Goal: Information Seeking & Learning: Learn about a topic

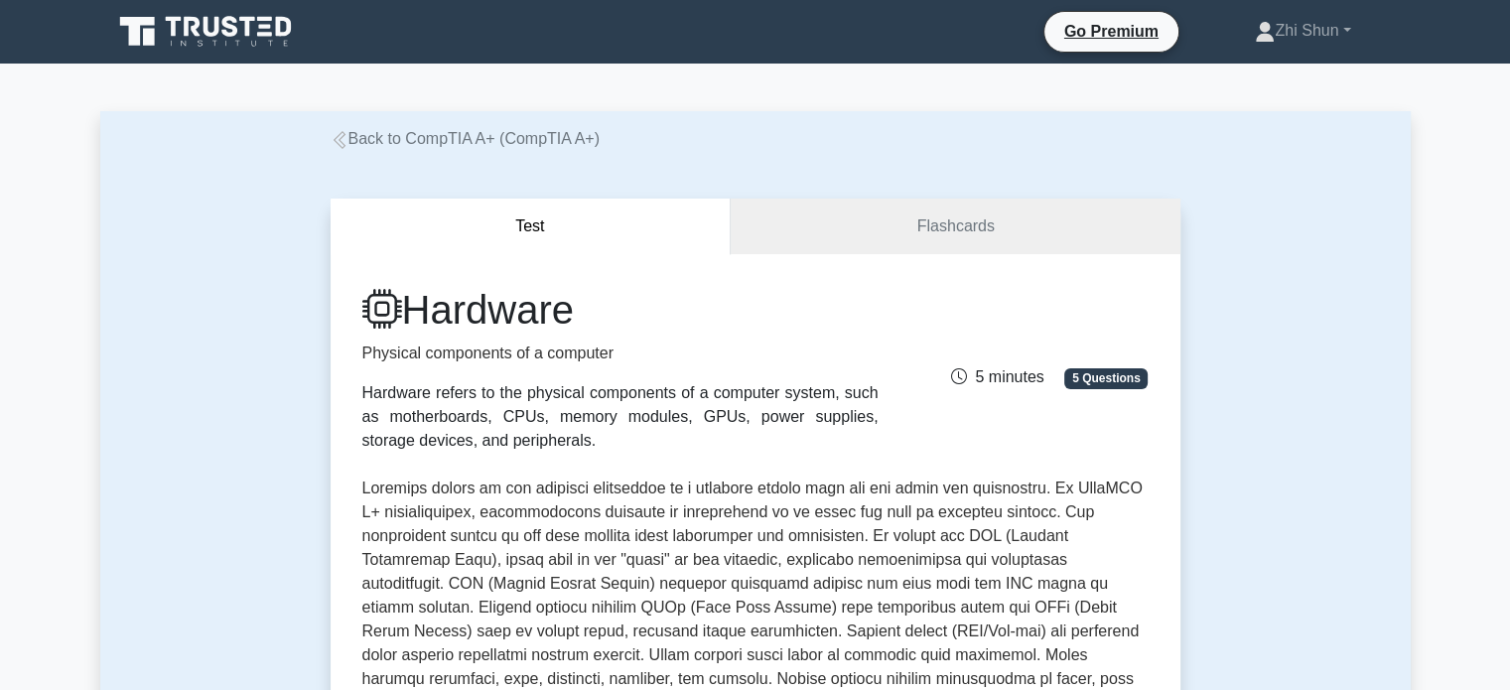
click at [341, 134] on icon at bounding box center [339, 140] width 12 height 18
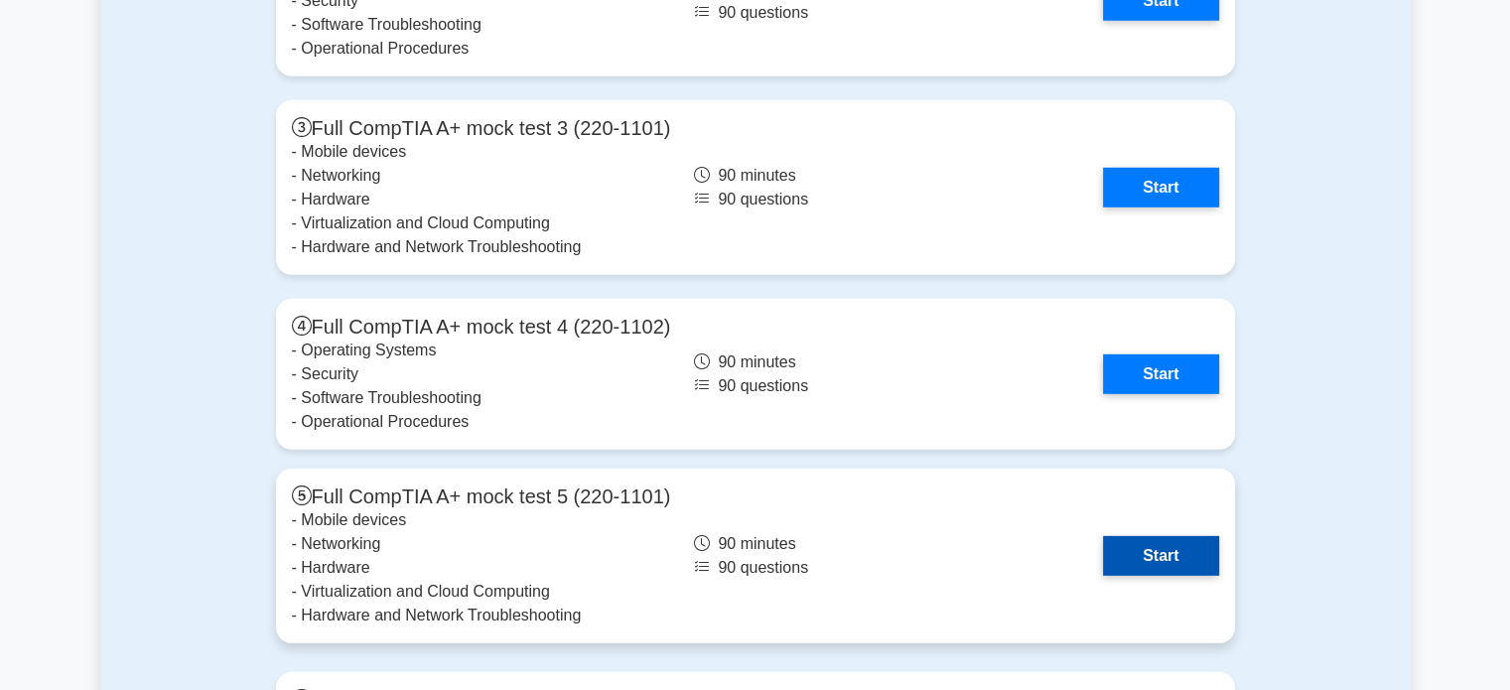
scroll to position [5461, 0]
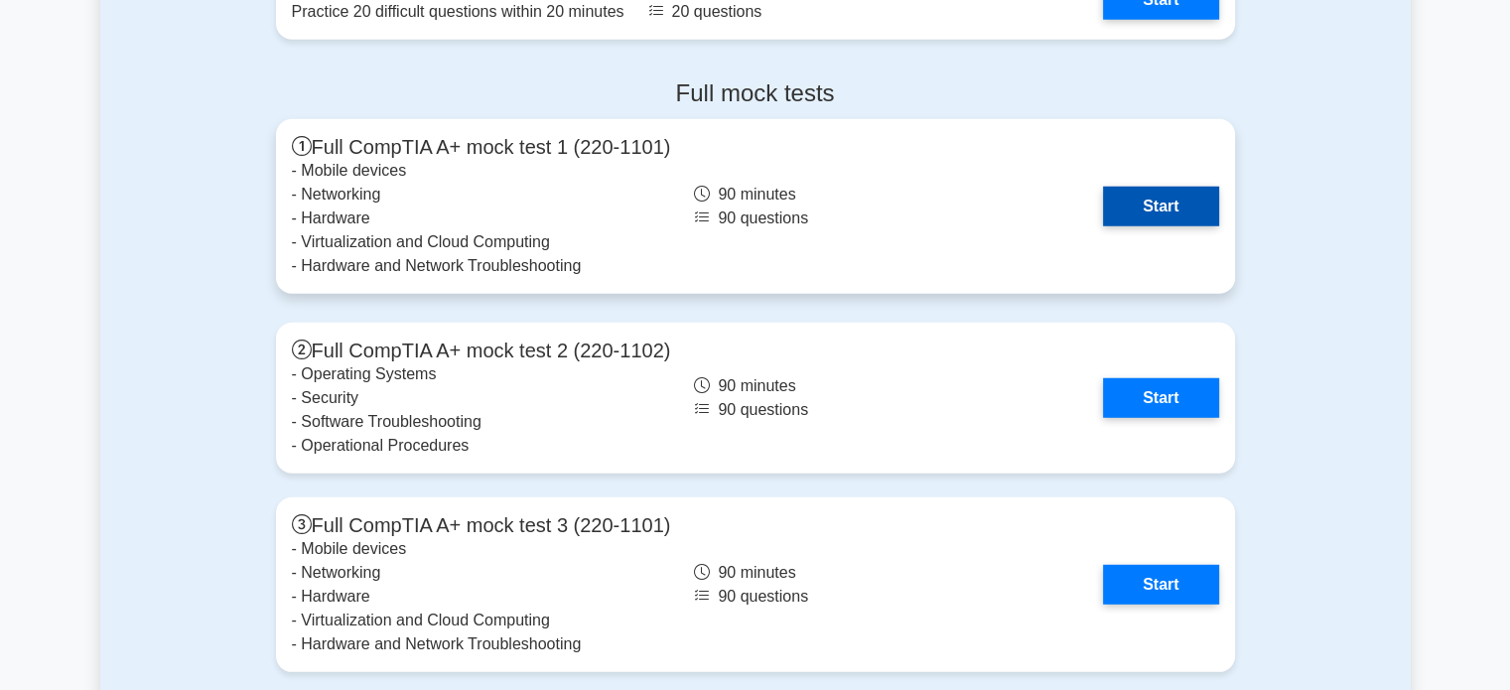
click at [1133, 206] on link "Start" at bounding box center [1160, 207] width 115 height 40
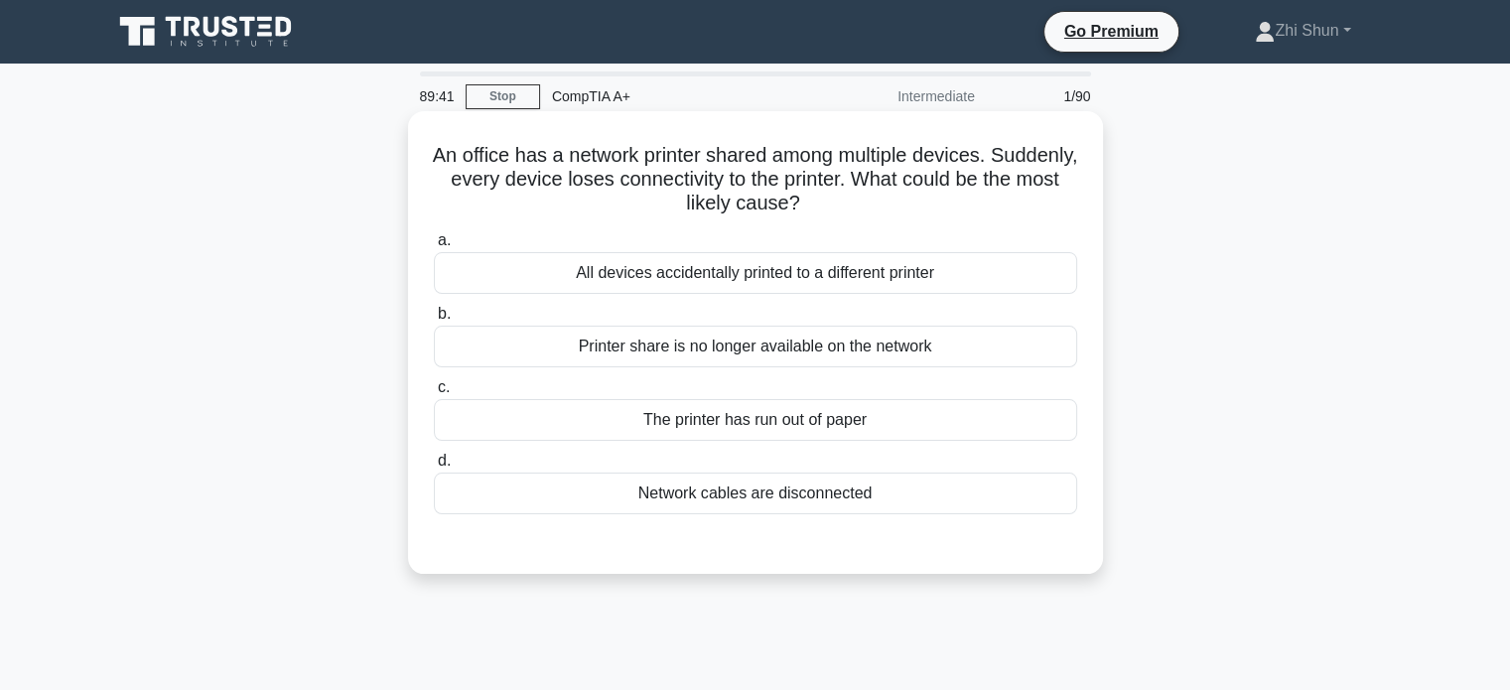
click at [756, 497] on div "Network cables are disconnected" at bounding box center [755, 494] width 643 height 42
click at [434, 468] on input "d. Network cables are disconnected" at bounding box center [434, 461] width 0 height 13
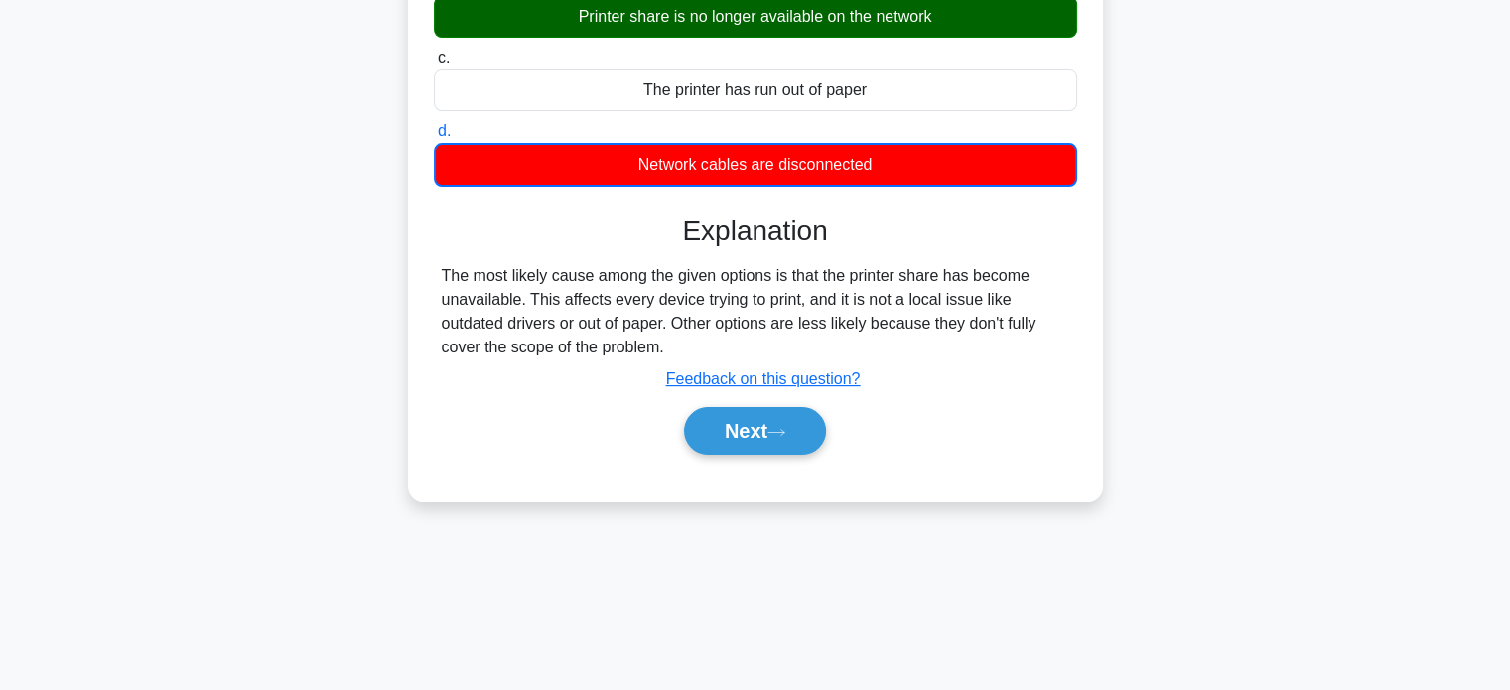
scroll to position [382, 0]
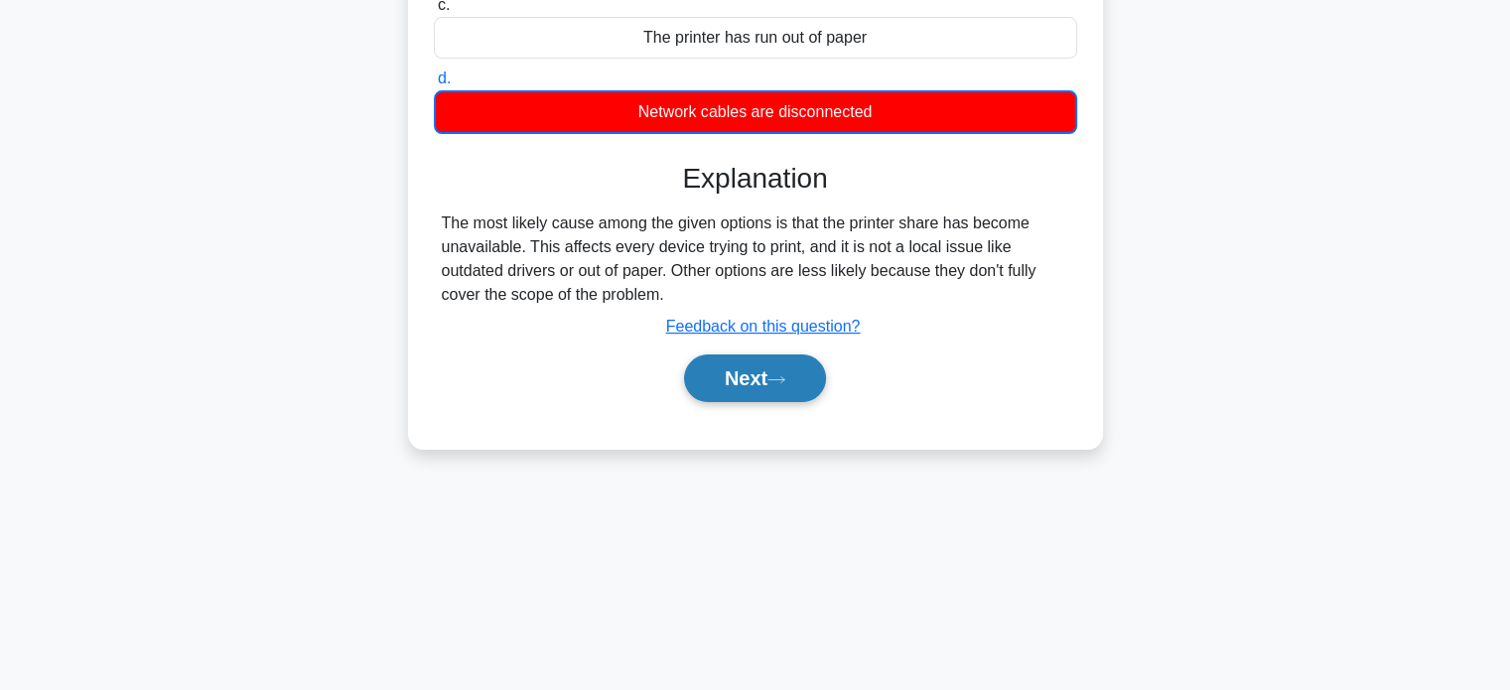
click at [765, 383] on button "Next" at bounding box center [755, 378] width 142 height 48
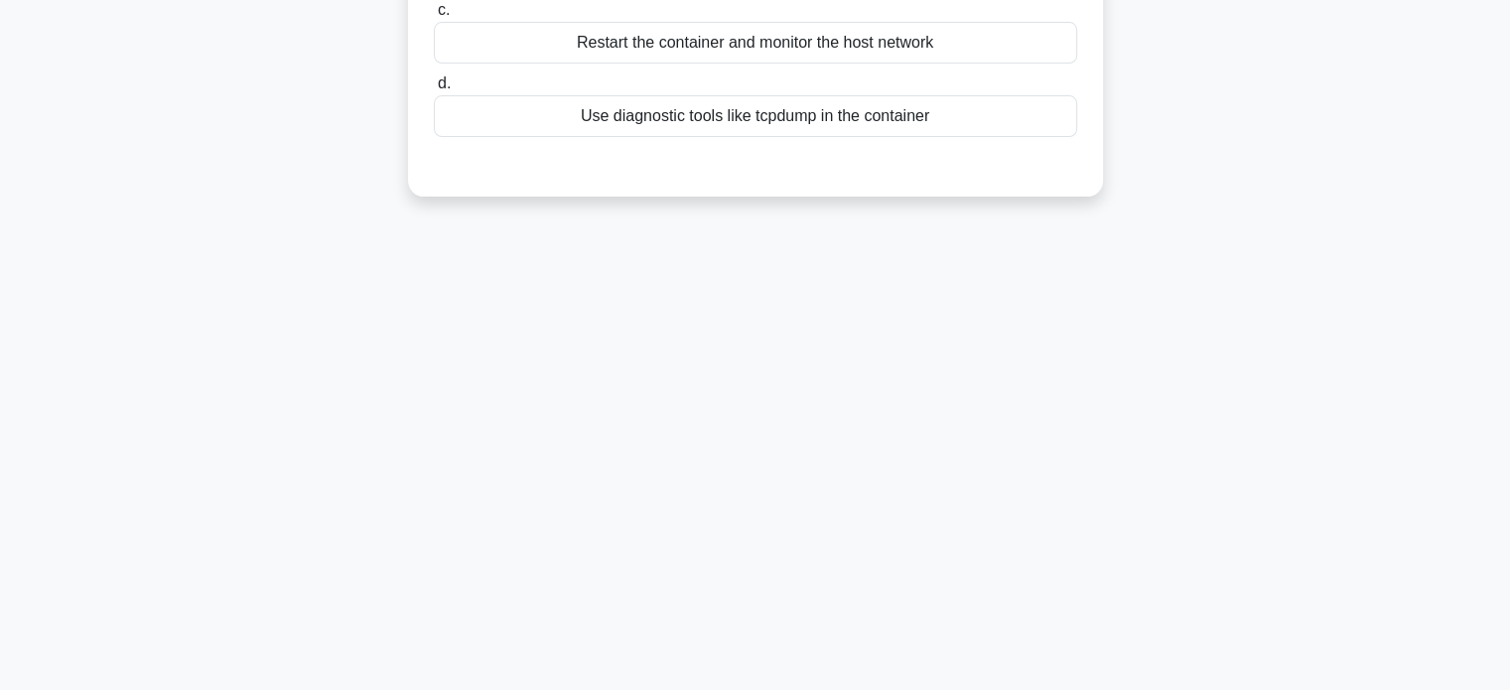
scroll to position [0, 0]
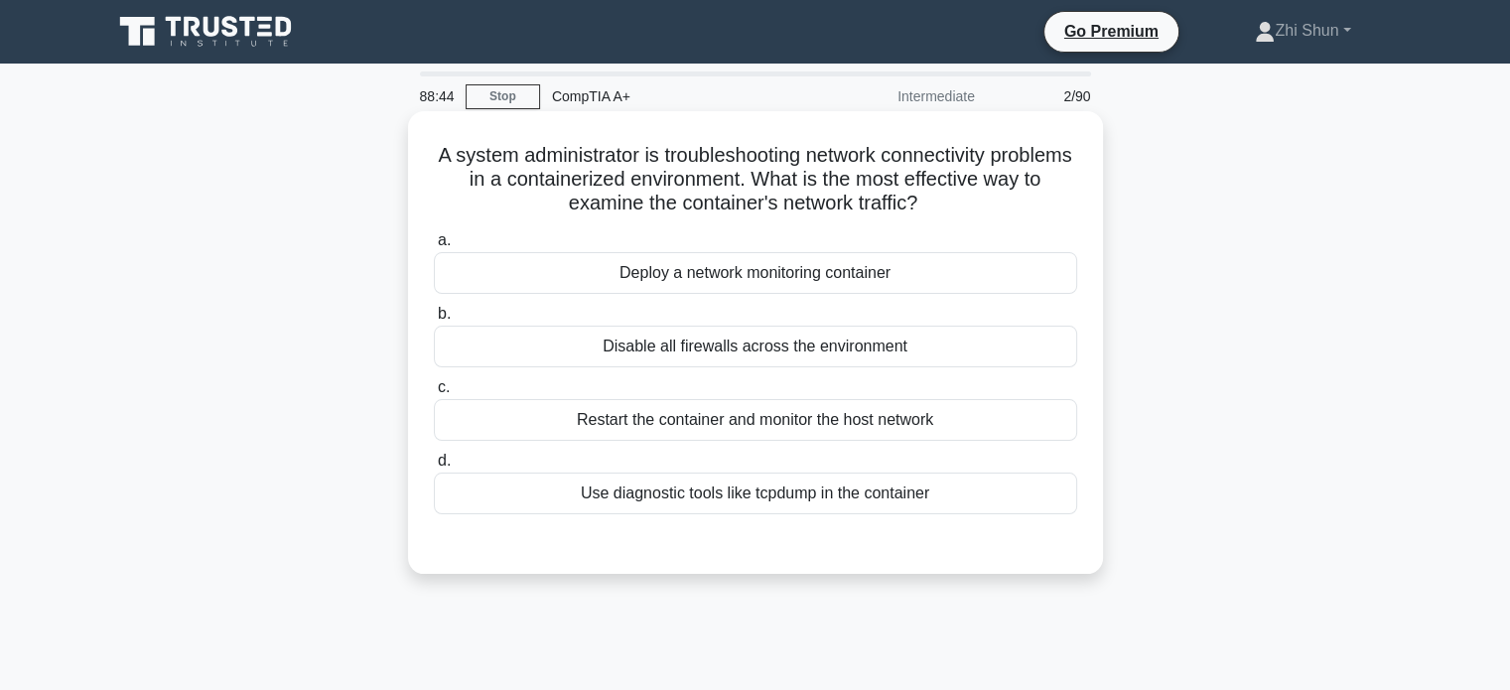
click at [735, 499] on div "Use diagnostic tools like tcpdump in the container" at bounding box center [755, 494] width 643 height 42
click at [434, 468] on input "d. Use diagnostic tools like tcpdump in the container" at bounding box center [434, 461] width 0 height 13
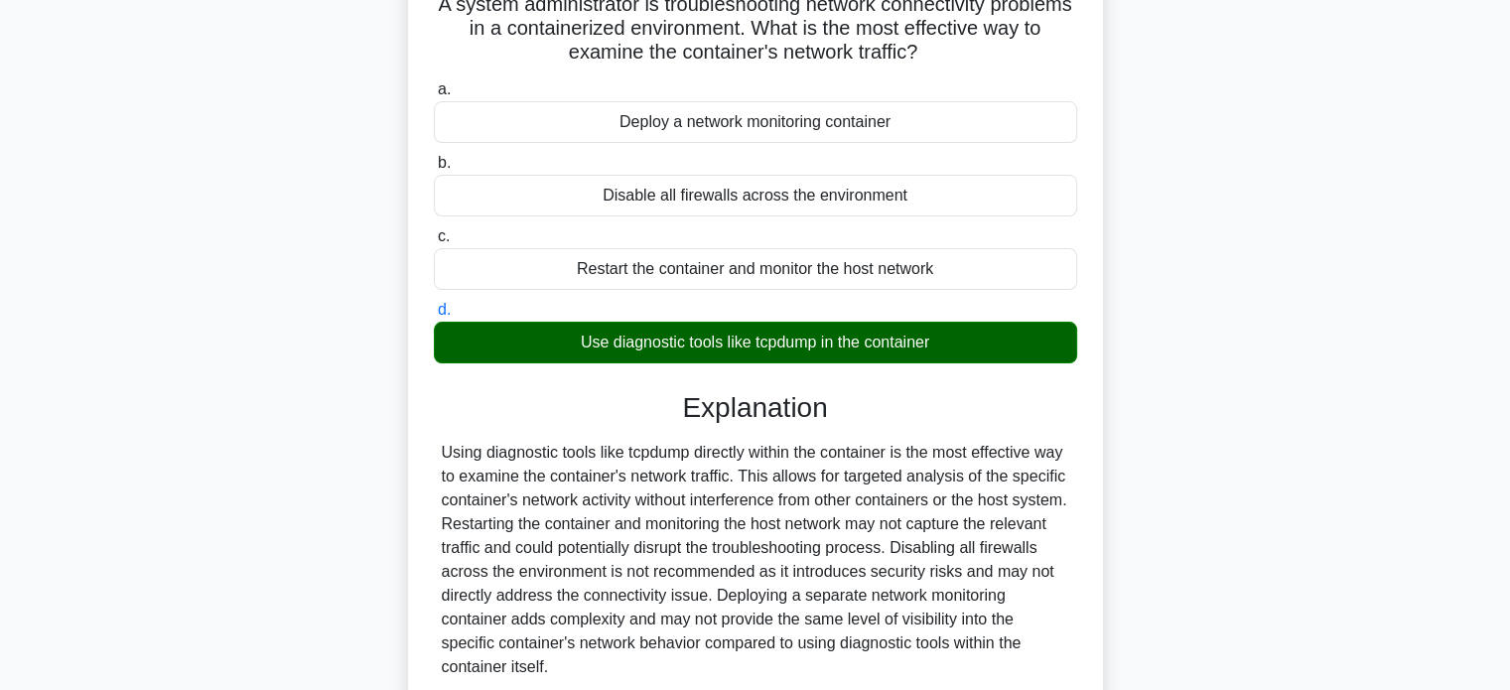
scroll to position [298, 0]
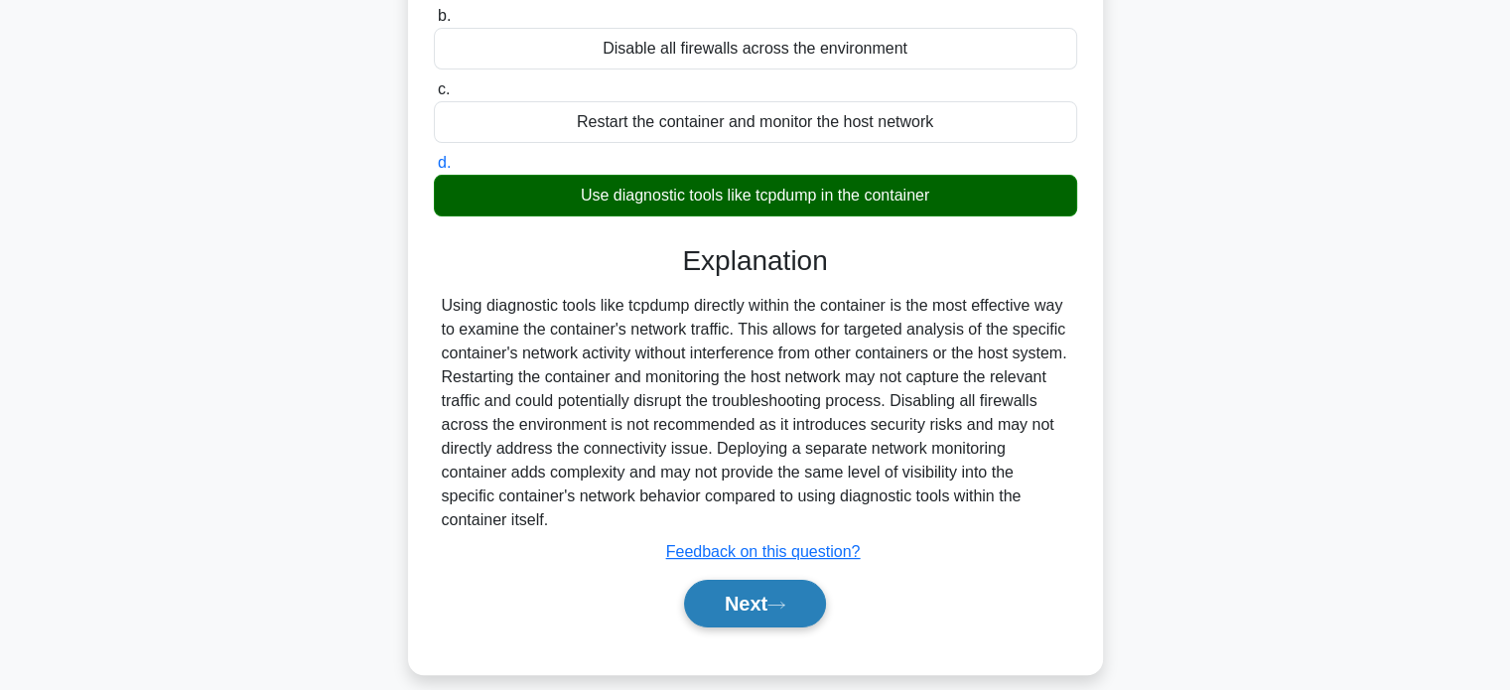
click at [755, 606] on button "Next" at bounding box center [755, 604] width 142 height 48
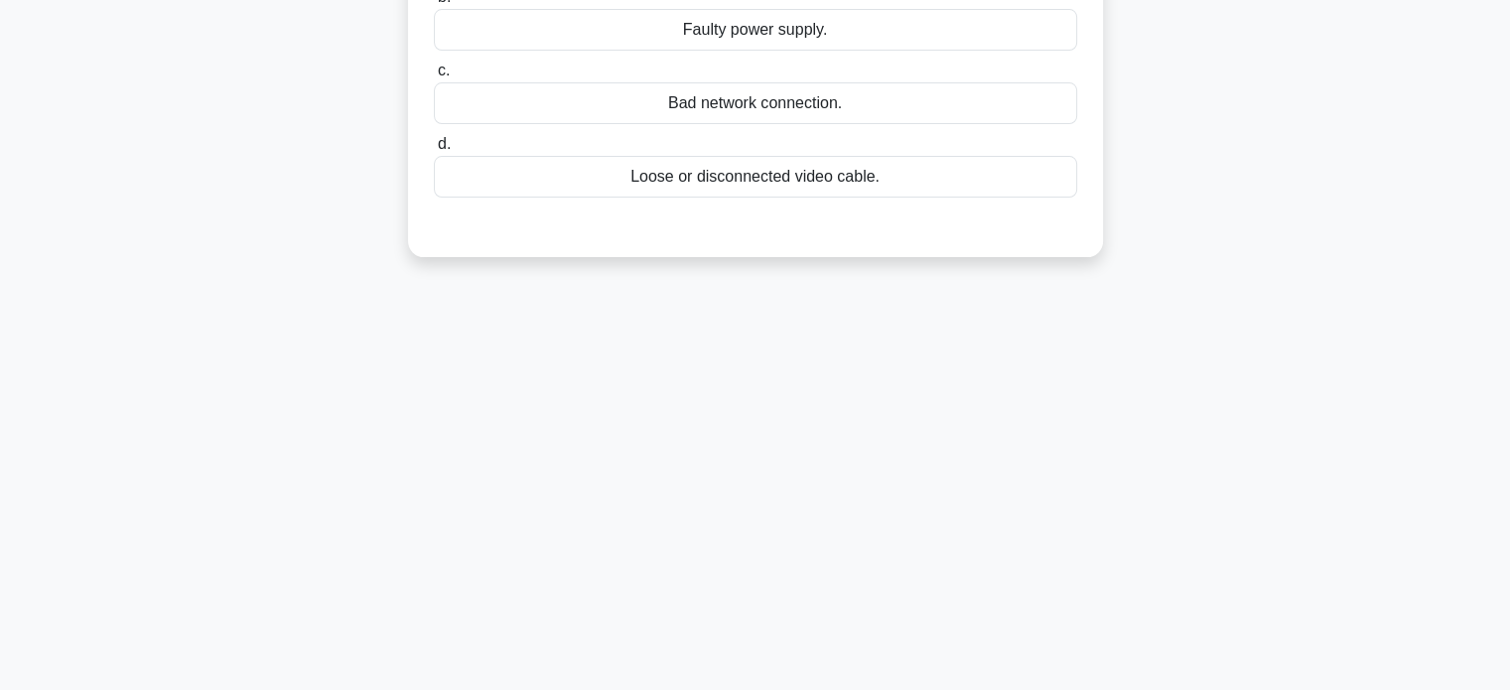
scroll to position [0, 0]
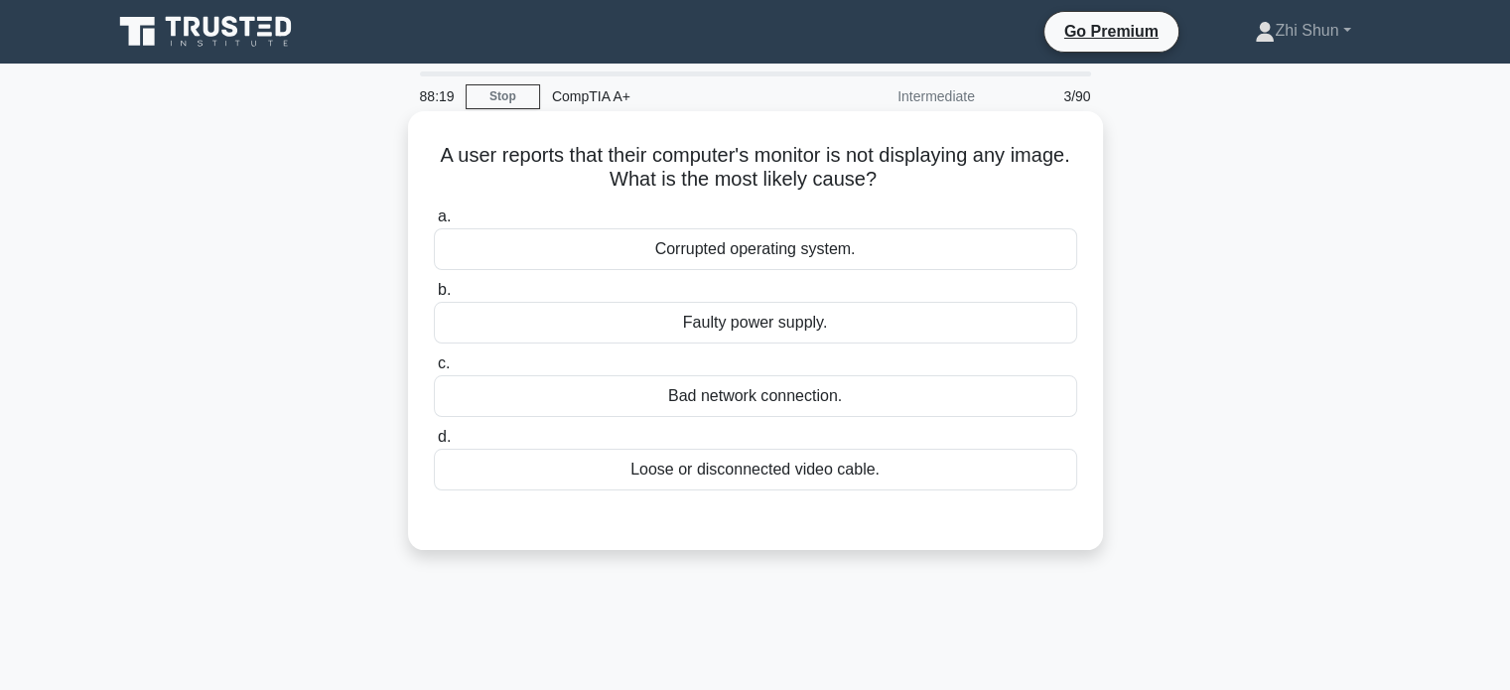
click at [901, 471] on div "Loose or disconnected video cable." at bounding box center [755, 470] width 643 height 42
click at [434, 444] on input "d. Loose or disconnected video cable." at bounding box center [434, 437] width 0 height 13
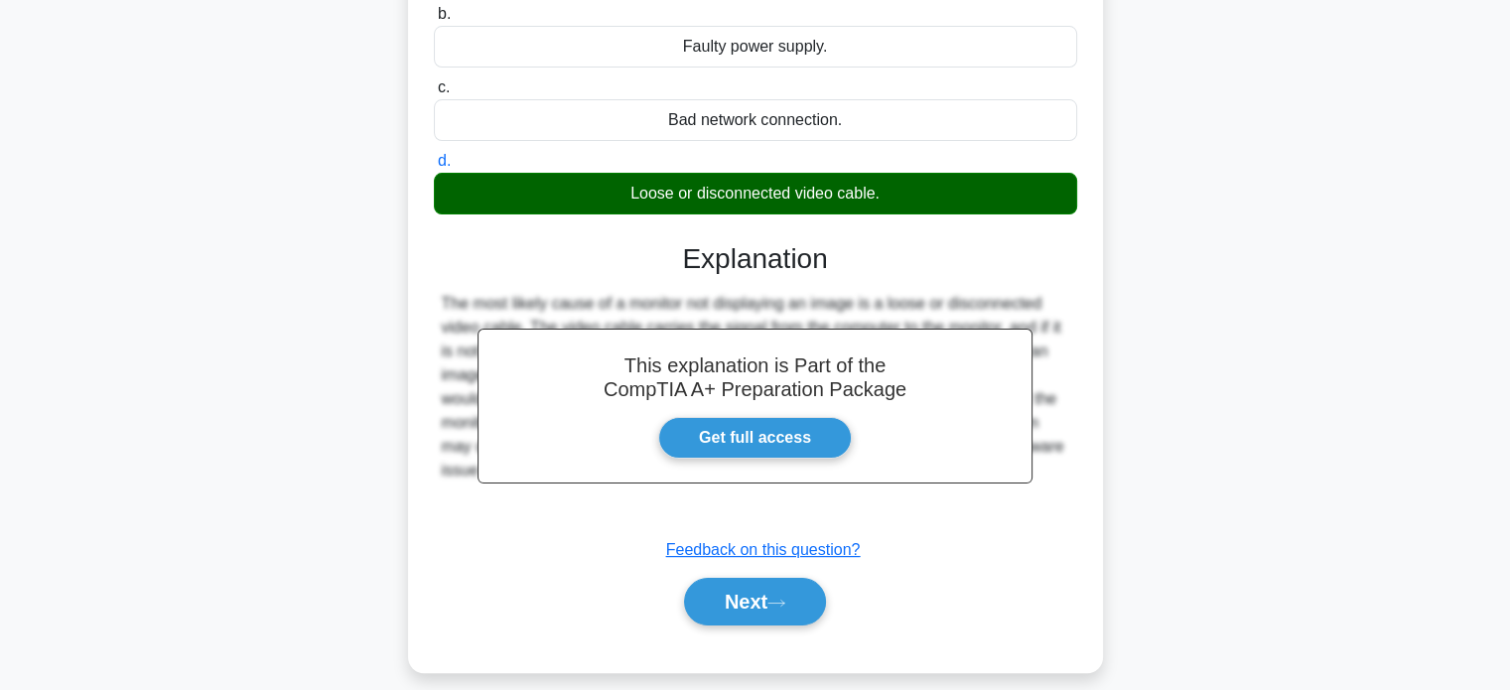
scroll to position [382, 0]
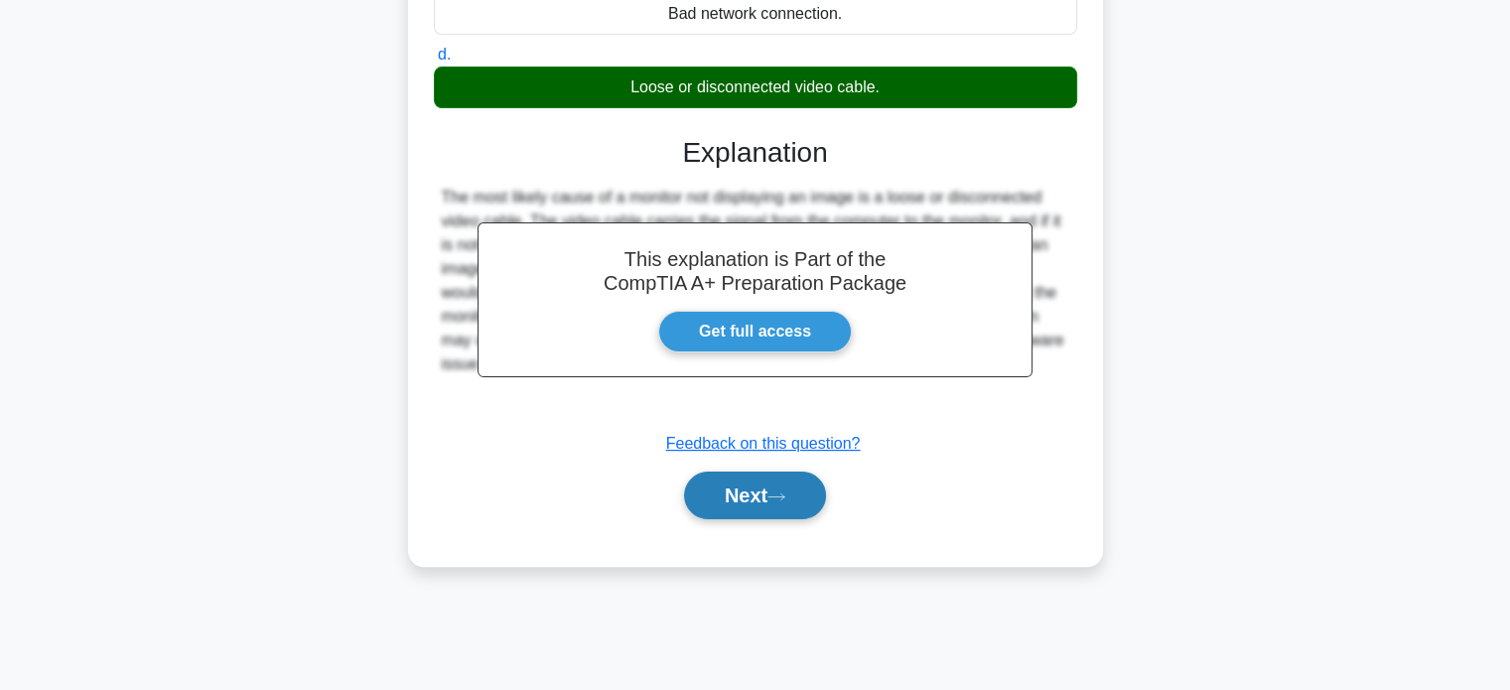
click at [752, 484] on button "Next" at bounding box center [755, 496] width 142 height 48
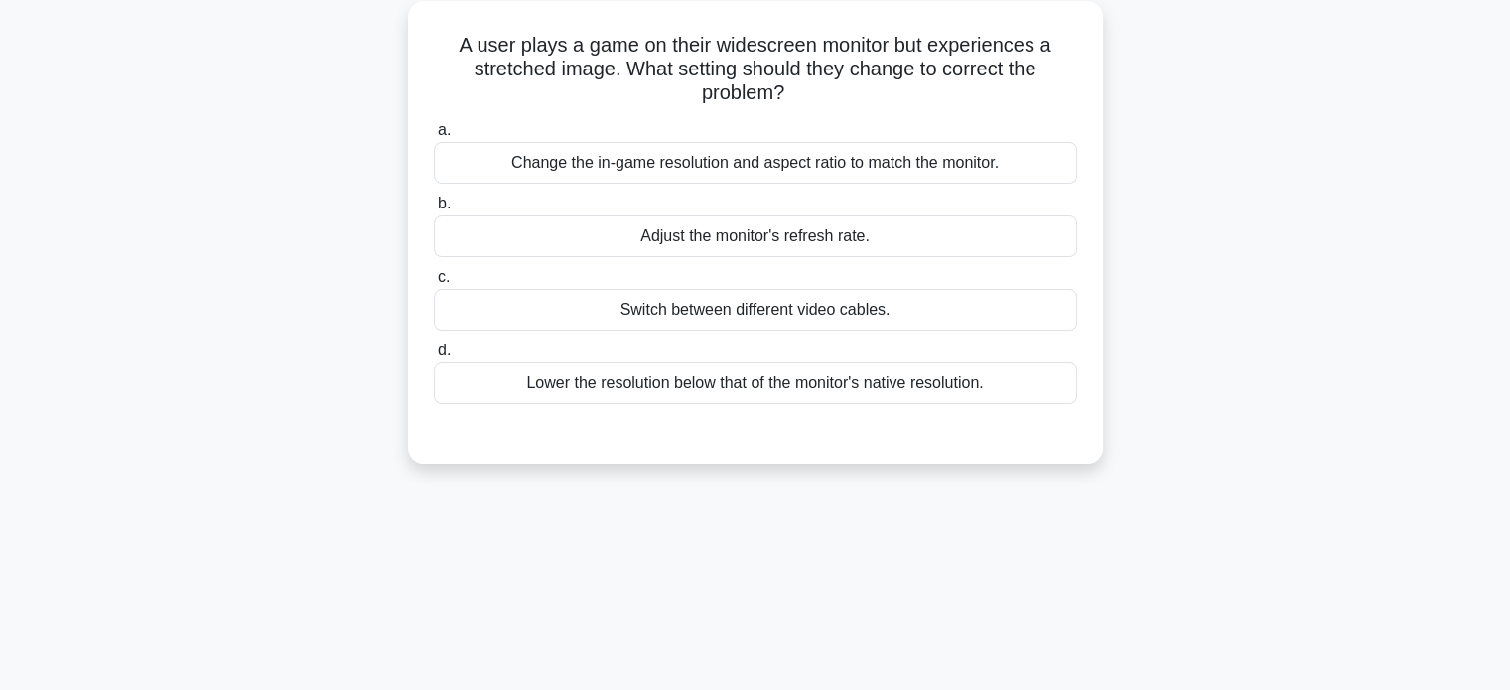
scroll to position [0, 0]
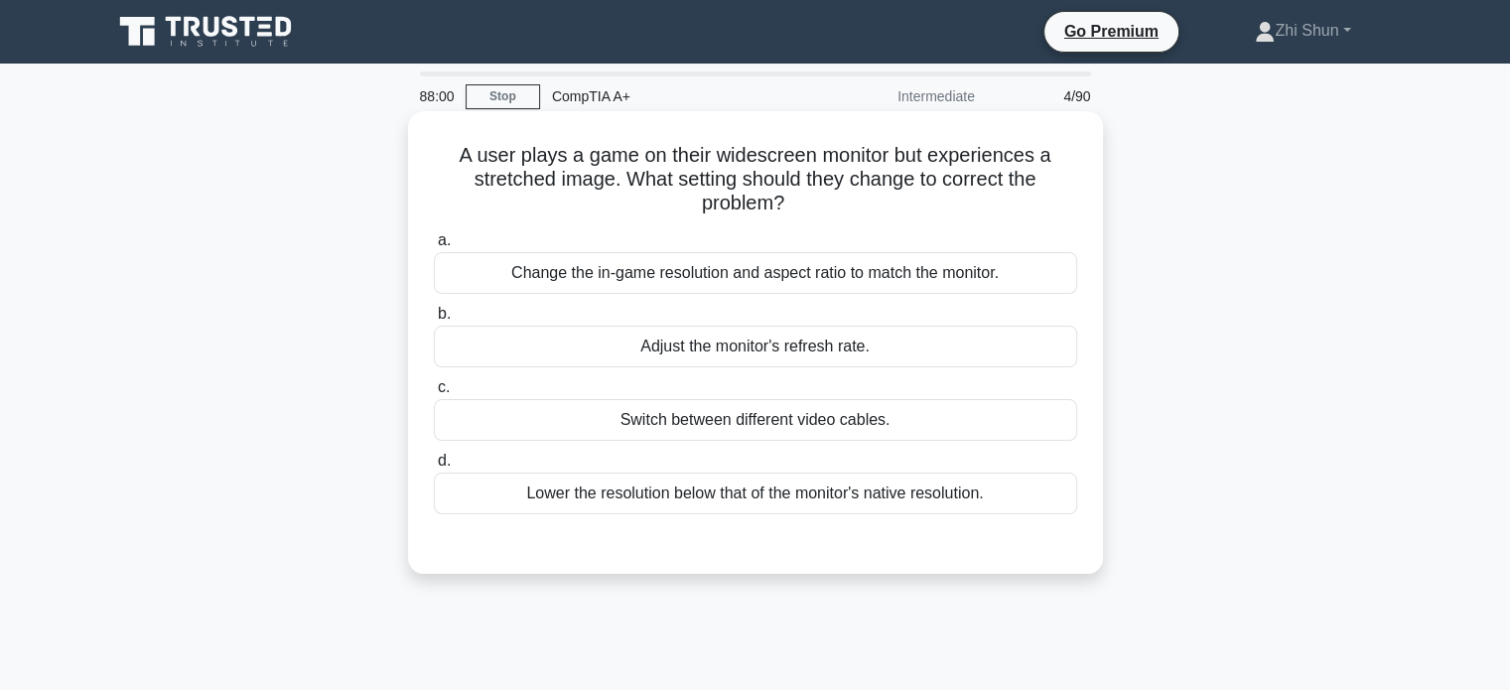
click at [910, 281] on div "Change the in-game resolution and aspect ratio to match the monitor." at bounding box center [755, 273] width 643 height 42
click at [434, 247] on input "a. Change the in-game resolution and aspect ratio to match the monitor." at bounding box center [434, 240] width 0 height 13
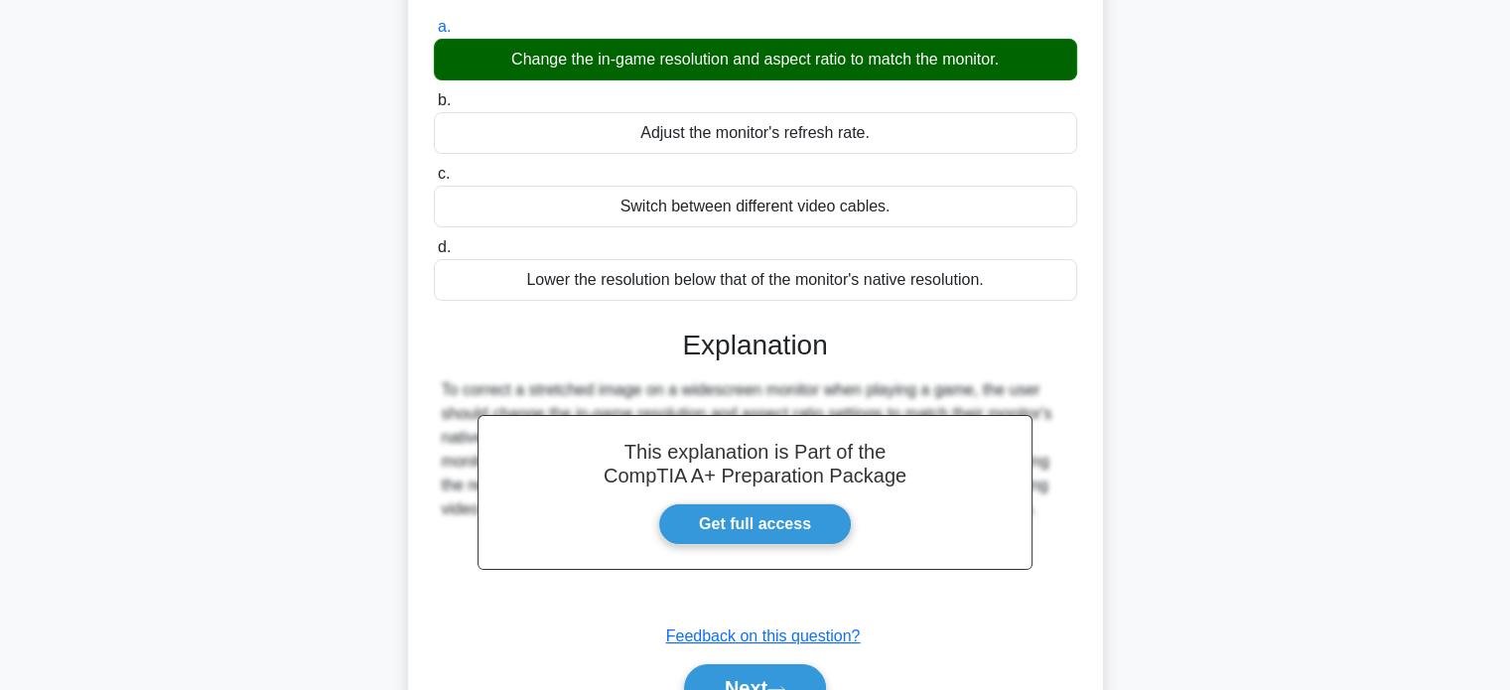
scroll to position [382, 0]
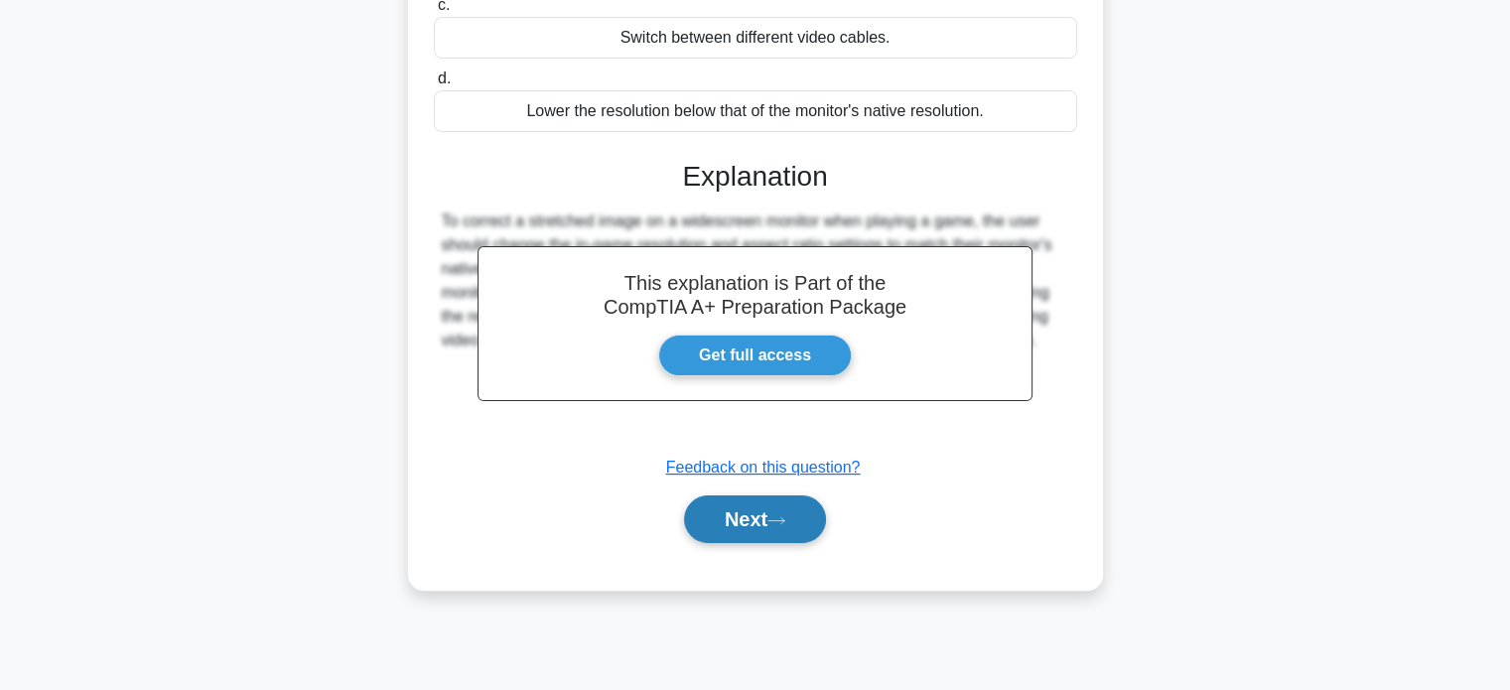
click at [800, 514] on button "Next" at bounding box center [755, 519] width 142 height 48
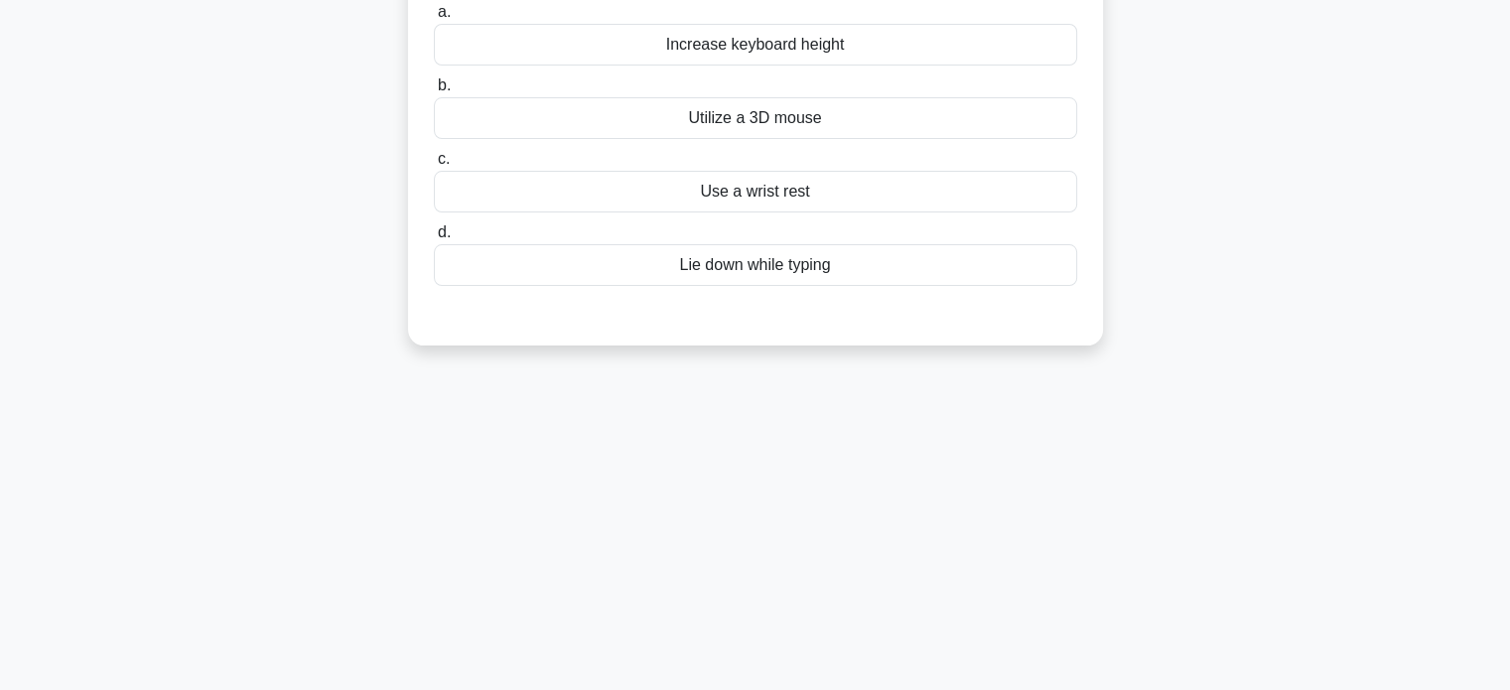
scroll to position [0, 0]
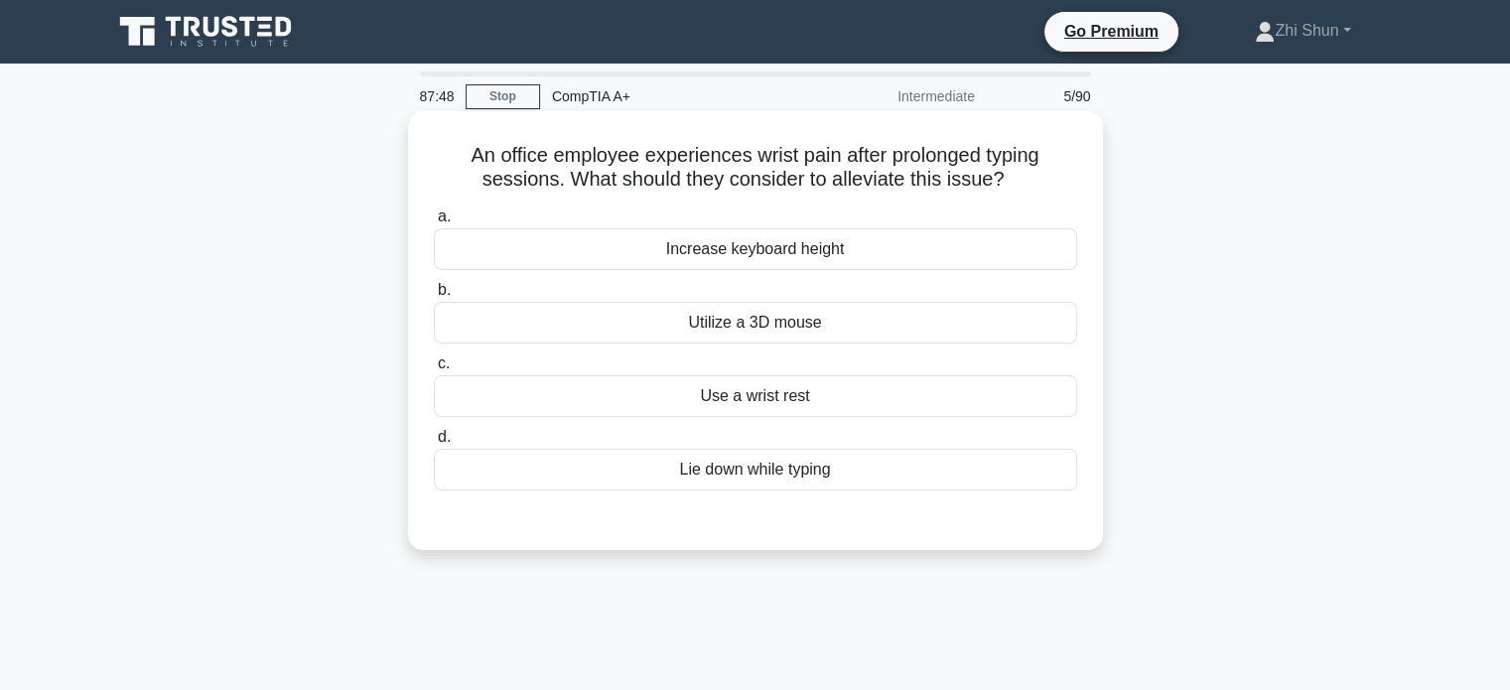
click at [813, 401] on div "Use a wrist rest" at bounding box center [755, 396] width 643 height 42
click at [434, 370] on input "c. Use a wrist rest" at bounding box center [434, 363] width 0 height 13
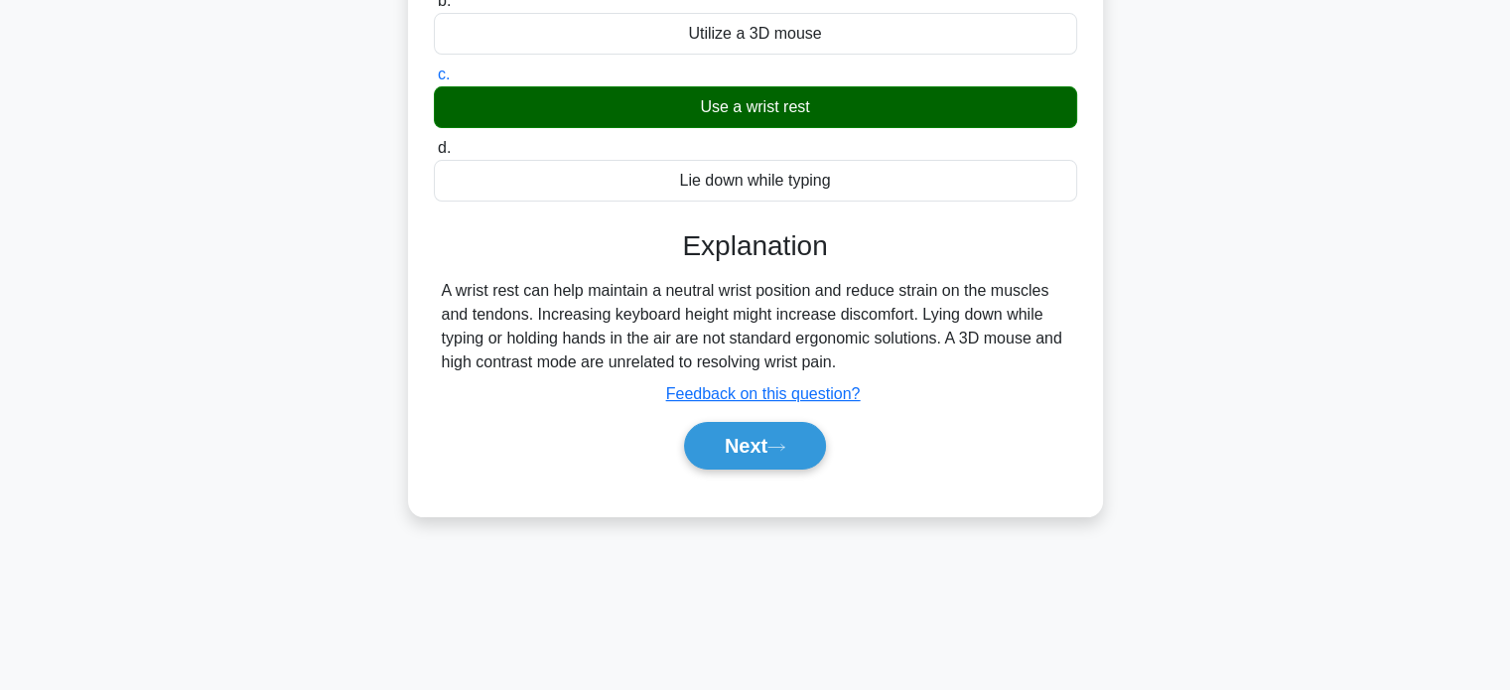
scroll to position [382, 0]
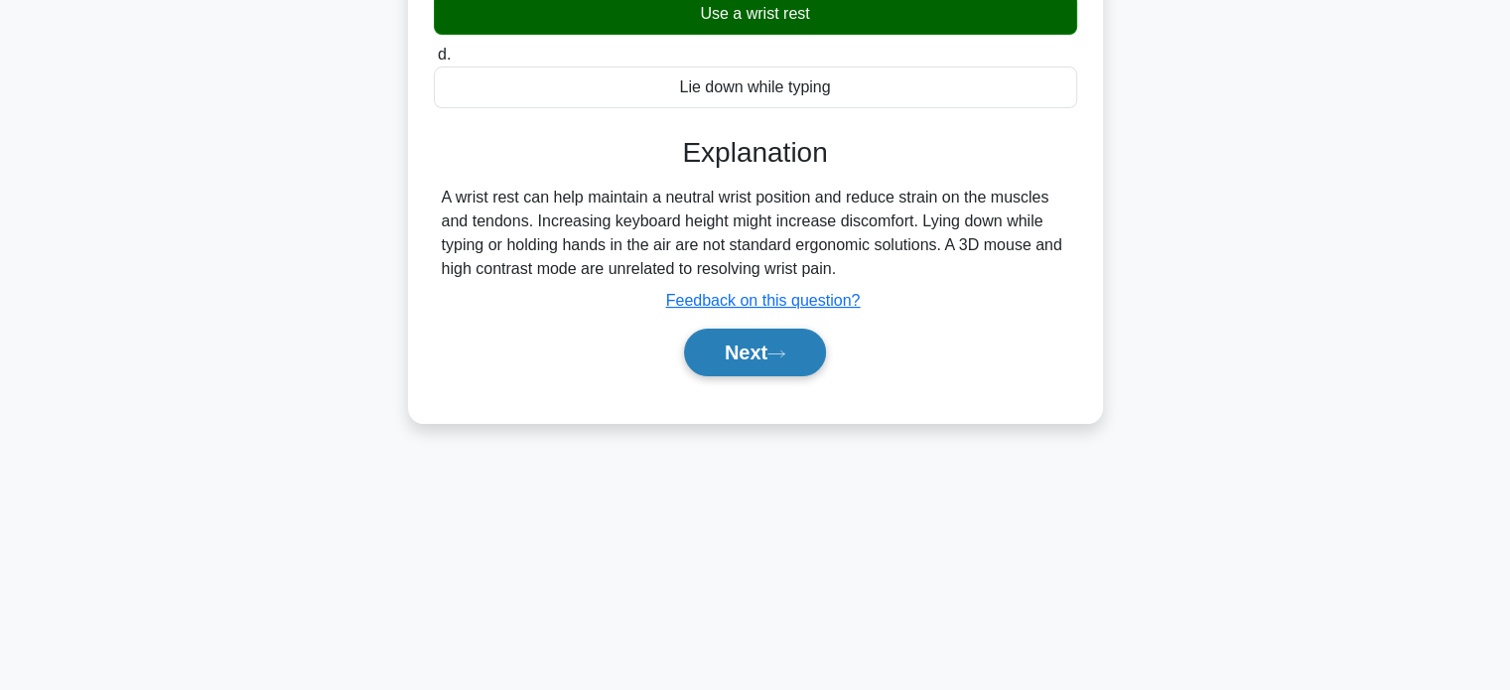
click at [798, 348] on button "Next" at bounding box center [755, 353] width 142 height 48
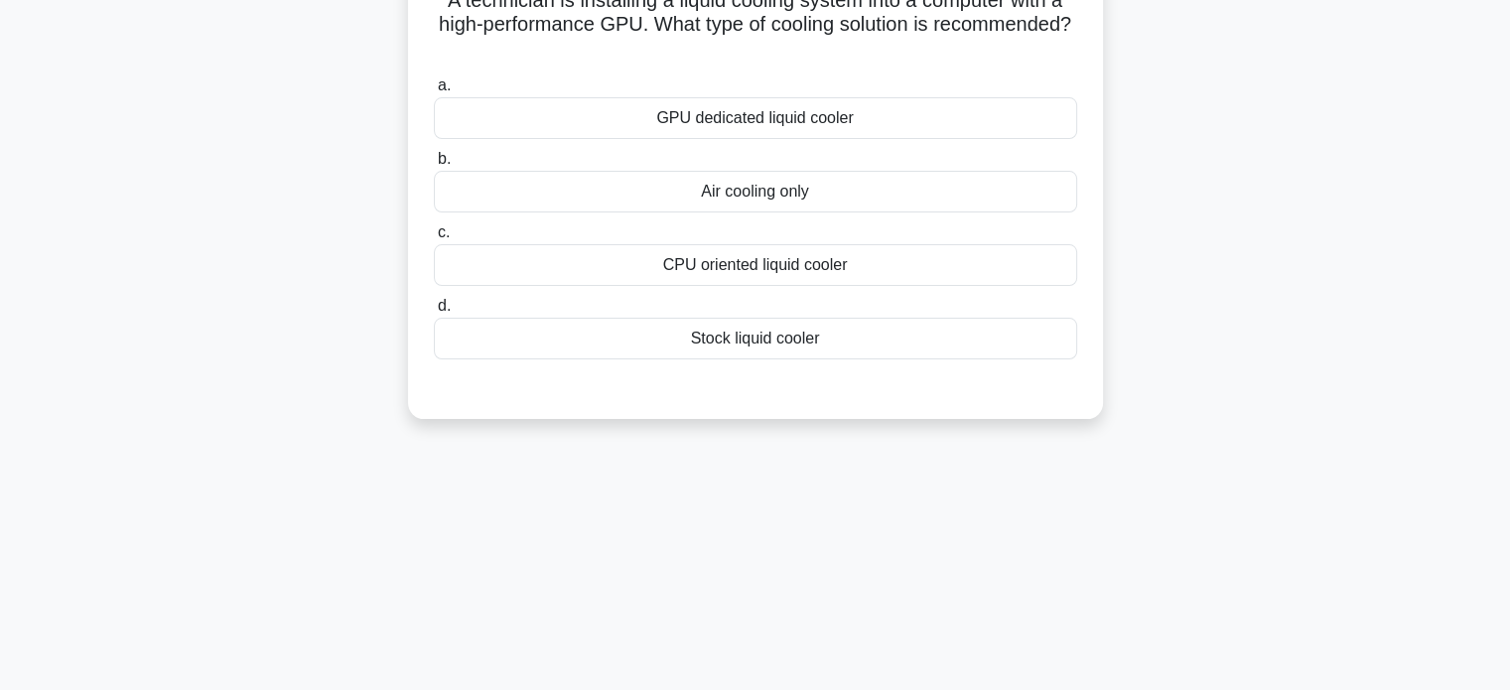
scroll to position [0, 0]
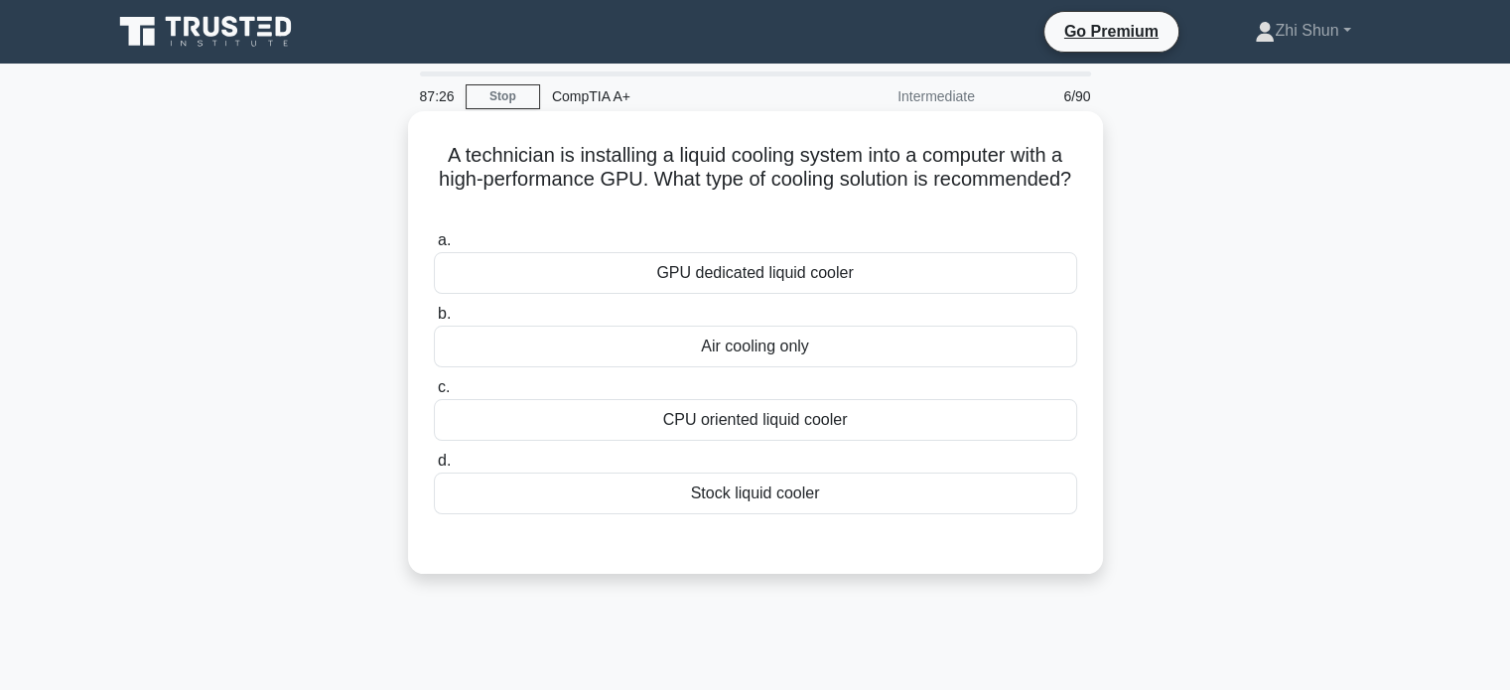
click at [796, 269] on div "GPU dedicated liquid cooler" at bounding box center [755, 273] width 643 height 42
click at [434, 247] on input "a. GPU dedicated liquid cooler" at bounding box center [434, 240] width 0 height 13
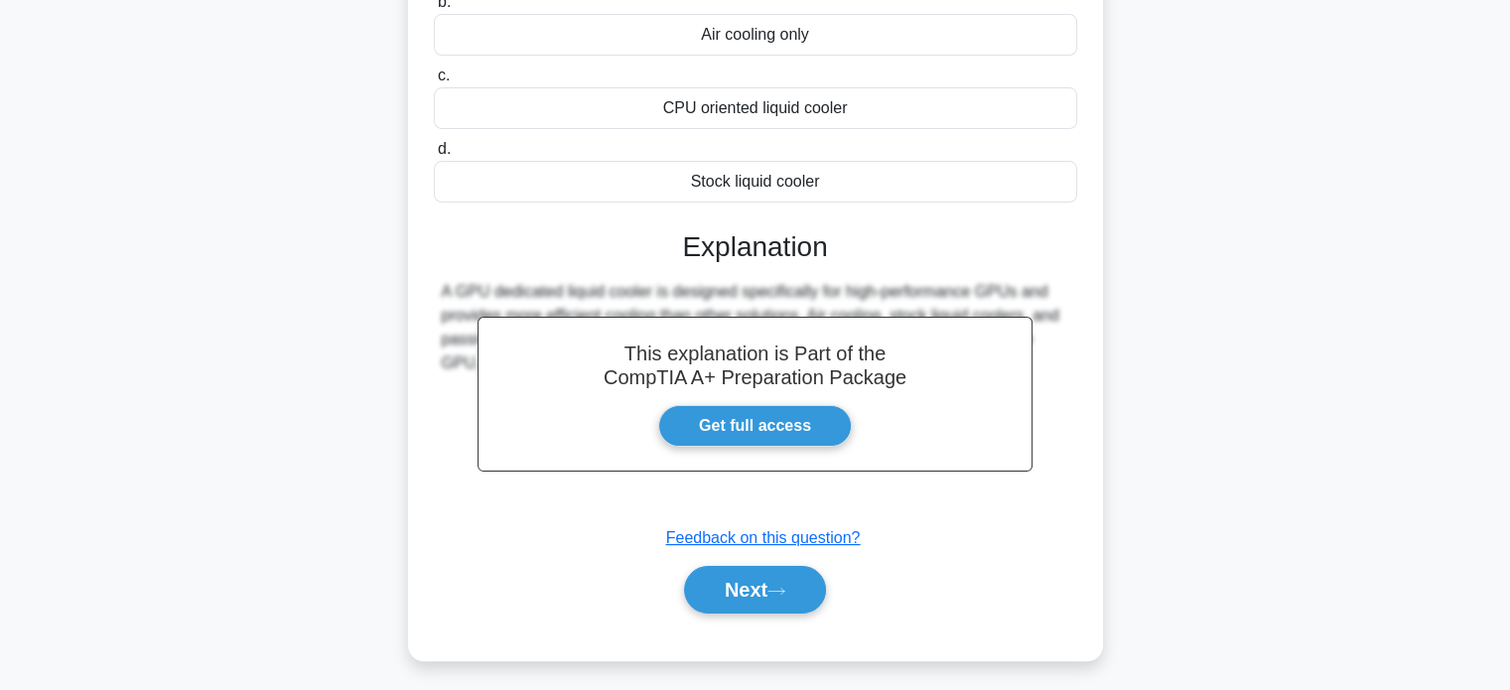
scroll to position [382, 0]
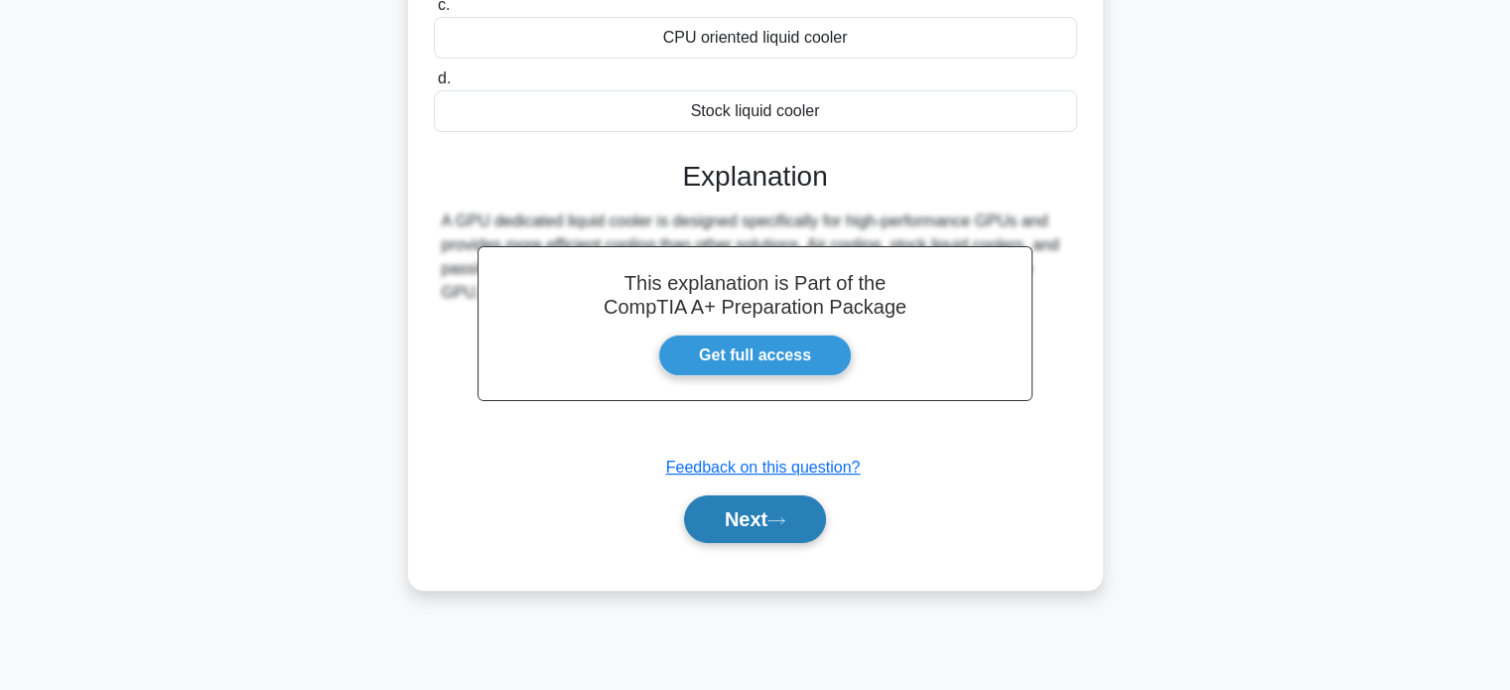
click at [806, 504] on button "Next" at bounding box center [755, 519] width 142 height 48
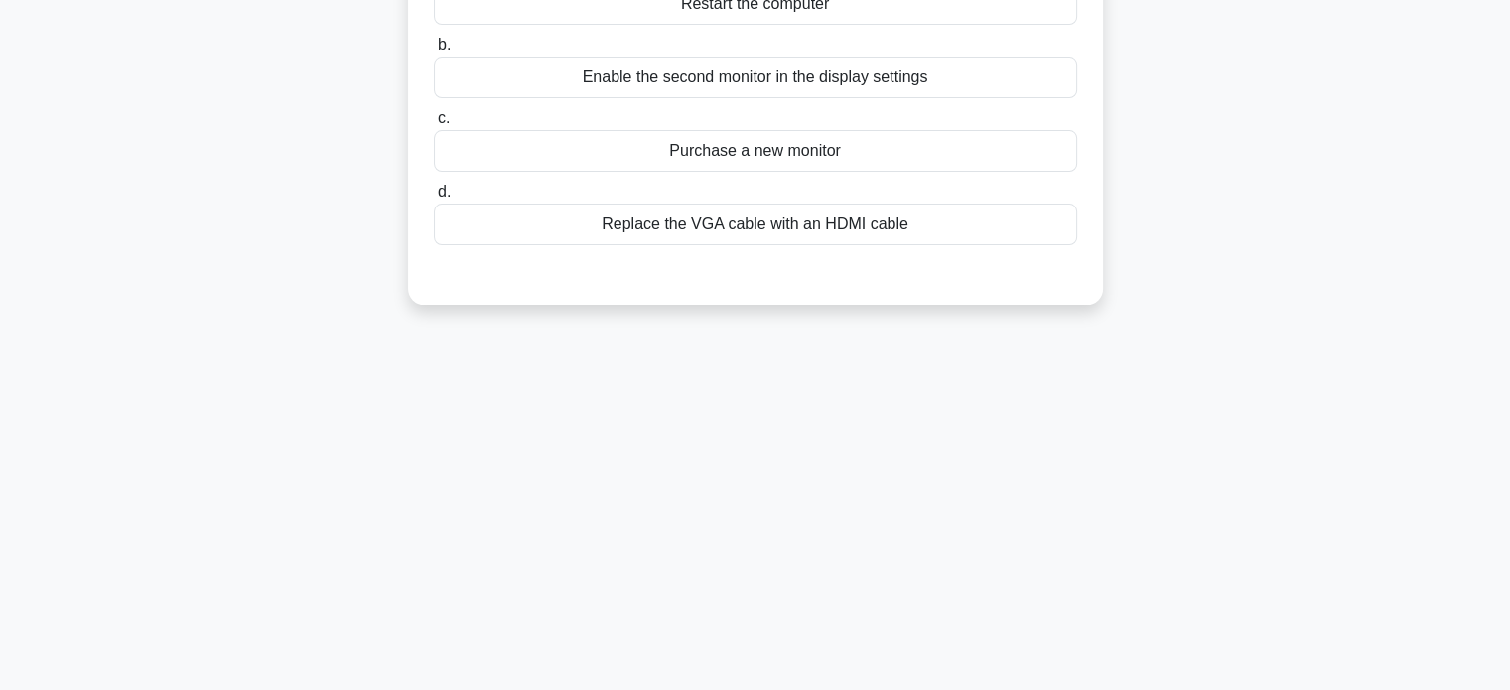
scroll to position [0, 0]
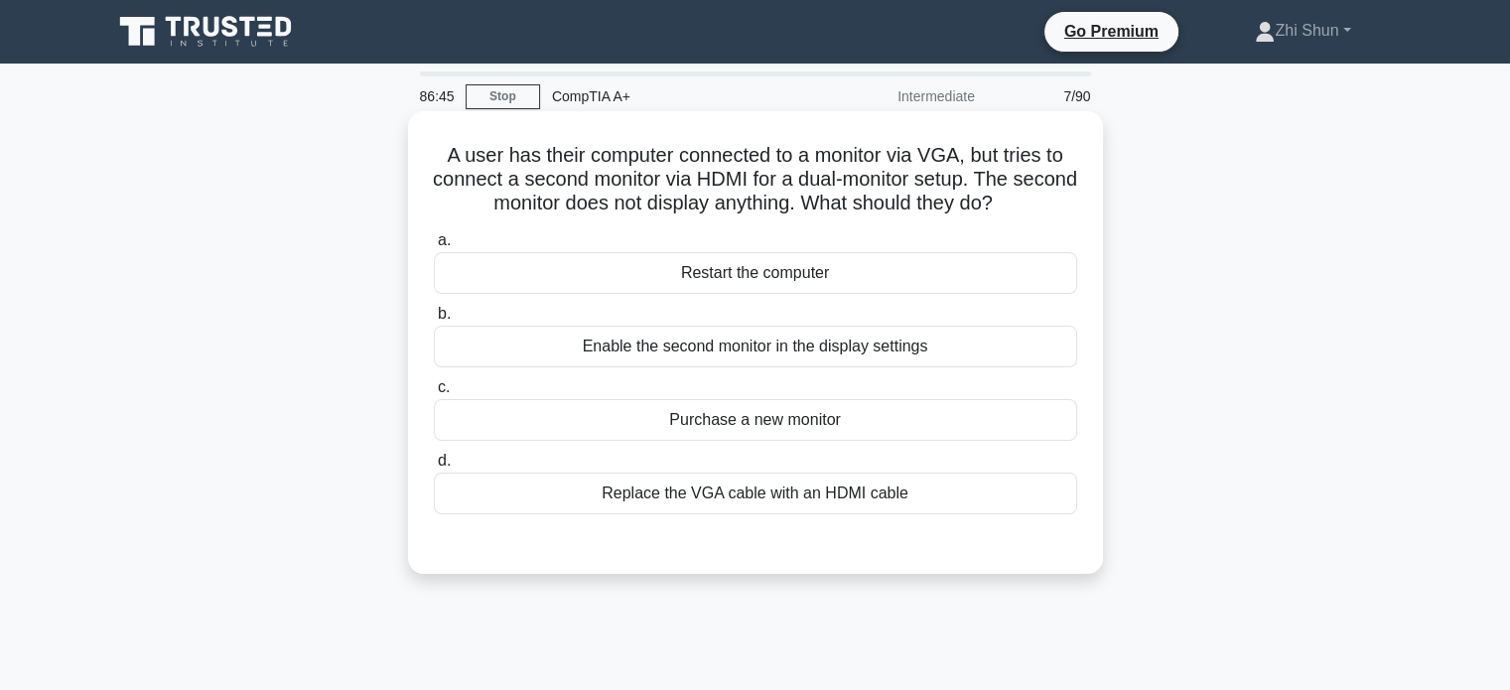
click at [848, 354] on div "Enable the second monitor in the display settings" at bounding box center [755, 347] width 643 height 42
click at [434, 321] on input "b. Enable the second monitor in the display settings" at bounding box center [434, 314] width 0 height 13
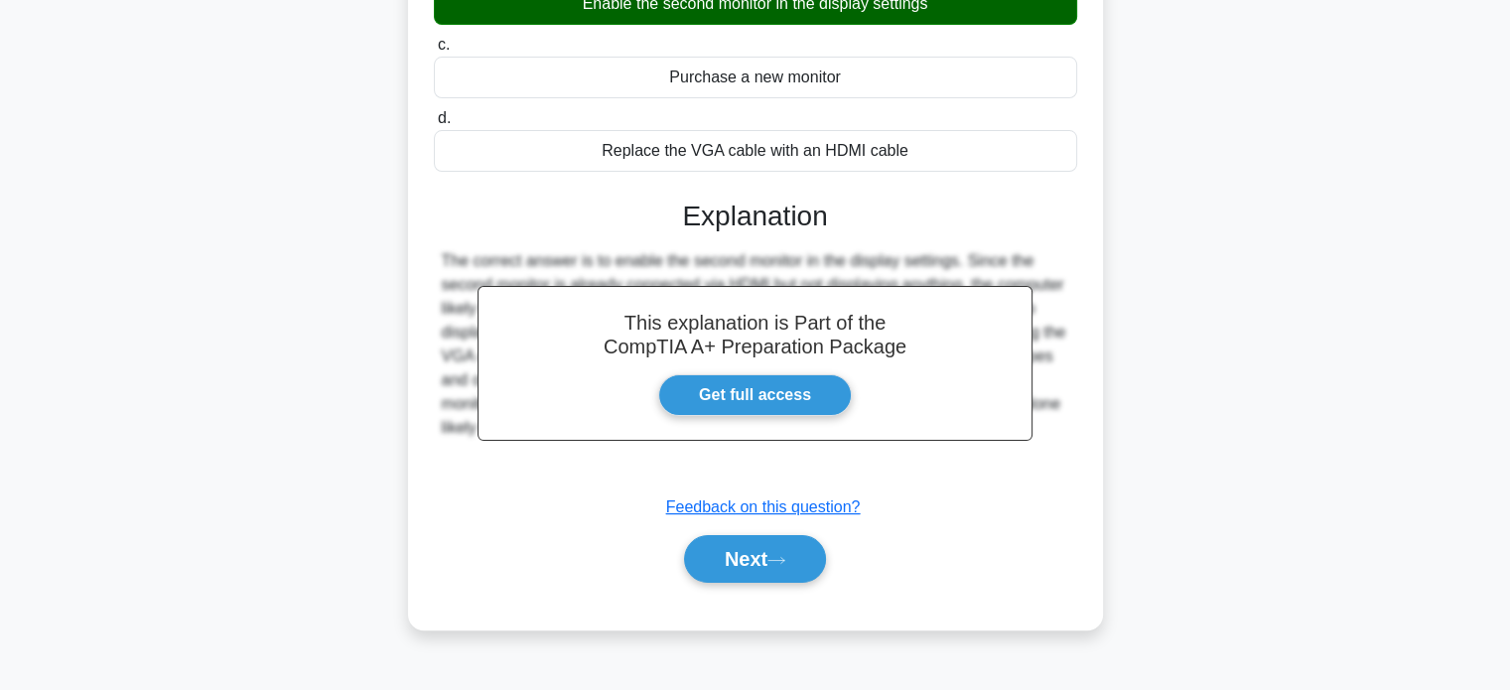
scroll to position [382, 0]
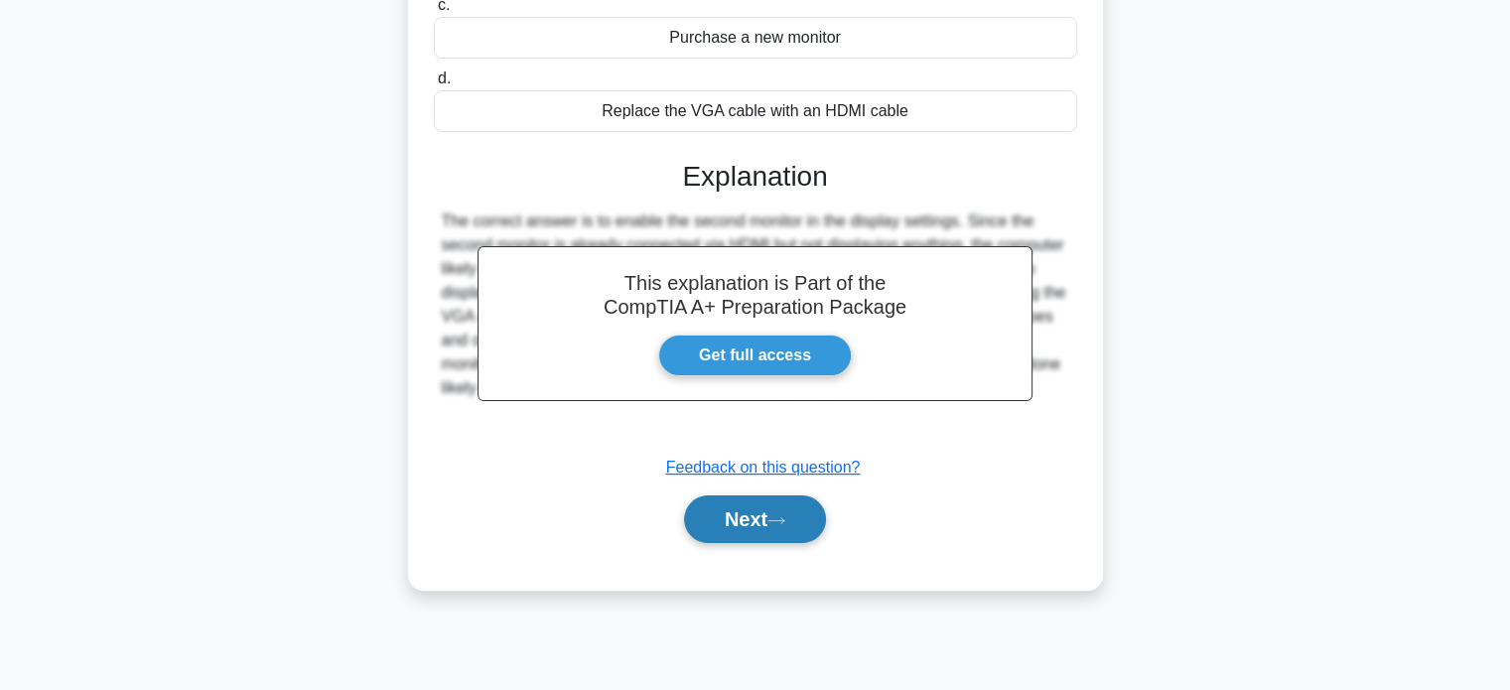
click at [746, 517] on button "Next" at bounding box center [755, 519] width 142 height 48
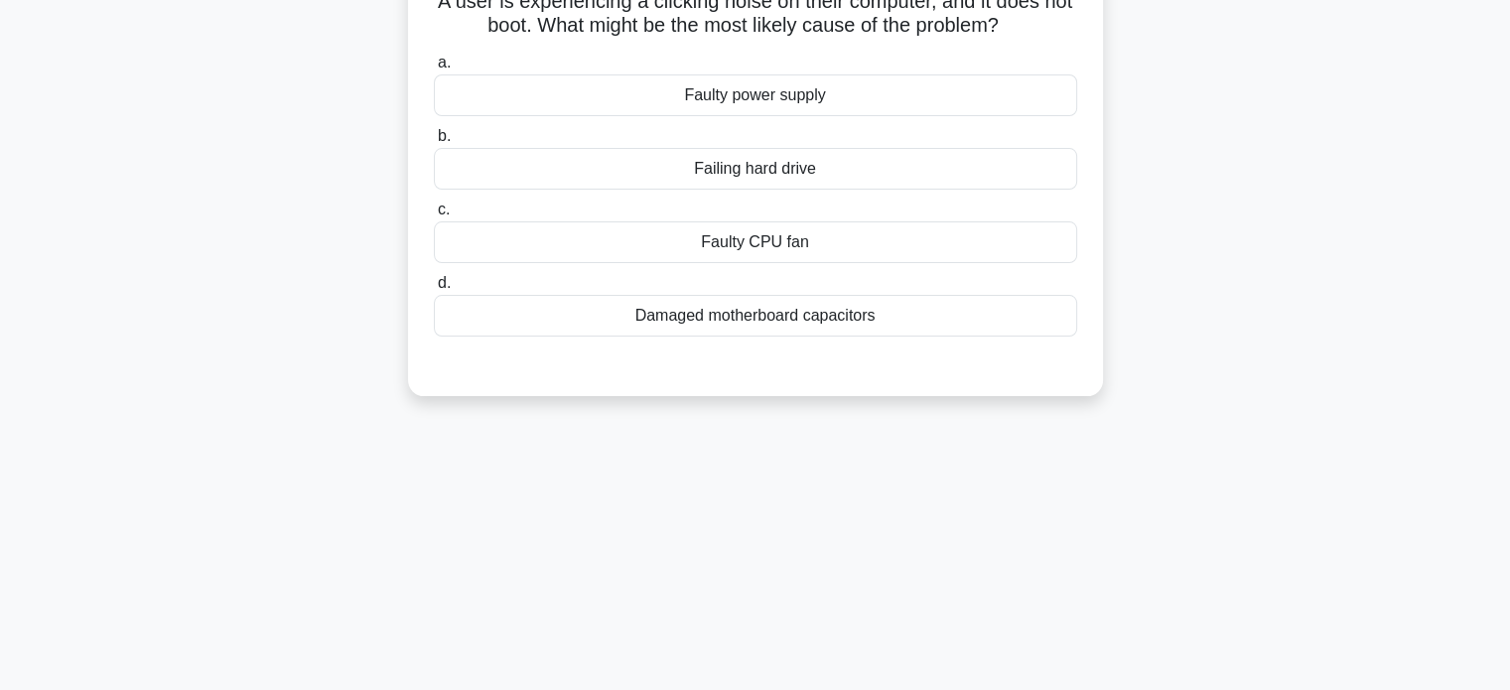
scroll to position [0, 0]
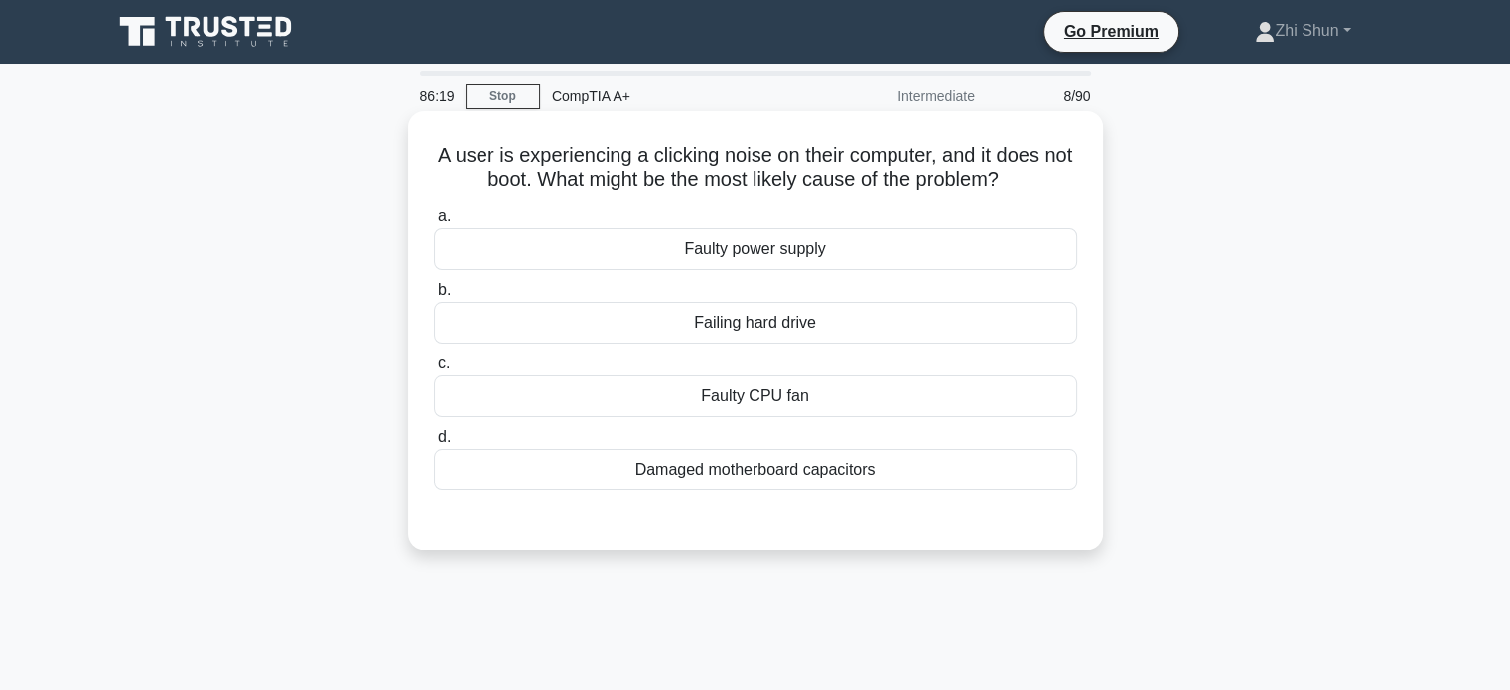
click at [806, 329] on div "Failing hard drive" at bounding box center [755, 323] width 643 height 42
click at [434, 297] on input "b. Failing hard drive" at bounding box center [434, 290] width 0 height 13
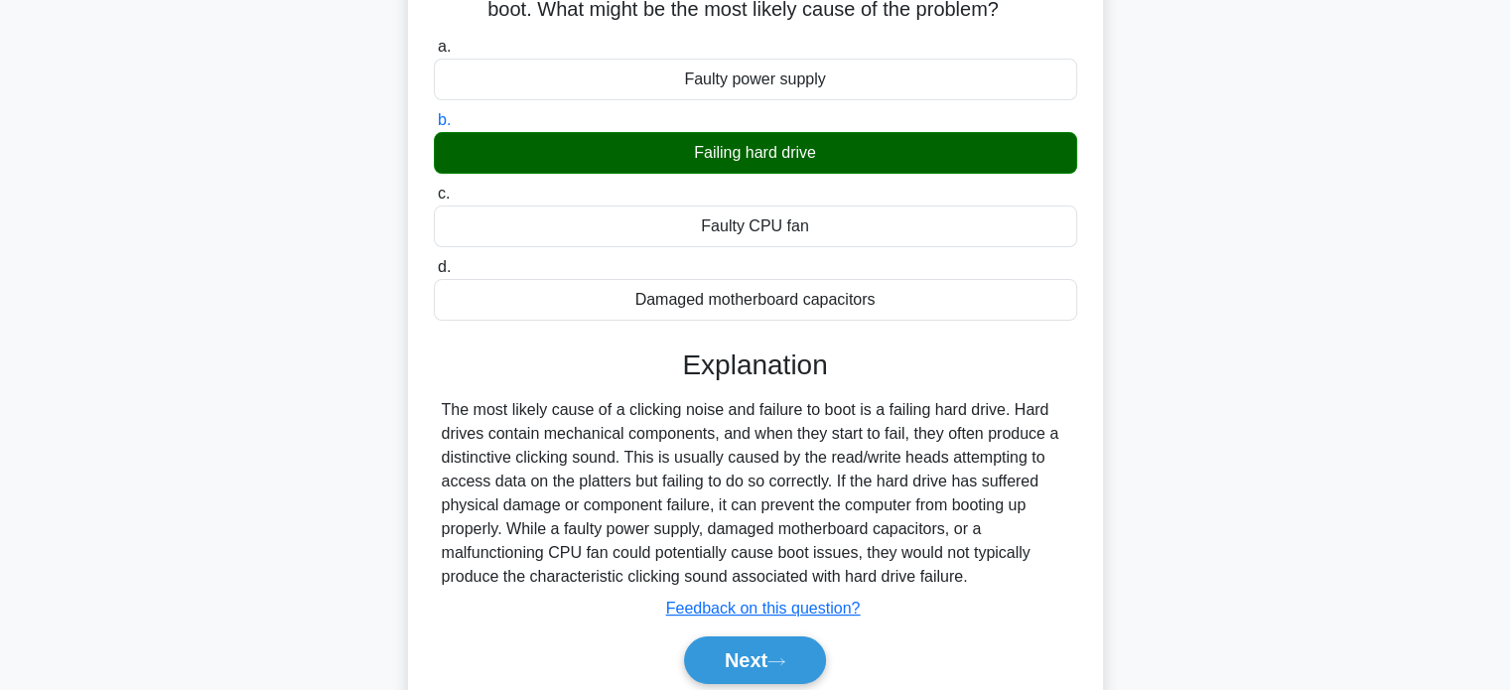
scroll to position [382, 0]
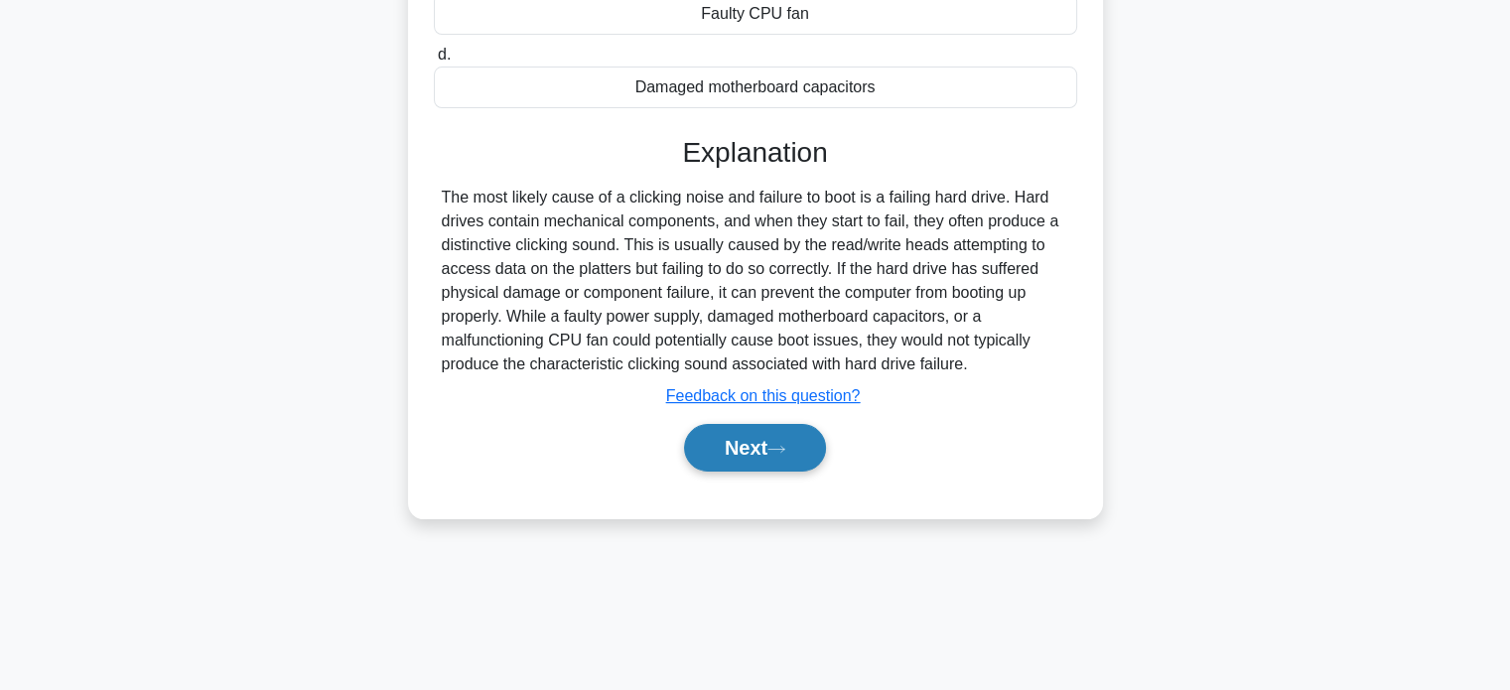
click at [739, 451] on button "Next" at bounding box center [755, 448] width 142 height 48
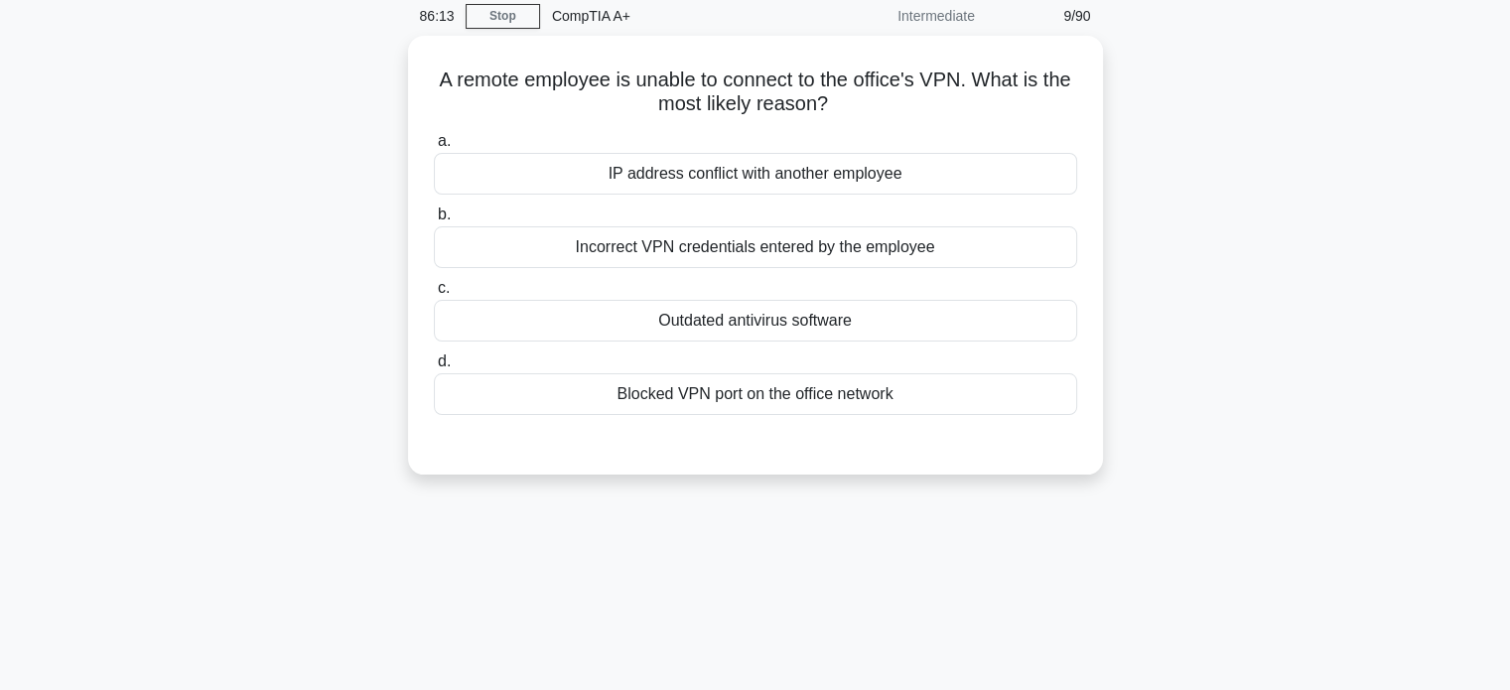
scroll to position [0, 0]
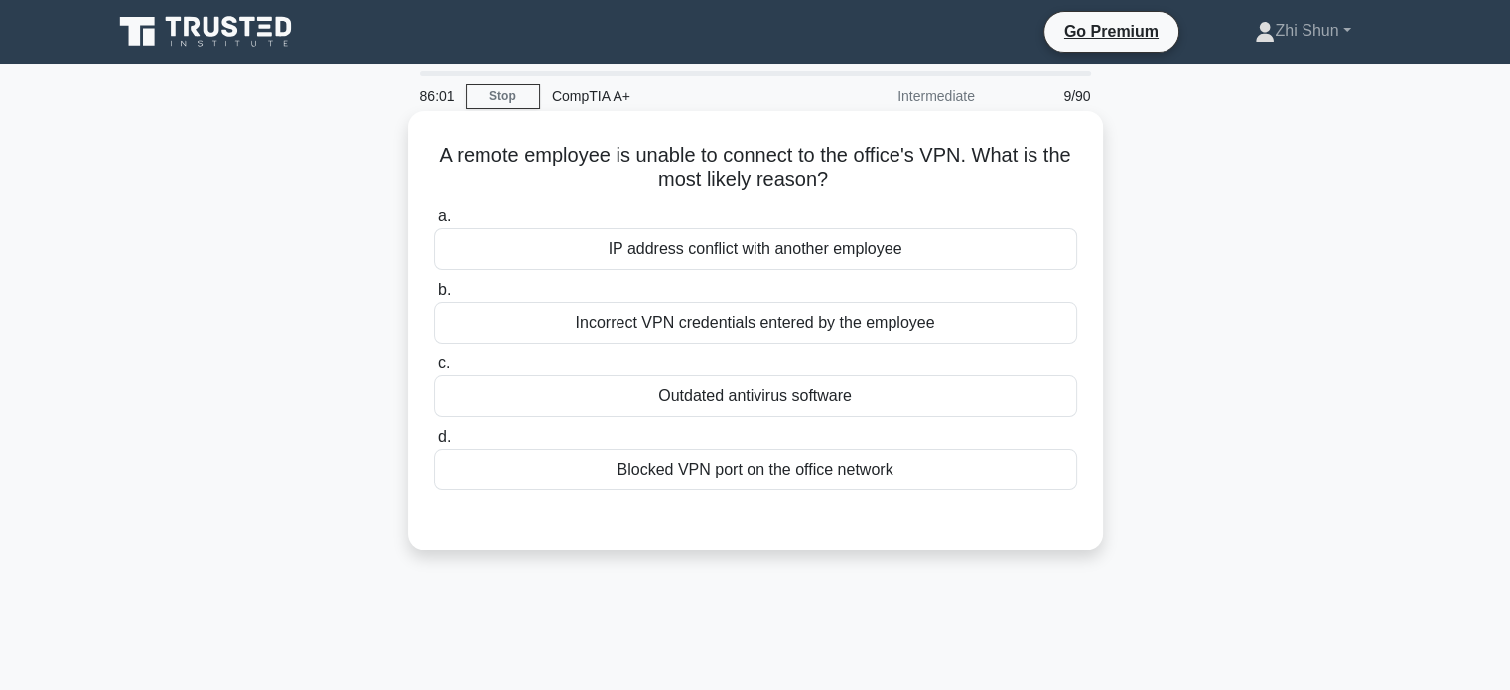
click at [907, 337] on div "Incorrect VPN credentials entered by the employee" at bounding box center [755, 323] width 643 height 42
click at [434, 297] on input "b. Incorrect VPN credentials entered by the employee" at bounding box center [434, 290] width 0 height 13
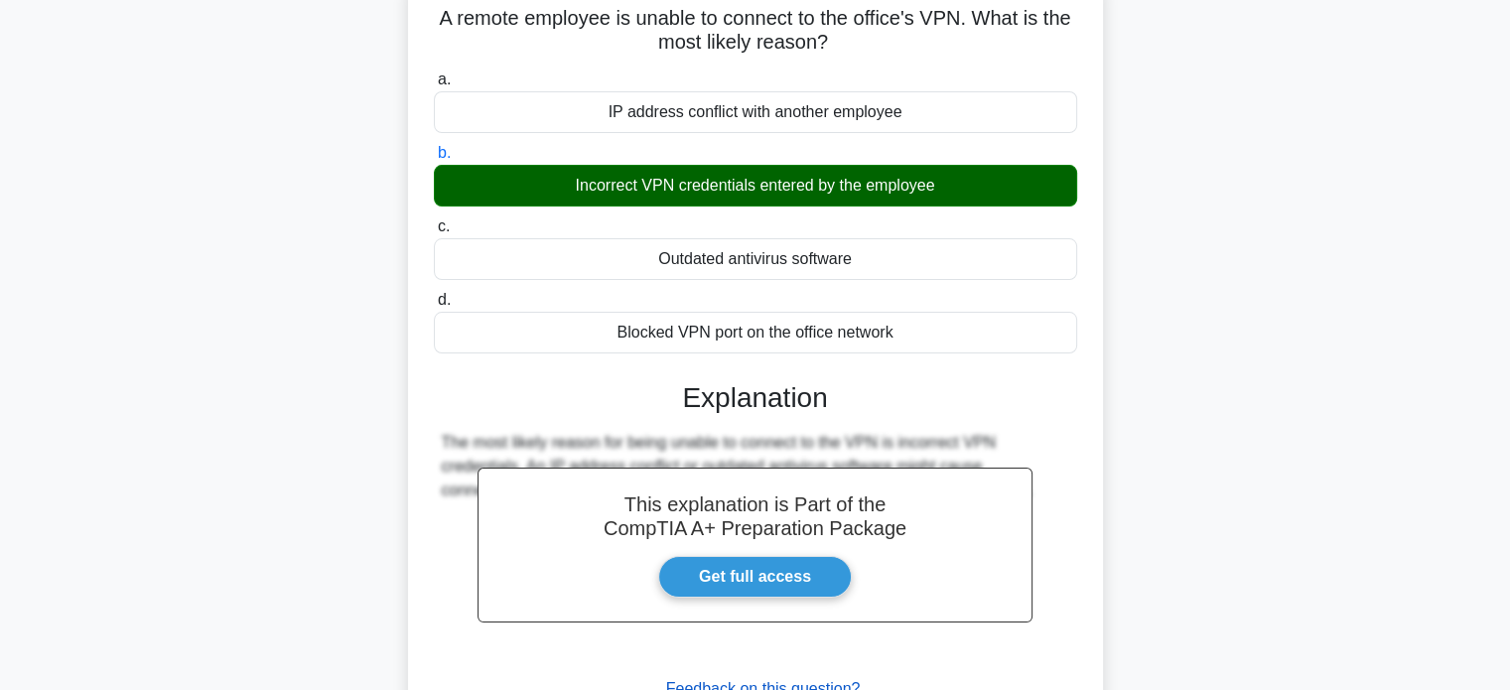
scroll to position [382, 0]
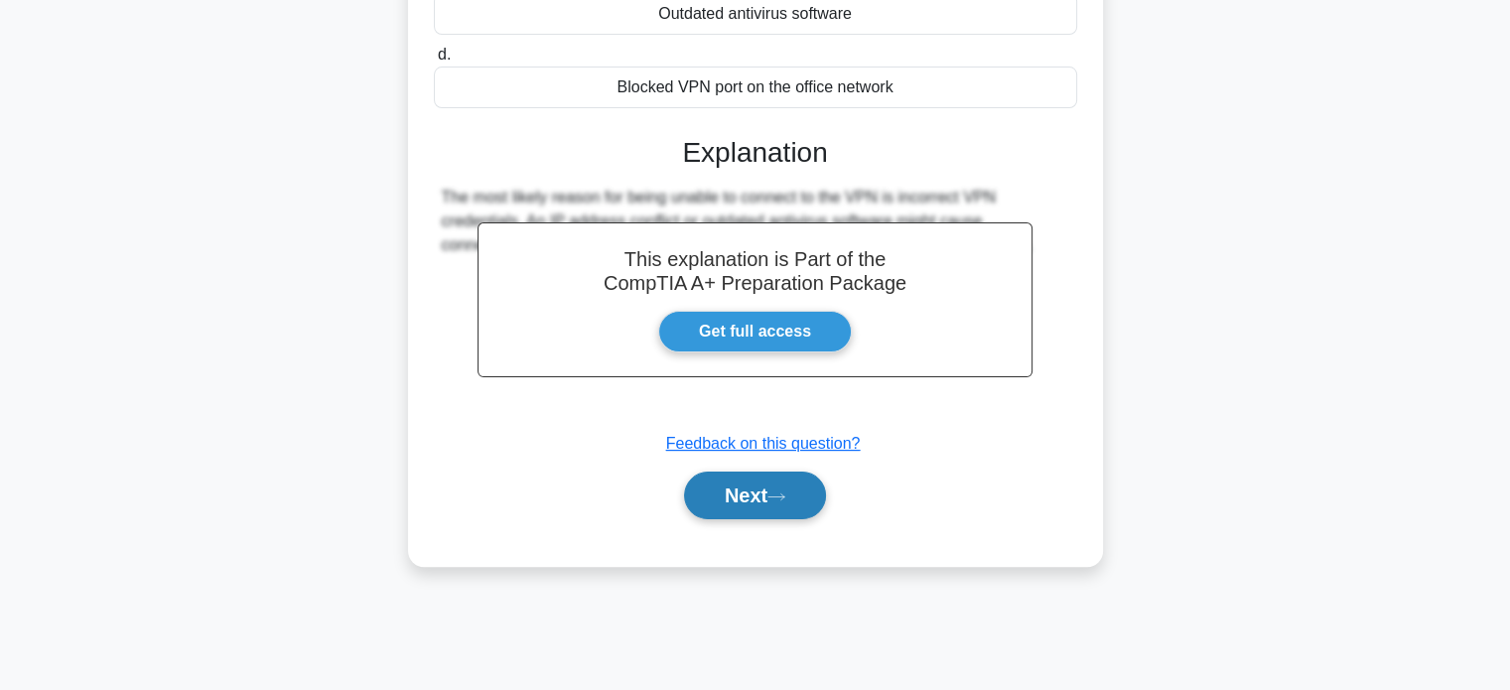
click at [764, 473] on button "Next" at bounding box center [755, 496] width 142 height 48
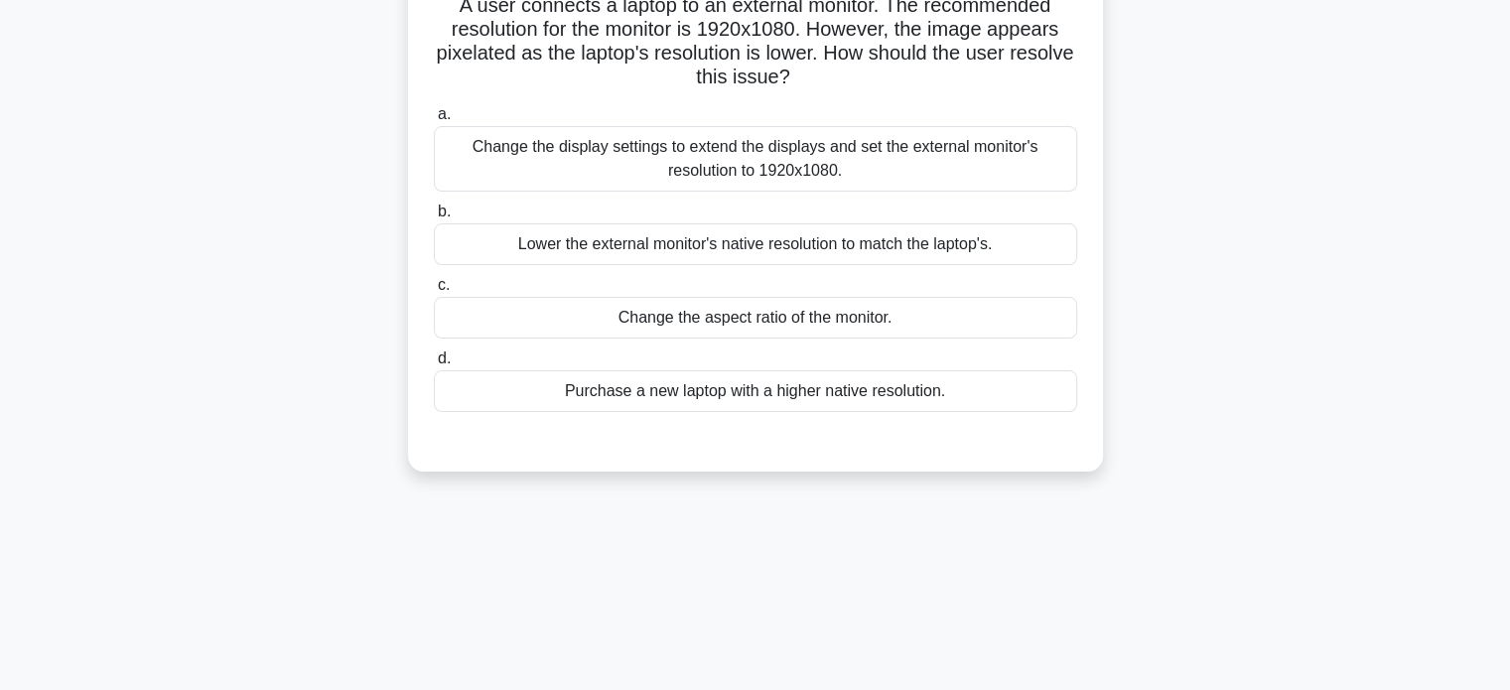
scroll to position [0, 0]
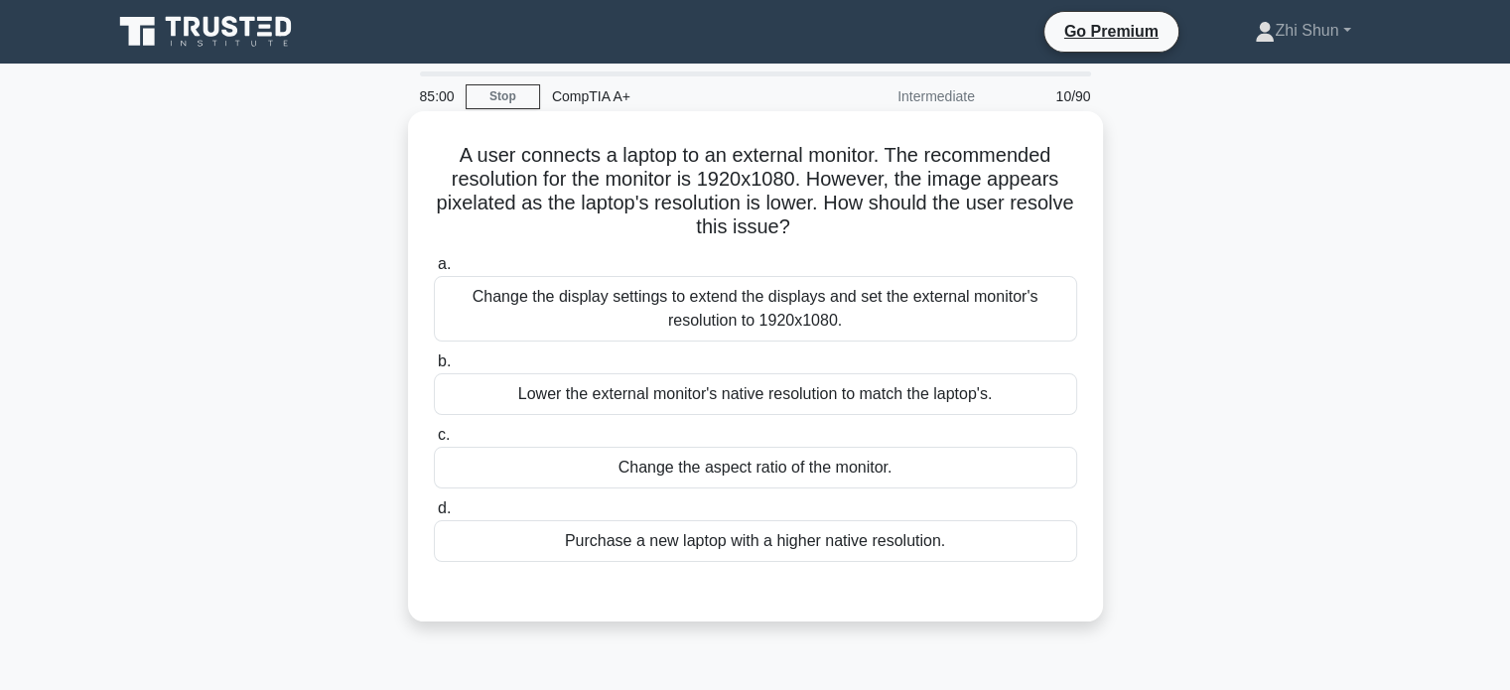
click at [909, 401] on div "Lower the external monitor's native resolution to match the laptop's." at bounding box center [755, 394] width 643 height 42
click at [434, 368] on input "b. Lower the external monitor's native resolution to match the laptop's." at bounding box center [434, 361] width 0 height 13
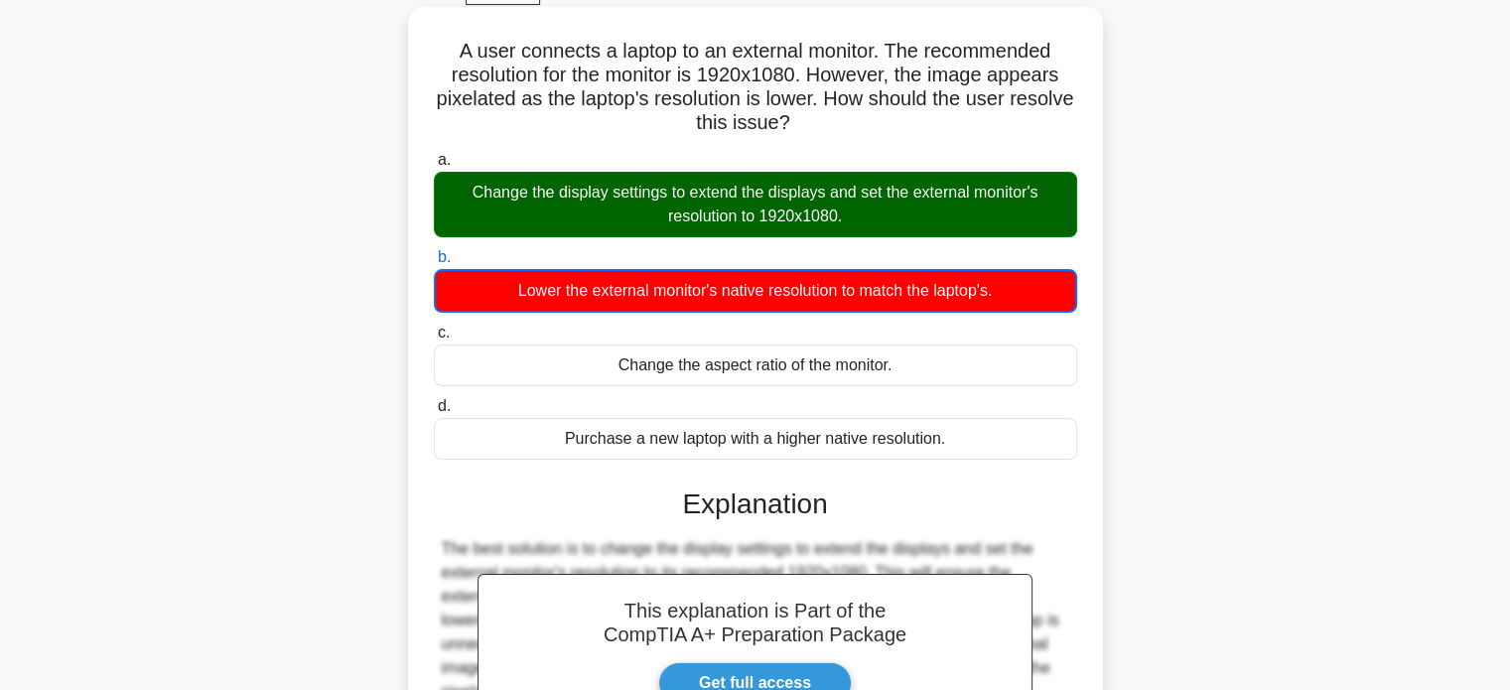
scroll to position [298, 0]
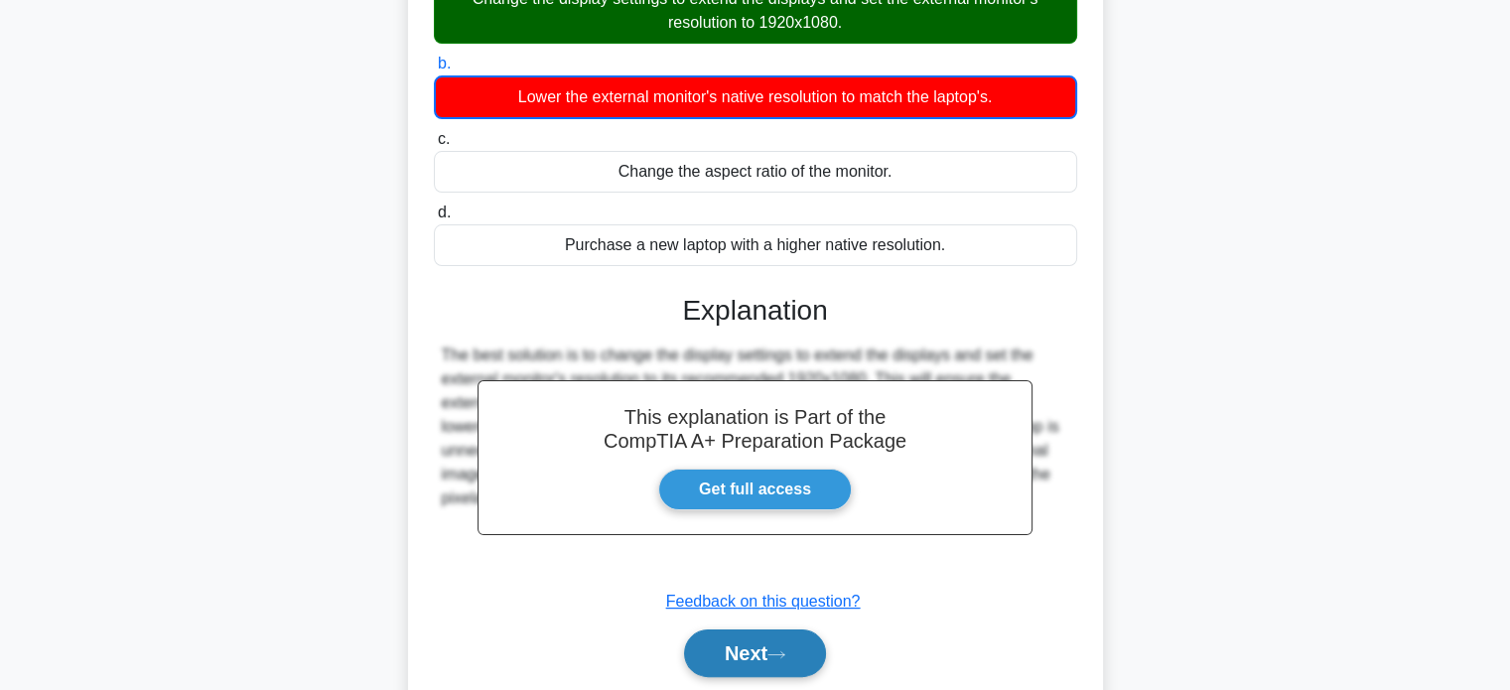
click at [806, 648] on button "Next" at bounding box center [755, 653] width 142 height 48
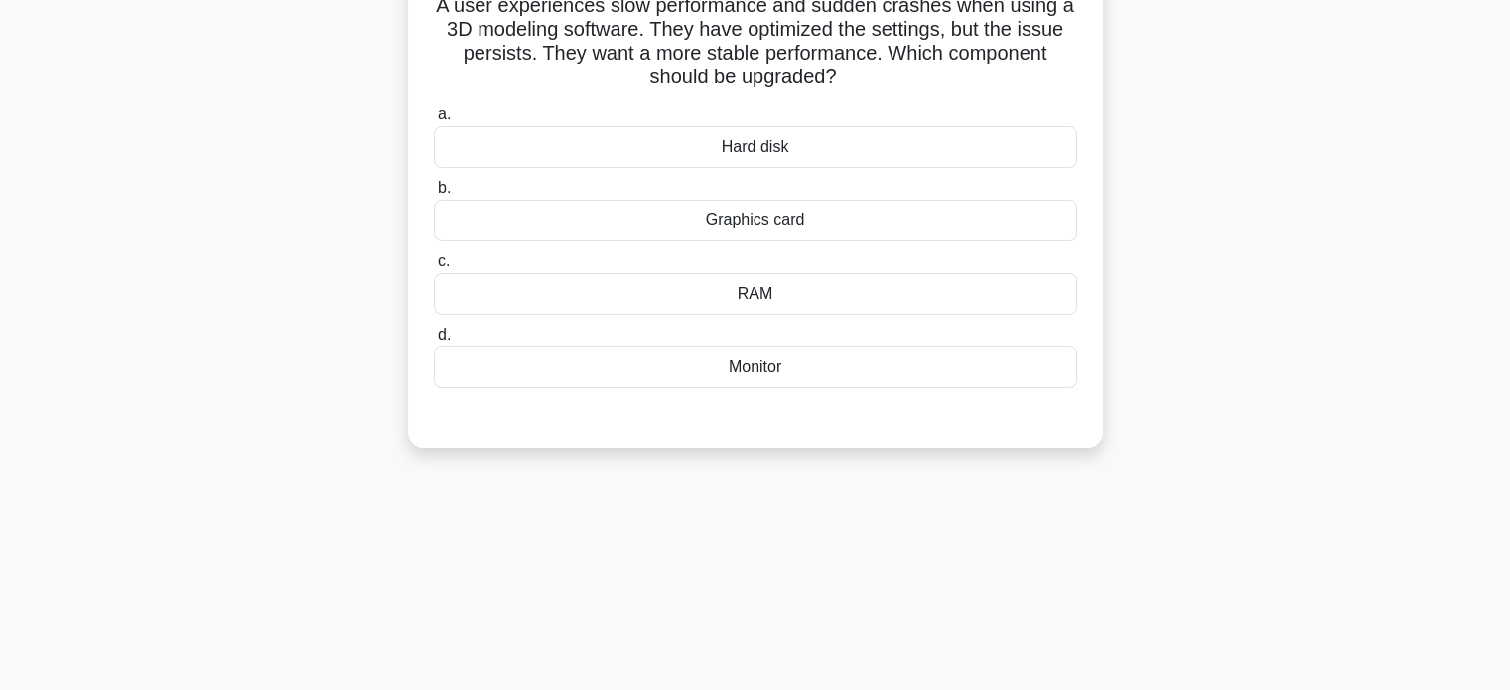
scroll to position [0, 0]
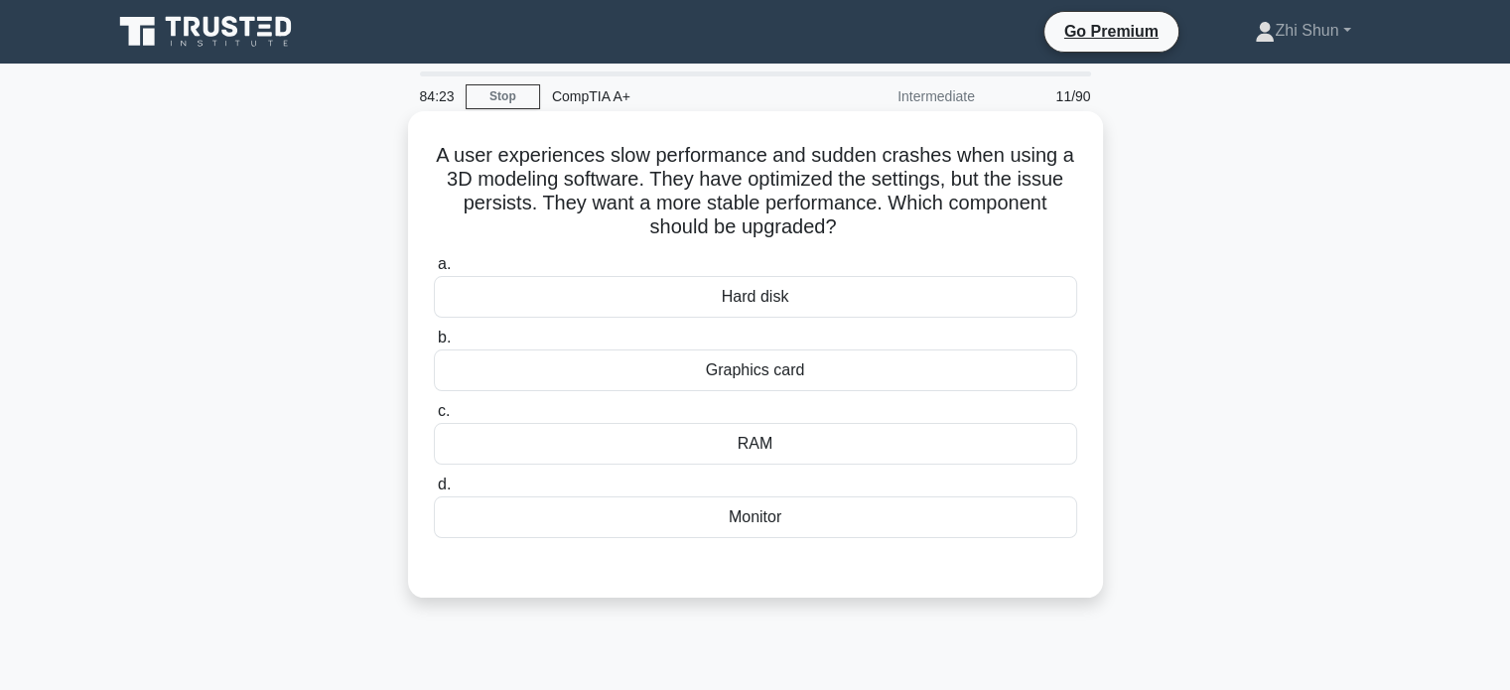
click at [778, 365] on div "Graphics card" at bounding box center [755, 370] width 643 height 42
click at [434, 345] on input "b. Graphics card" at bounding box center [434, 338] width 0 height 13
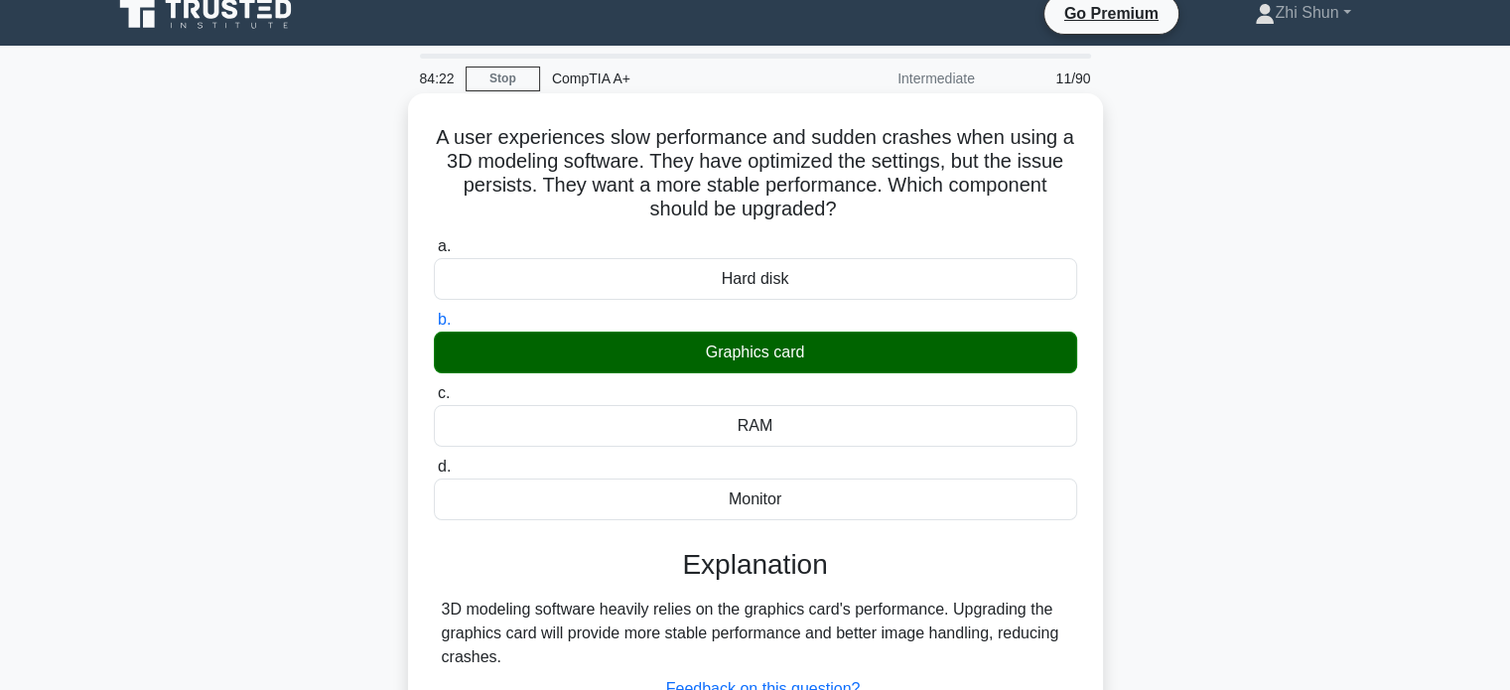
scroll to position [382, 0]
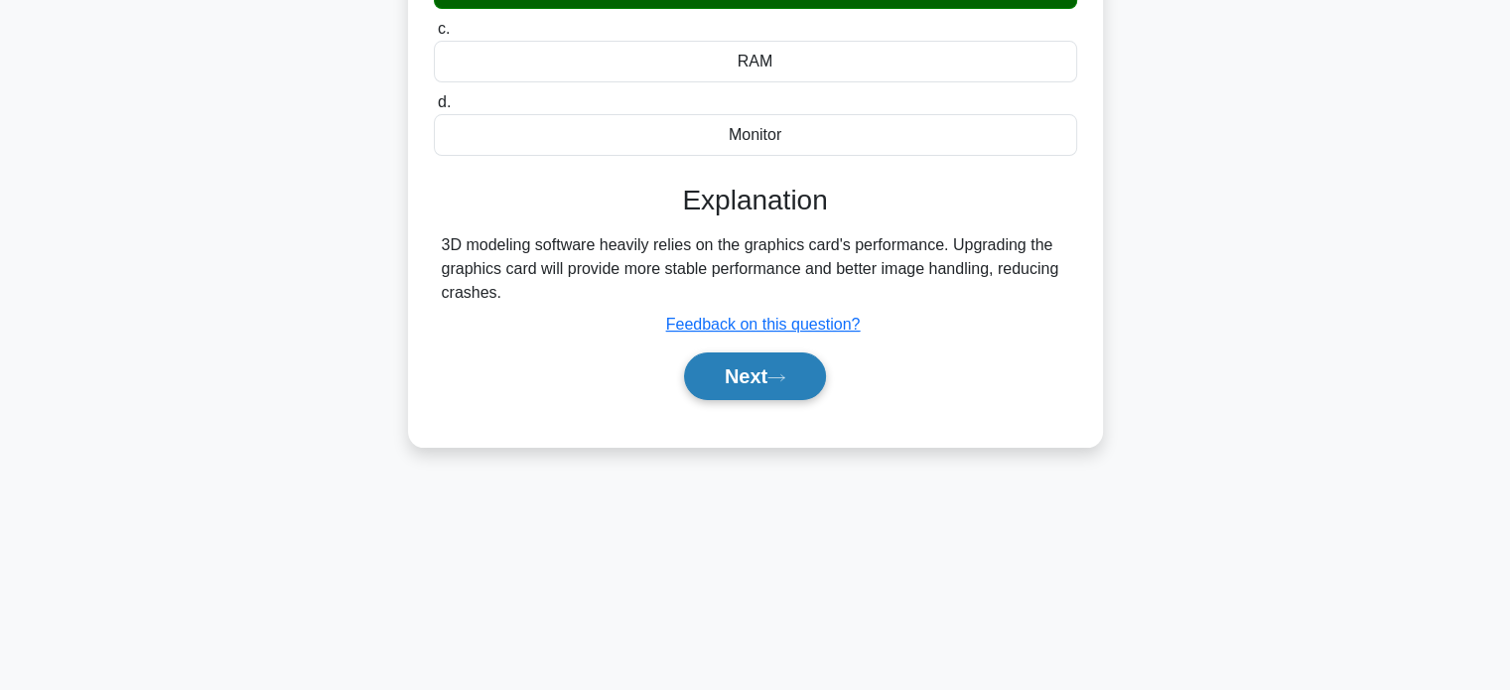
click at [779, 376] on icon at bounding box center [776, 377] width 18 height 11
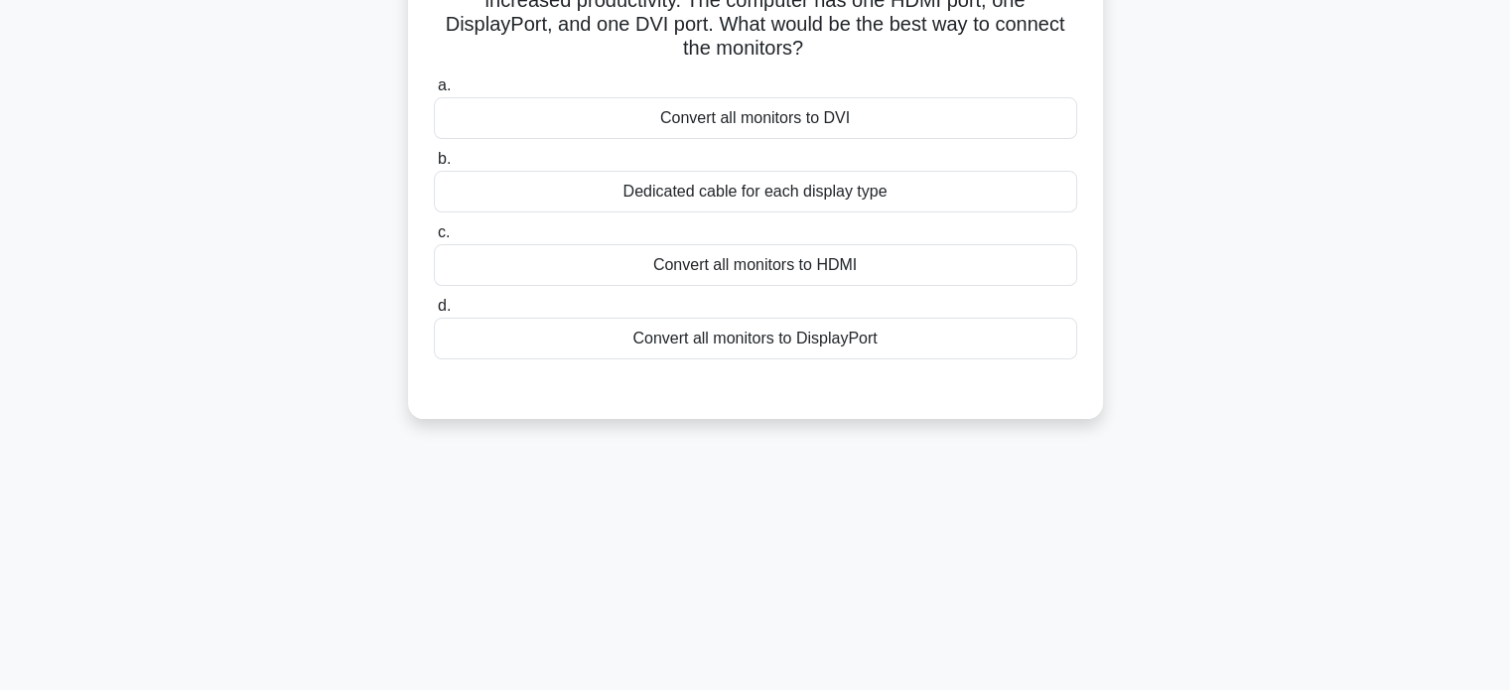
scroll to position [0, 0]
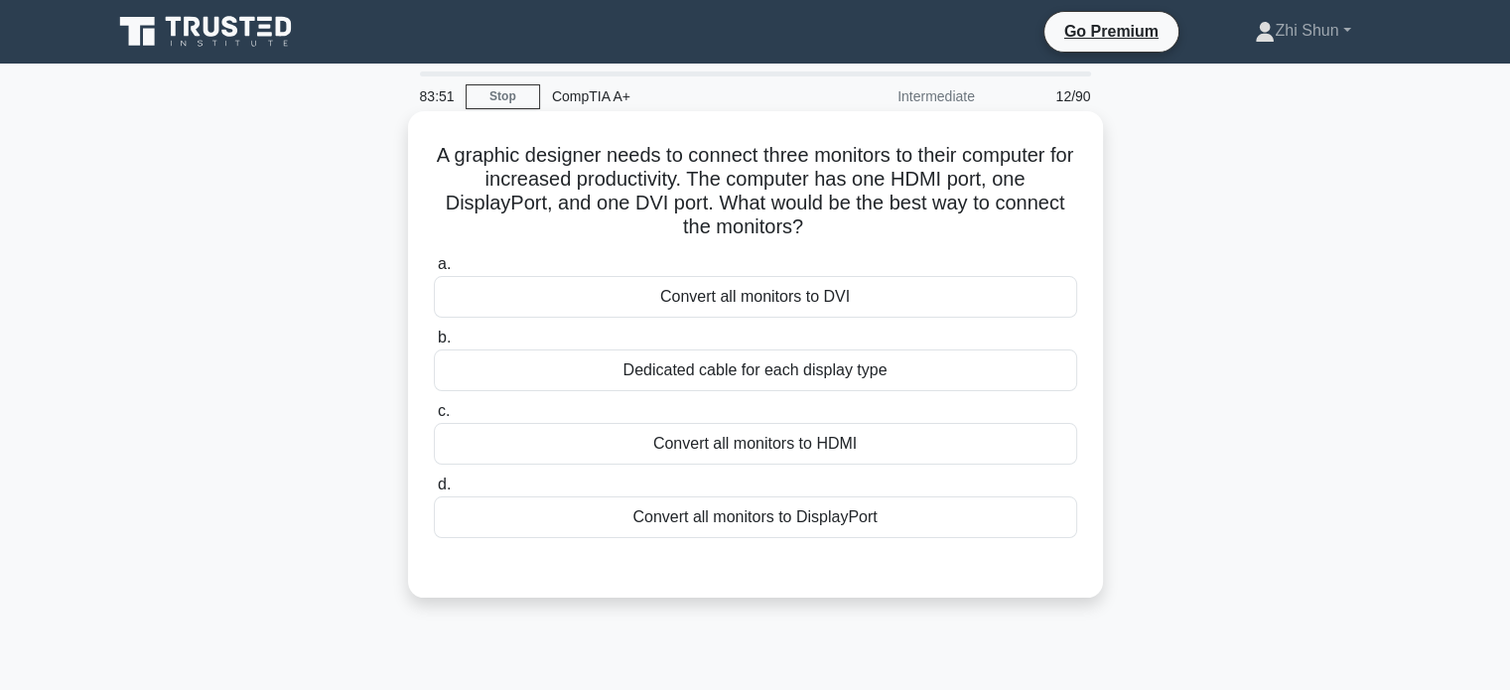
click at [818, 377] on div "Dedicated cable for each display type" at bounding box center [755, 370] width 643 height 42
click at [434, 345] on input "b. Dedicated cable for each display type" at bounding box center [434, 338] width 0 height 13
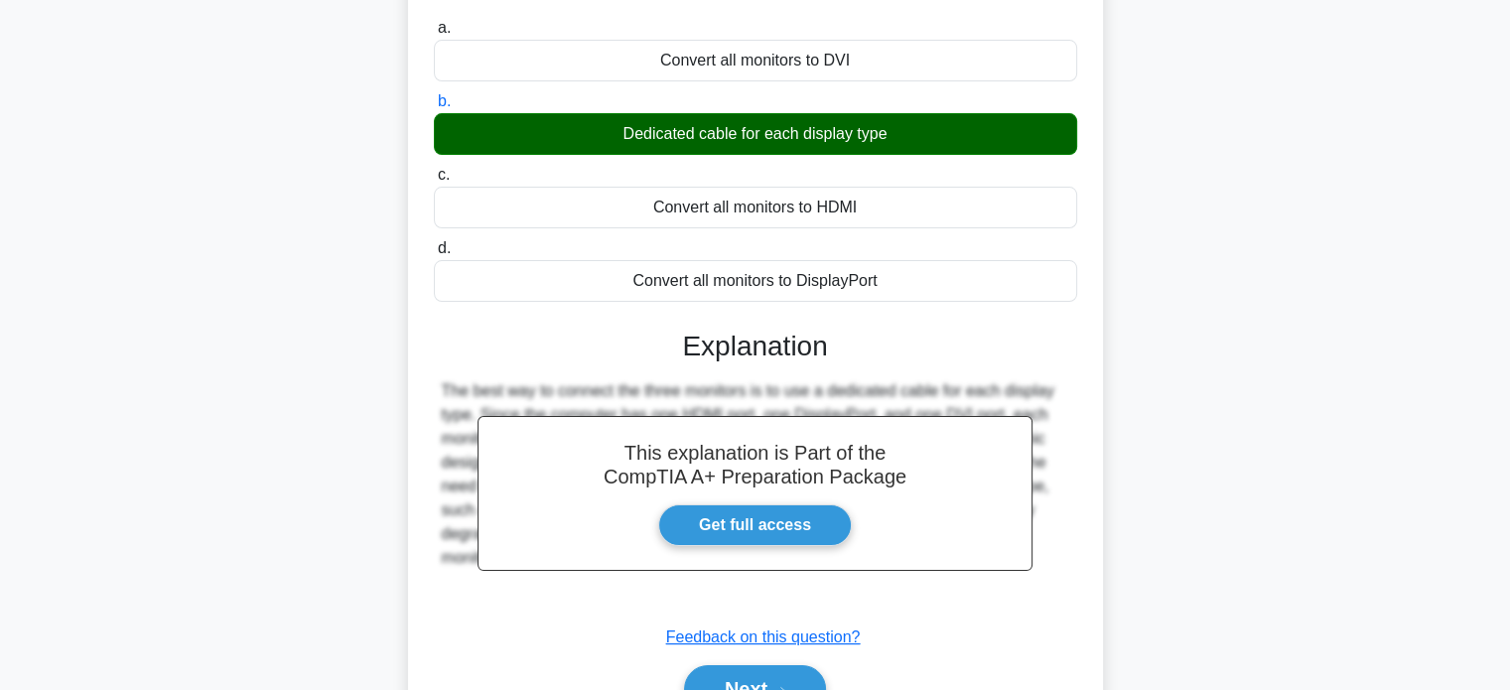
scroll to position [382, 0]
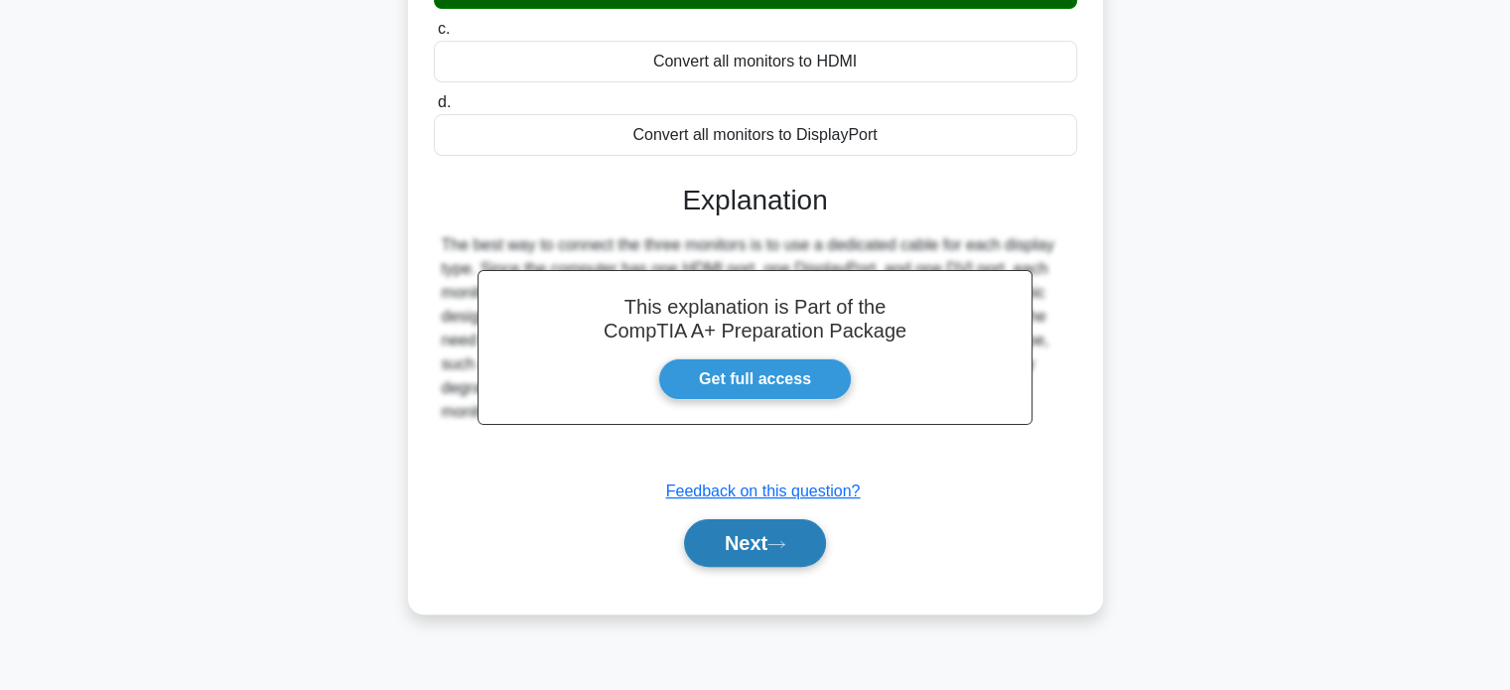
click at [755, 533] on button "Next" at bounding box center [755, 543] width 142 height 48
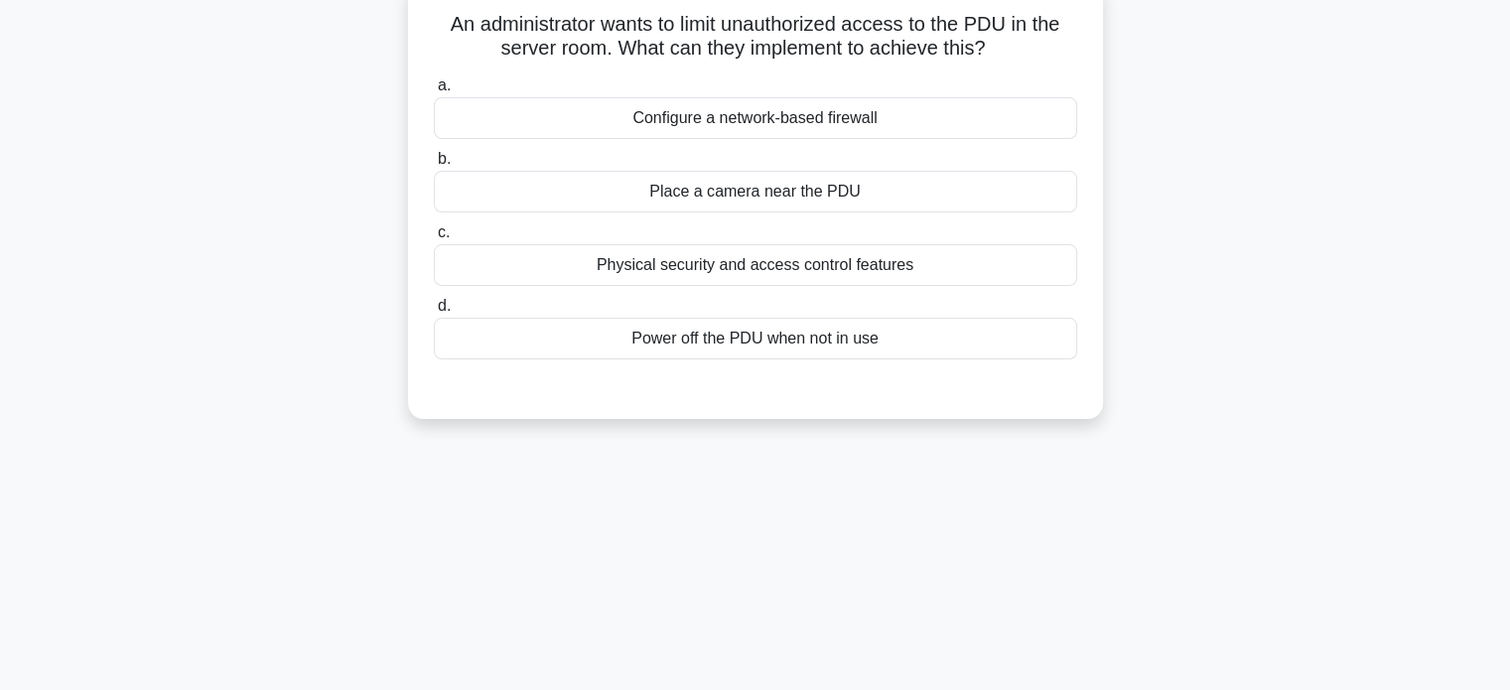
scroll to position [0, 0]
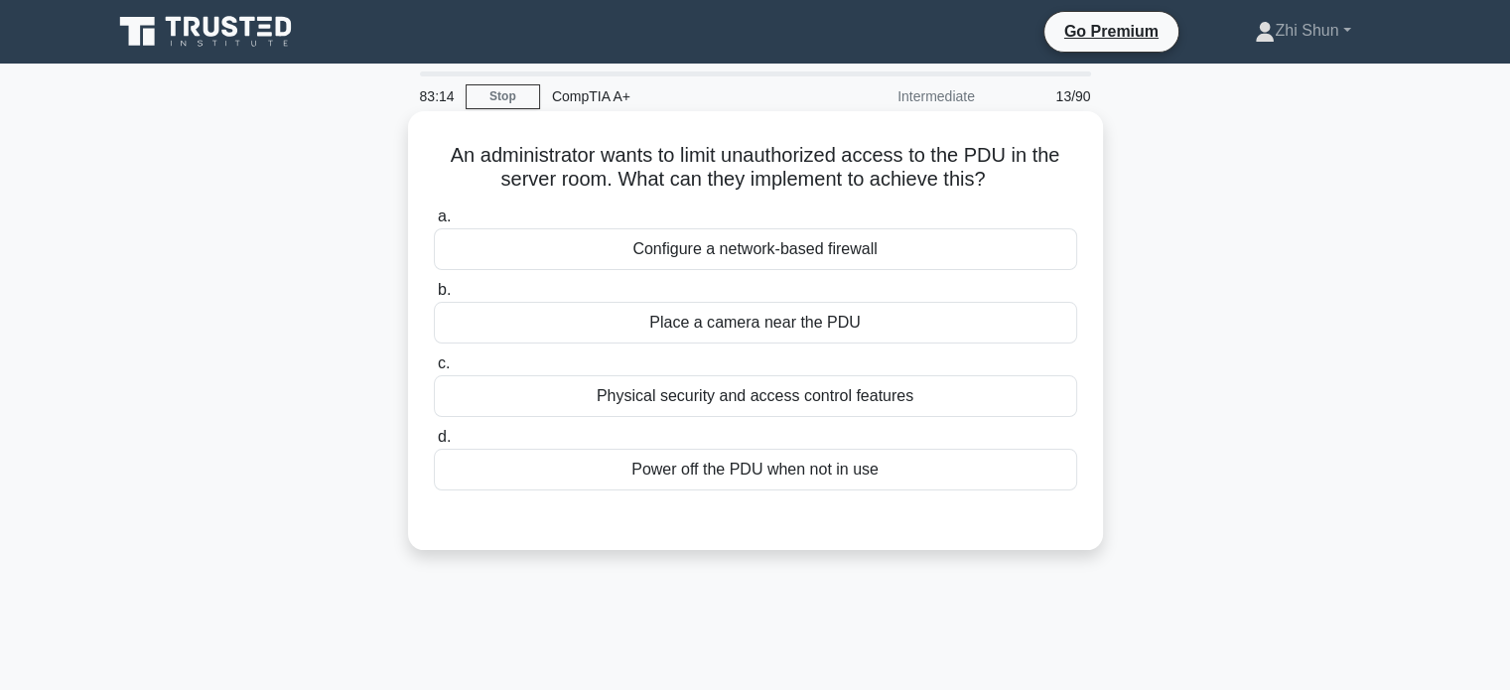
click at [798, 403] on div "Physical security and access control features" at bounding box center [755, 396] width 643 height 42
click at [434, 370] on input "c. Physical security and access control features" at bounding box center [434, 363] width 0 height 13
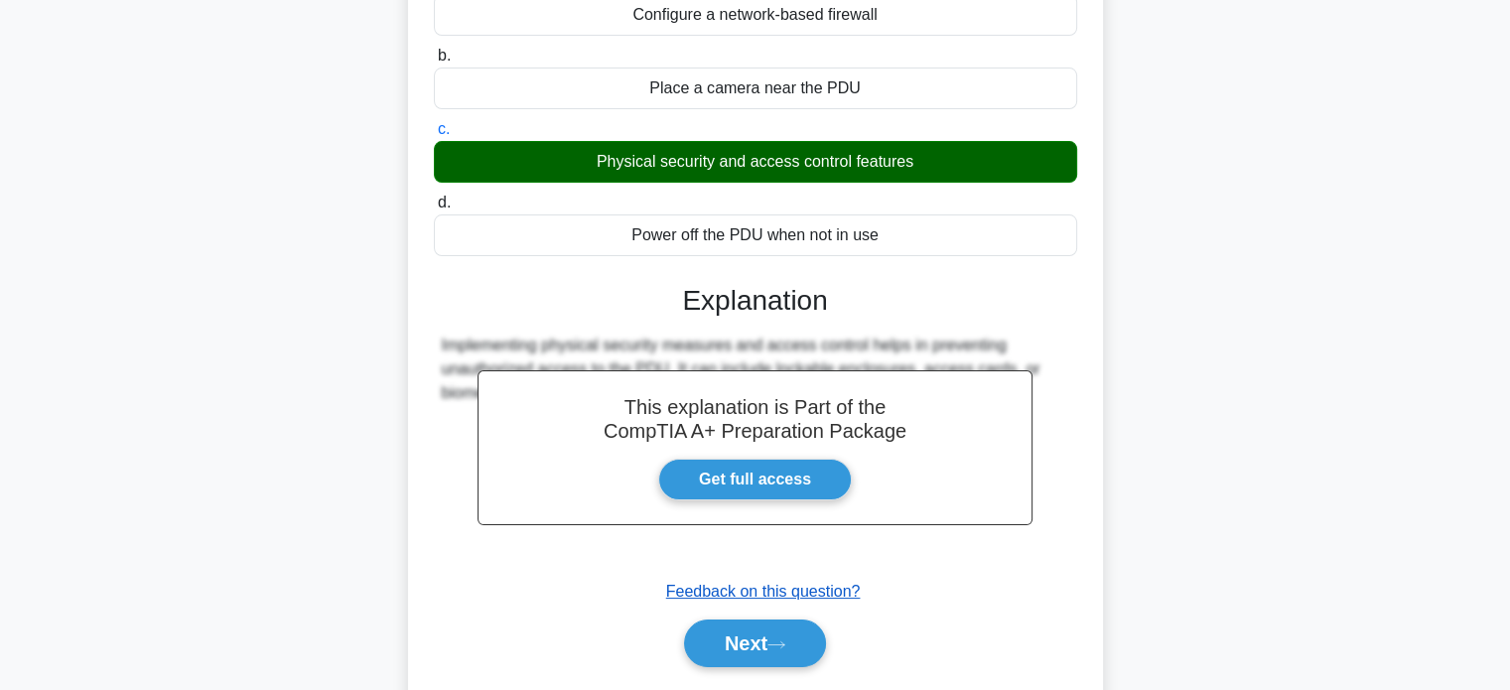
scroll to position [382, 0]
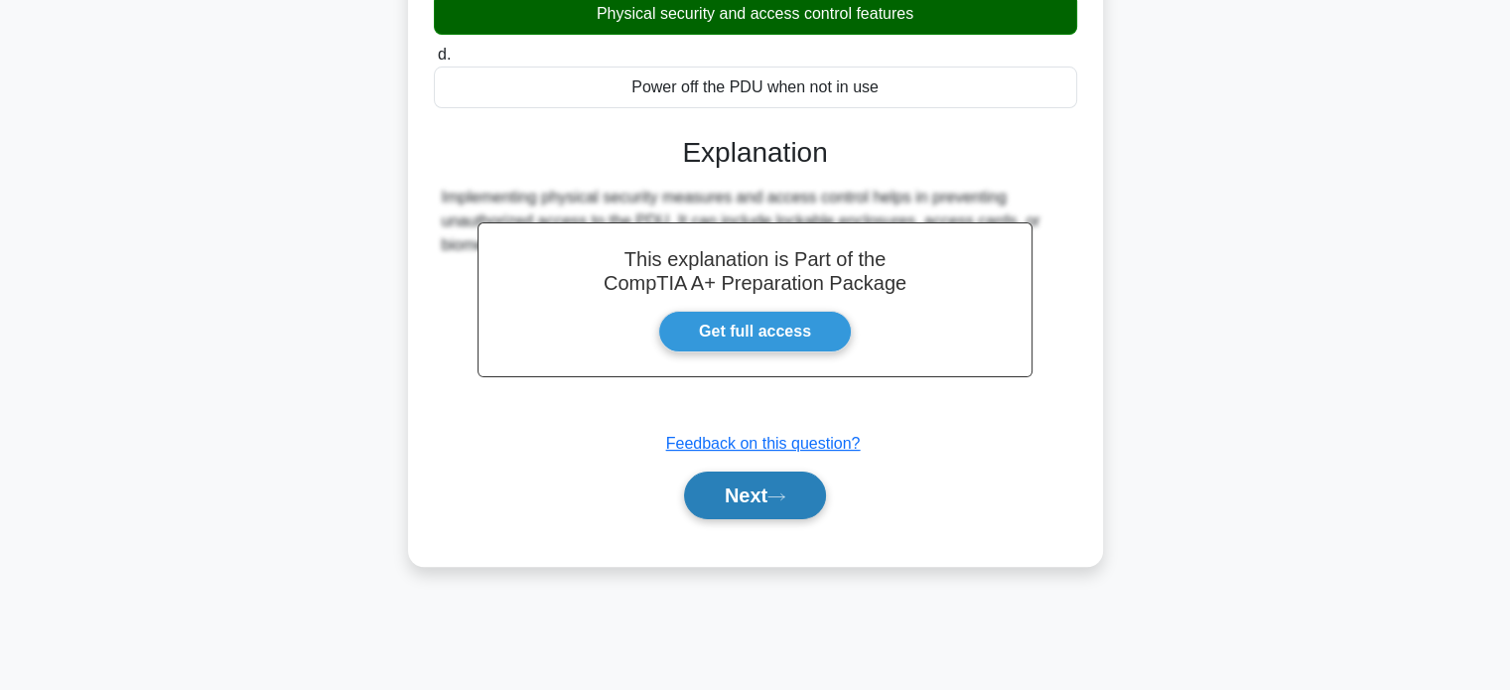
click at [731, 487] on button "Next" at bounding box center [755, 496] width 142 height 48
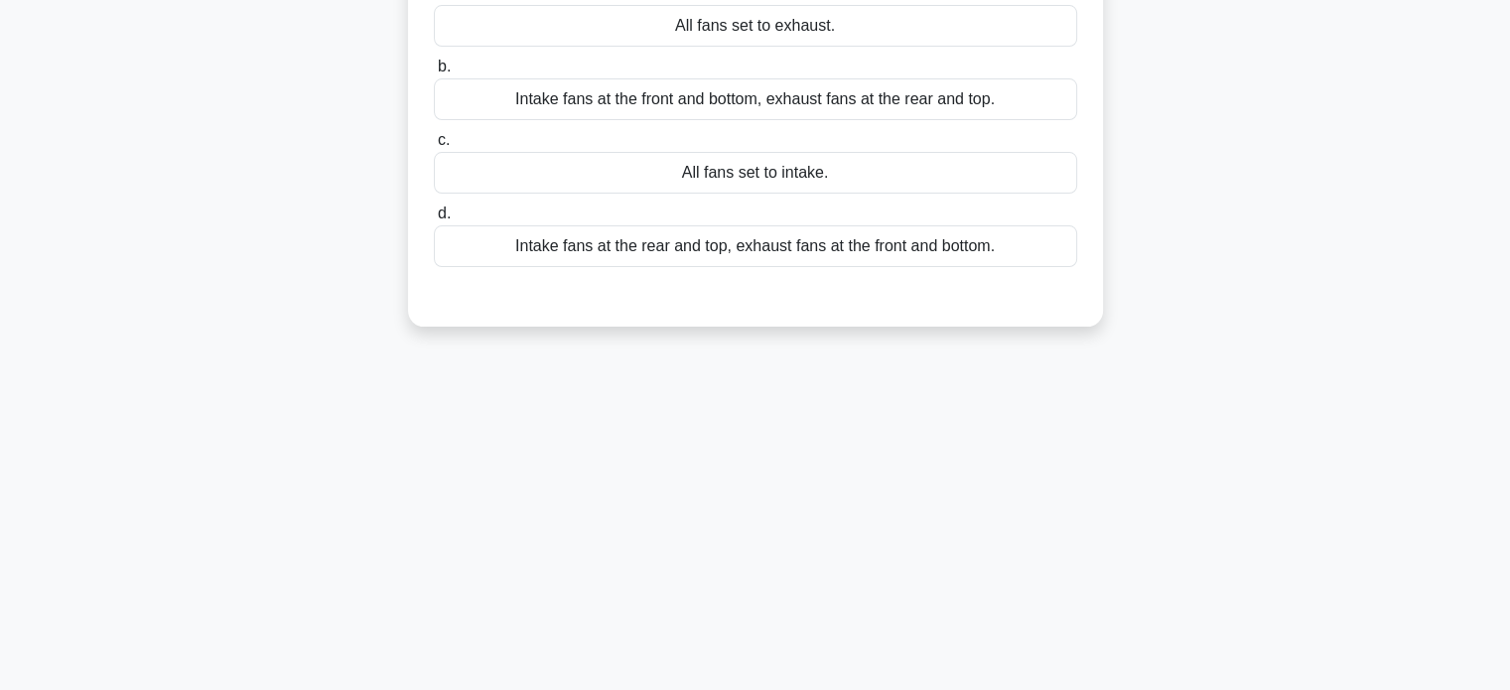
scroll to position [0, 0]
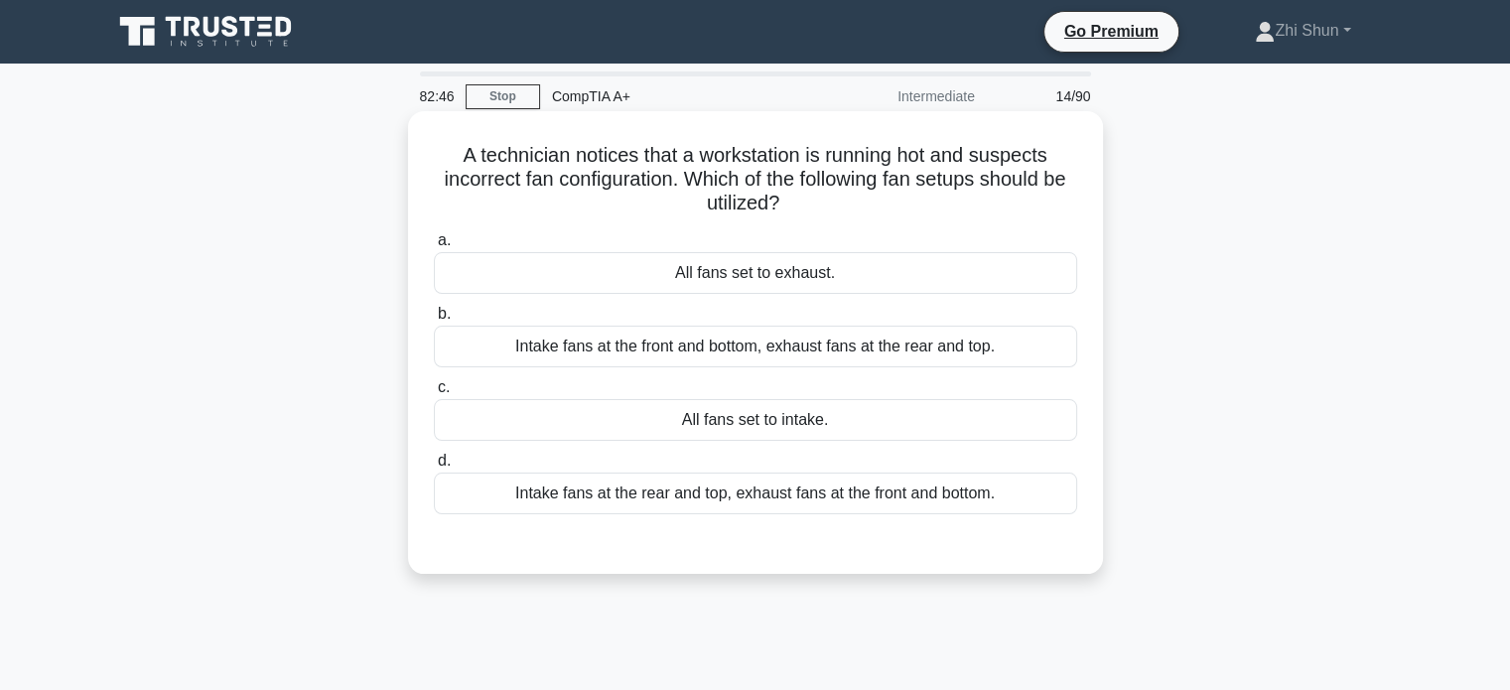
click at [838, 492] on div "Intake fans at the rear and top, exhaust fans at the front and bottom." at bounding box center [755, 494] width 643 height 42
click at [434, 468] on input "d. Intake fans at the rear and top, exhaust fans at the front and bottom." at bounding box center [434, 461] width 0 height 13
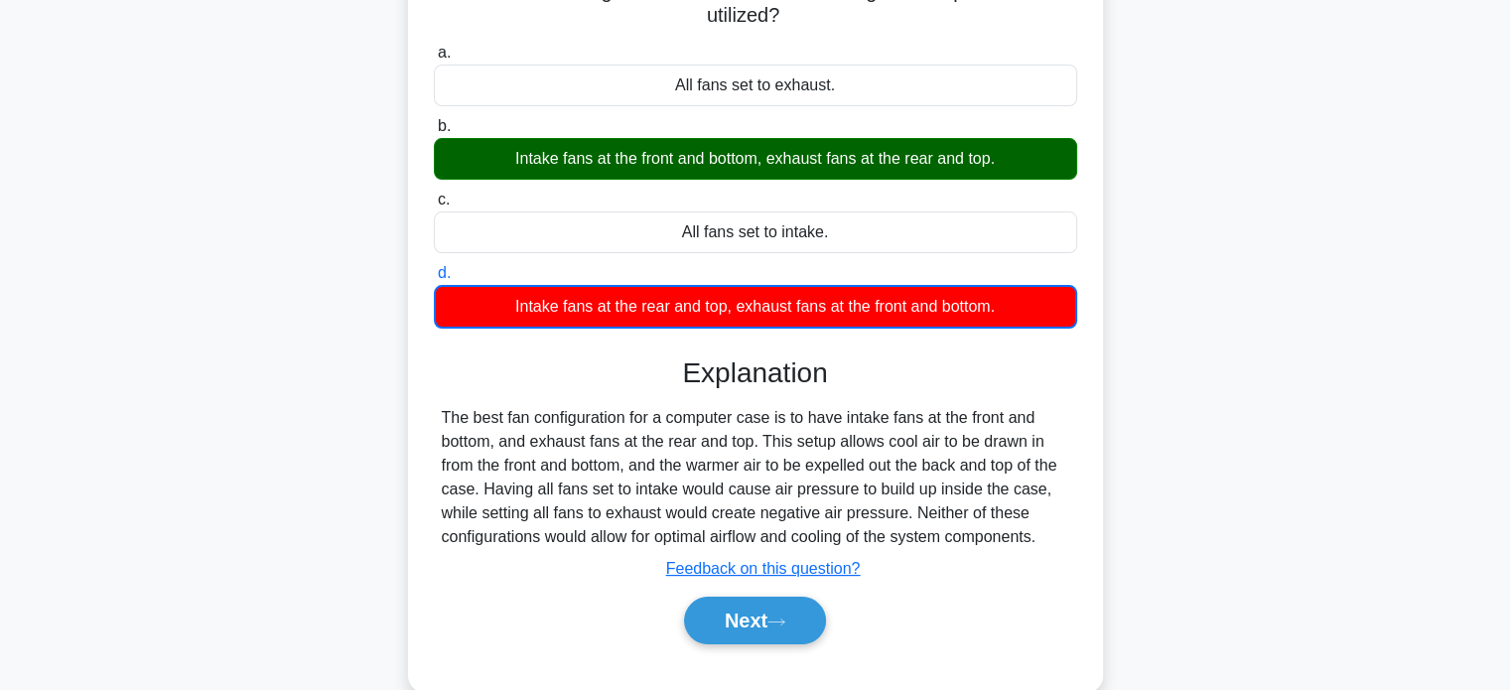
scroll to position [199, 0]
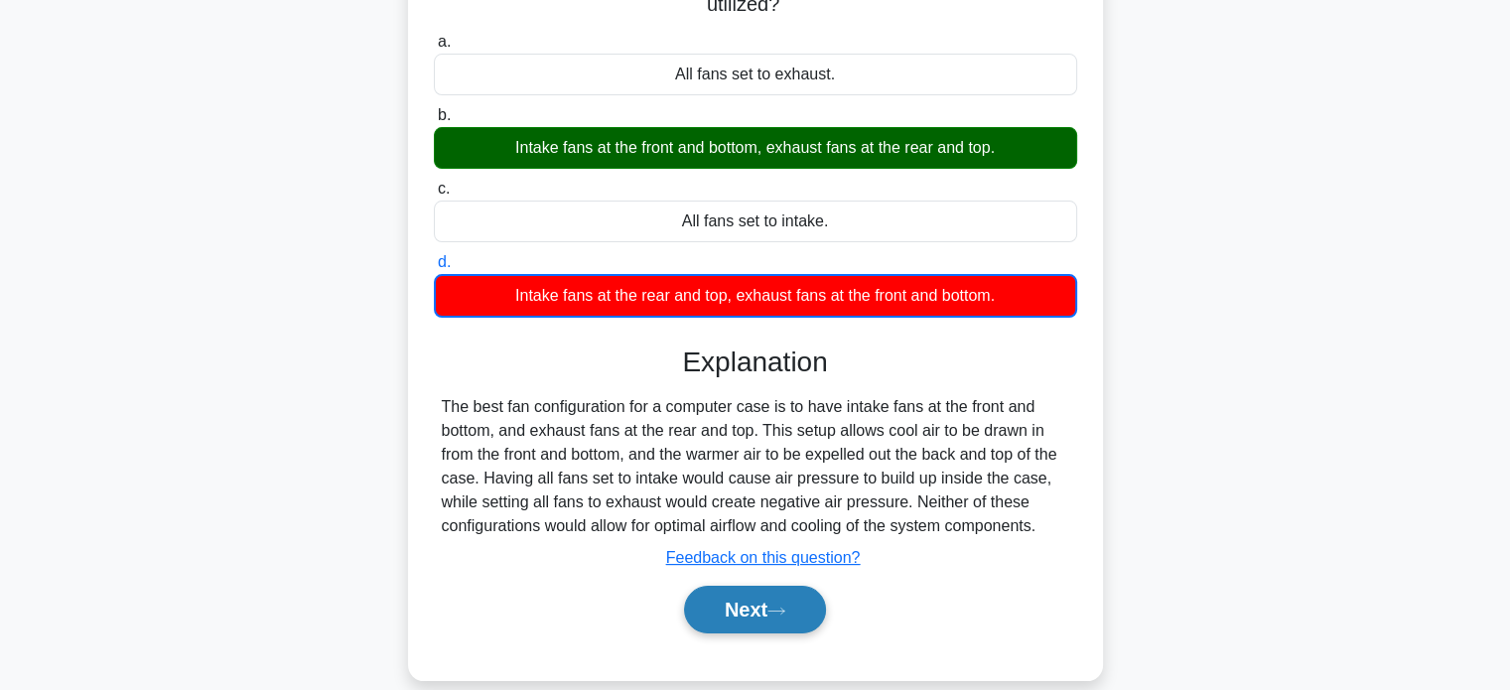
click at [809, 610] on button "Next" at bounding box center [755, 610] width 142 height 48
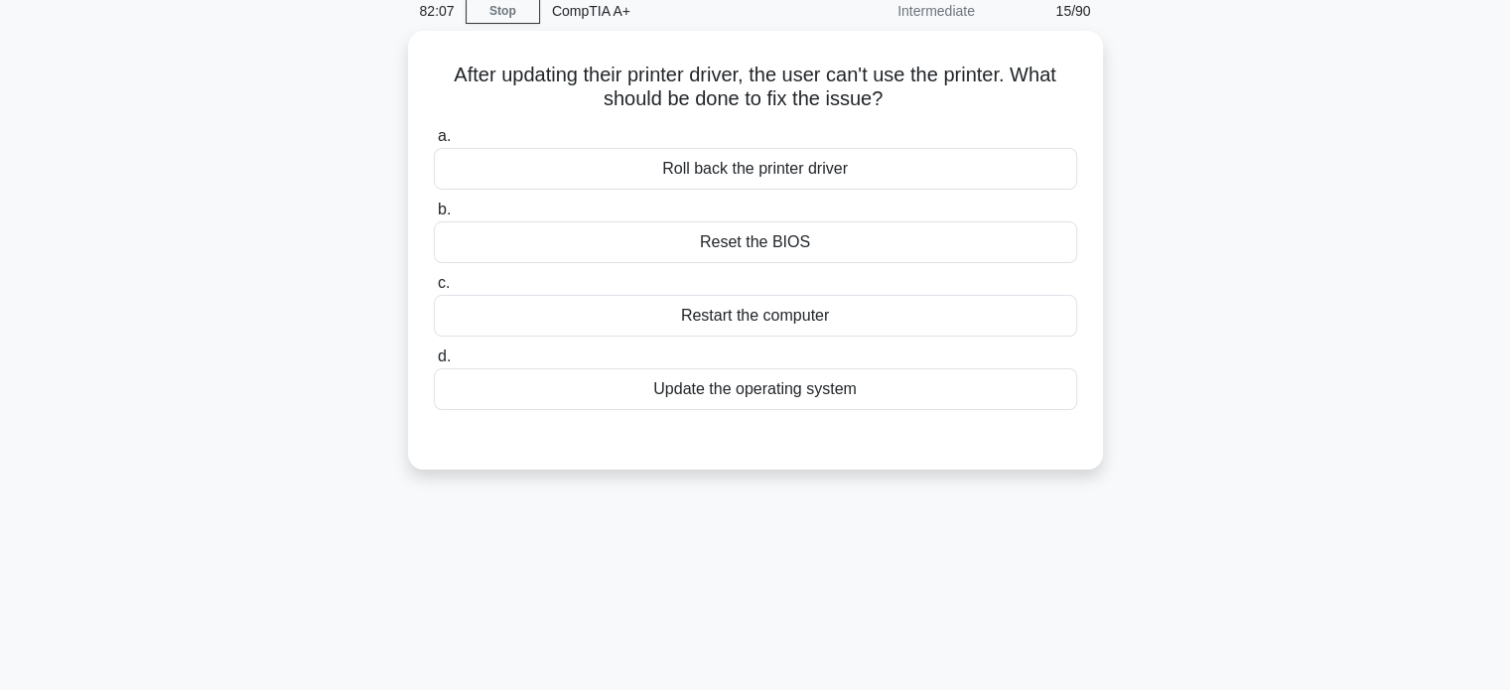
scroll to position [0, 0]
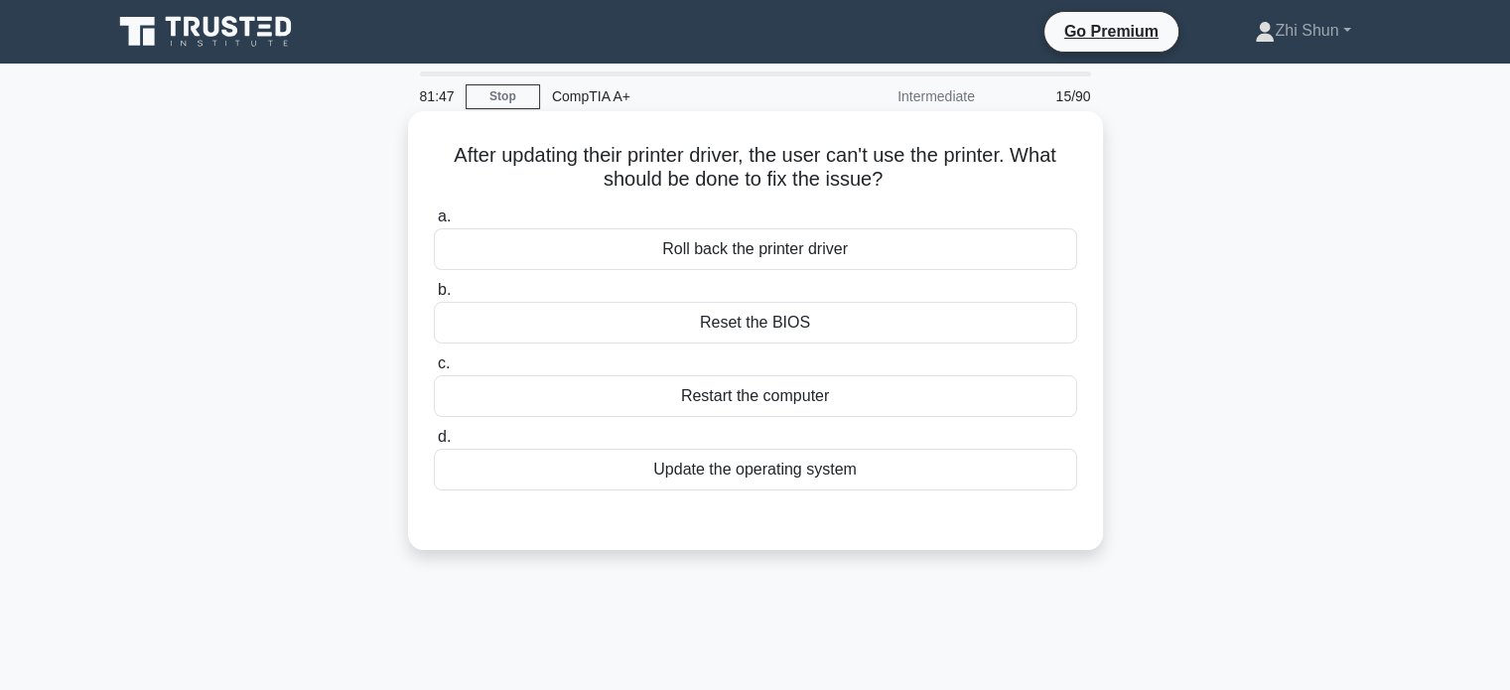
click at [826, 254] on div "Roll back the printer driver" at bounding box center [755, 249] width 643 height 42
click at [434, 223] on input "a. Roll back the printer driver" at bounding box center [434, 216] width 0 height 13
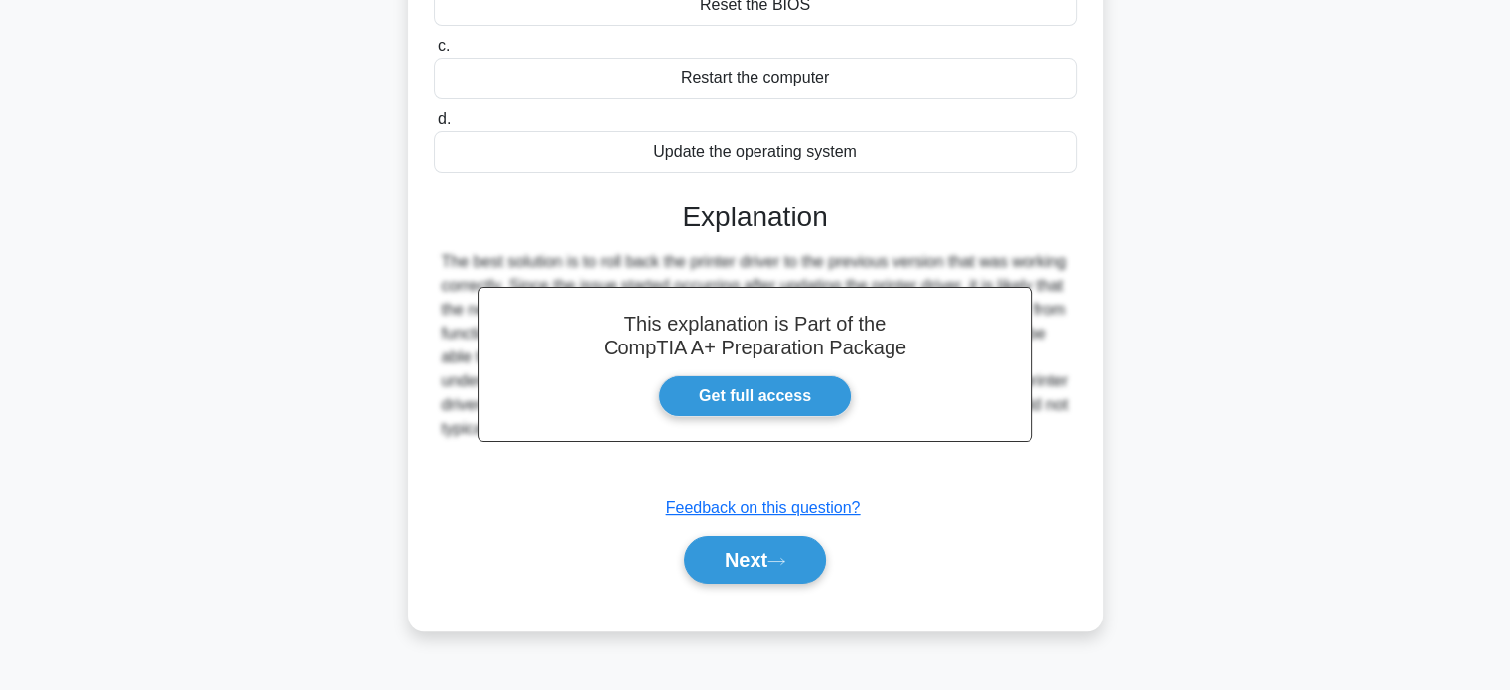
scroll to position [382, 0]
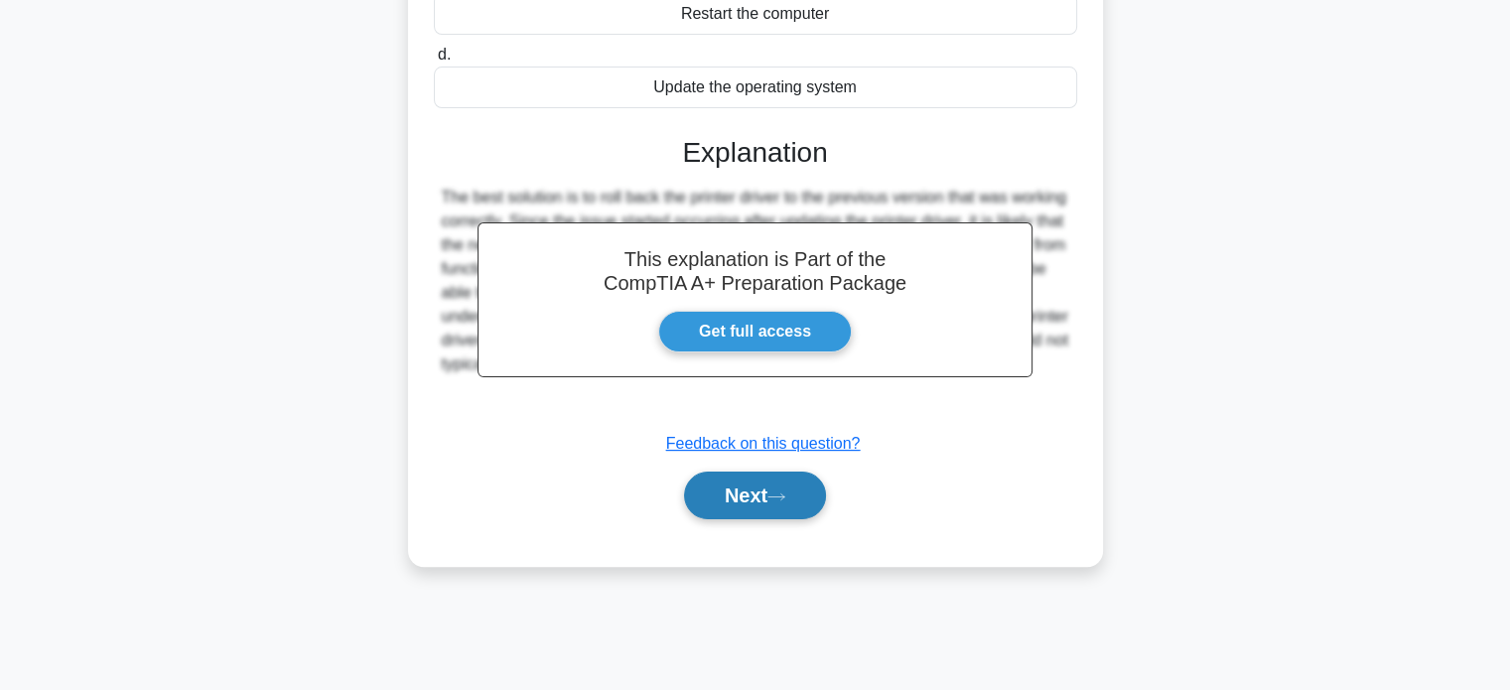
click at [755, 472] on button "Next" at bounding box center [755, 496] width 142 height 48
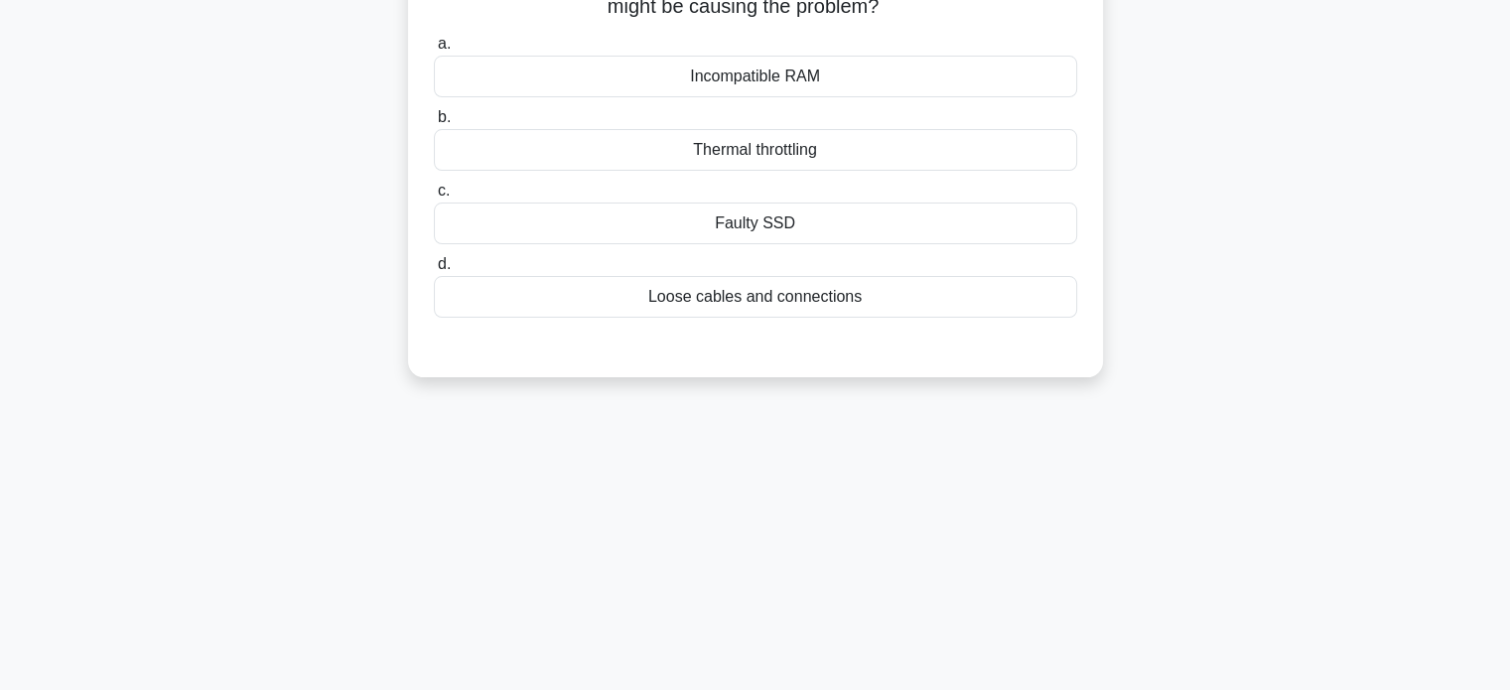
scroll to position [0, 0]
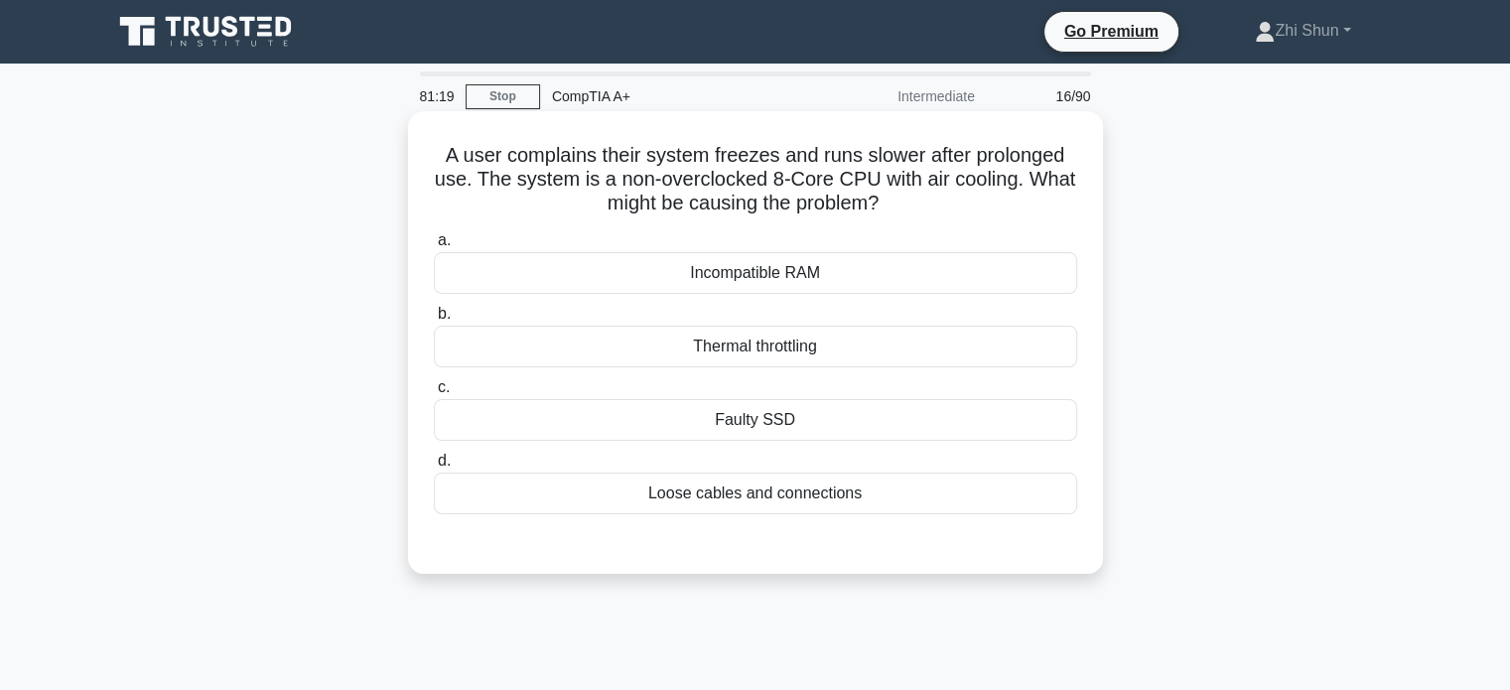
click at [757, 352] on div "Thermal throttling" at bounding box center [755, 347] width 643 height 42
click at [434, 321] on input "b. Thermal throttling" at bounding box center [434, 314] width 0 height 13
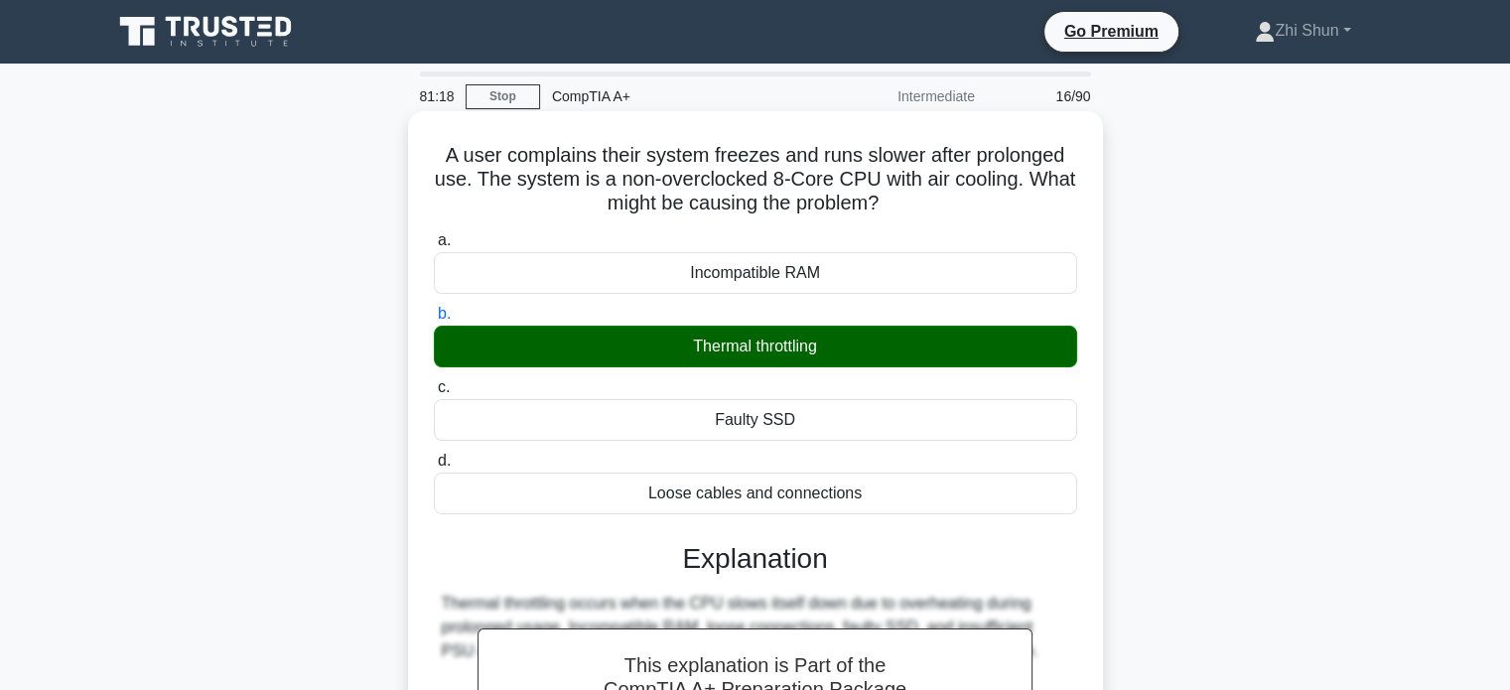
scroll to position [382, 0]
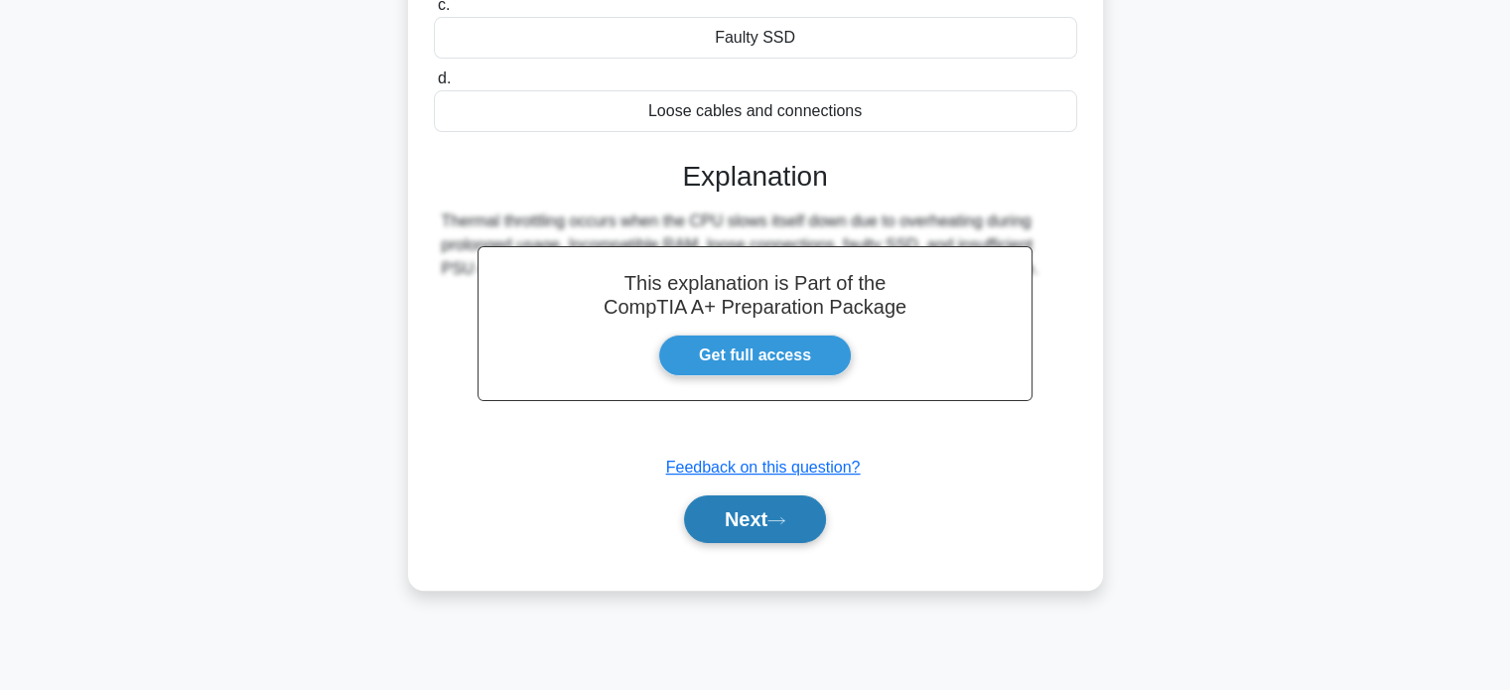
click at [782, 522] on icon at bounding box center [776, 520] width 18 height 11
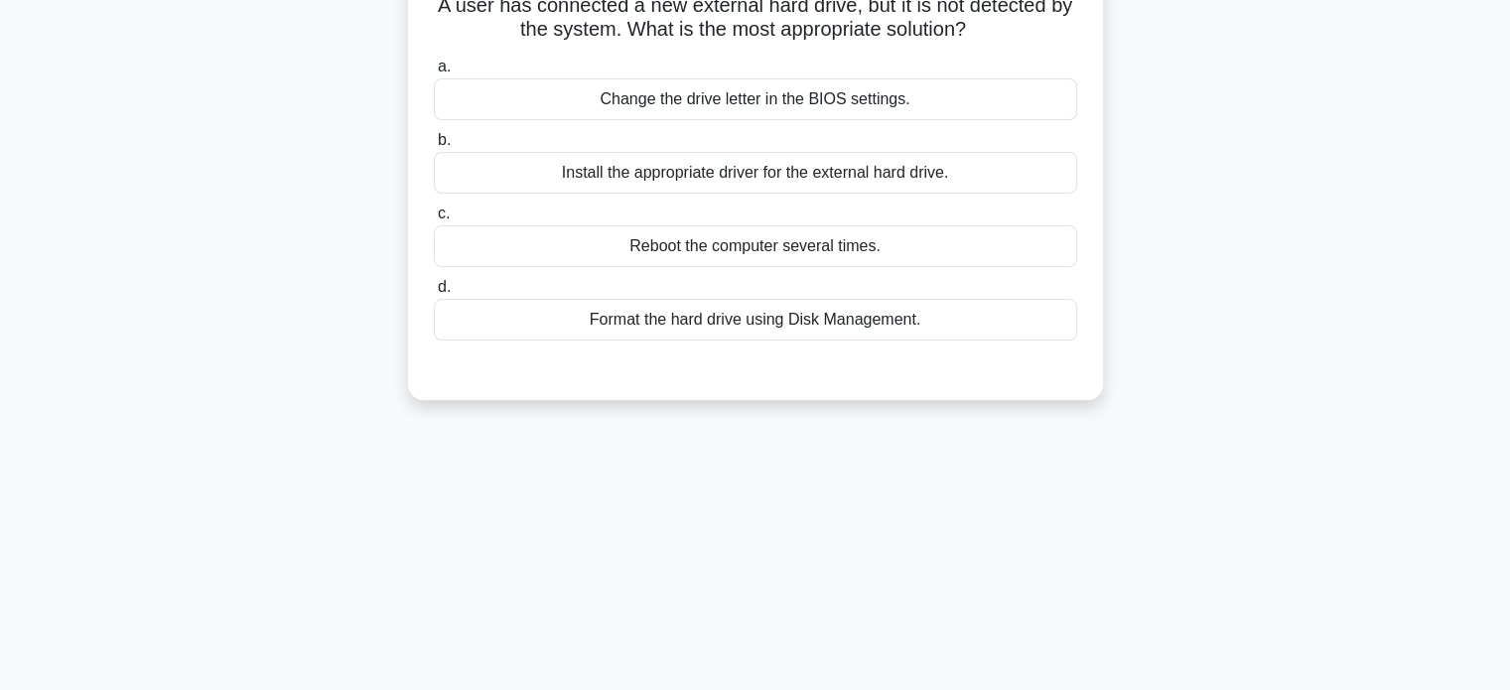
scroll to position [0, 0]
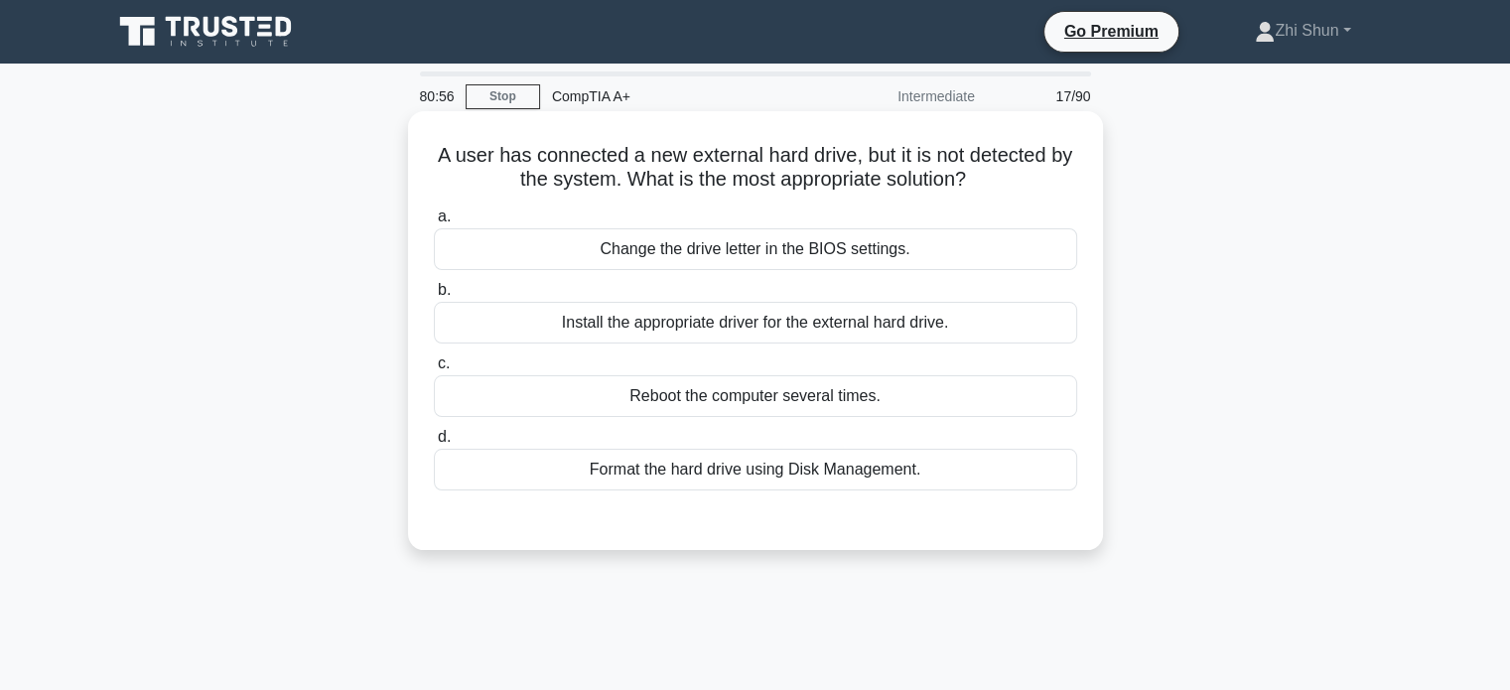
click at [826, 325] on div "Install the appropriate driver for the external hard drive." at bounding box center [755, 323] width 643 height 42
click at [434, 297] on input "b. Install the appropriate driver for the external hard drive." at bounding box center [434, 290] width 0 height 13
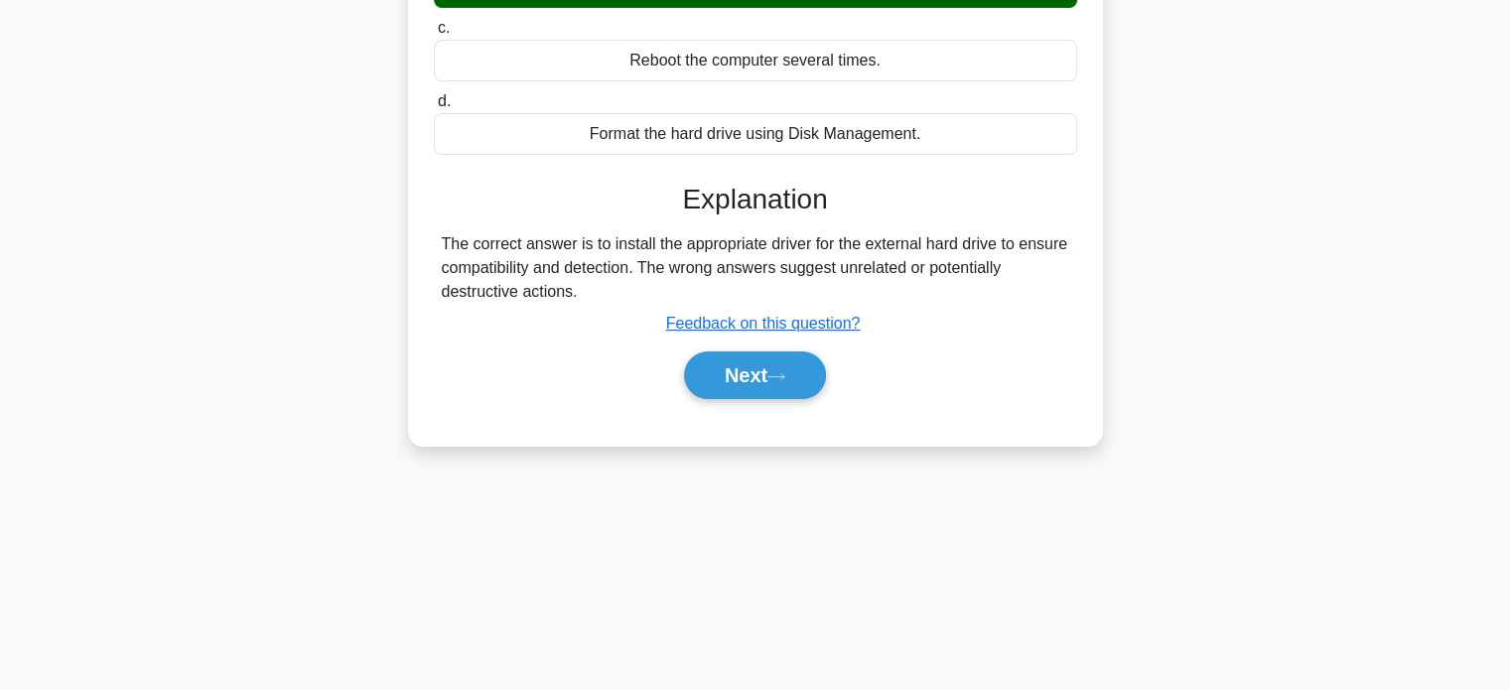
scroll to position [382, 0]
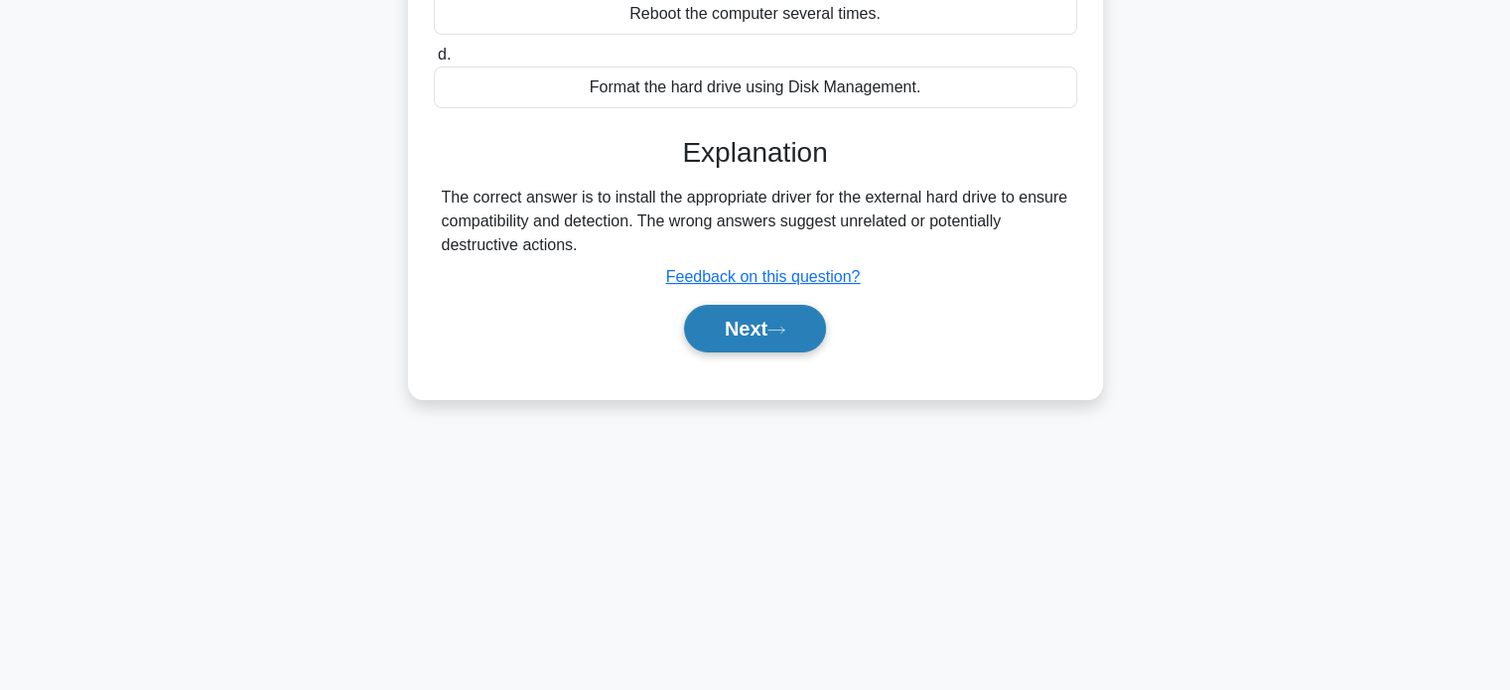
click at [759, 336] on button "Next" at bounding box center [755, 329] width 142 height 48
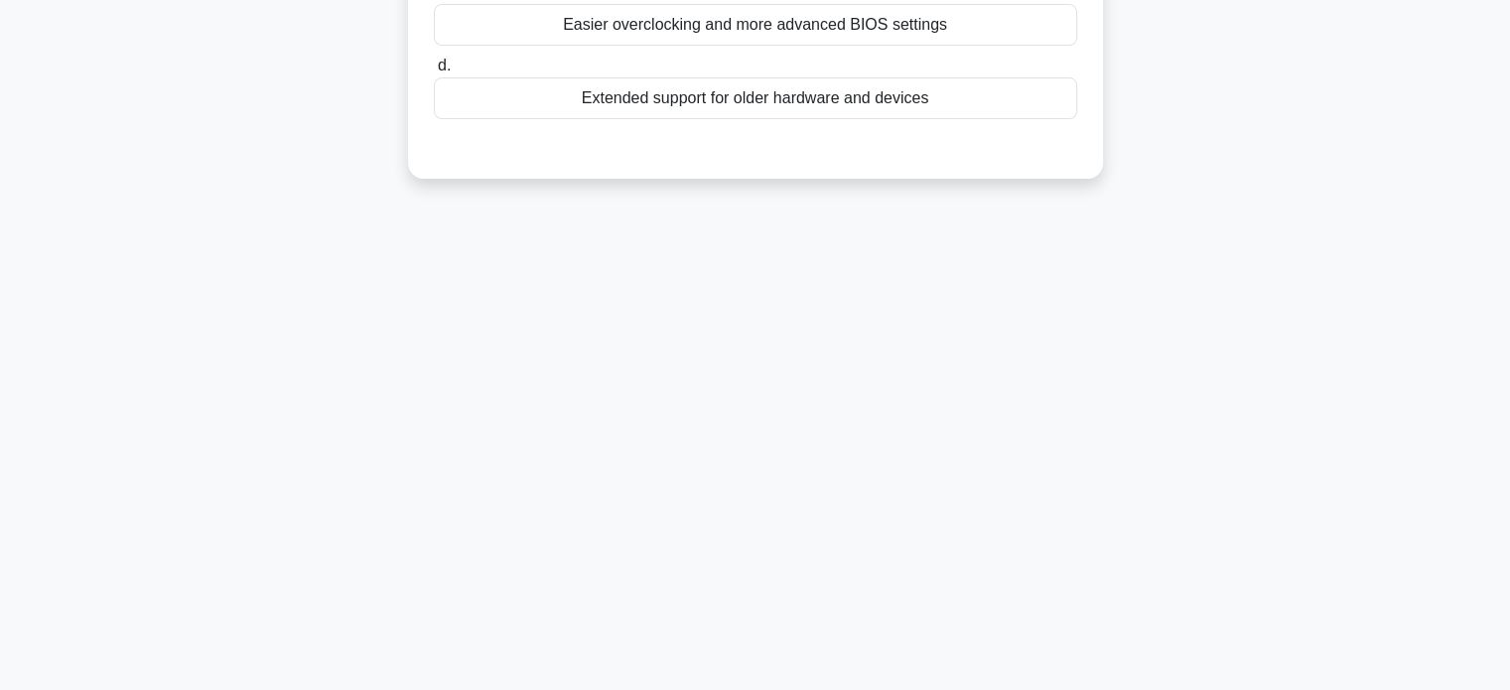
scroll to position [84, 0]
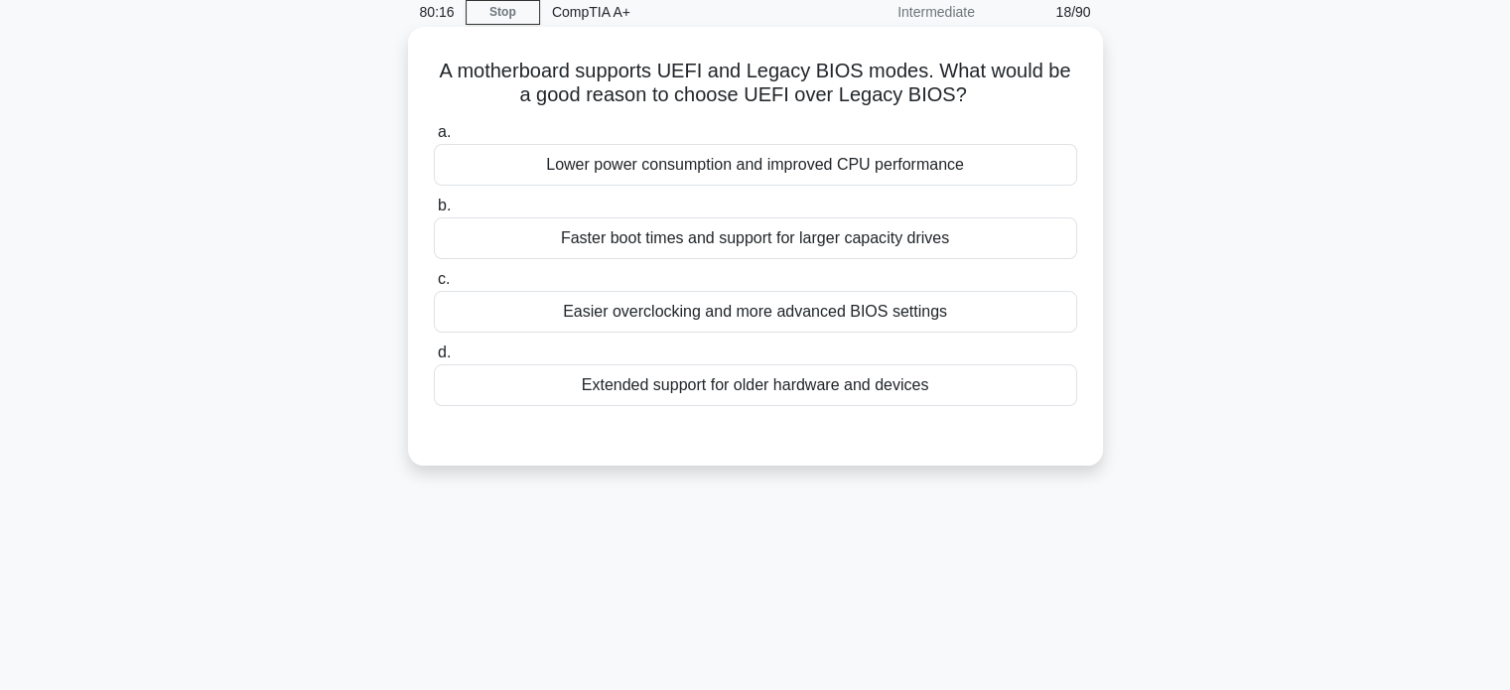
click at [816, 236] on div "Faster boot times and support for larger capacity drives" at bounding box center [755, 238] width 643 height 42
click at [434, 212] on input "b. Faster boot times and support for larger capacity drives" at bounding box center [434, 206] width 0 height 13
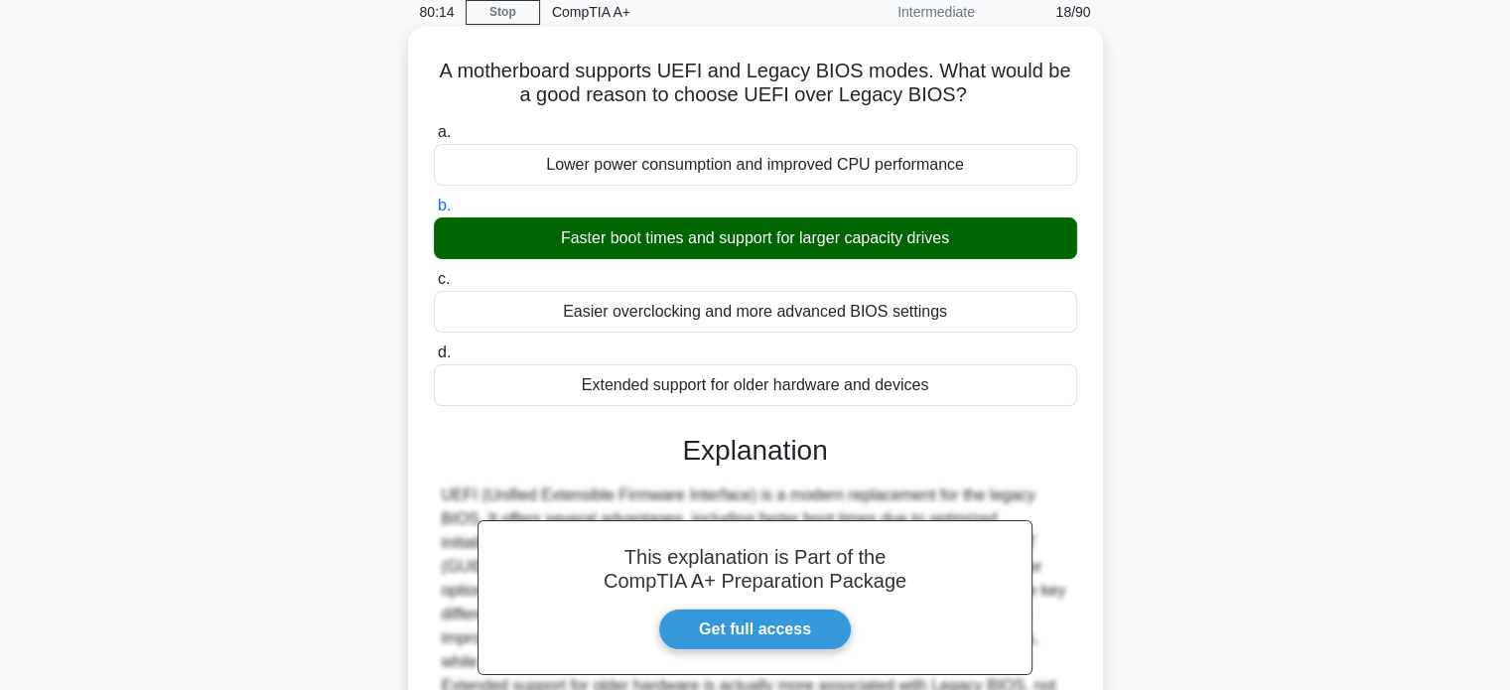
scroll to position [382, 0]
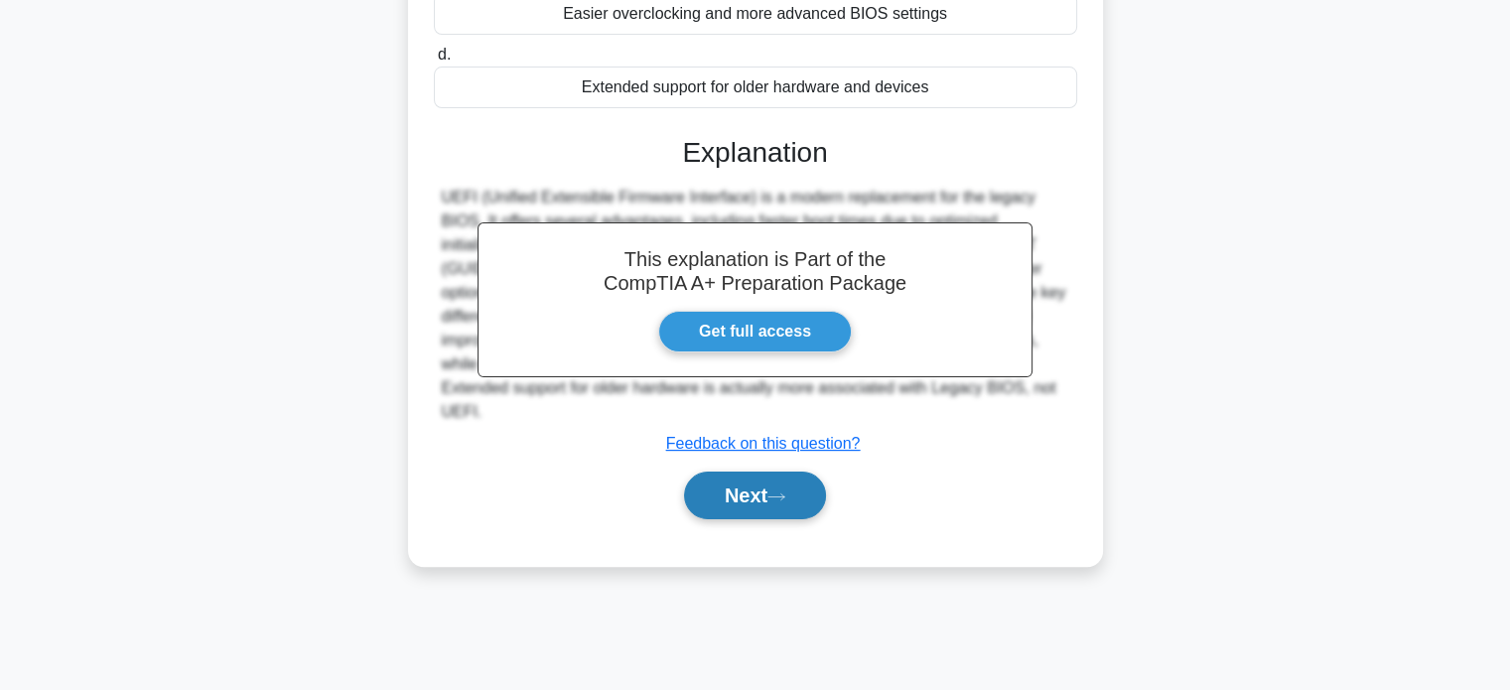
click at [697, 505] on button "Next" at bounding box center [755, 496] width 142 height 48
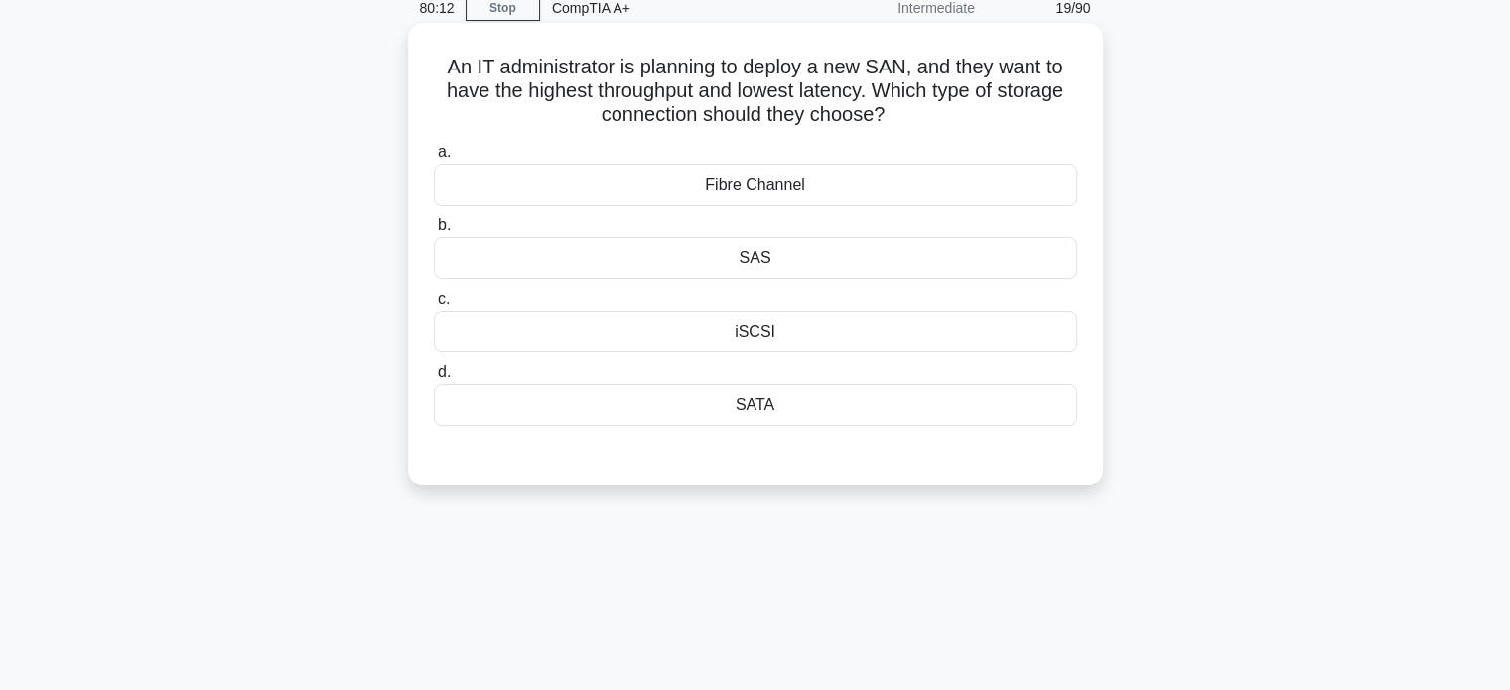
scroll to position [0, 0]
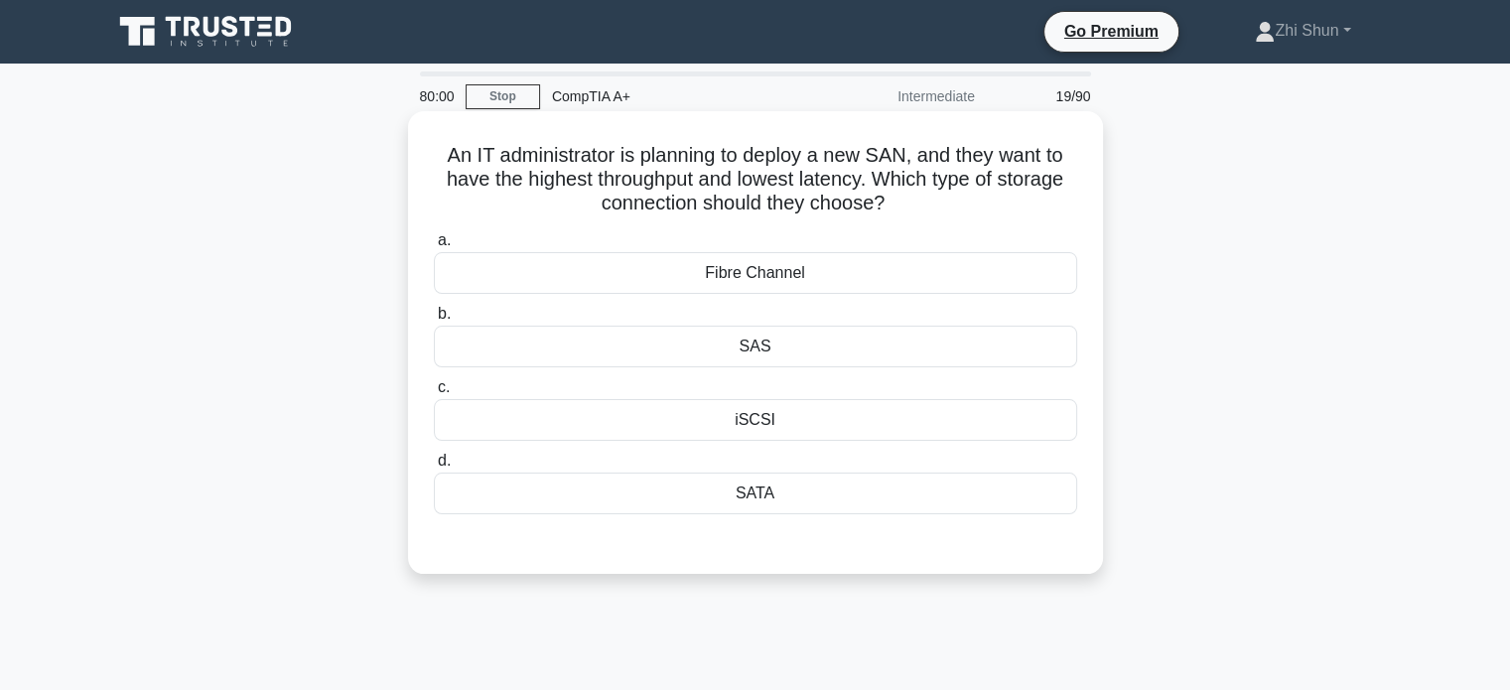
click at [782, 344] on div "SAS" at bounding box center [755, 347] width 643 height 42
click at [434, 321] on input "b. SAS" at bounding box center [434, 314] width 0 height 13
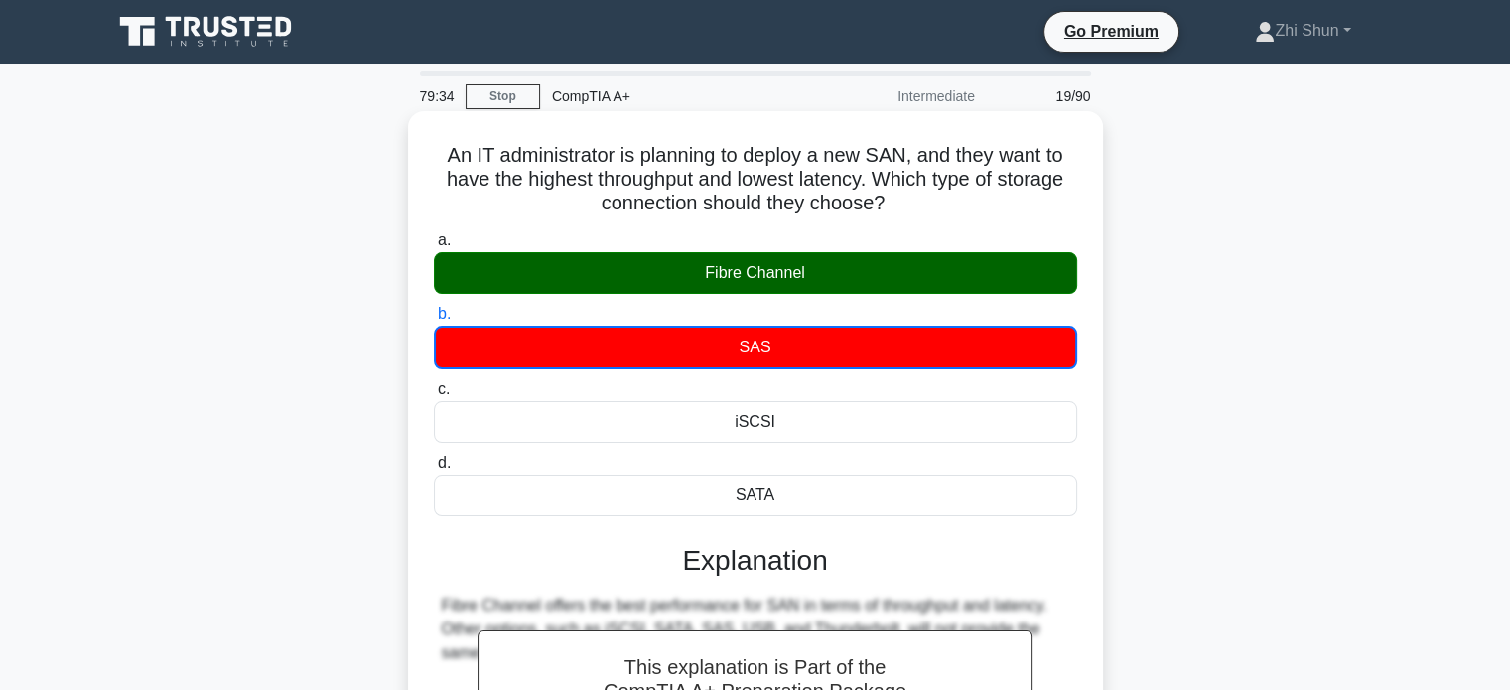
scroll to position [298, 0]
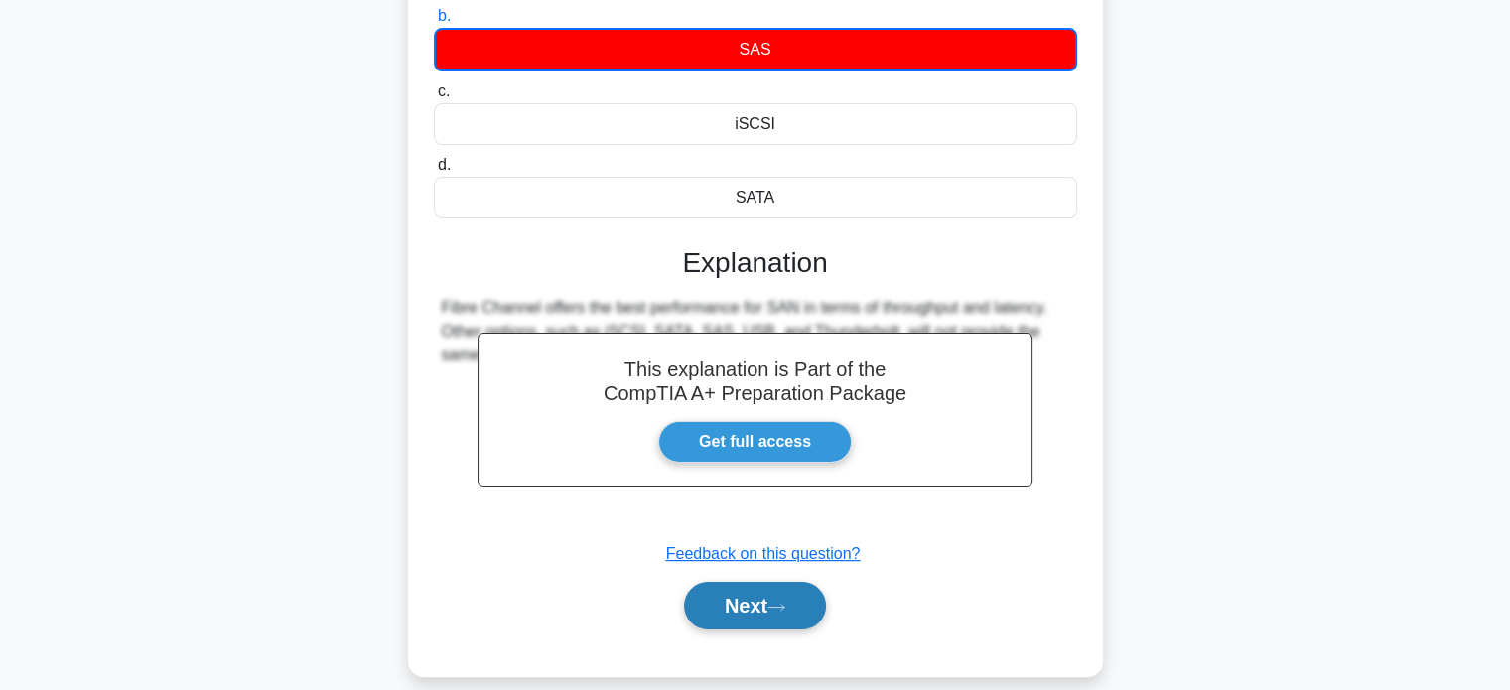
click at [777, 596] on button "Next" at bounding box center [755, 606] width 142 height 48
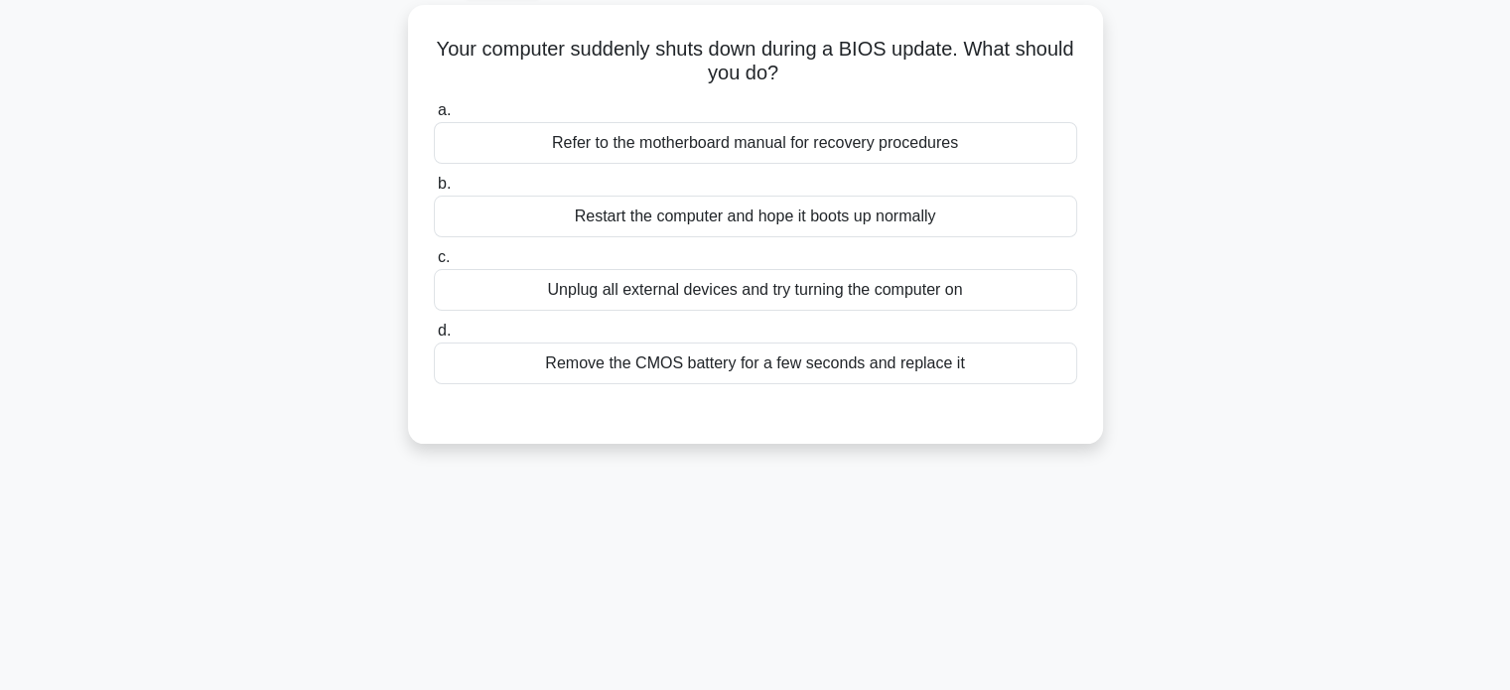
scroll to position [0, 0]
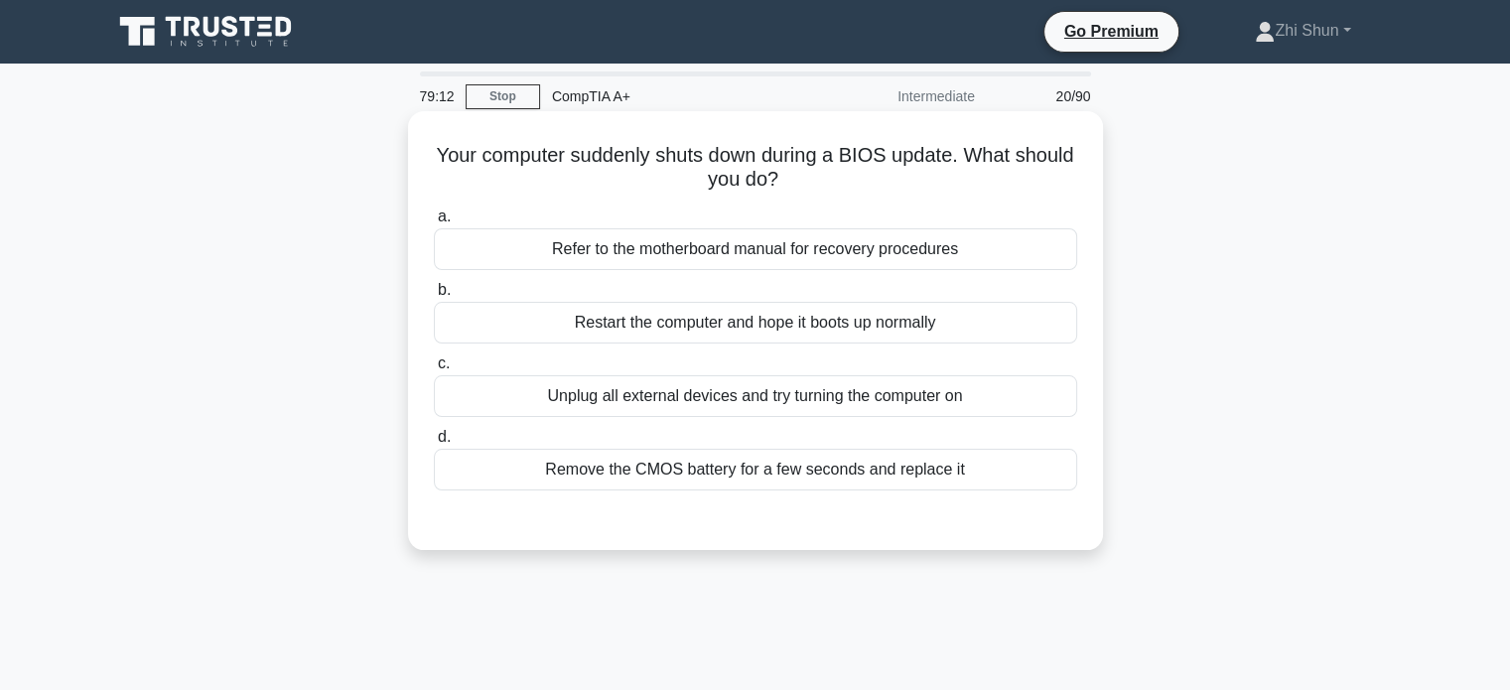
click at [679, 474] on div "Remove the CMOS battery for a few seconds and replace it" at bounding box center [755, 470] width 643 height 42
click at [434, 444] on input "d. Remove the CMOS battery for a few seconds and replace it" at bounding box center [434, 437] width 0 height 13
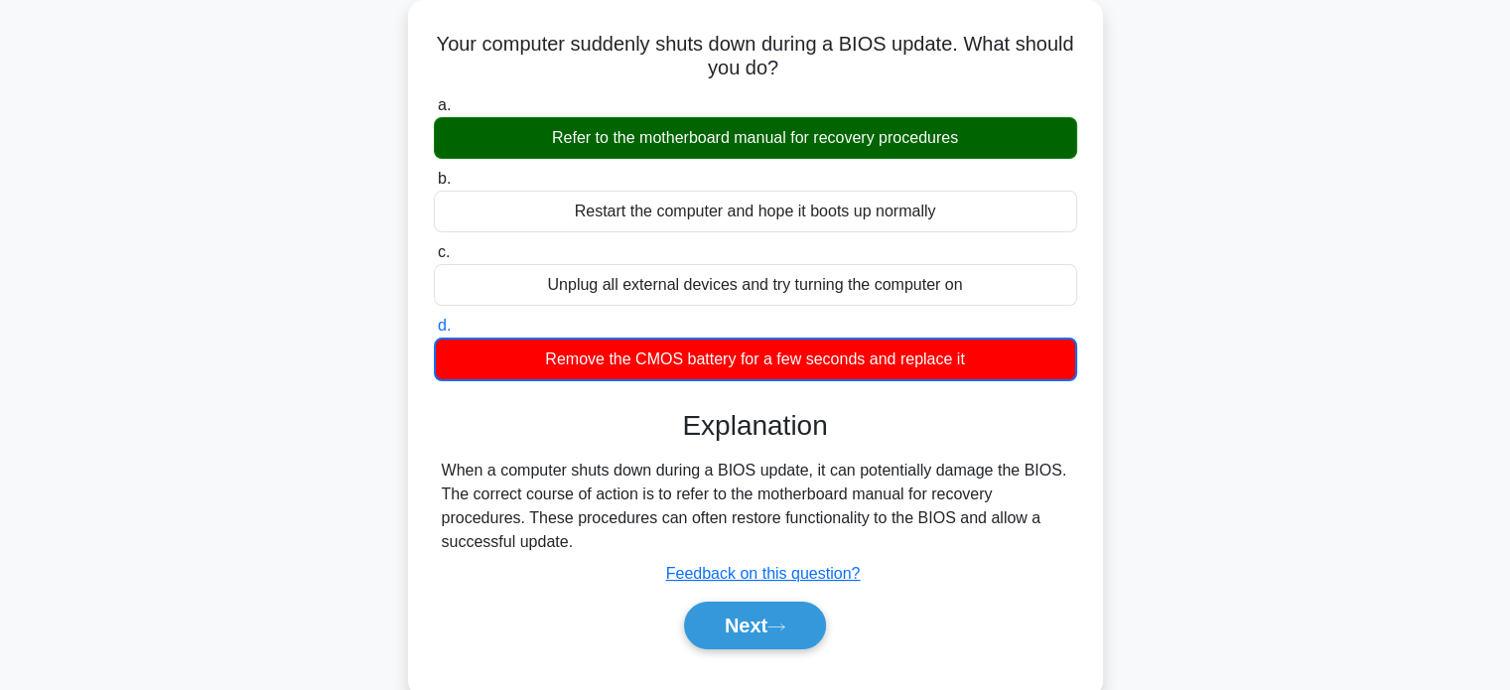
scroll to position [382, 0]
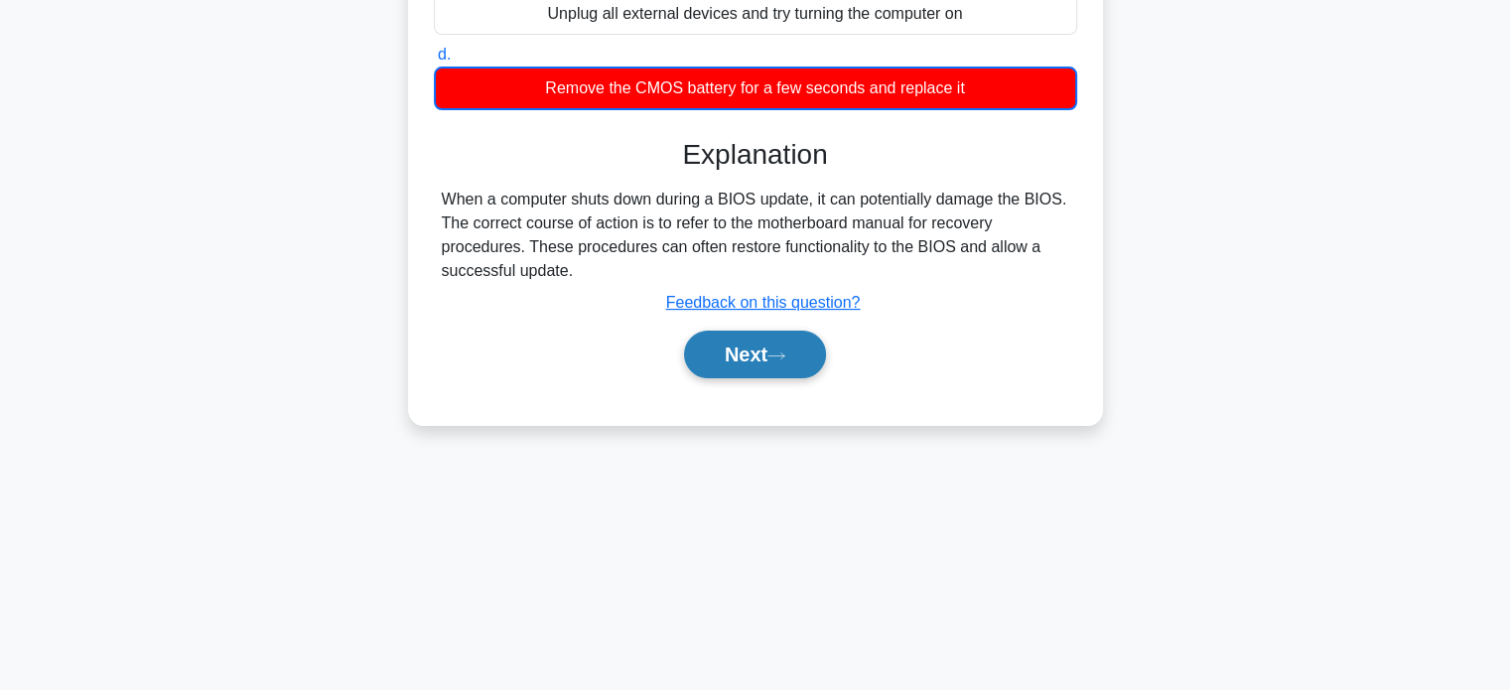
click at [753, 346] on button "Next" at bounding box center [755, 355] width 142 height 48
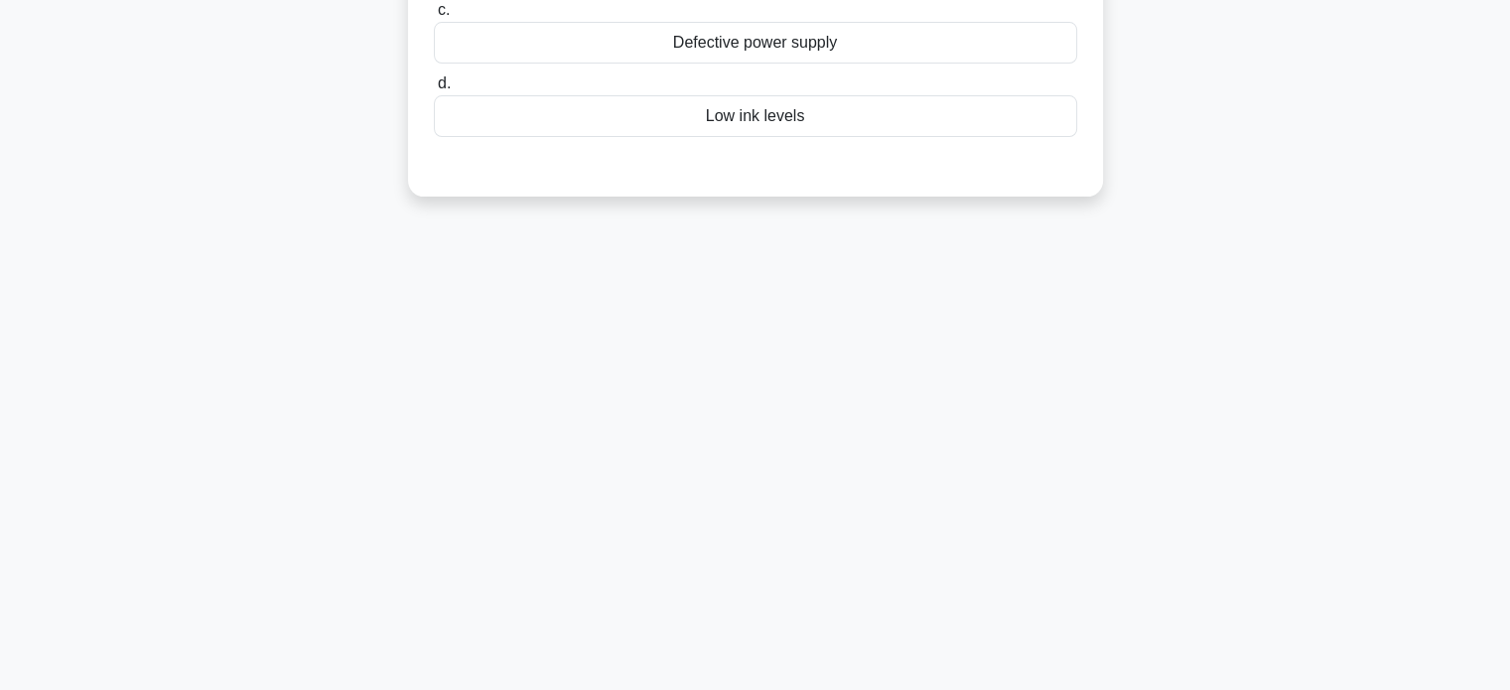
scroll to position [0, 0]
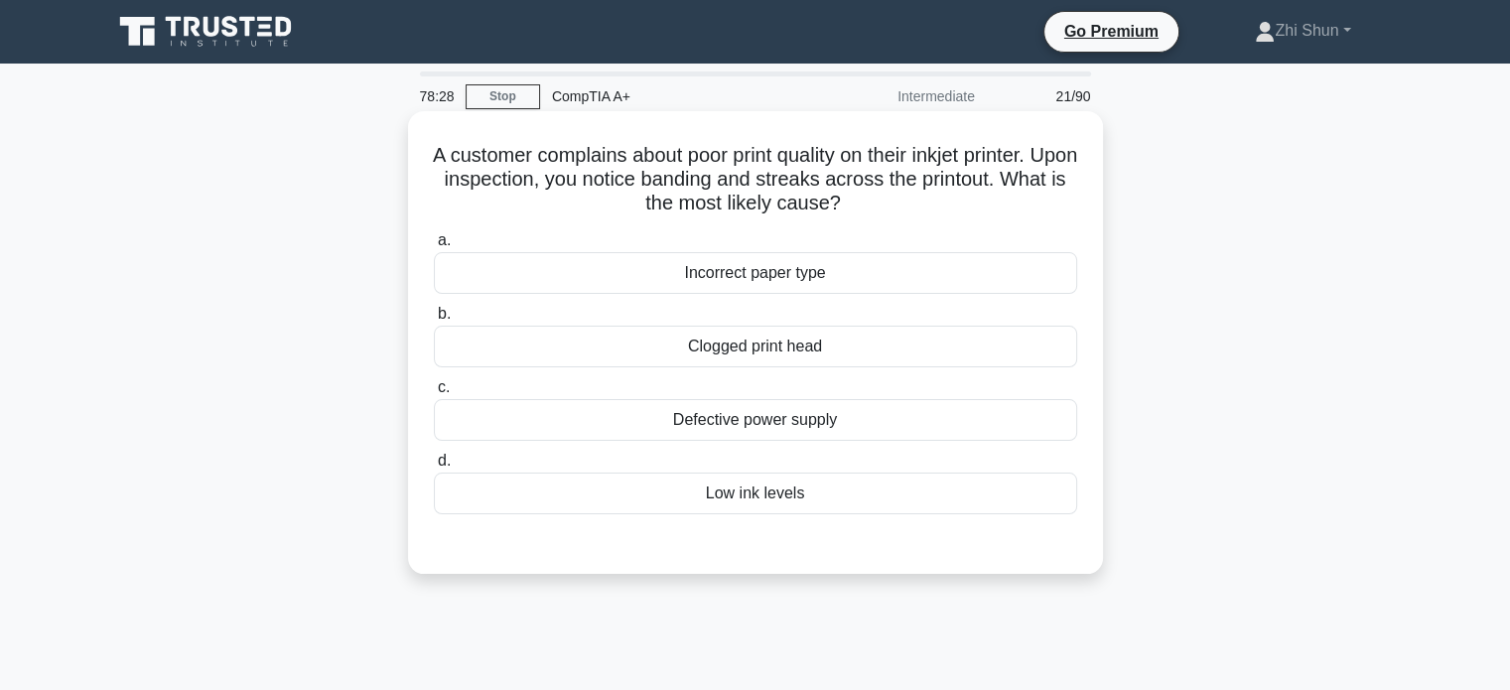
click at [782, 342] on div "Clogged print head" at bounding box center [755, 347] width 643 height 42
click at [434, 321] on input "b. Clogged print head" at bounding box center [434, 314] width 0 height 13
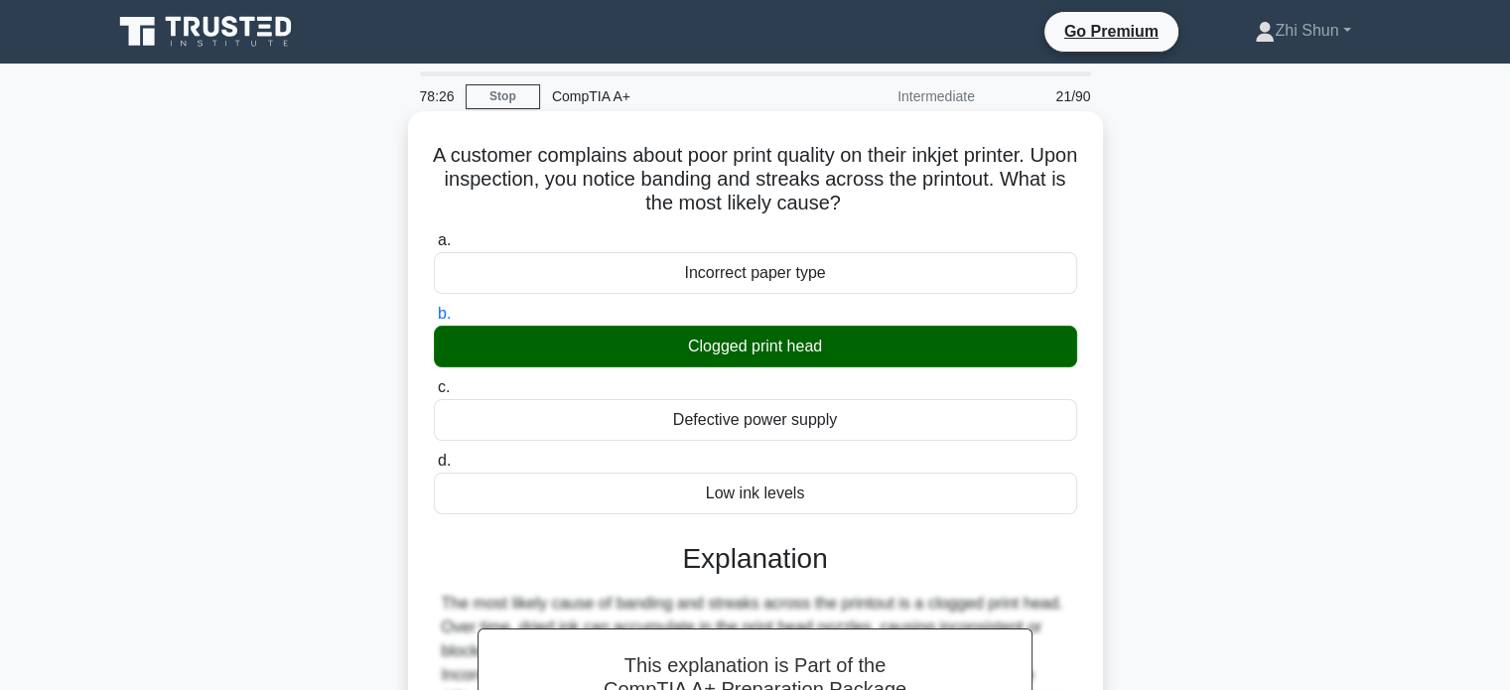
scroll to position [382, 0]
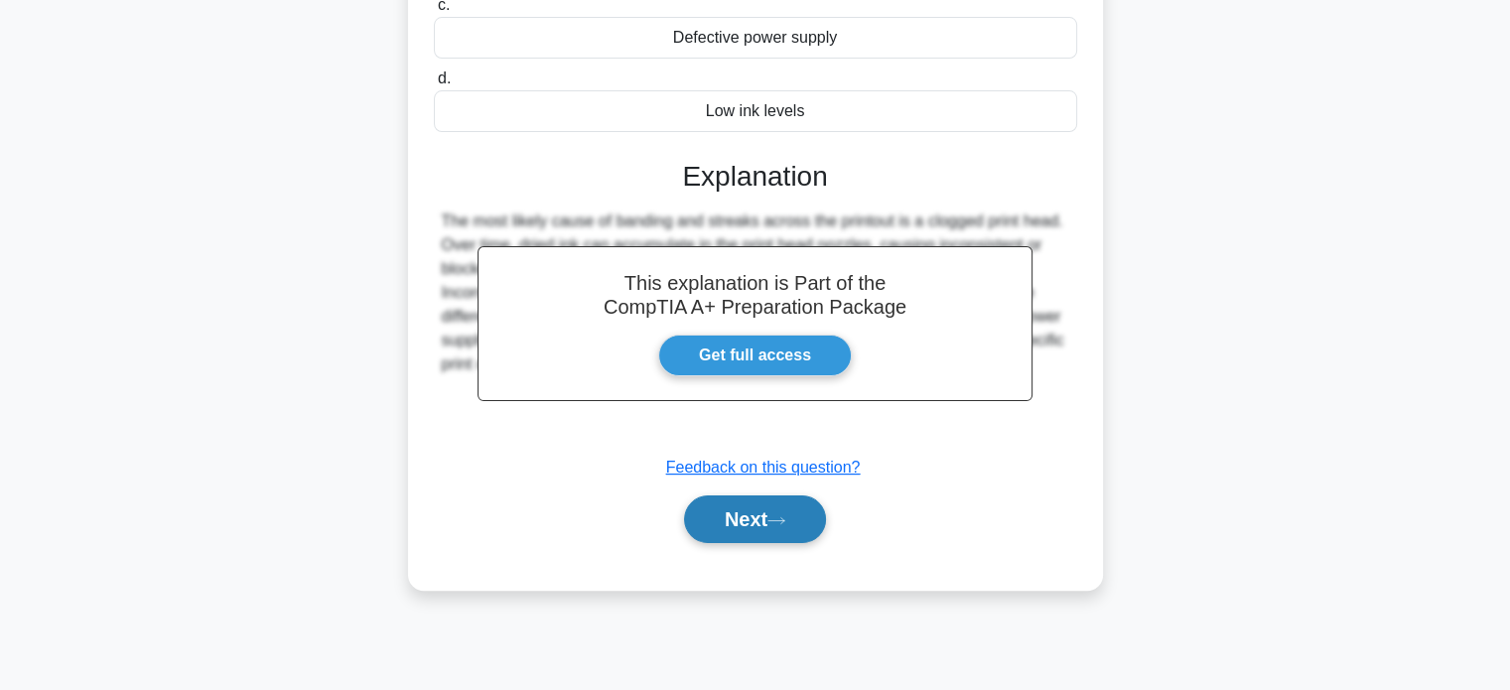
click at [726, 515] on button "Next" at bounding box center [755, 519] width 142 height 48
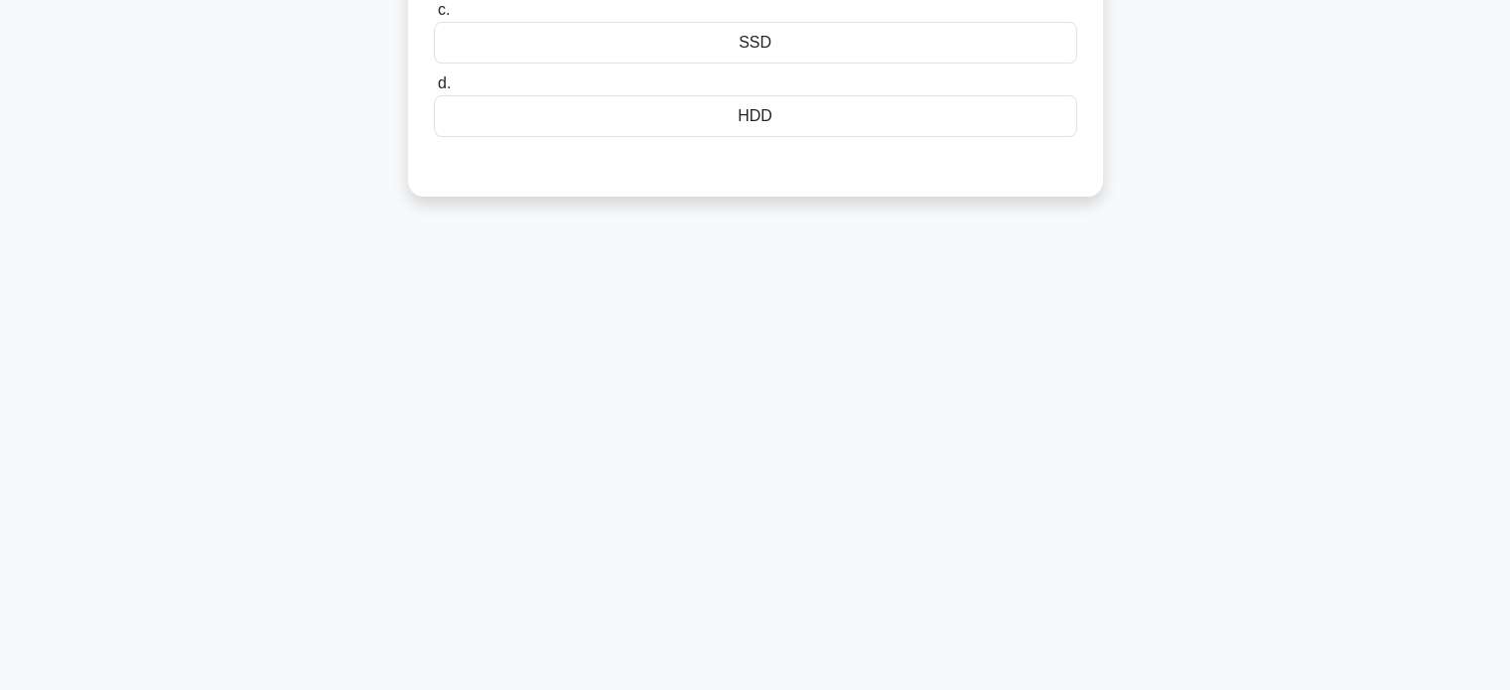
scroll to position [0, 0]
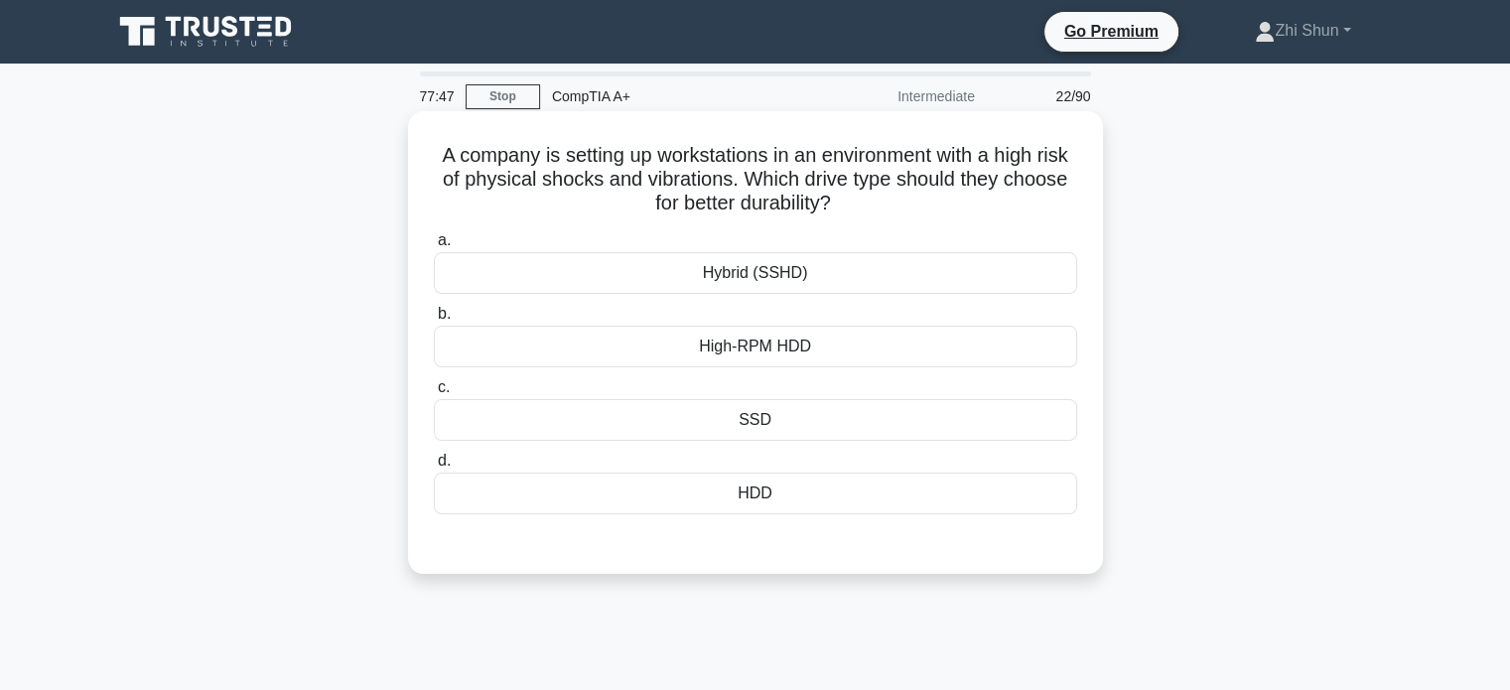
click at [772, 426] on div "SSD" at bounding box center [755, 420] width 643 height 42
click at [434, 394] on input "c. SSD" at bounding box center [434, 387] width 0 height 13
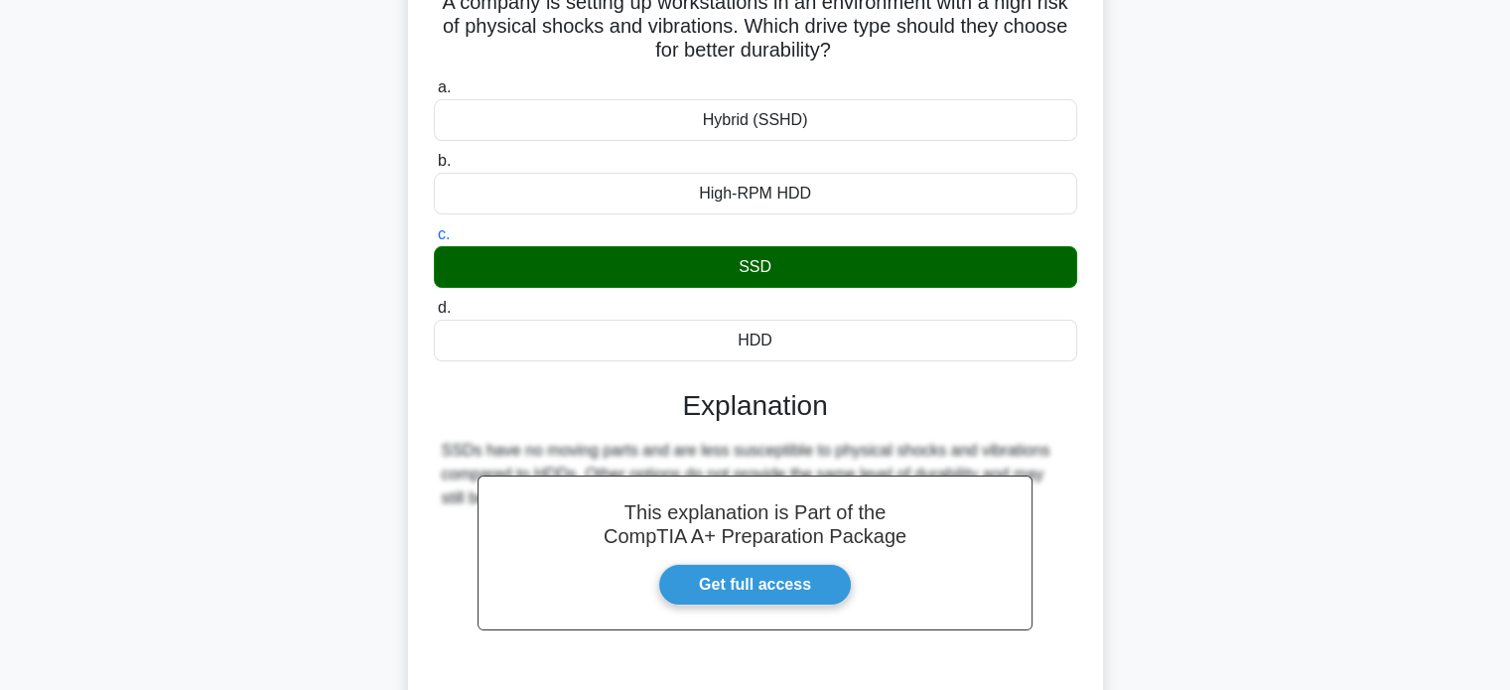
scroll to position [298, 0]
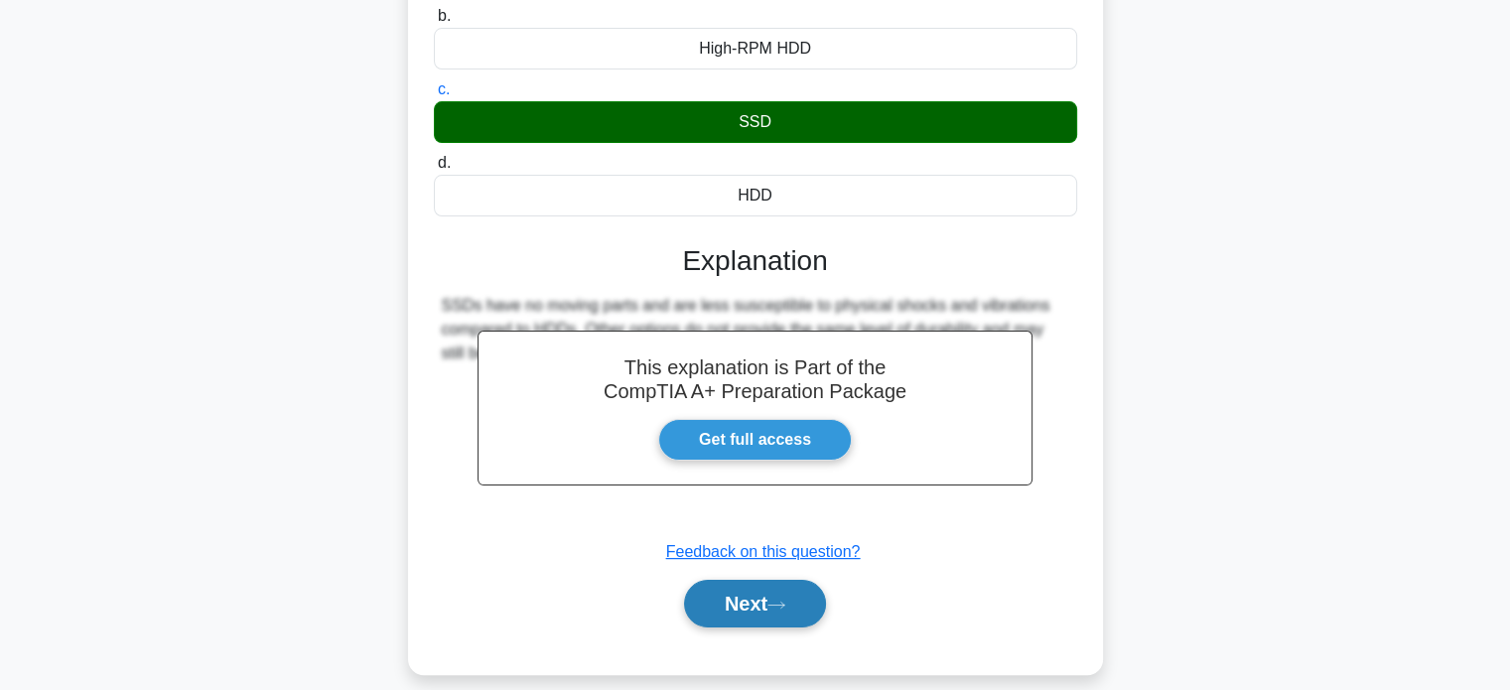
click at [778, 603] on icon at bounding box center [776, 605] width 18 height 11
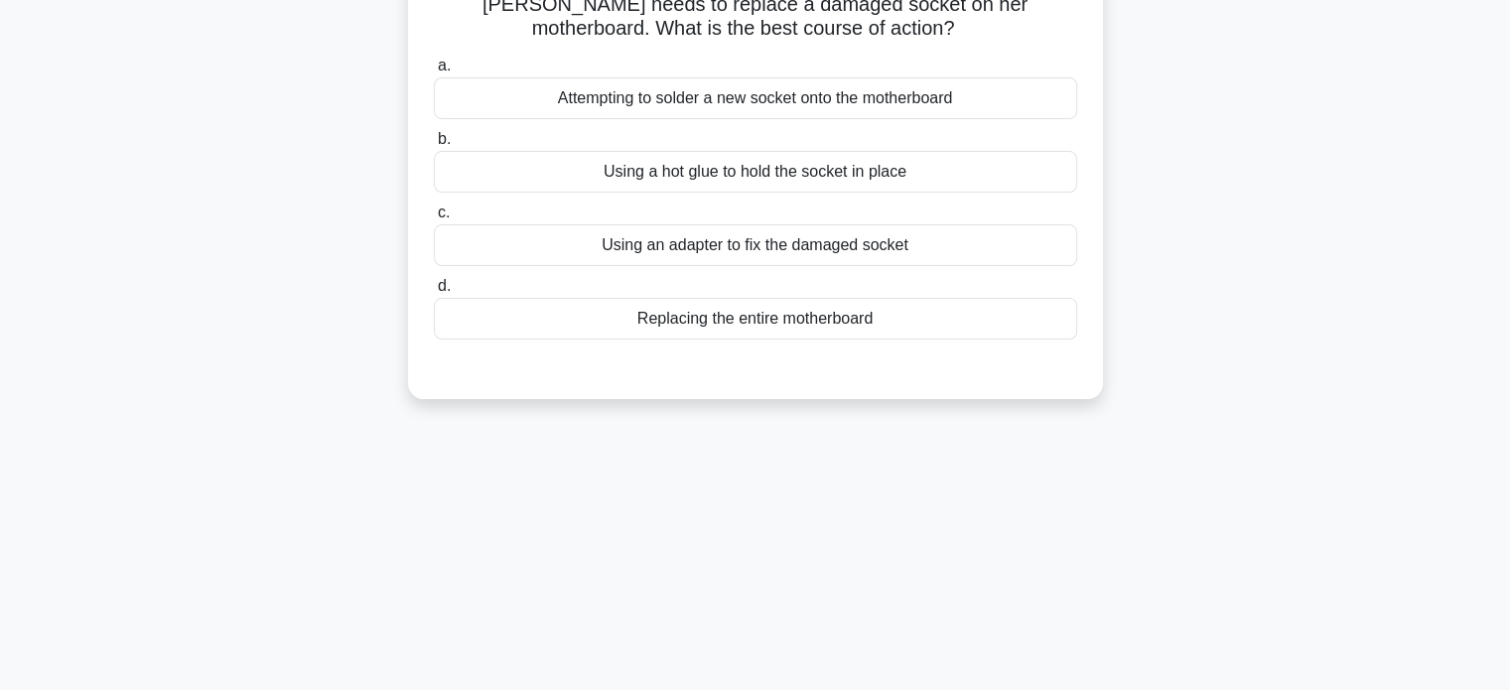
scroll to position [0, 0]
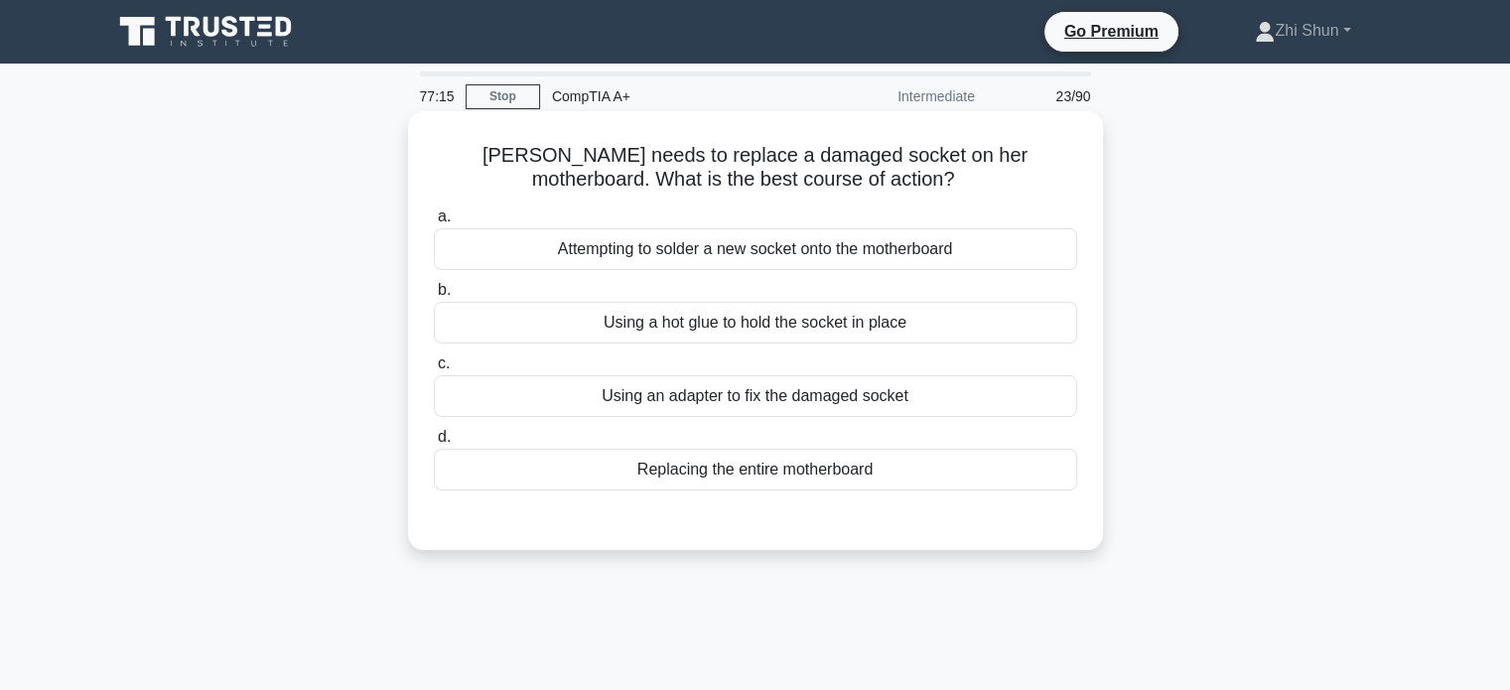
click at [748, 462] on div "Replacing the entire motherboard" at bounding box center [755, 470] width 643 height 42
click at [434, 444] on input "d. Replacing the entire motherboard" at bounding box center [434, 437] width 0 height 13
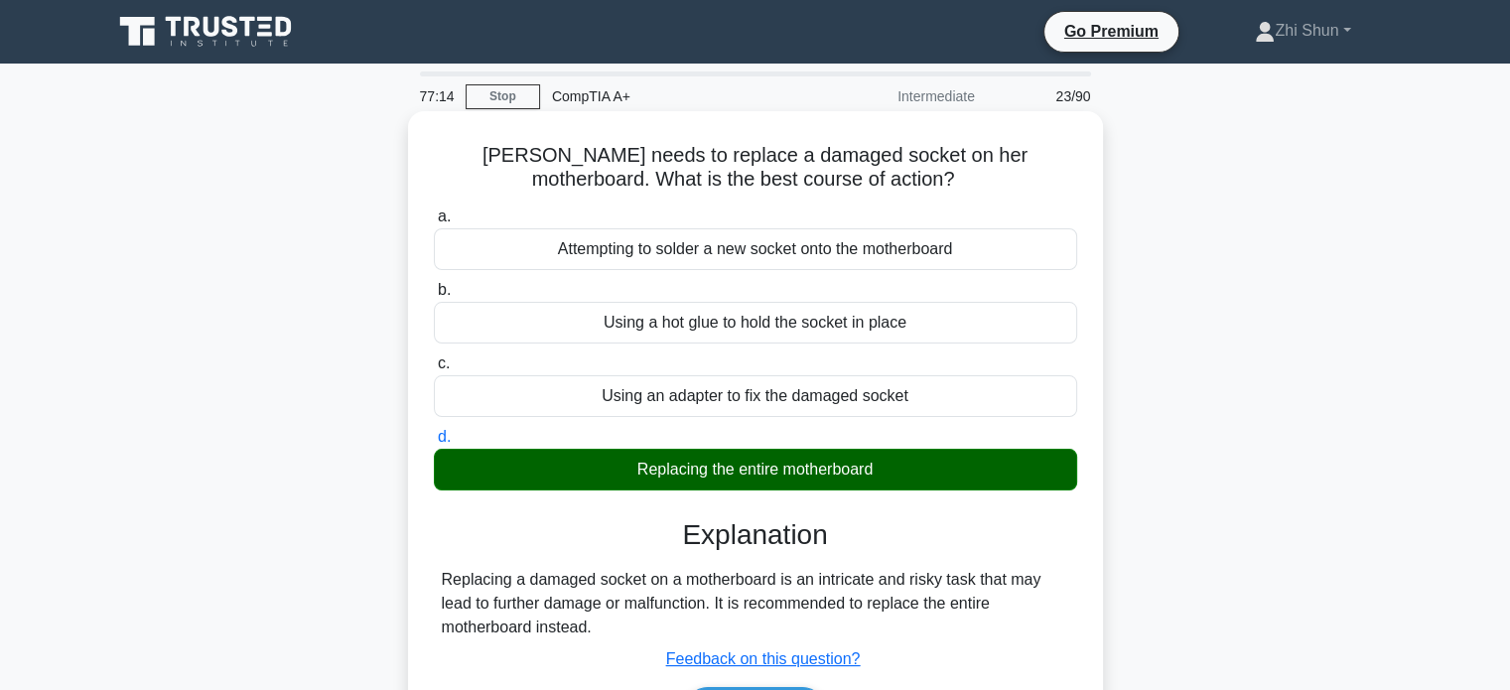
scroll to position [382, 0]
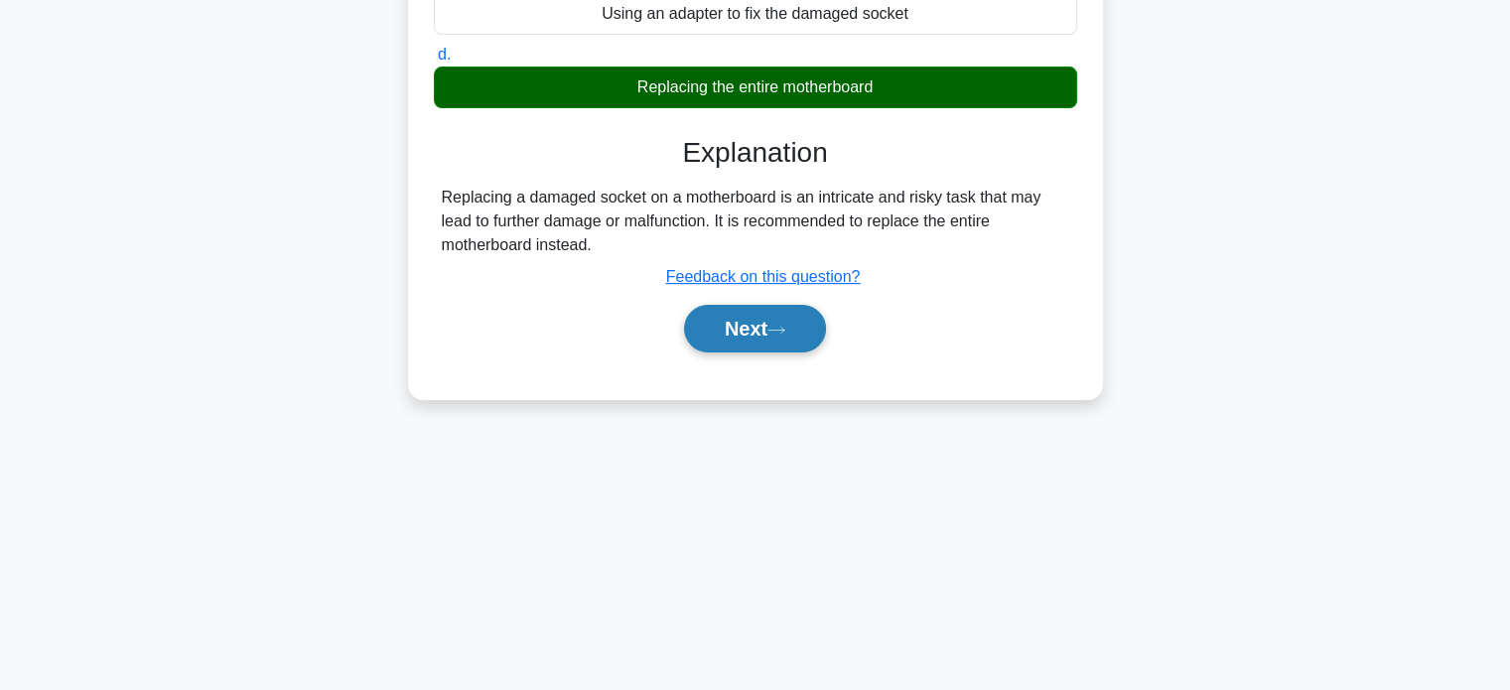
click at [798, 334] on button "Next" at bounding box center [755, 329] width 142 height 48
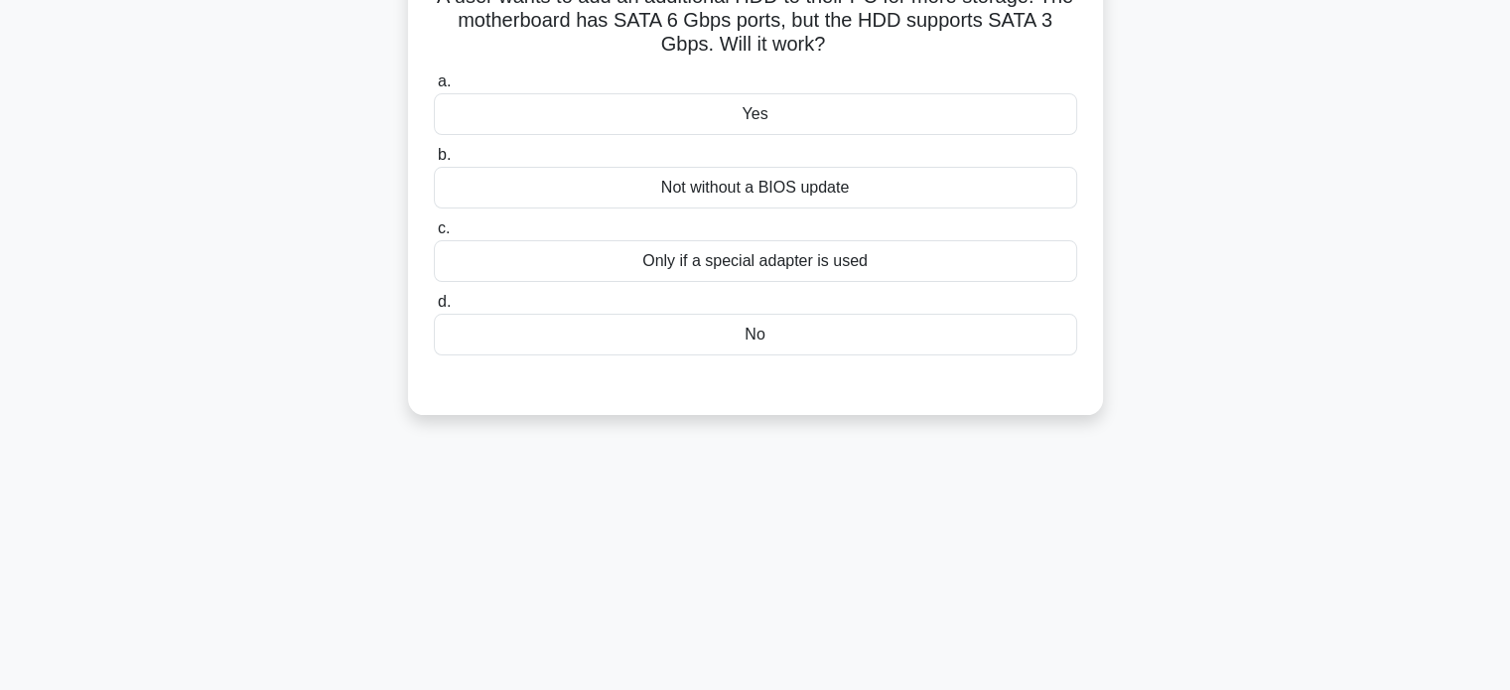
scroll to position [0, 0]
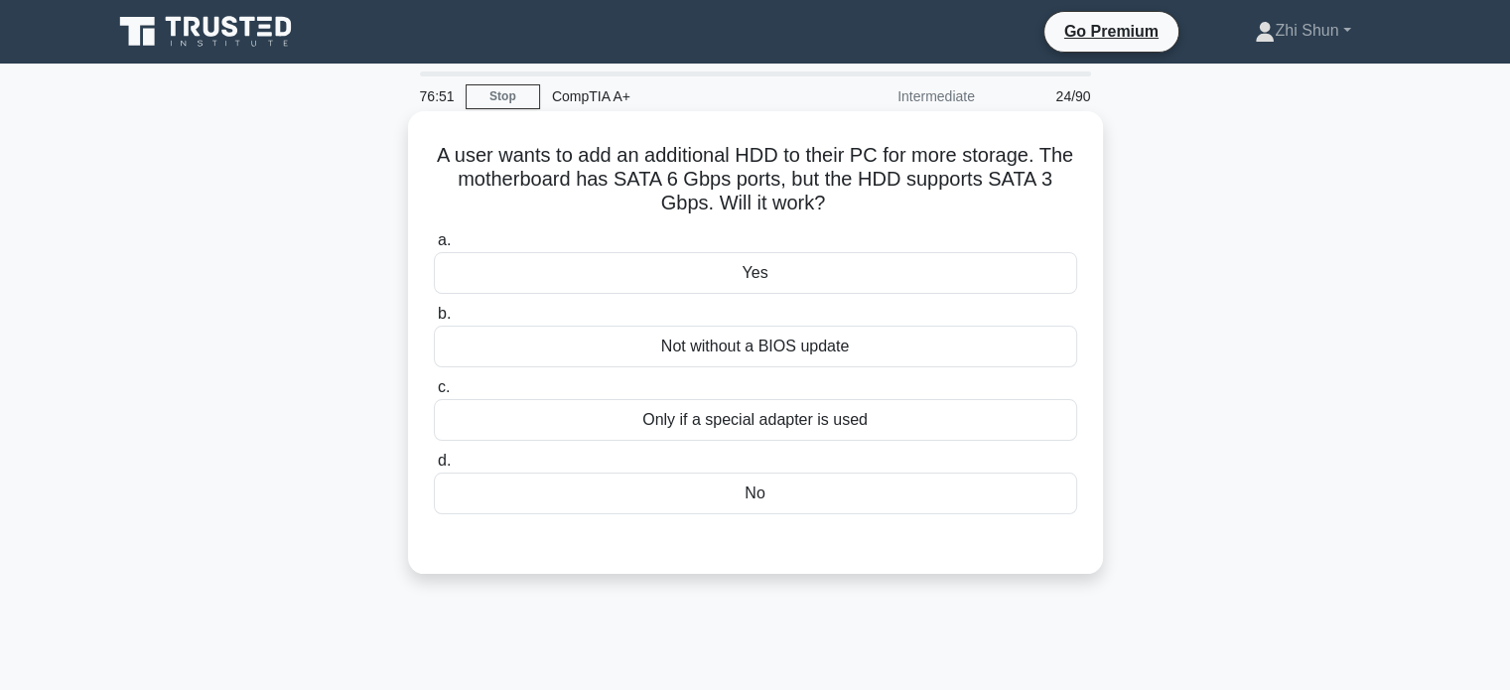
click at [755, 265] on div "Yes" at bounding box center [755, 273] width 643 height 42
click at [434, 247] on input "a. Yes" at bounding box center [434, 240] width 0 height 13
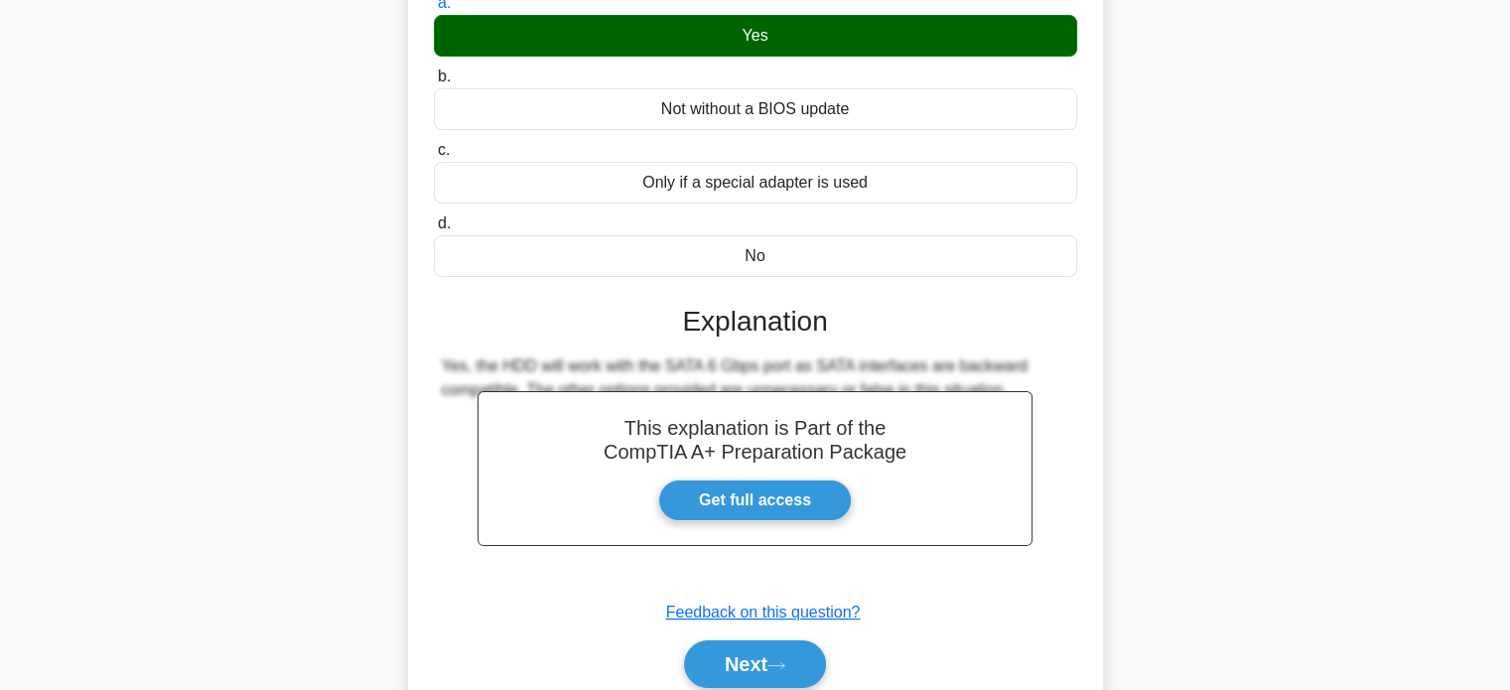
scroll to position [382, 0]
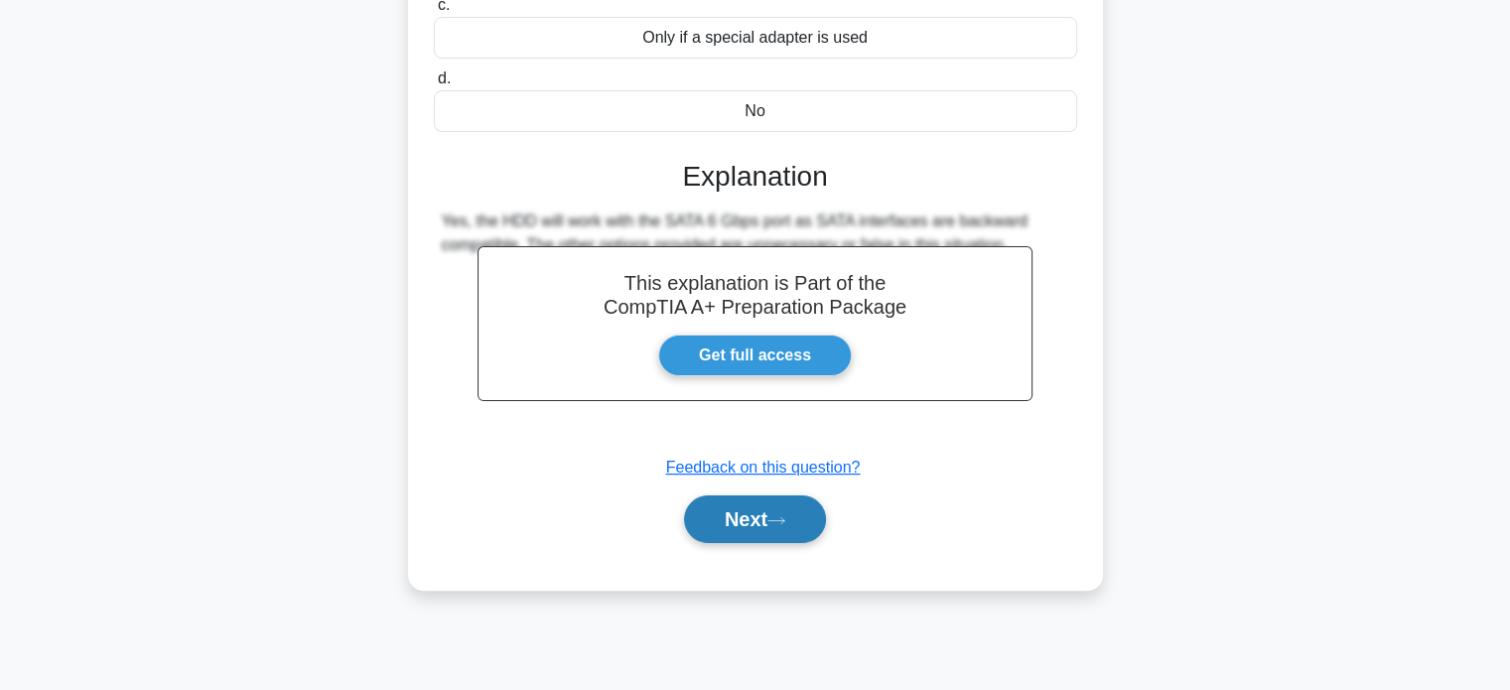
click at [763, 514] on button "Next" at bounding box center [755, 519] width 142 height 48
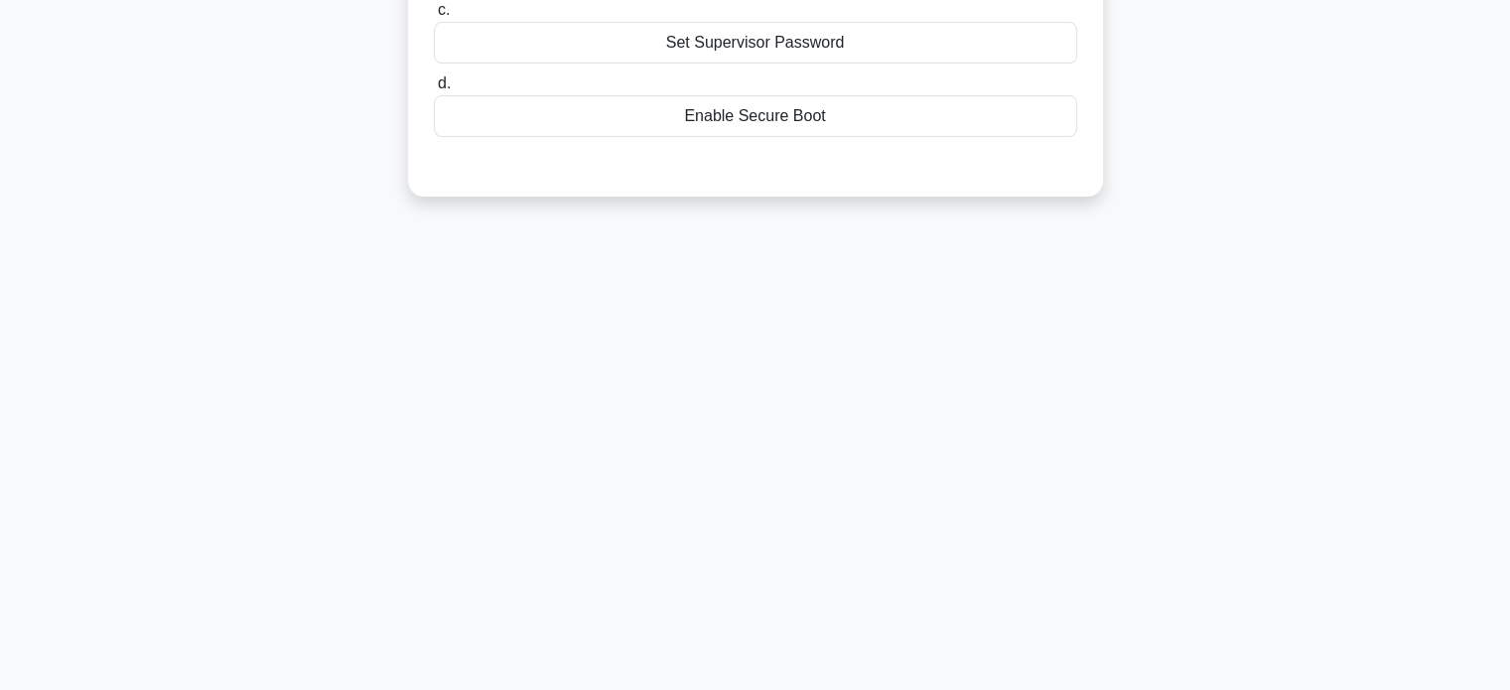
scroll to position [0, 0]
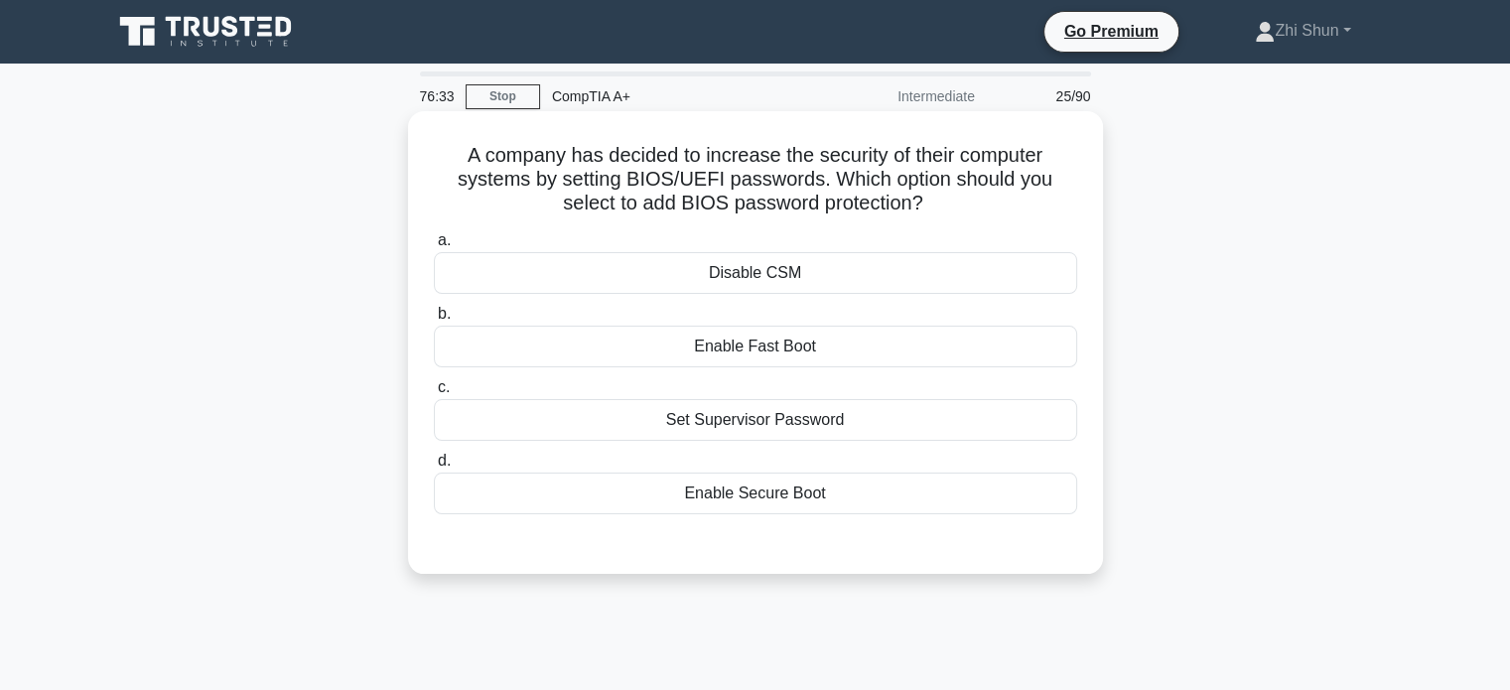
click at [812, 417] on div "Set Supervisor Password" at bounding box center [755, 420] width 643 height 42
click at [434, 394] on input "c. Set Supervisor Password" at bounding box center [434, 387] width 0 height 13
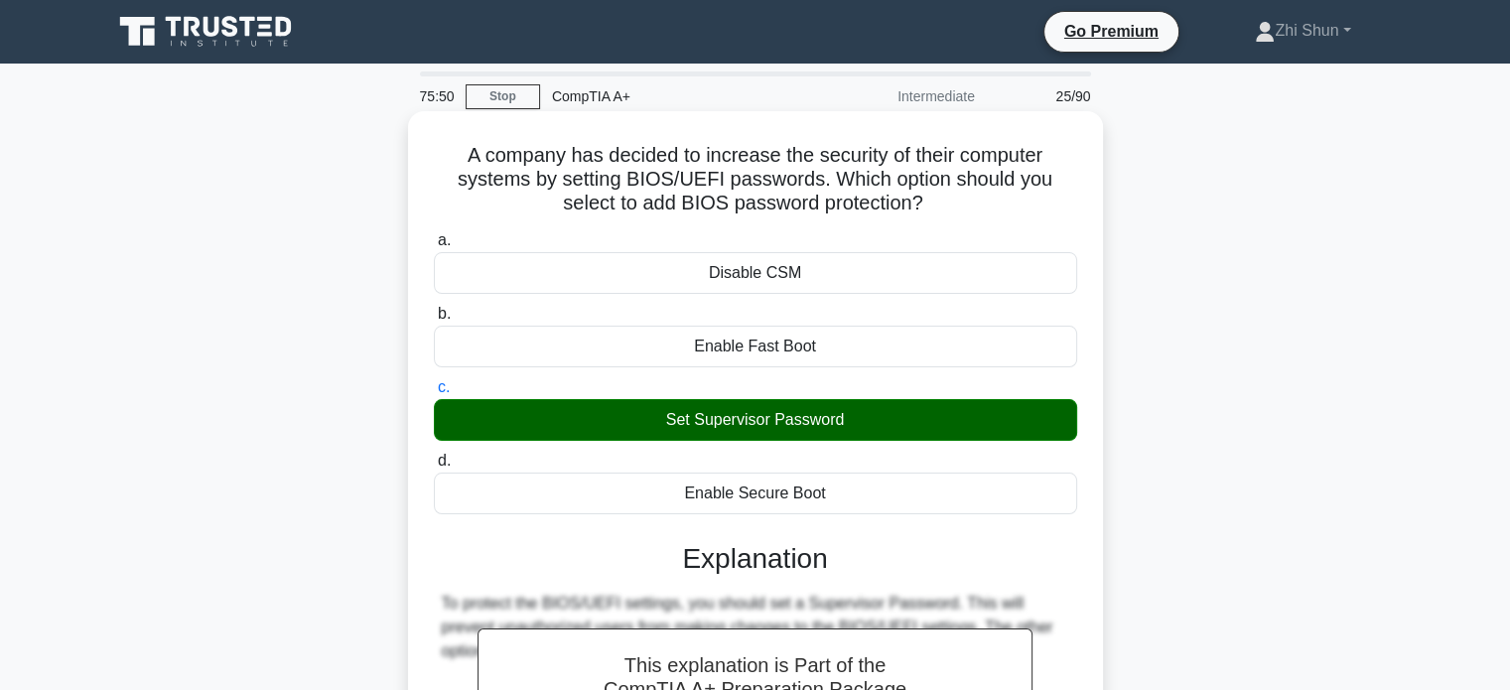
scroll to position [382, 0]
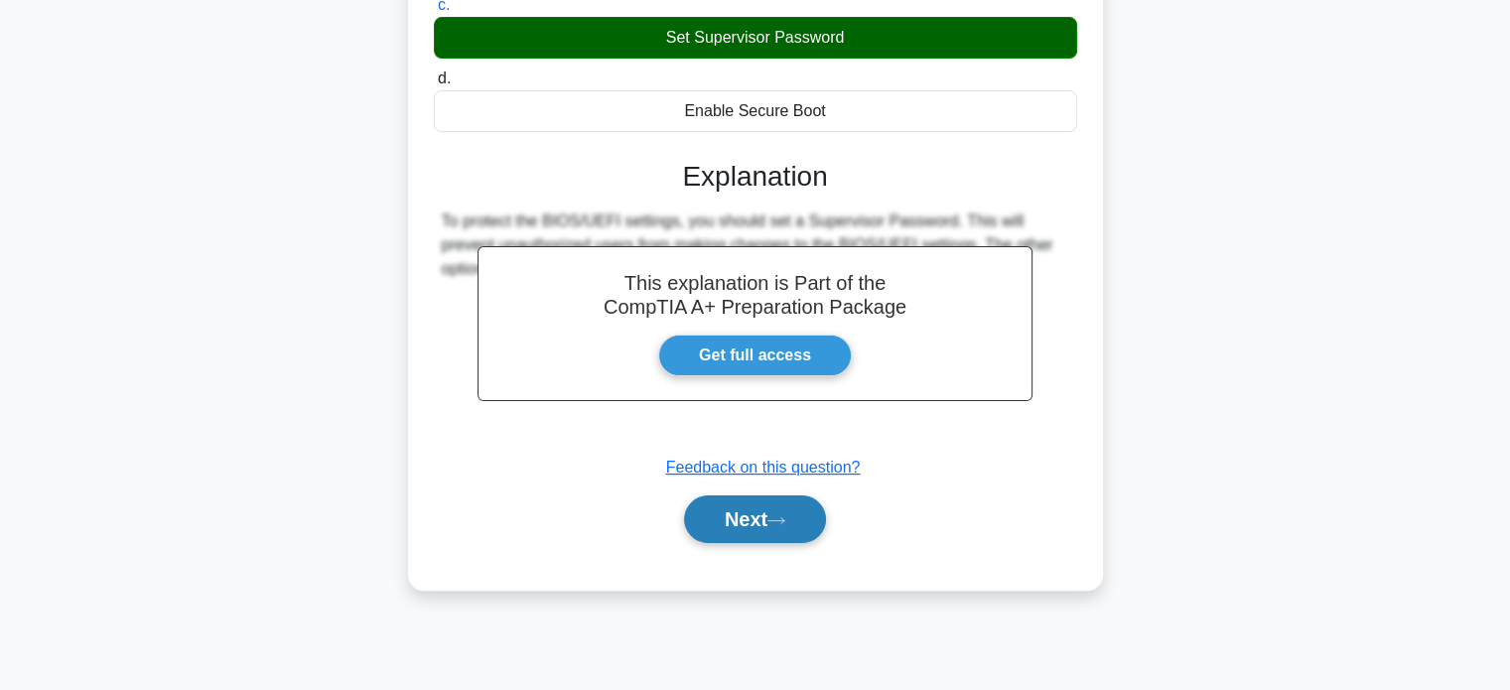
click at [725, 517] on button "Next" at bounding box center [755, 519] width 142 height 48
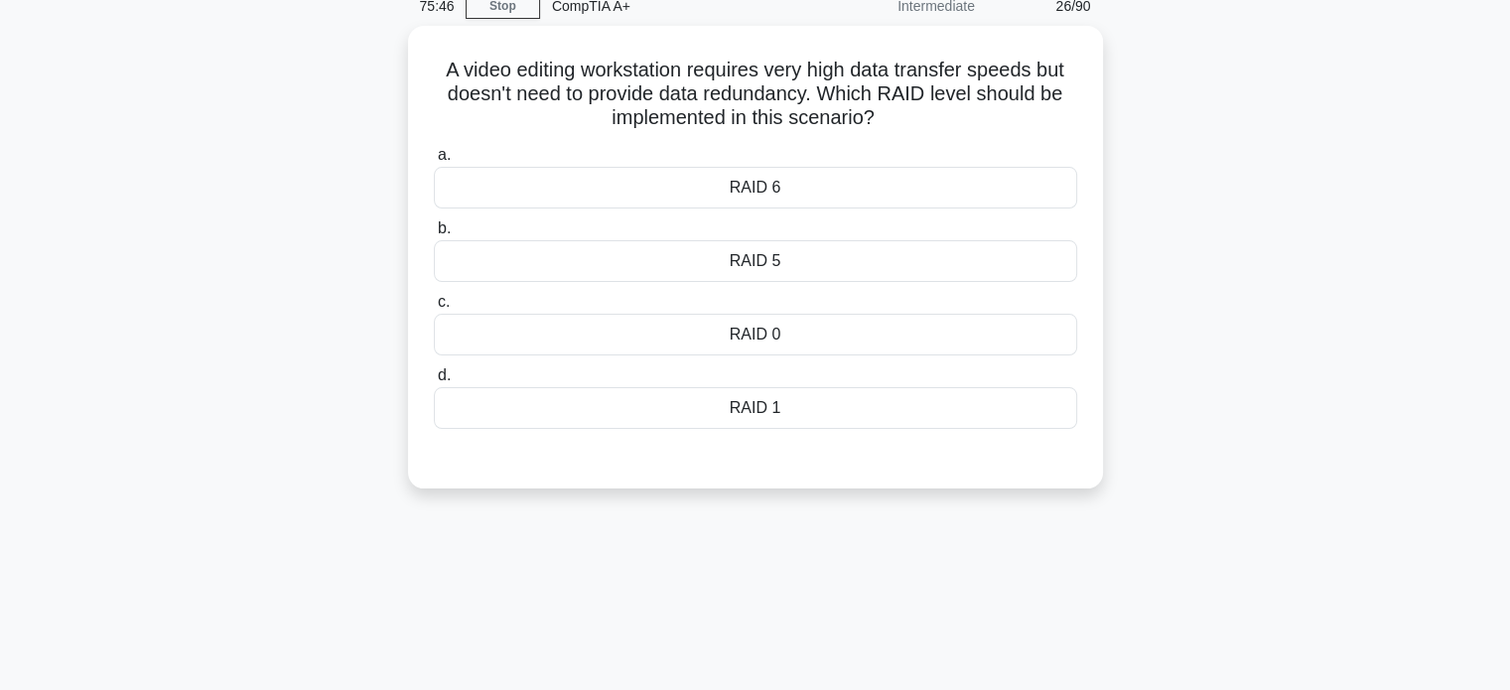
scroll to position [0, 0]
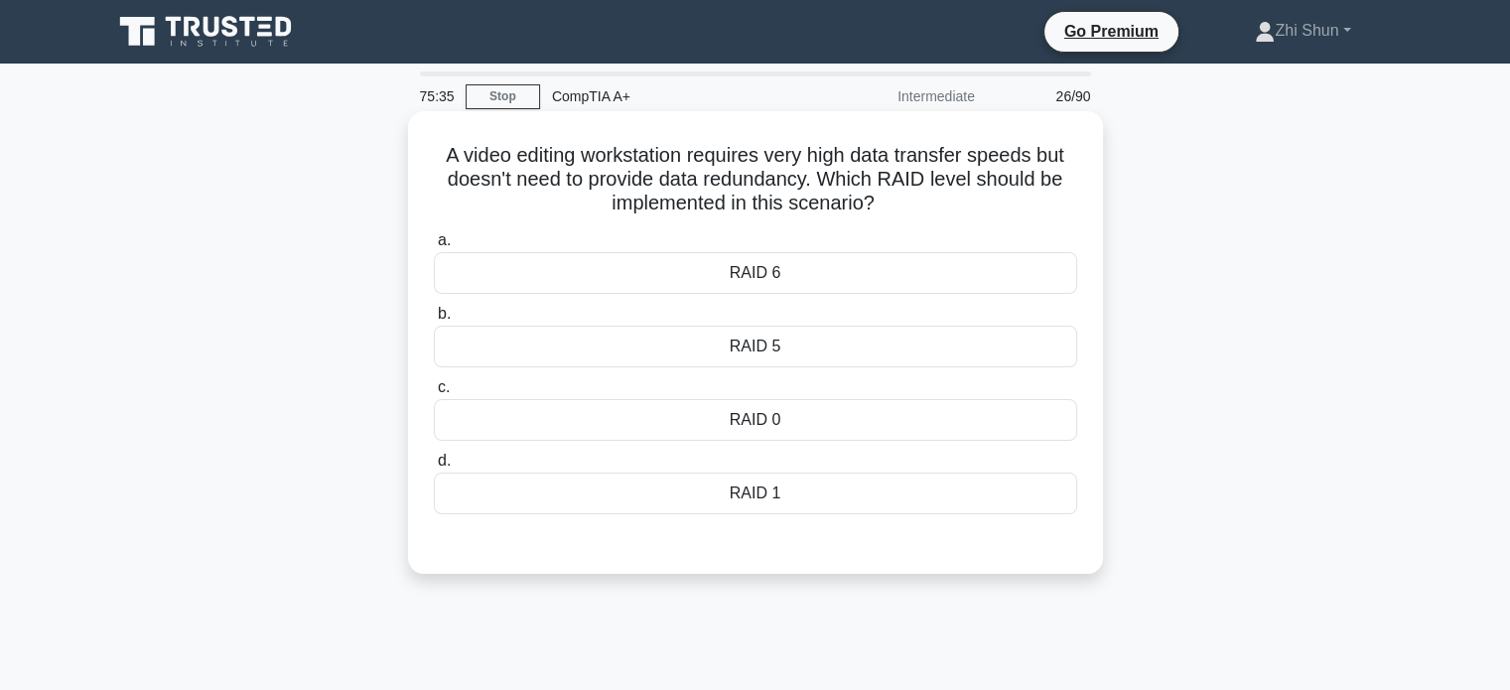
click at [829, 410] on div "RAID 0" at bounding box center [755, 420] width 643 height 42
click at [434, 394] on input "c. RAID 0" at bounding box center [434, 387] width 0 height 13
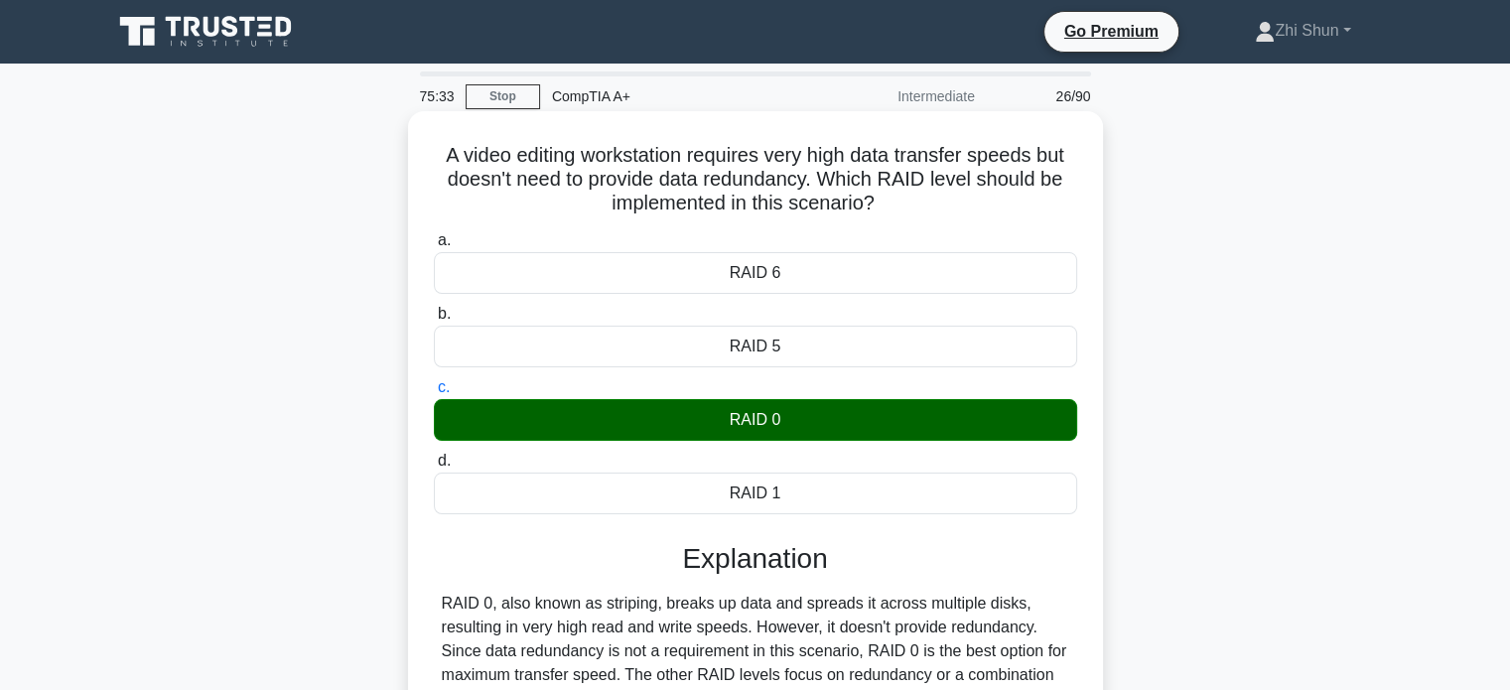
scroll to position [382, 0]
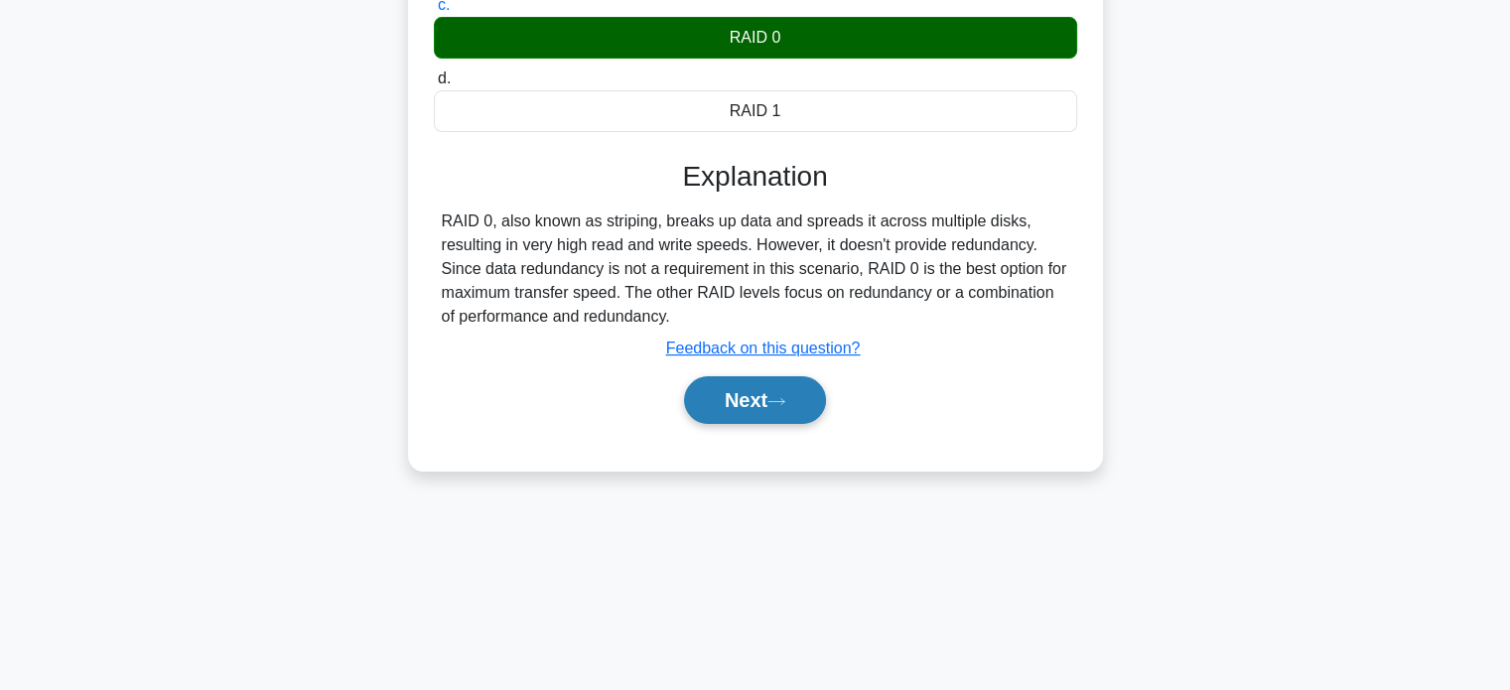
click at [740, 396] on button "Next" at bounding box center [755, 400] width 142 height 48
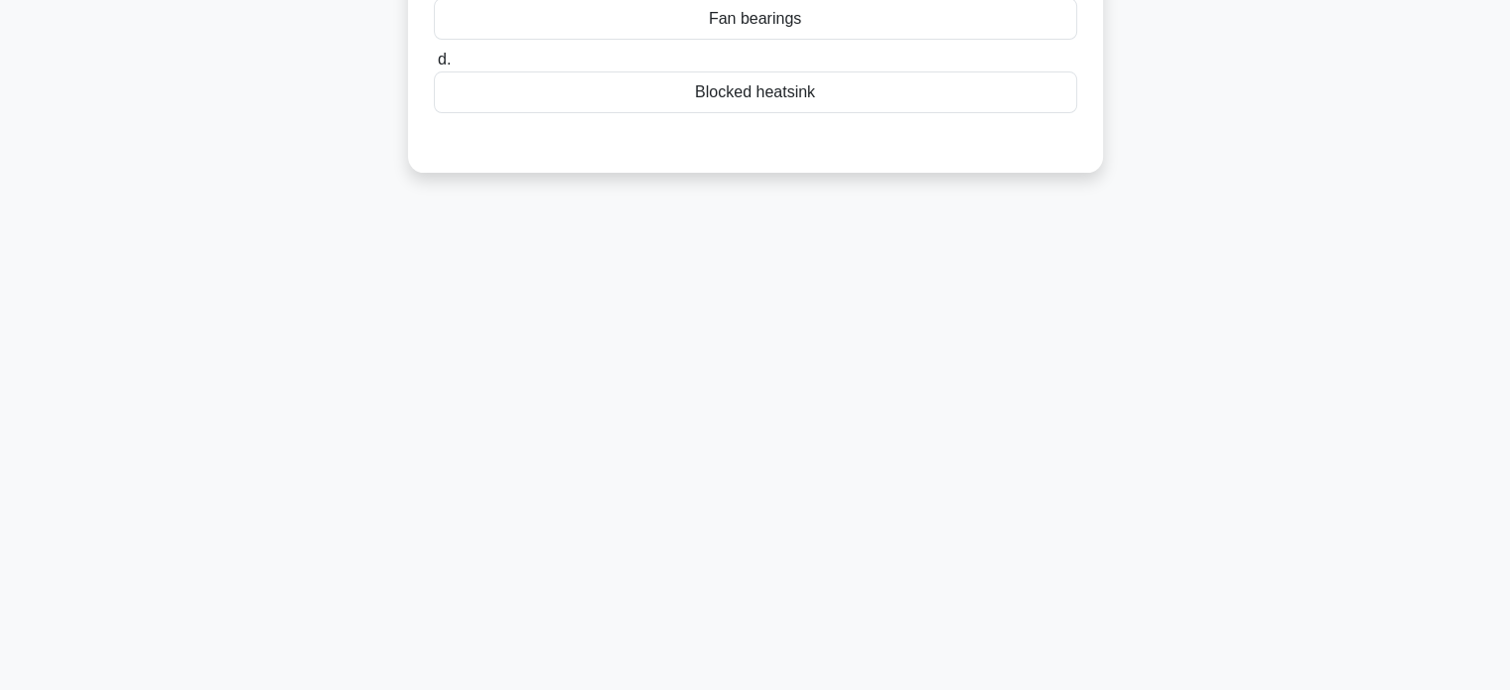
scroll to position [0, 0]
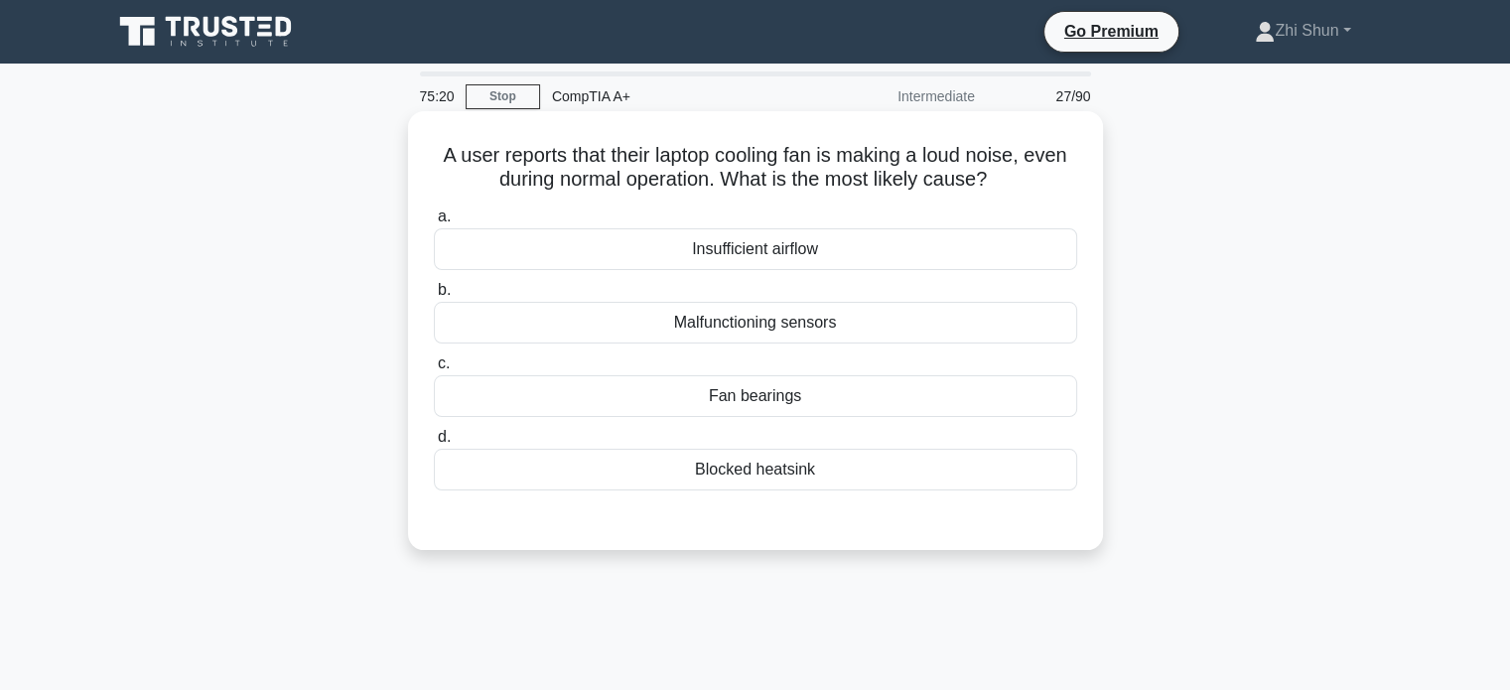
click at [727, 469] on div "Blocked heatsink" at bounding box center [755, 470] width 643 height 42
click at [434, 444] on input "d. Blocked heatsink" at bounding box center [434, 437] width 0 height 13
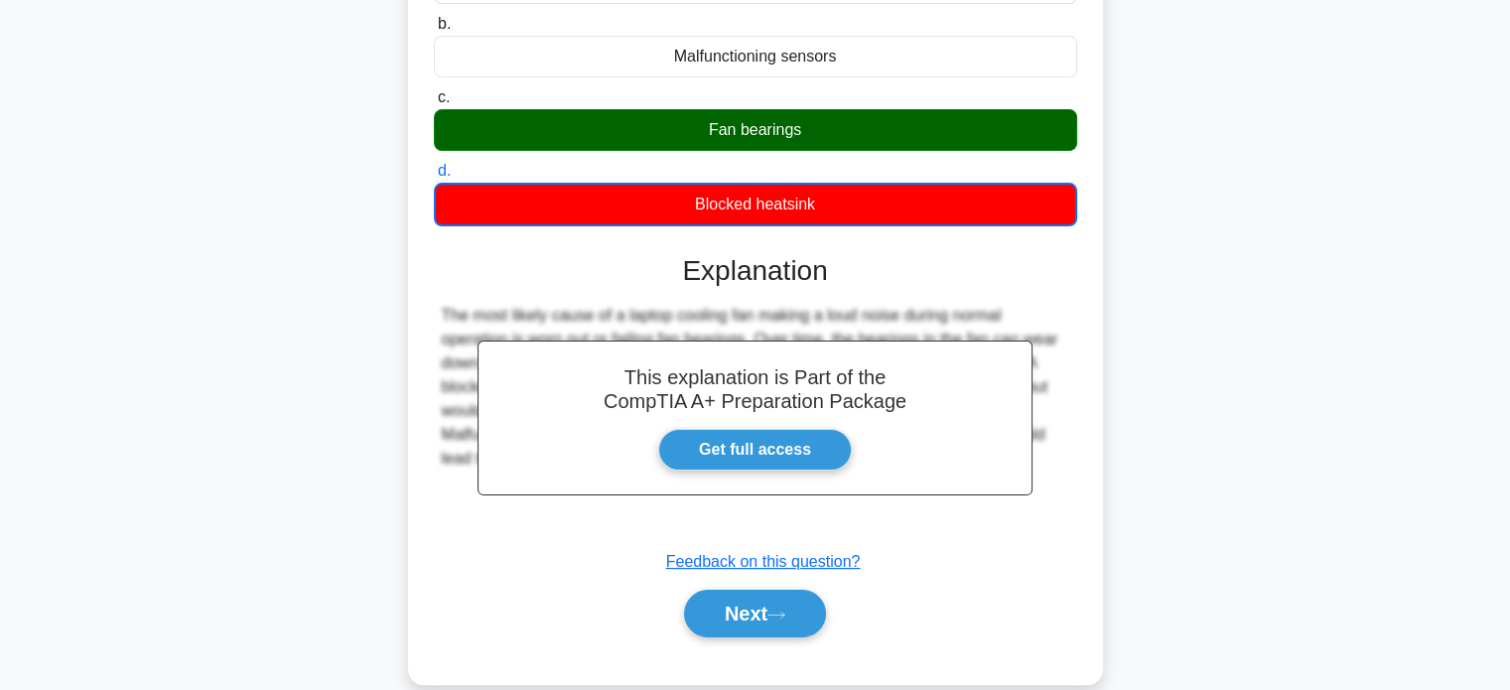
scroll to position [382, 0]
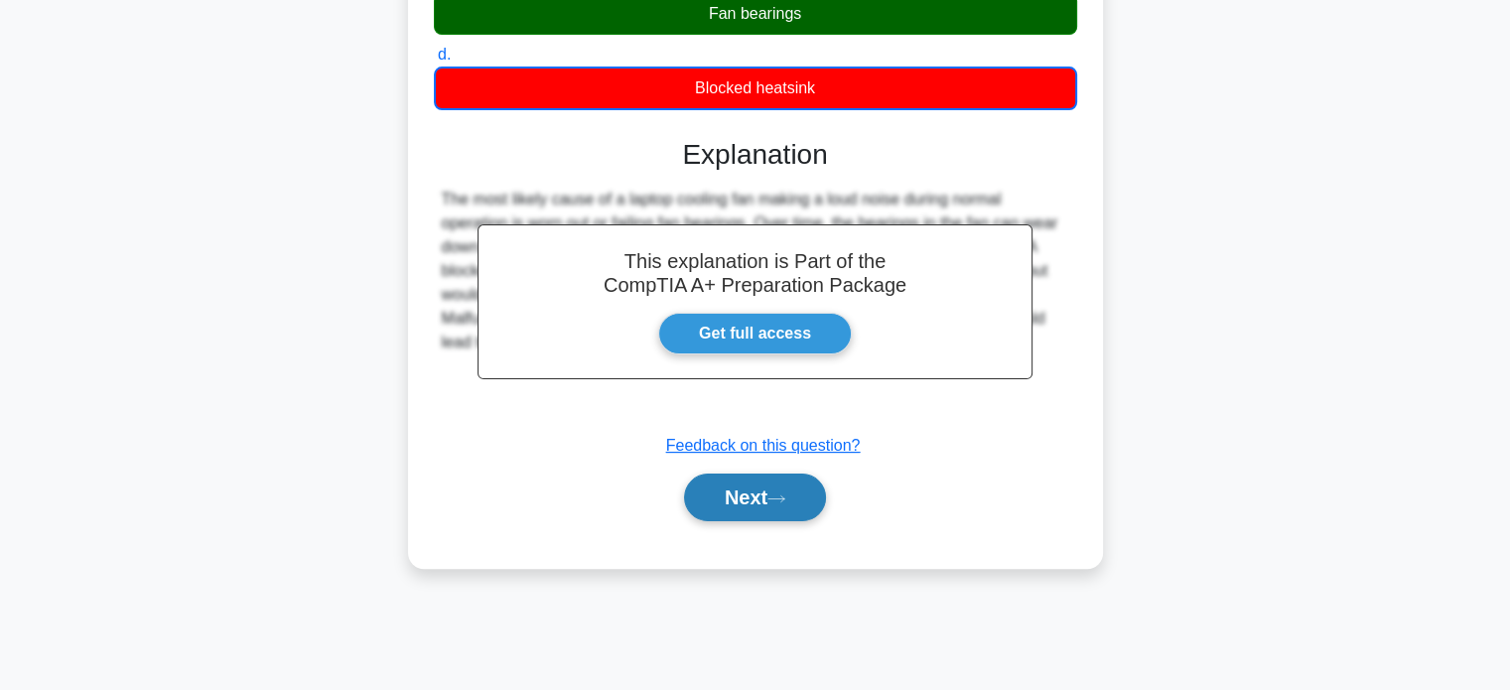
click at [762, 484] on button "Next" at bounding box center [755, 498] width 142 height 48
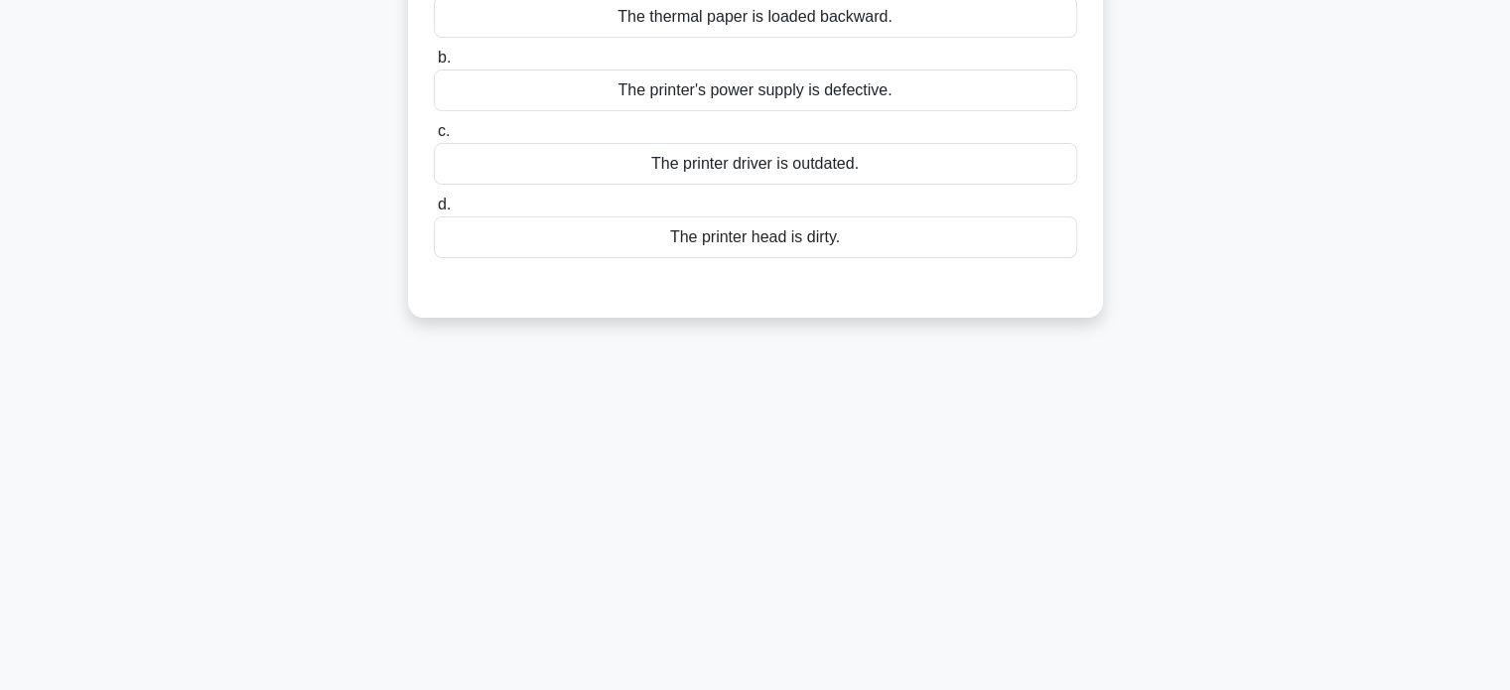
scroll to position [0, 0]
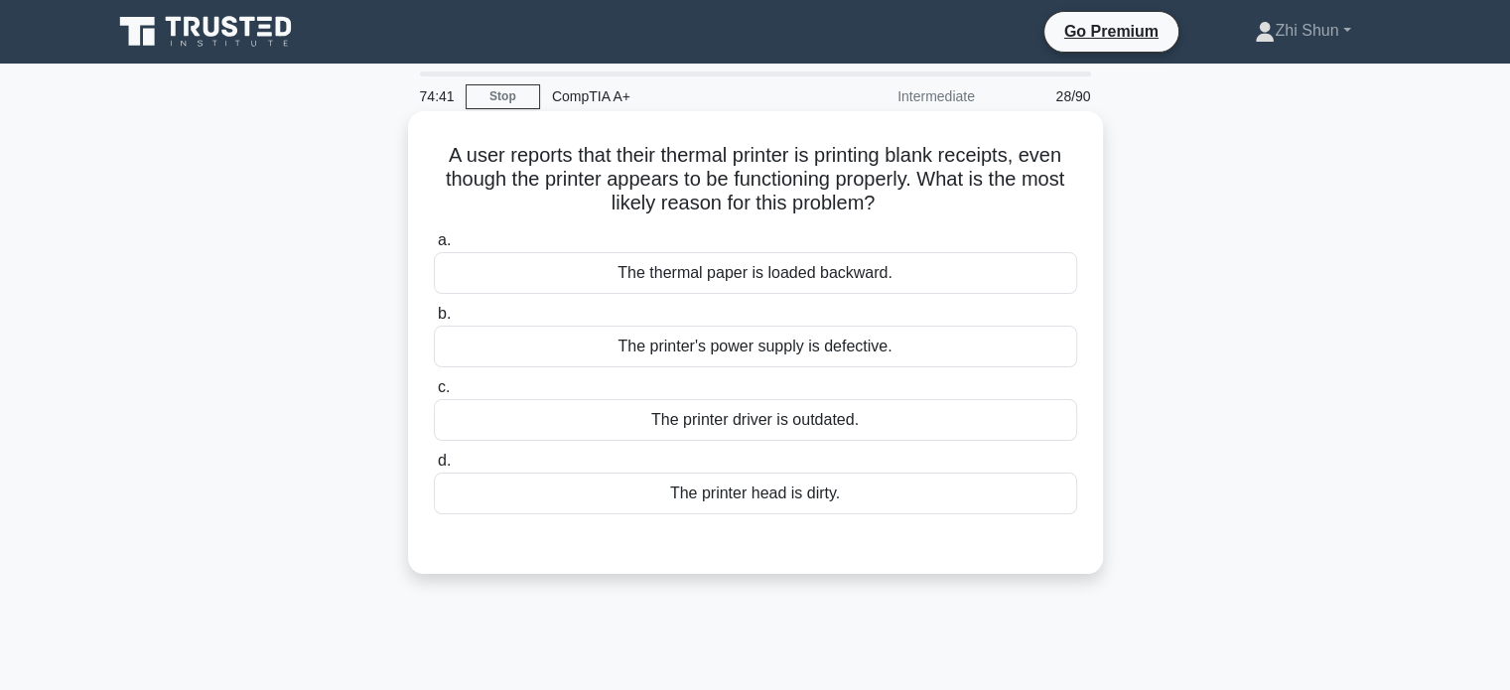
click at [759, 487] on div "The printer head is dirty." at bounding box center [755, 494] width 643 height 42
click at [434, 468] on input "d. The printer head is dirty." at bounding box center [434, 461] width 0 height 13
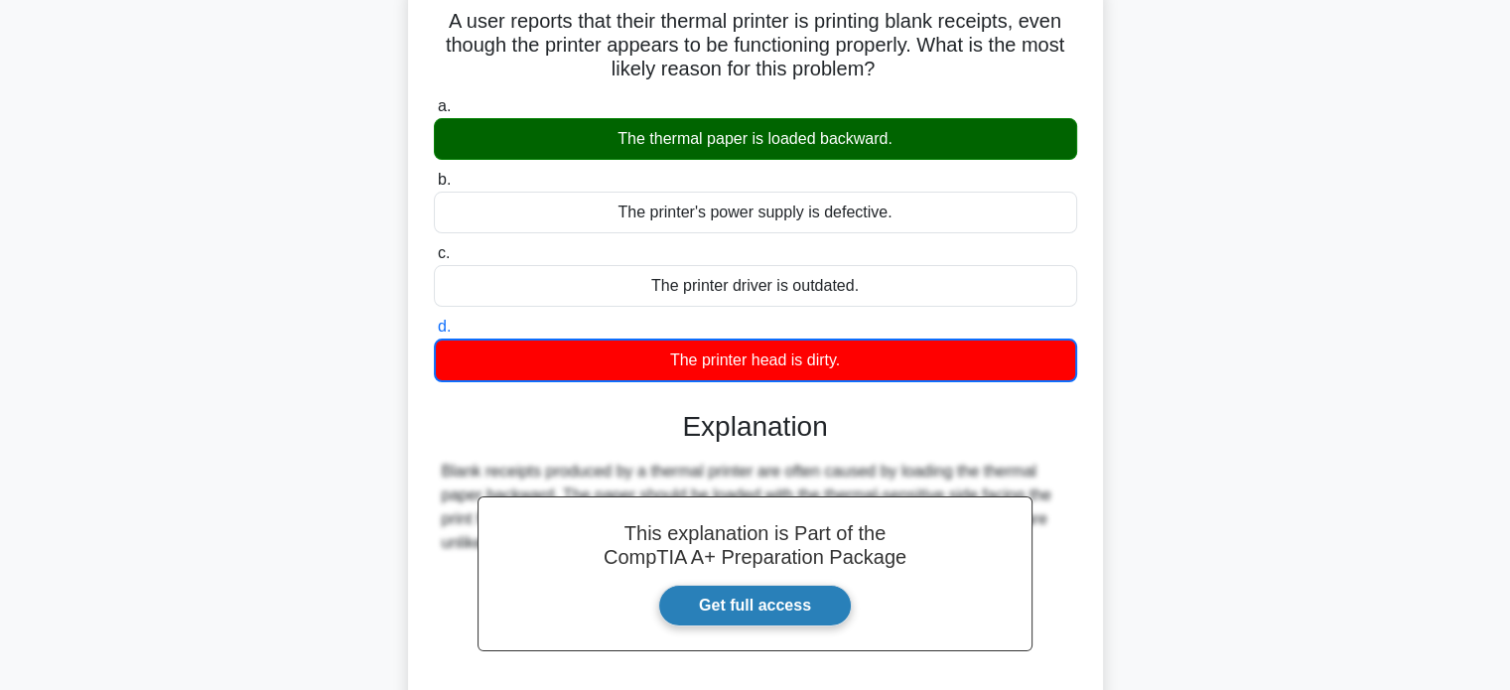
scroll to position [298, 0]
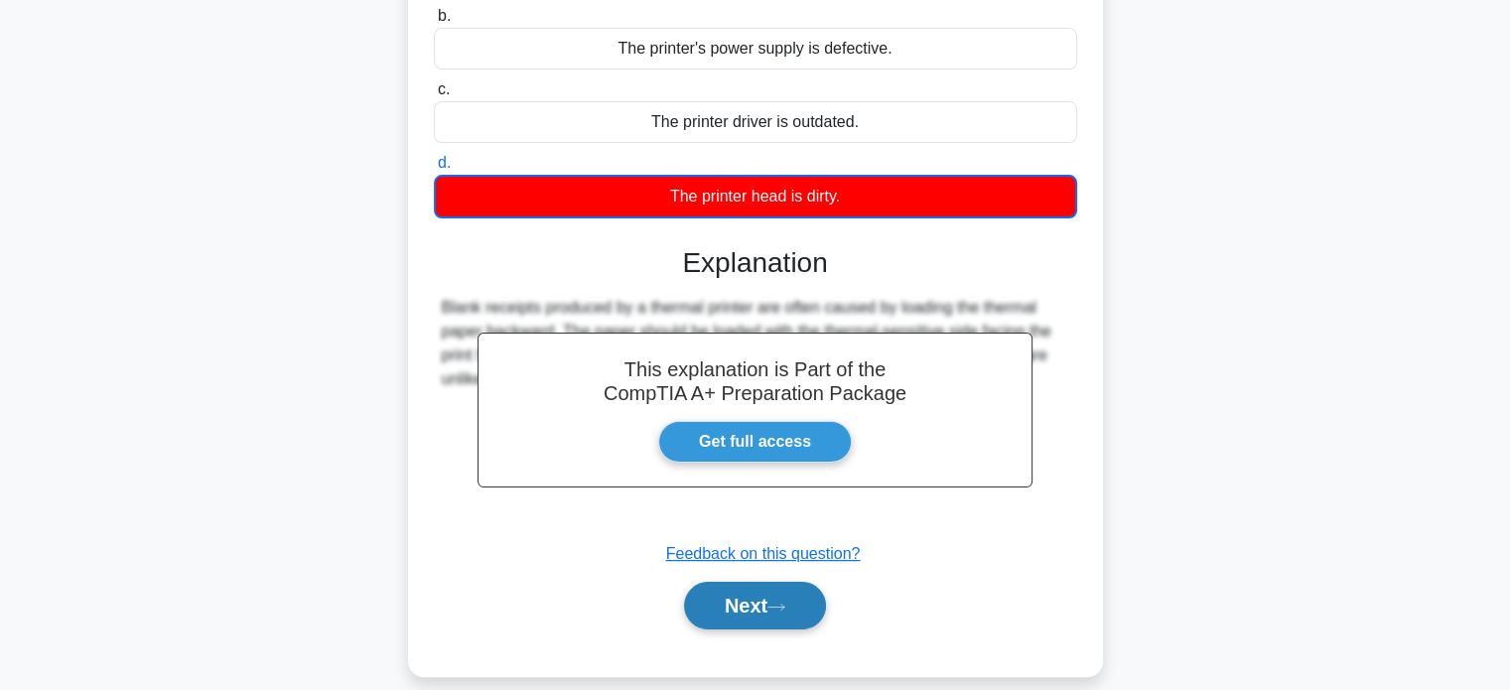
click at [763, 607] on button "Next" at bounding box center [755, 606] width 142 height 48
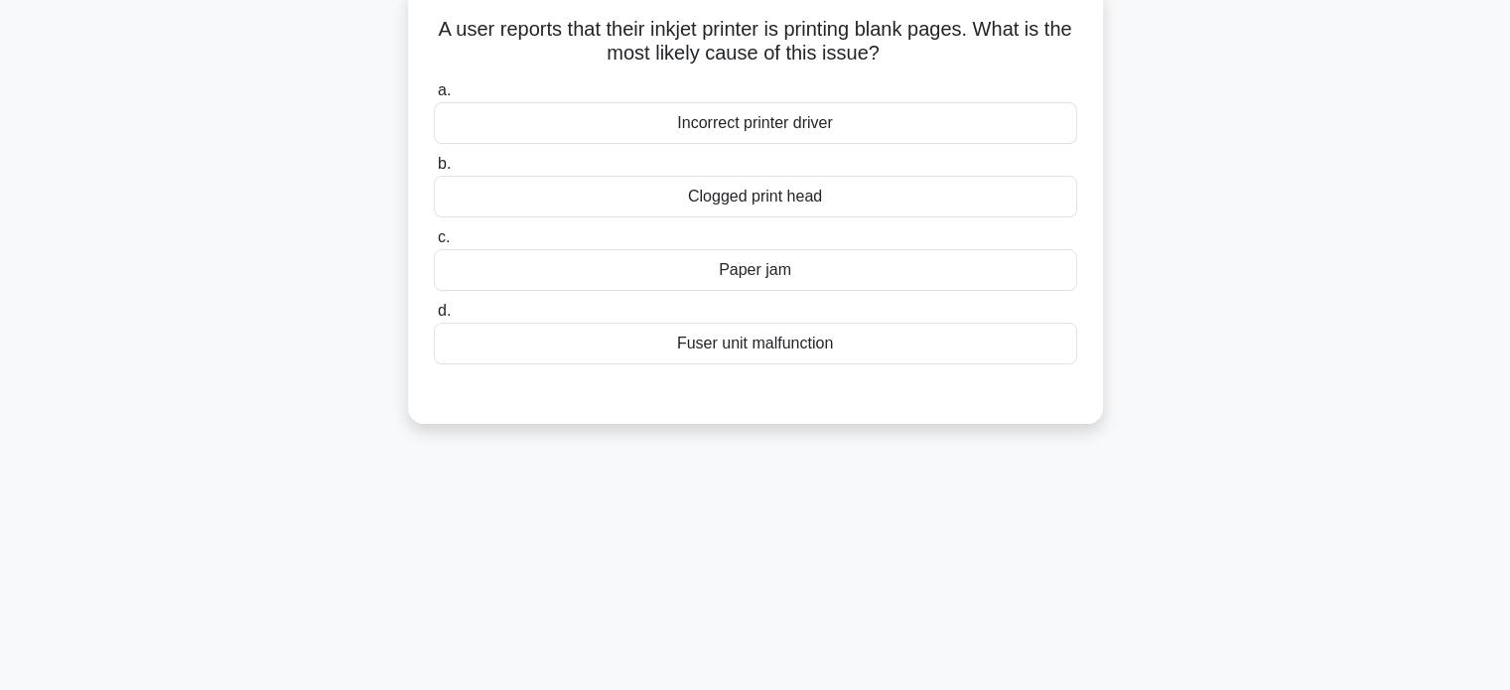
scroll to position [0, 0]
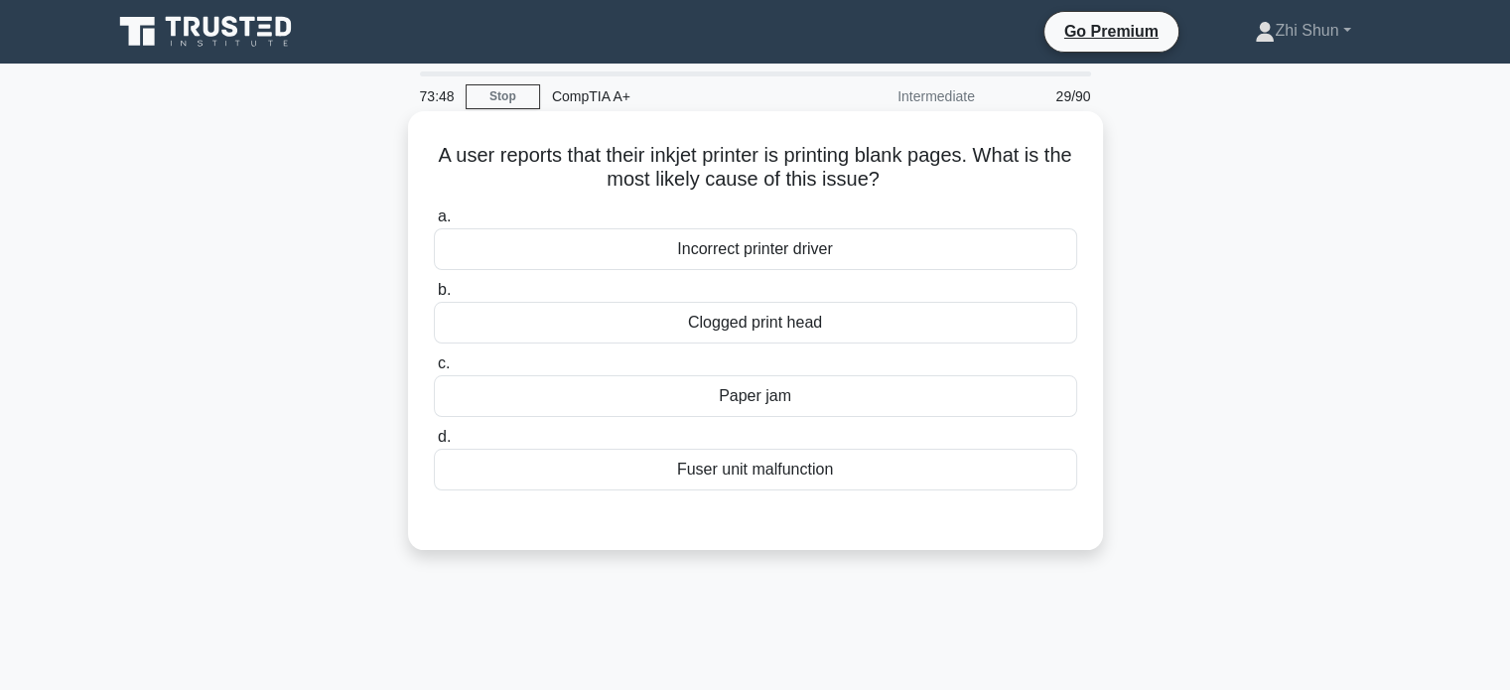
click at [752, 318] on div "Clogged print head" at bounding box center [755, 323] width 643 height 42
click at [434, 297] on input "b. Clogged print head" at bounding box center [434, 290] width 0 height 13
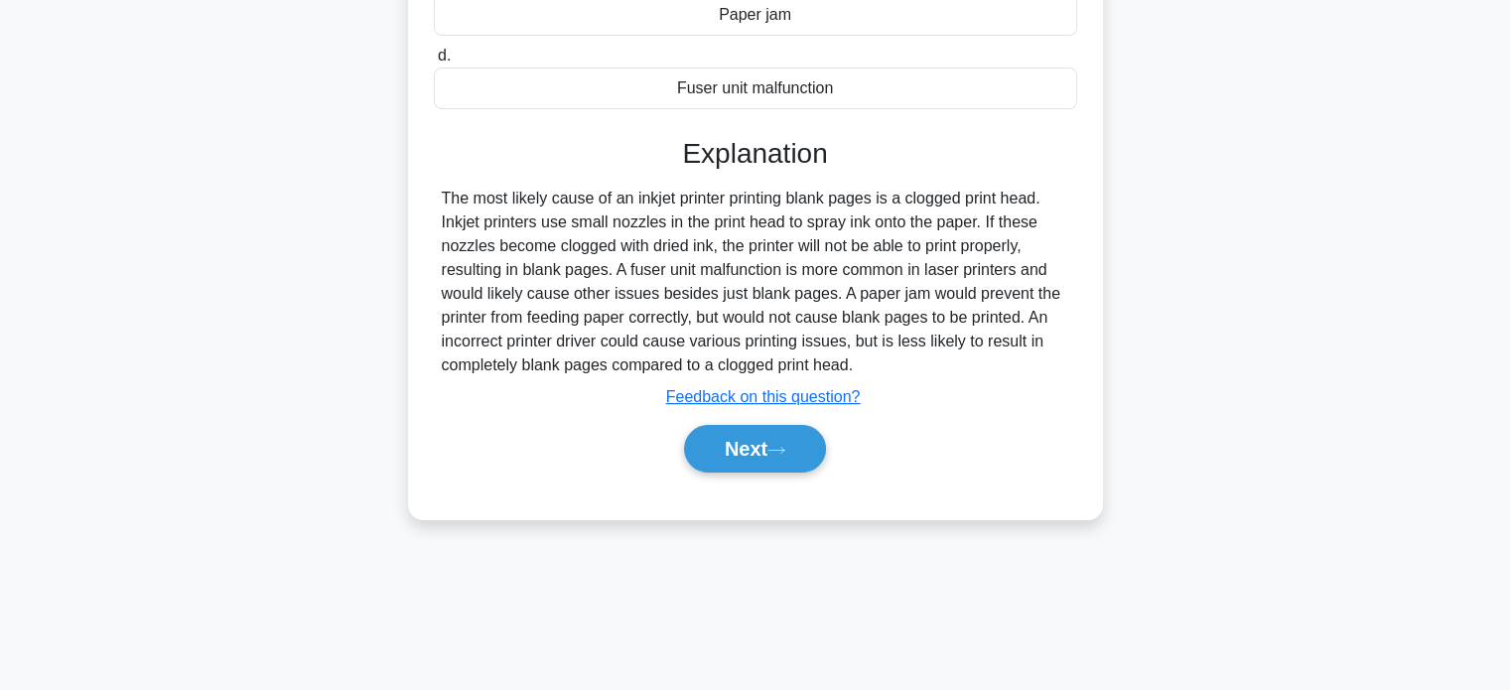
scroll to position [382, 0]
click at [709, 444] on button "Next" at bounding box center [755, 448] width 142 height 48
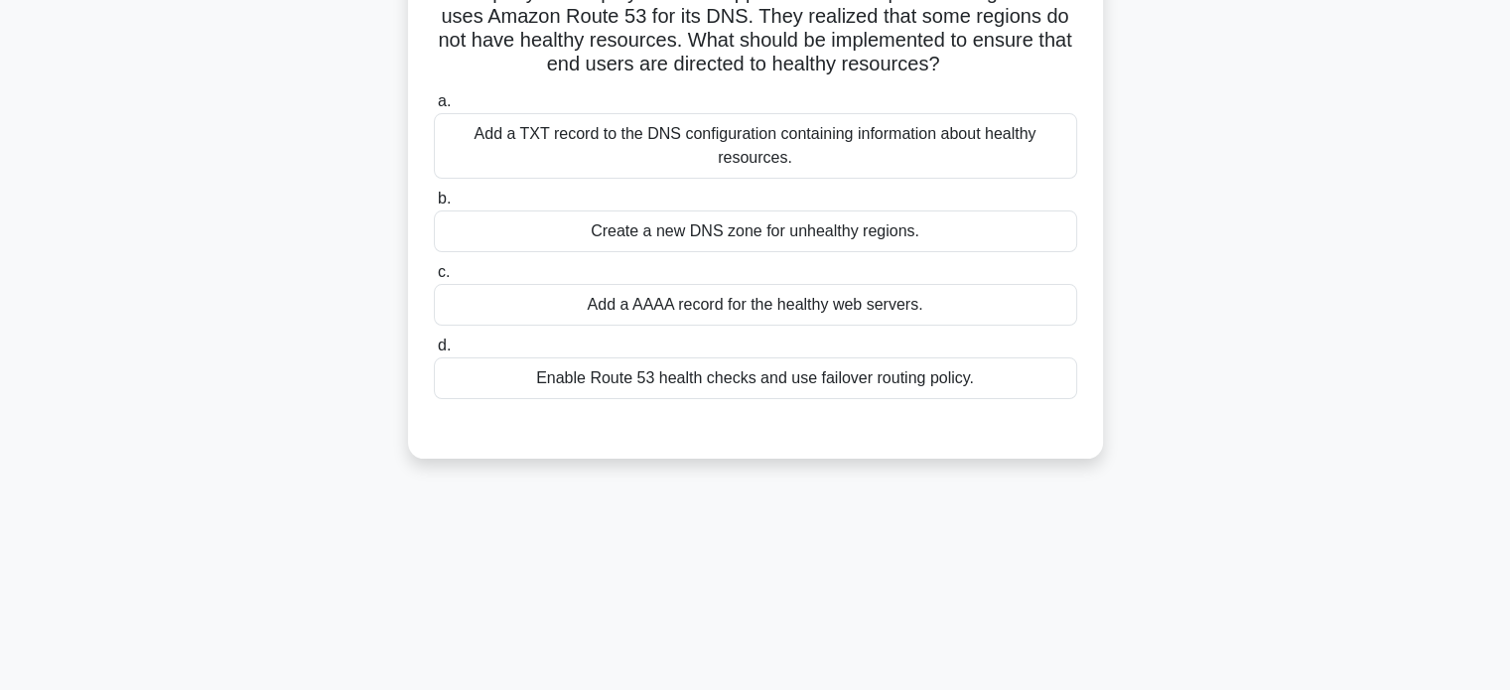
scroll to position [0, 0]
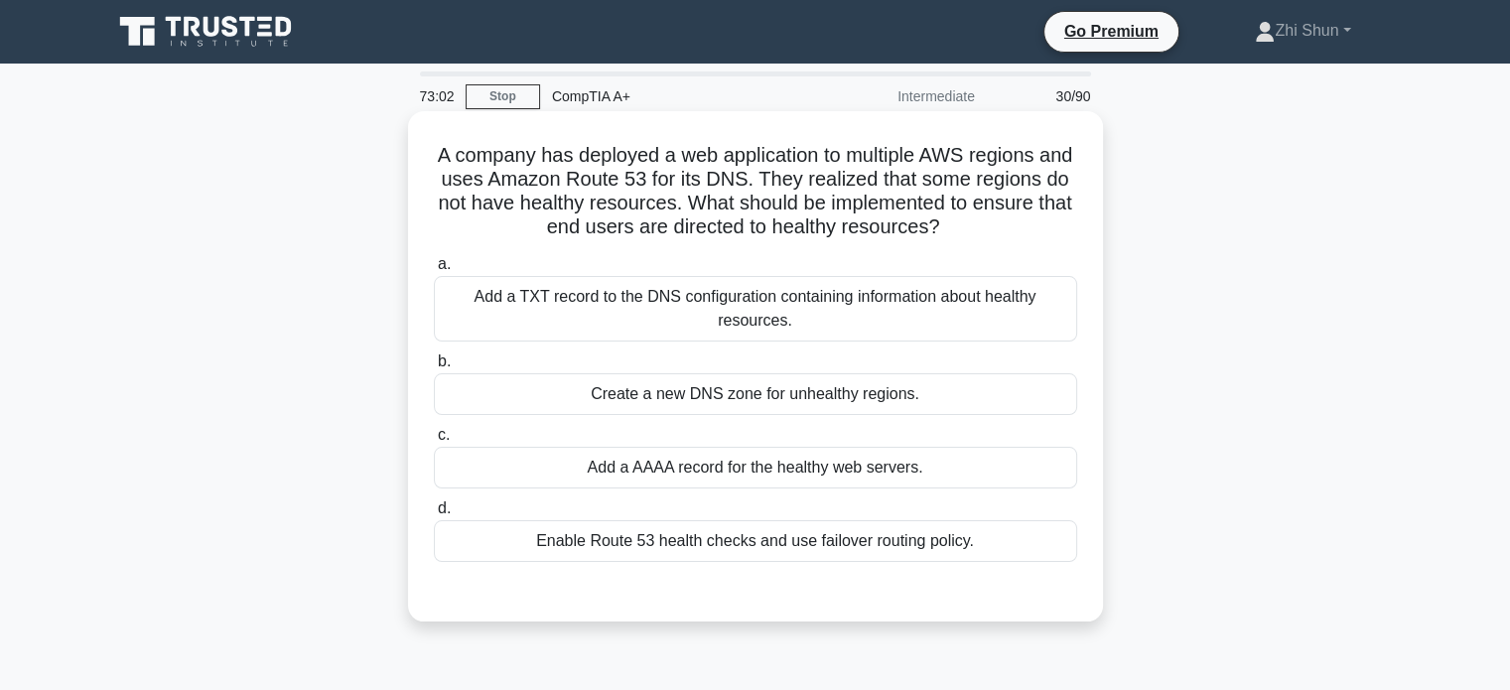
click at [732, 549] on div "Enable Route 53 health checks and use failover routing policy." at bounding box center [755, 541] width 643 height 42
click at [434, 515] on input "d. Enable Route 53 health checks and use failover routing policy." at bounding box center [434, 508] width 0 height 13
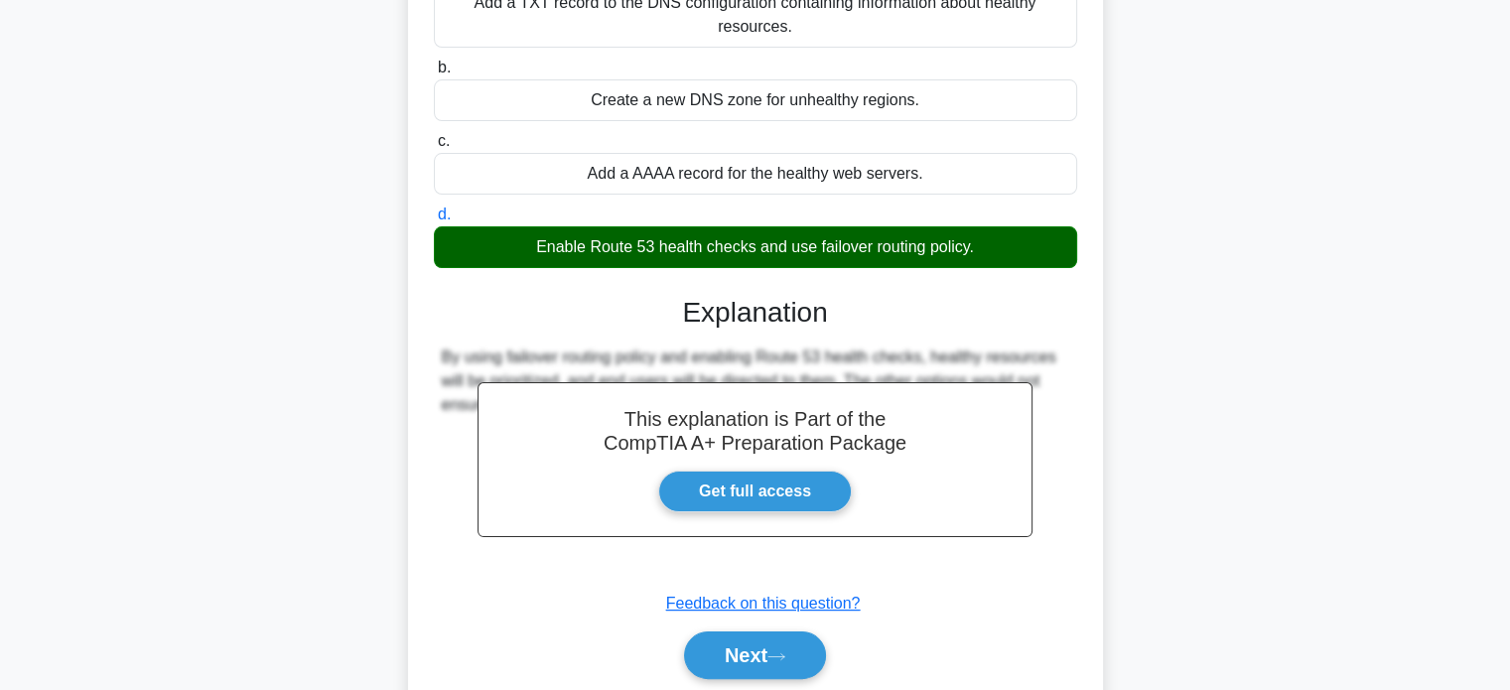
scroll to position [382, 0]
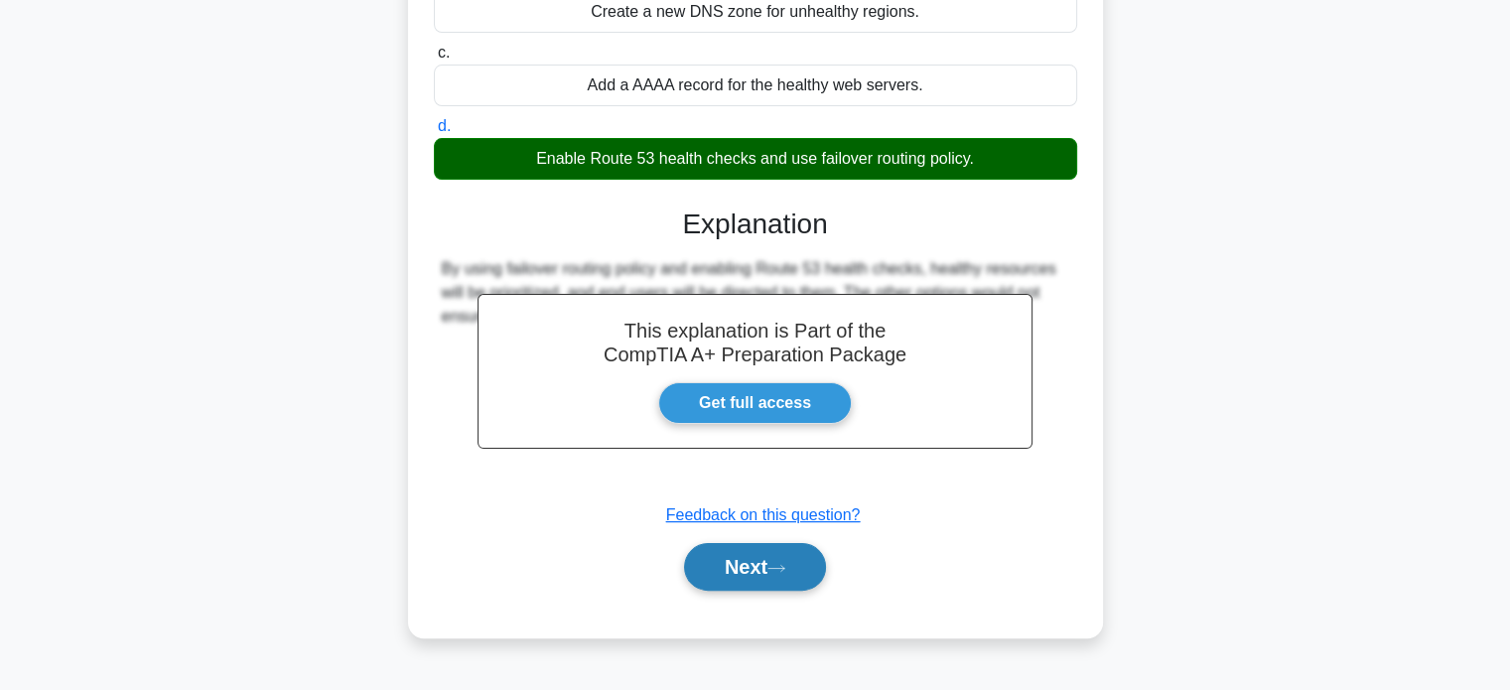
click at [739, 581] on button "Next" at bounding box center [755, 567] width 142 height 48
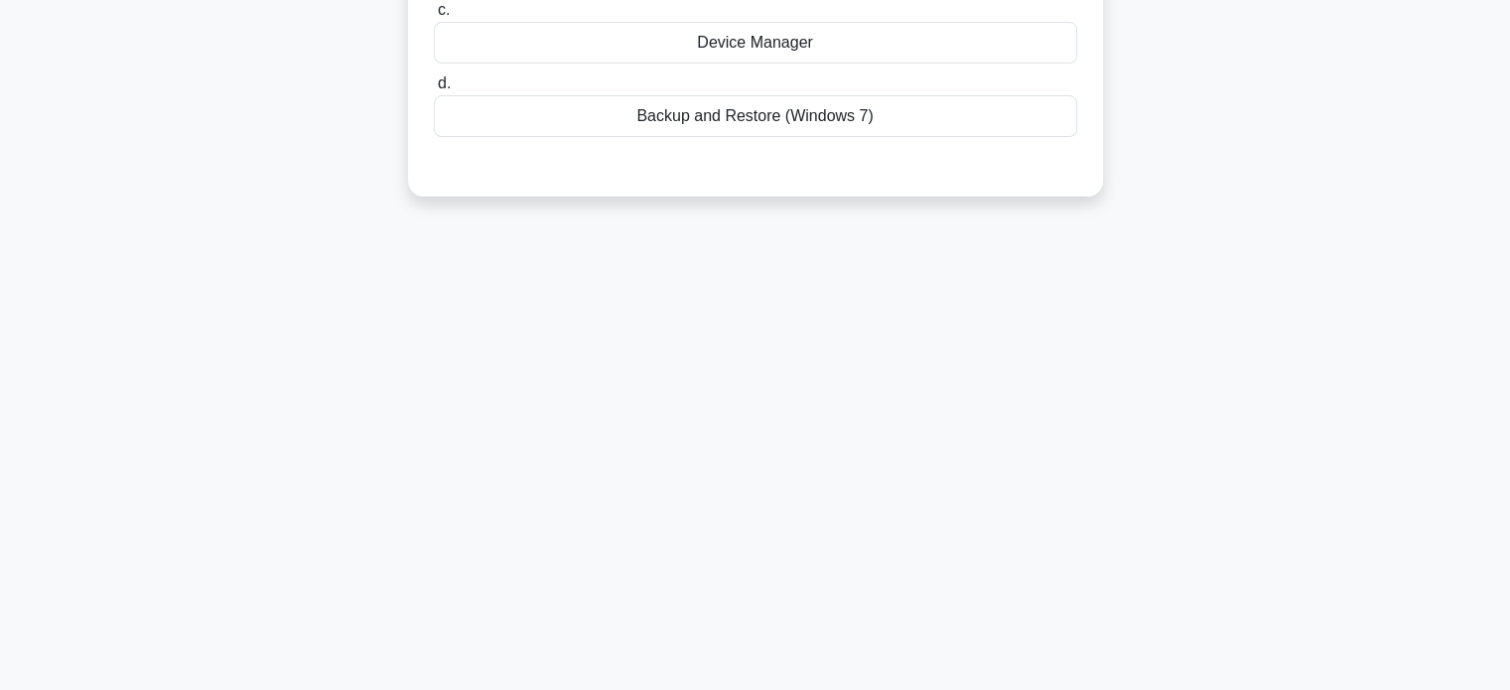
scroll to position [0, 0]
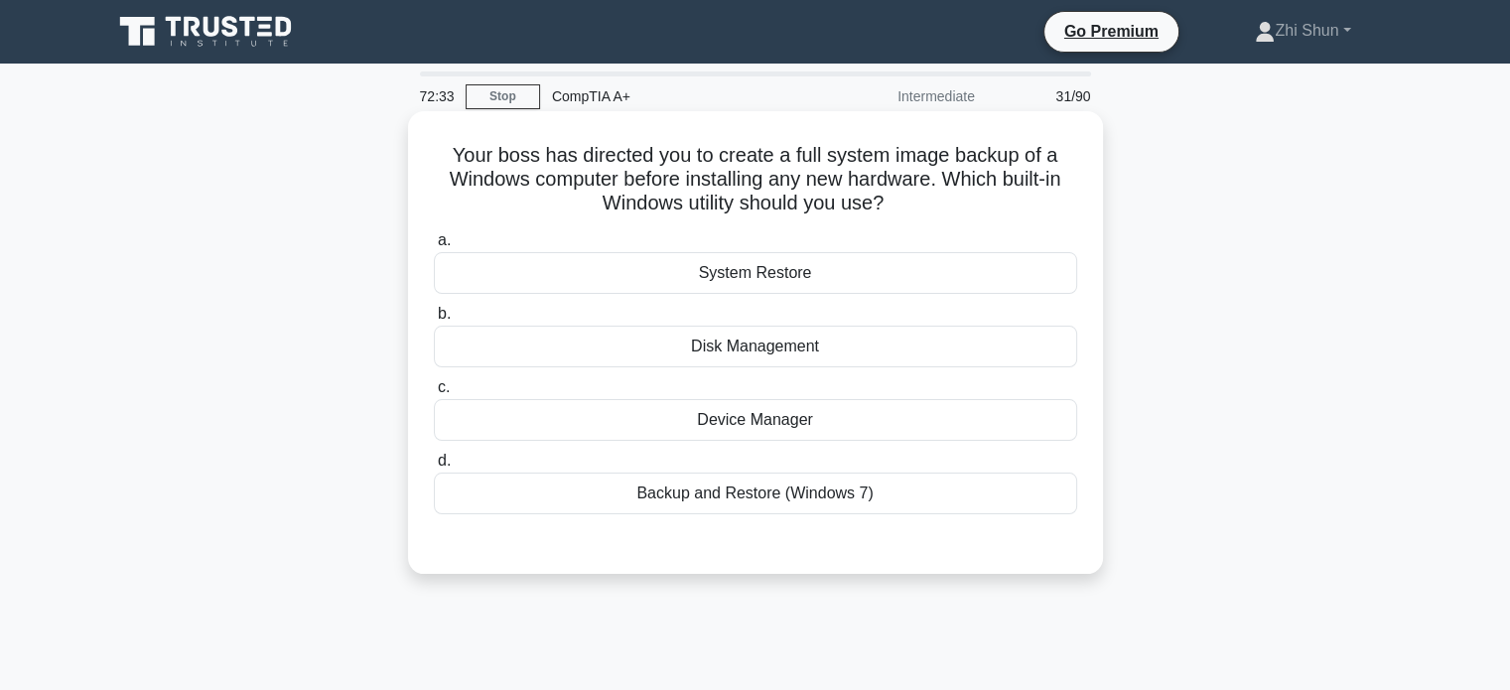
click at [721, 498] on div "Backup and Restore (Windows 7)" at bounding box center [755, 494] width 643 height 42
click at [434, 468] on input "d. Backup and Restore (Windows 7)" at bounding box center [434, 461] width 0 height 13
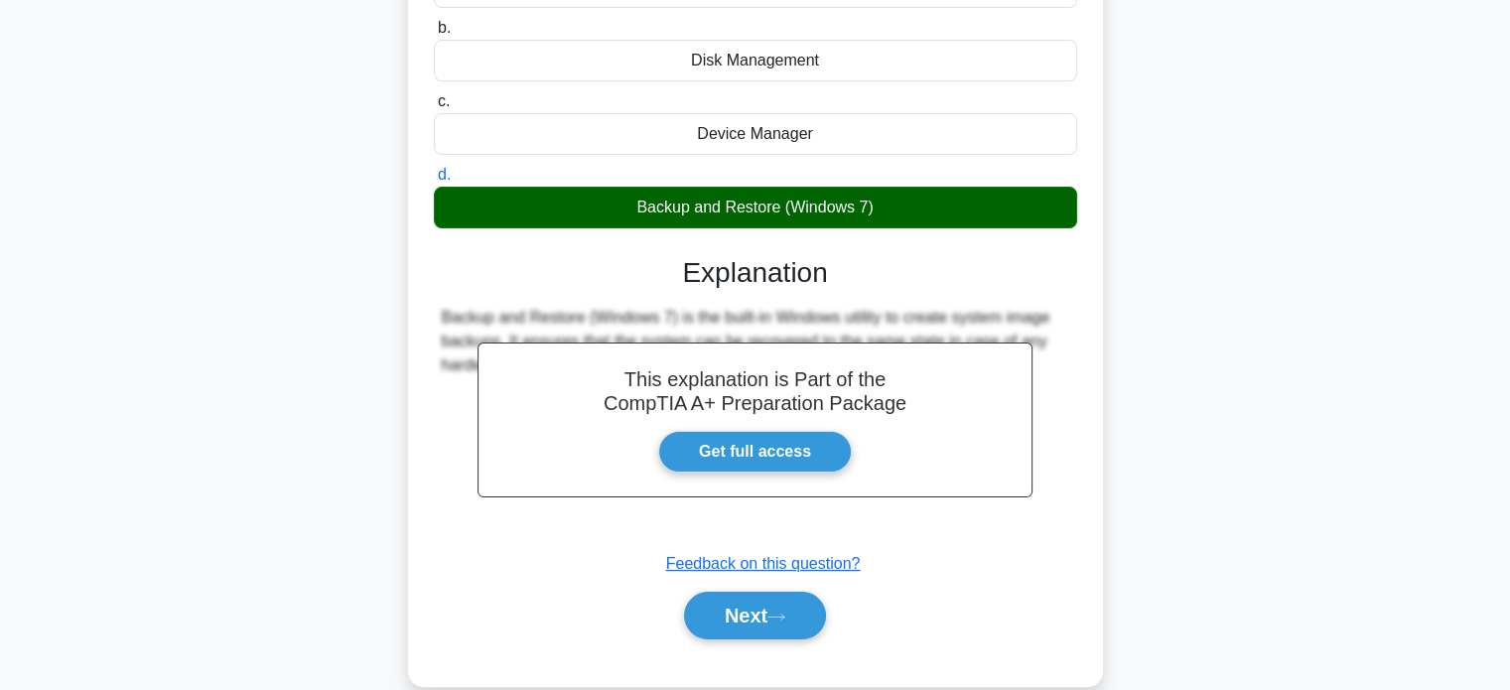
scroll to position [298, 0]
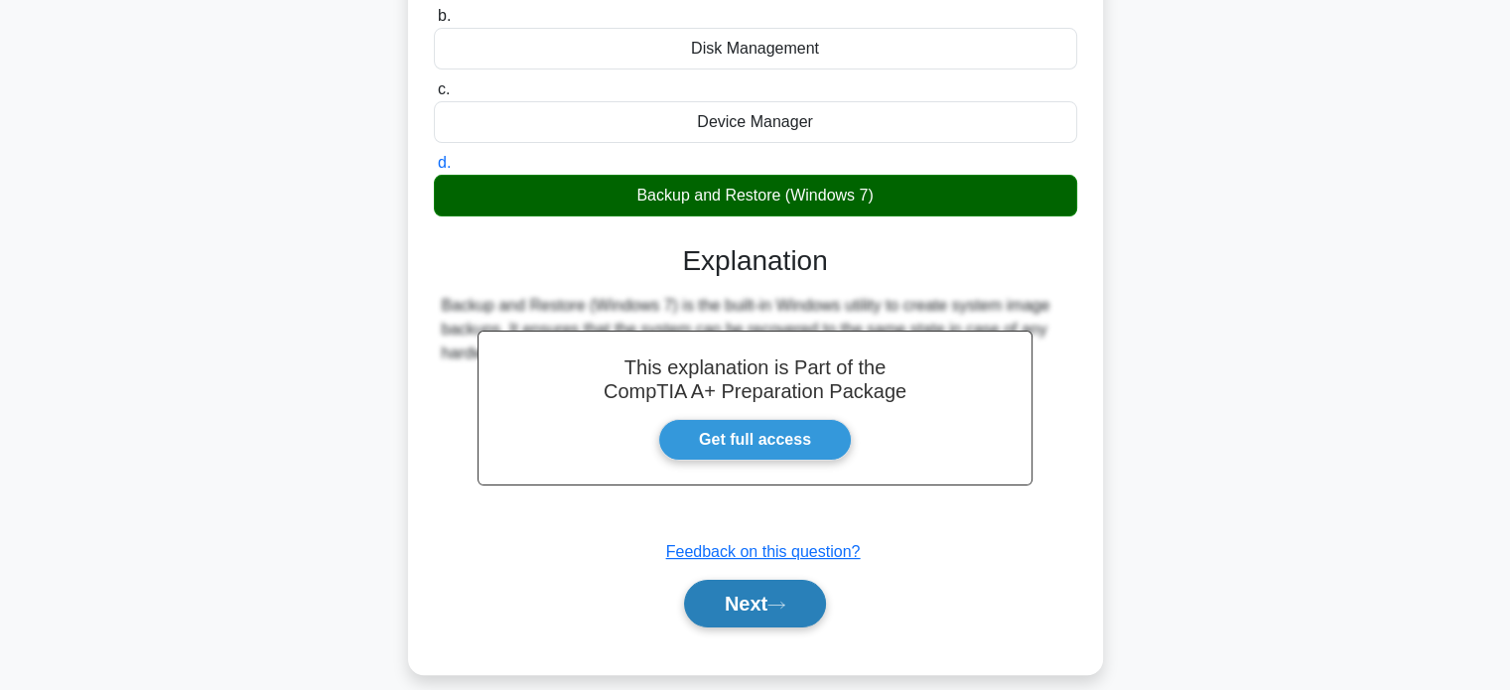
click at [766, 601] on button "Next" at bounding box center [755, 604] width 142 height 48
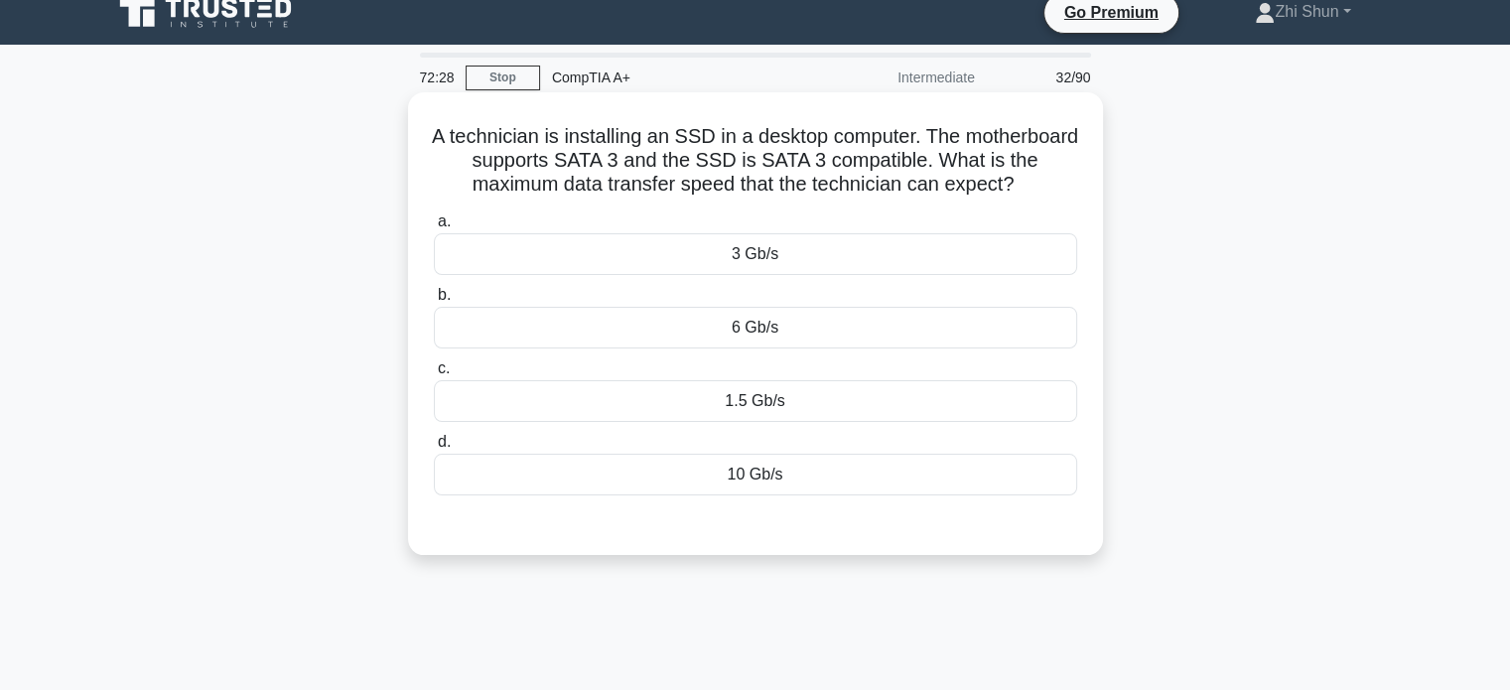
scroll to position [0, 0]
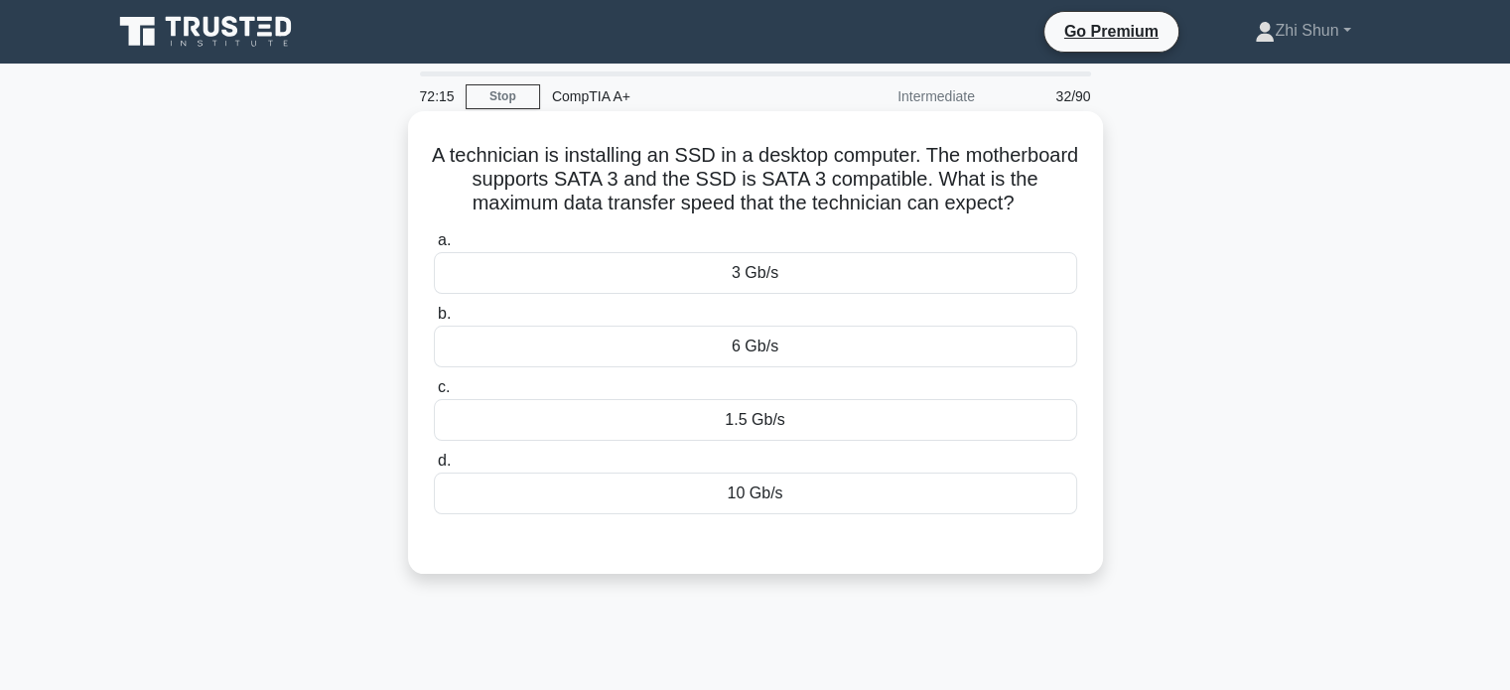
click at [838, 355] on div "6 Gb/s" at bounding box center [755, 347] width 643 height 42
click at [434, 321] on input "b. 6 Gb/s" at bounding box center [434, 314] width 0 height 13
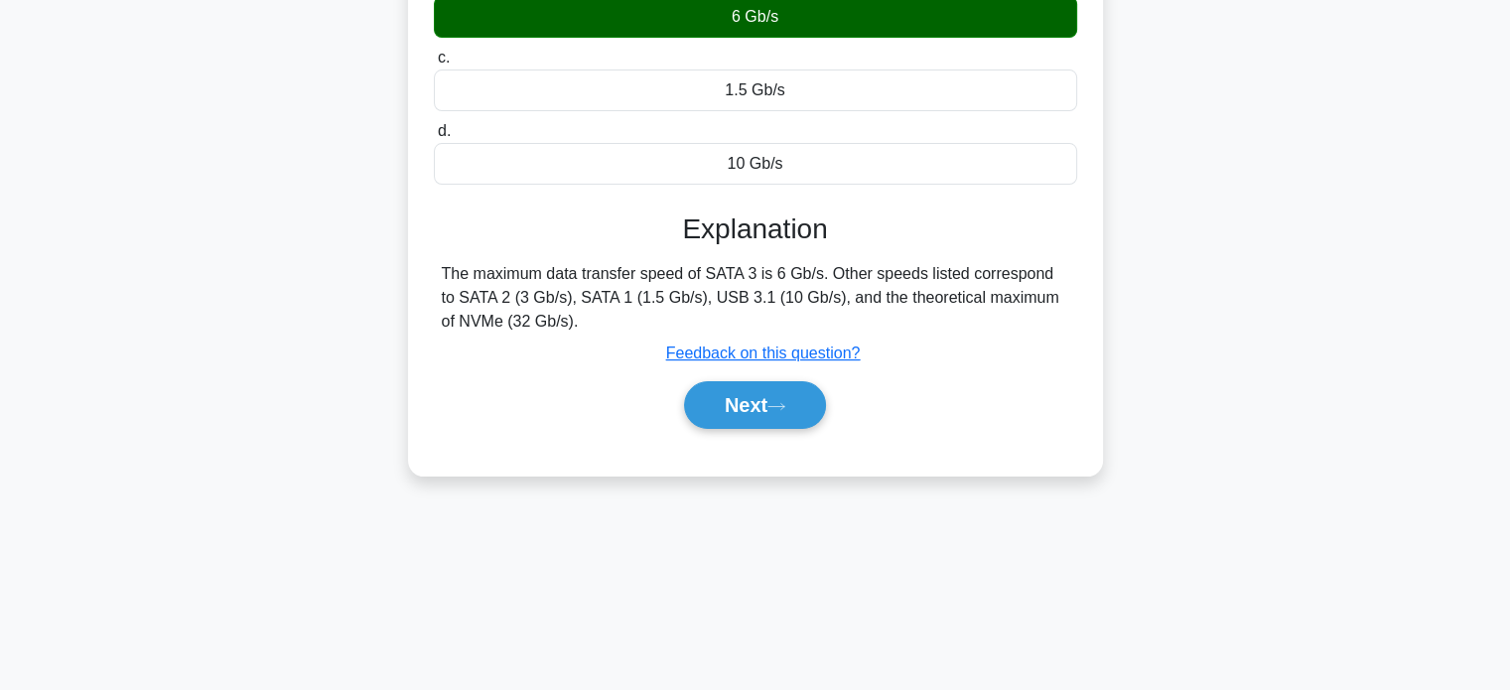
scroll to position [382, 0]
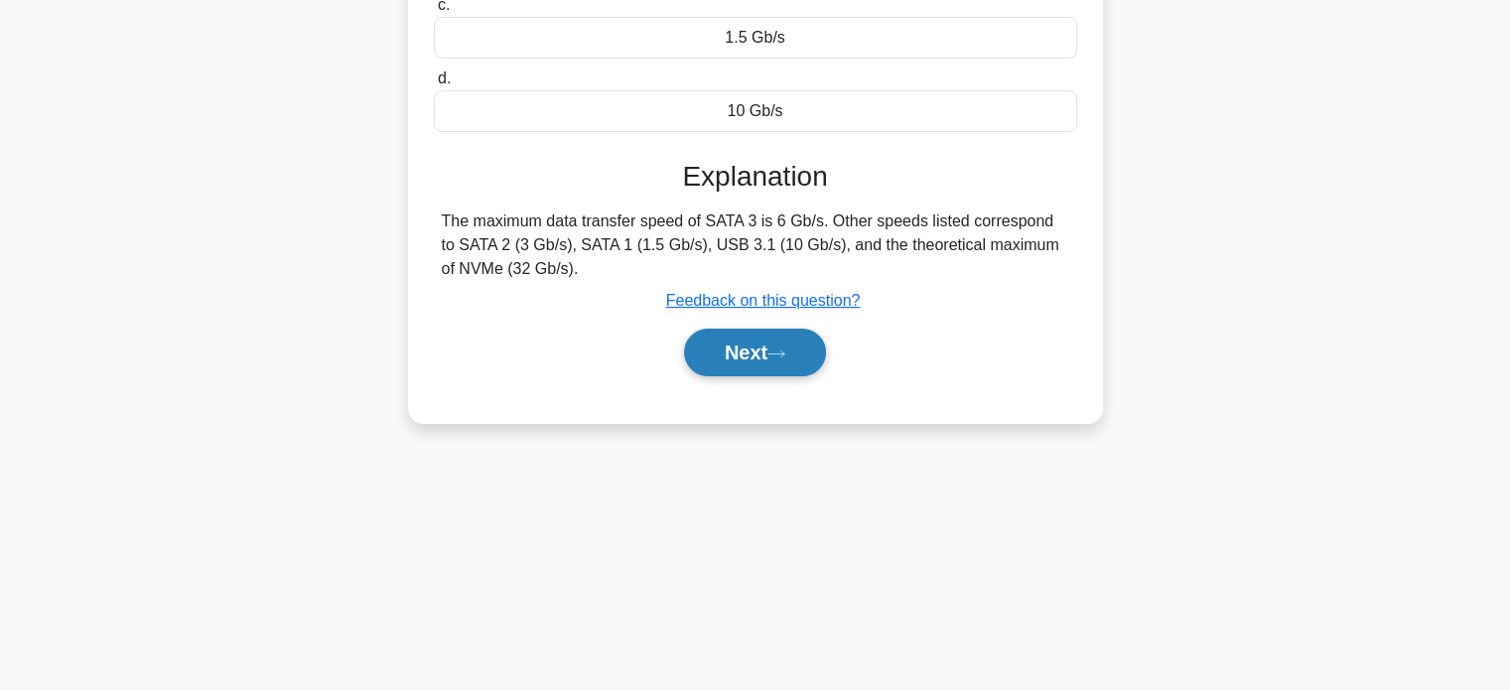
click at [769, 356] on button "Next" at bounding box center [755, 353] width 142 height 48
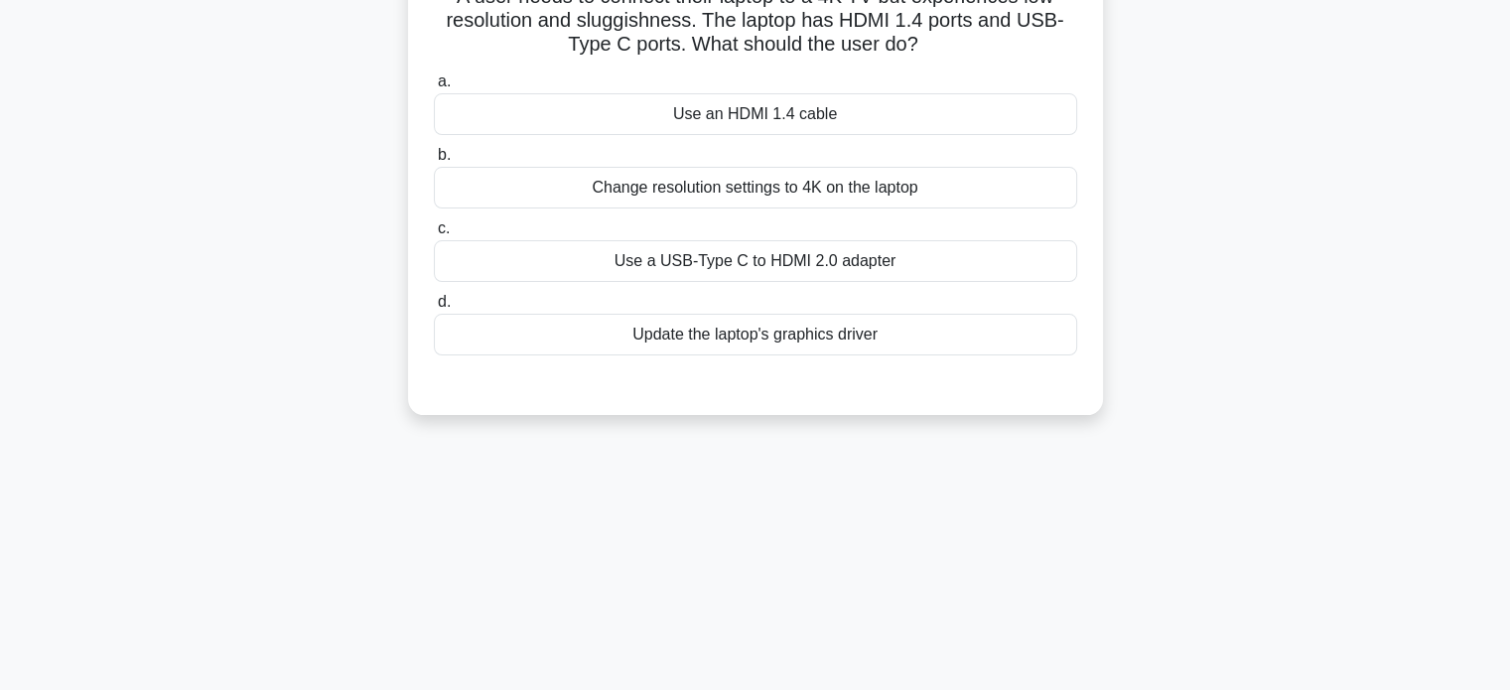
scroll to position [0, 0]
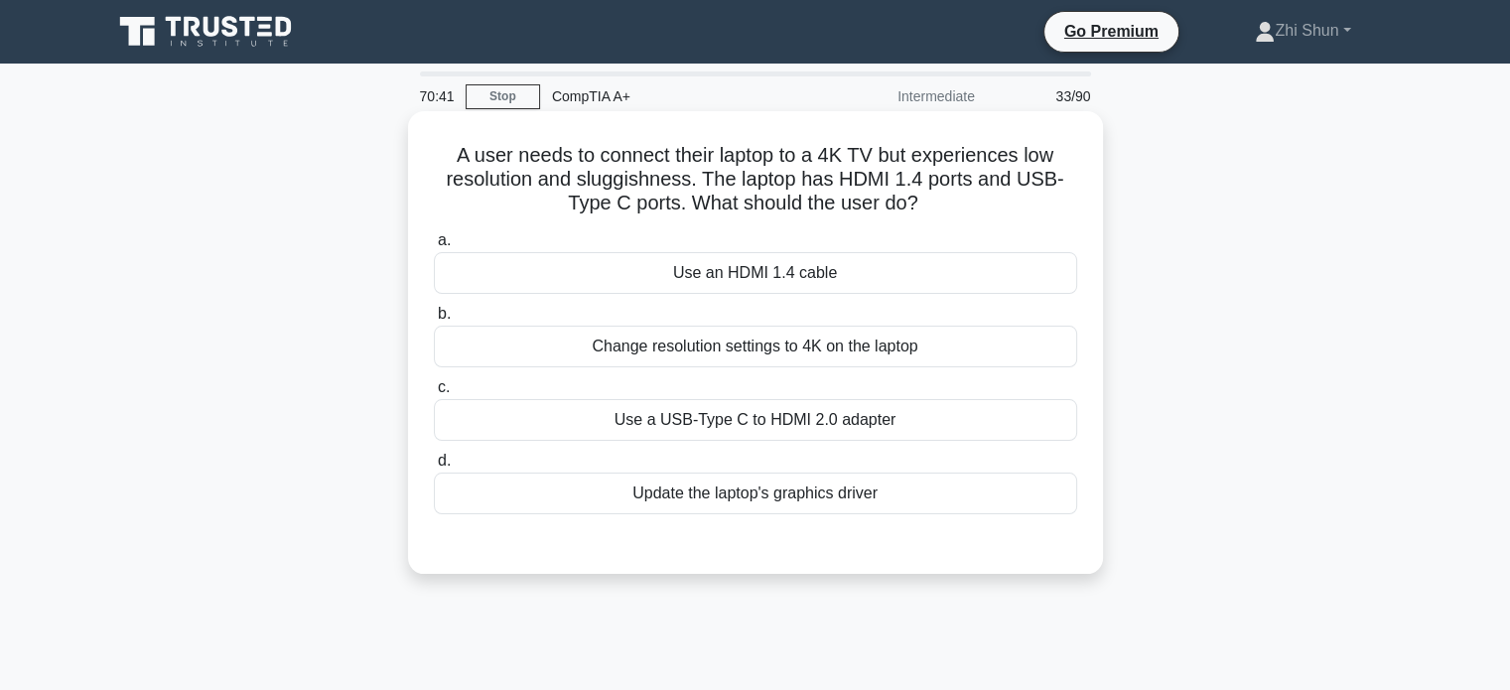
click at [765, 341] on div "Change resolution settings to 4K on the laptop" at bounding box center [755, 347] width 643 height 42
click at [434, 321] on input "b. Change resolution settings to 4K on the laptop" at bounding box center [434, 314] width 0 height 13
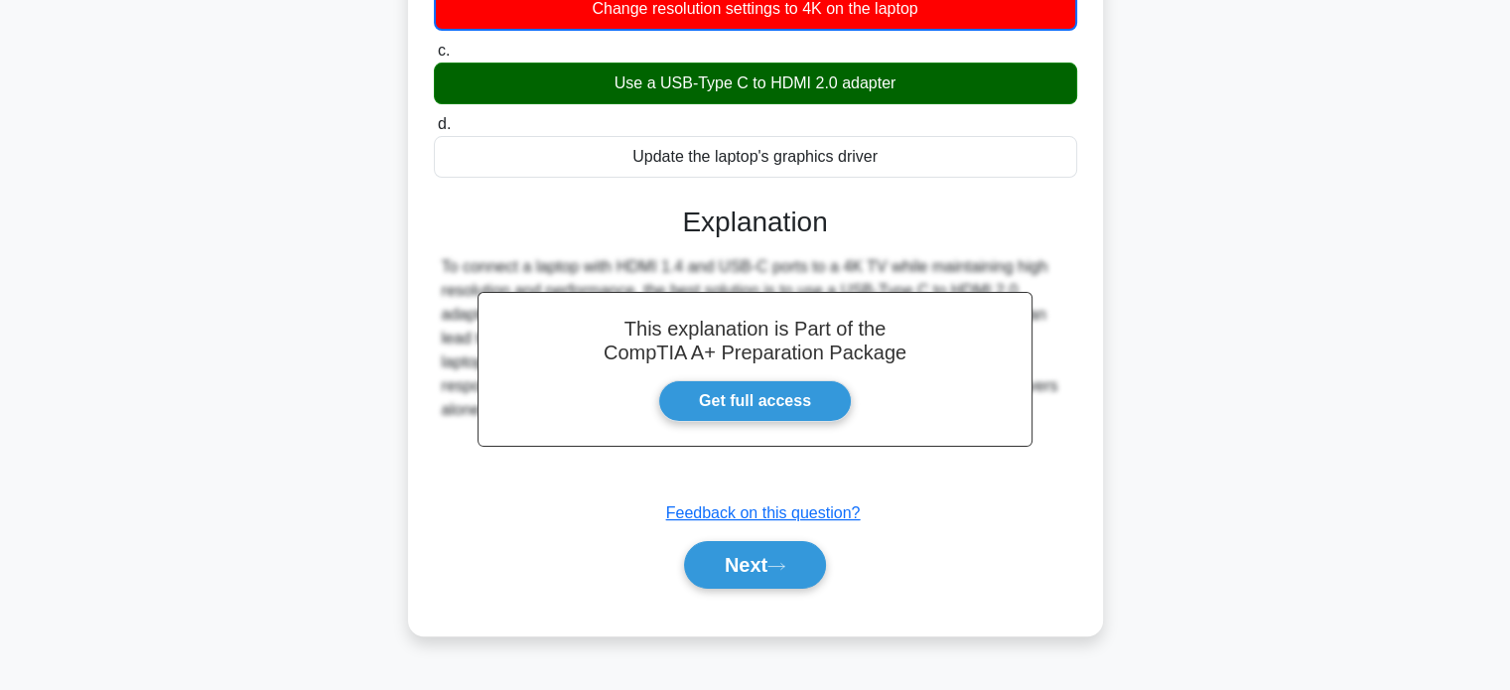
scroll to position [382, 0]
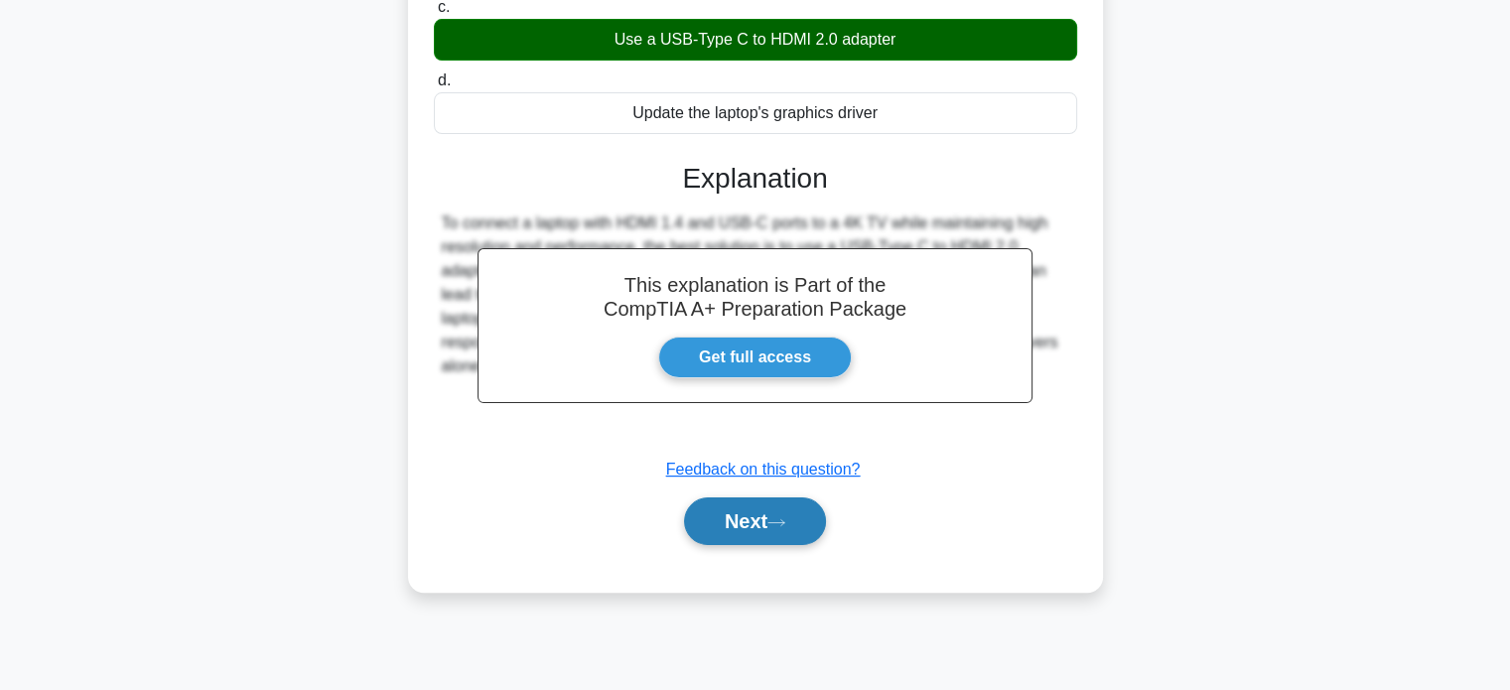
click at [759, 509] on button "Next" at bounding box center [755, 521] width 142 height 48
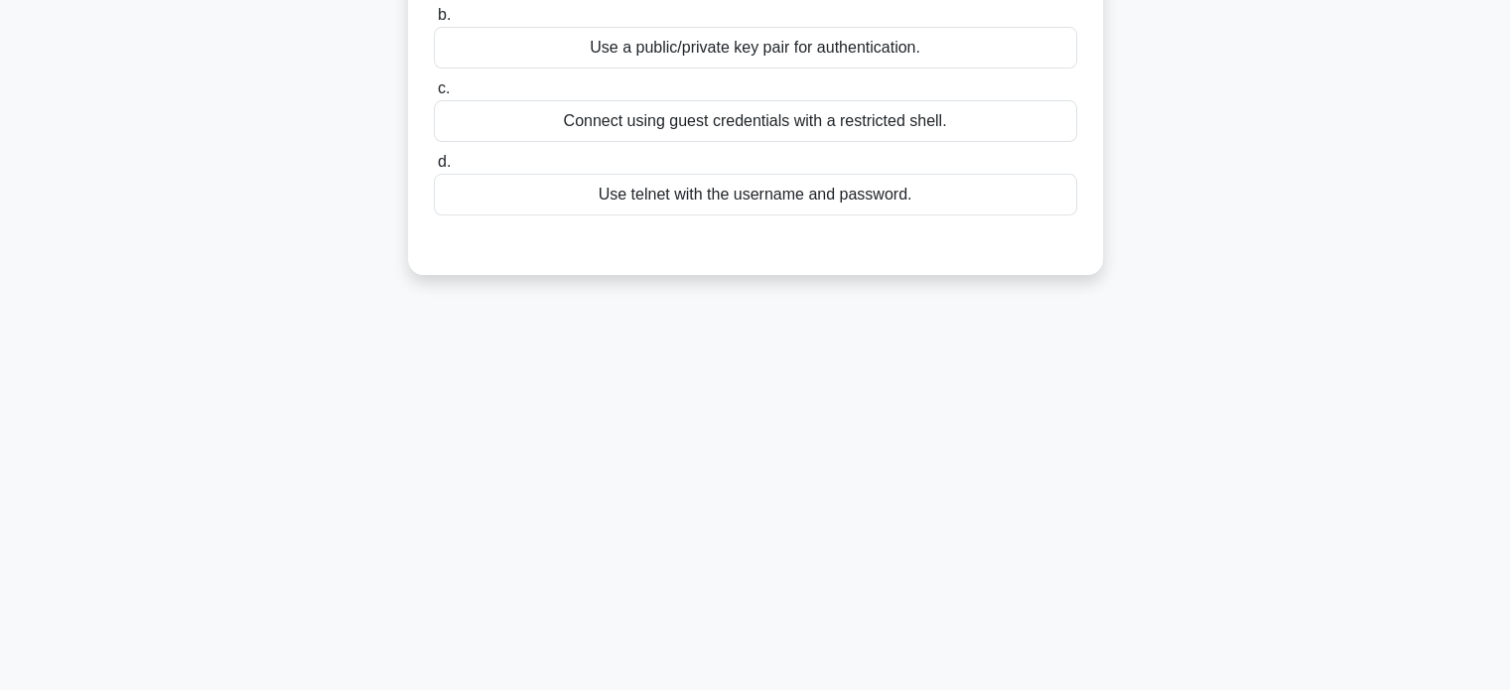
scroll to position [0, 0]
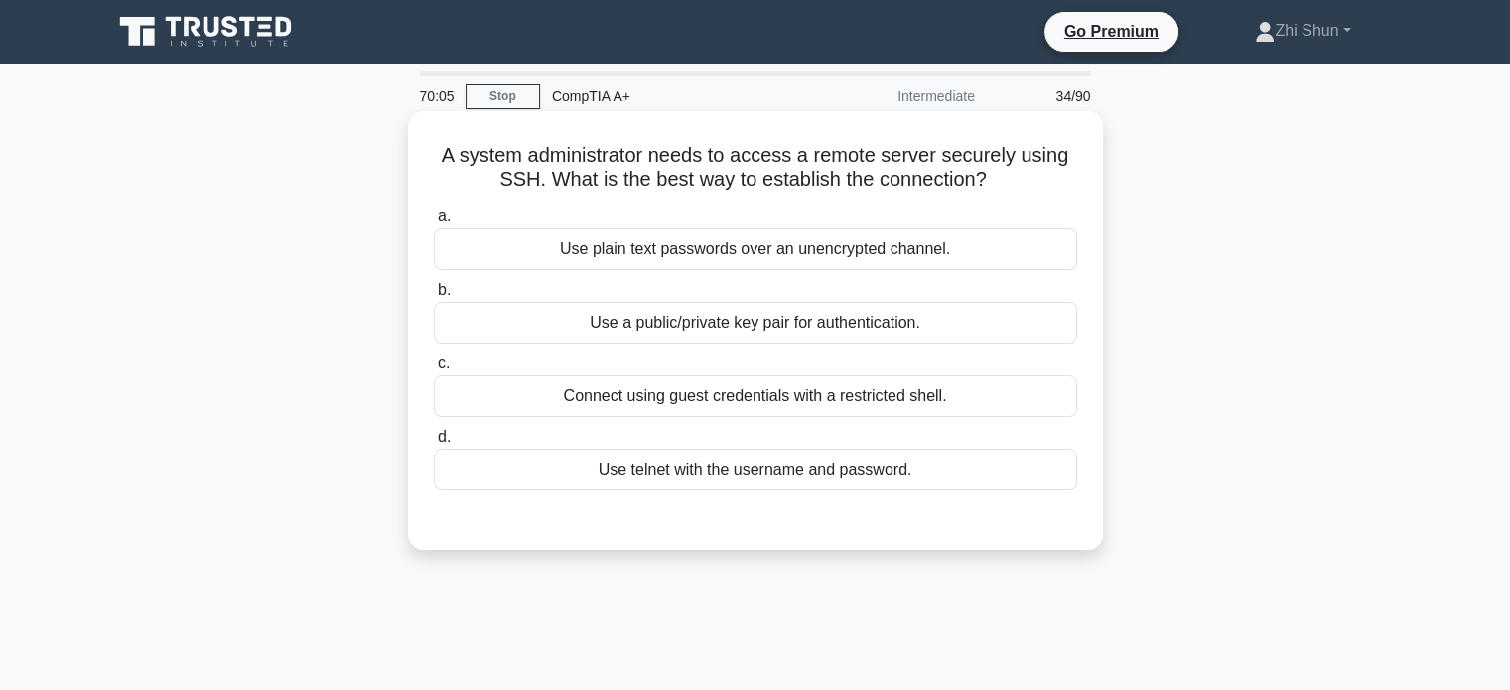
click at [789, 327] on div "Use a public/private key pair for authentication." at bounding box center [755, 323] width 643 height 42
click at [434, 297] on input "b. Use a public/private key pair for authentication." at bounding box center [434, 290] width 0 height 13
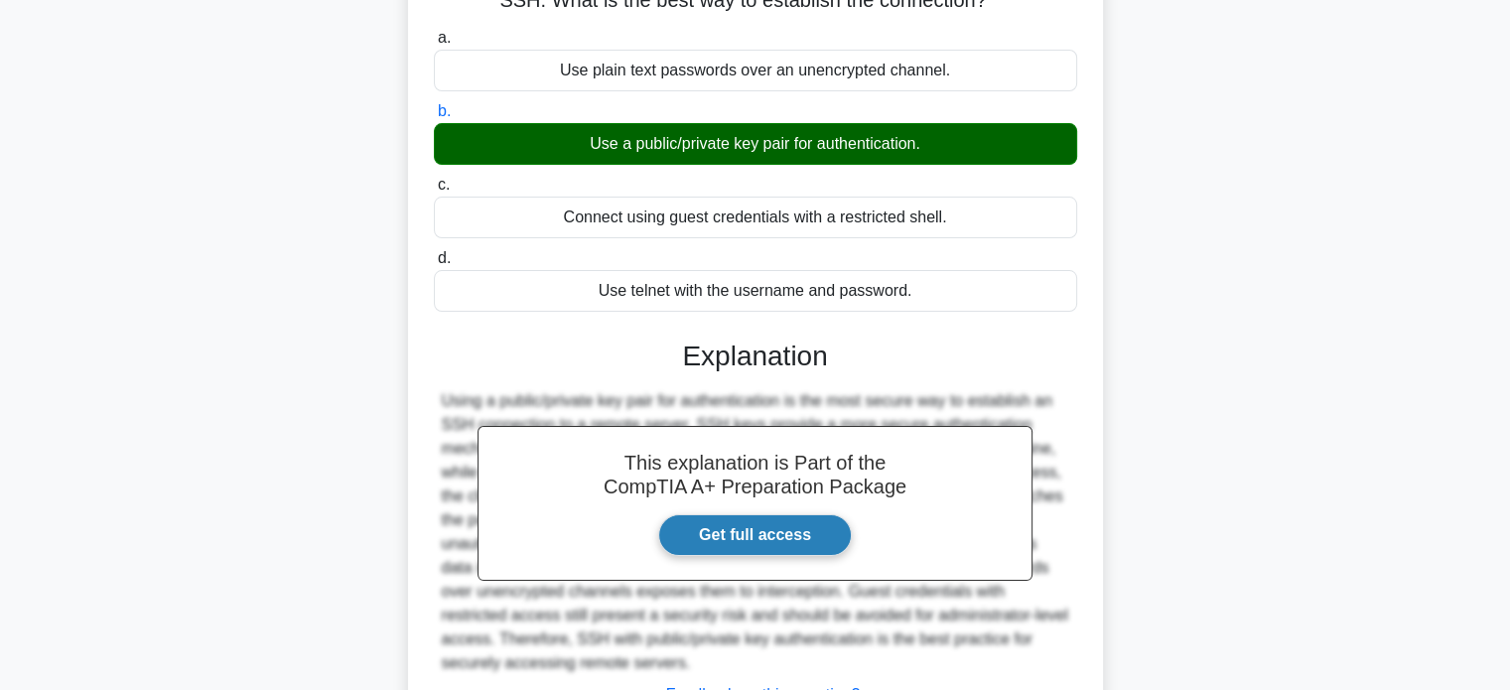
scroll to position [298, 0]
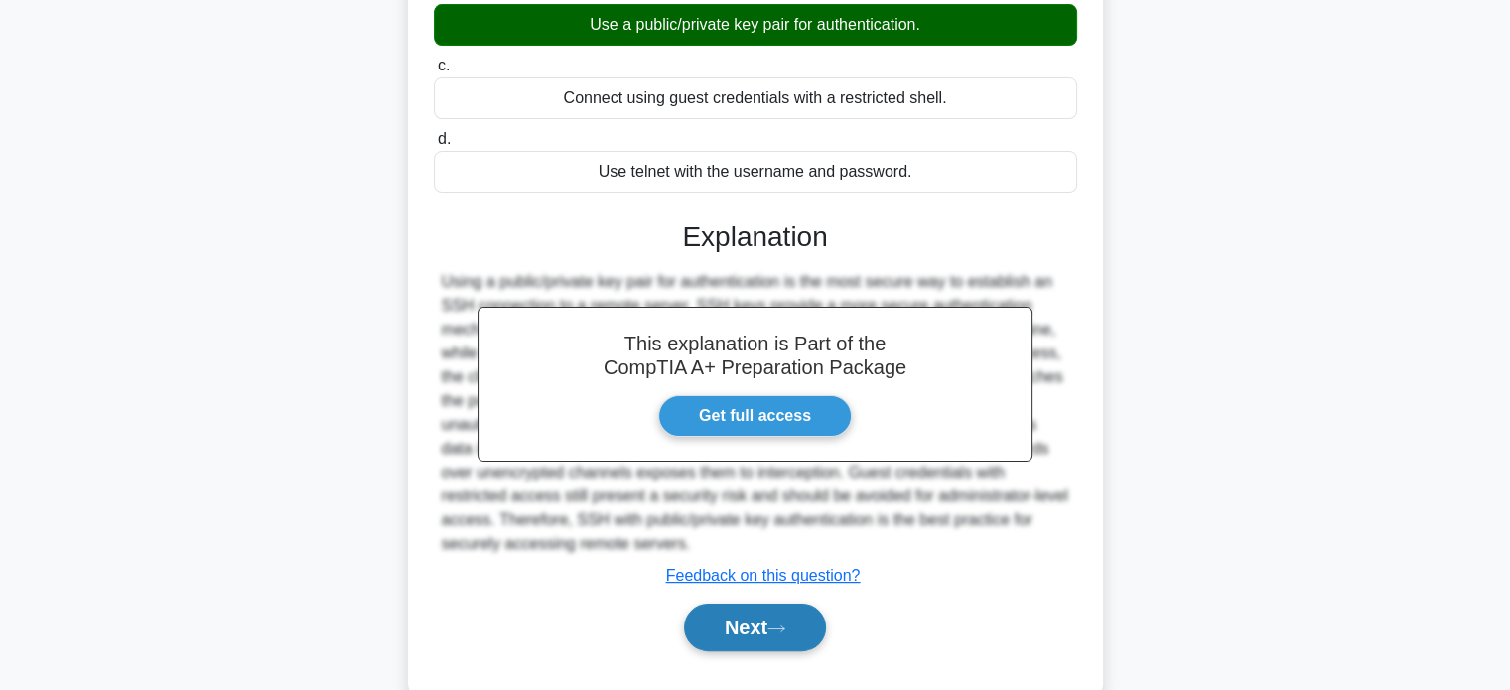
click at [748, 631] on button "Next" at bounding box center [755, 628] width 142 height 48
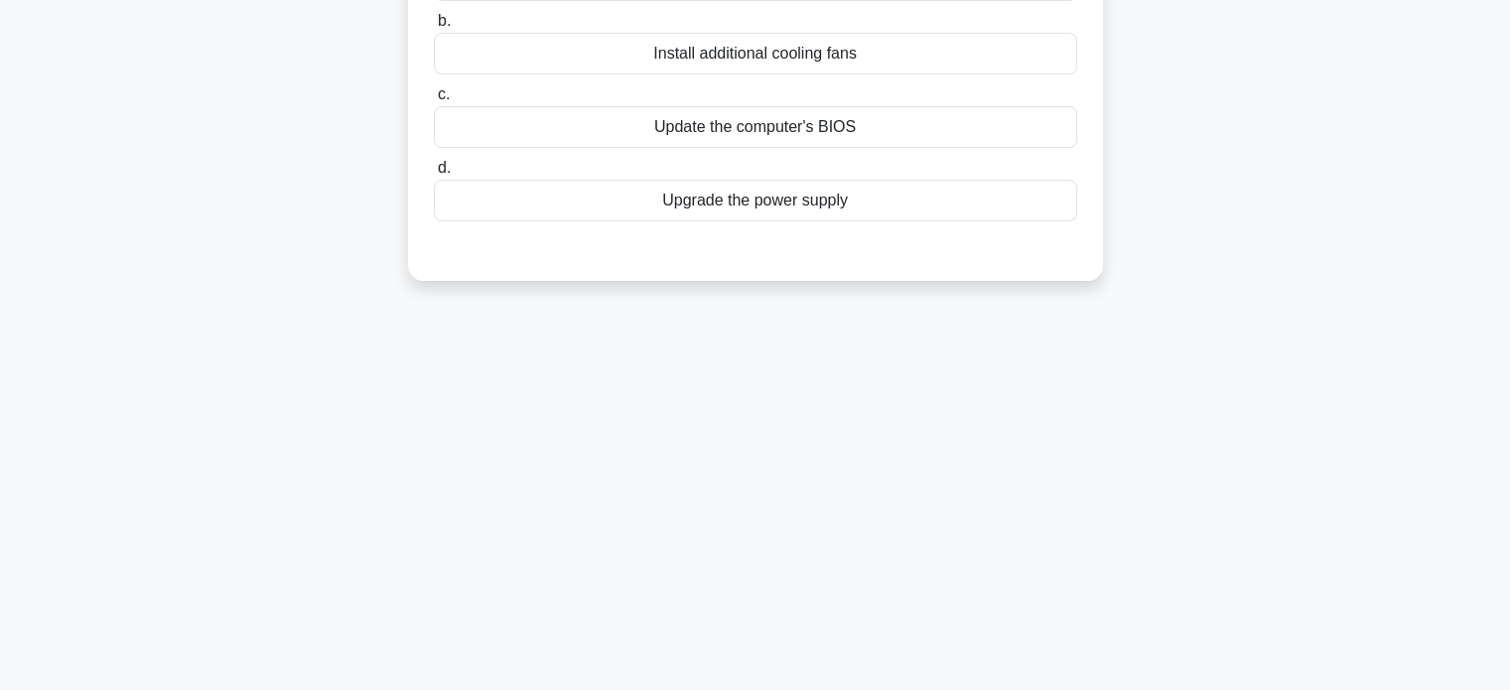
scroll to position [0, 0]
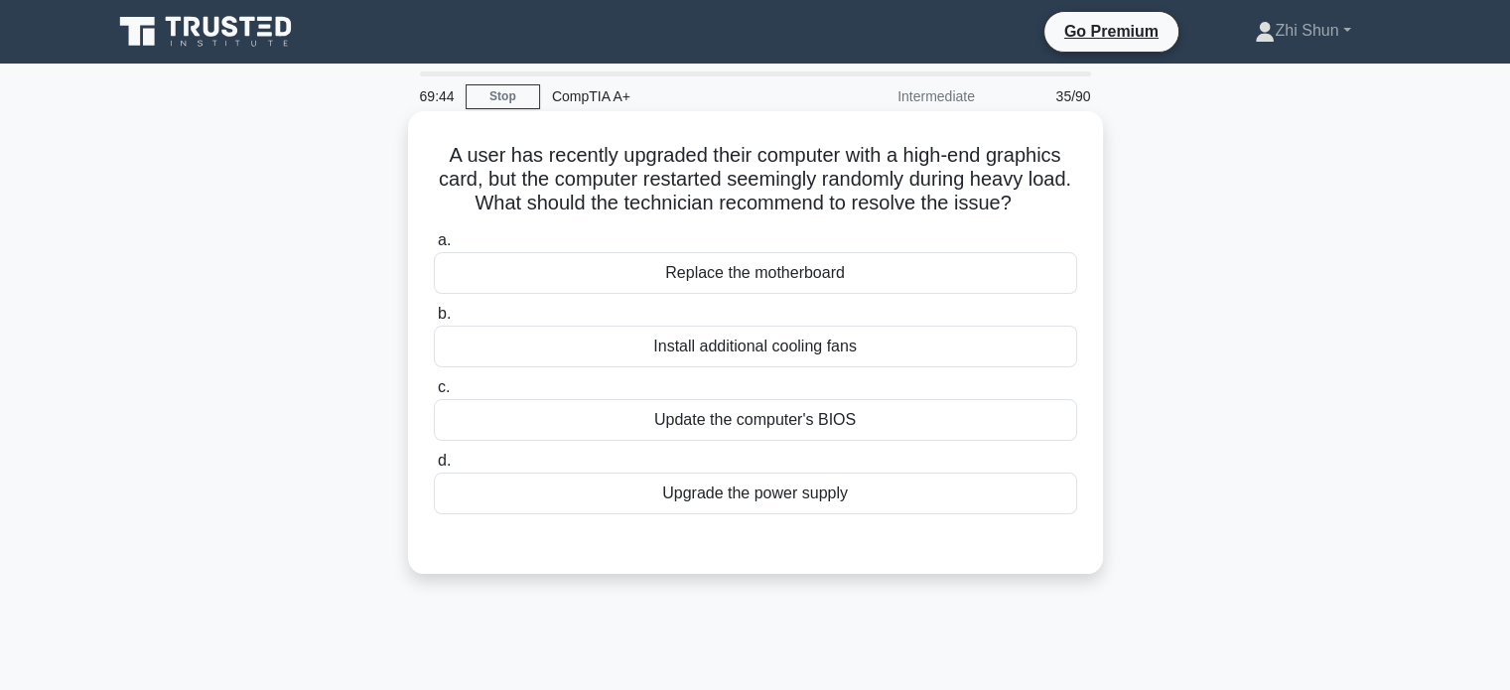
click at [832, 348] on div "Install additional cooling fans" at bounding box center [755, 347] width 643 height 42
click at [434, 321] on input "b. Install additional cooling fans" at bounding box center [434, 314] width 0 height 13
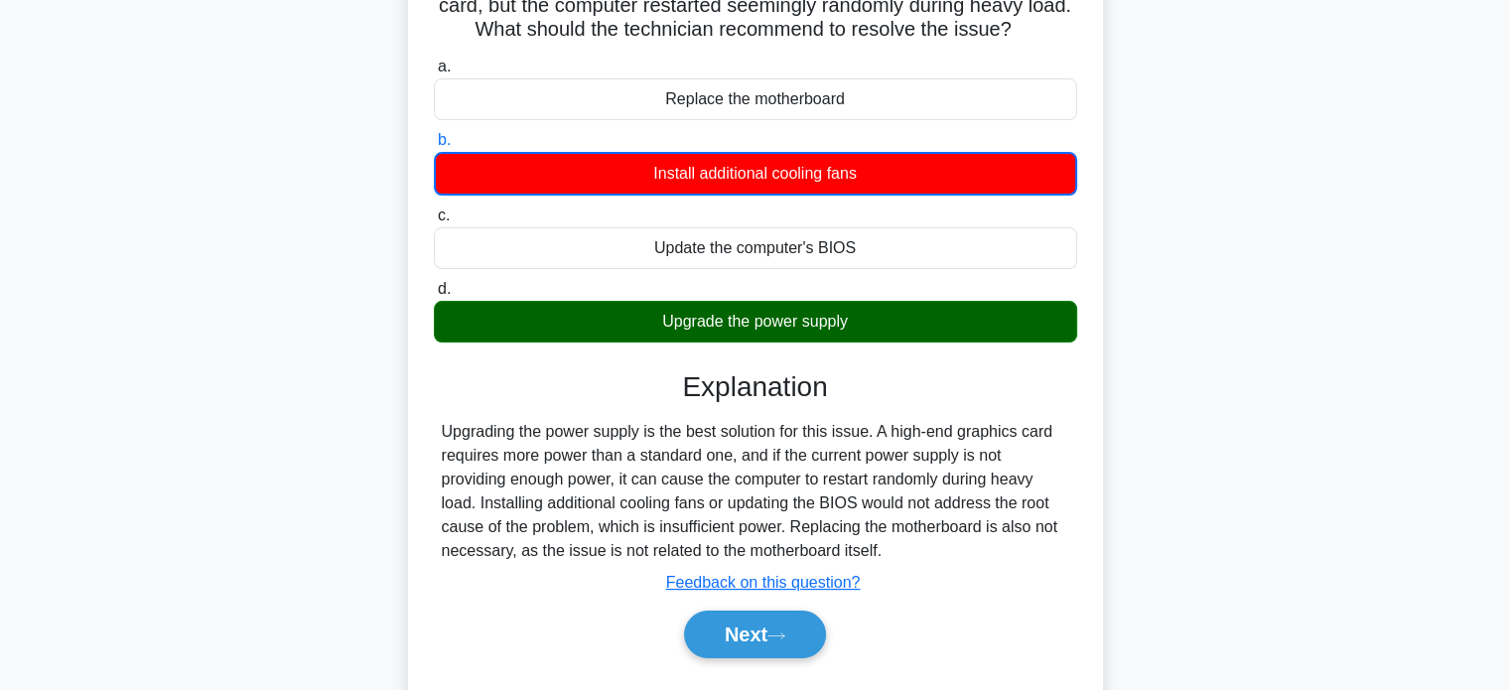
scroll to position [298, 0]
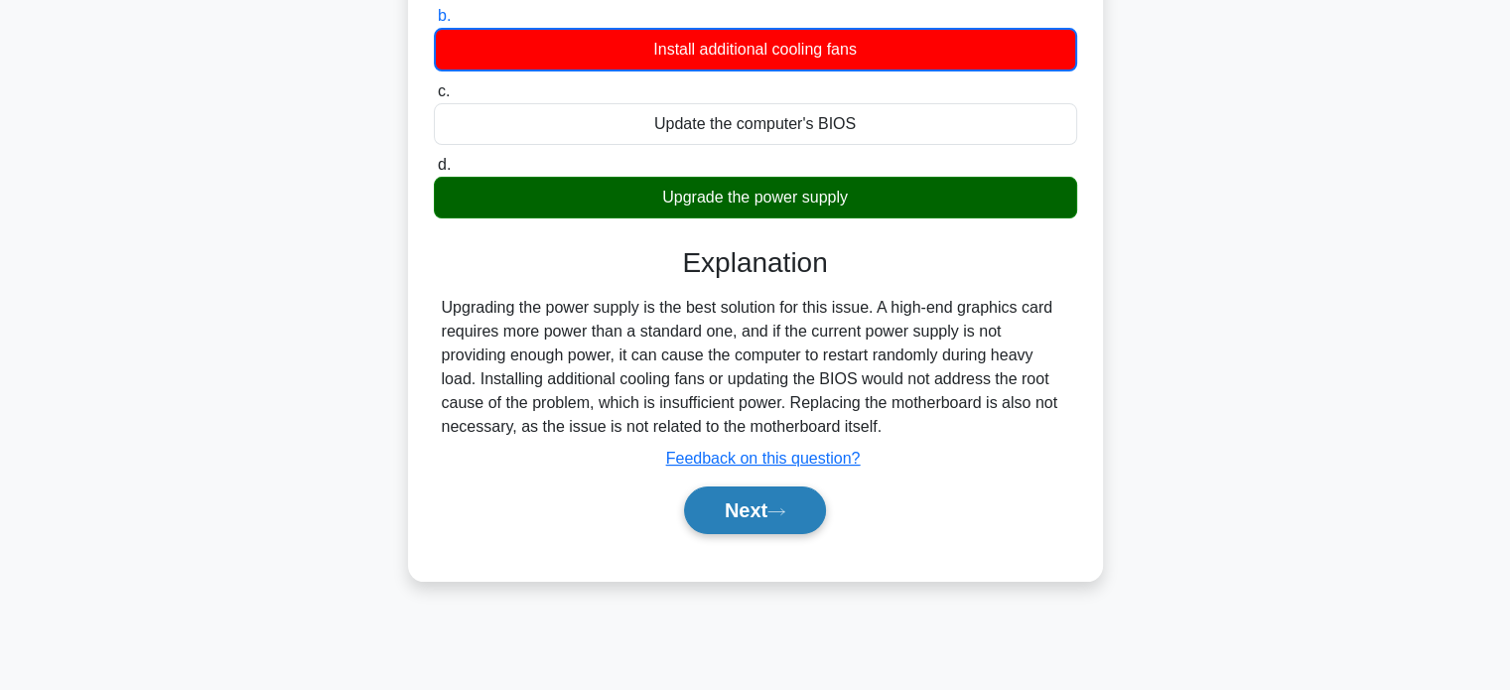
click at [711, 504] on button "Next" at bounding box center [755, 510] width 142 height 48
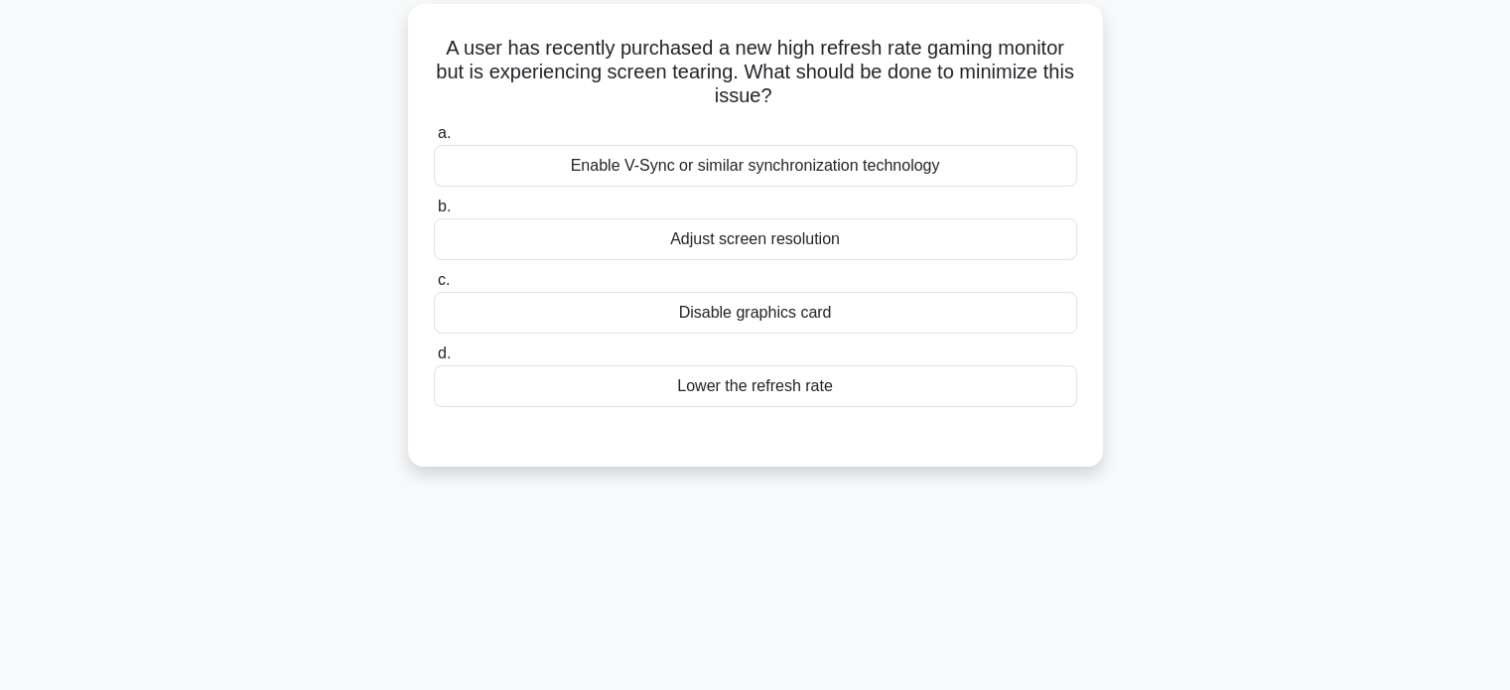
scroll to position [0, 0]
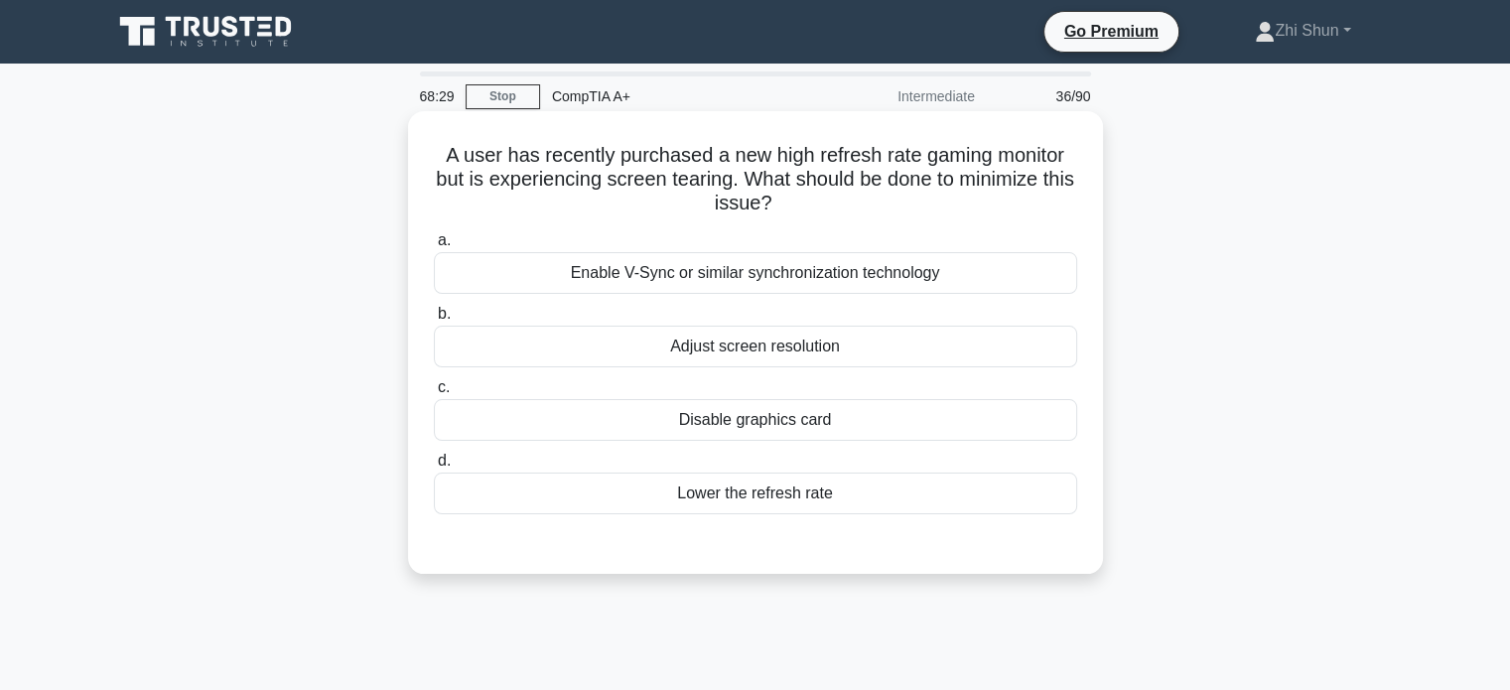
click at [759, 343] on div "Adjust screen resolution" at bounding box center [755, 347] width 643 height 42
click at [434, 321] on input "b. Adjust screen resolution" at bounding box center [434, 314] width 0 height 13
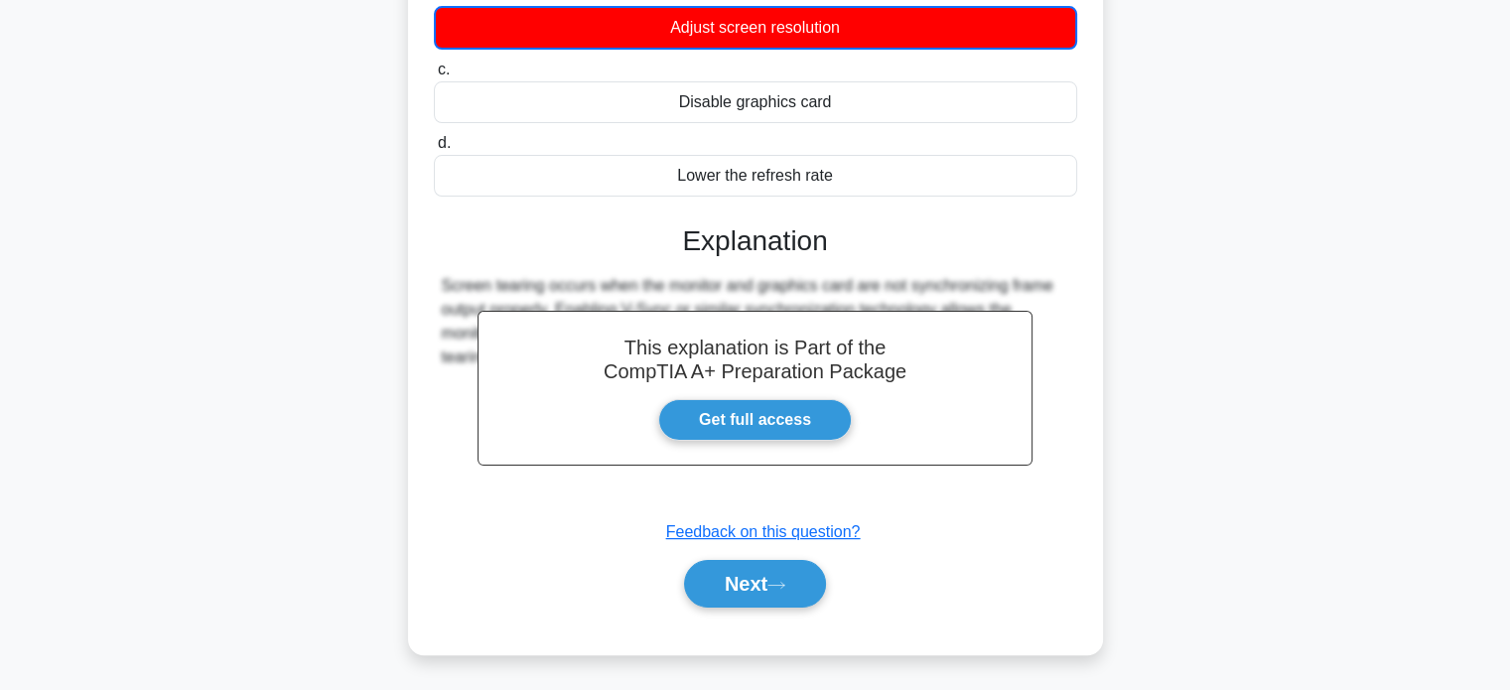
scroll to position [382, 0]
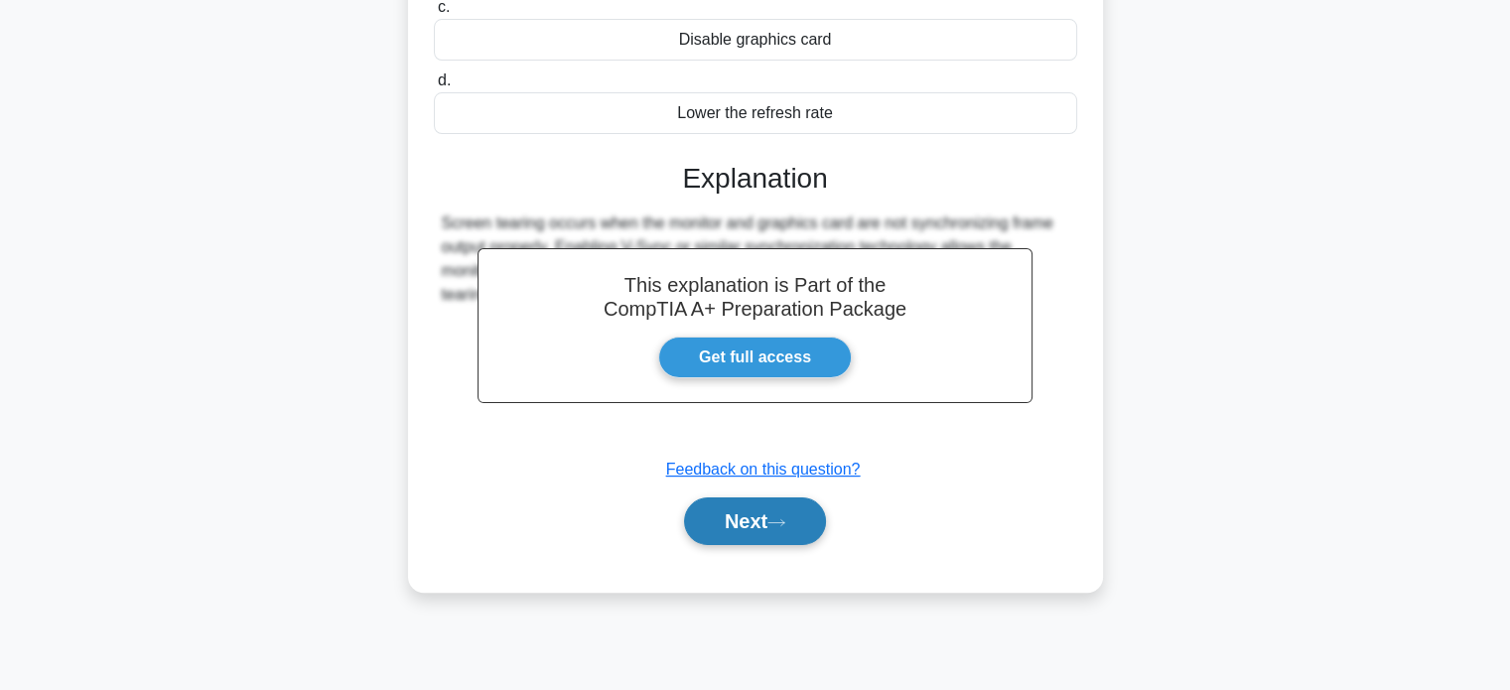
click at [802, 521] on button "Next" at bounding box center [755, 521] width 142 height 48
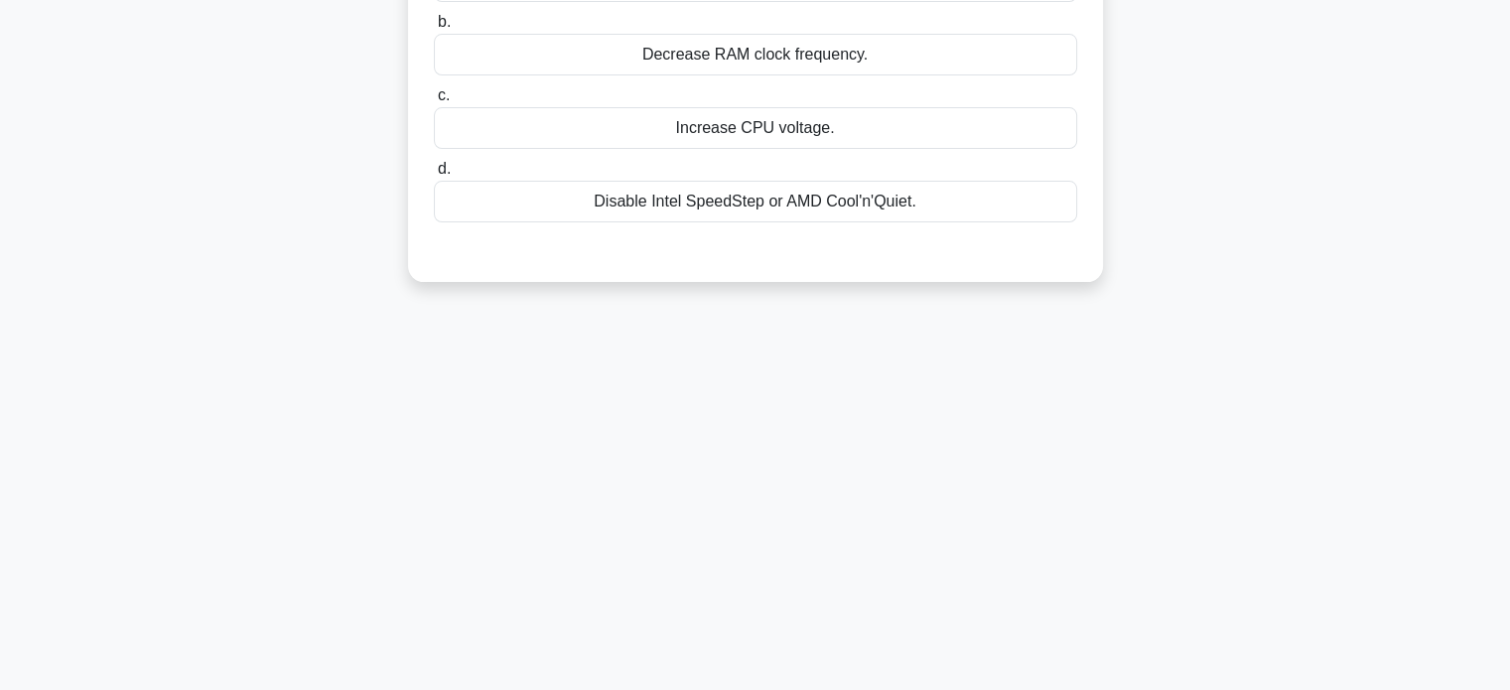
scroll to position [0, 0]
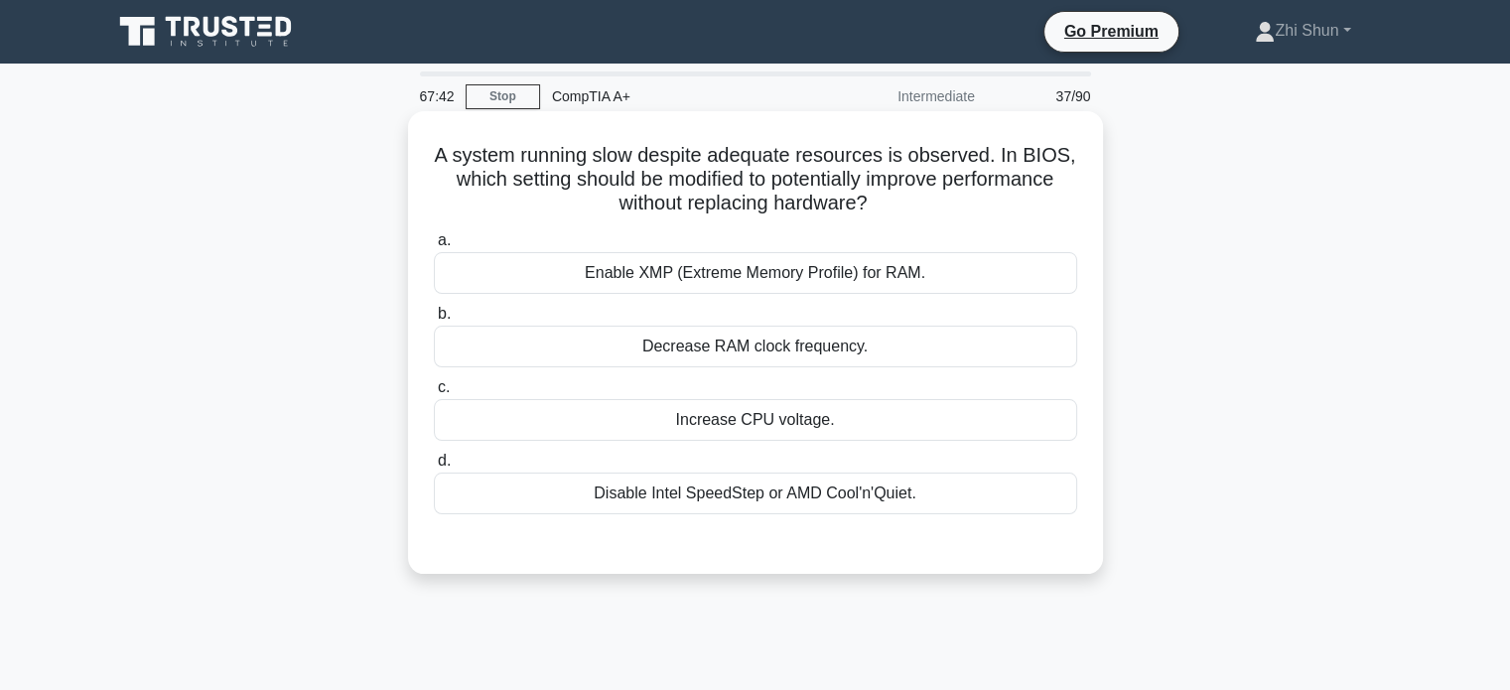
click at [727, 252] on label "a. Enable XMP (Extreme Memory Profile) for RAM." at bounding box center [755, 261] width 643 height 66
click at [434, 247] on input "a. Enable XMP (Extreme Memory Profile) for RAM." at bounding box center [434, 240] width 0 height 13
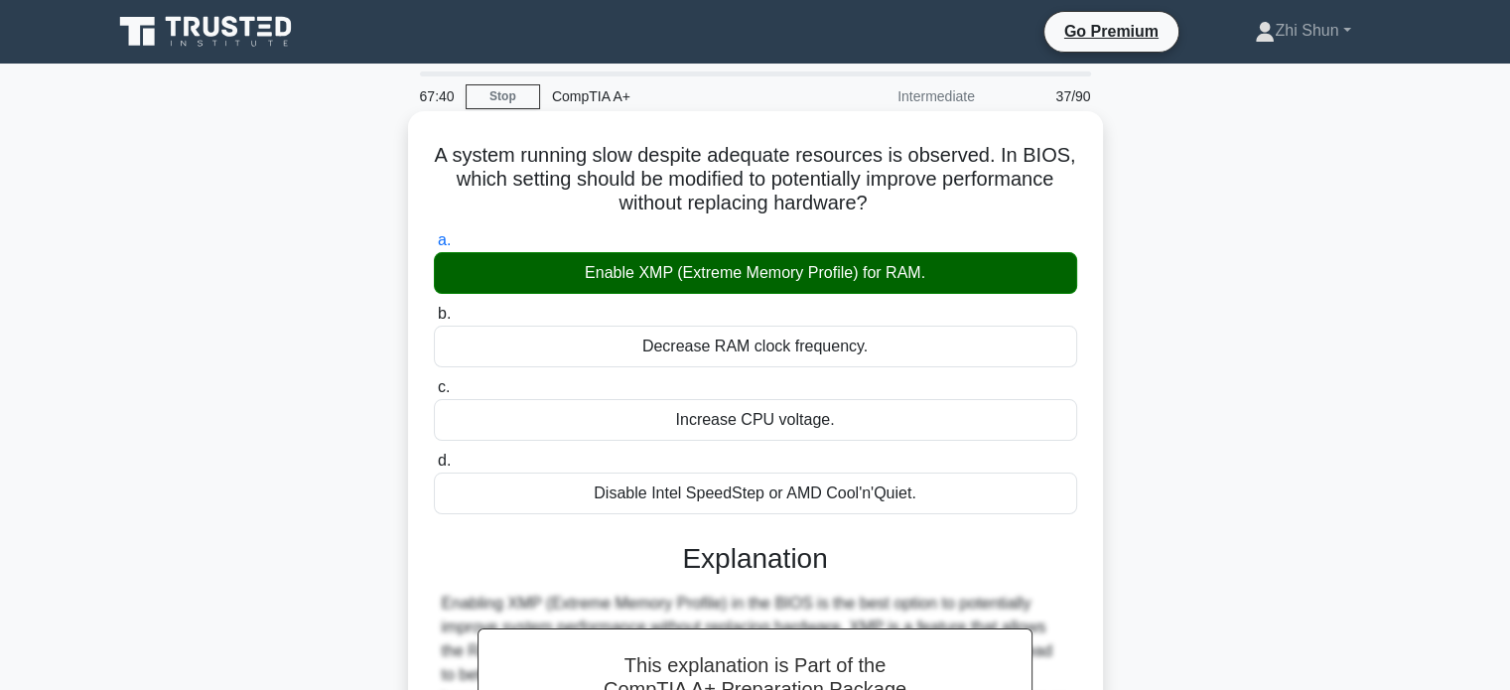
scroll to position [382, 0]
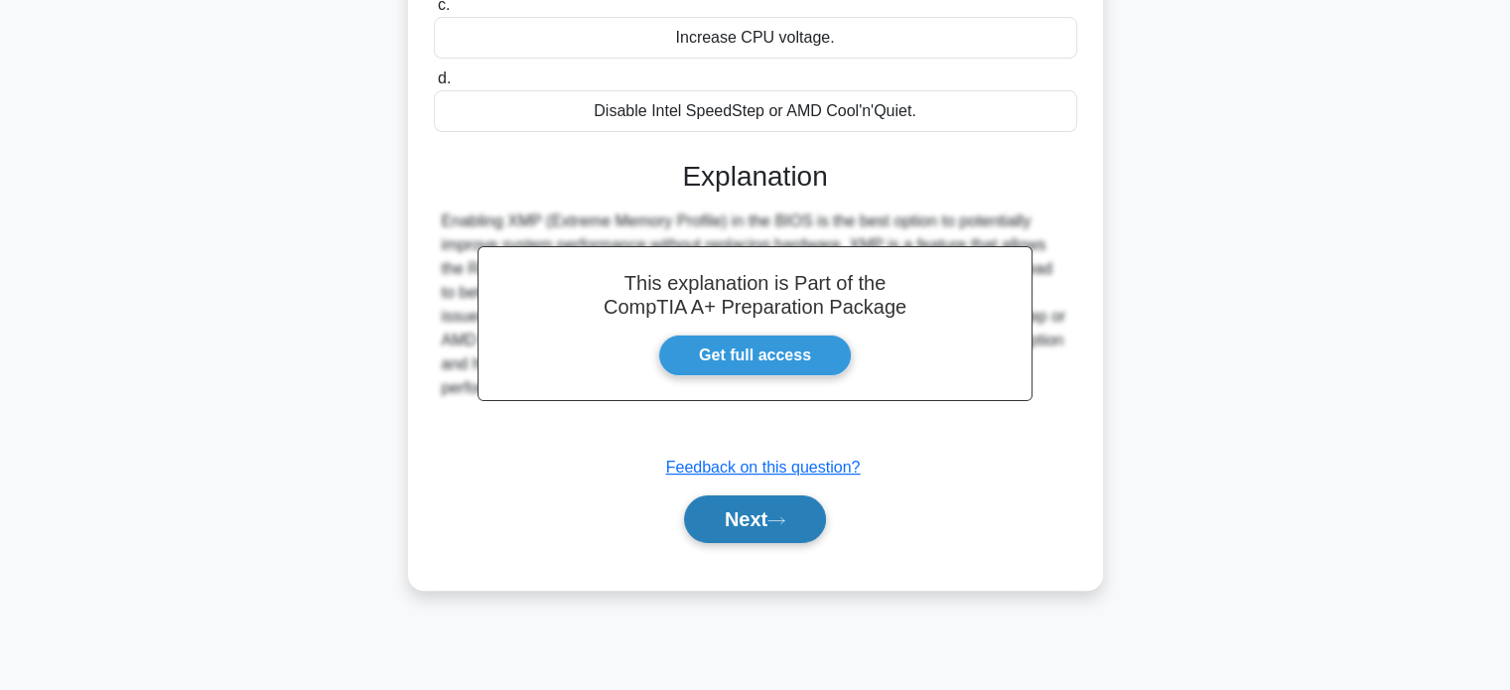
click at [770, 498] on button "Next" at bounding box center [755, 519] width 142 height 48
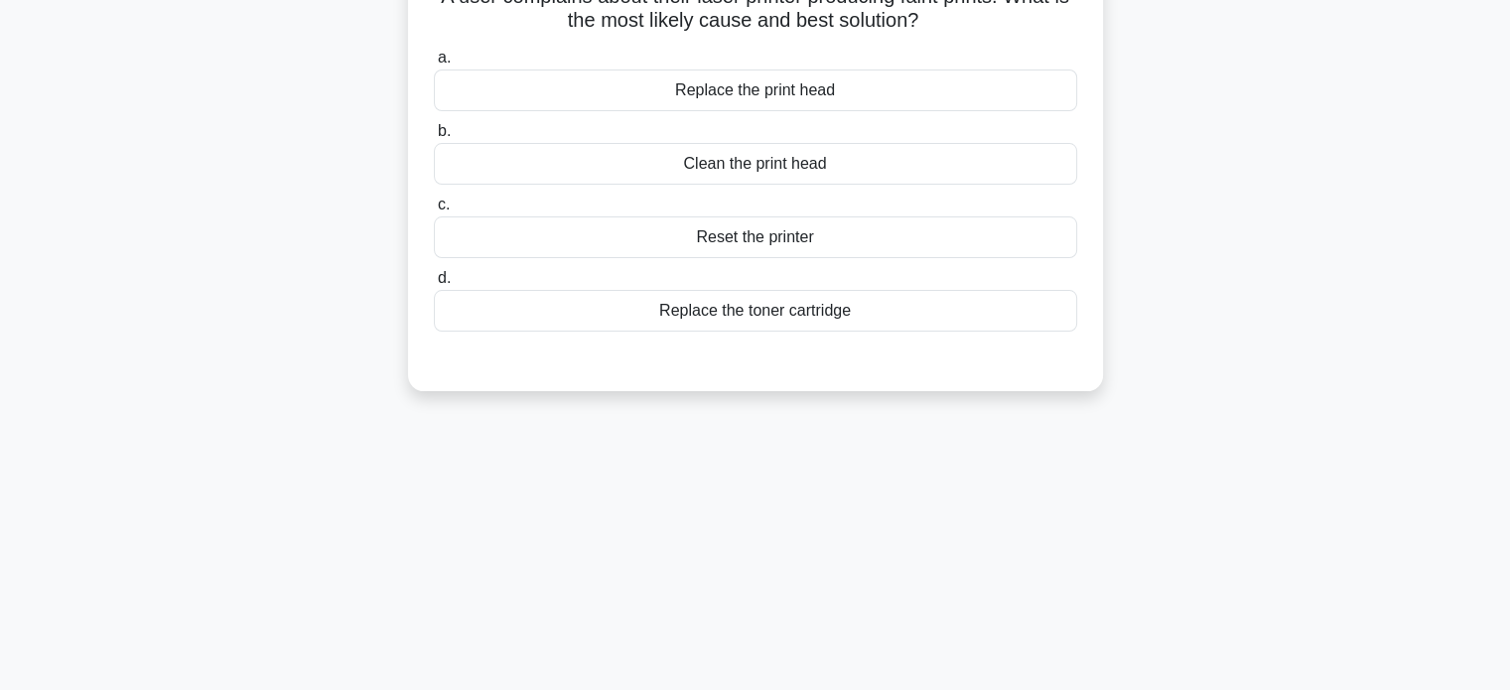
scroll to position [0, 0]
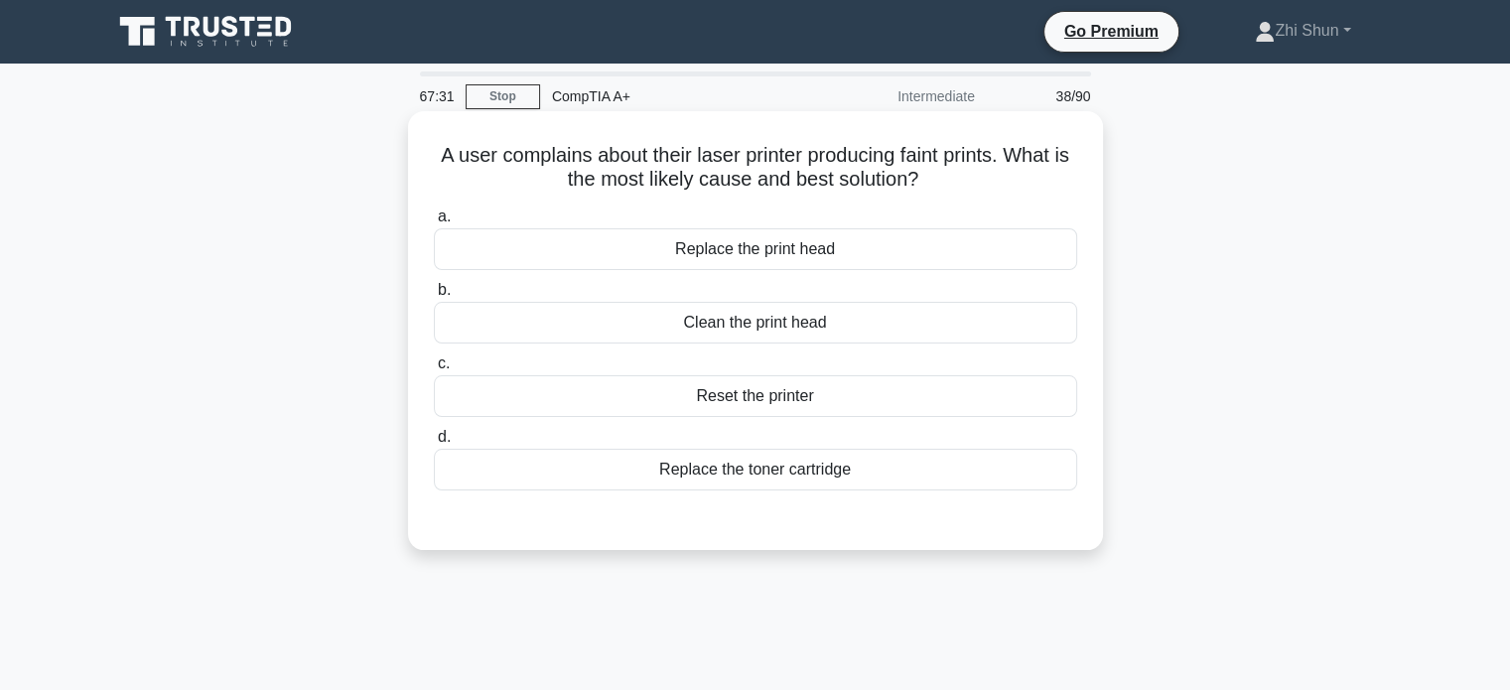
click at [871, 469] on div "Replace the toner cartridge" at bounding box center [755, 470] width 643 height 42
click at [434, 444] on input "d. Replace the toner cartridge" at bounding box center [434, 437] width 0 height 13
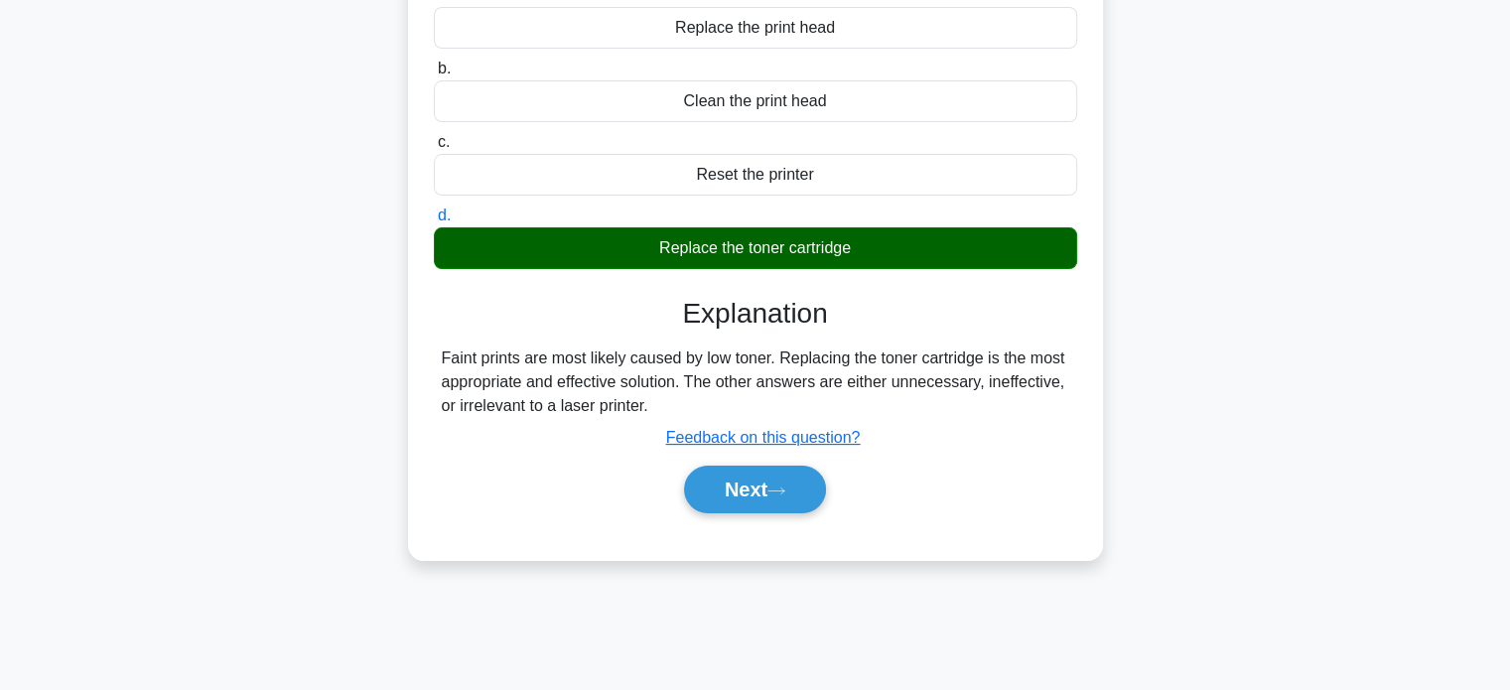
scroll to position [382, 0]
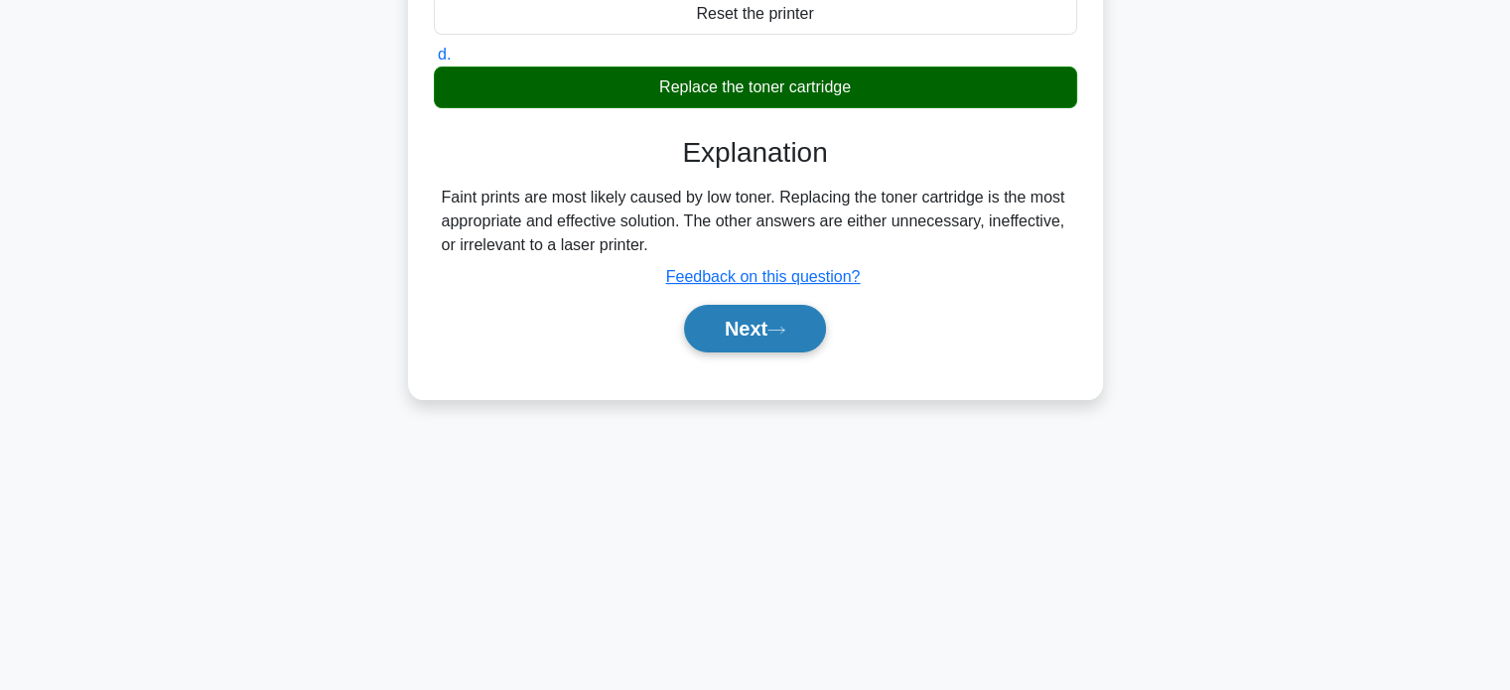
click at [802, 336] on button "Next" at bounding box center [755, 329] width 142 height 48
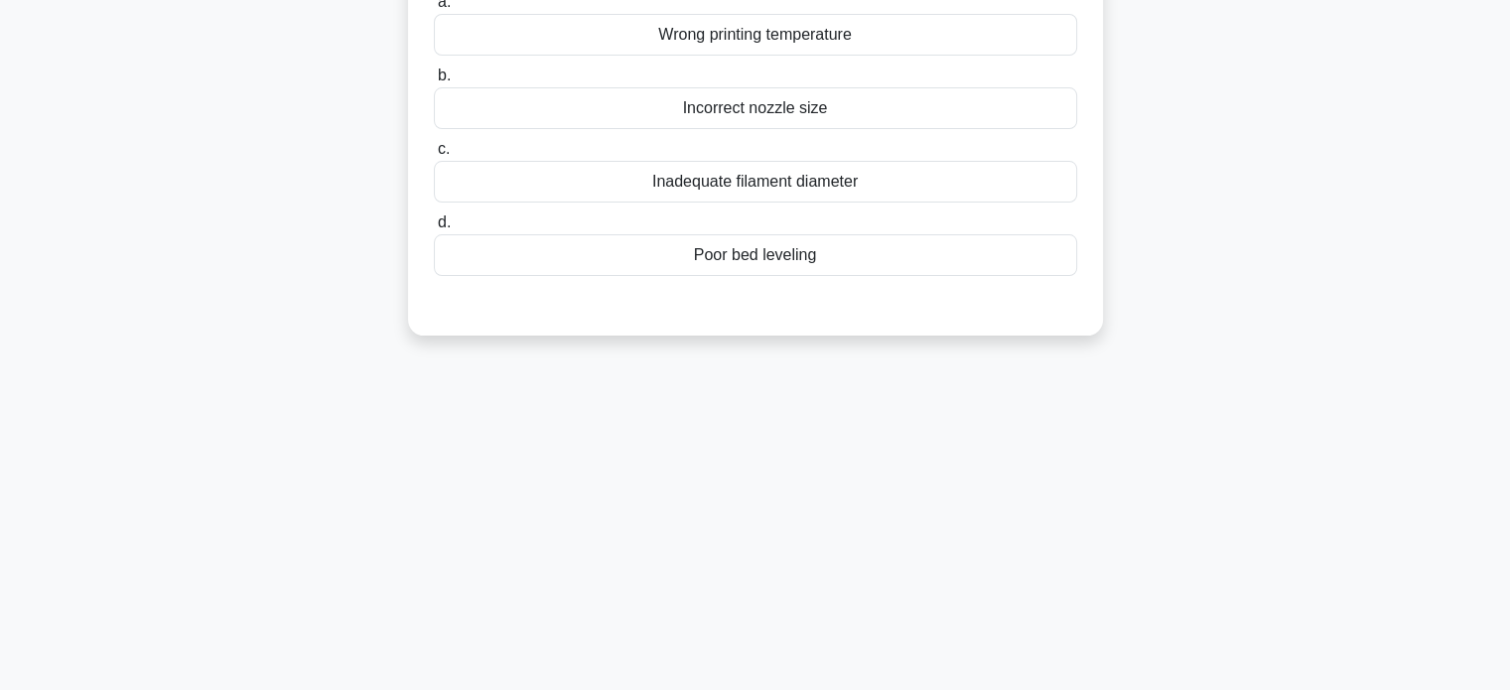
scroll to position [0, 0]
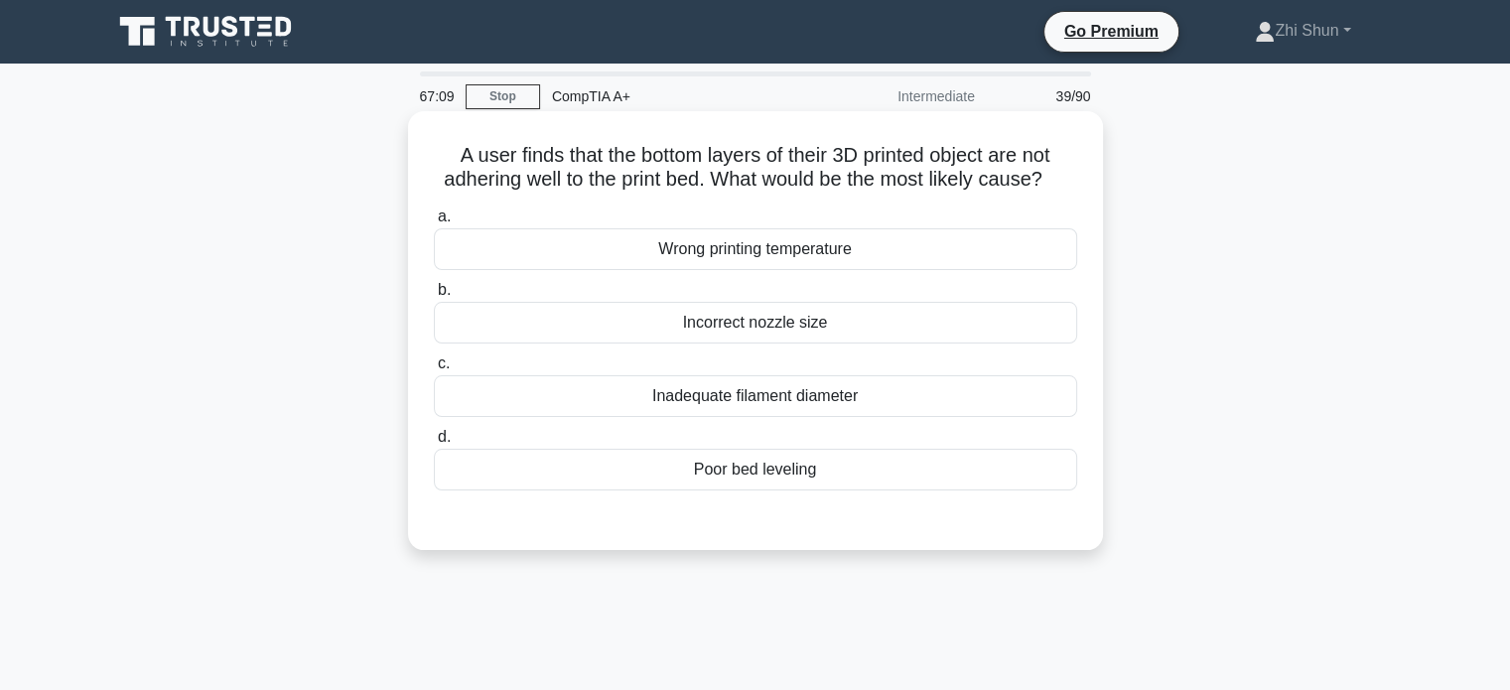
click at [831, 267] on div "Wrong printing temperature" at bounding box center [755, 249] width 643 height 42
click at [434, 223] on input "a. Wrong printing temperature" at bounding box center [434, 216] width 0 height 13
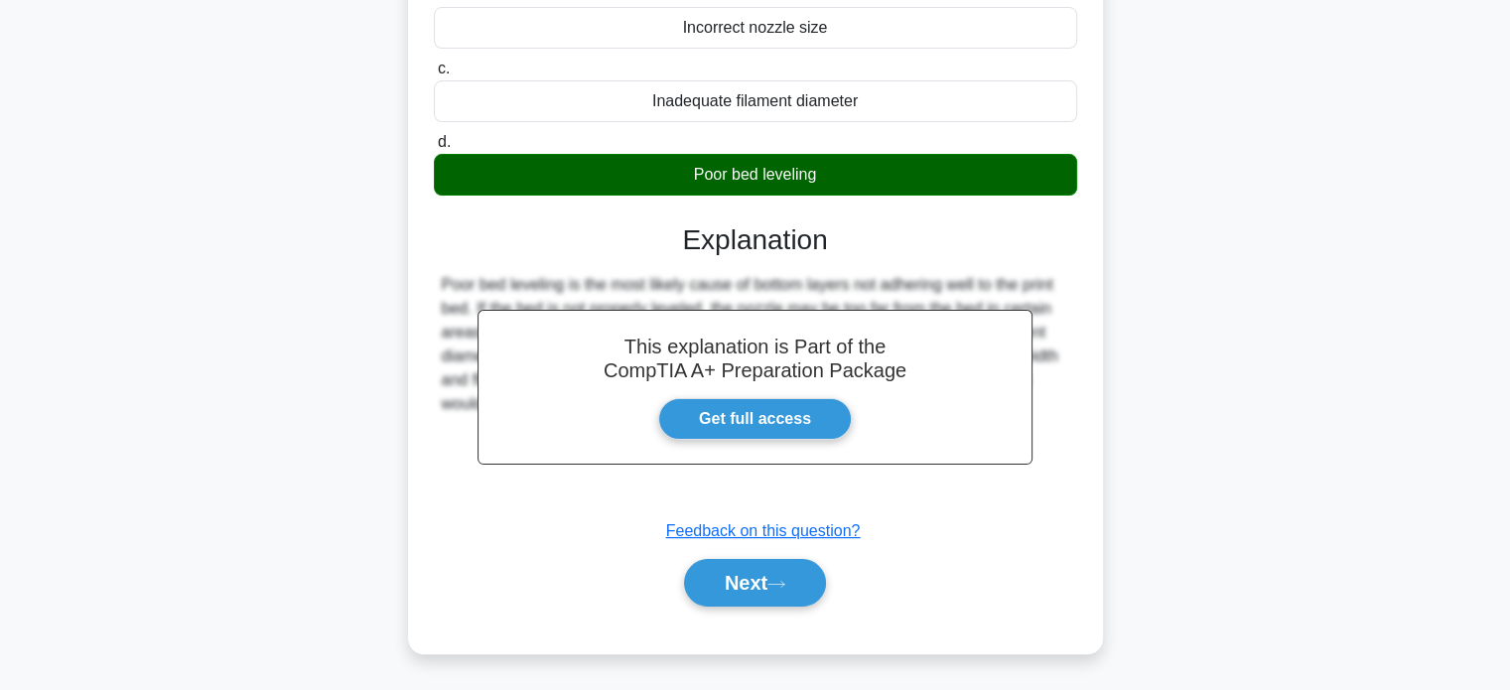
scroll to position [382, 0]
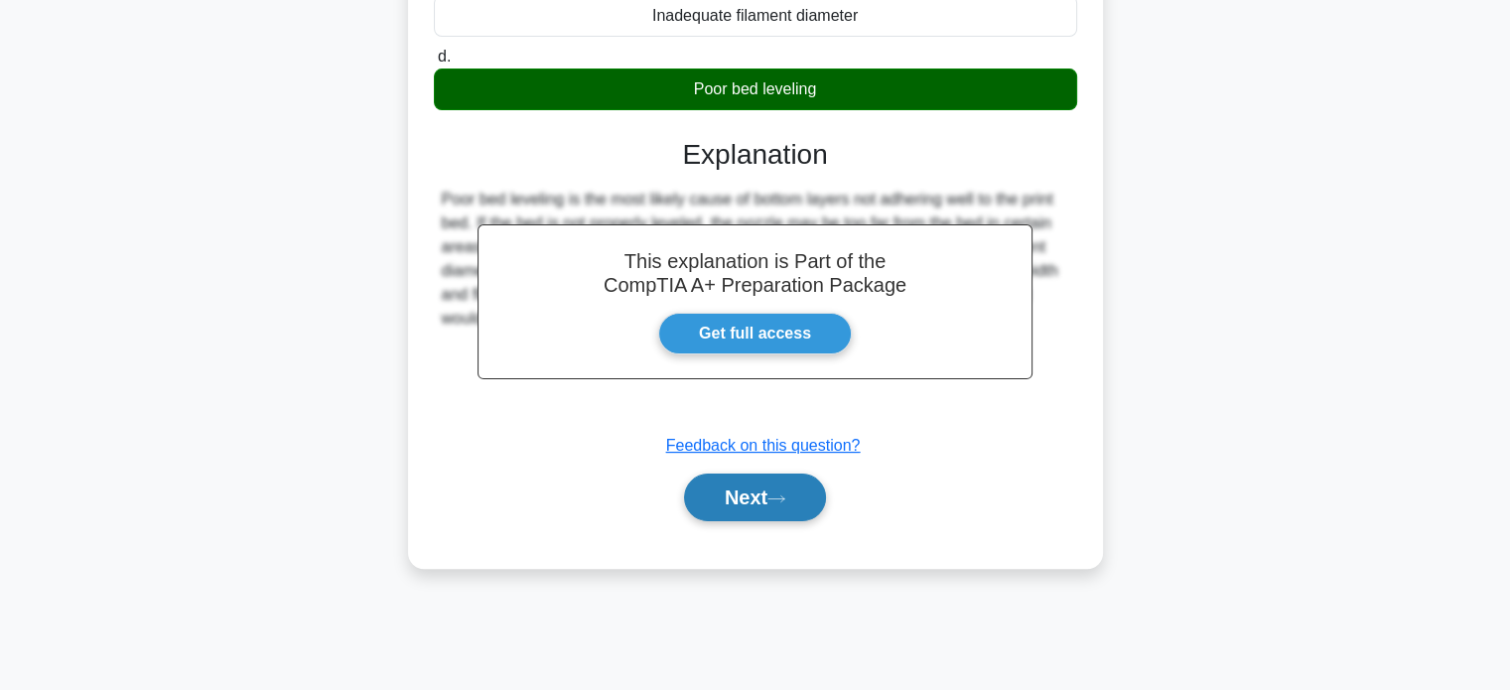
click at [810, 519] on button "Next" at bounding box center [755, 498] width 142 height 48
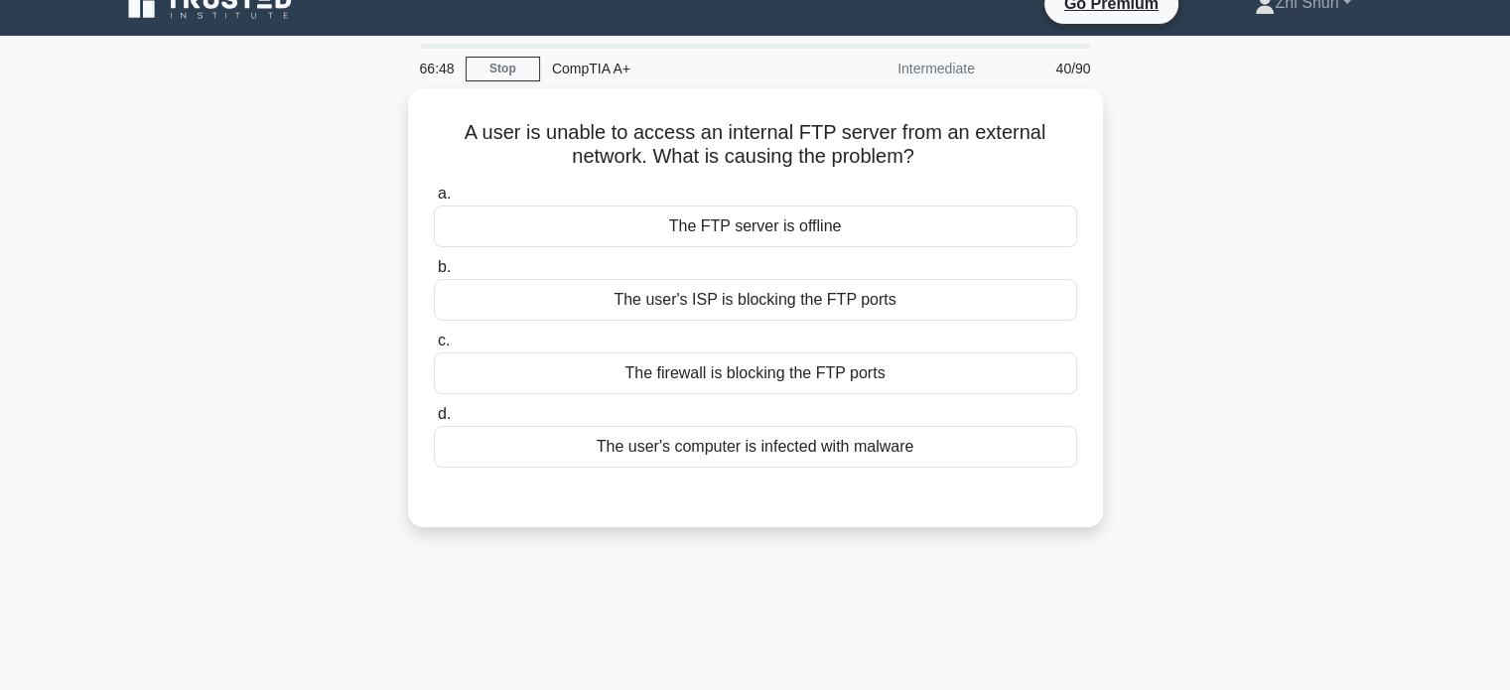
scroll to position [0, 0]
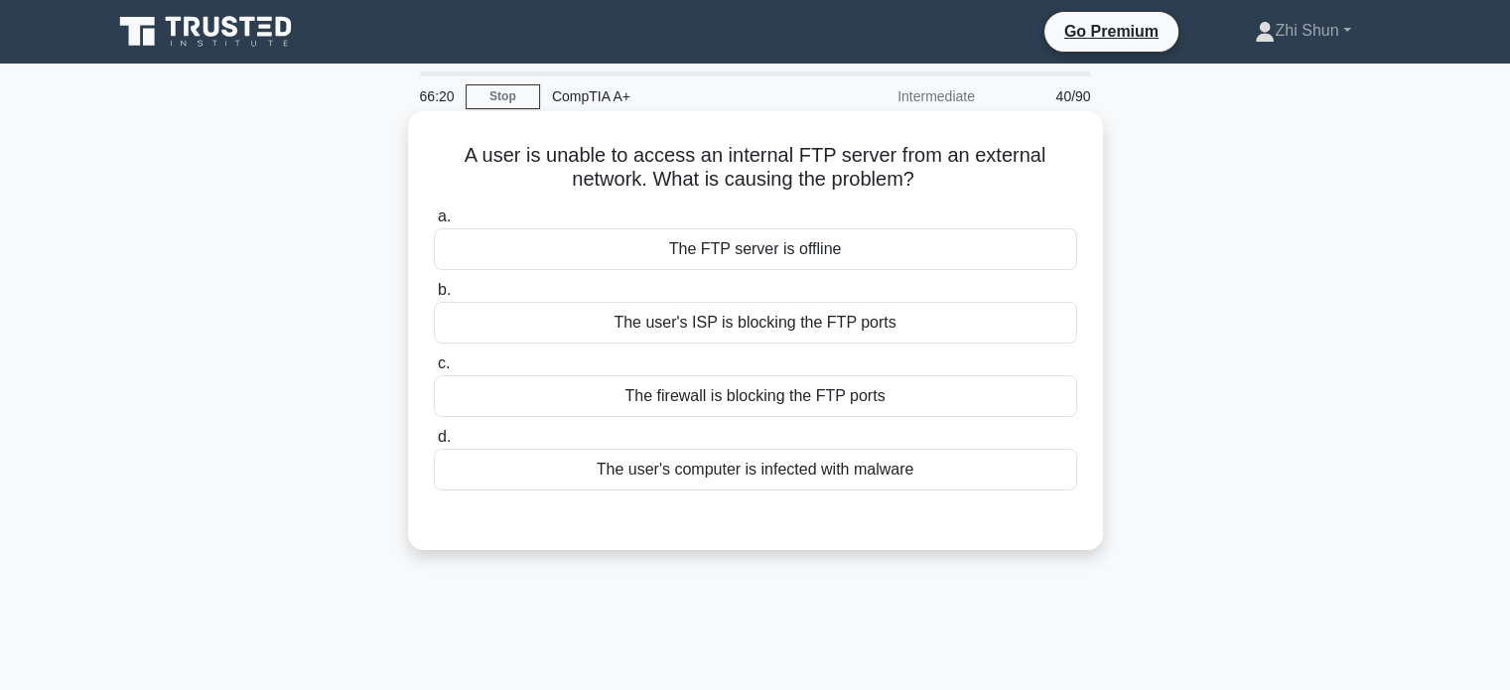
click at [818, 396] on div "The firewall is blocking the FTP ports" at bounding box center [755, 396] width 643 height 42
click at [434, 370] on input "c. The firewall is blocking the FTP ports" at bounding box center [434, 363] width 0 height 13
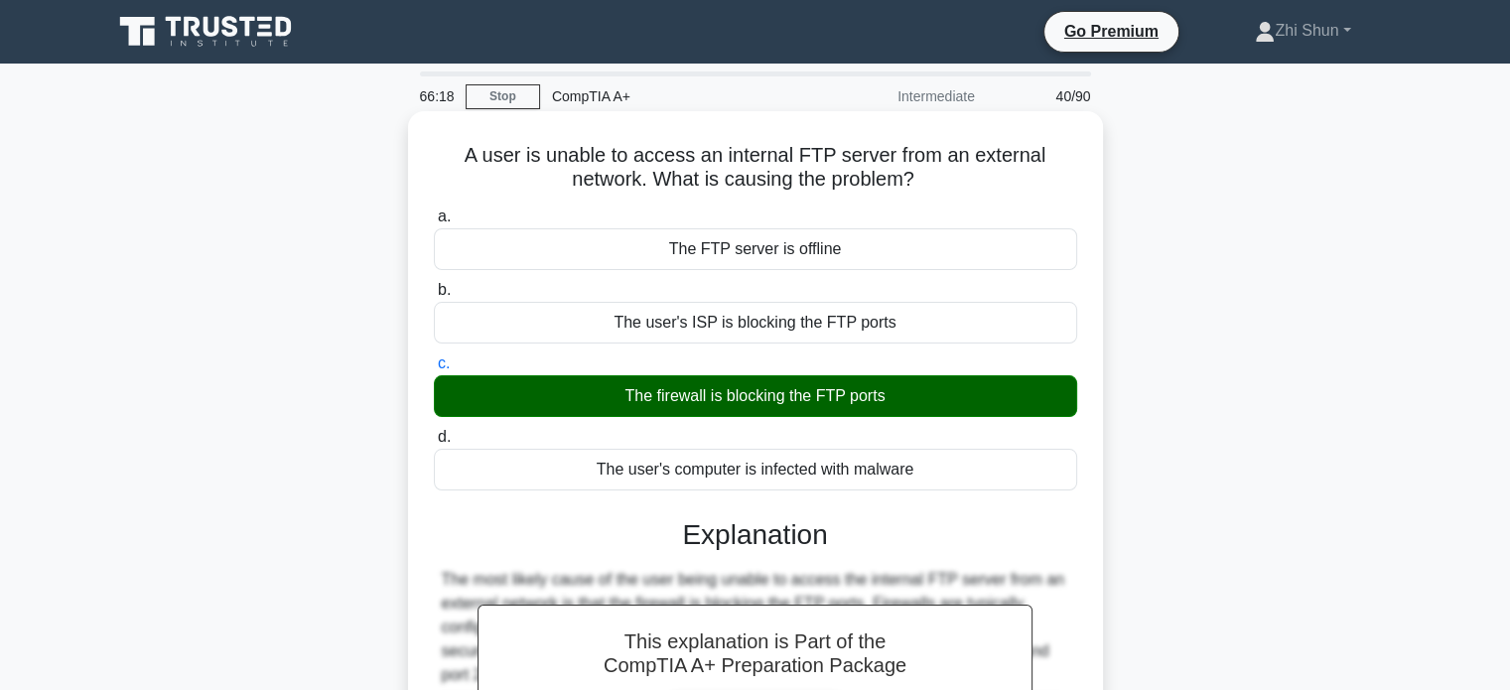
scroll to position [382, 0]
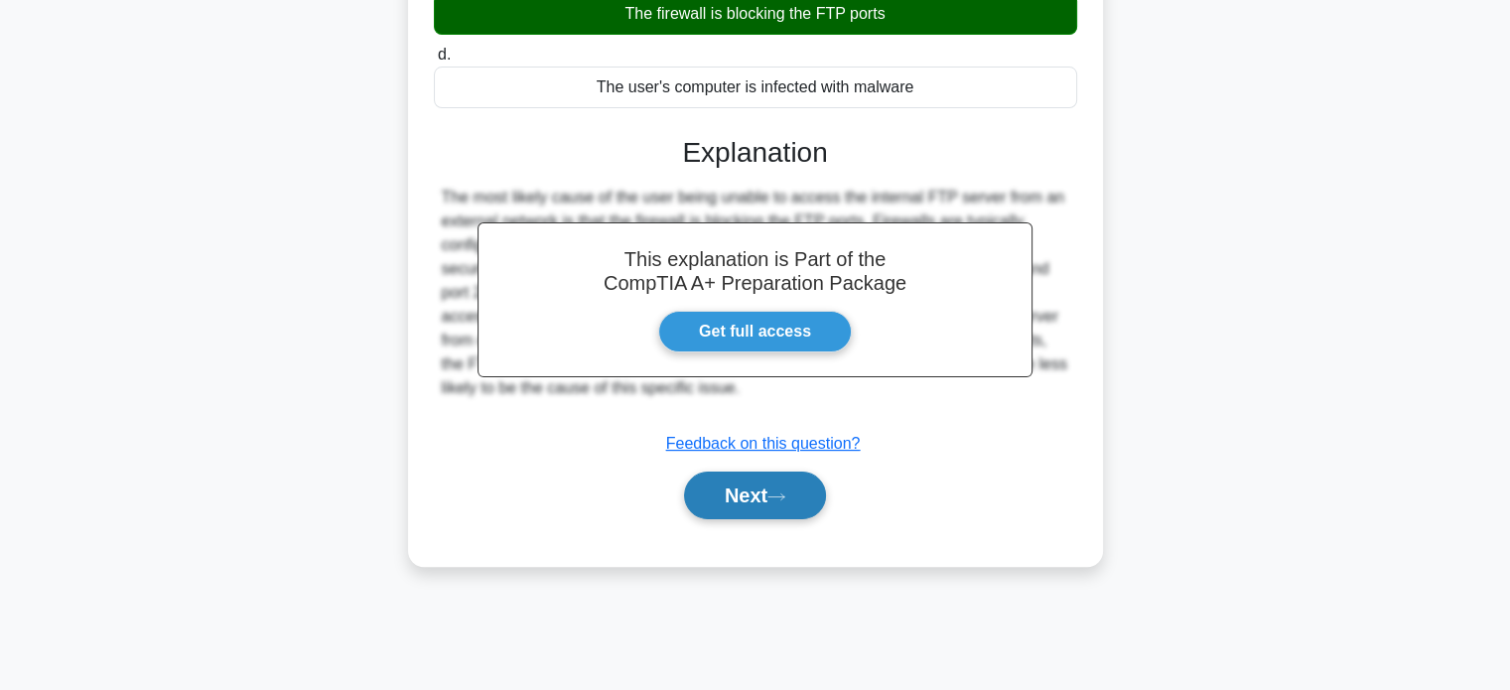
click at [749, 495] on button "Next" at bounding box center [755, 496] width 142 height 48
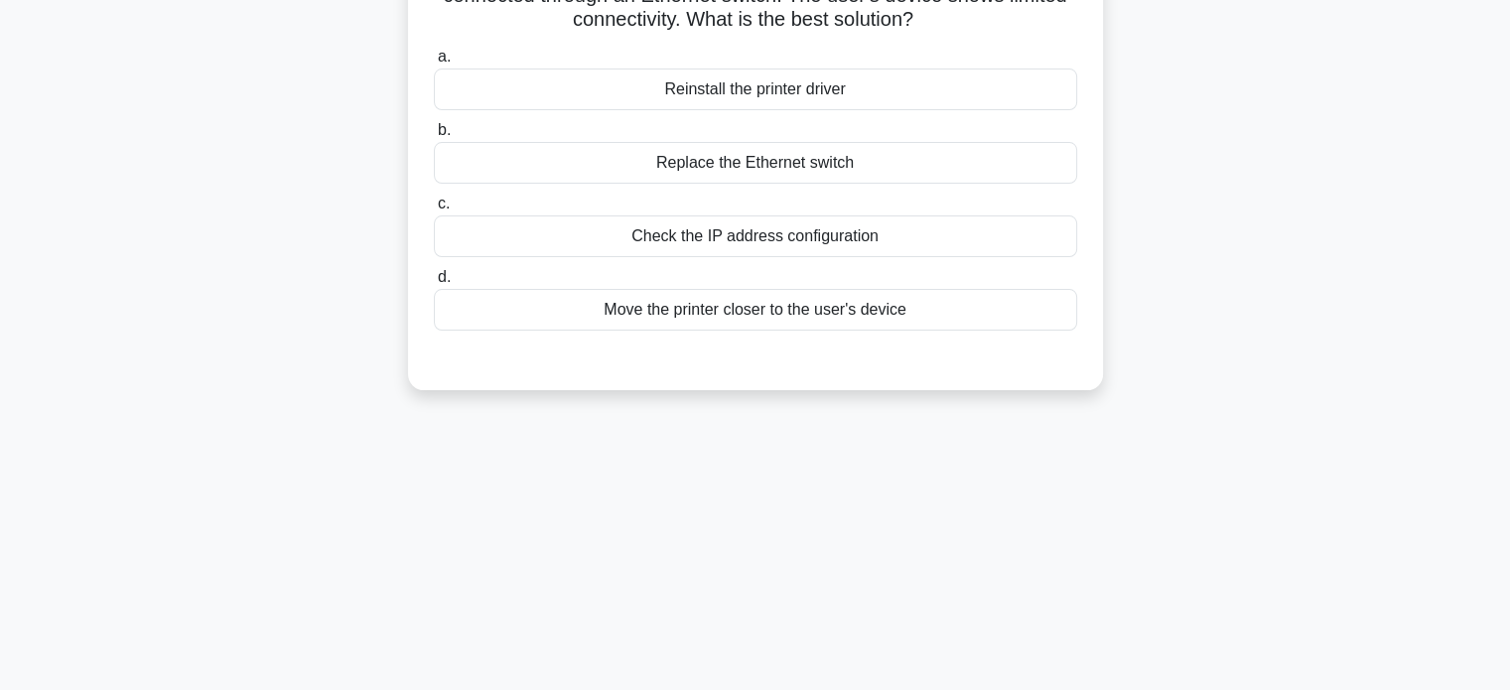
scroll to position [0, 0]
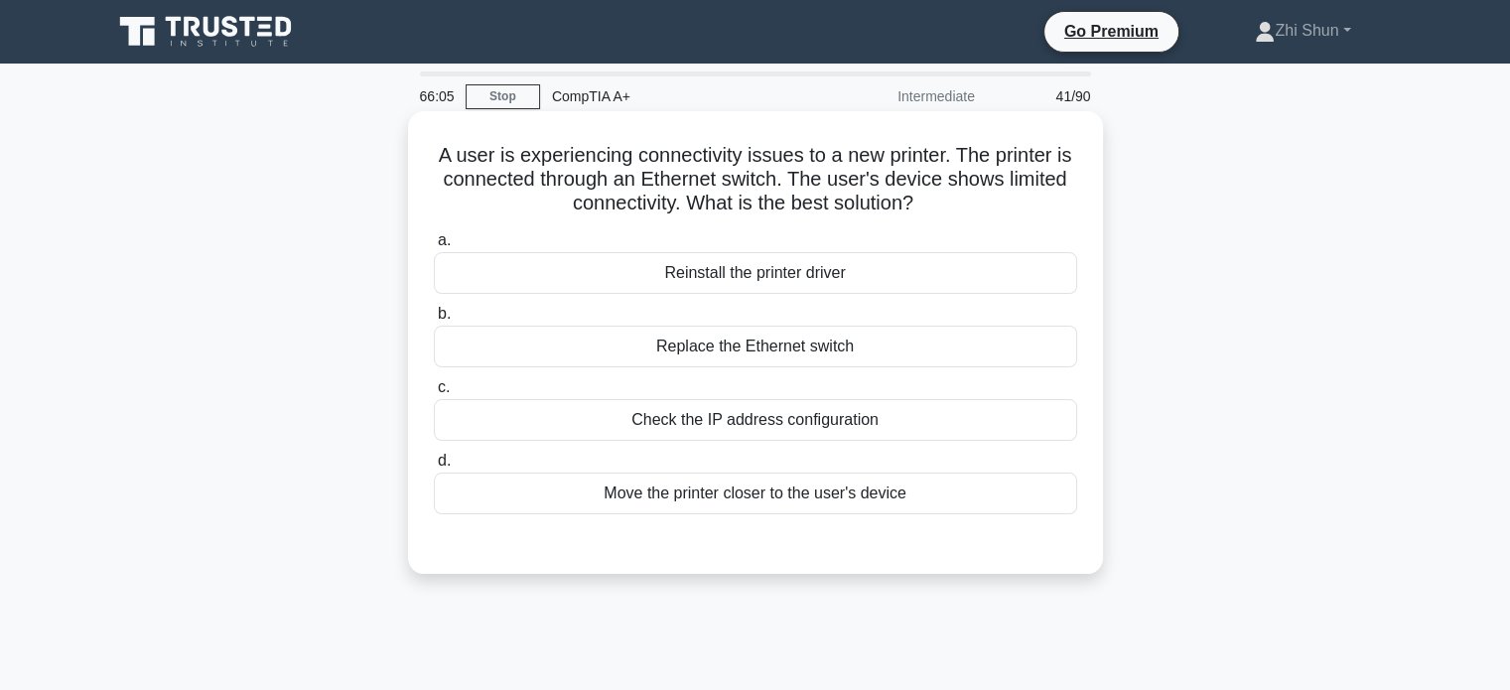
click at [793, 492] on div "Move the printer closer to the user's device" at bounding box center [755, 494] width 643 height 42
click at [434, 468] on input "d. Move the printer closer to the user's device" at bounding box center [434, 461] width 0 height 13
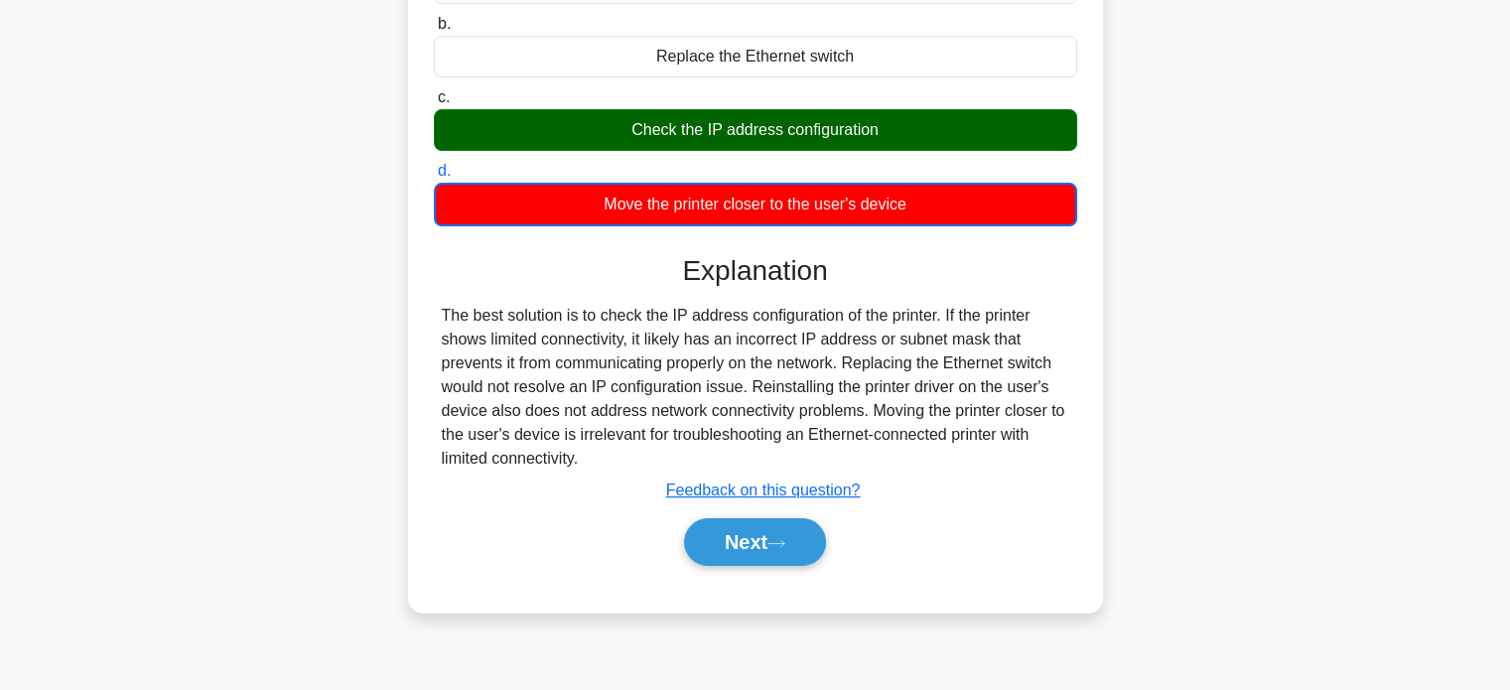
scroll to position [298, 0]
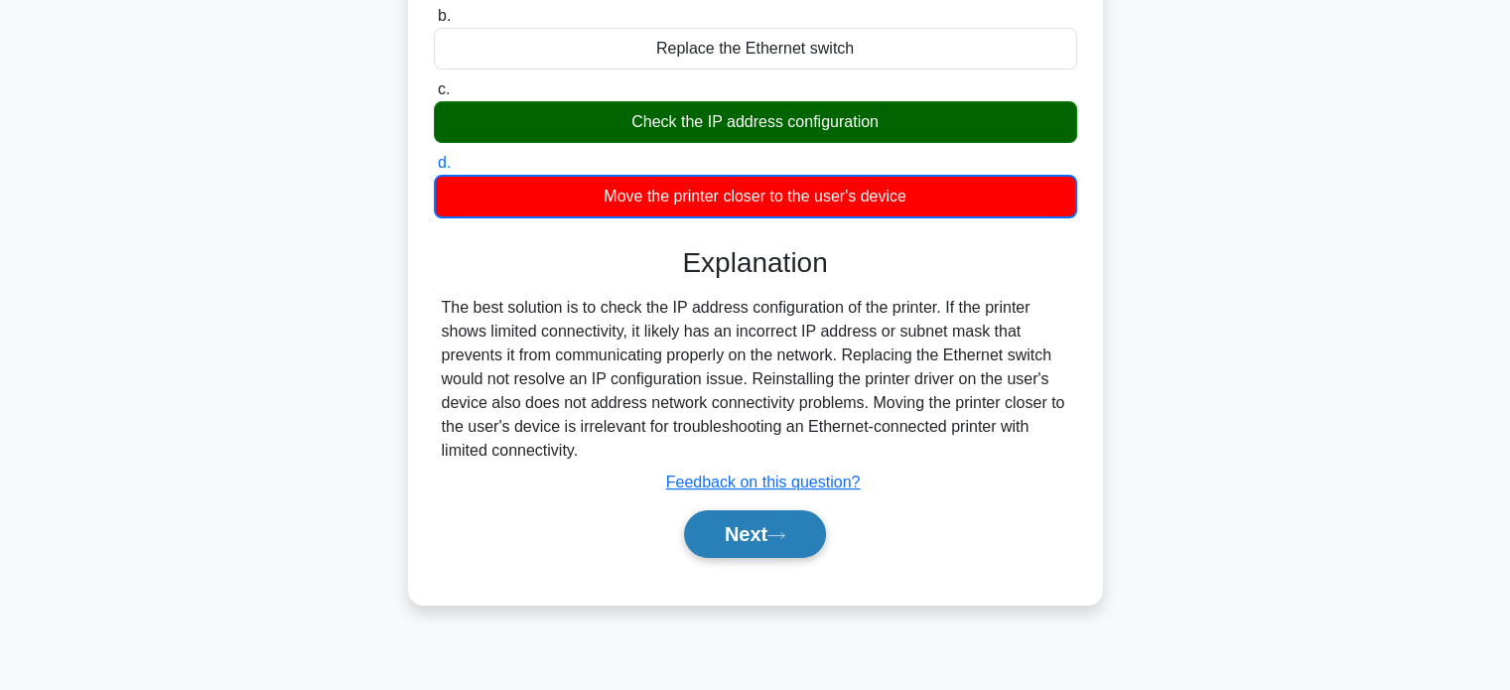
click at [780, 530] on icon at bounding box center [776, 535] width 18 height 11
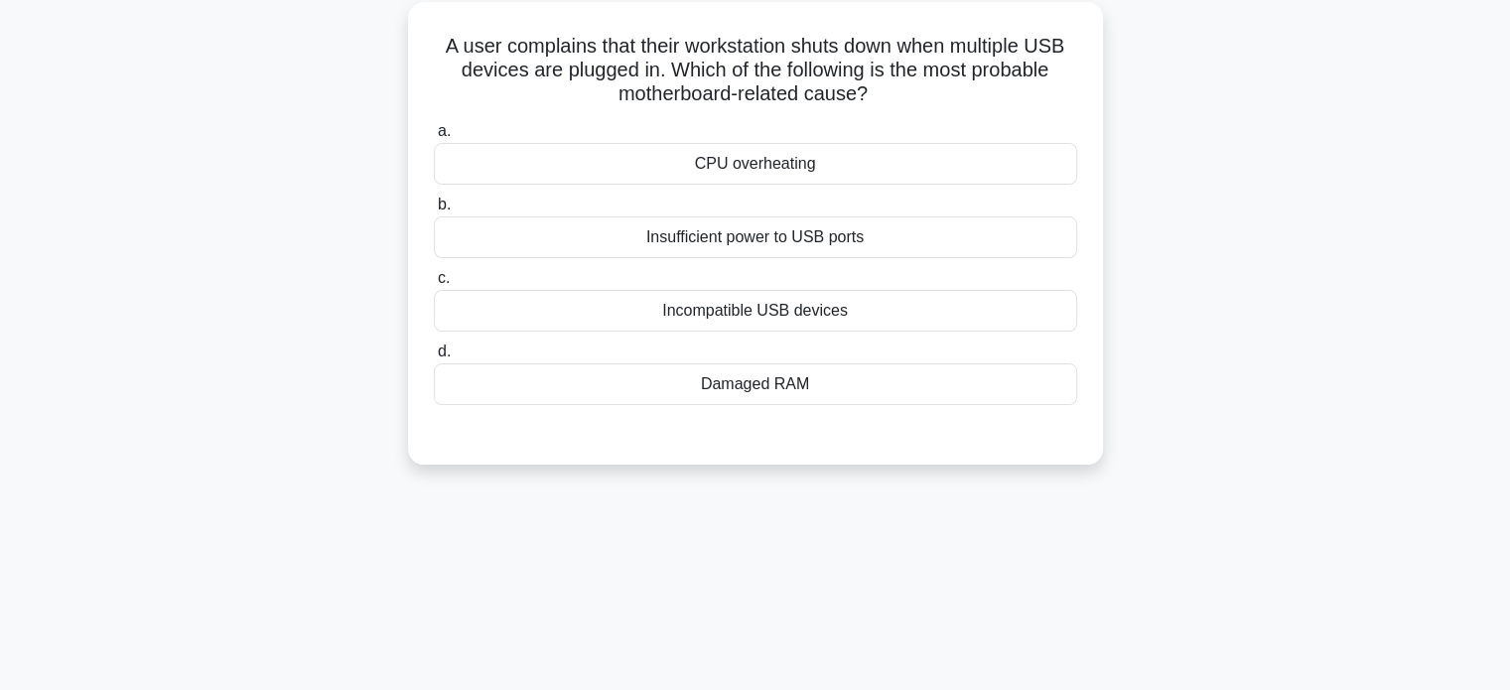
scroll to position [0, 0]
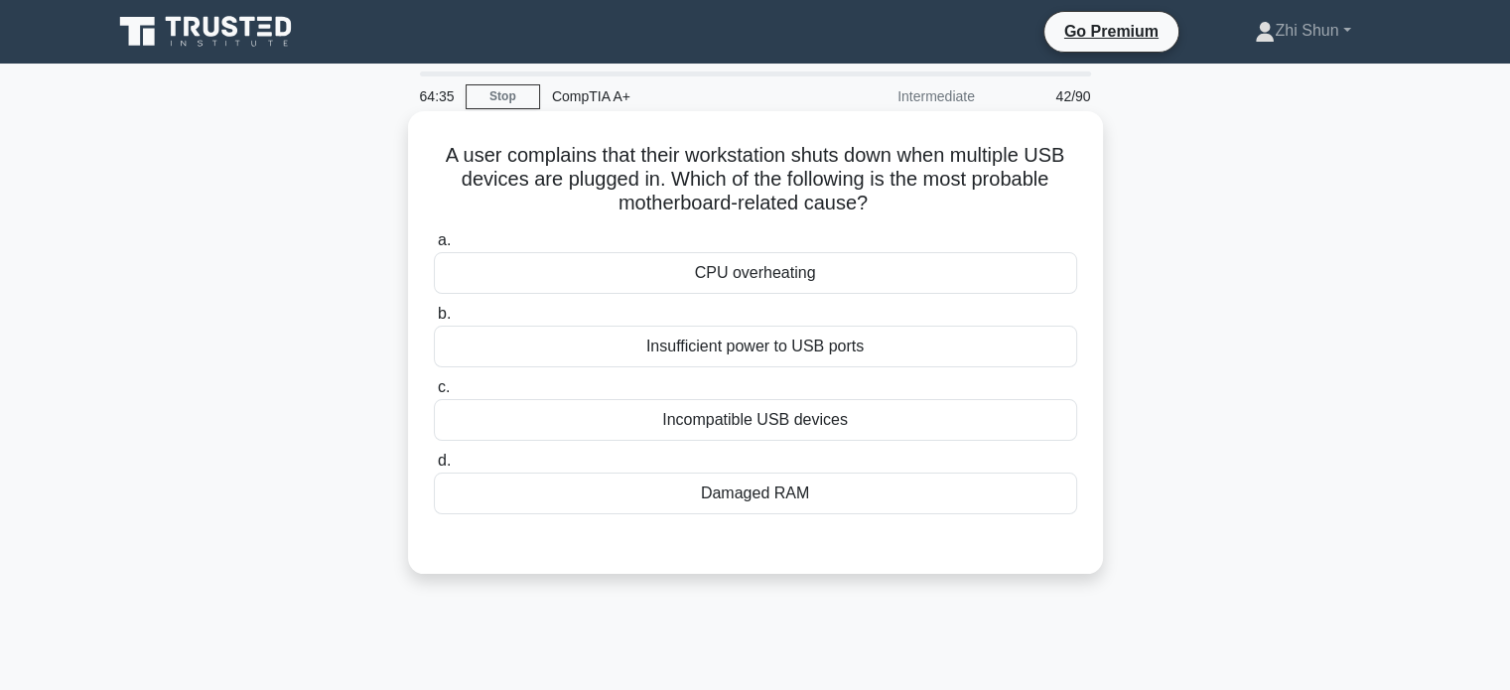
click at [734, 262] on div "CPU overheating" at bounding box center [755, 273] width 643 height 42
click at [434, 247] on input "a. CPU overheating" at bounding box center [434, 240] width 0 height 13
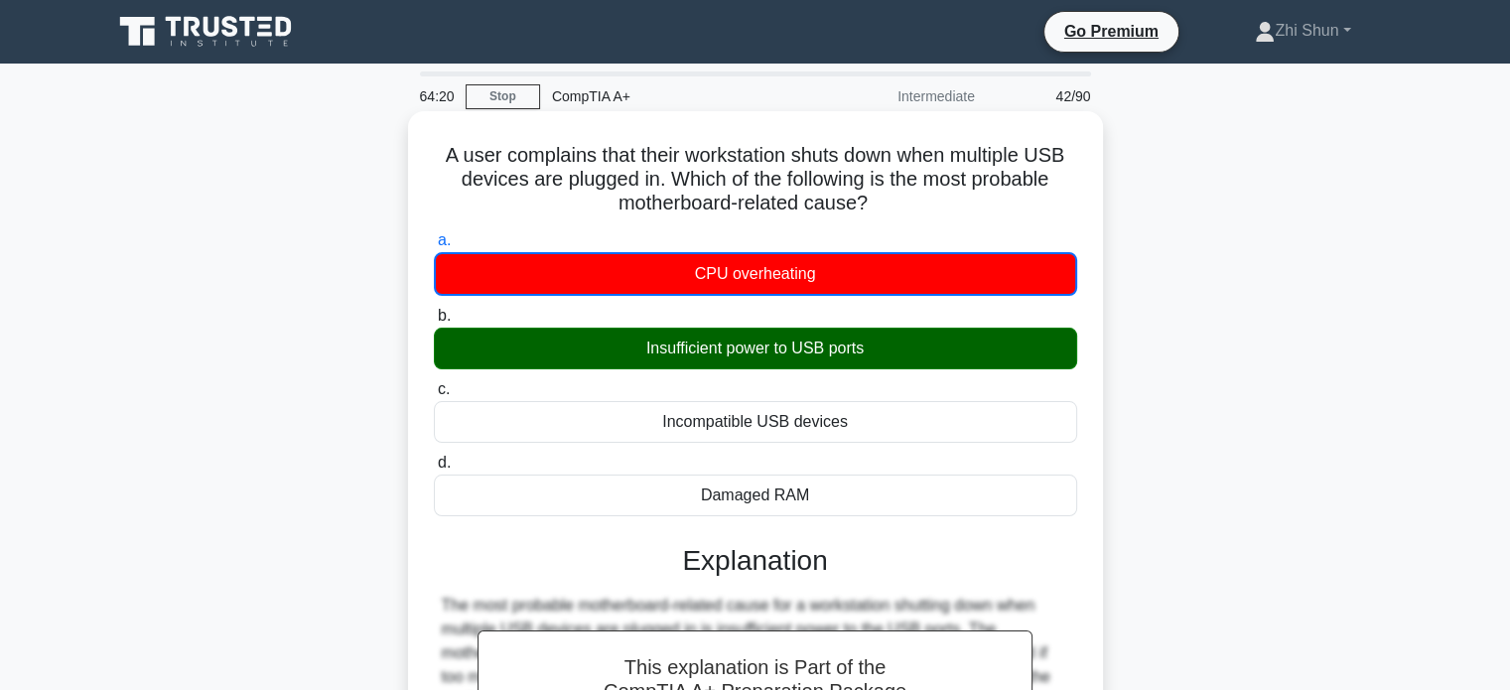
scroll to position [382, 0]
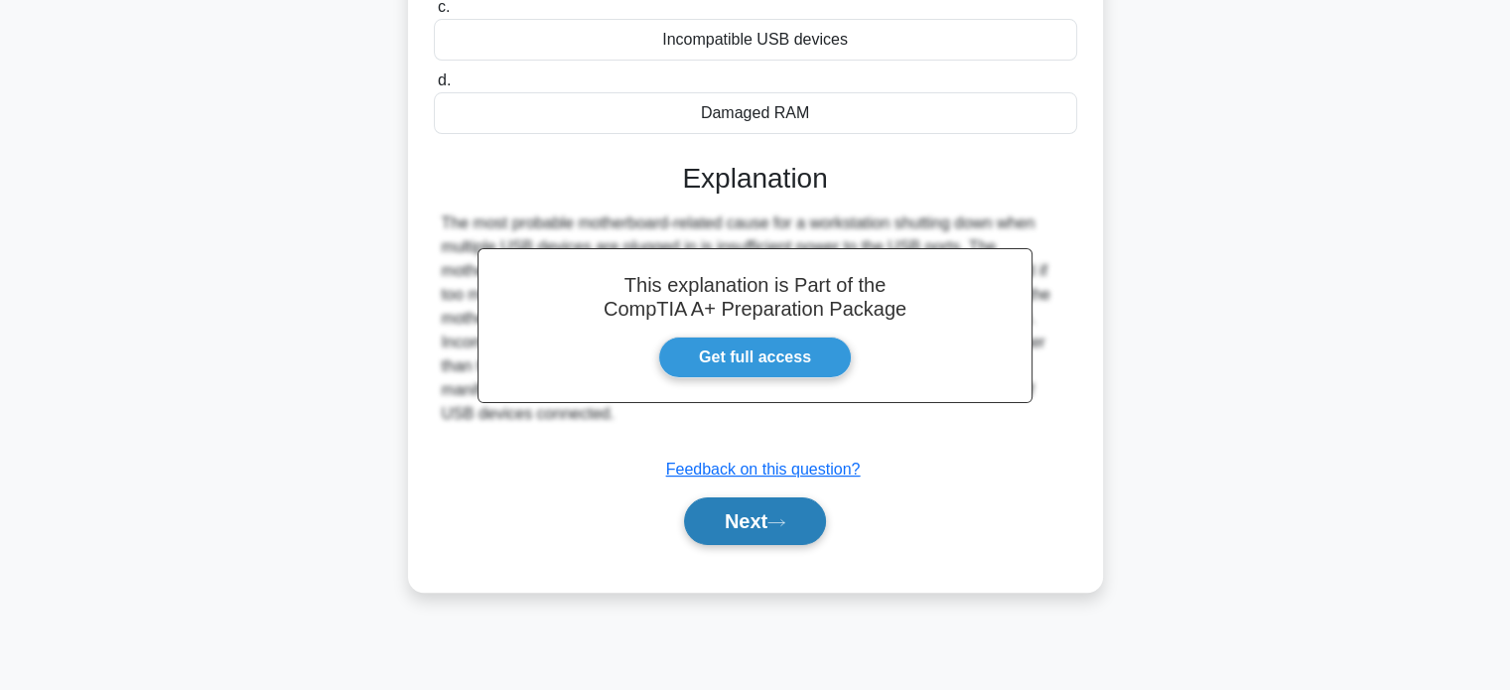
click at [799, 519] on button "Next" at bounding box center [755, 521] width 142 height 48
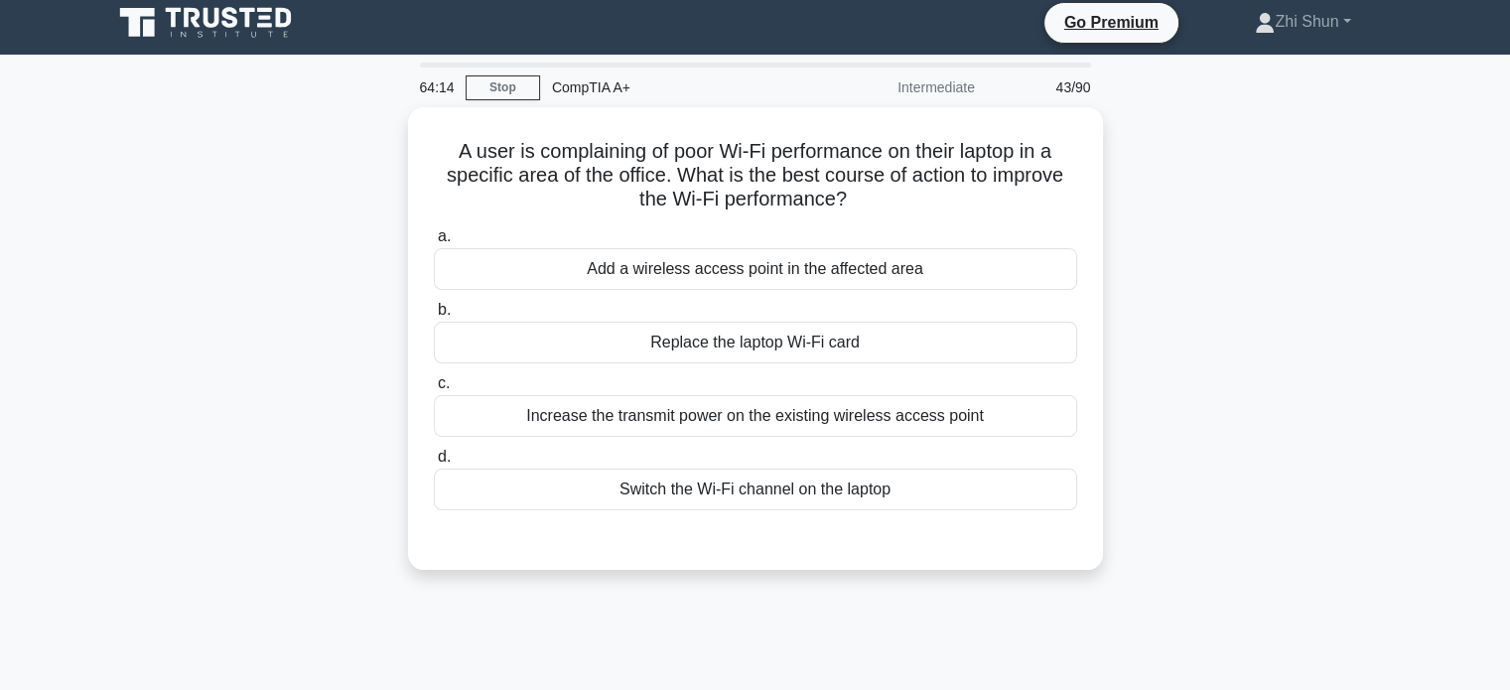
scroll to position [0, 0]
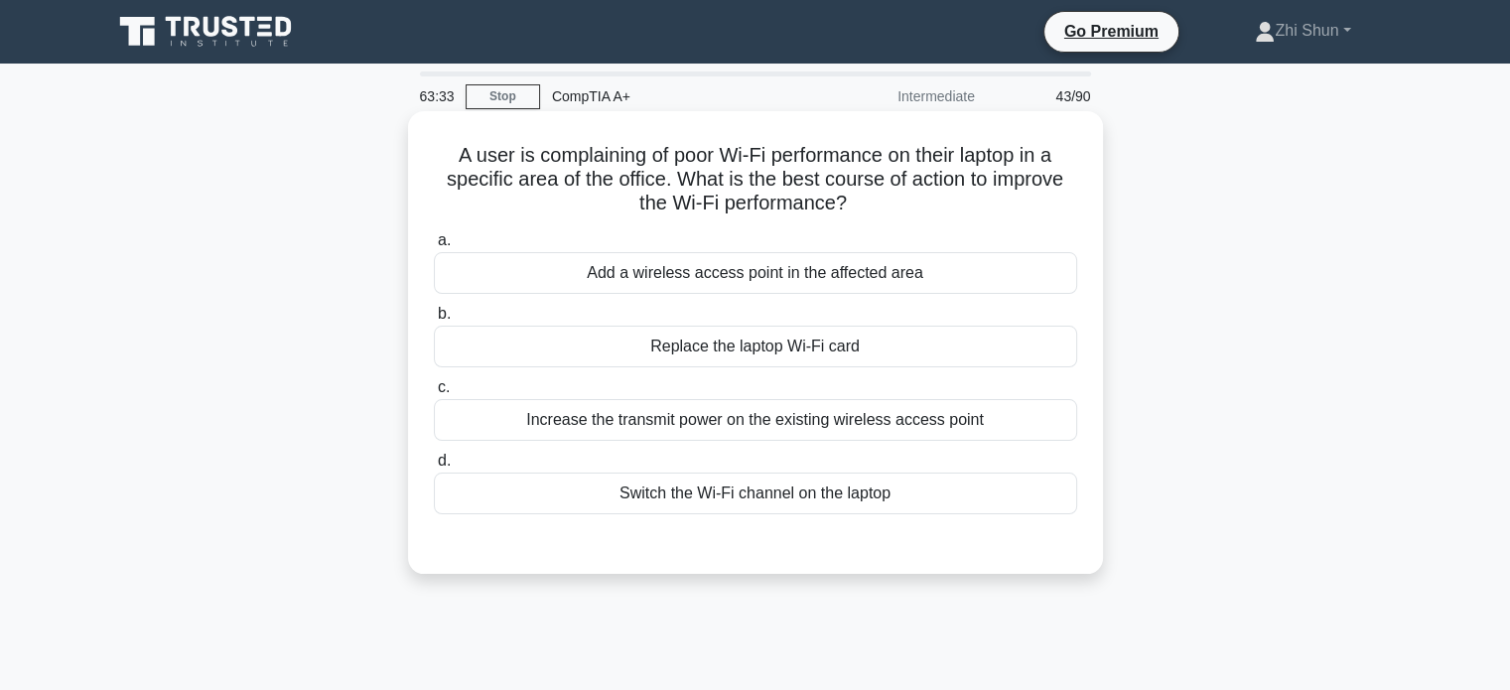
click at [874, 273] on div "Add a wireless access point in the affected area" at bounding box center [755, 273] width 643 height 42
click at [434, 247] on input "a. Add a wireless access point in the affected area" at bounding box center [434, 240] width 0 height 13
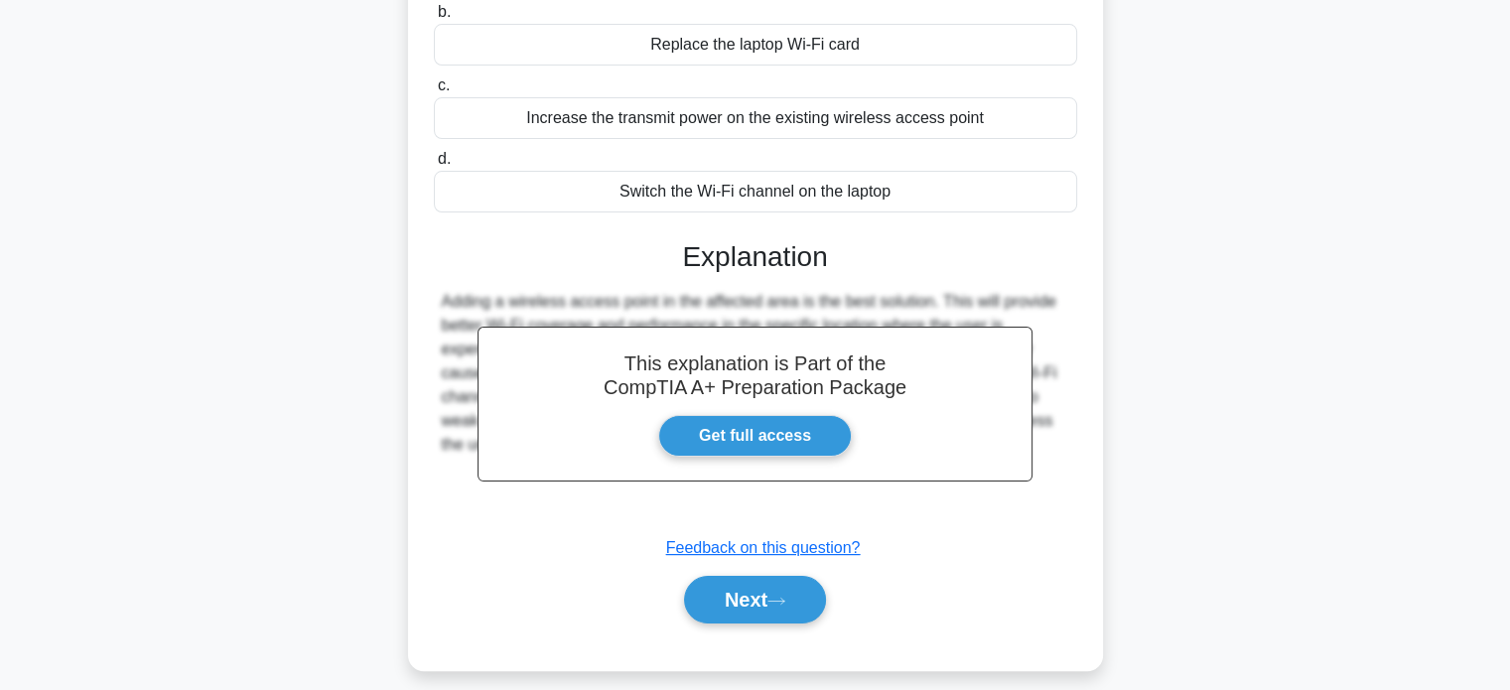
scroll to position [382, 0]
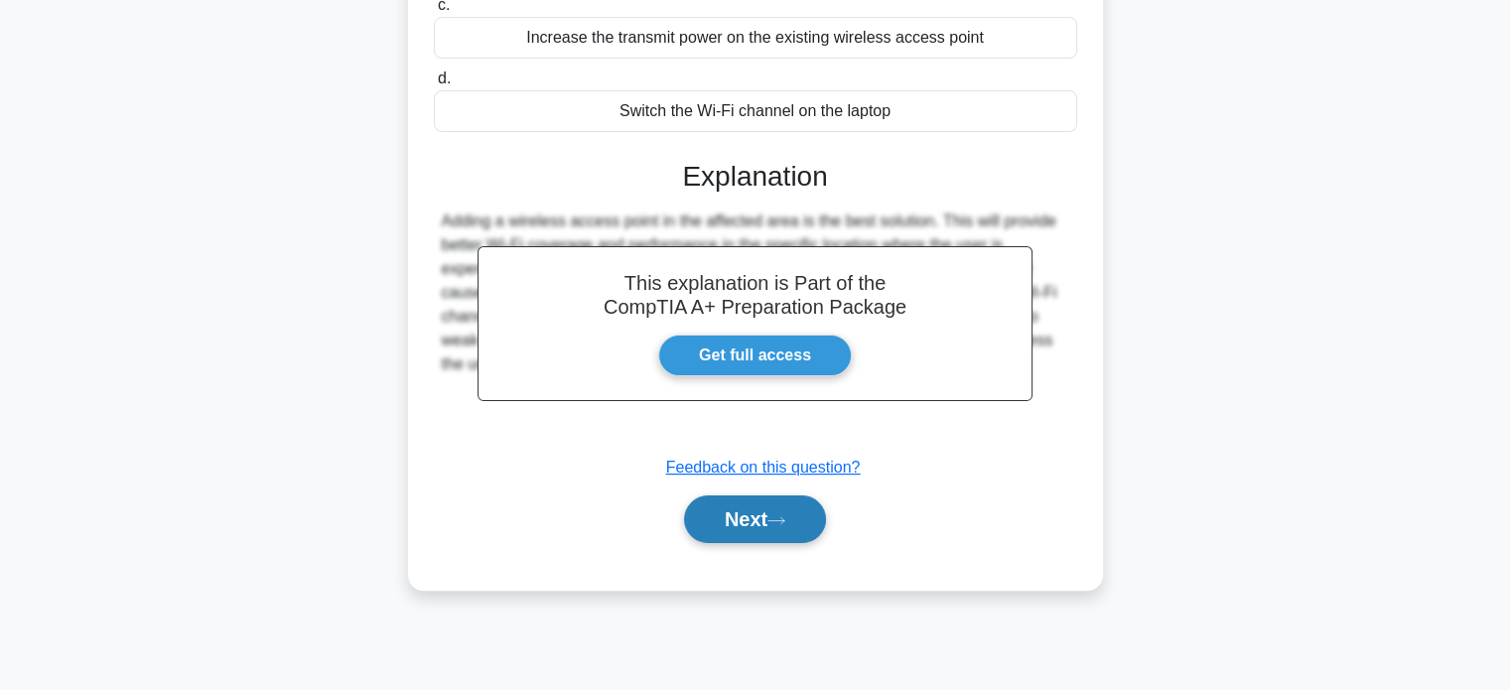
click at [776, 516] on icon at bounding box center [776, 520] width 18 height 11
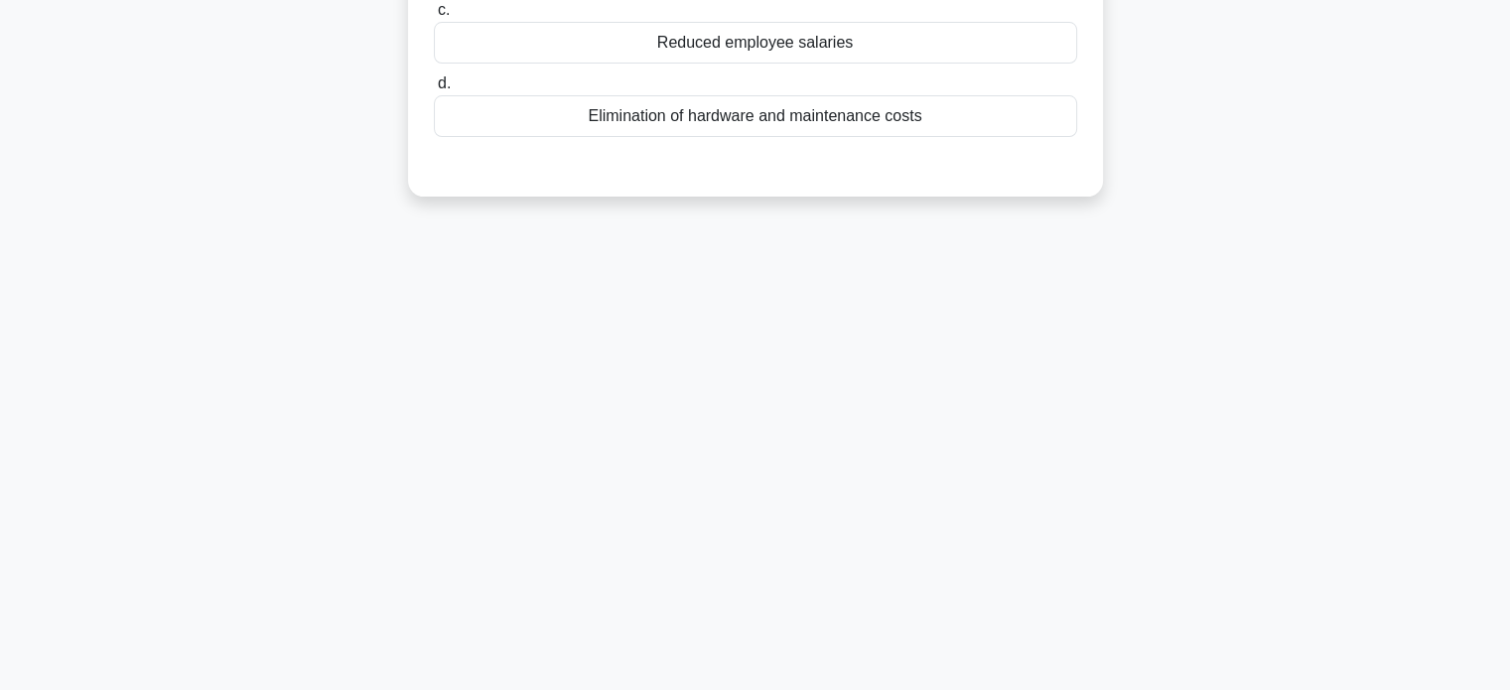
scroll to position [0, 0]
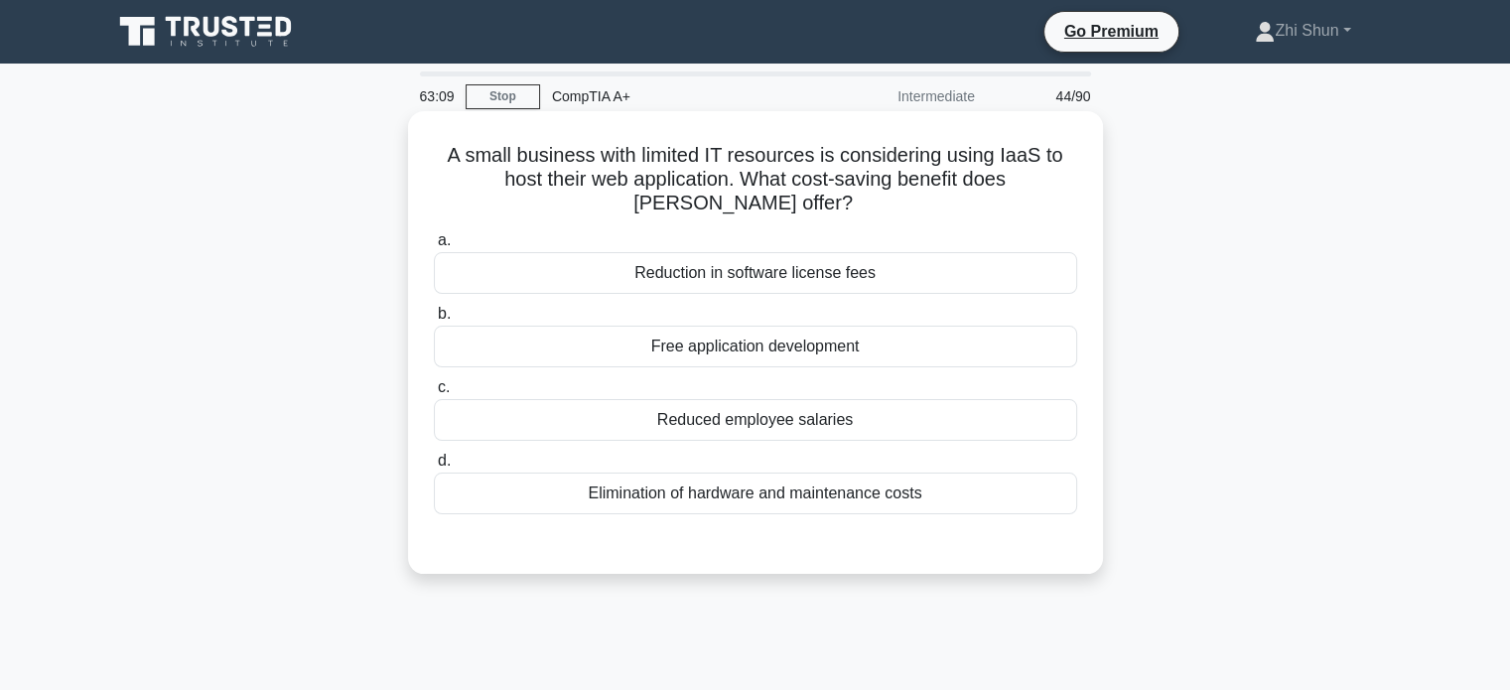
click at [871, 269] on div "Reduction in software license fees" at bounding box center [755, 273] width 643 height 42
click at [434, 247] on input "a. Reduction in software license fees" at bounding box center [434, 240] width 0 height 13
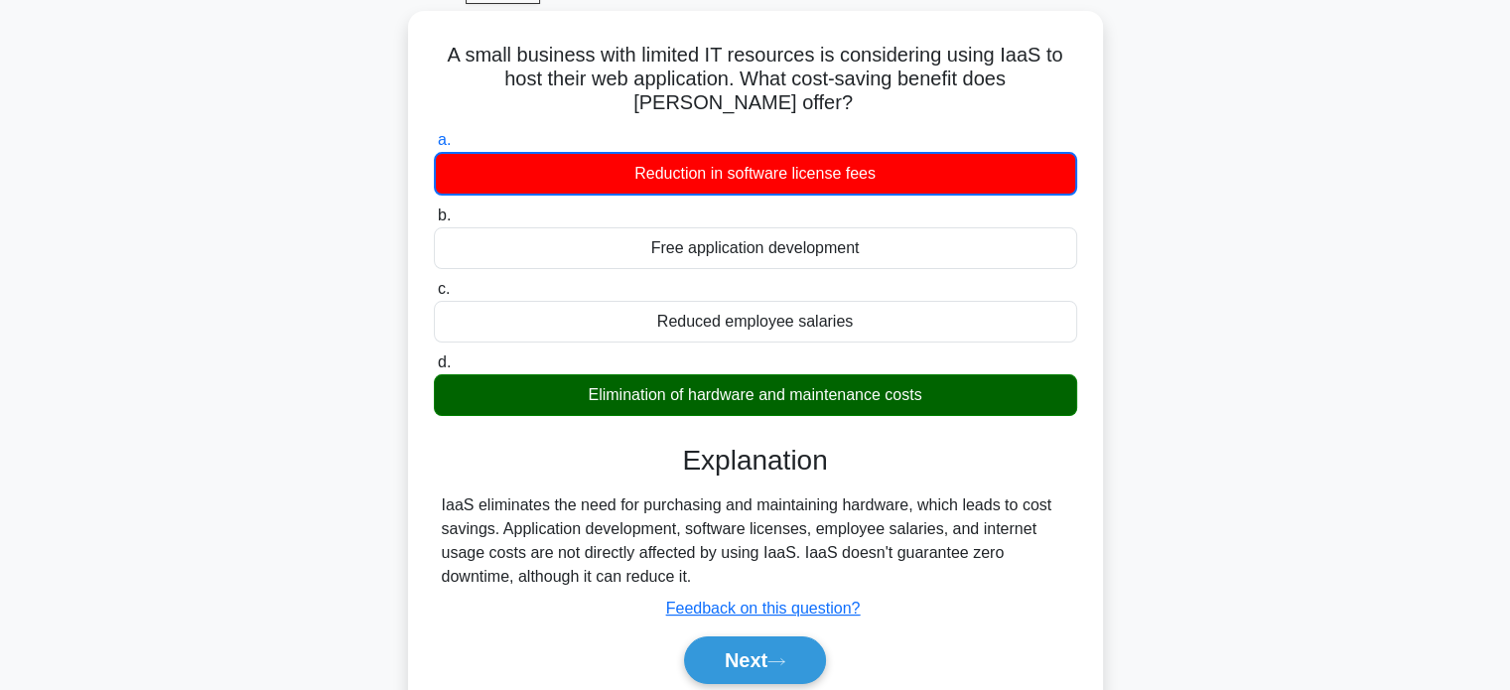
scroll to position [298, 0]
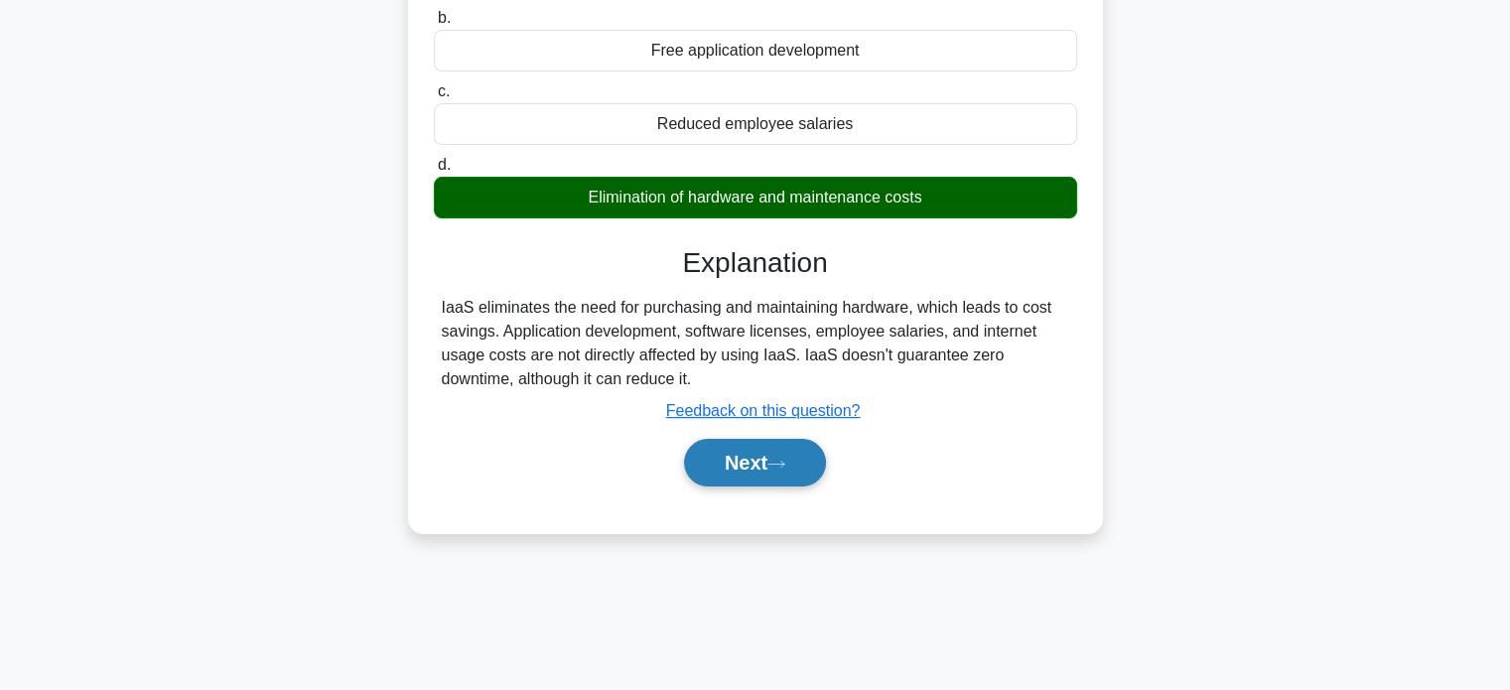
click at [784, 464] on icon at bounding box center [776, 464] width 18 height 11
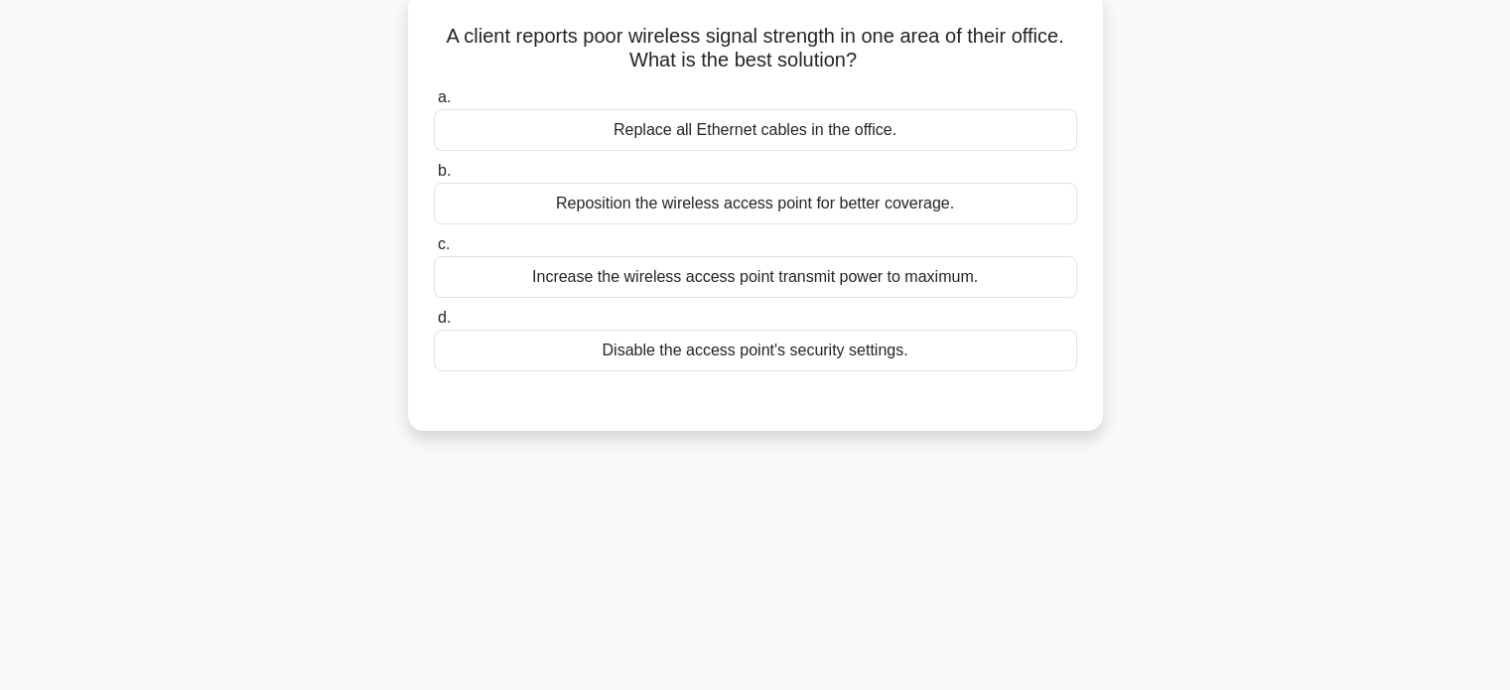
scroll to position [0, 0]
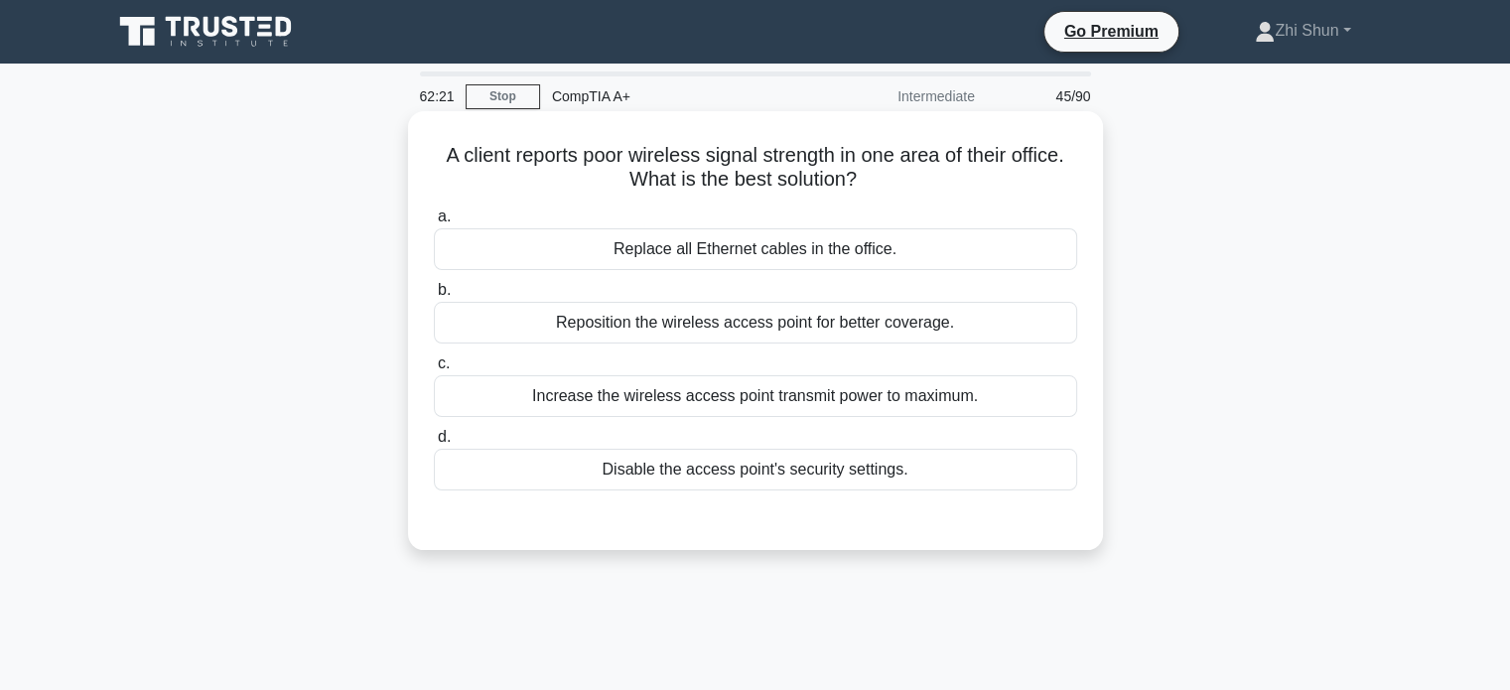
click at [842, 318] on div "Reposition the wireless access point for better coverage." at bounding box center [755, 323] width 643 height 42
click at [434, 297] on input "b. Reposition the wireless access point for better coverage." at bounding box center [434, 290] width 0 height 13
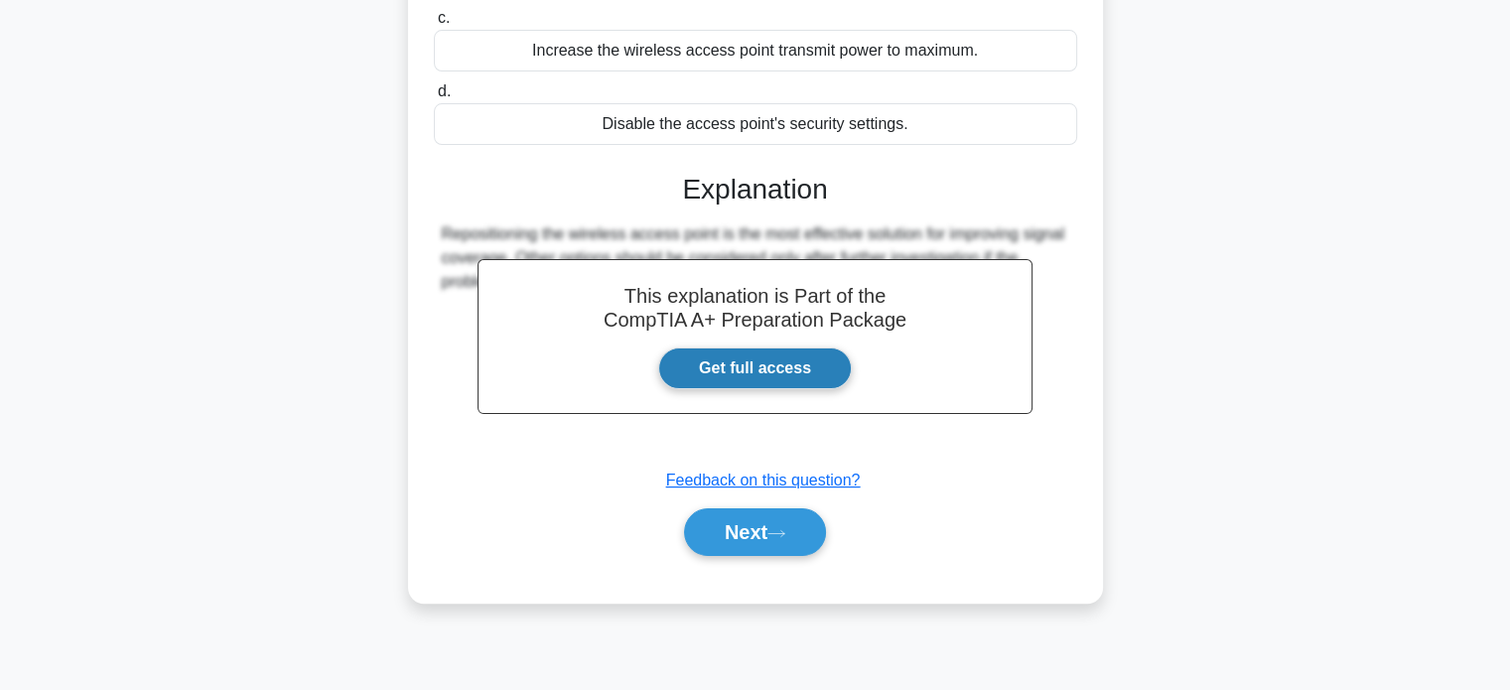
scroll to position [382, 0]
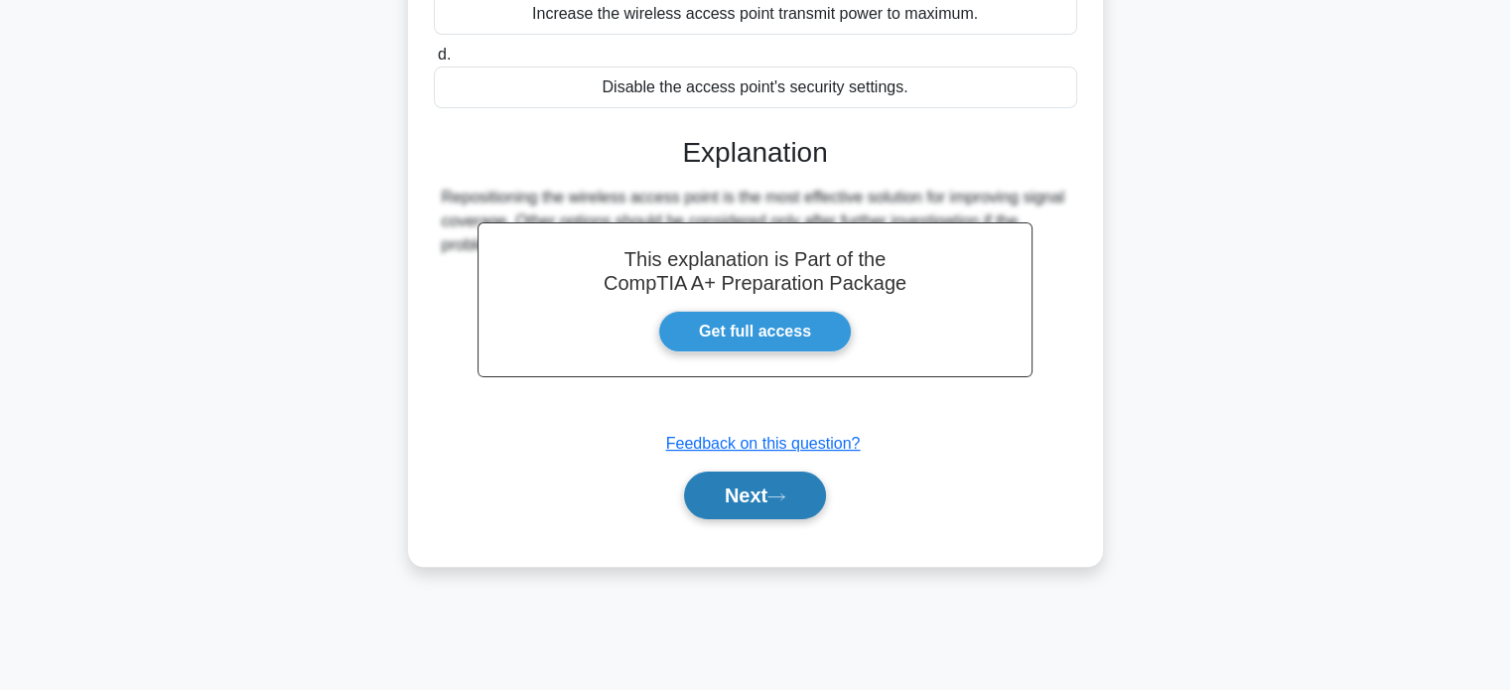
click at [751, 480] on button "Next" at bounding box center [755, 496] width 142 height 48
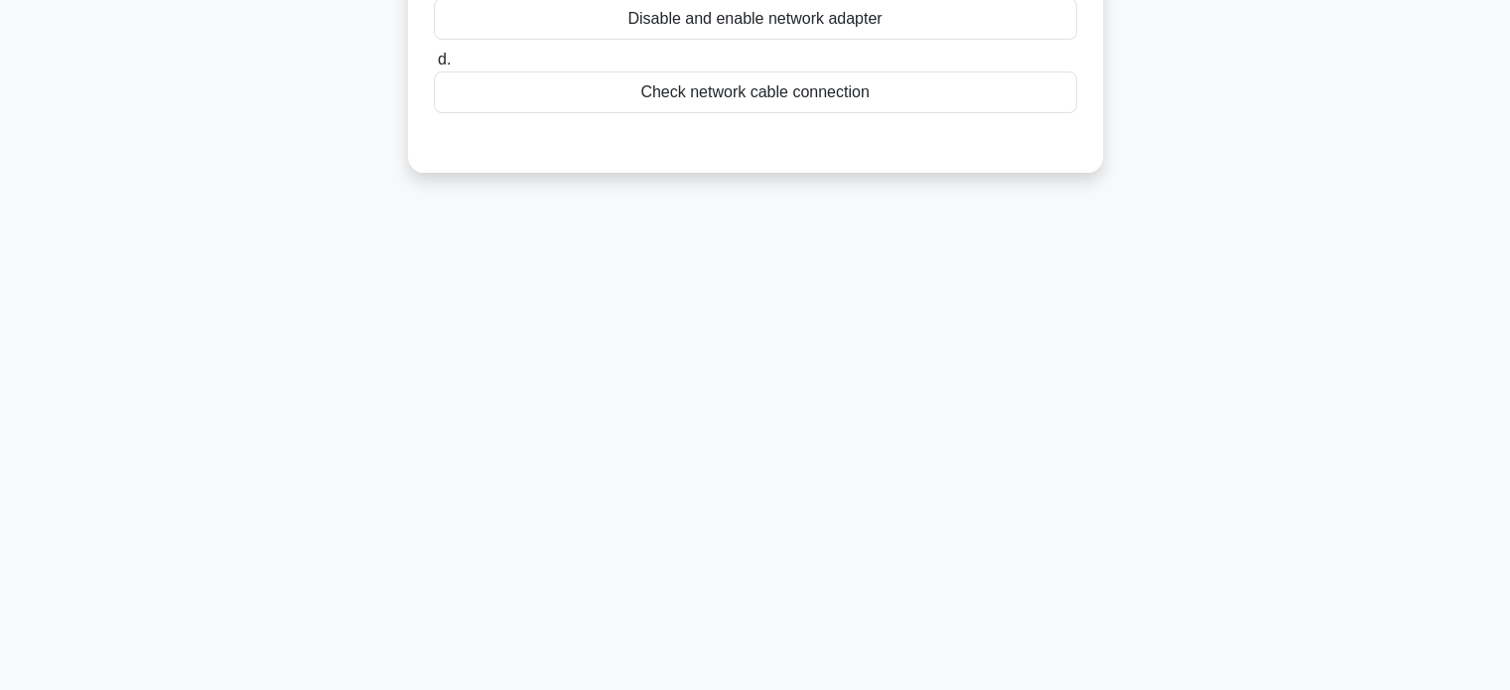
scroll to position [0, 0]
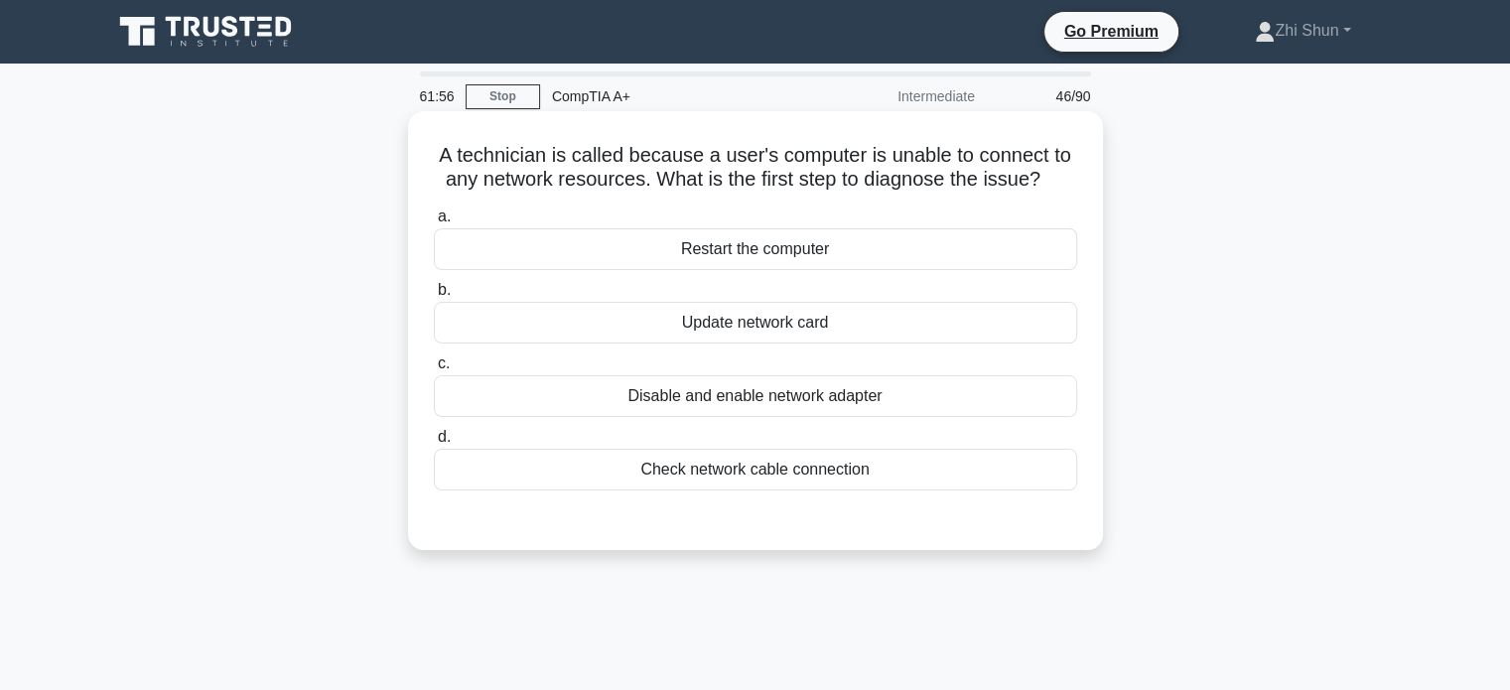
click at [842, 473] on div "Check network cable connection" at bounding box center [755, 470] width 643 height 42
click at [434, 444] on input "d. Check network cable connection" at bounding box center [434, 437] width 0 height 13
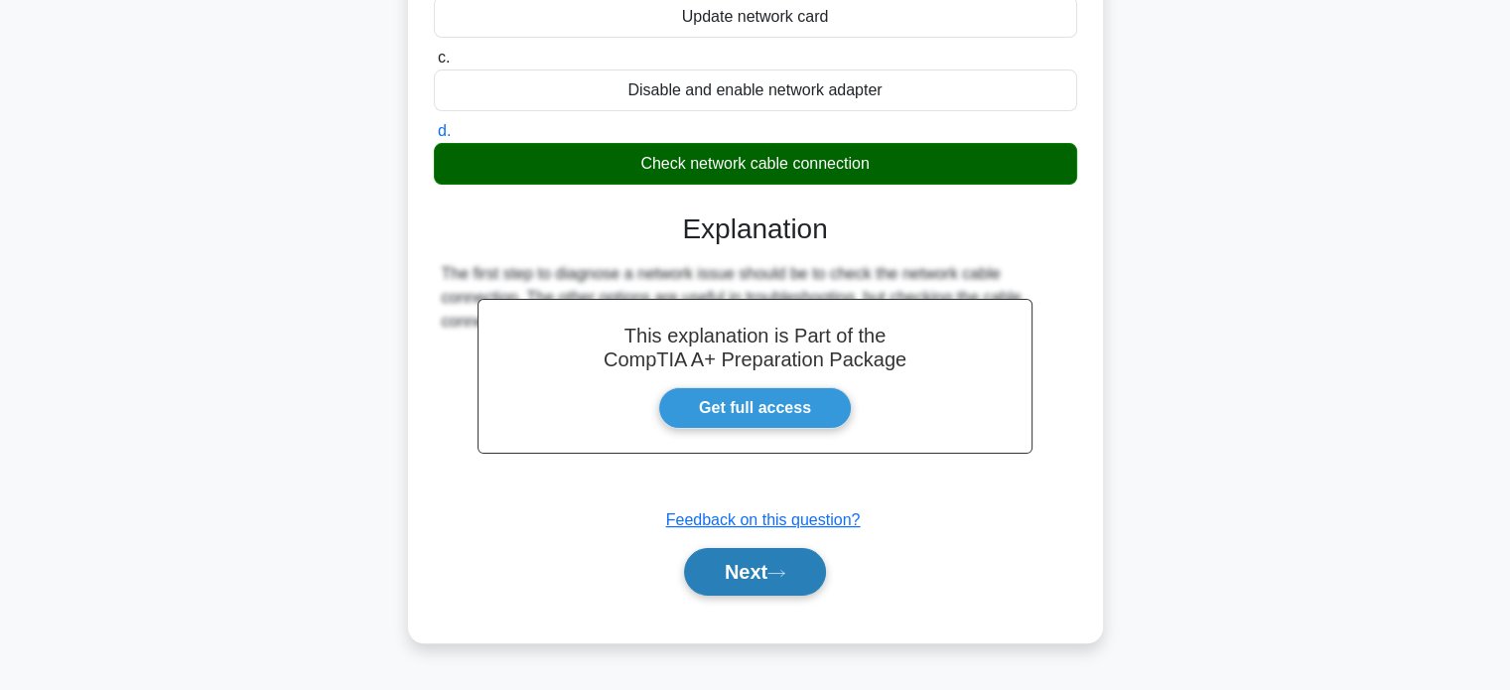
scroll to position [382, 0]
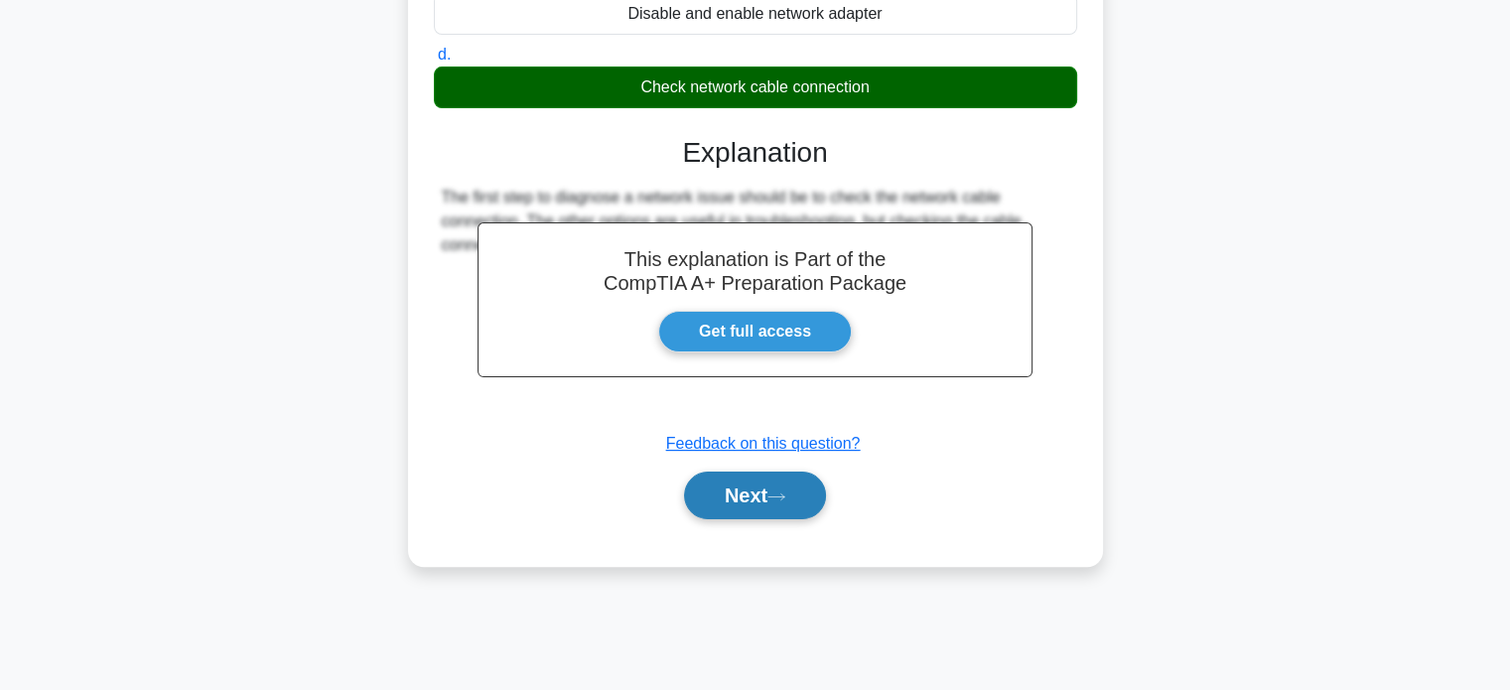
click at [779, 499] on icon at bounding box center [776, 496] width 18 height 11
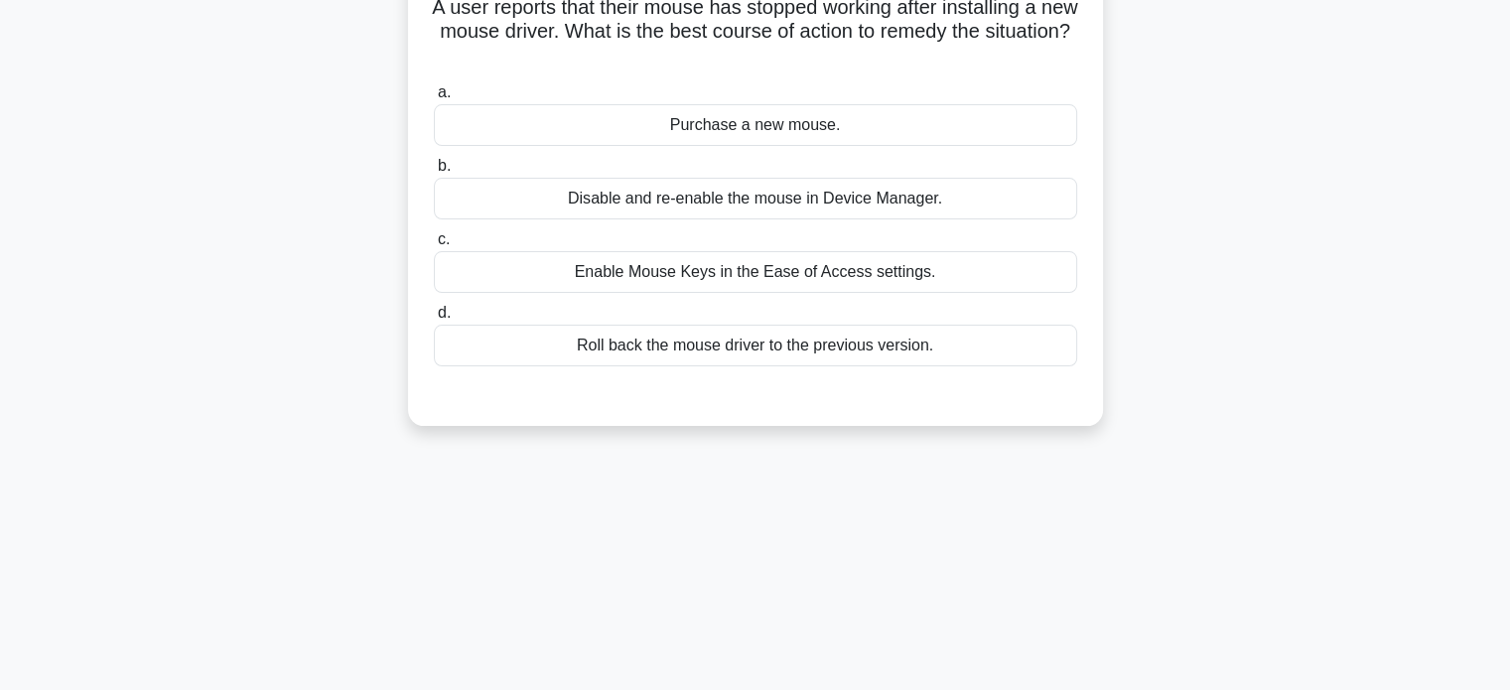
scroll to position [0, 0]
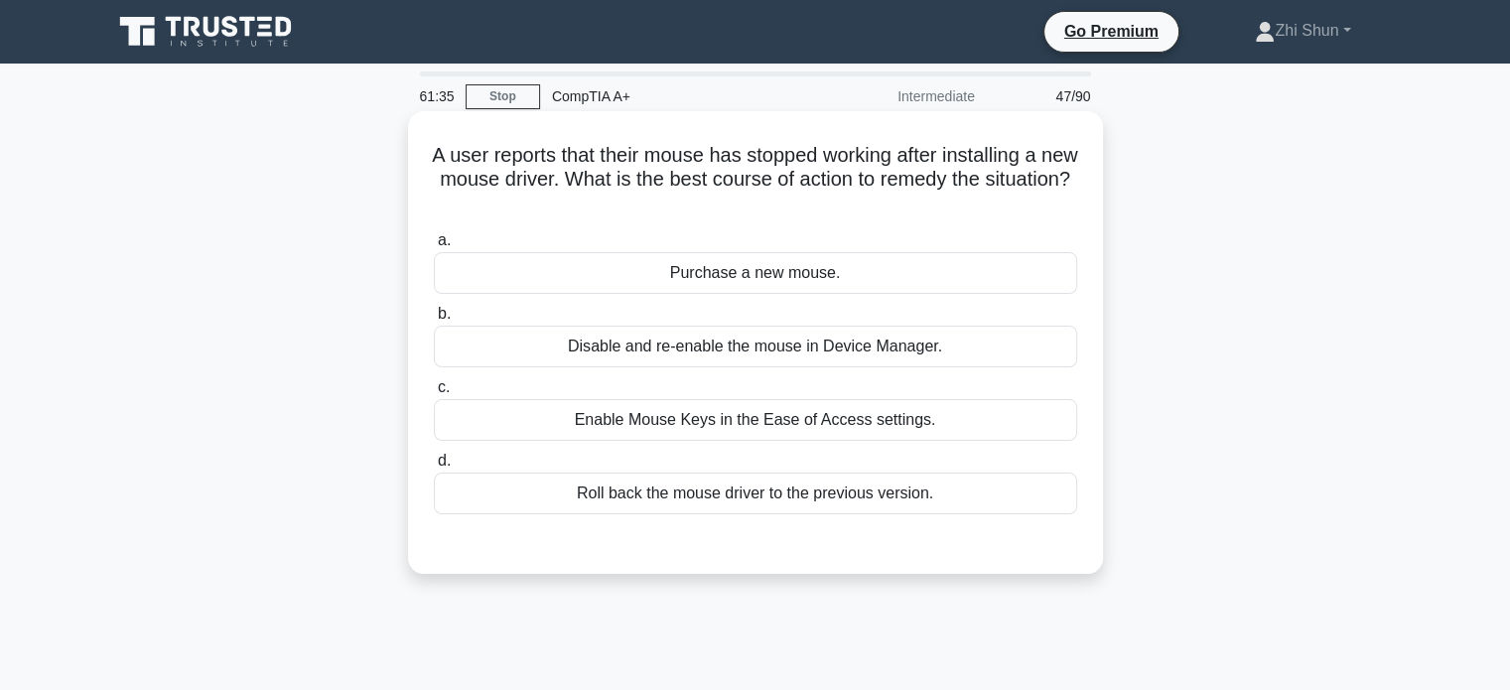
click at [747, 499] on div "Roll back the mouse driver to the previous version." at bounding box center [755, 494] width 643 height 42
click at [434, 468] on input "d. Roll back the mouse driver to the previous version." at bounding box center [434, 461] width 0 height 13
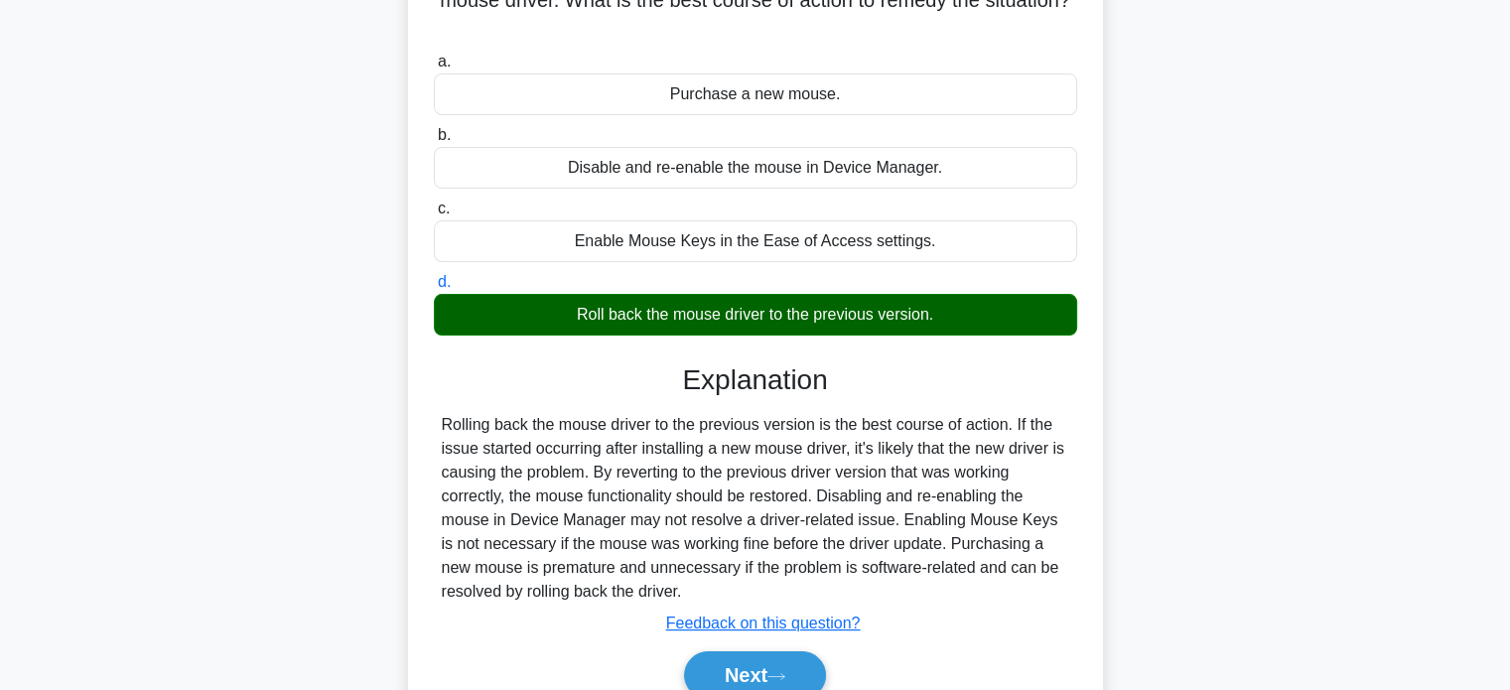
scroll to position [298, 0]
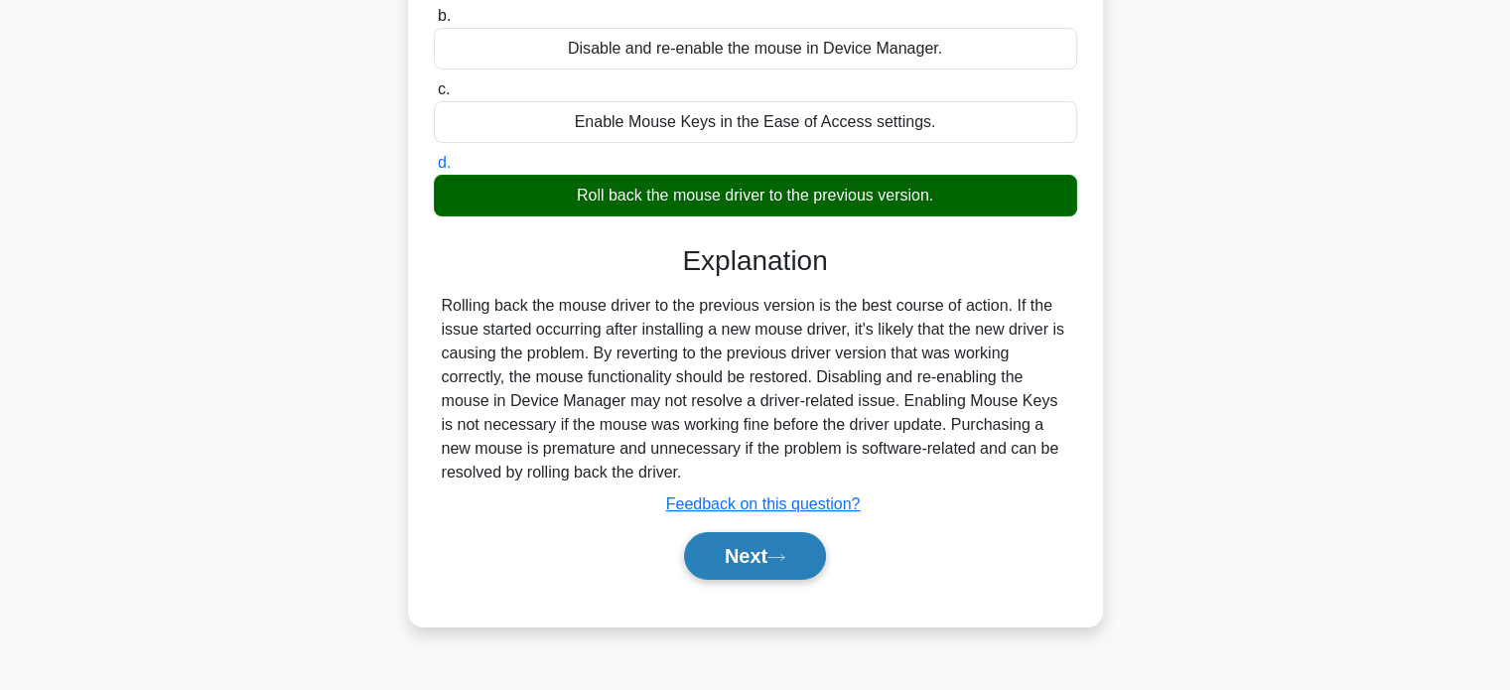
click at [741, 562] on button "Next" at bounding box center [755, 556] width 142 height 48
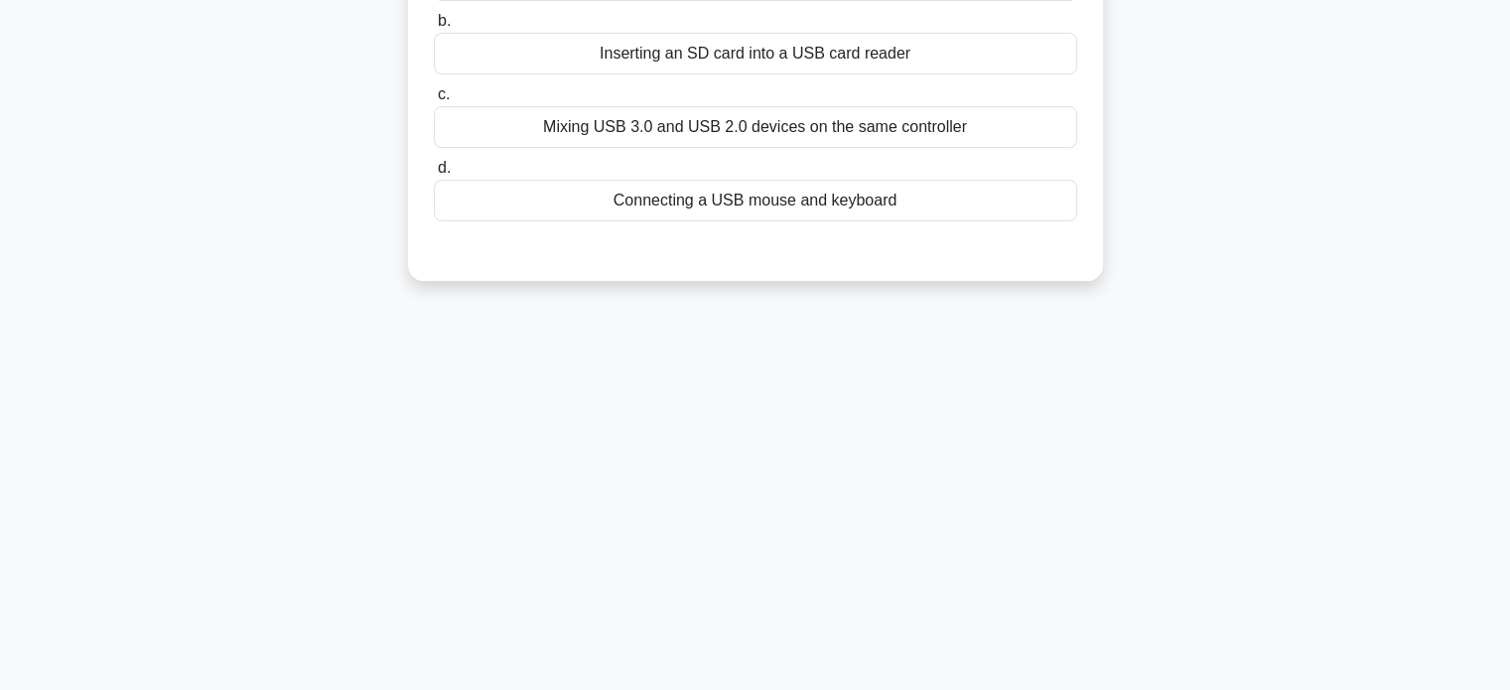
scroll to position [0, 0]
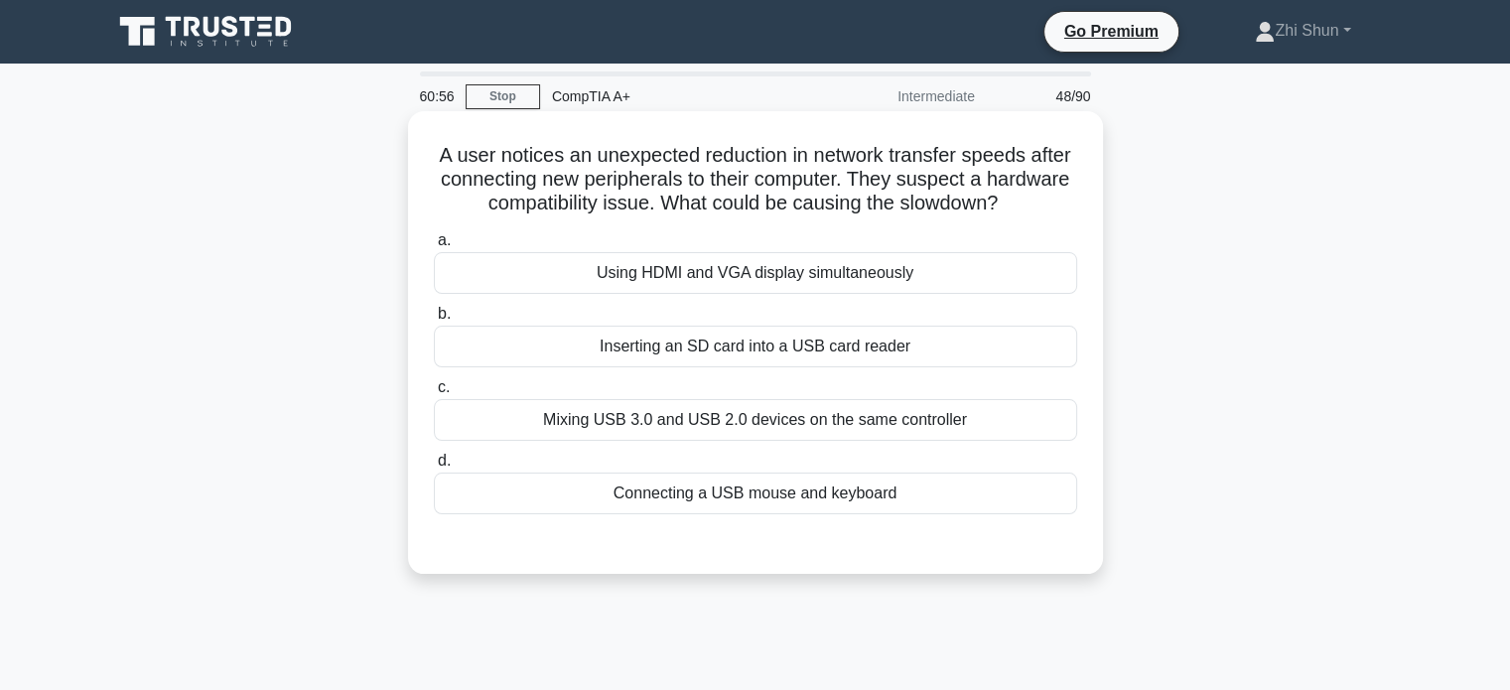
click at [830, 347] on div "Inserting an SD card into a USB card reader" at bounding box center [755, 347] width 643 height 42
click at [434, 321] on input "b. Inserting an SD card into a USB card reader" at bounding box center [434, 314] width 0 height 13
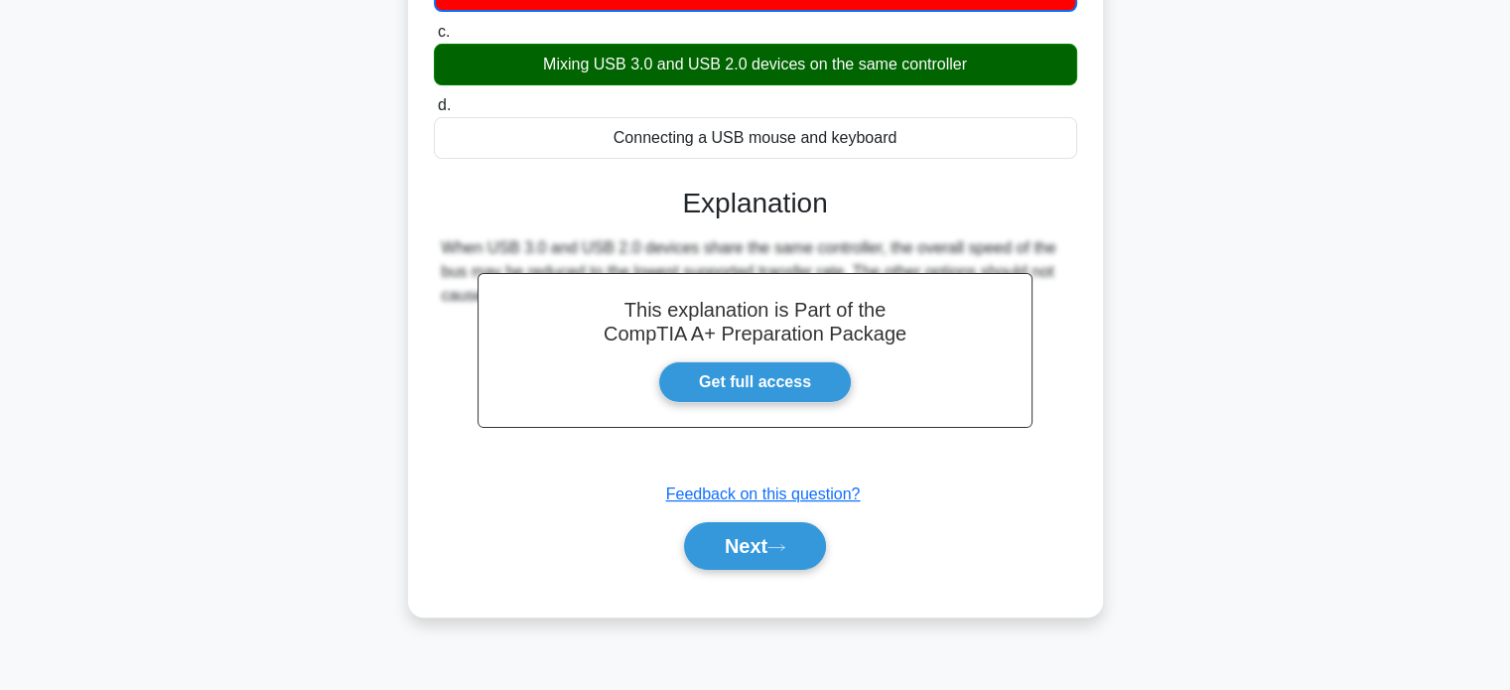
scroll to position [382, 0]
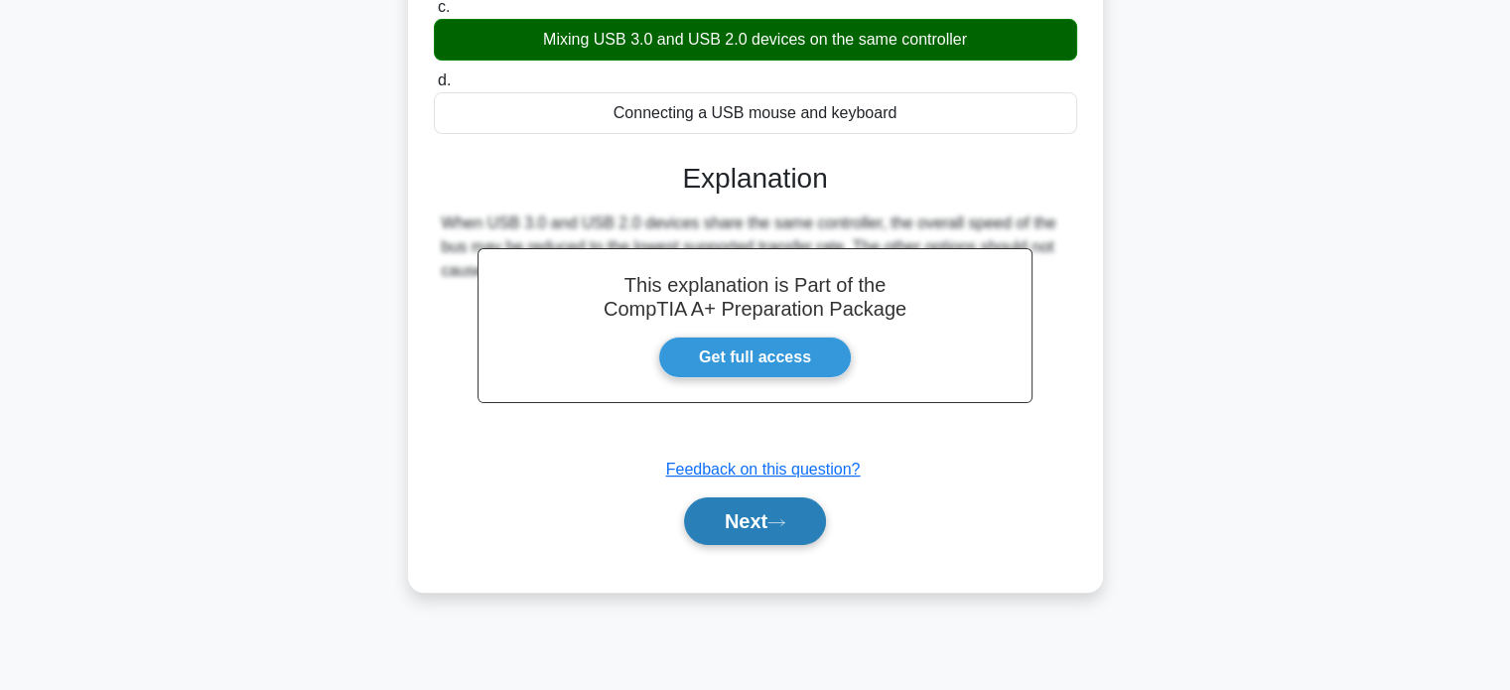
click at [717, 533] on button "Next" at bounding box center [755, 521] width 142 height 48
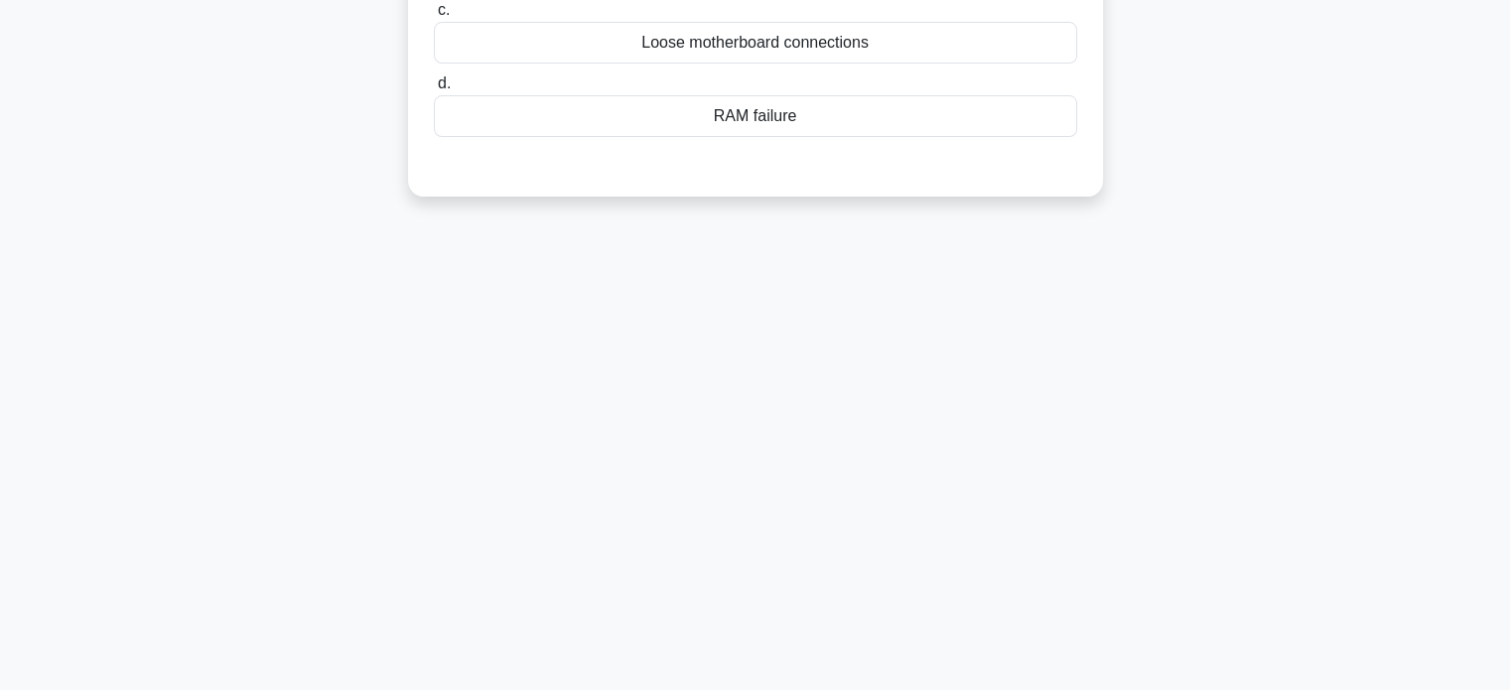
scroll to position [0, 0]
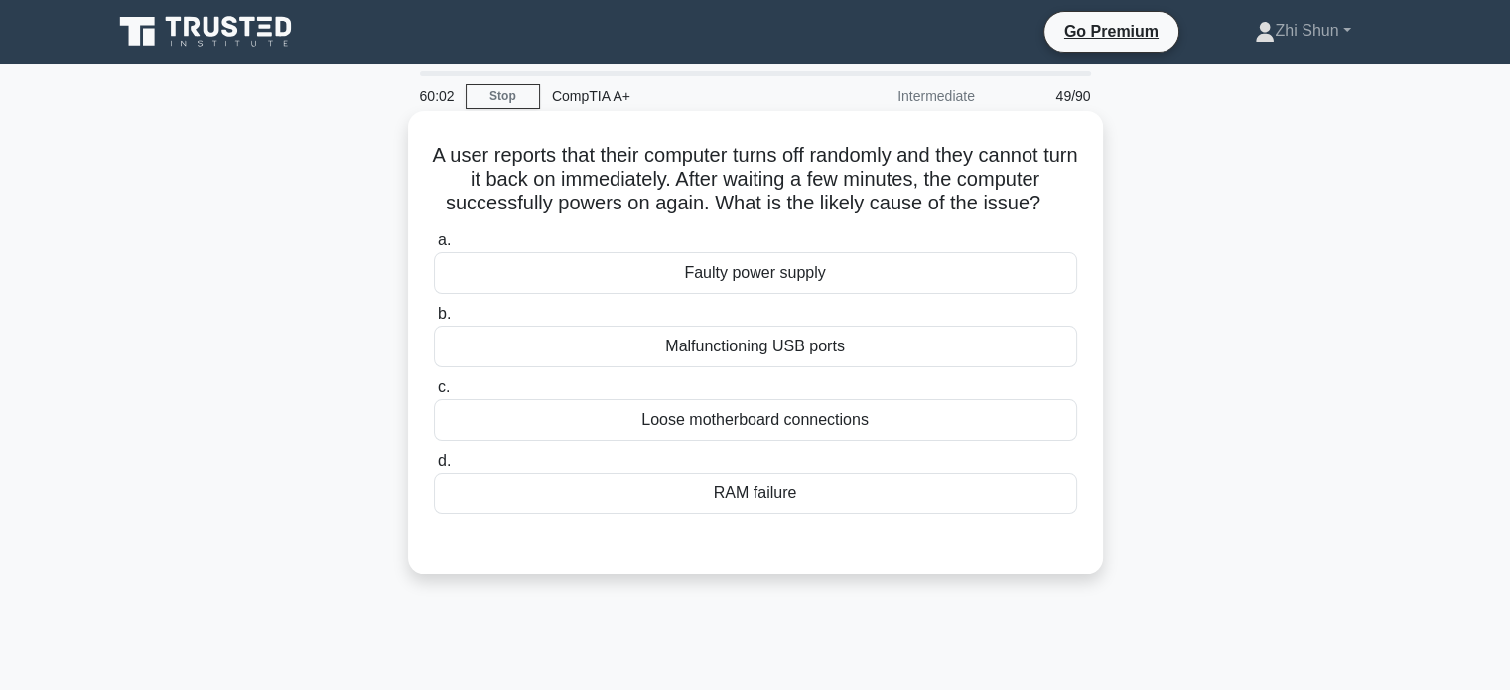
click at [712, 498] on div "RAM failure" at bounding box center [755, 494] width 643 height 42
click at [434, 468] on input "d. RAM failure" at bounding box center [434, 461] width 0 height 13
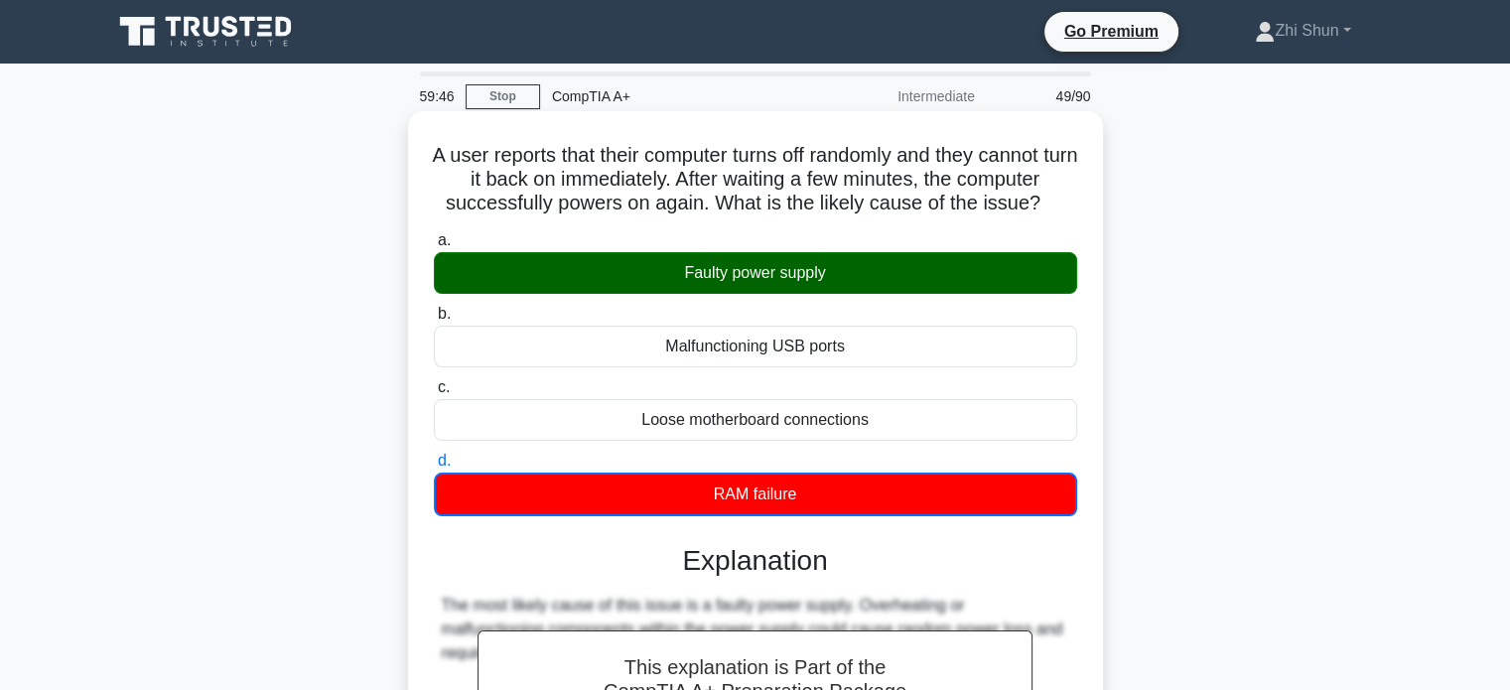
scroll to position [382, 0]
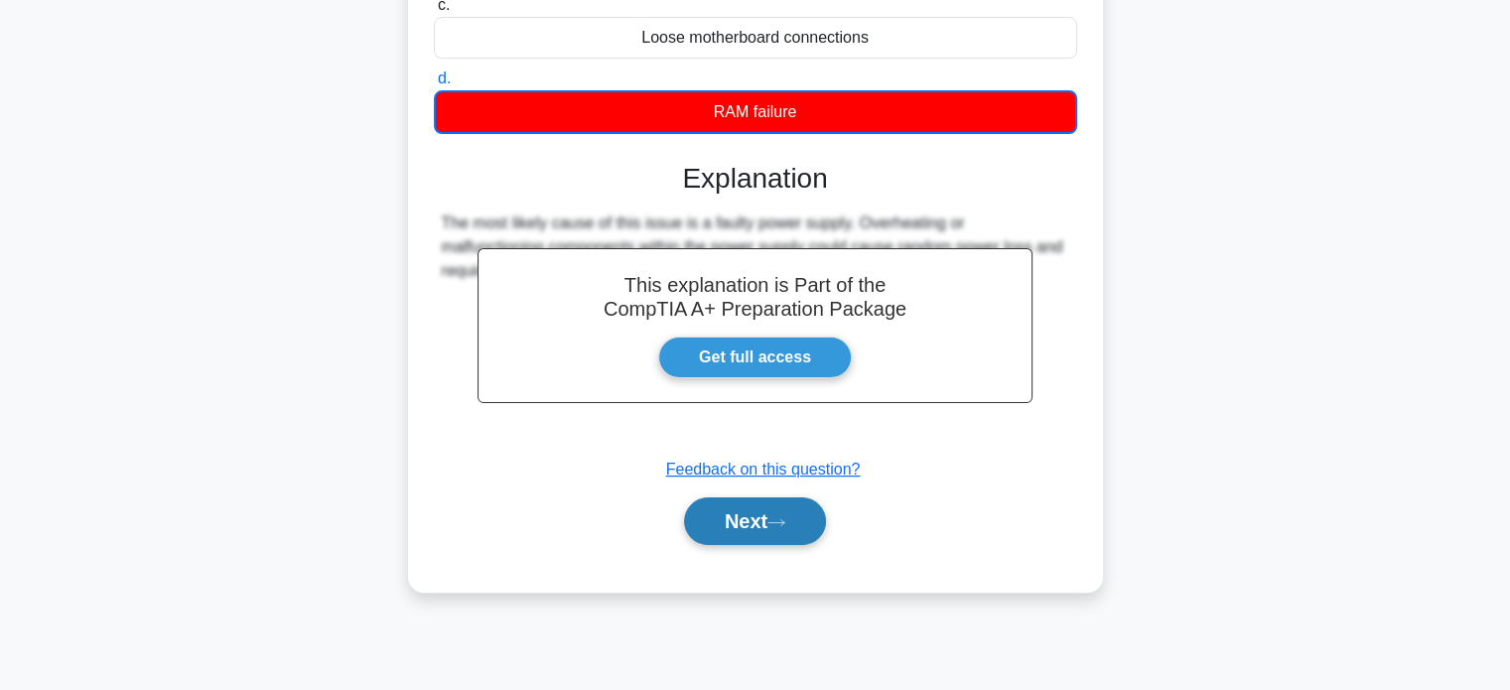
click at [729, 528] on button "Next" at bounding box center [755, 521] width 142 height 48
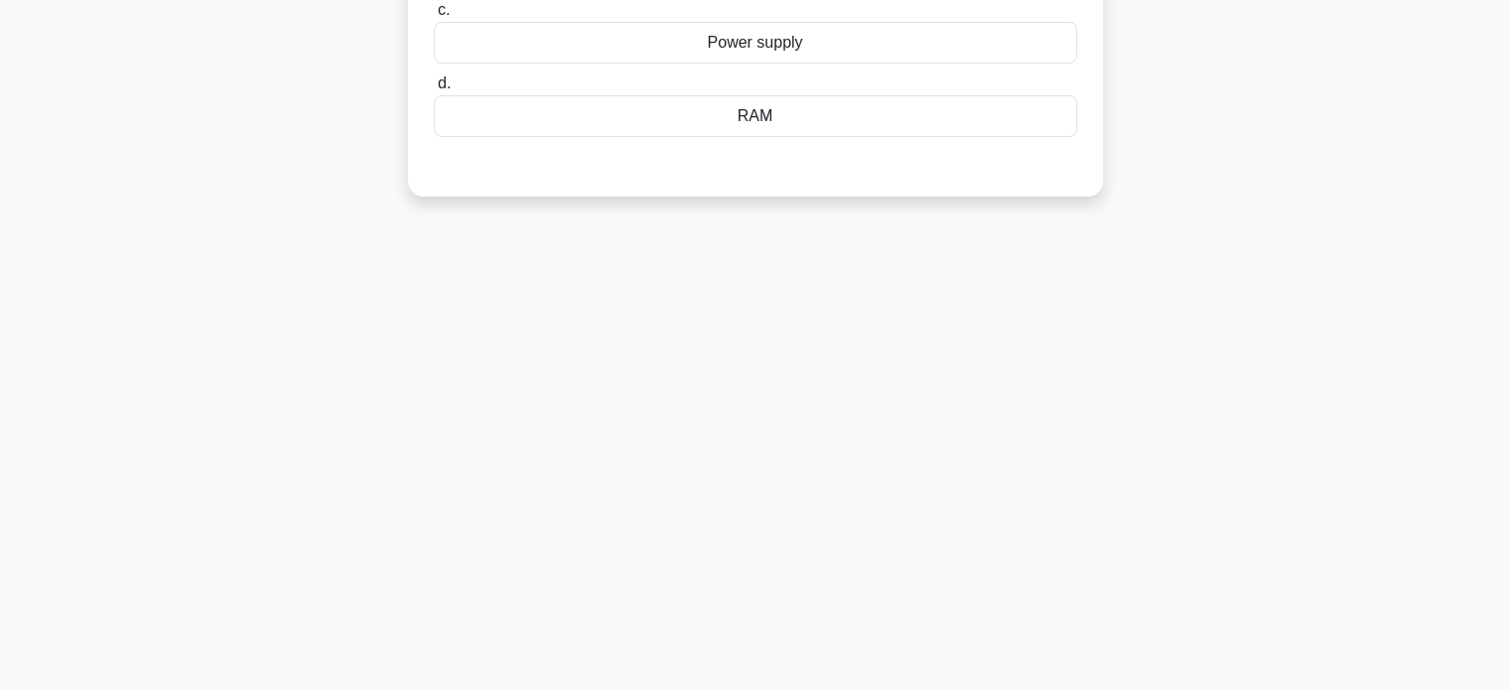
scroll to position [84, 0]
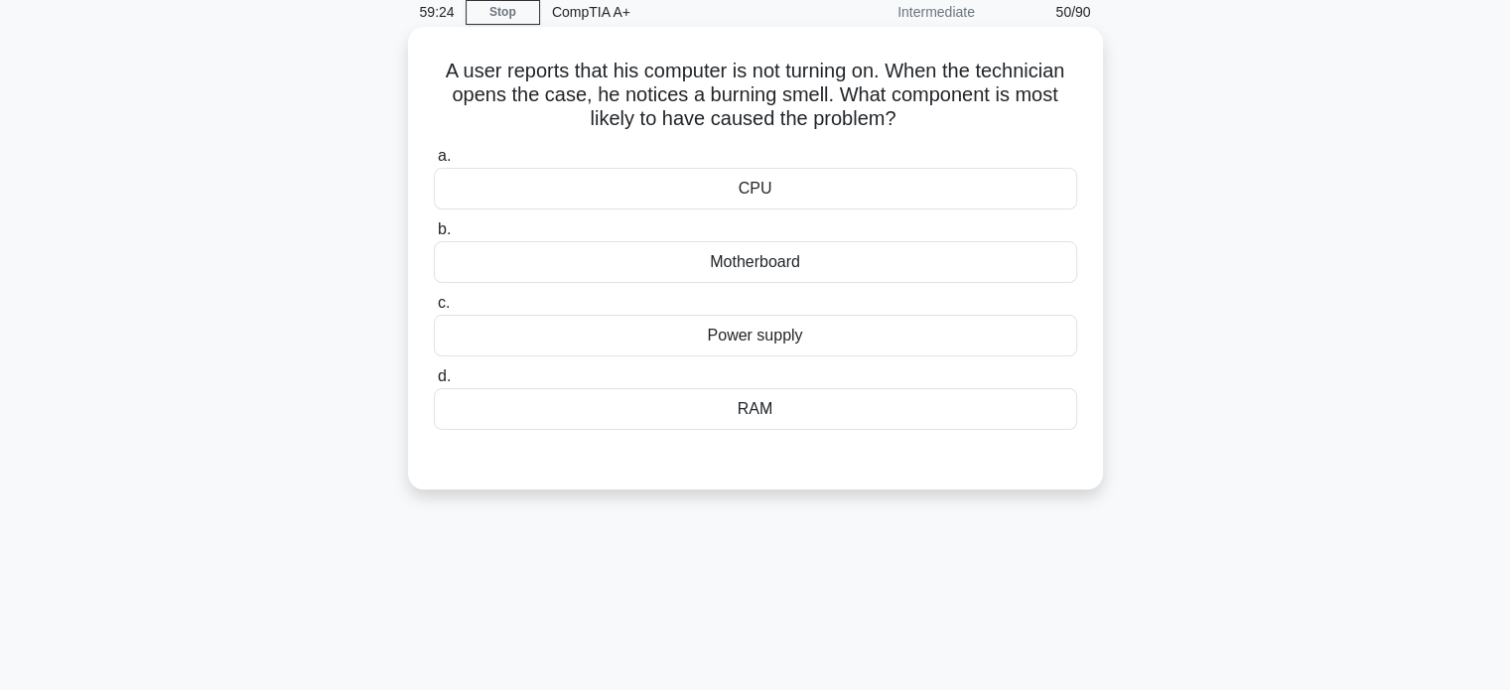
click at [877, 401] on div "RAM" at bounding box center [755, 409] width 643 height 42
click at [434, 383] on input "d. RAM" at bounding box center [434, 376] width 0 height 13
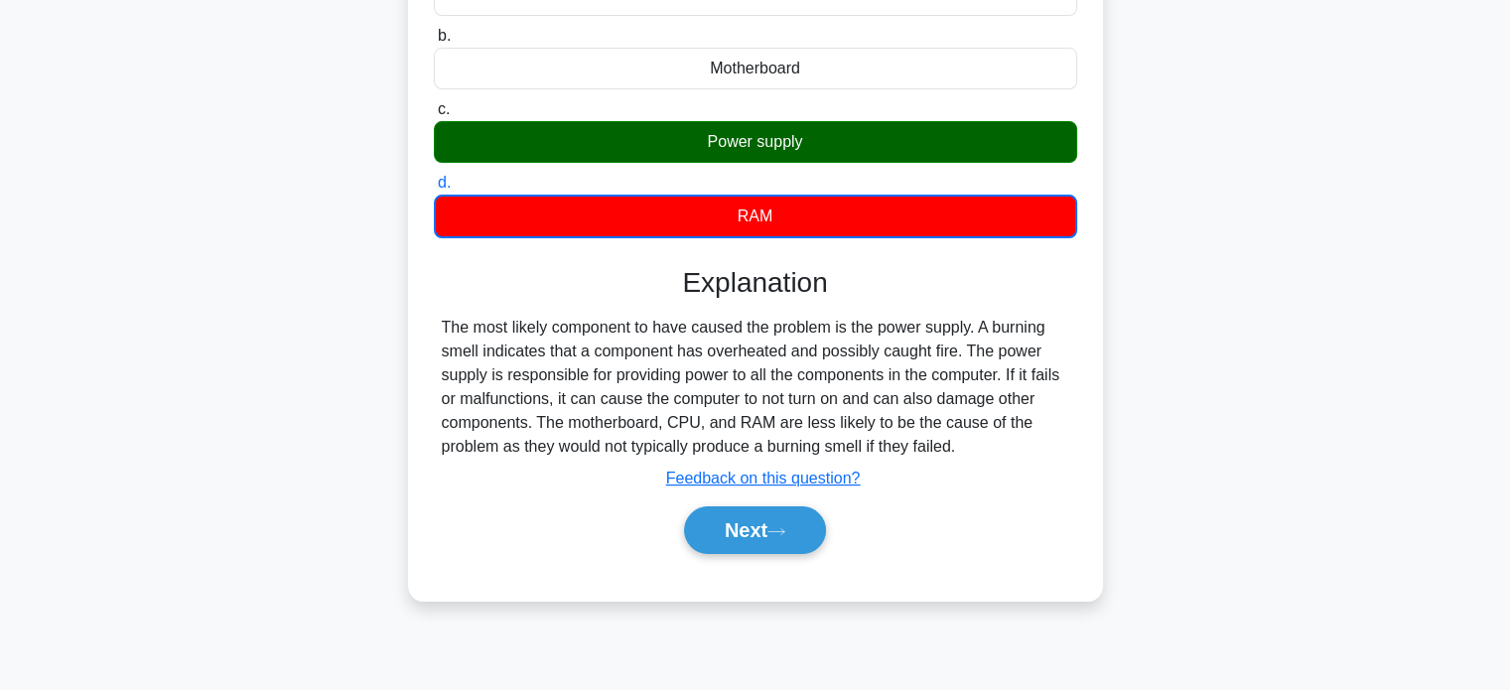
scroll to position [284, 0]
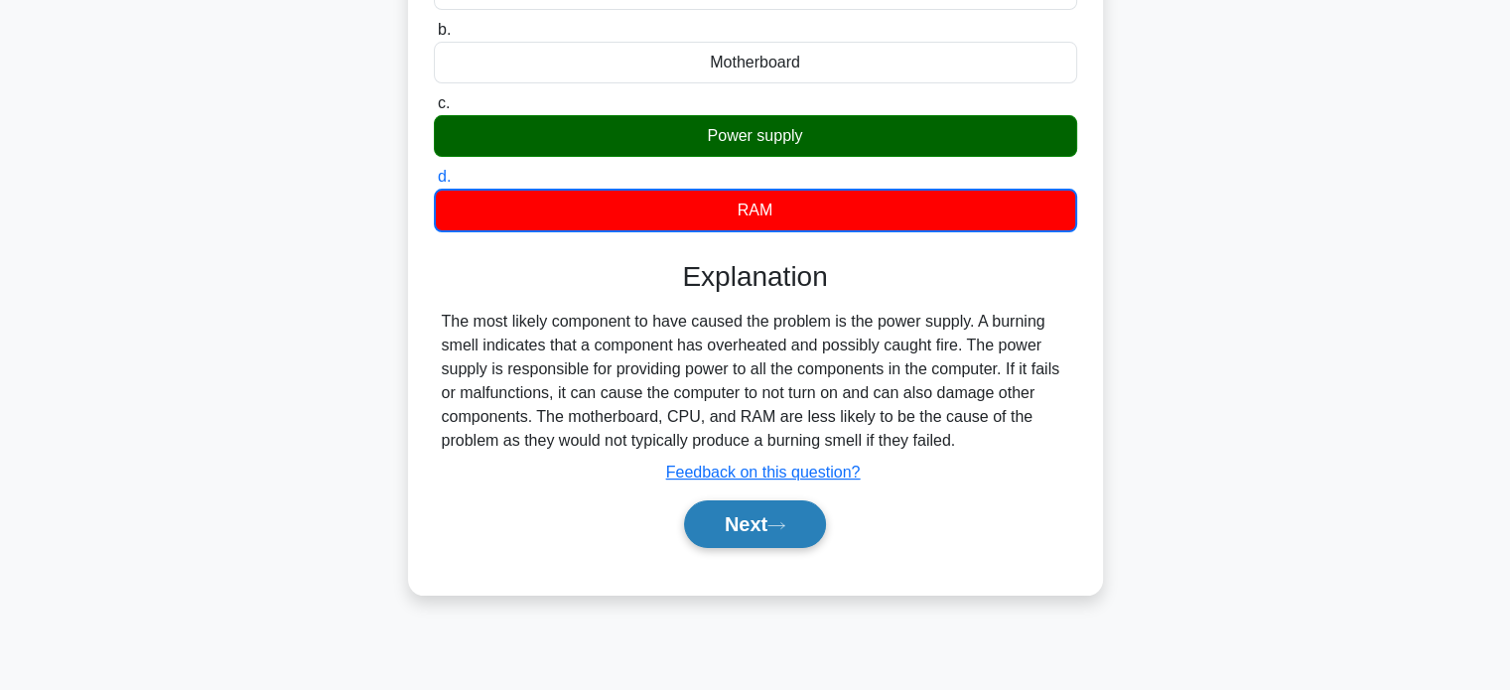
click at [699, 517] on button "Next" at bounding box center [755, 524] width 142 height 48
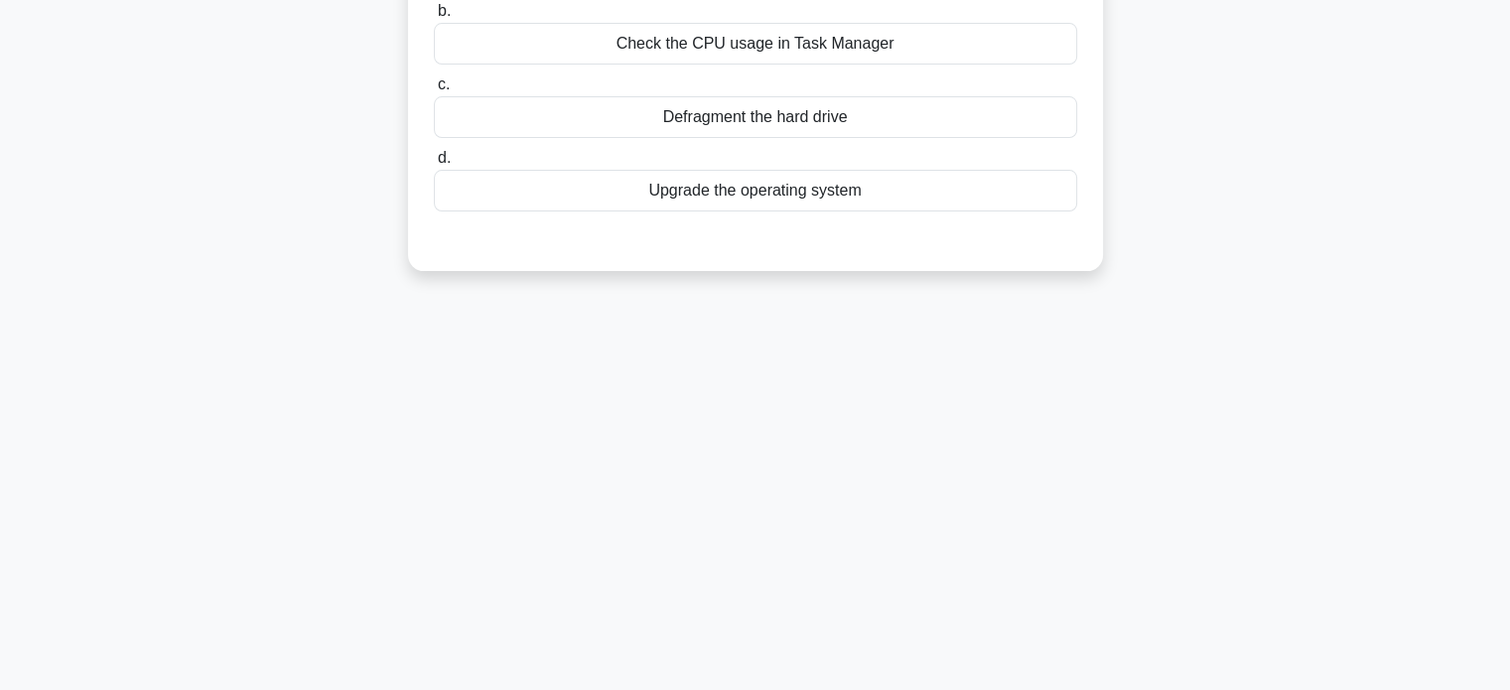
scroll to position [0, 0]
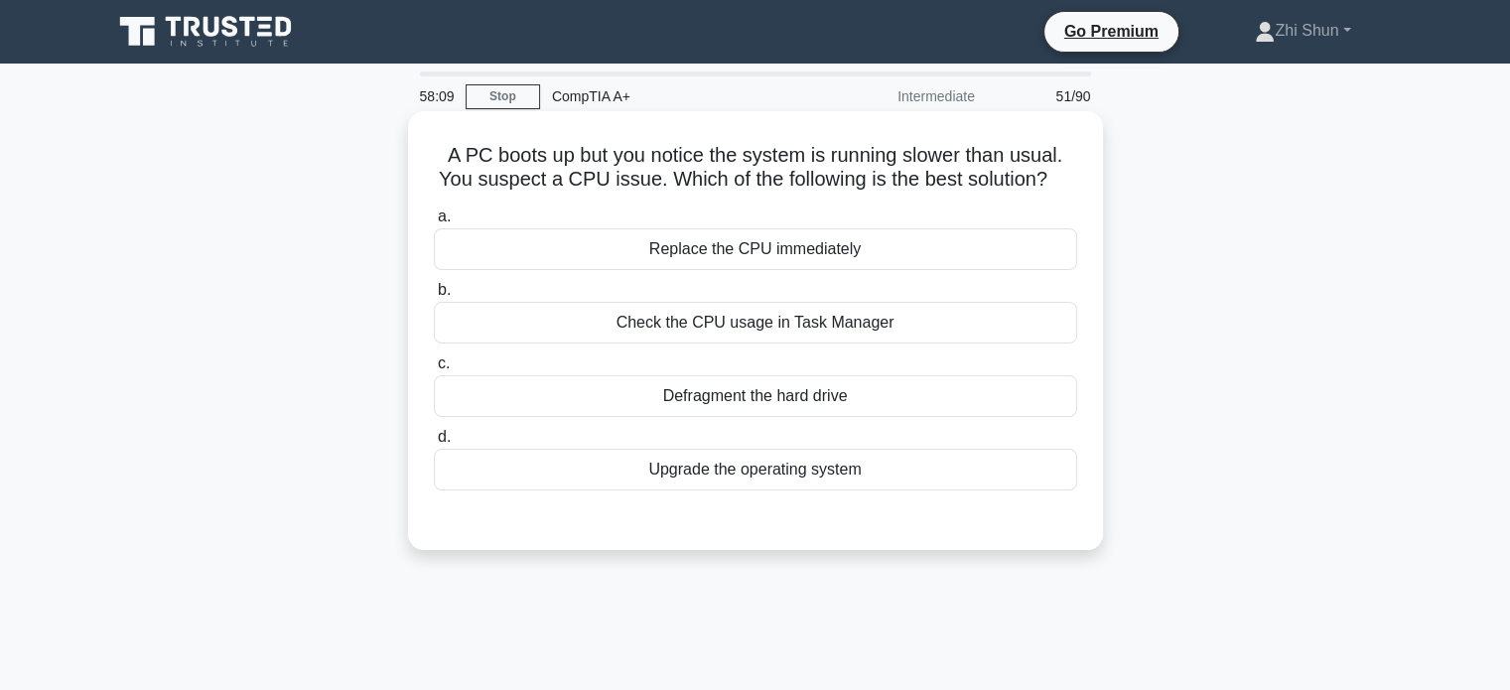
click at [801, 333] on div "Check the CPU usage in Task Manager" at bounding box center [755, 323] width 643 height 42
click at [434, 297] on input "b. Check the CPU usage in Task Manager" at bounding box center [434, 290] width 0 height 13
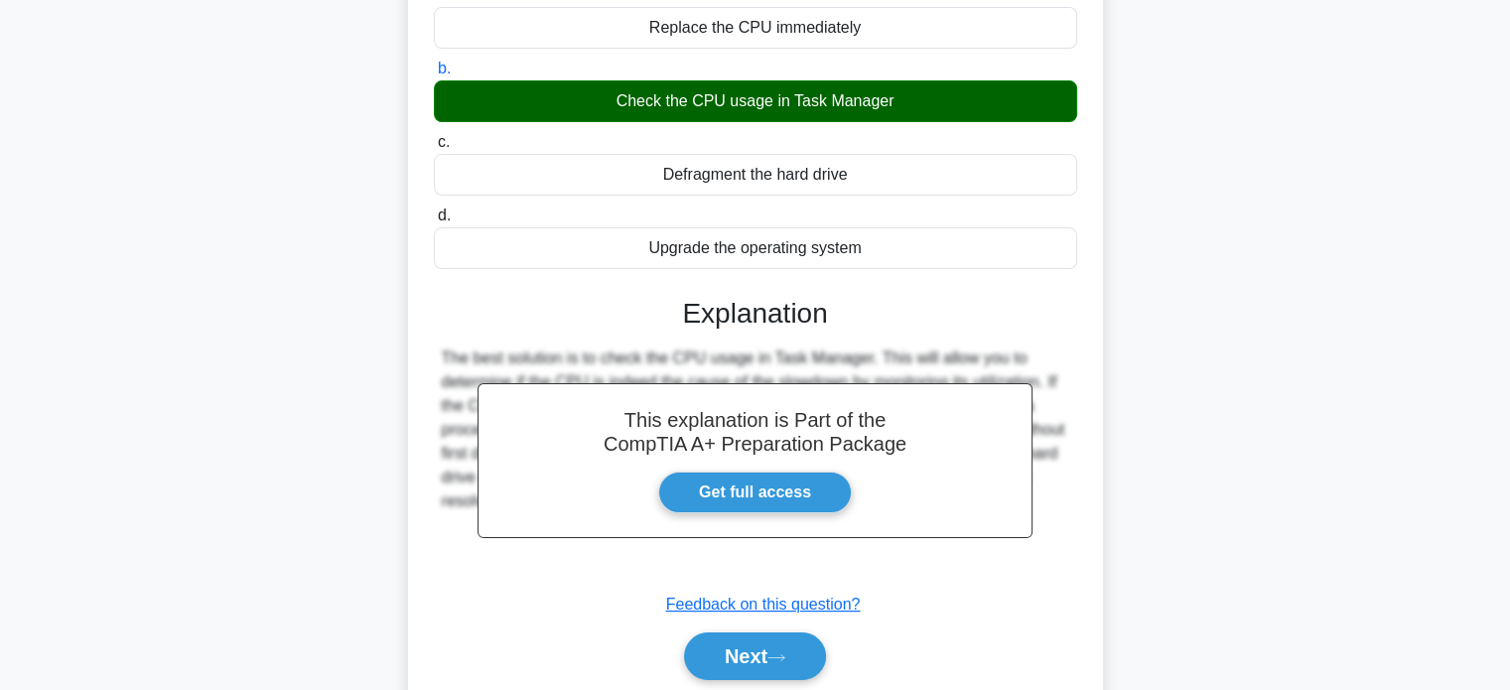
scroll to position [382, 0]
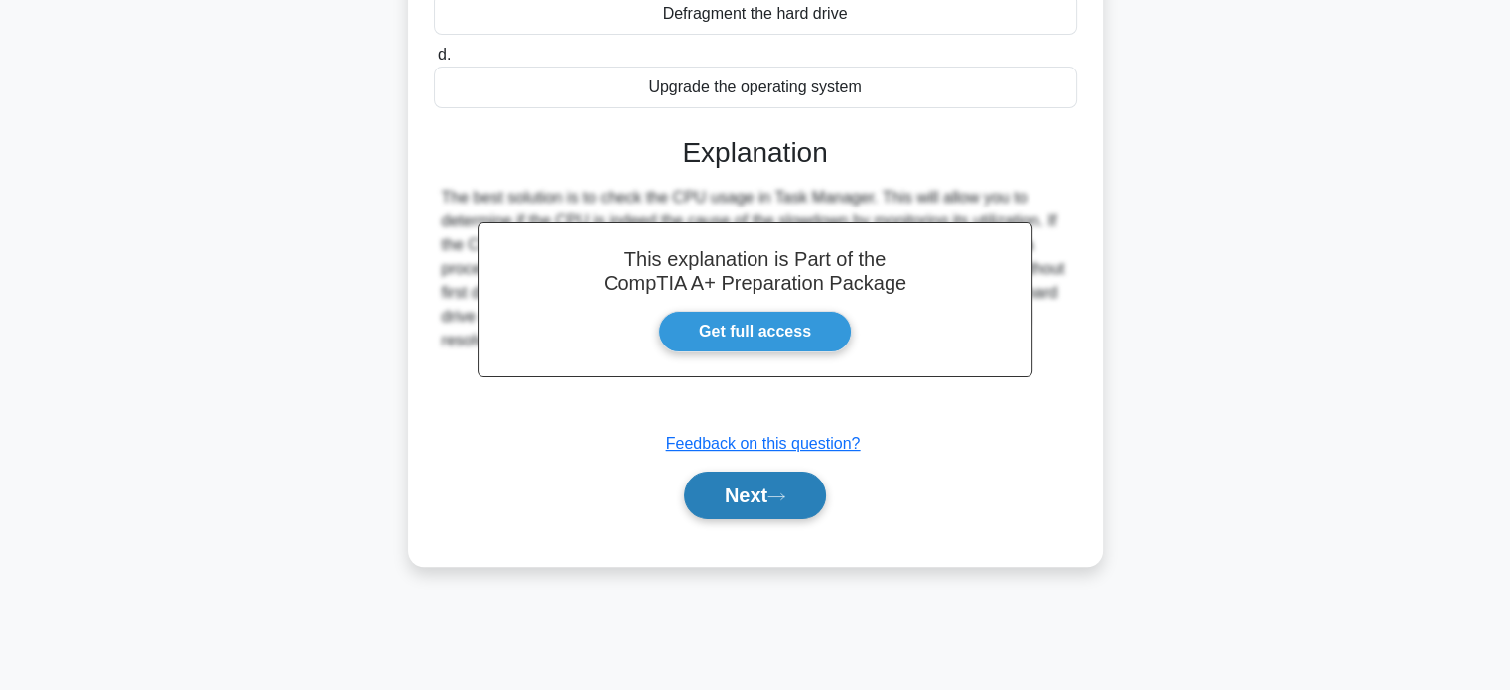
click at [730, 491] on button "Next" at bounding box center [755, 496] width 142 height 48
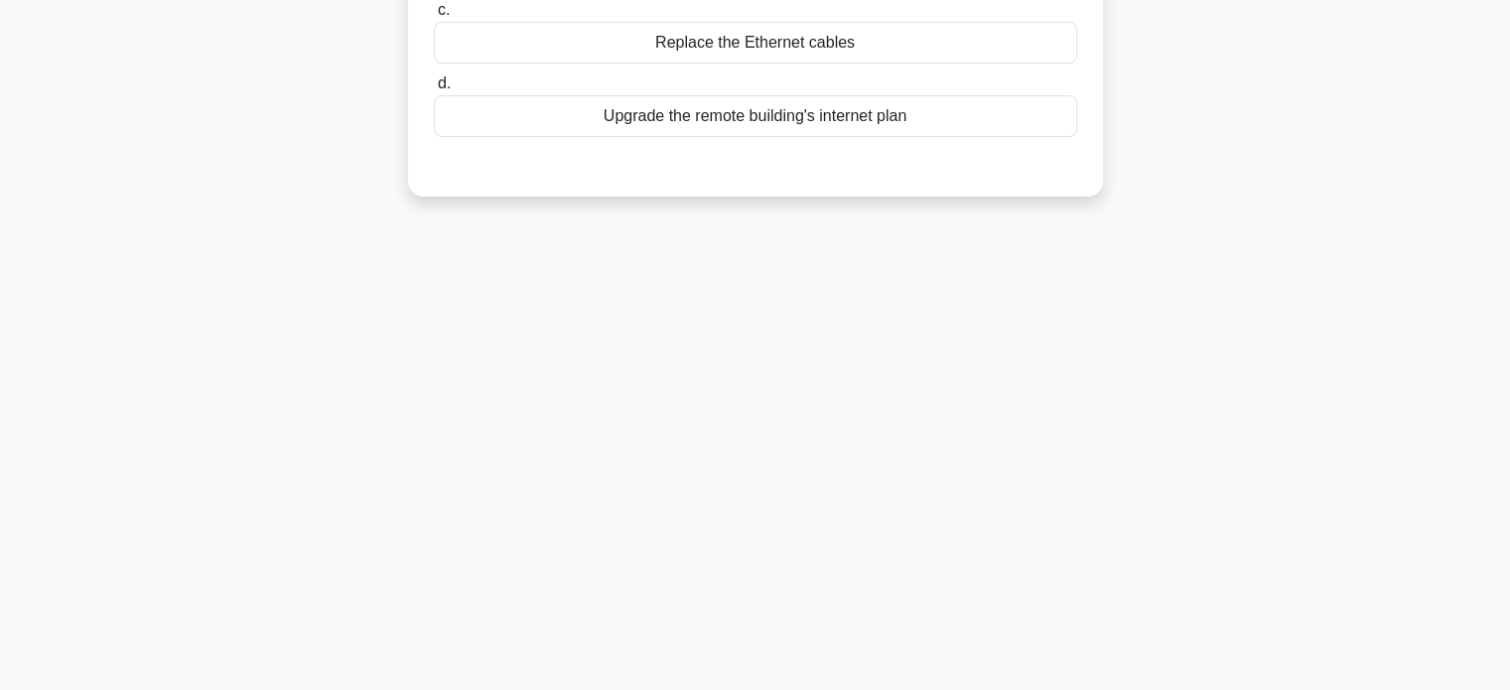
scroll to position [0, 0]
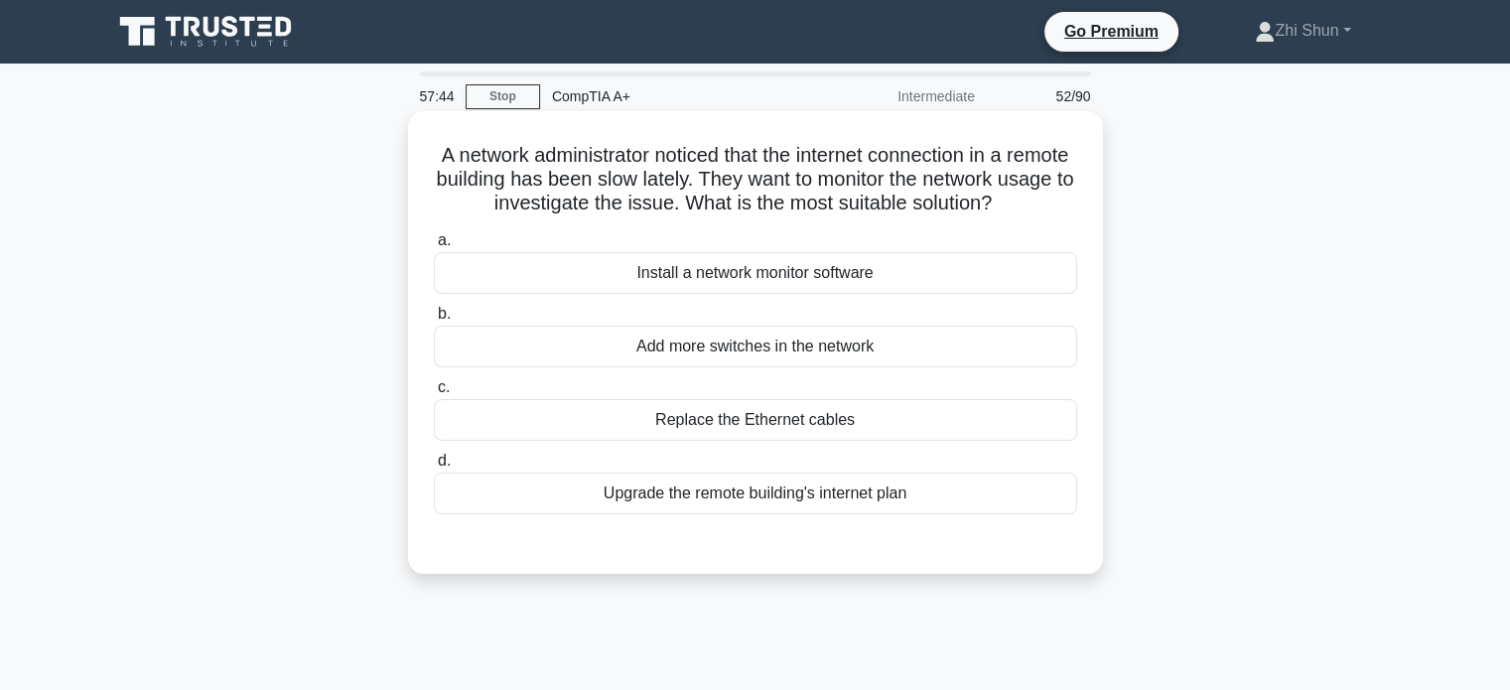
click at [896, 292] on div "Install a network monitor software" at bounding box center [755, 273] width 643 height 42
click at [434, 247] on input "a. Install a network monitor software" at bounding box center [434, 240] width 0 height 13
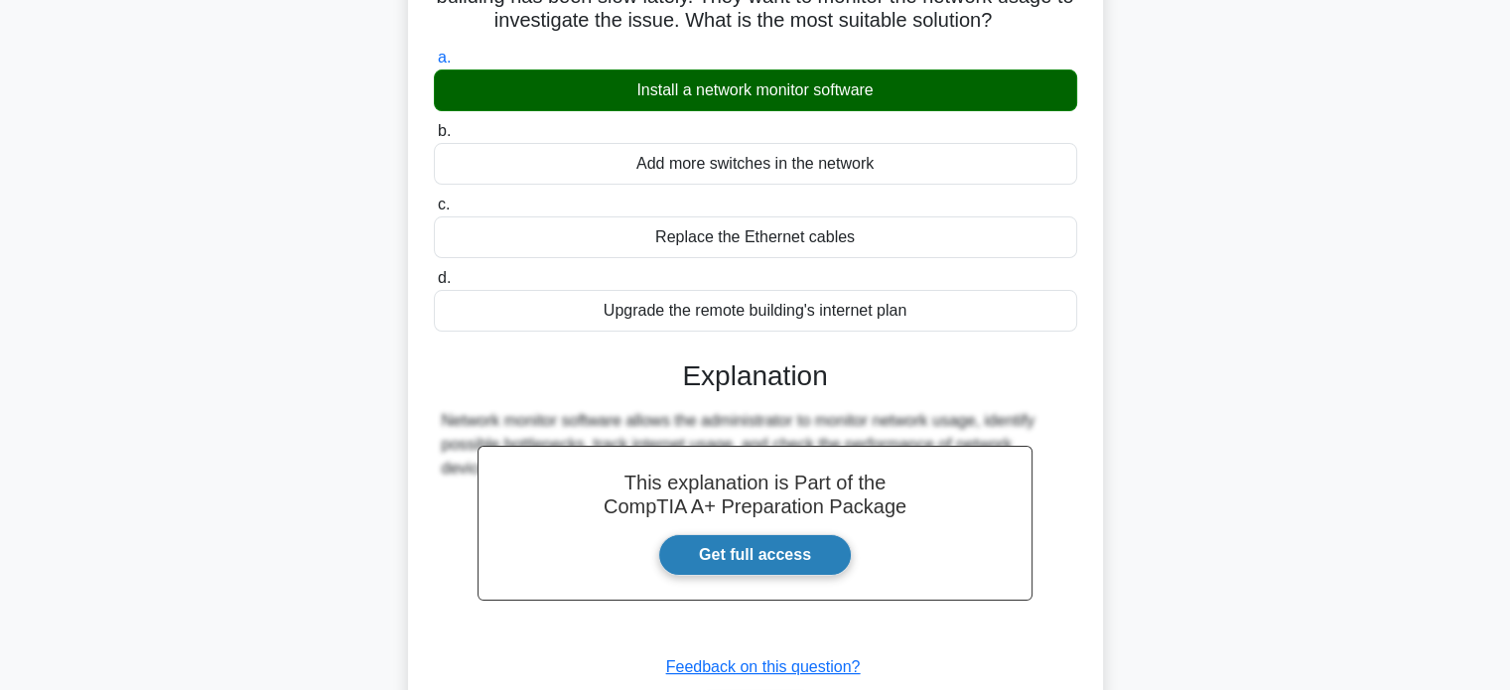
scroll to position [382, 0]
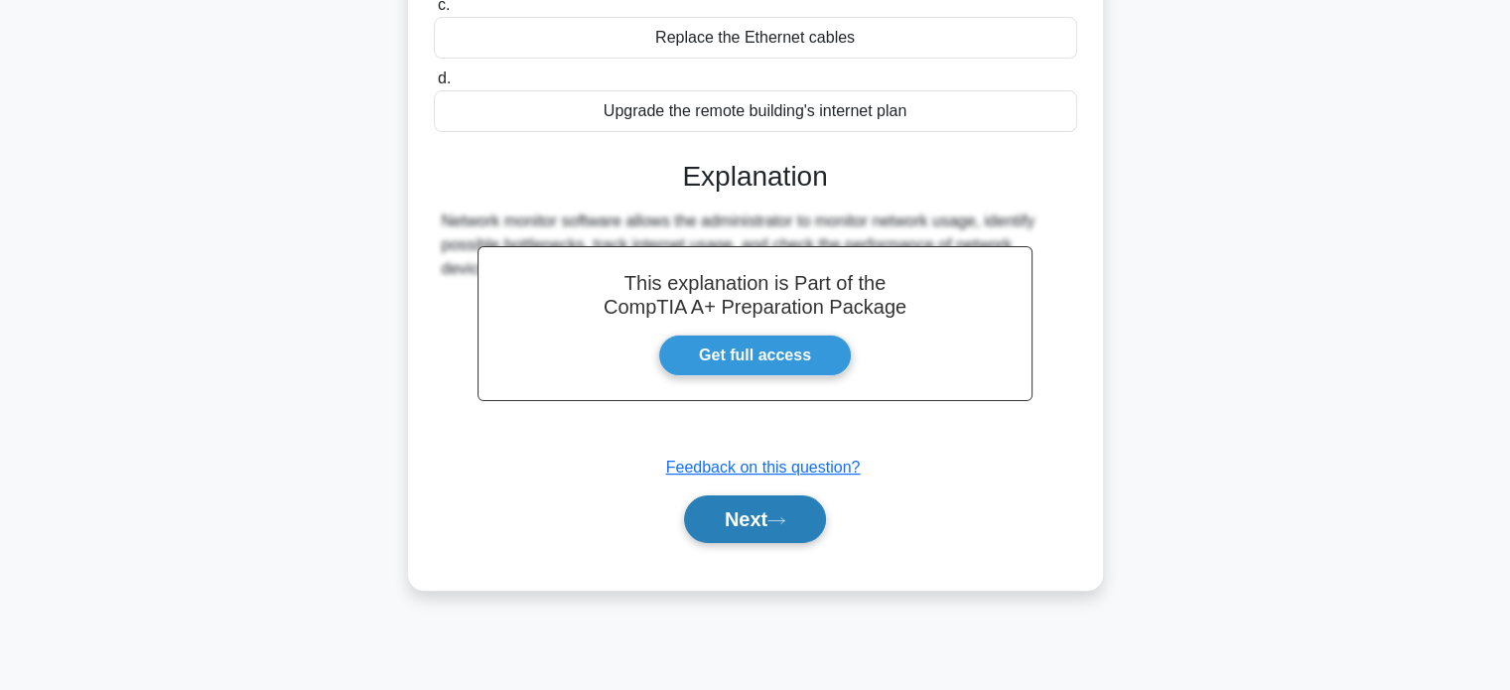
click at [719, 537] on button "Next" at bounding box center [755, 519] width 142 height 48
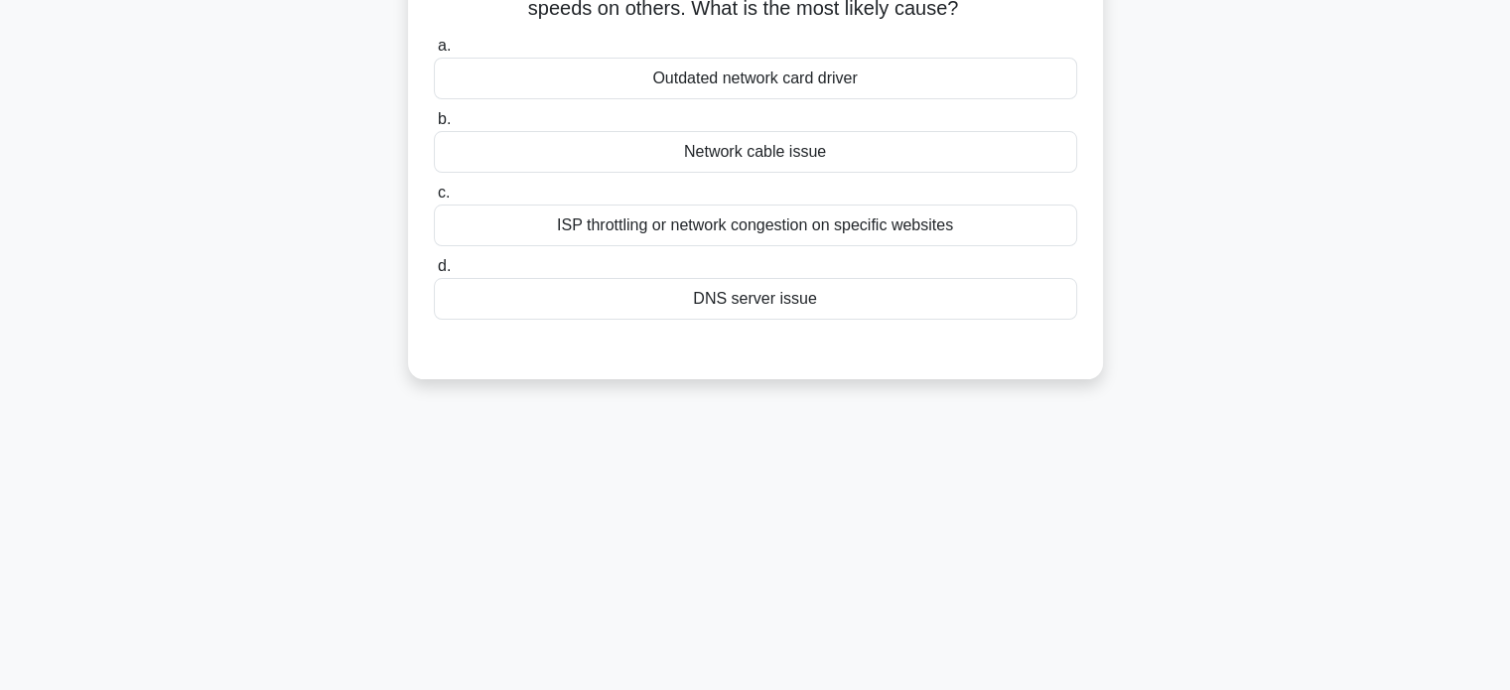
scroll to position [0, 0]
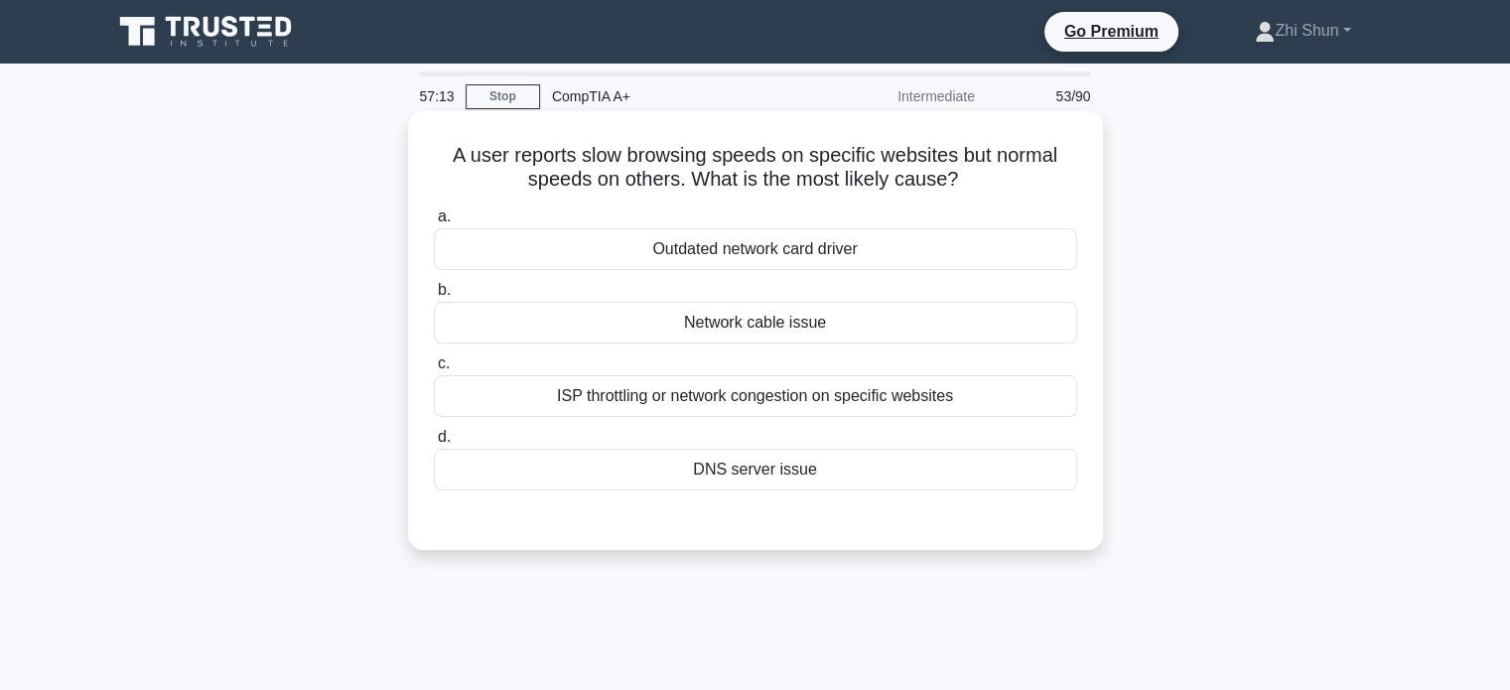
click at [854, 392] on div "ISP throttling or network congestion on specific websites" at bounding box center [755, 396] width 643 height 42
click at [434, 370] on input "c. ISP throttling or network congestion on specific websites" at bounding box center [434, 363] width 0 height 13
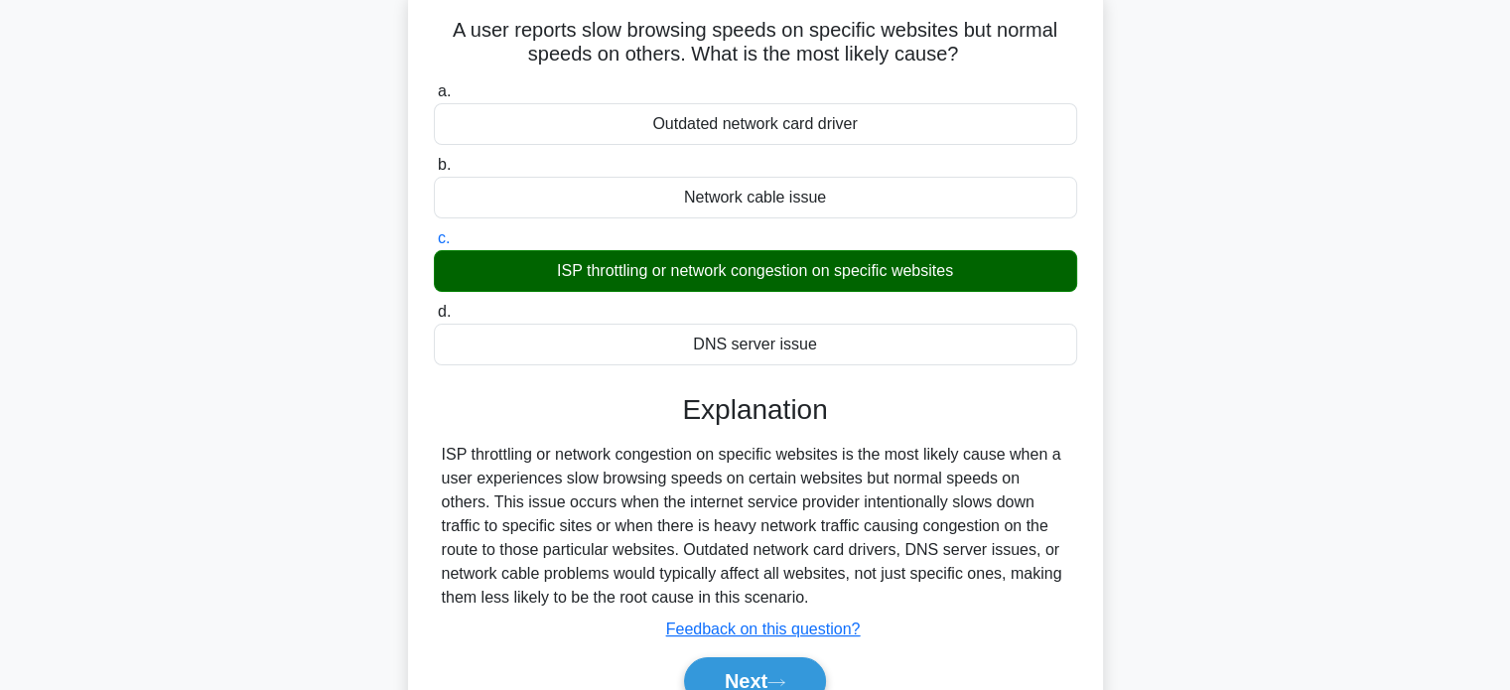
scroll to position [298, 0]
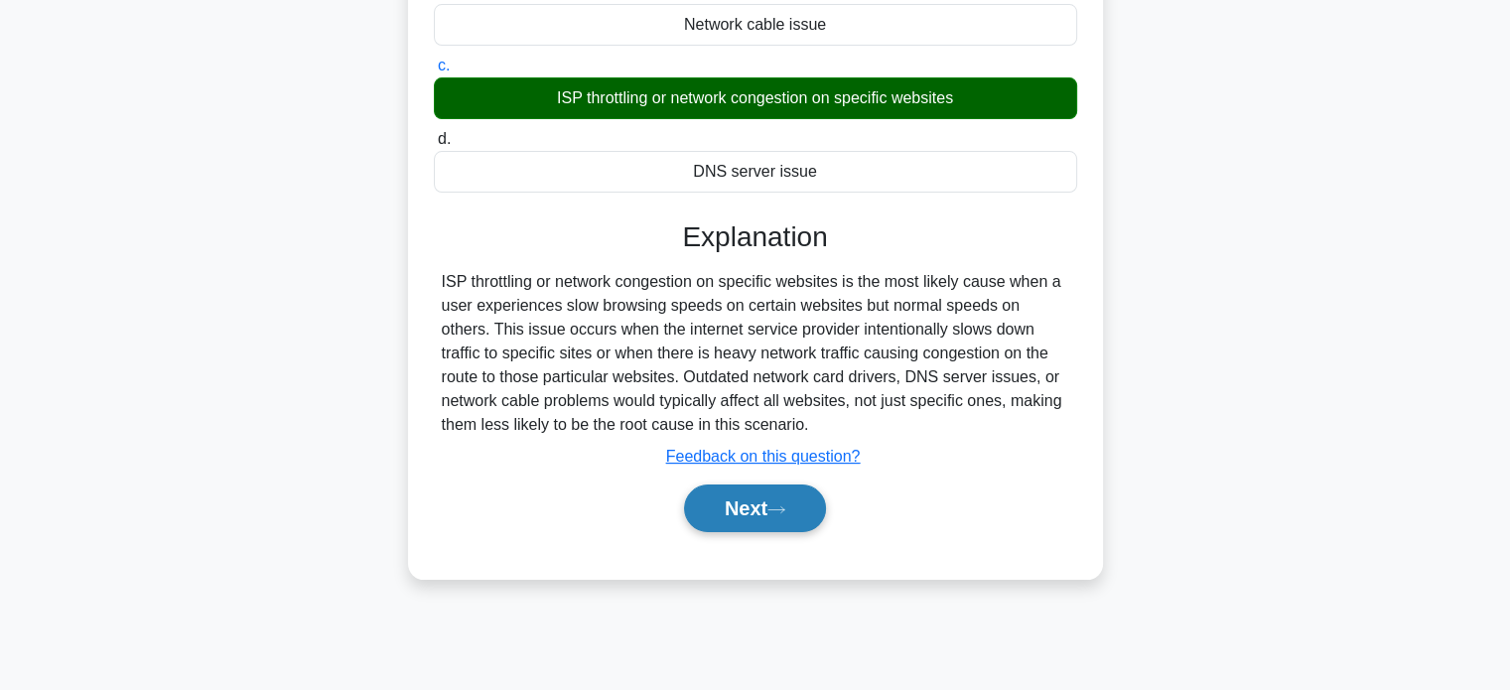
click at [794, 511] on button "Next" at bounding box center [755, 509] width 142 height 48
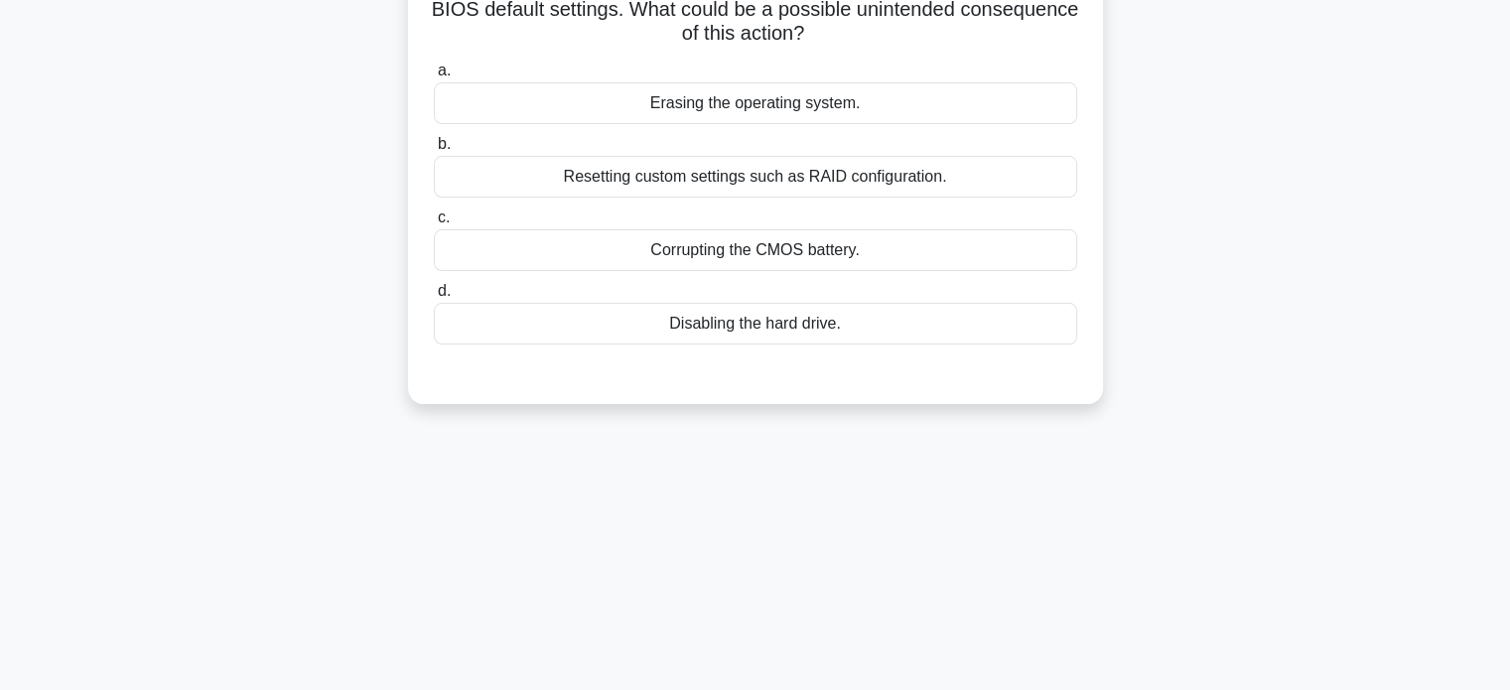
scroll to position [0, 0]
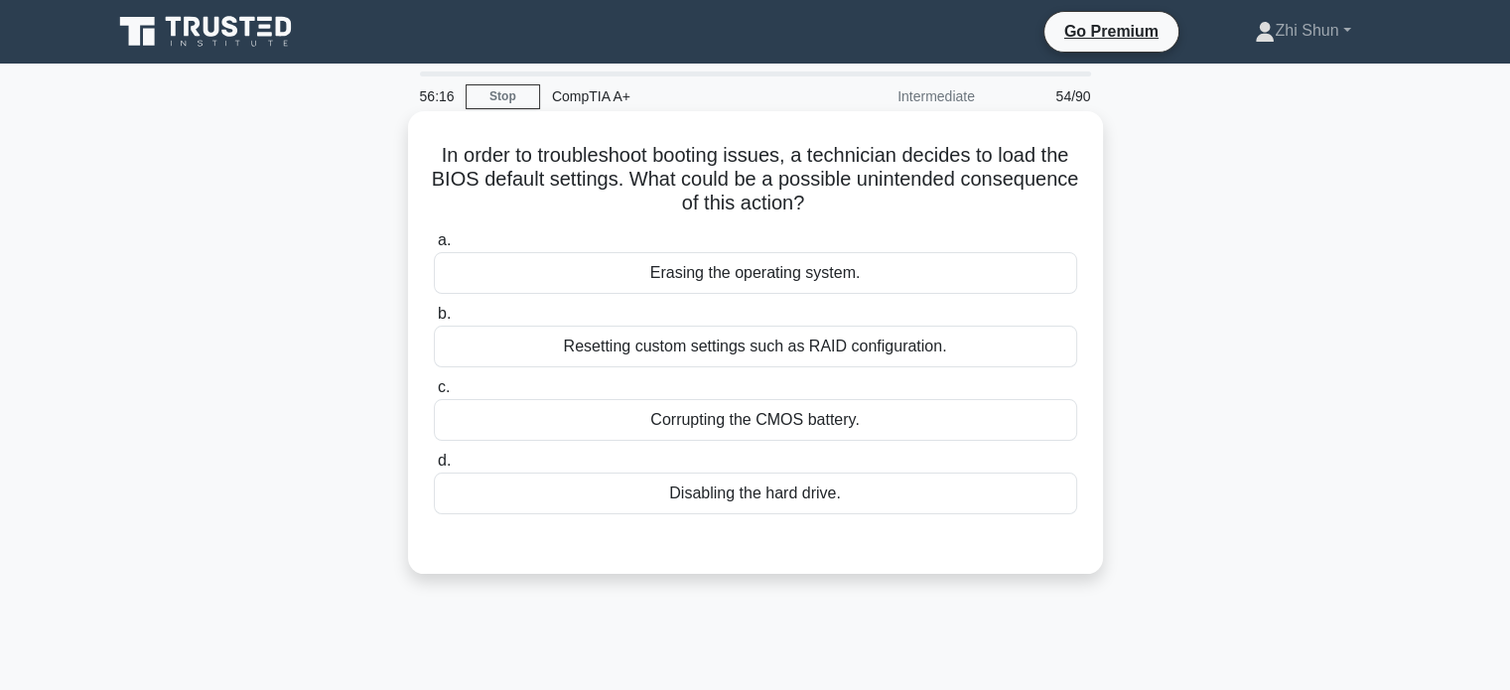
click at [766, 342] on div "Resetting custom settings such as RAID configuration." at bounding box center [755, 347] width 643 height 42
click at [434, 321] on input "b. Resetting custom settings such as RAID configuration." at bounding box center [434, 314] width 0 height 13
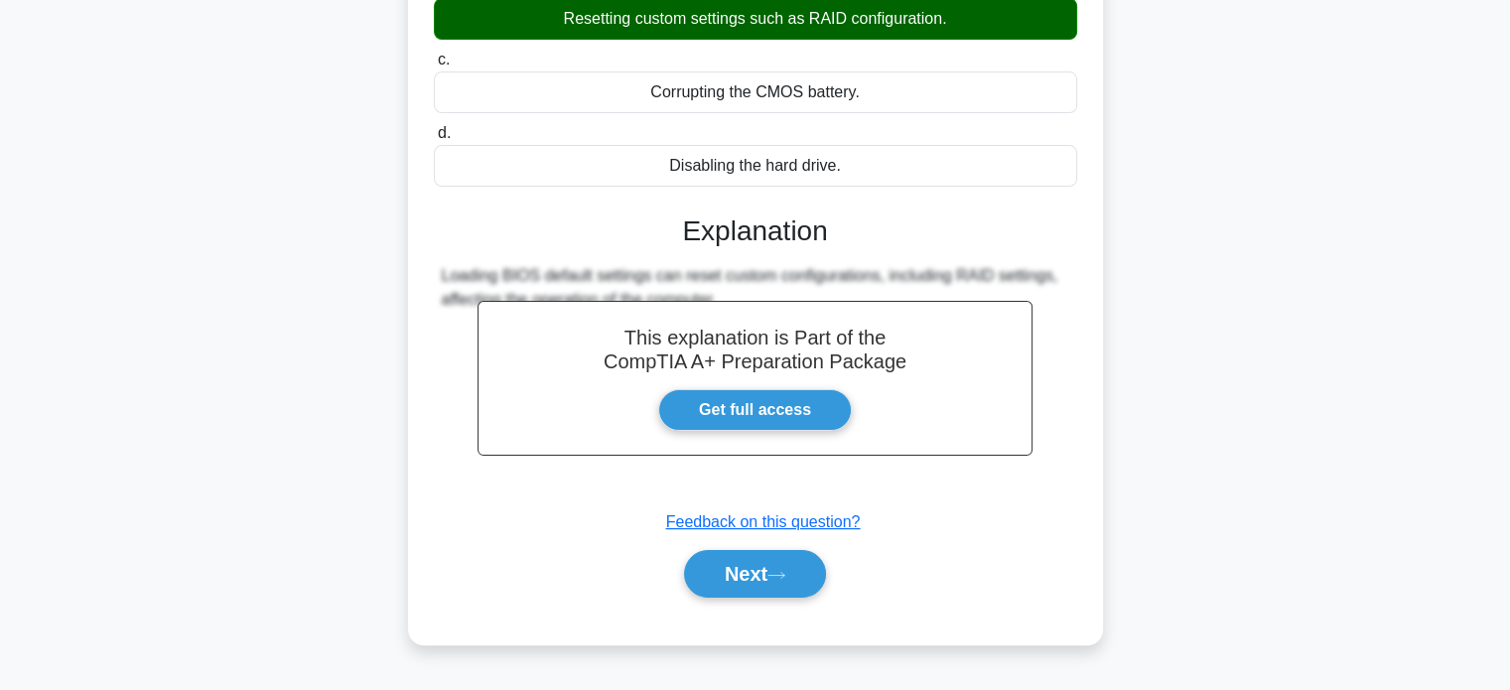
scroll to position [382, 0]
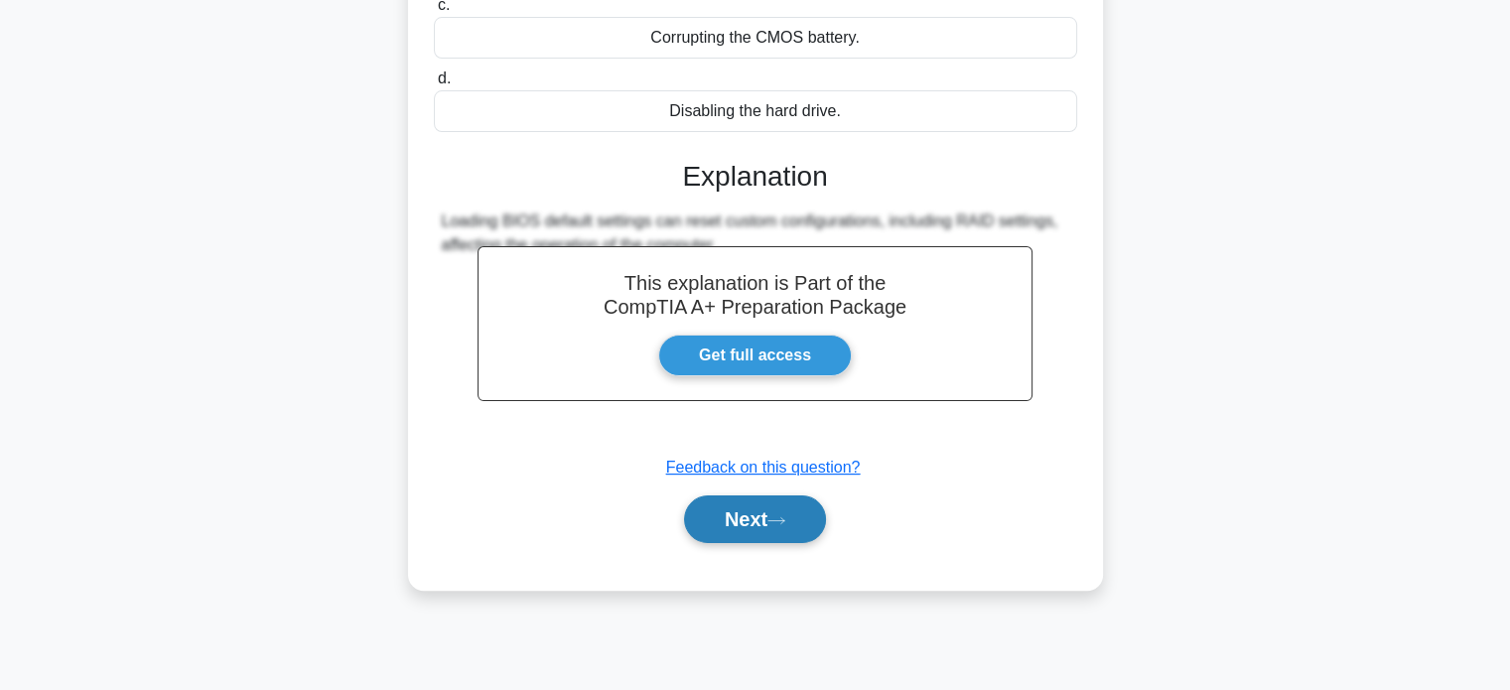
click at [752, 507] on button "Next" at bounding box center [755, 519] width 142 height 48
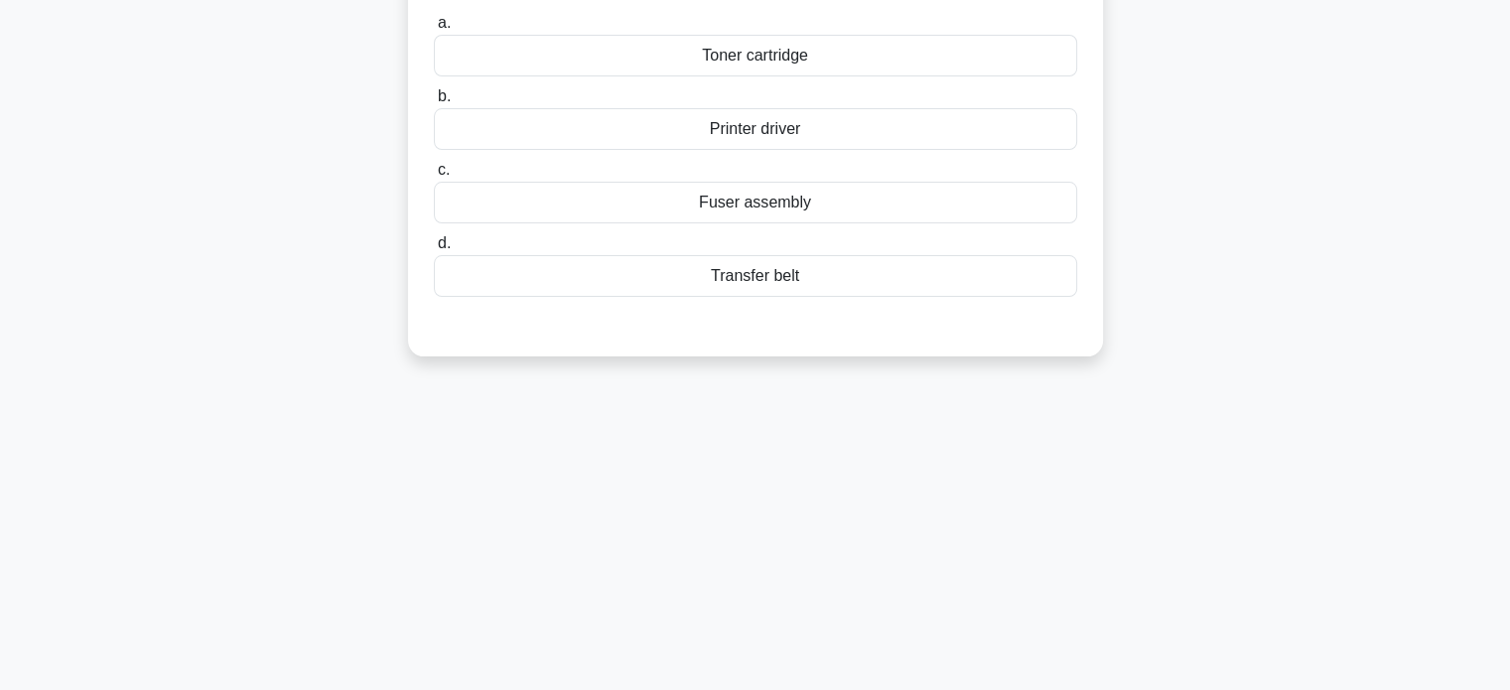
scroll to position [0, 0]
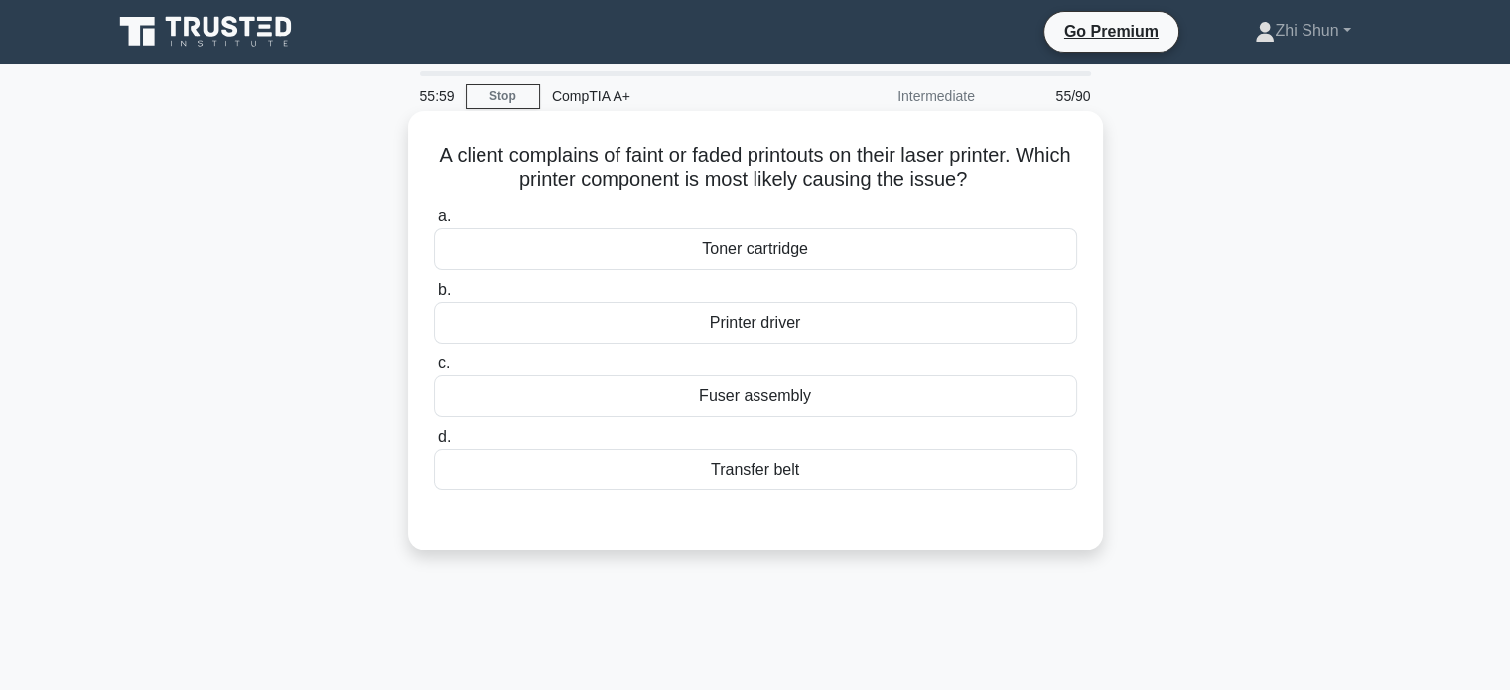
click at [764, 246] on div "Toner cartridge" at bounding box center [755, 249] width 643 height 42
click at [434, 223] on input "a. Toner cartridge" at bounding box center [434, 216] width 0 height 13
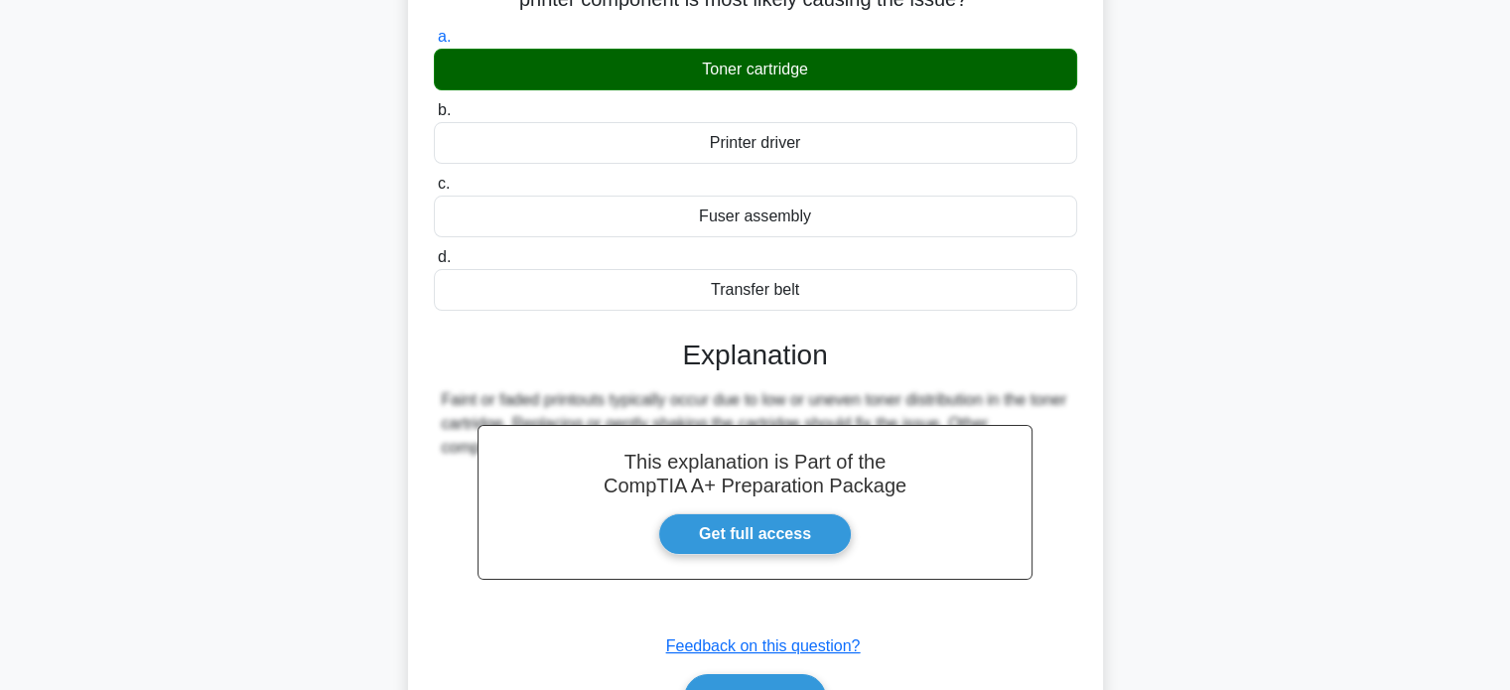
scroll to position [382, 0]
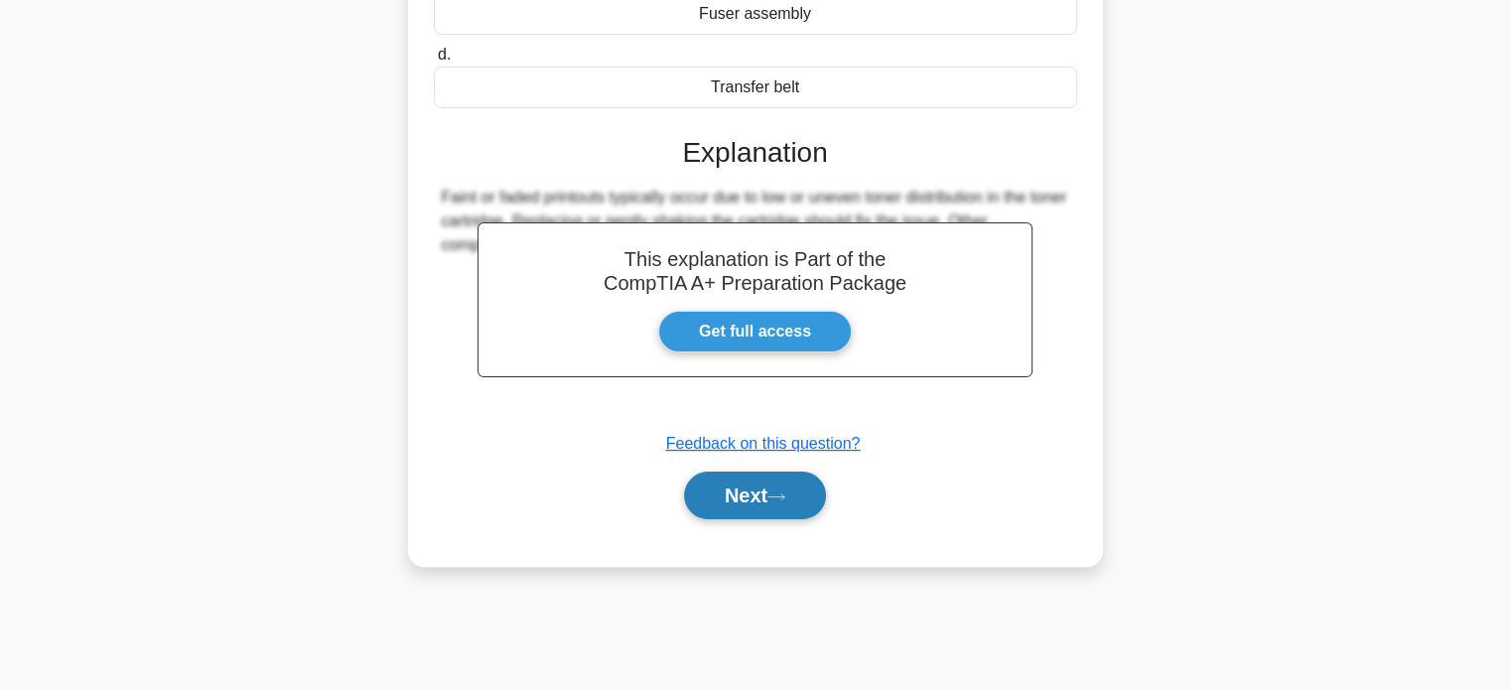
click at [708, 489] on button "Next" at bounding box center [755, 496] width 142 height 48
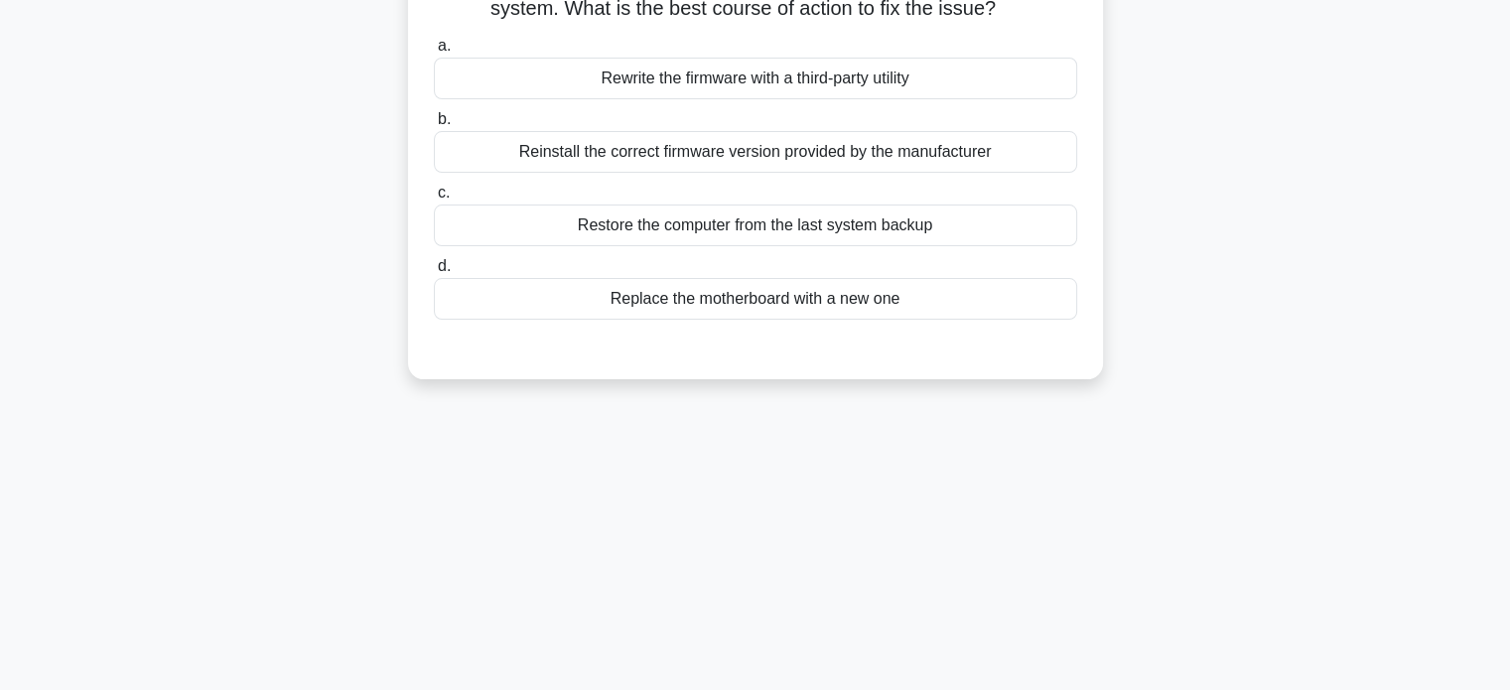
scroll to position [0, 0]
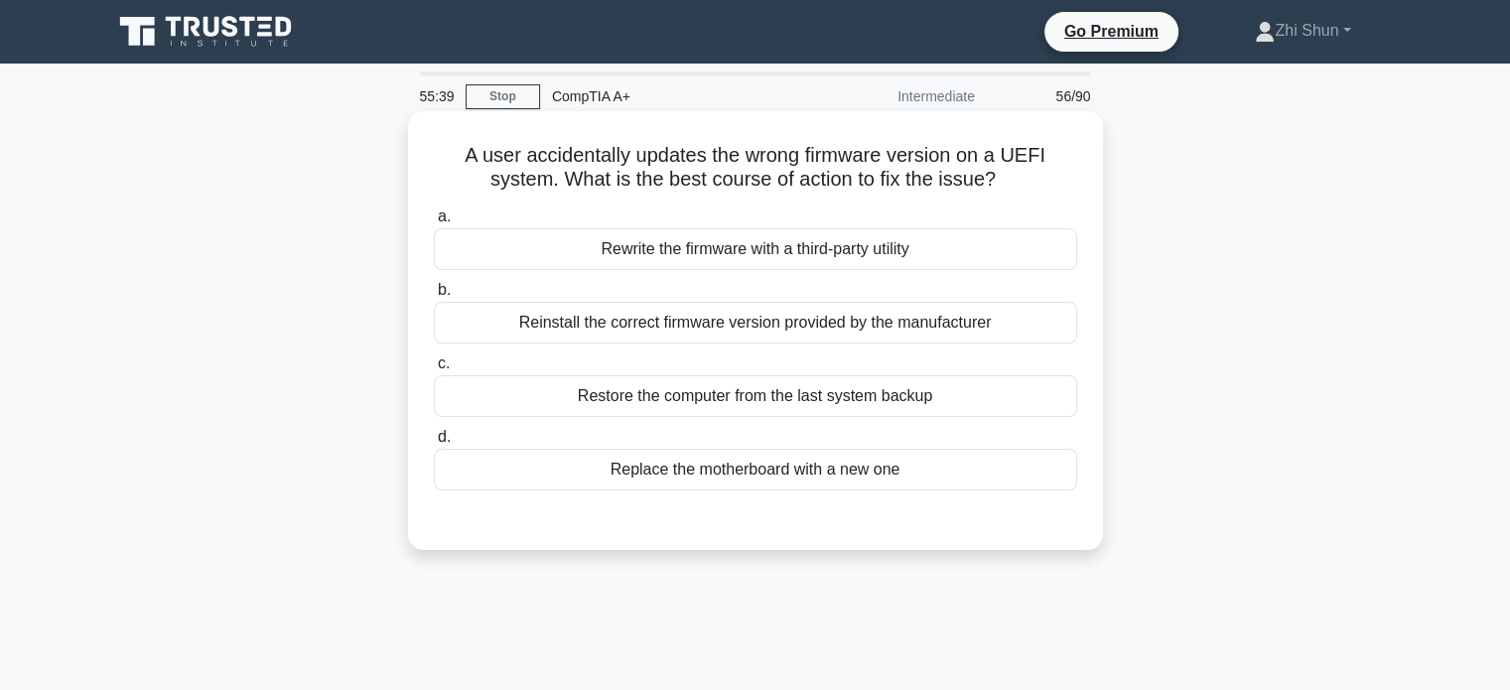
click at [743, 313] on div "Reinstall the correct firmware version provided by the manufacturer" at bounding box center [755, 323] width 643 height 42
click at [434, 297] on input "b. Reinstall the correct firmware version provided by the manufacturer" at bounding box center [434, 290] width 0 height 13
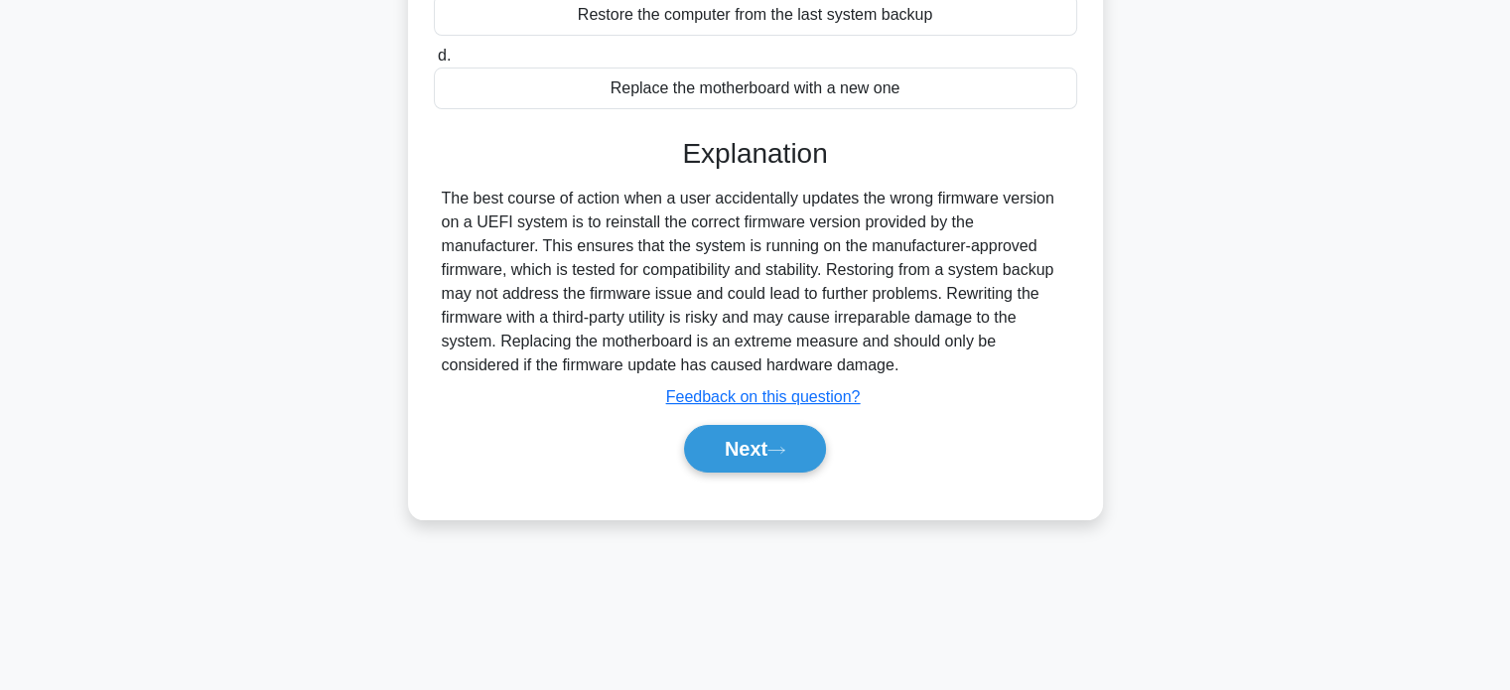
scroll to position [382, 0]
click at [737, 446] on button "Next" at bounding box center [755, 448] width 142 height 48
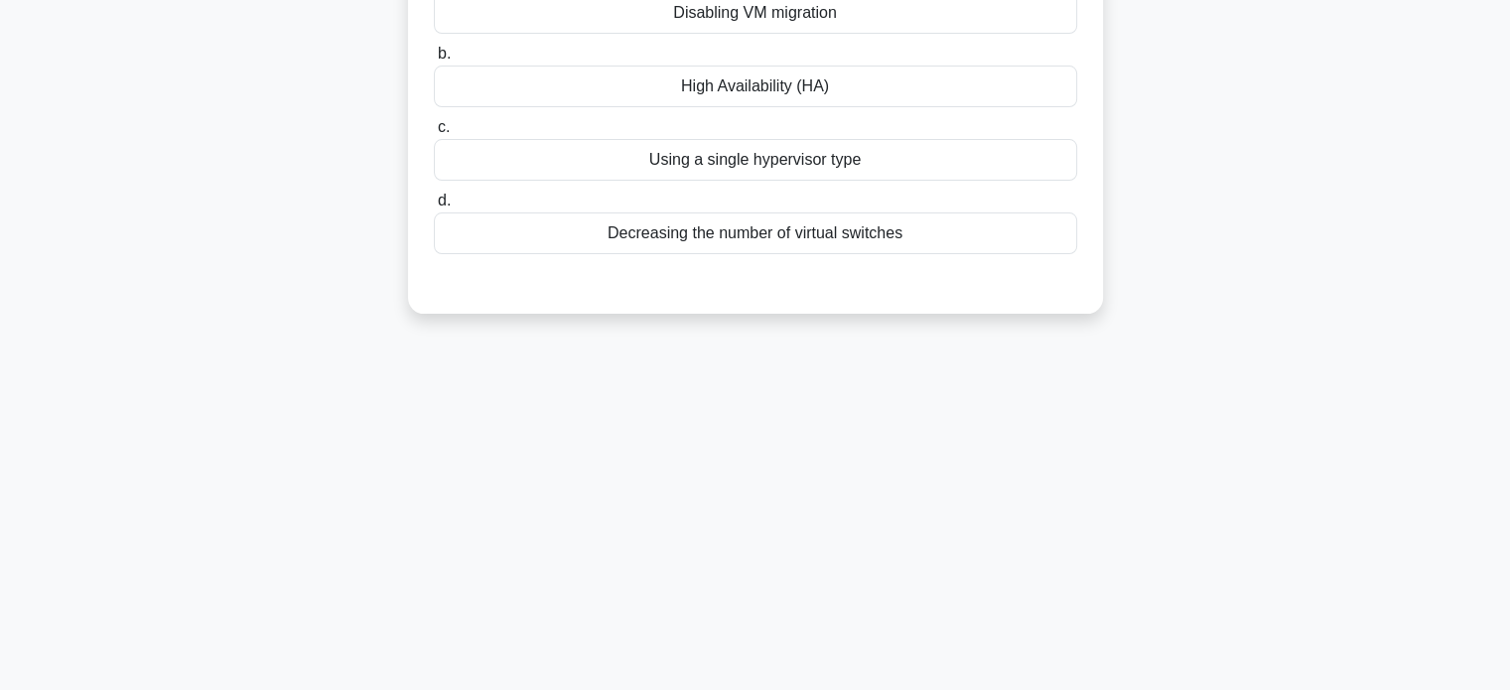
scroll to position [0, 0]
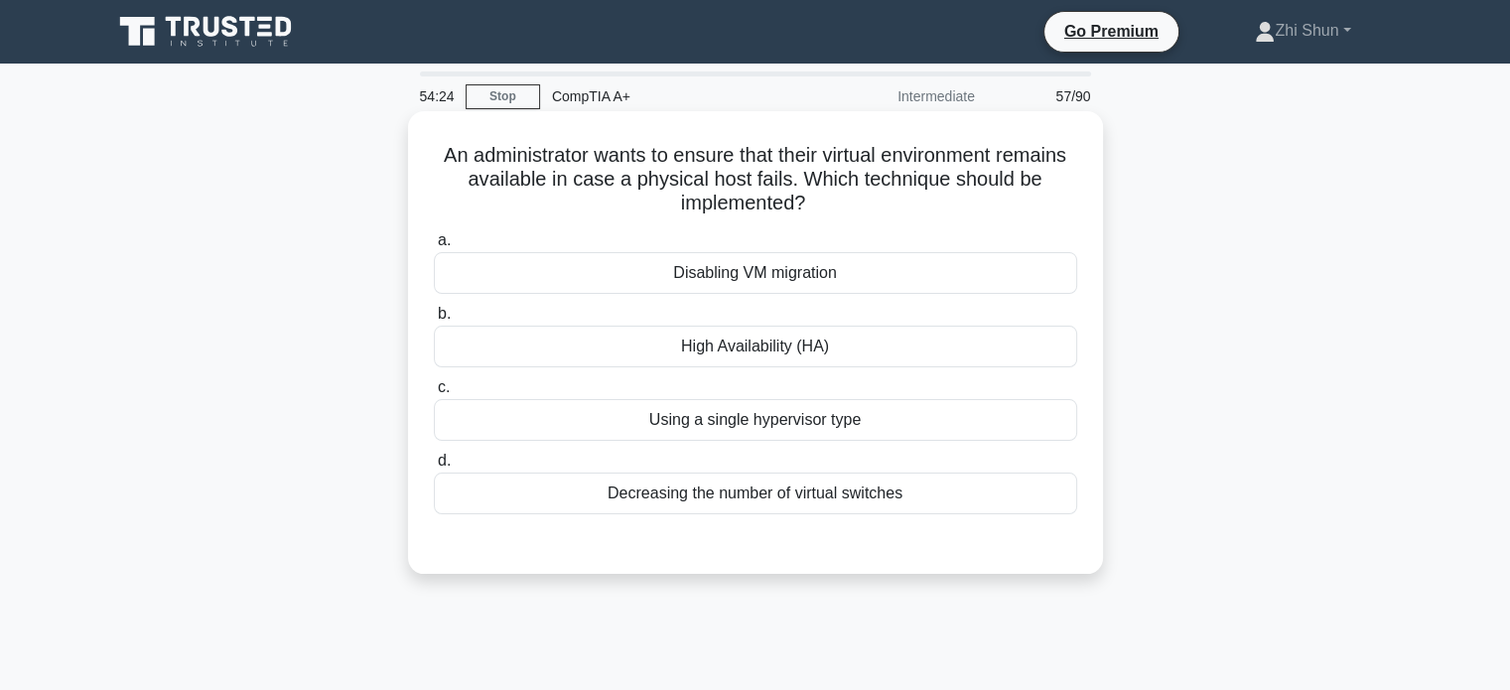
click at [818, 352] on div "High Availability (HA)" at bounding box center [755, 347] width 643 height 42
click at [434, 321] on input "b. High Availability (HA)" at bounding box center [434, 314] width 0 height 13
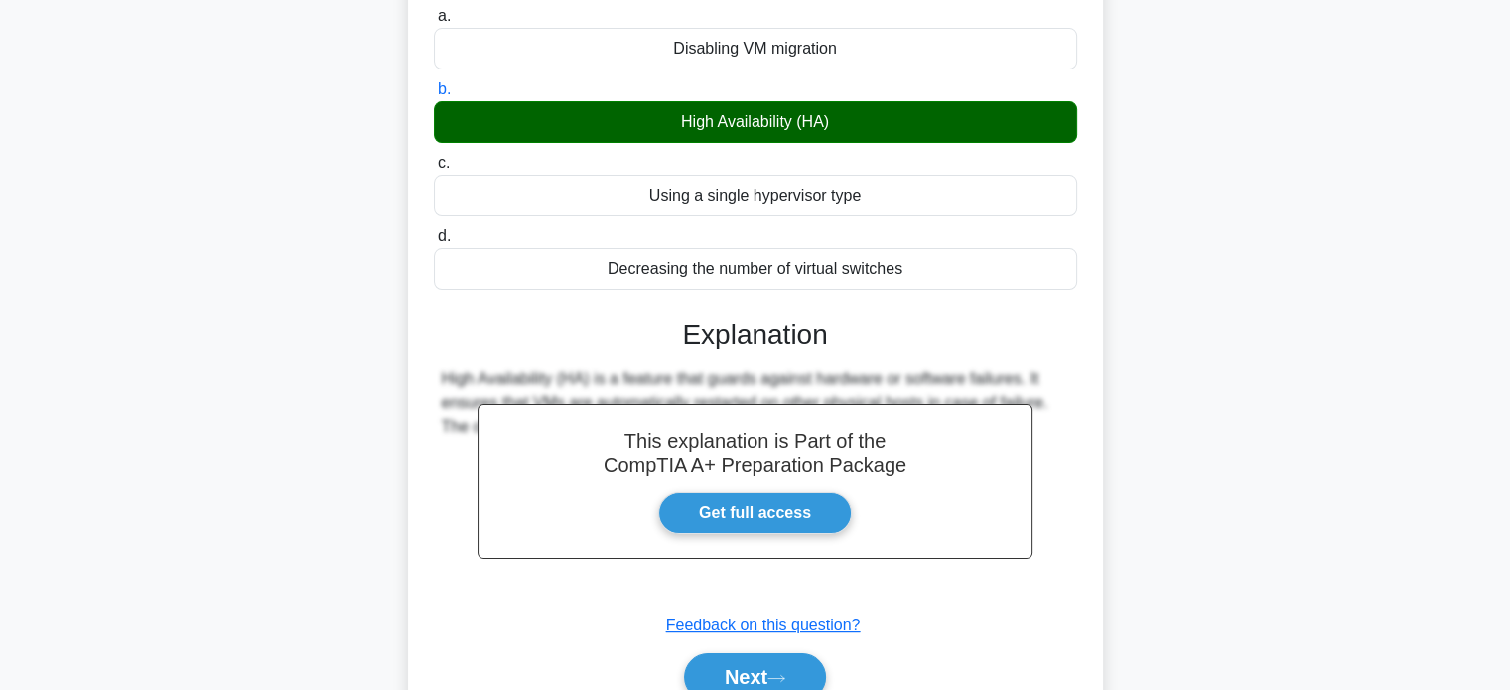
scroll to position [382, 0]
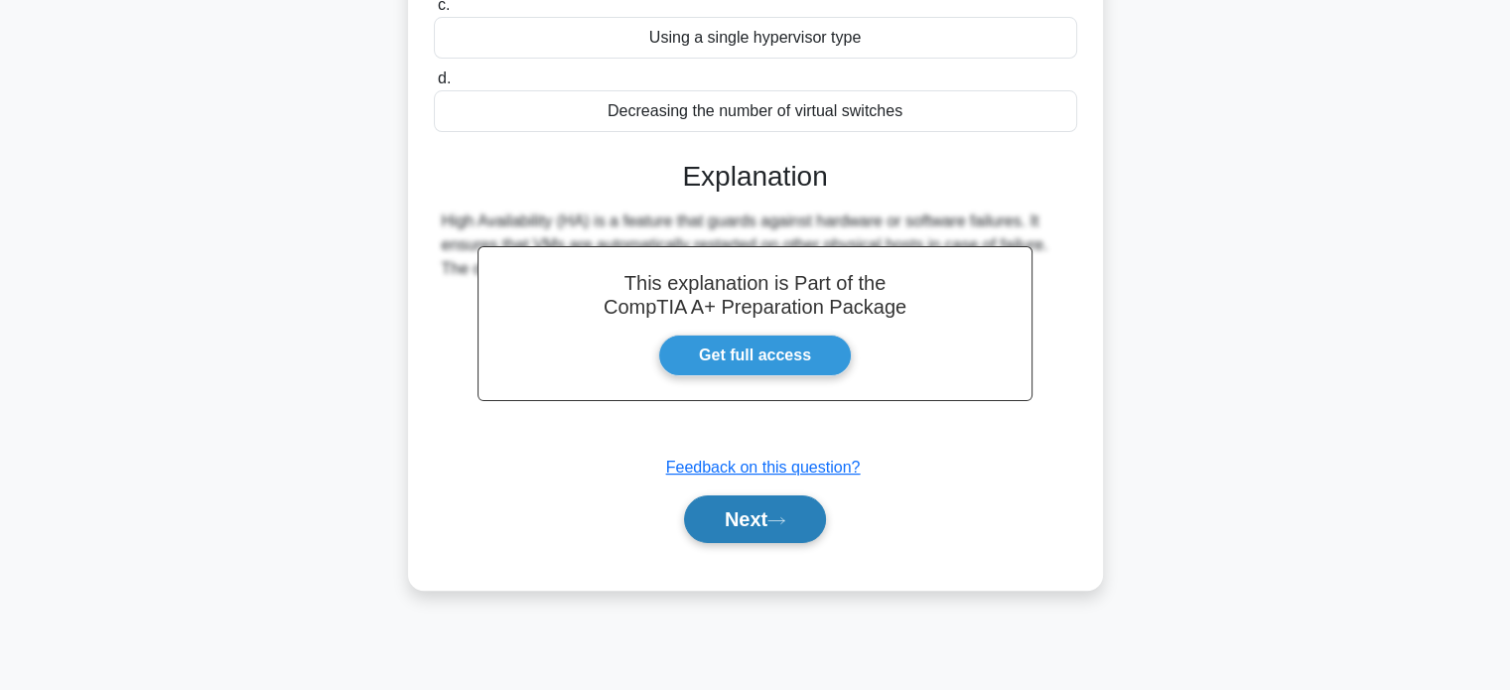
click at [786, 529] on button "Next" at bounding box center [755, 519] width 142 height 48
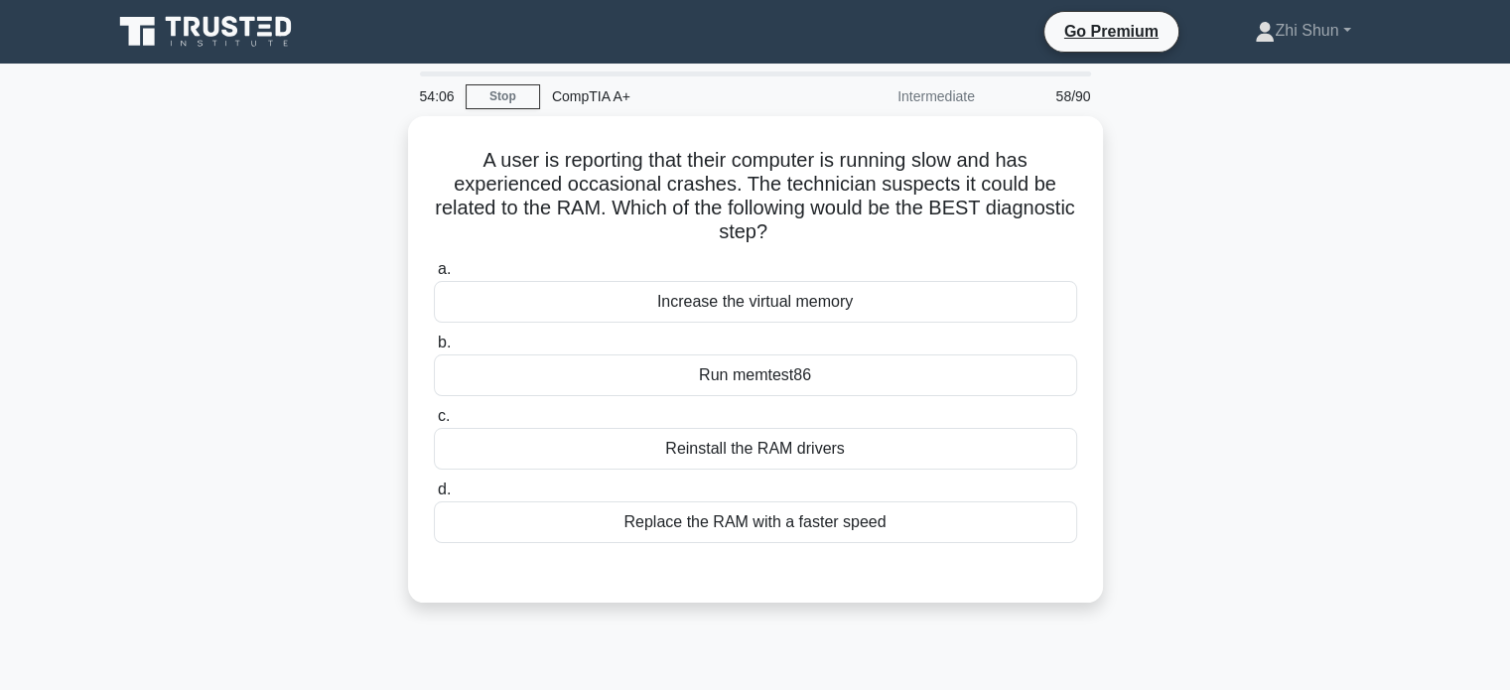
scroll to position [0, 0]
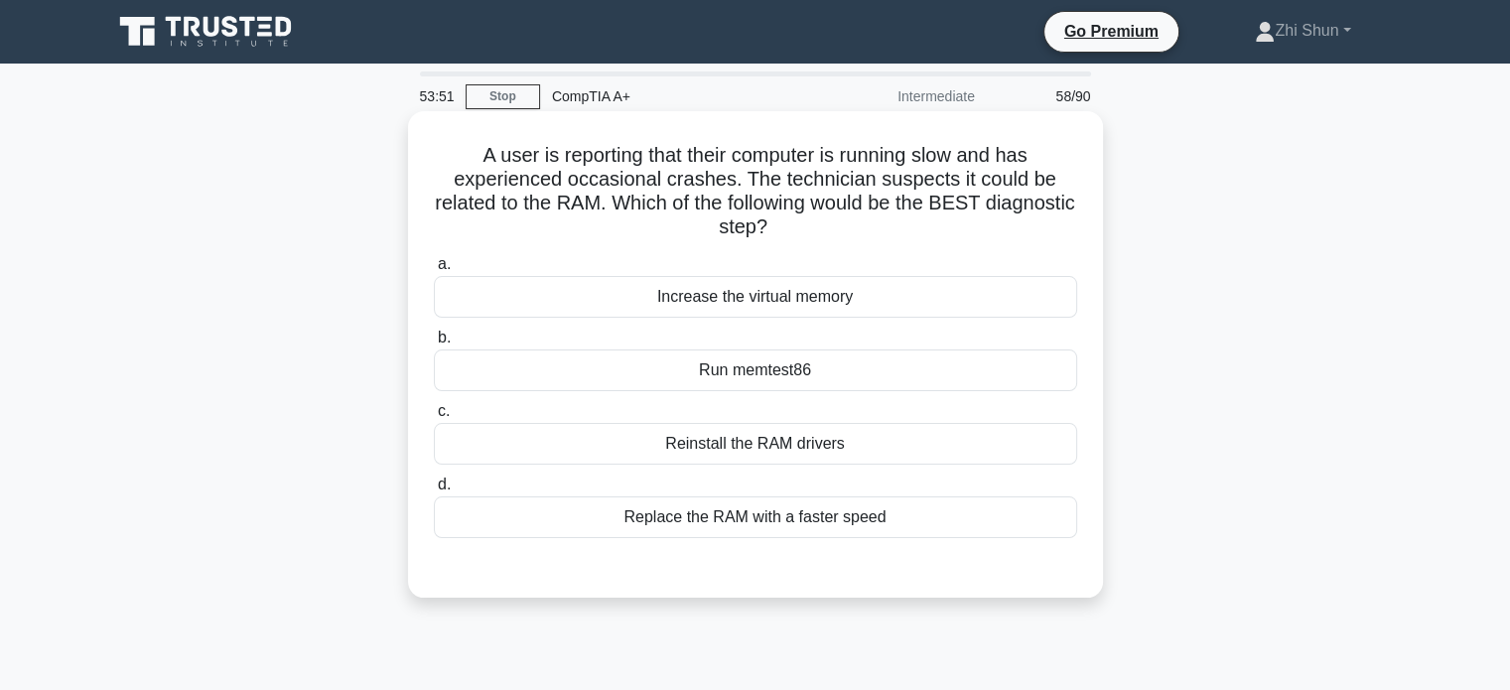
click at [776, 371] on div "Run memtest86" at bounding box center [755, 370] width 643 height 42
click at [434, 345] on input "b. Run memtest86" at bounding box center [434, 338] width 0 height 13
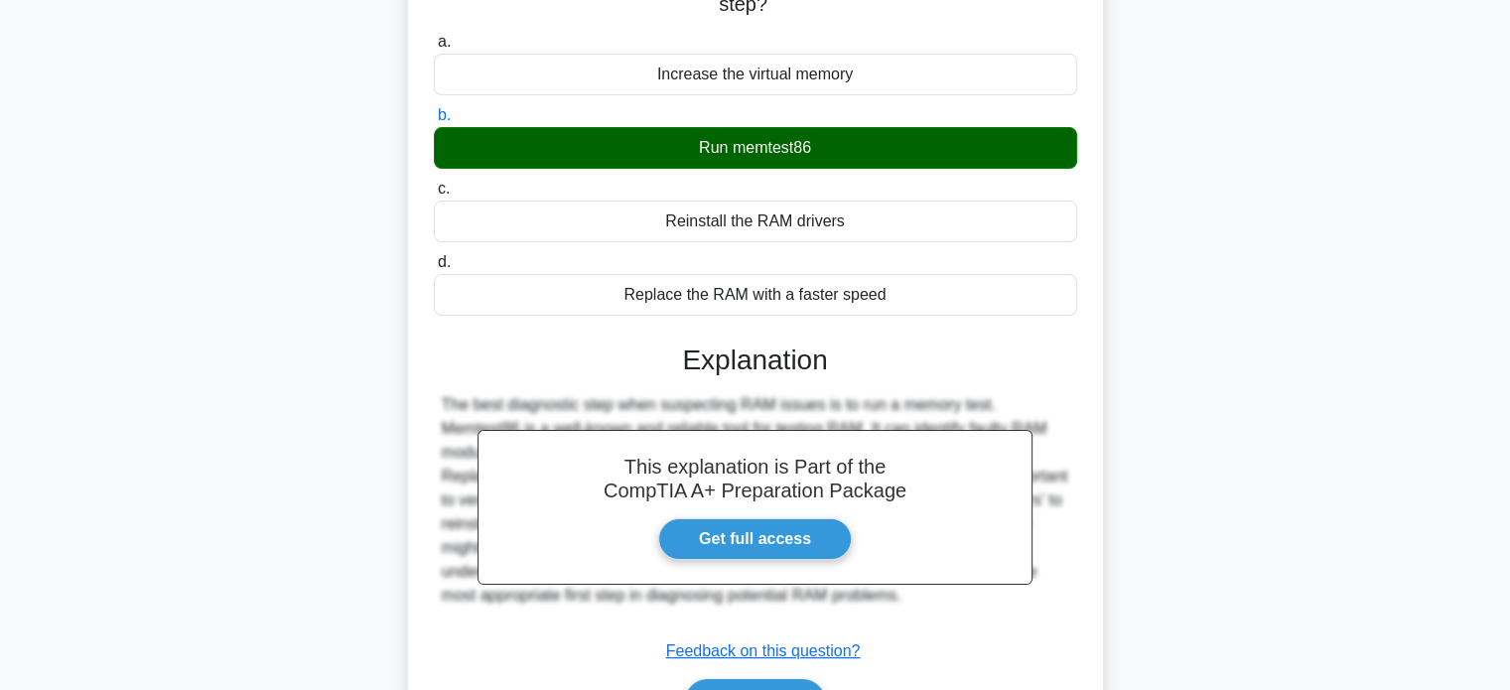
scroll to position [382, 0]
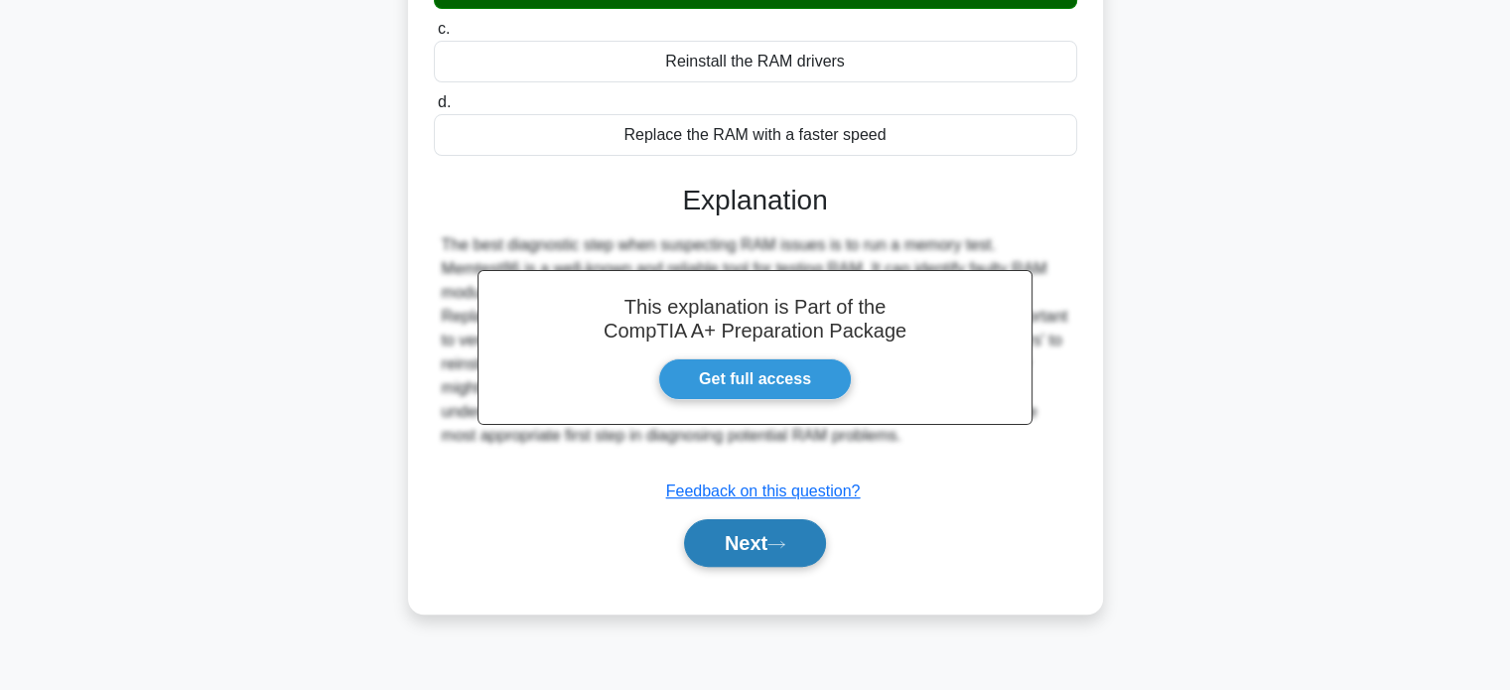
click at [761, 545] on button "Next" at bounding box center [755, 543] width 142 height 48
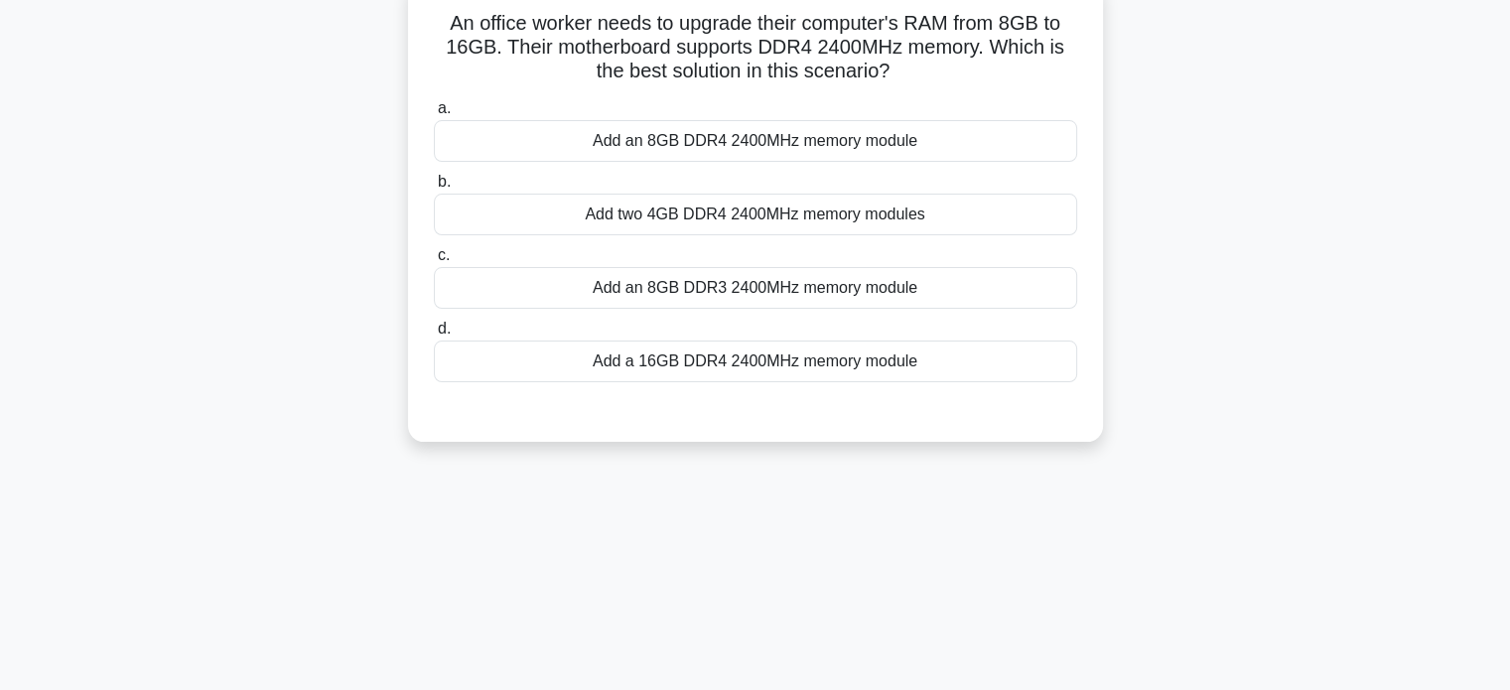
scroll to position [0, 0]
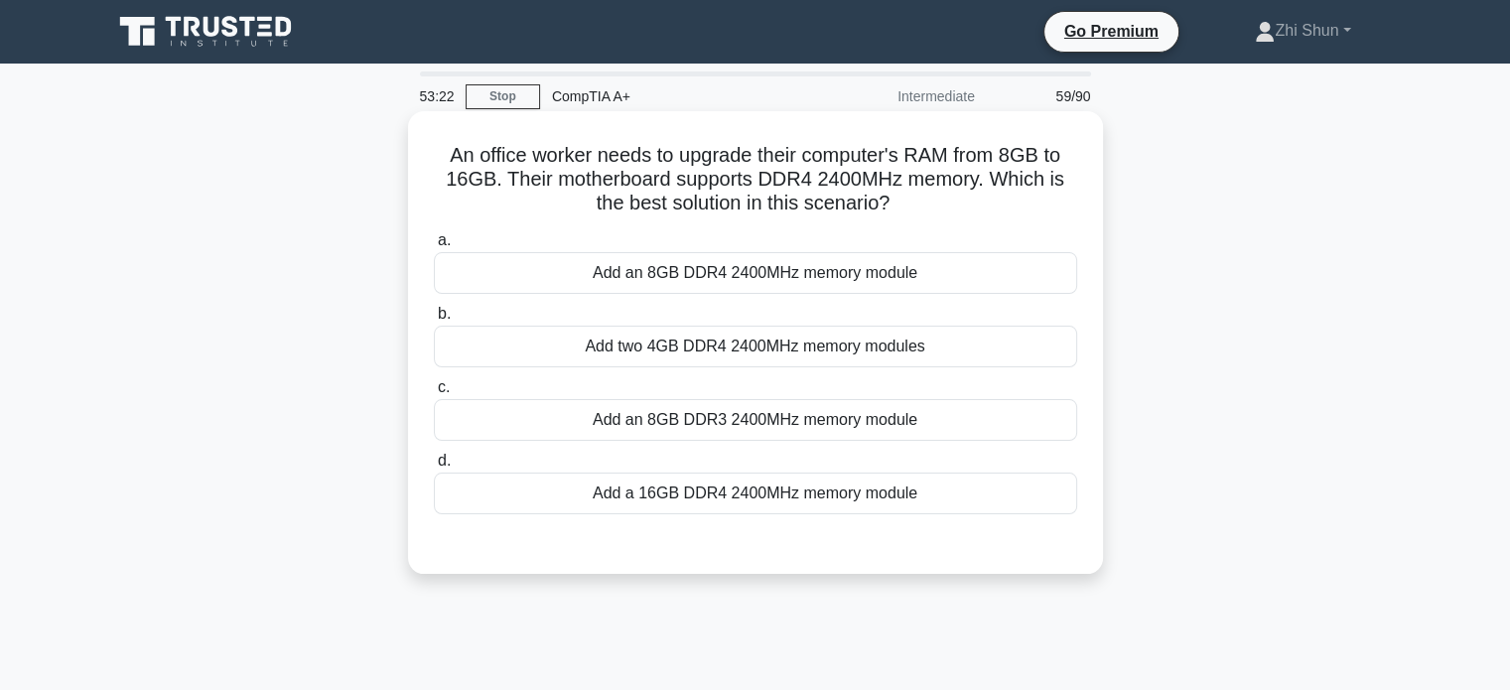
click at [821, 259] on div "Add an 8GB DDR4 2400MHz memory module" at bounding box center [755, 273] width 643 height 42
click at [434, 247] on input "a. Add an 8GB DDR4 2400MHz memory module" at bounding box center [434, 240] width 0 height 13
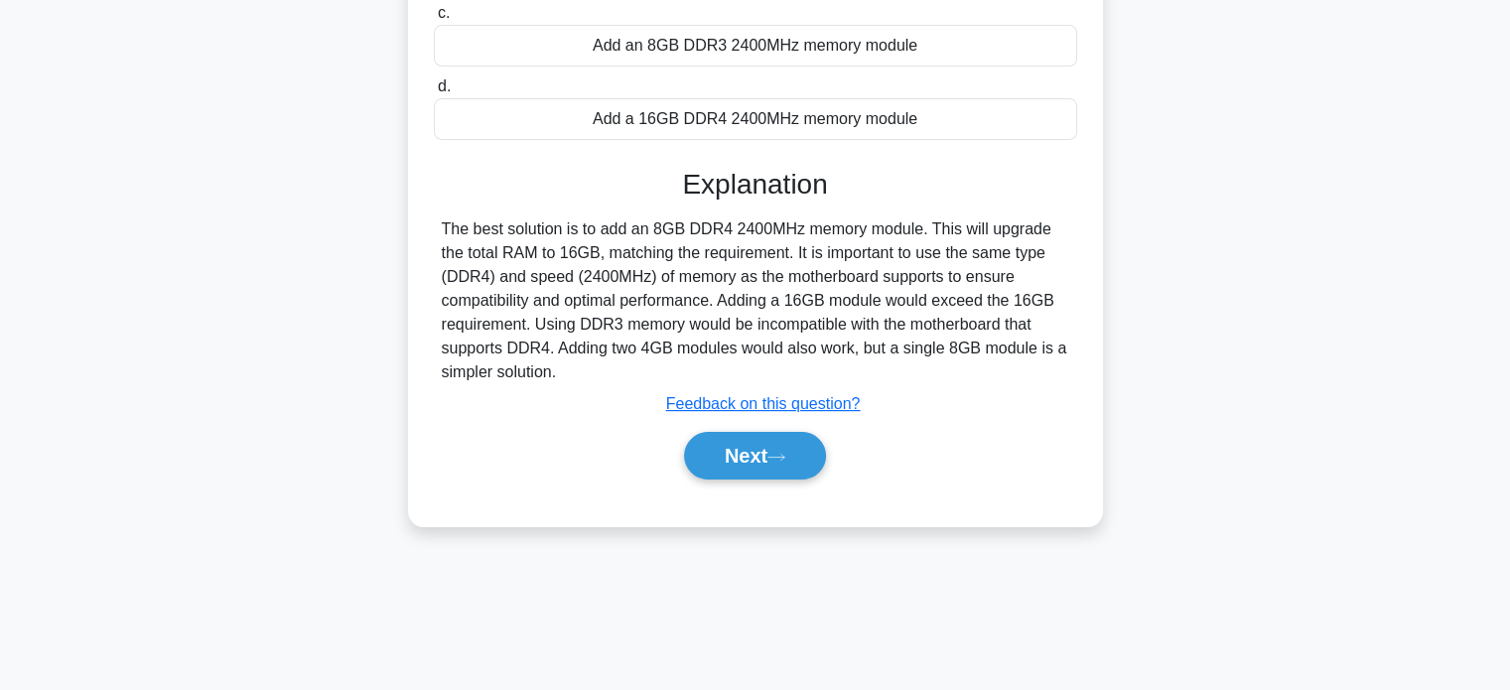
scroll to position [382, 0]
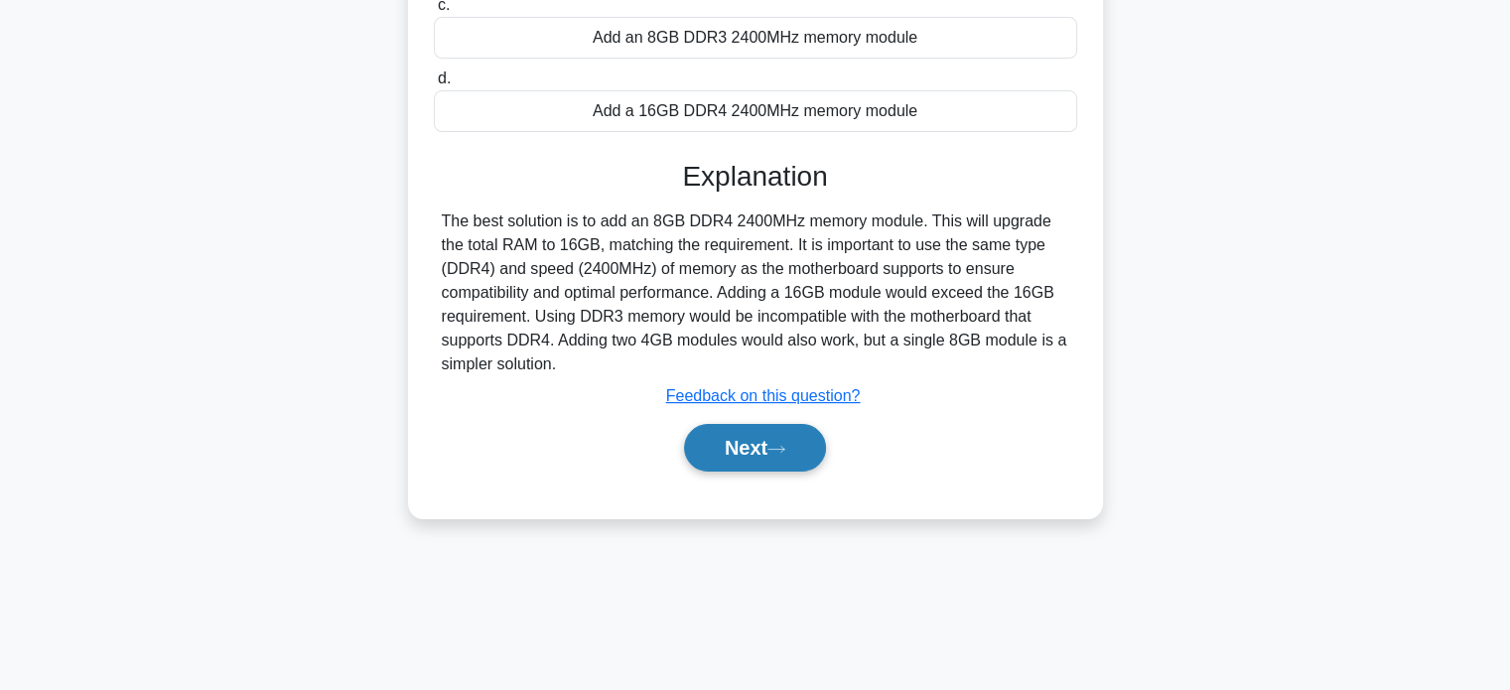
click at [757, 456] on button "Next" at bounding box center [755, 448] width 142 height 48
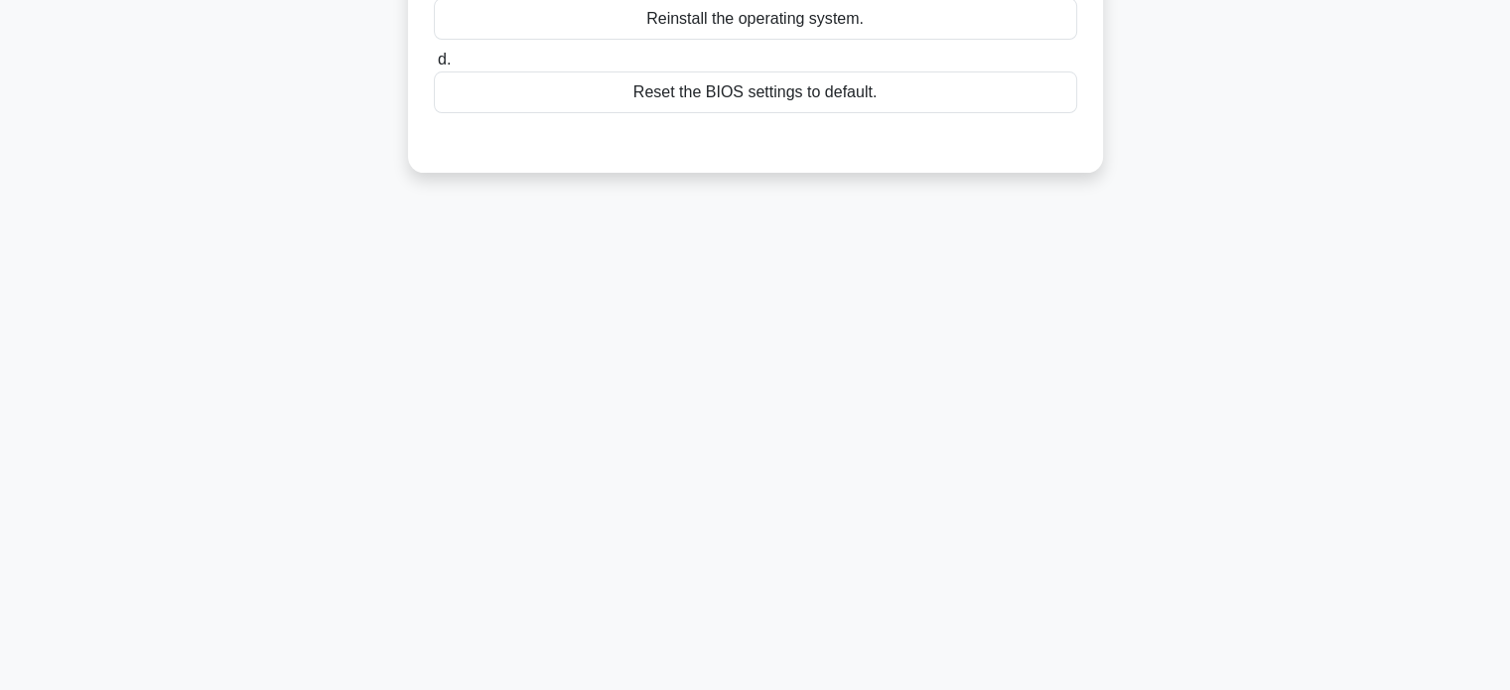
scroll to position [0, 0]
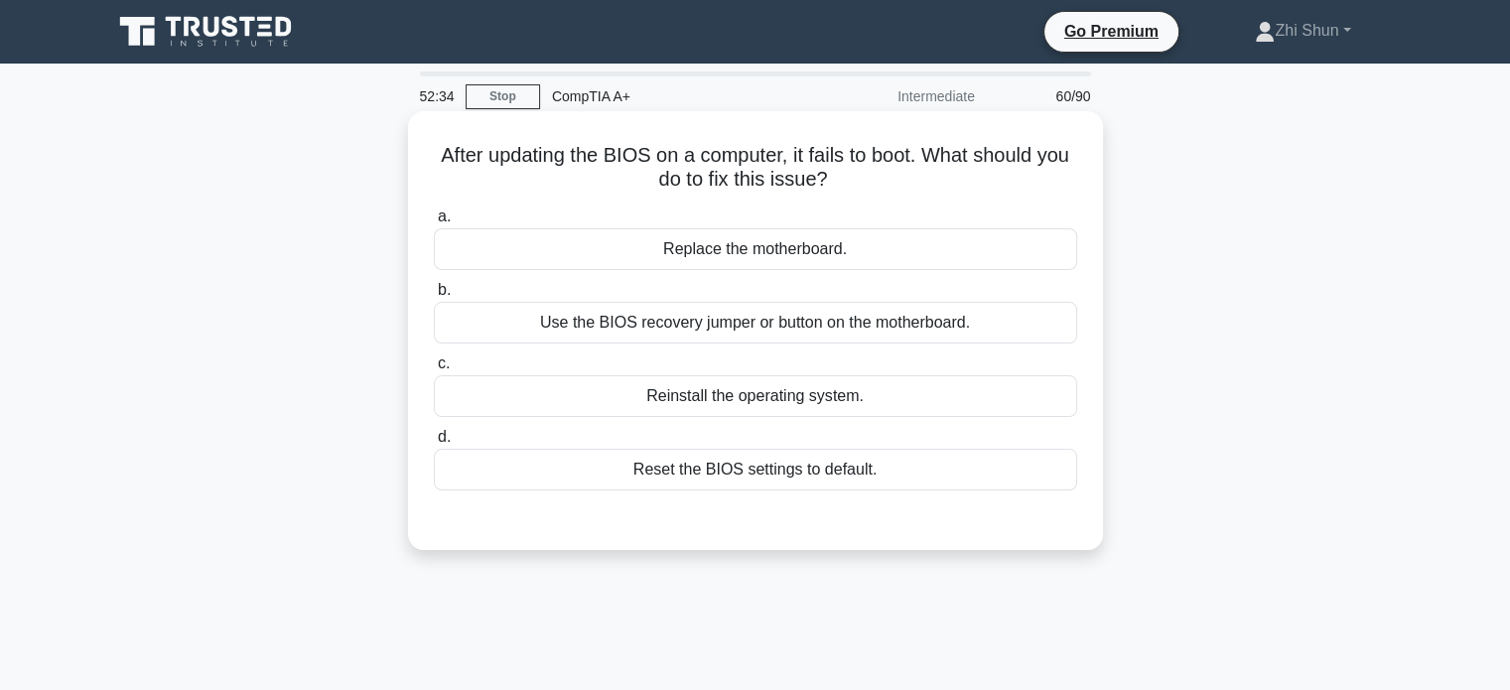
click at [877, 327] on div "Use the BIOS recovery jumper or button on the motherboard." at bounding box center [755, 323] width 643 height 42
click at [434, 297] on input "b. Use the BIOS recovery jumper or button on the motherboard." at bounding box center [434, 290] width 0 height 13
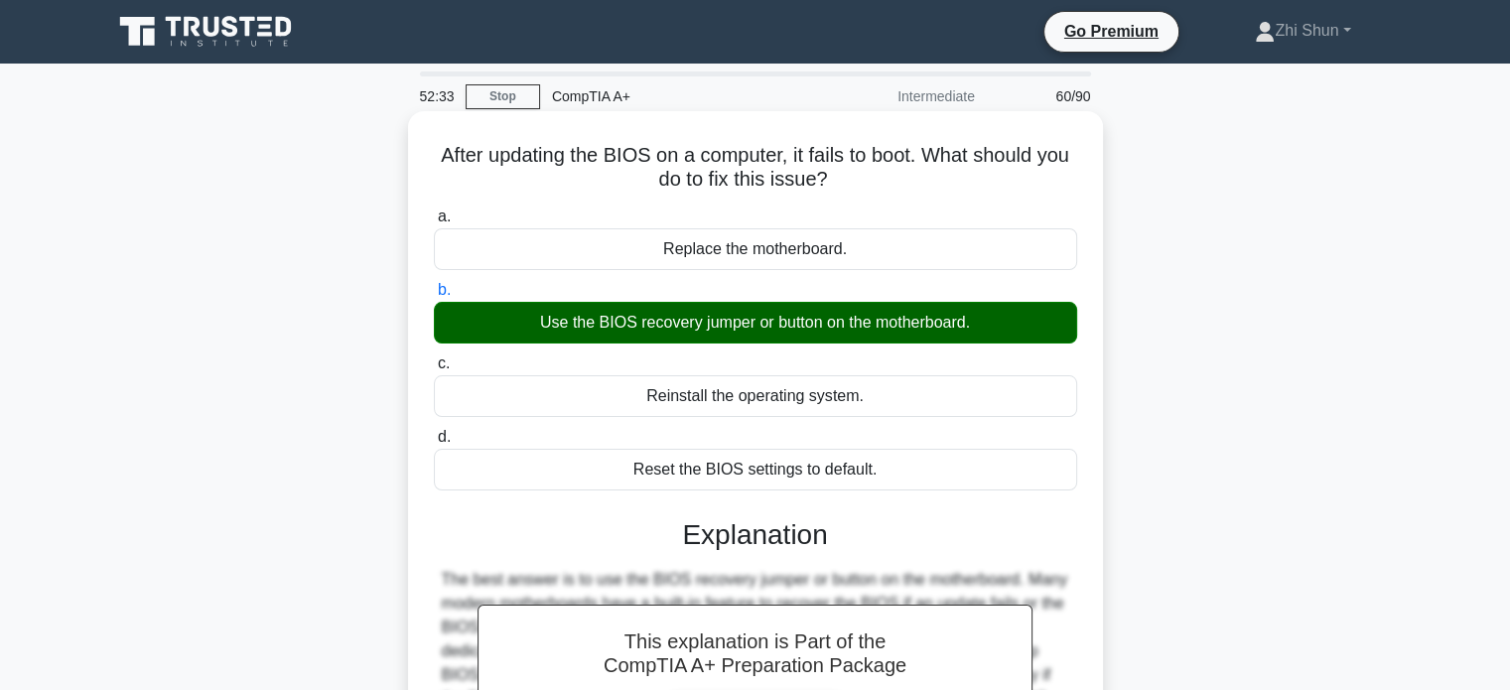
scroll to position [382, 0]
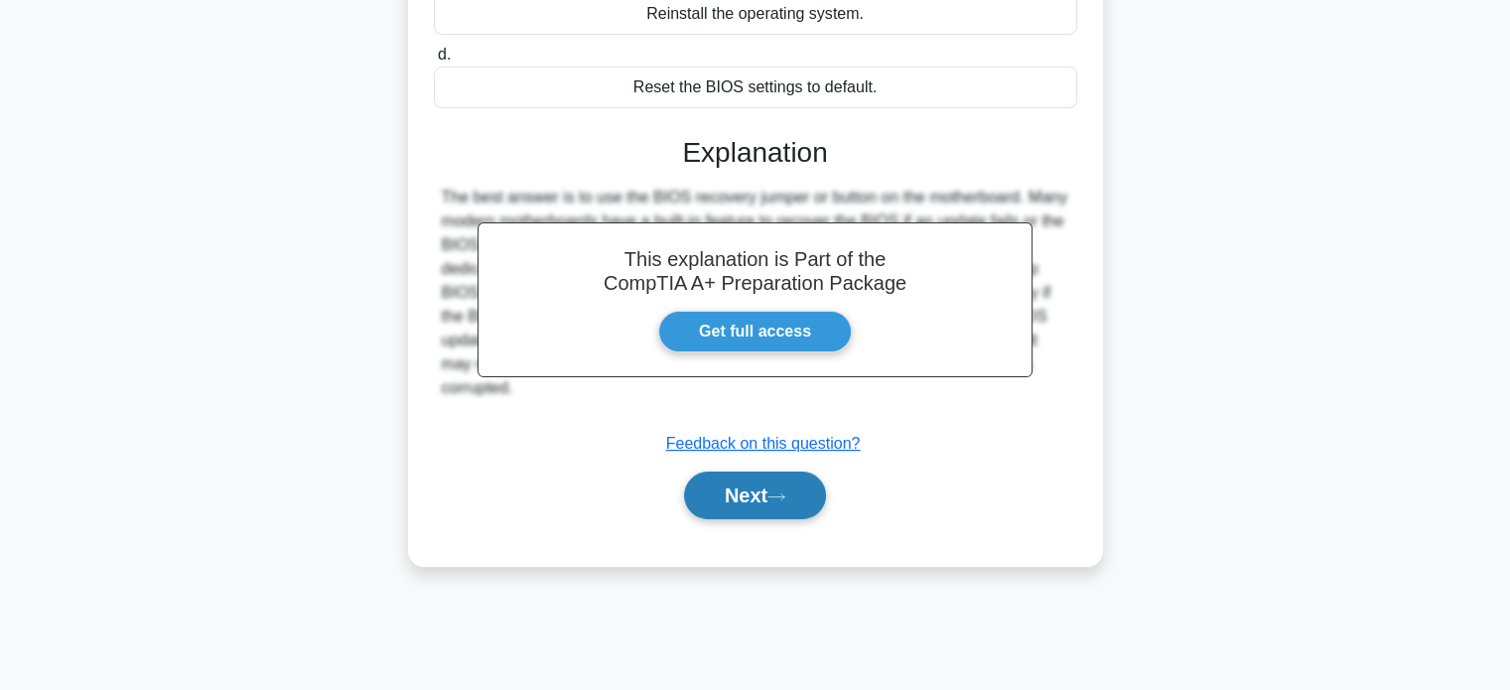
click at [753, 490] on button "Next" at bounding box center [755, 496] width 142 height 48
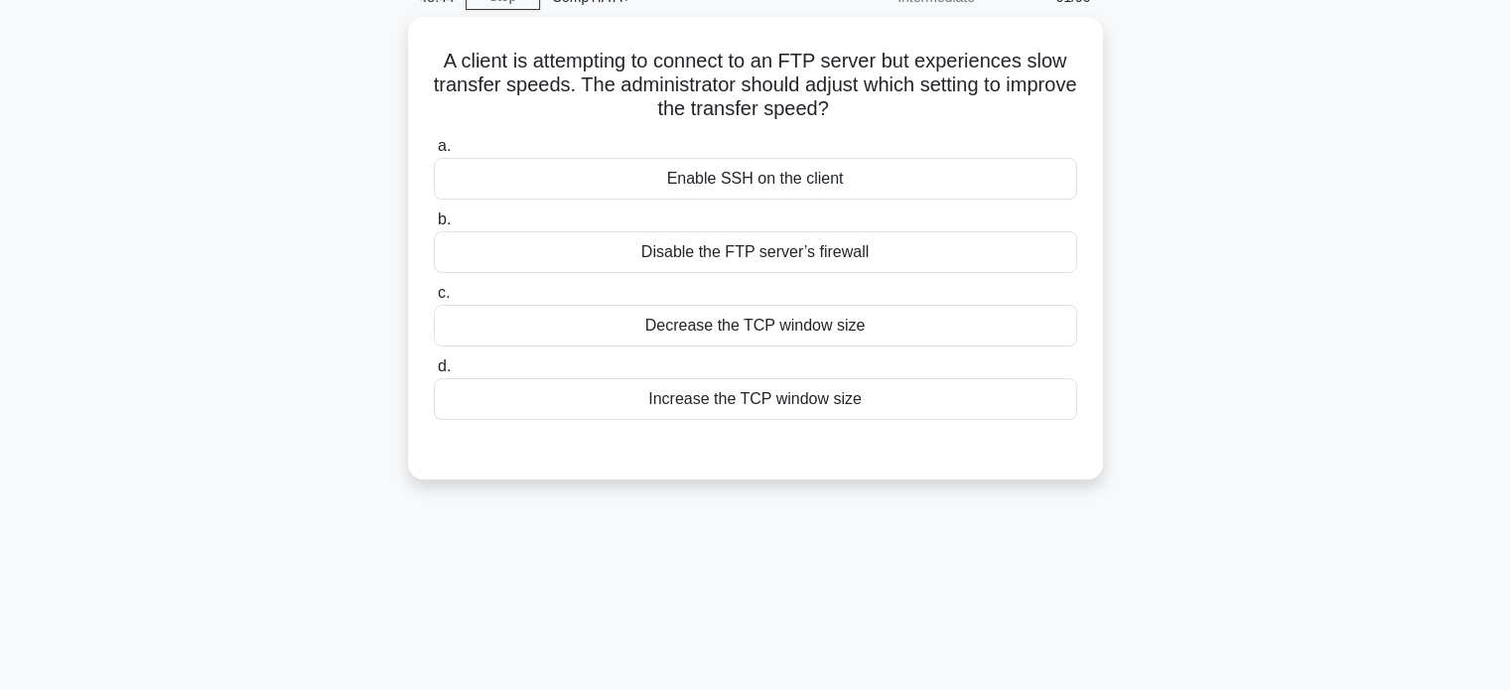
scroll to position [0, 0]
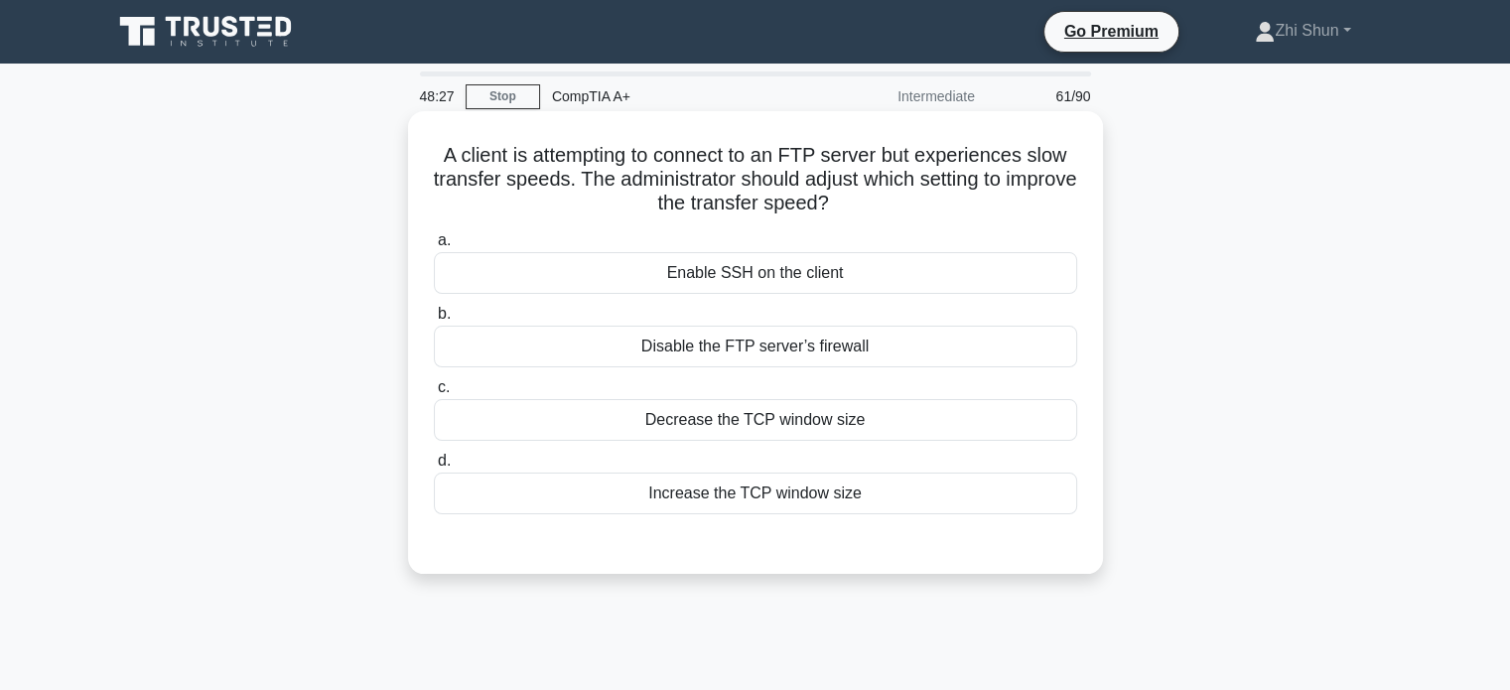
click at [807, 425] on div "Decrease the TCP window size" at bounding box center [755, 420] width 643 height 42
click at [434, 394] on input "c. Decrease the TCP window size" at bounding box center [434, 387] width 0 height 13
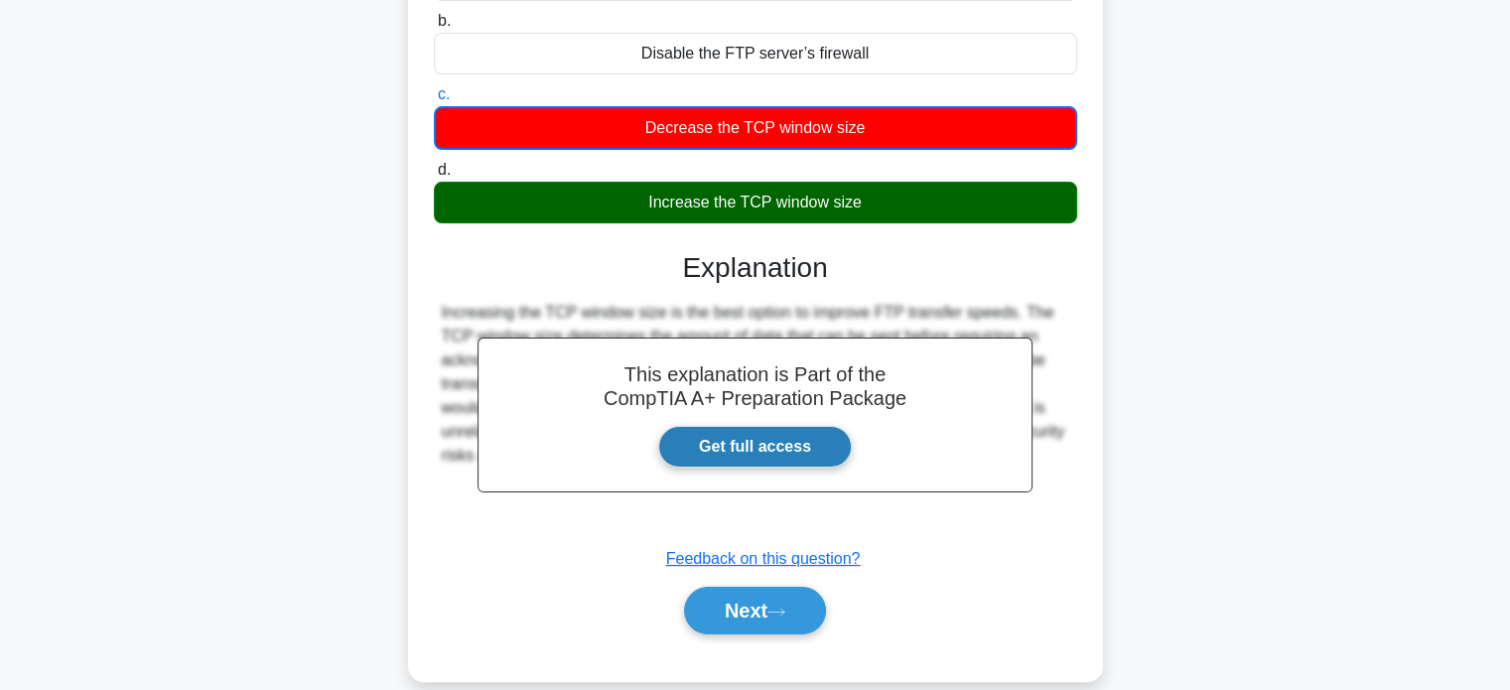
scroll to position [382, 0]
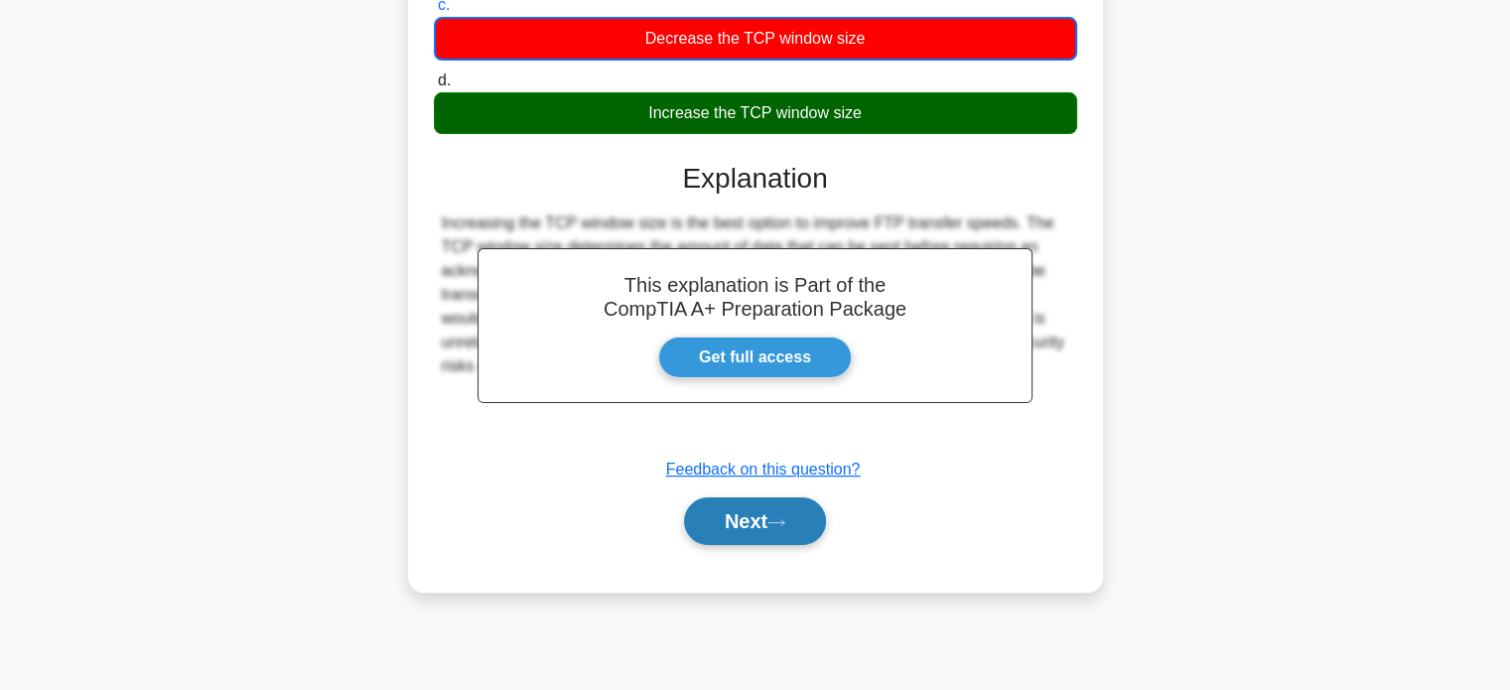
click at [784, 521] on icon at bounding box center [776, 522] width 16 height 6
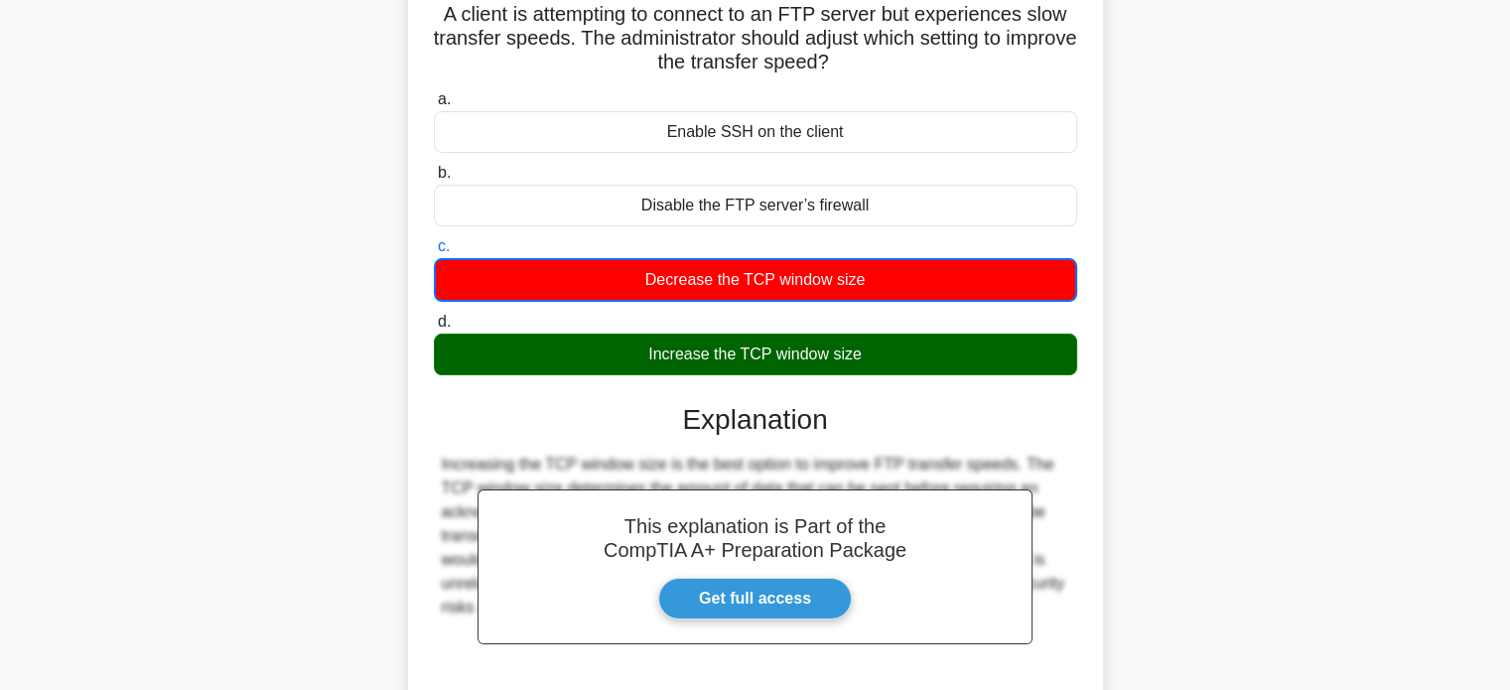
scroll to position [0, 0]
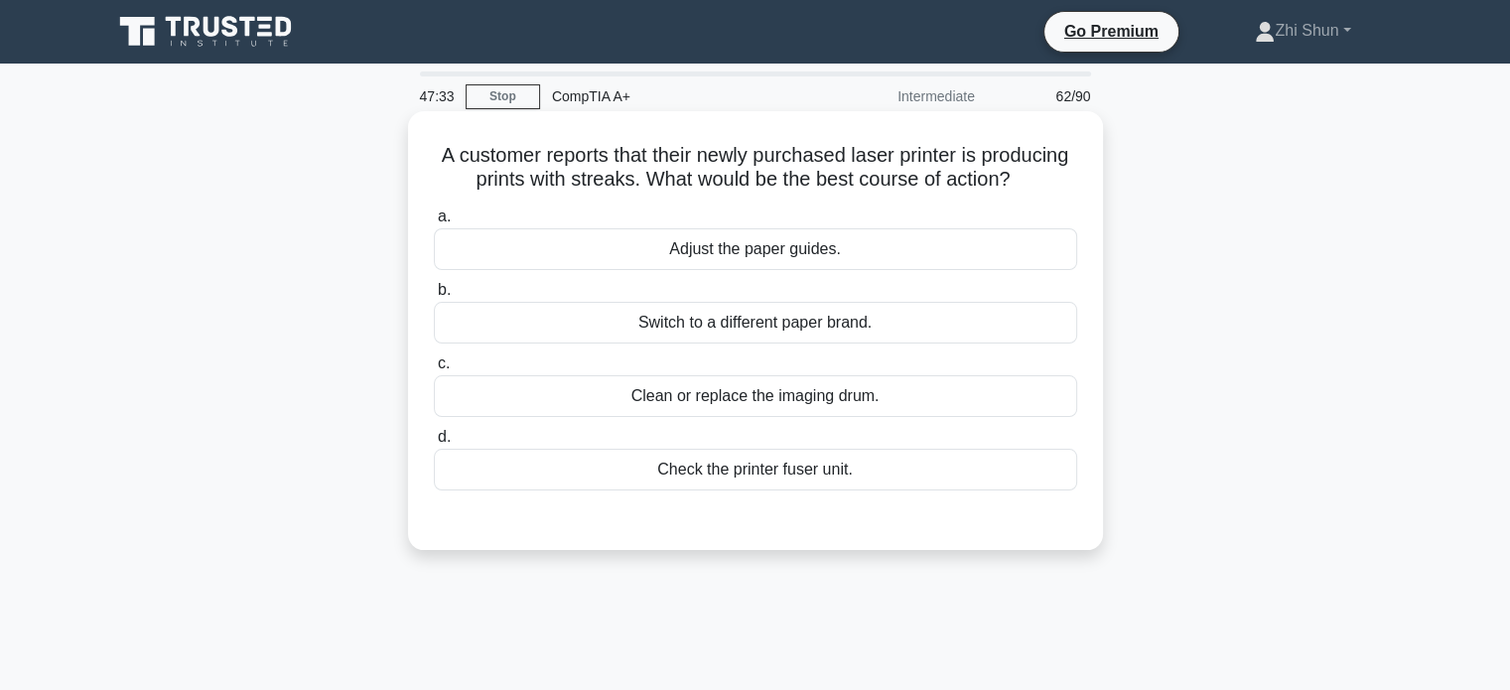
click at [792, 417] on div "Clean or replace the imaging drum." at bounding box center [755, 396] width 643 height 42
click at [434, 370] on input "c. Clean or replace the imaging drum." at bounding box center [434, 363] width 0 height 13
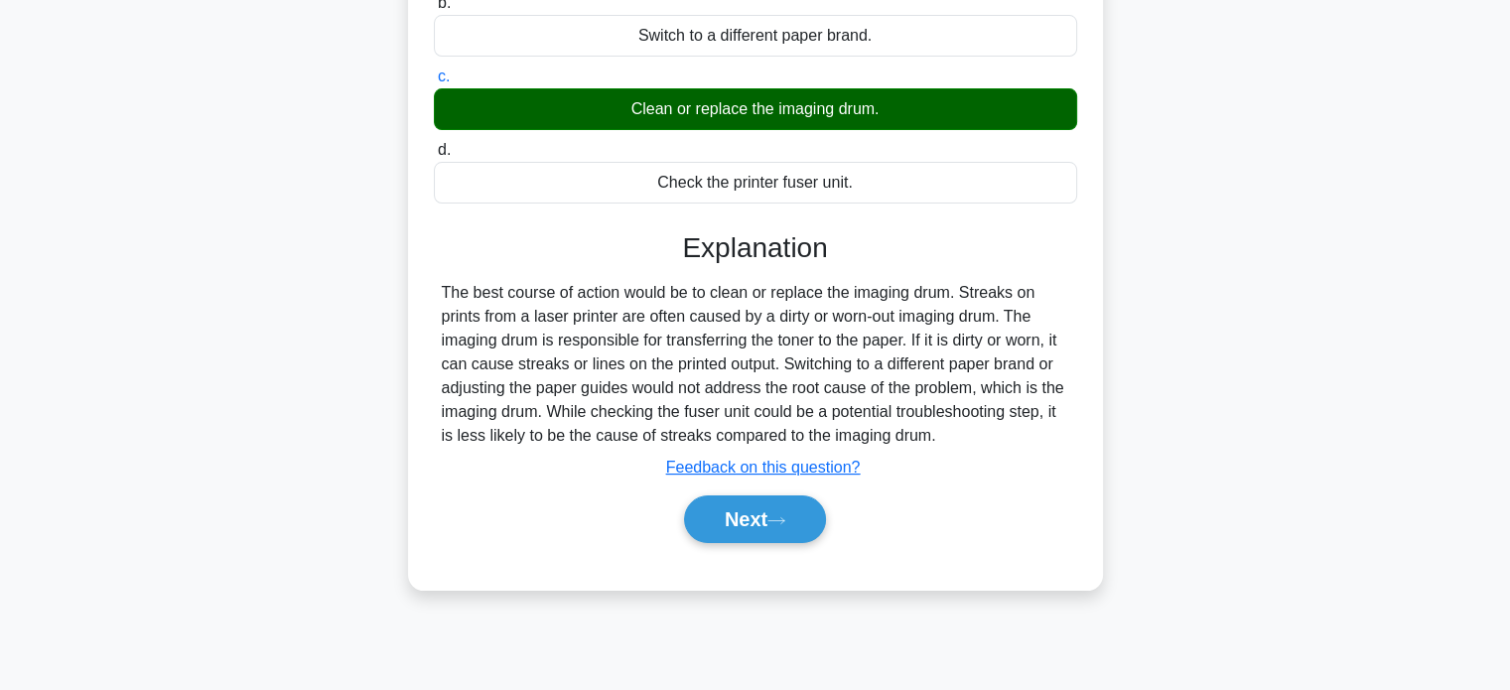
scroll to position [298, 0]
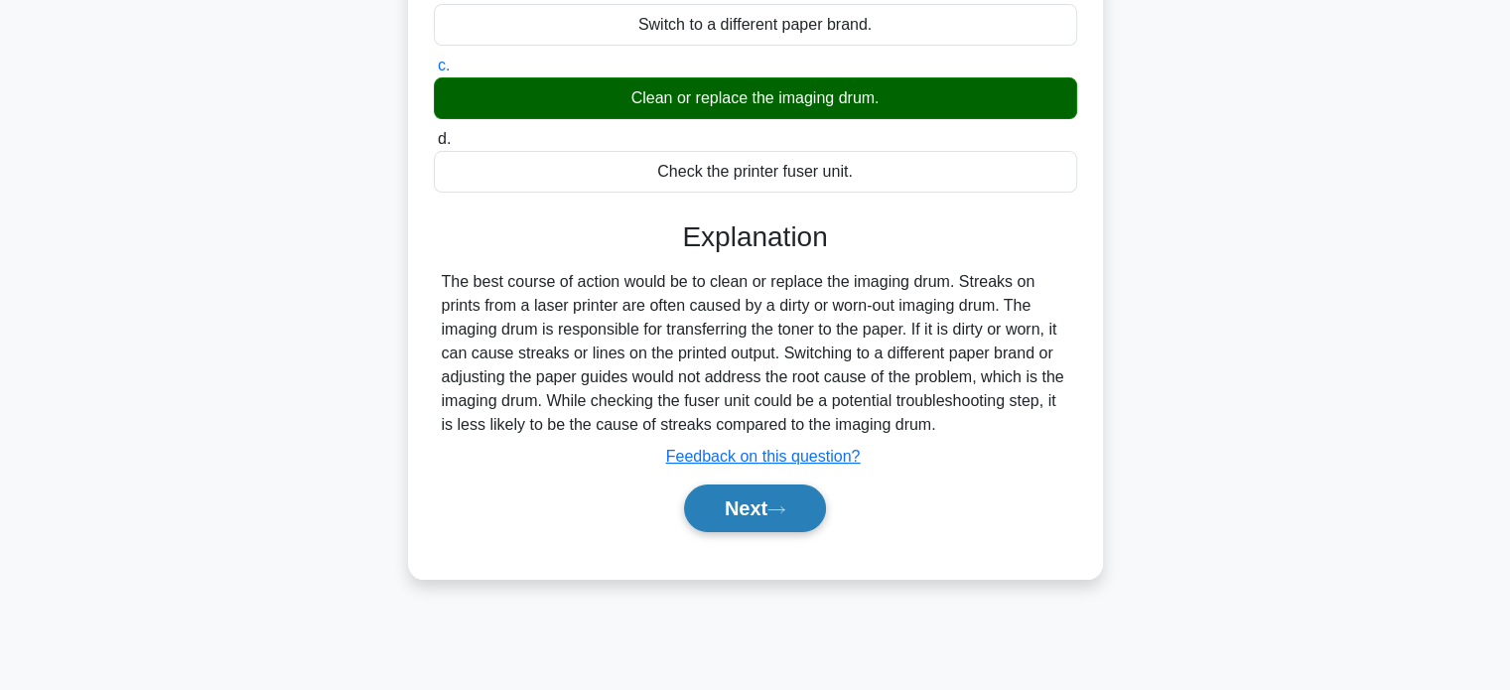
click at [739, 531] on button "Next" at bounding box center [755, 509] width 142 height 48
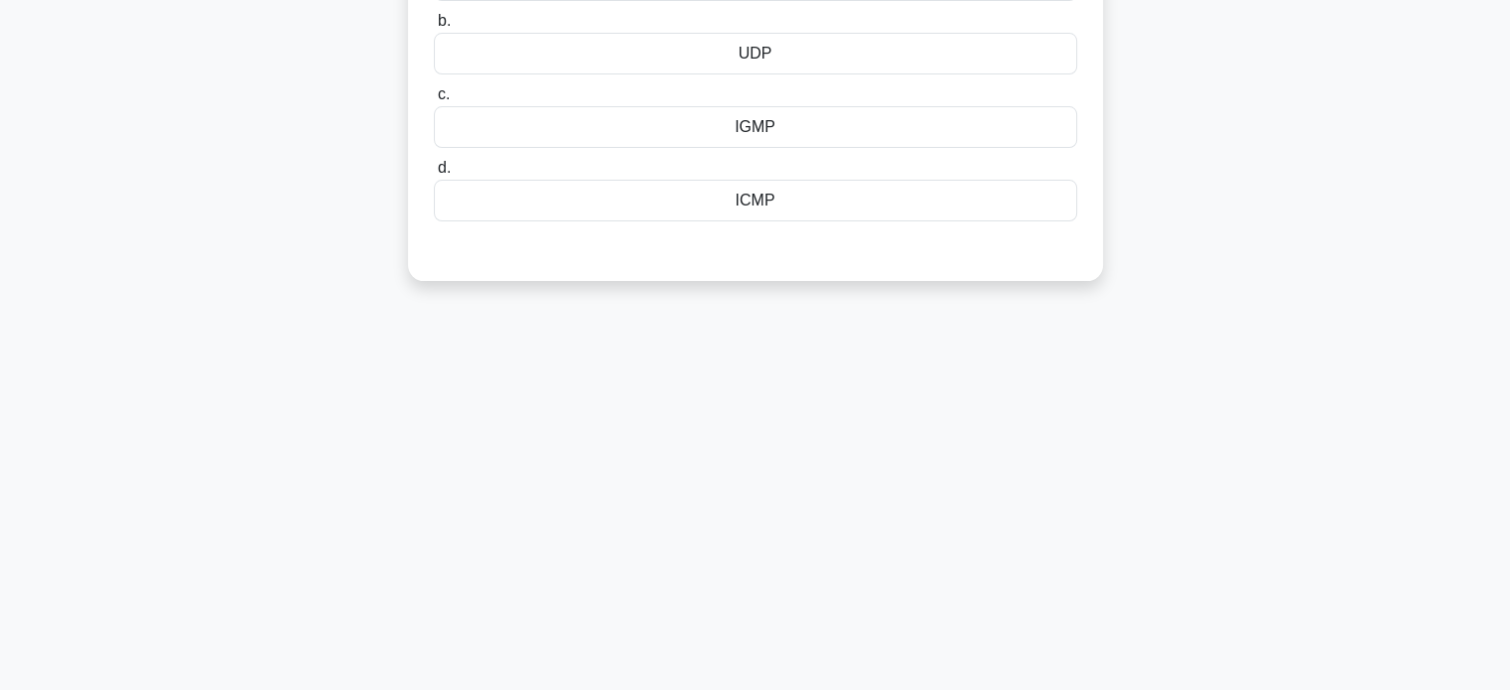
scroll to position [0, 0]
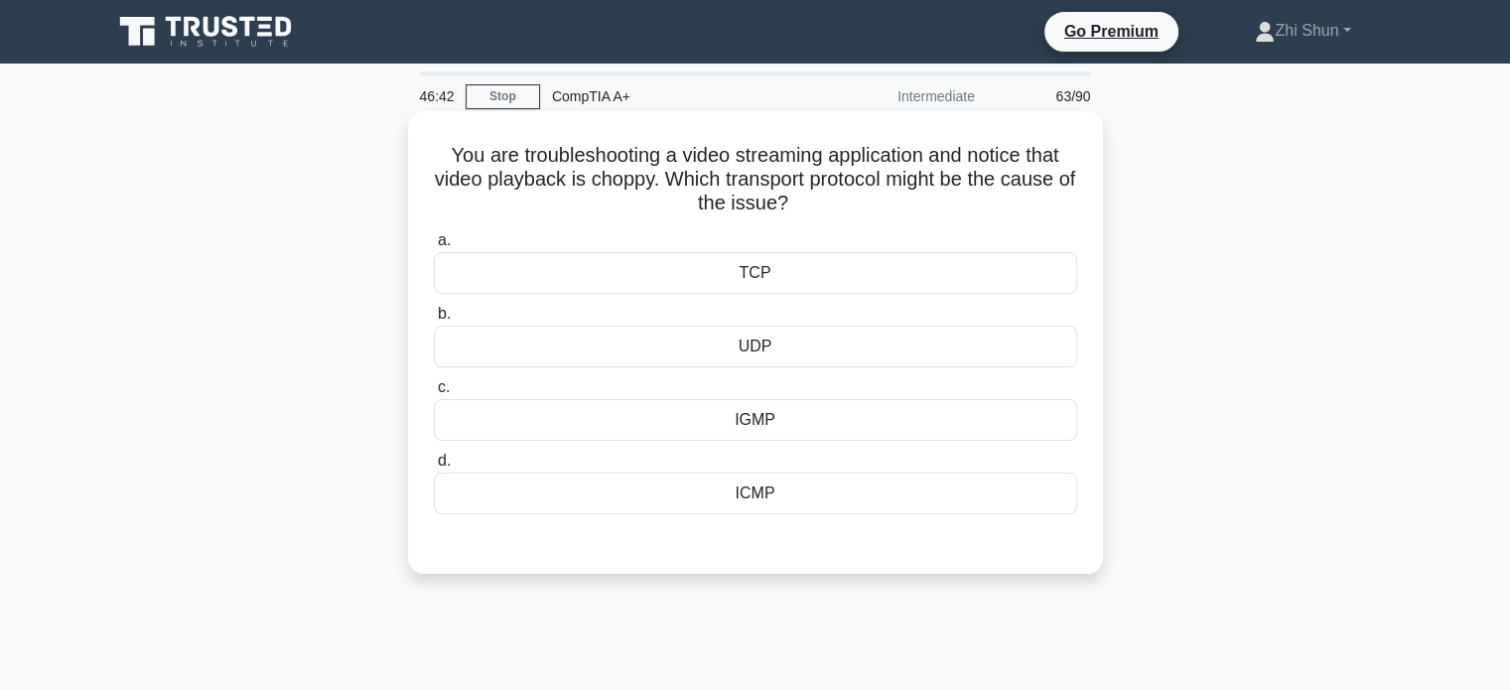
click at [777, 354] on div "UDP" at bounding box center [755, 347] width 643 height 42
click at [434, 321] on input "b. UDP" at bounding box center [434, 314] width 0 height 13
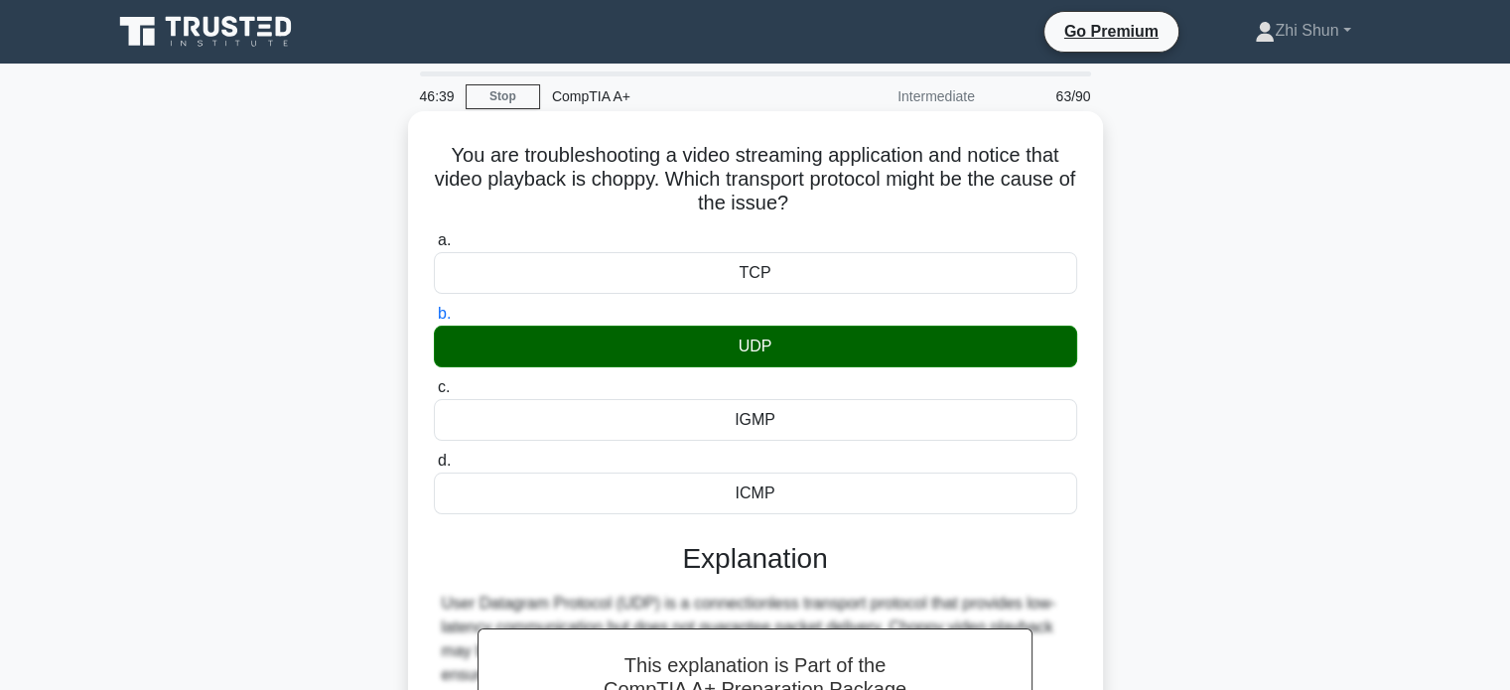
scroll to position [382, 0]
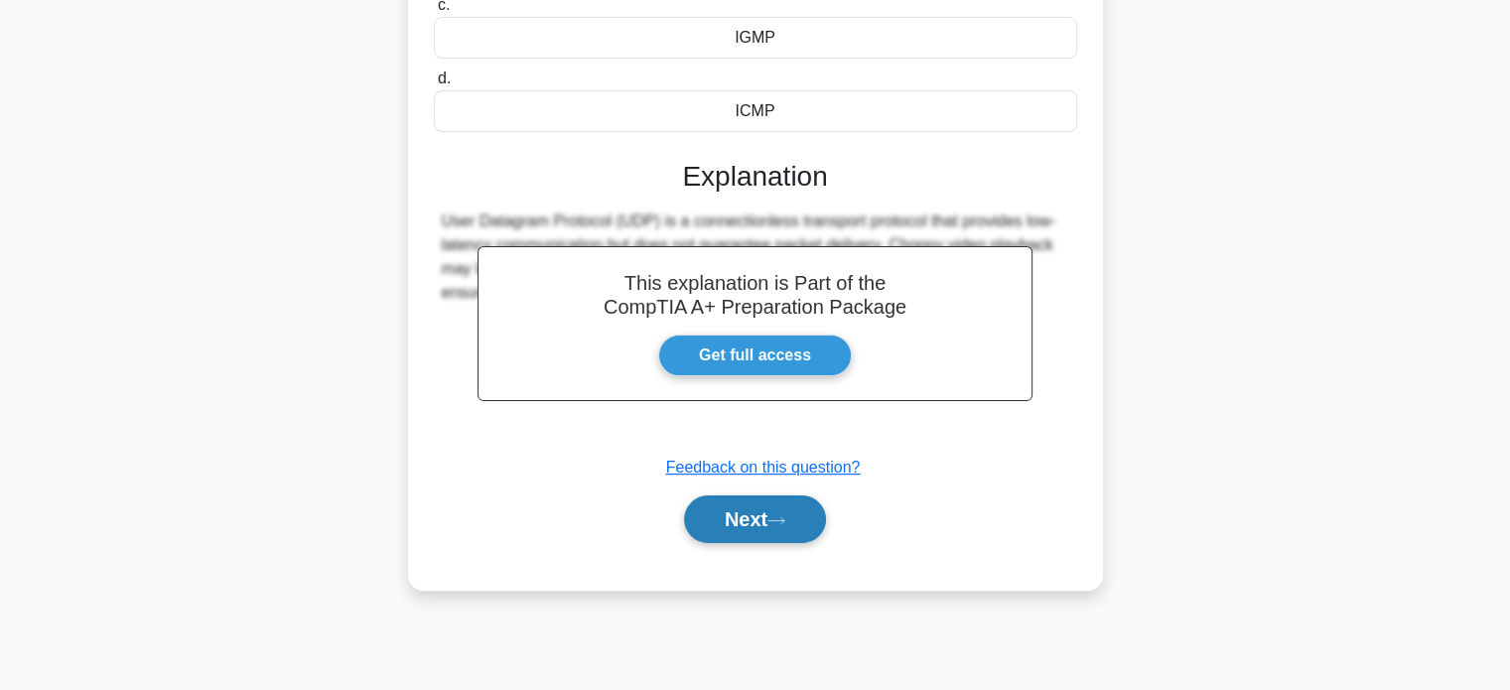
click at [708, 507] on button "Next" at bounding box center [755, 519] width 142 height 48
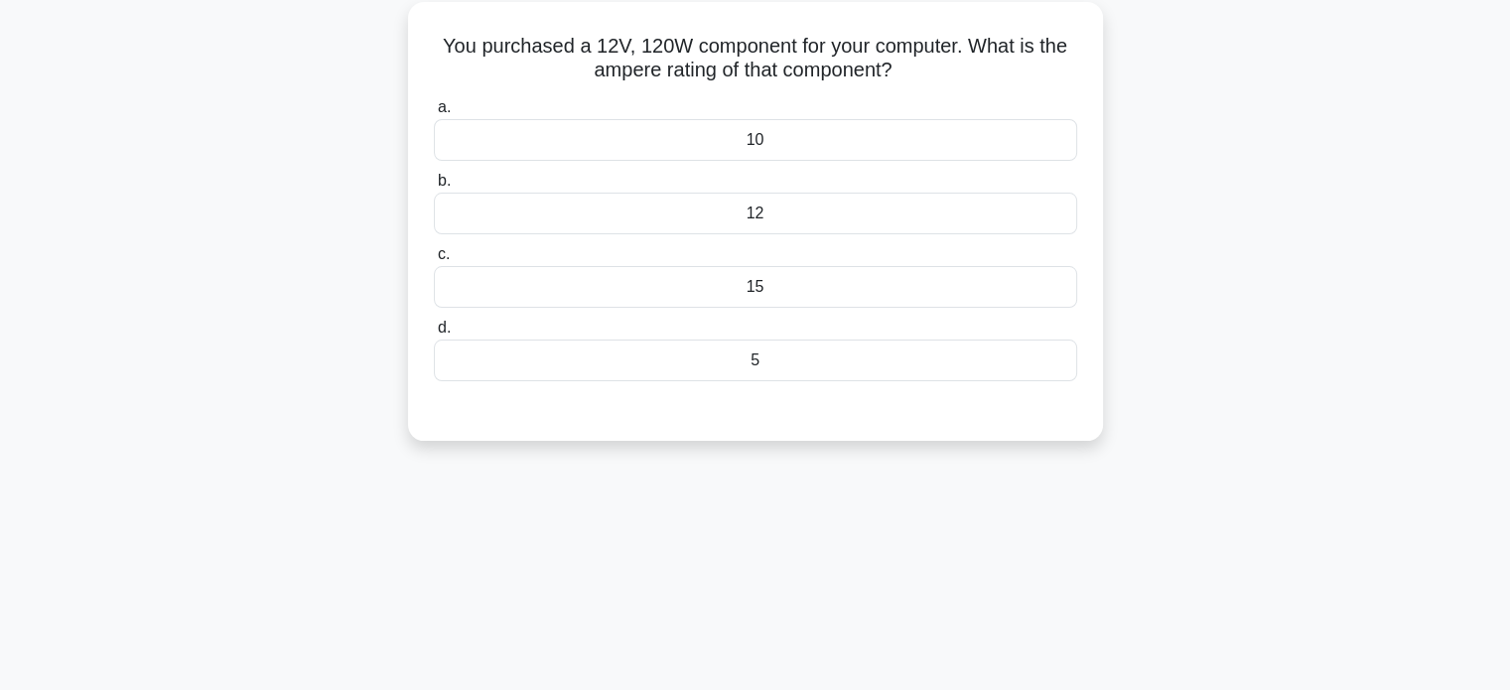
scroll to position [0, 0]
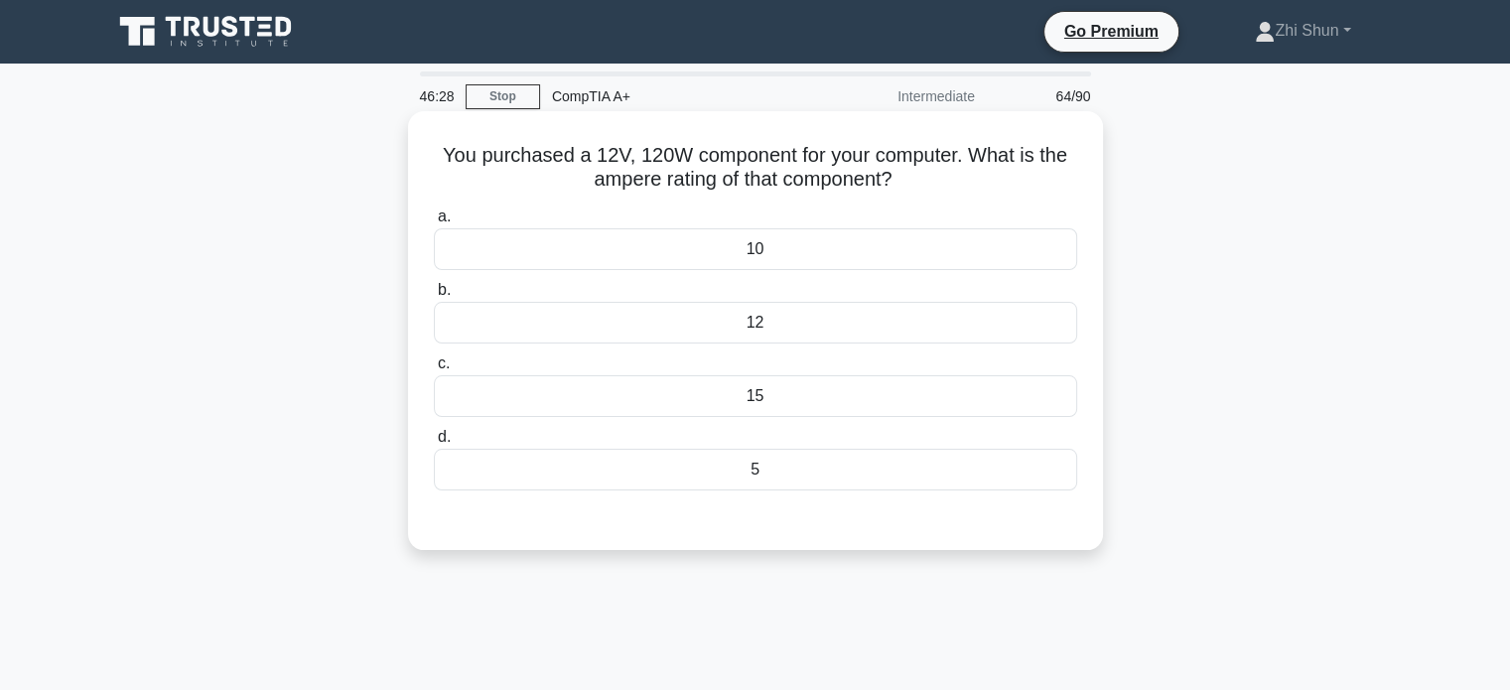
click at [840, 249] on div "10" at bounding box center [755, 249] width 643 height 42
click at [434, 223] on input "a. 10" at bounding box center [434, 216] width 0 height 13
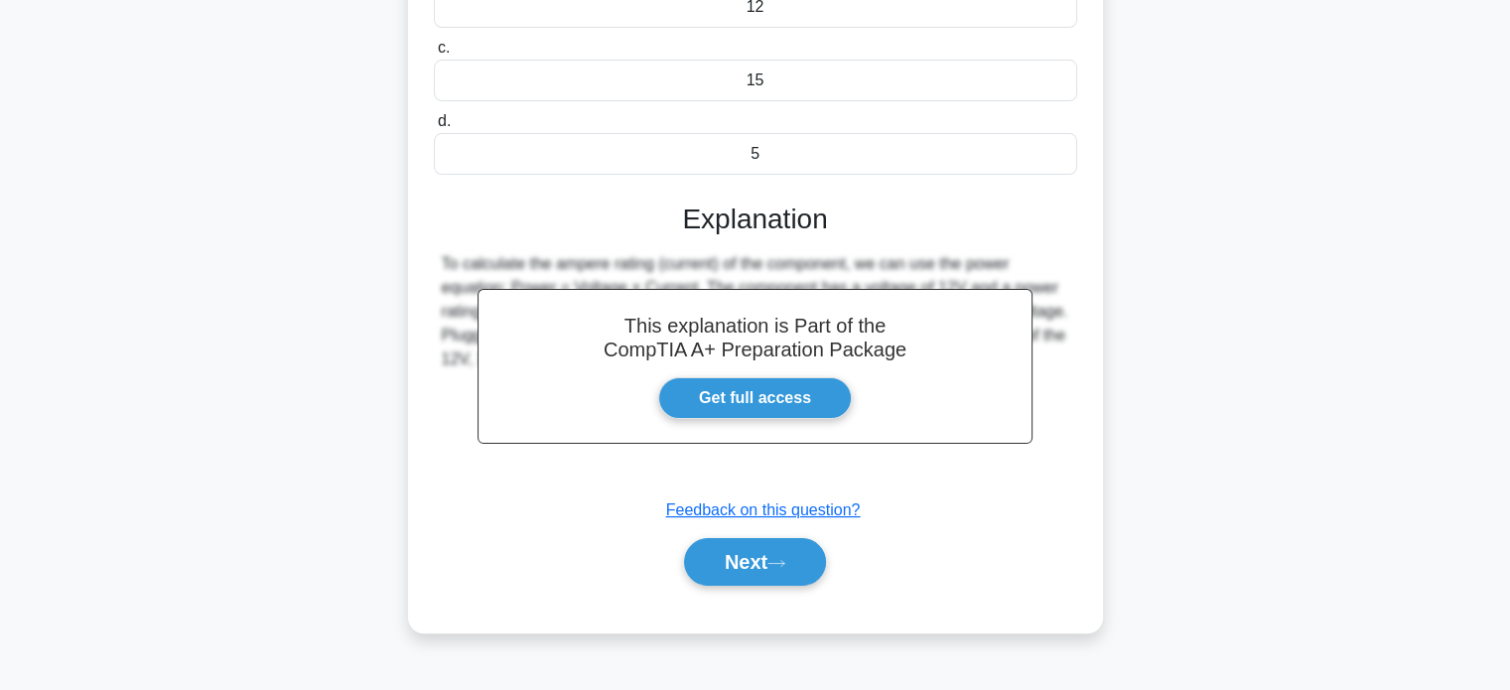
scroll to position [382, 0]
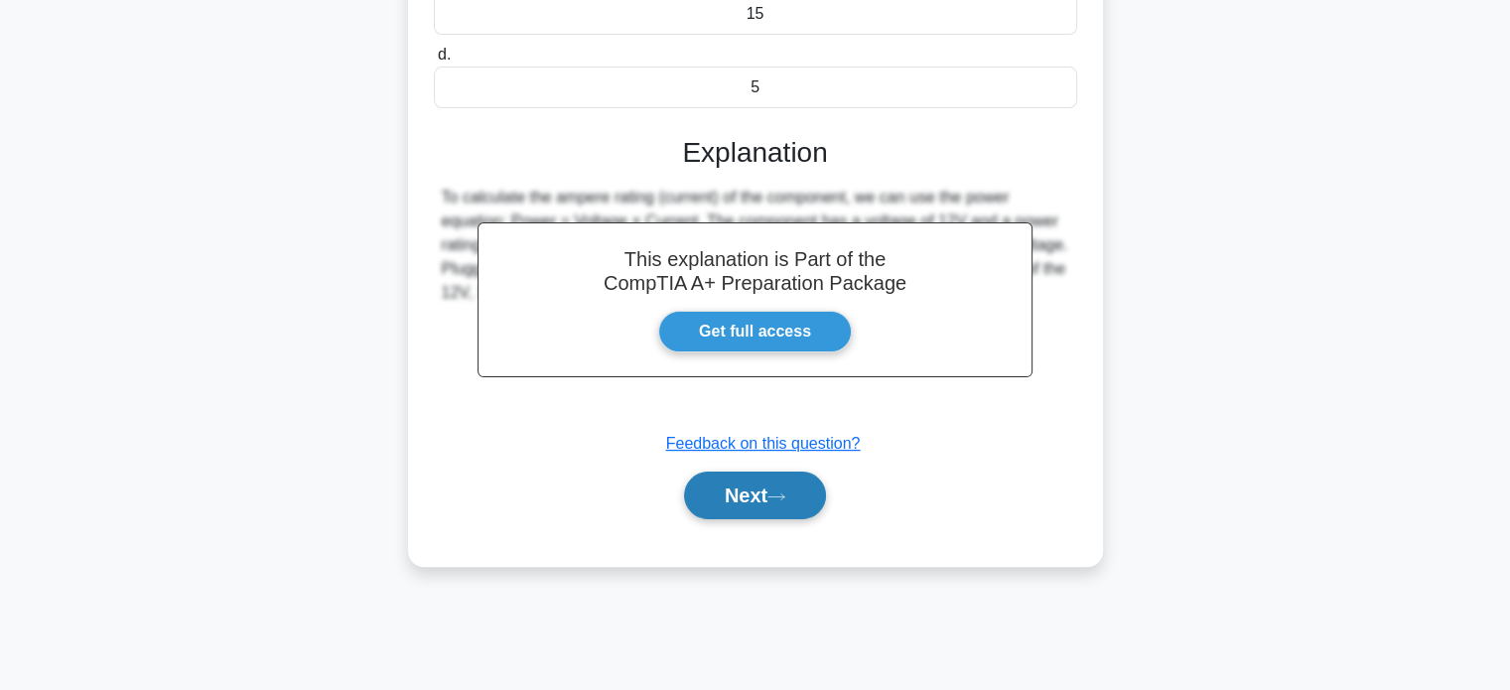
click at [766, 487] on button "Next" at bounding box center [755, 496] width 142 height 48
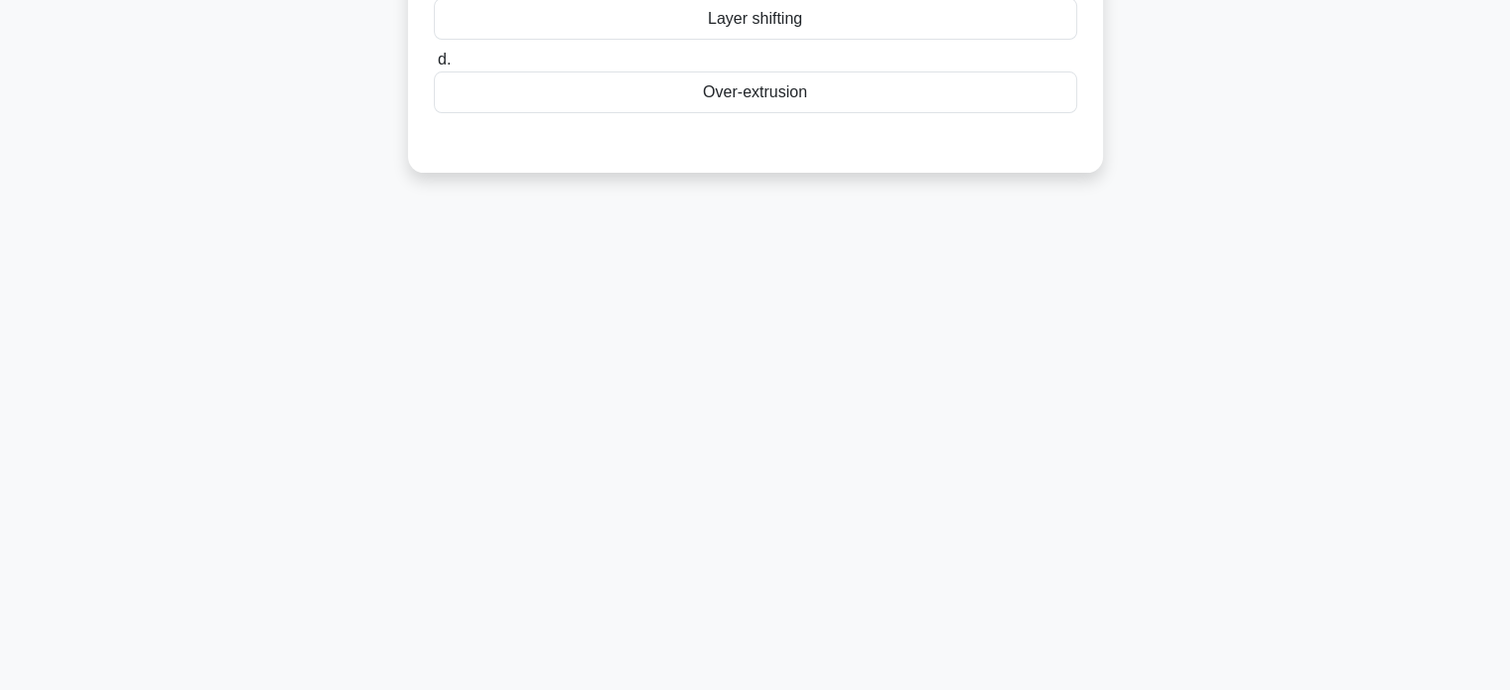
scroll to position [0, 0]
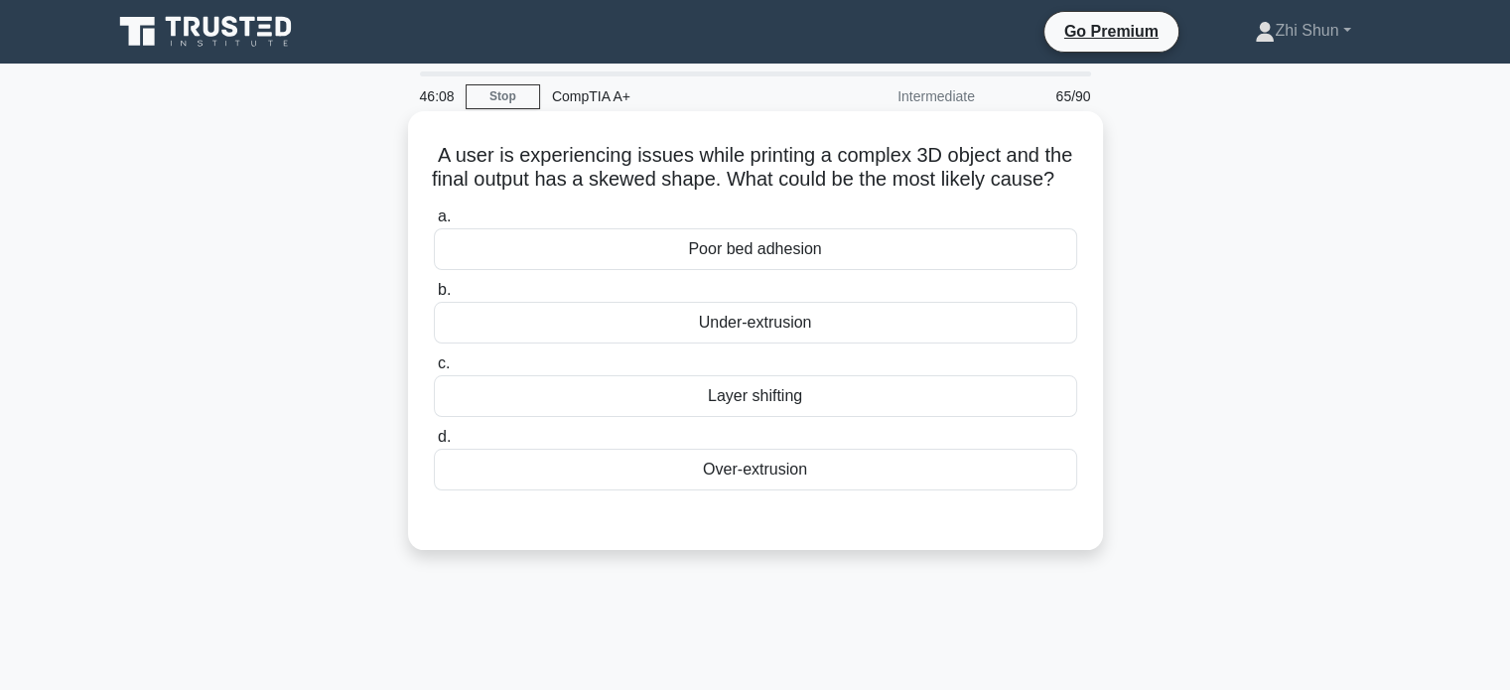
click at [847, 417] on div "Layer shifting" at bounding box center [755, 396] width 643 height 42
click at [434, 370] on input "c. Layer shifting" at bounding box center [434, 363] width 0 height 13
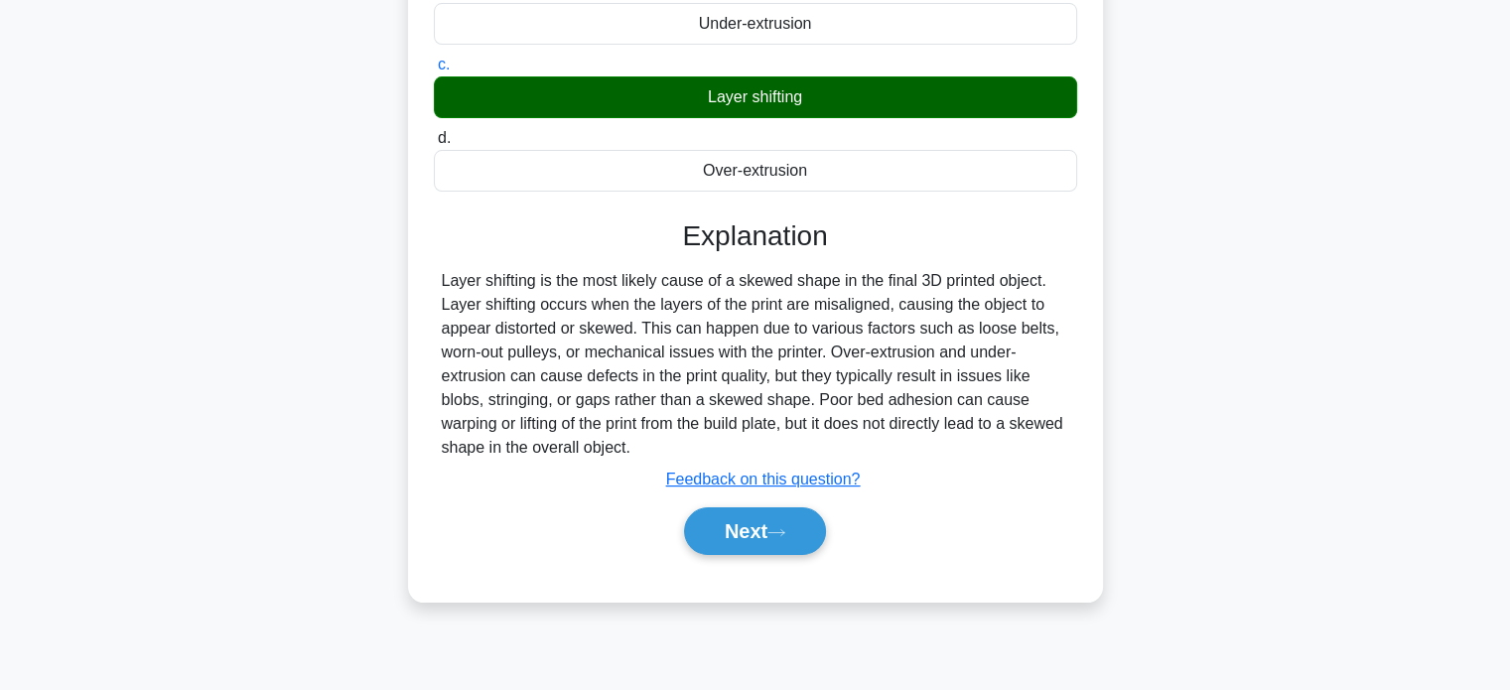
scroll to position [382, 0]
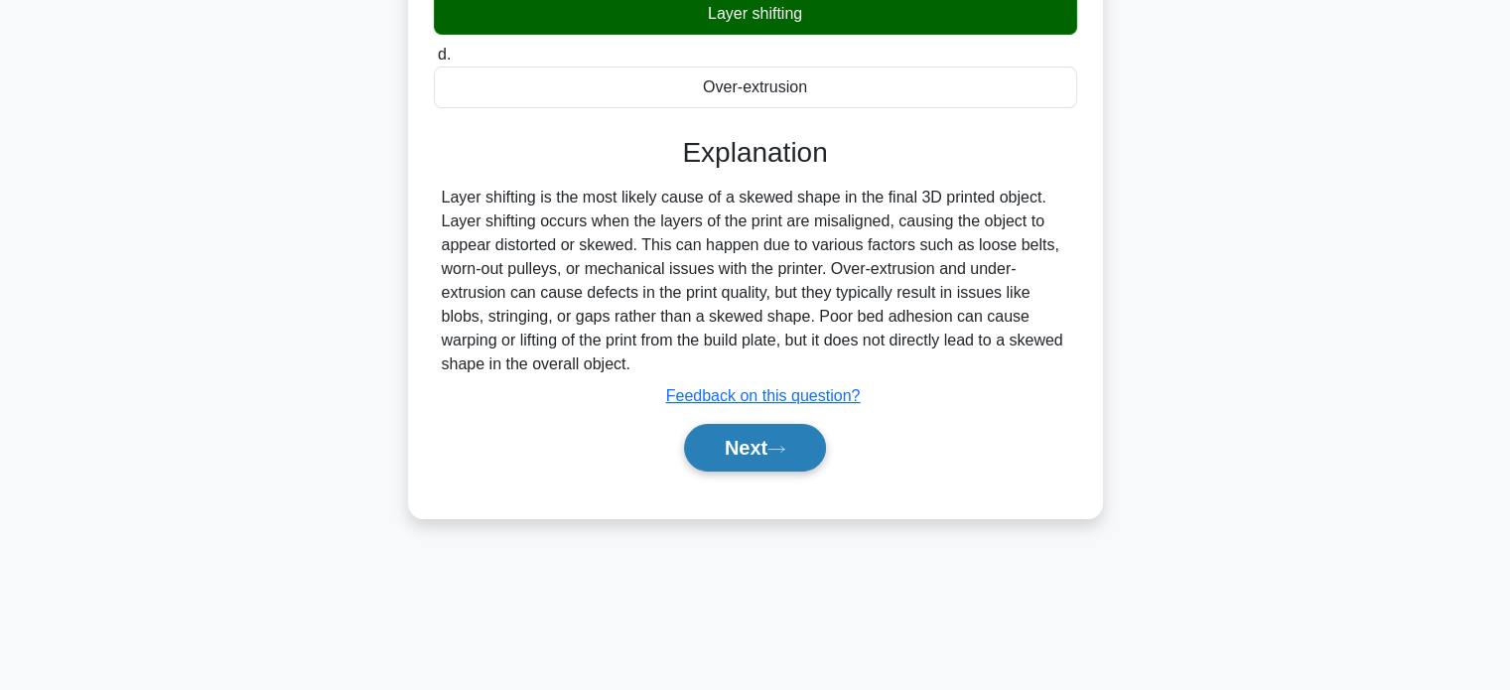
click at [805, 465] on button "Next" at bounding box center [755, 448] width 142 height 48
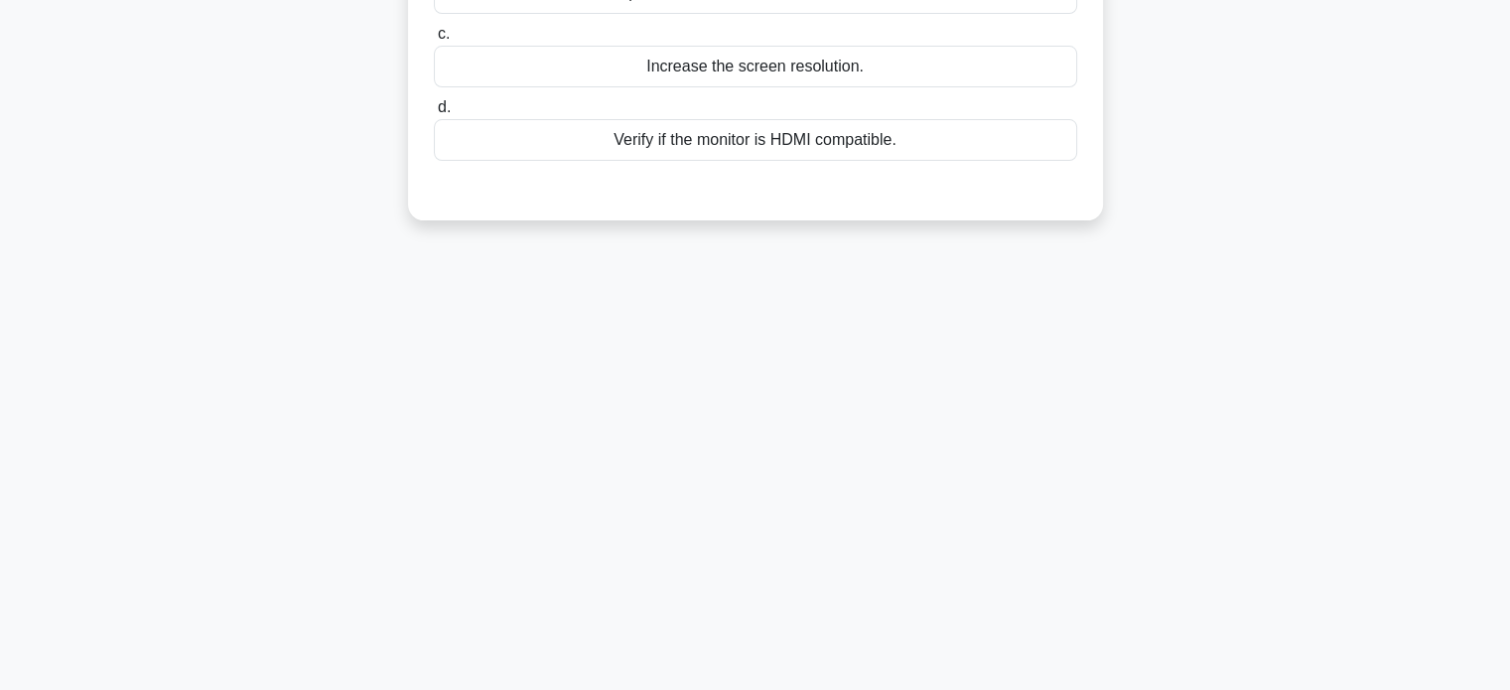
scroll to position [0, 0]
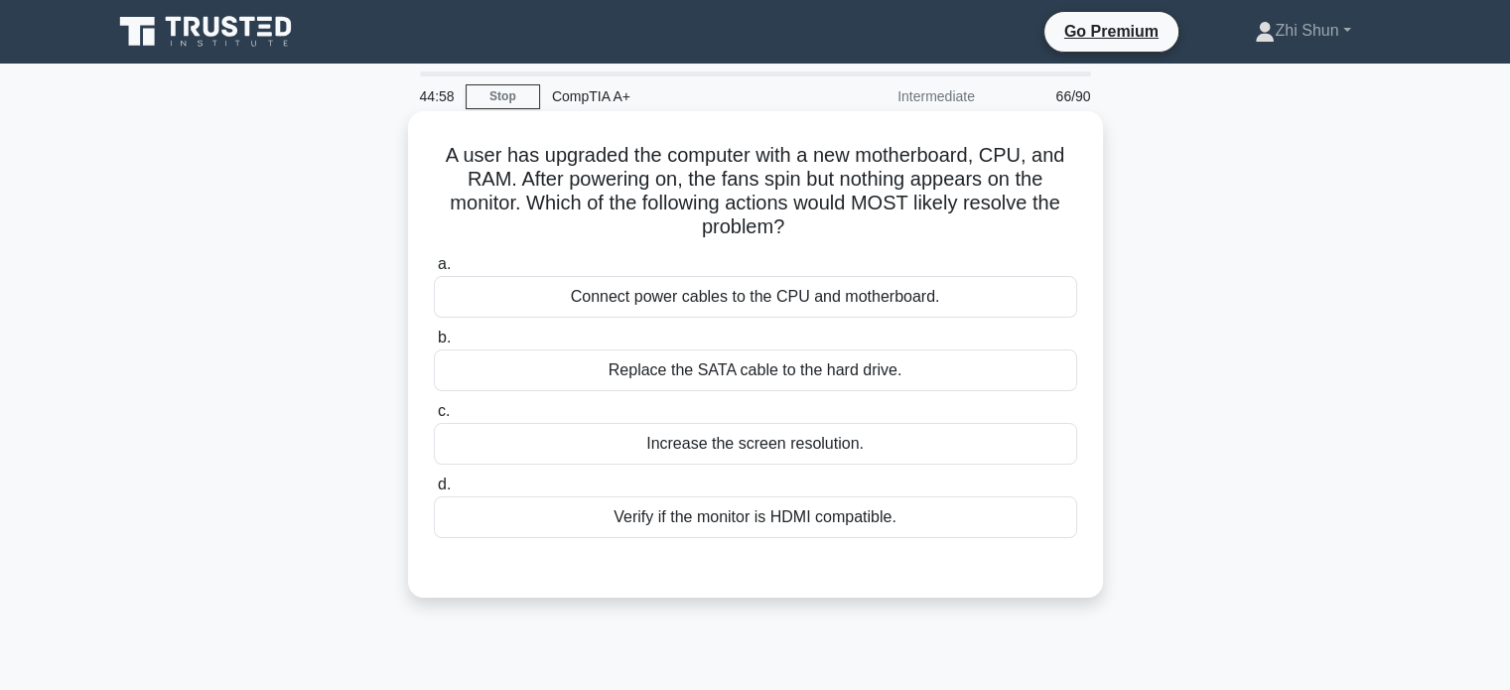
click at [834, 297] on div "Connect power cables to the CPU and motherboard." at bounding box center [755, 297] width 643 height 42
click at [434, 271] on input "a. Connect power cables to the CPU and motherboard." at bounding box center [434, 264] width 0 height 13
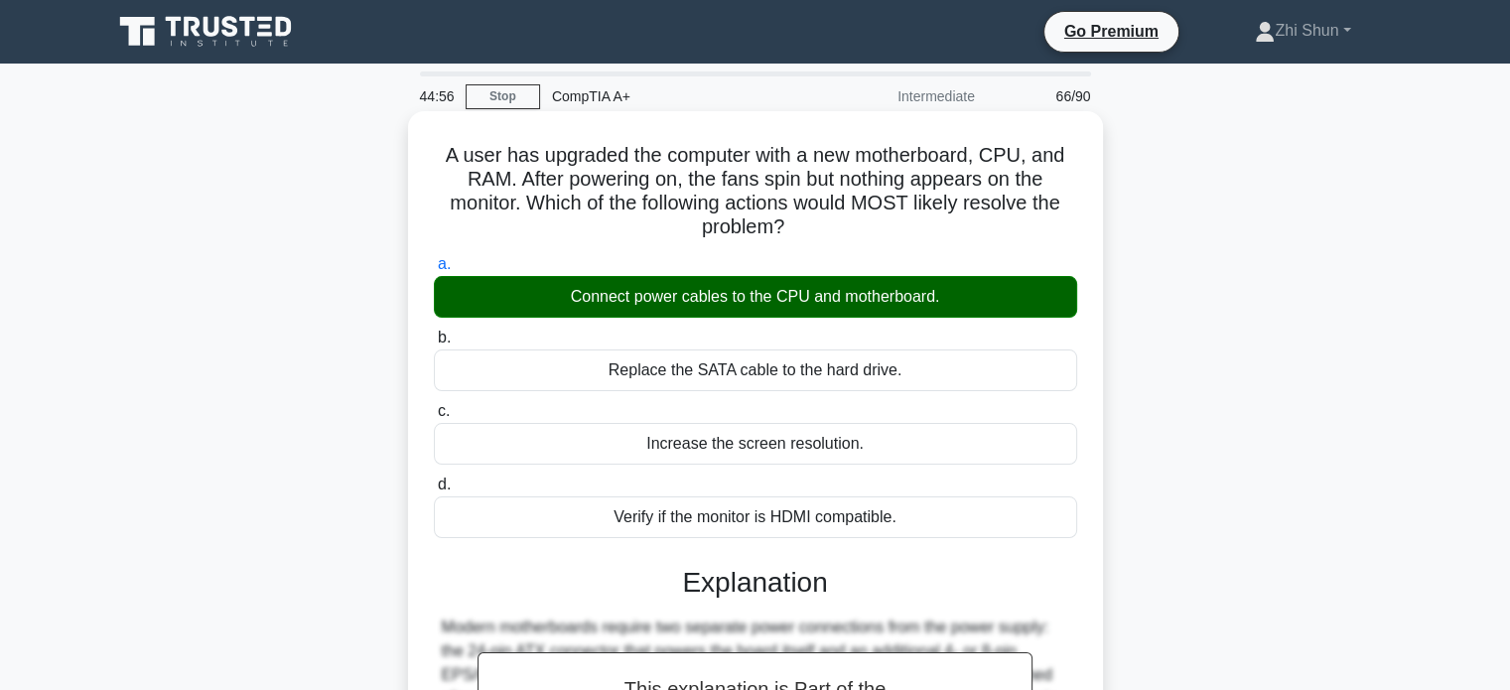
scroll to position [382, 0]
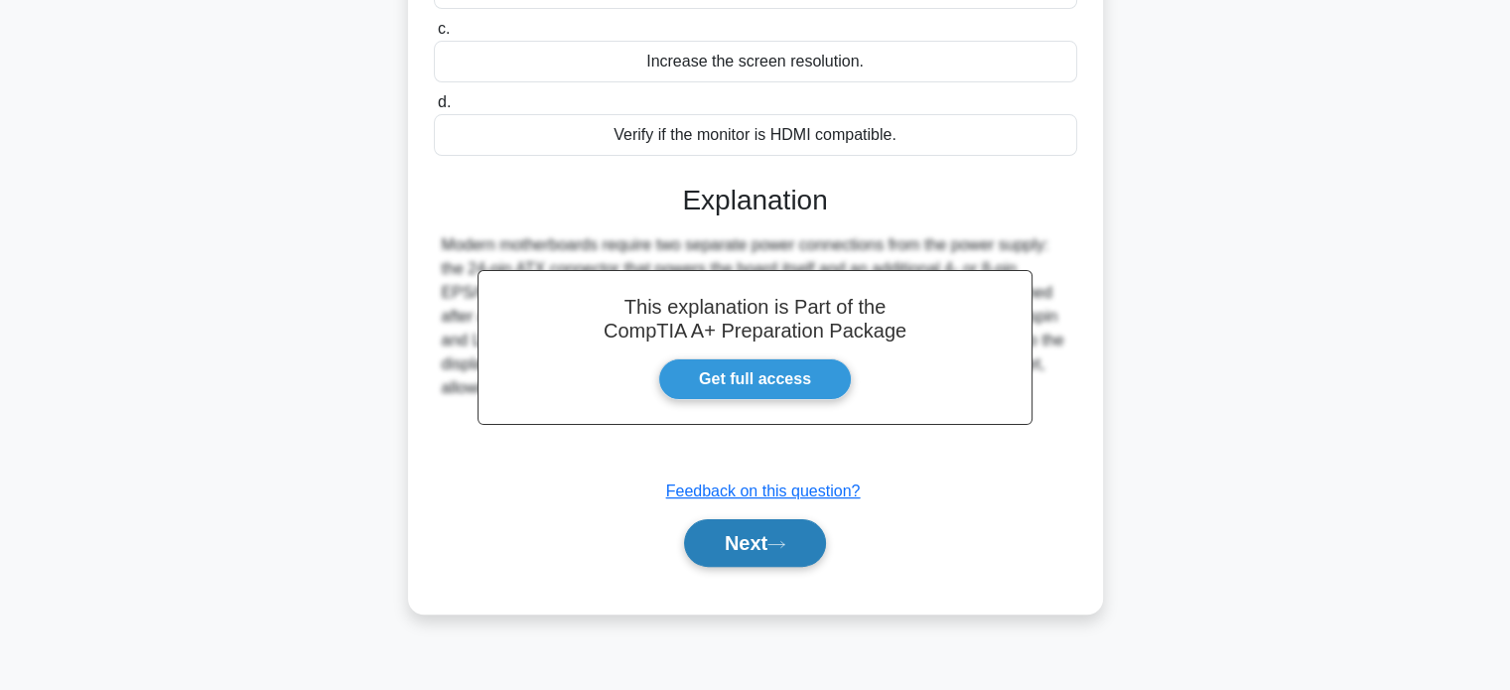
click at [782, 543] on icon at bounding box center [776, 544] width 18 height 11
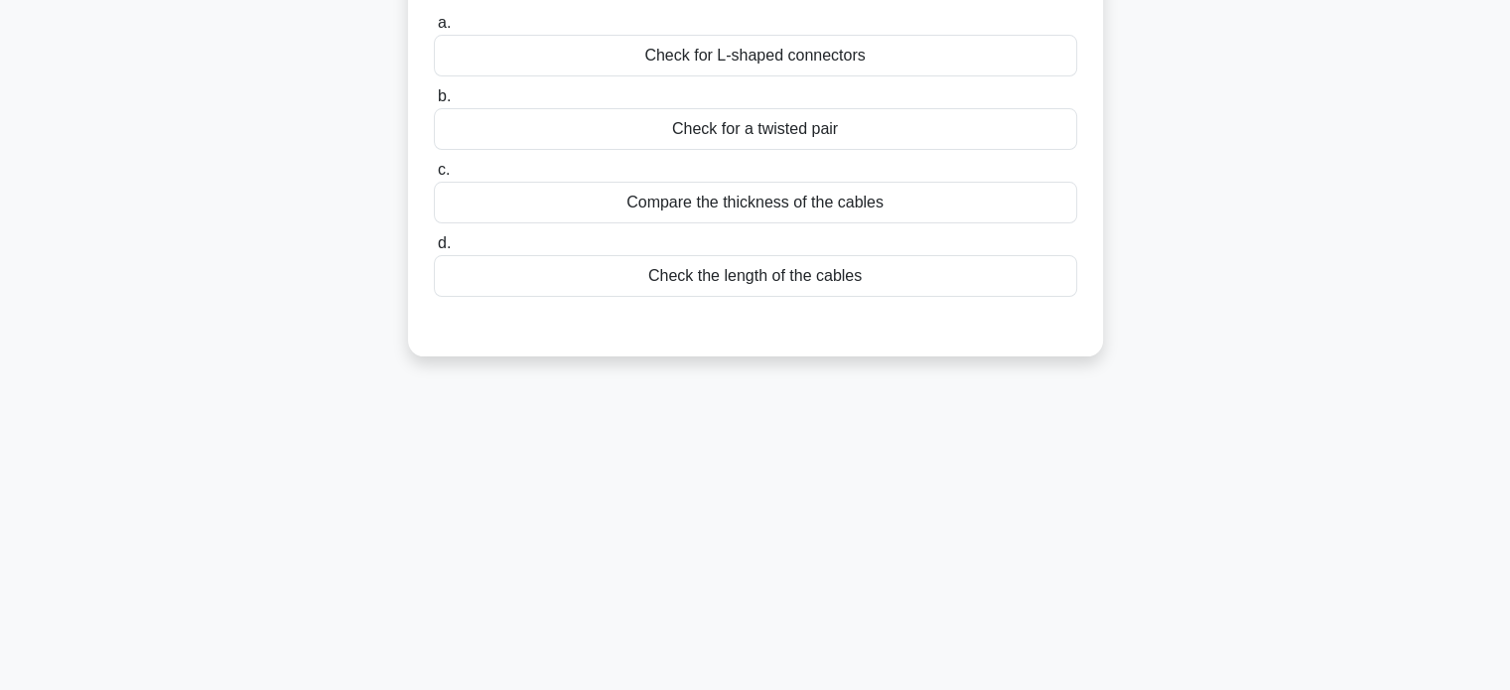
scroll to position [84, 0]
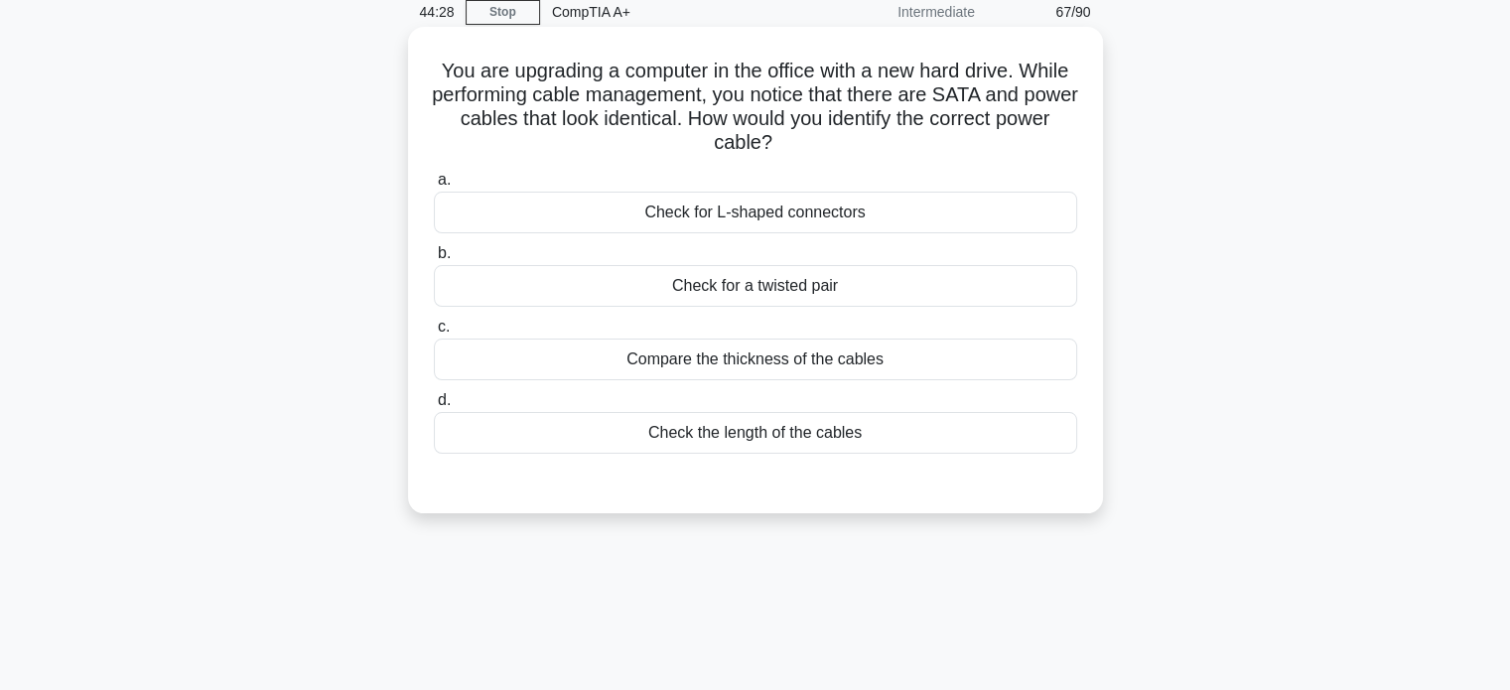
click at [870, 220] on div "Check for L-shaped connectors" at bounding box center [755, 213] width 643 height 42
click at [434, 187] on input "a. Check for L-shaped connectors" at bounding box center [434, 180] width 0 height 13
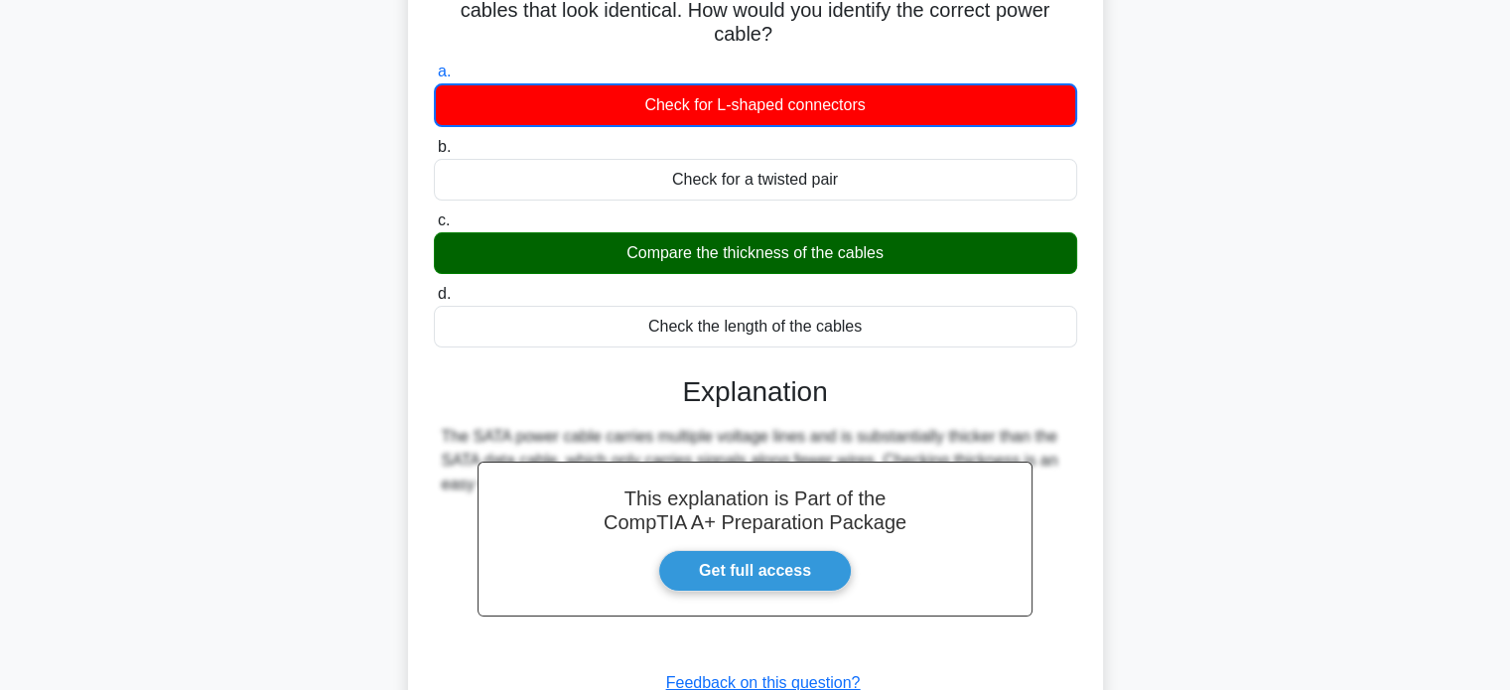
scroll to position [382, 0]
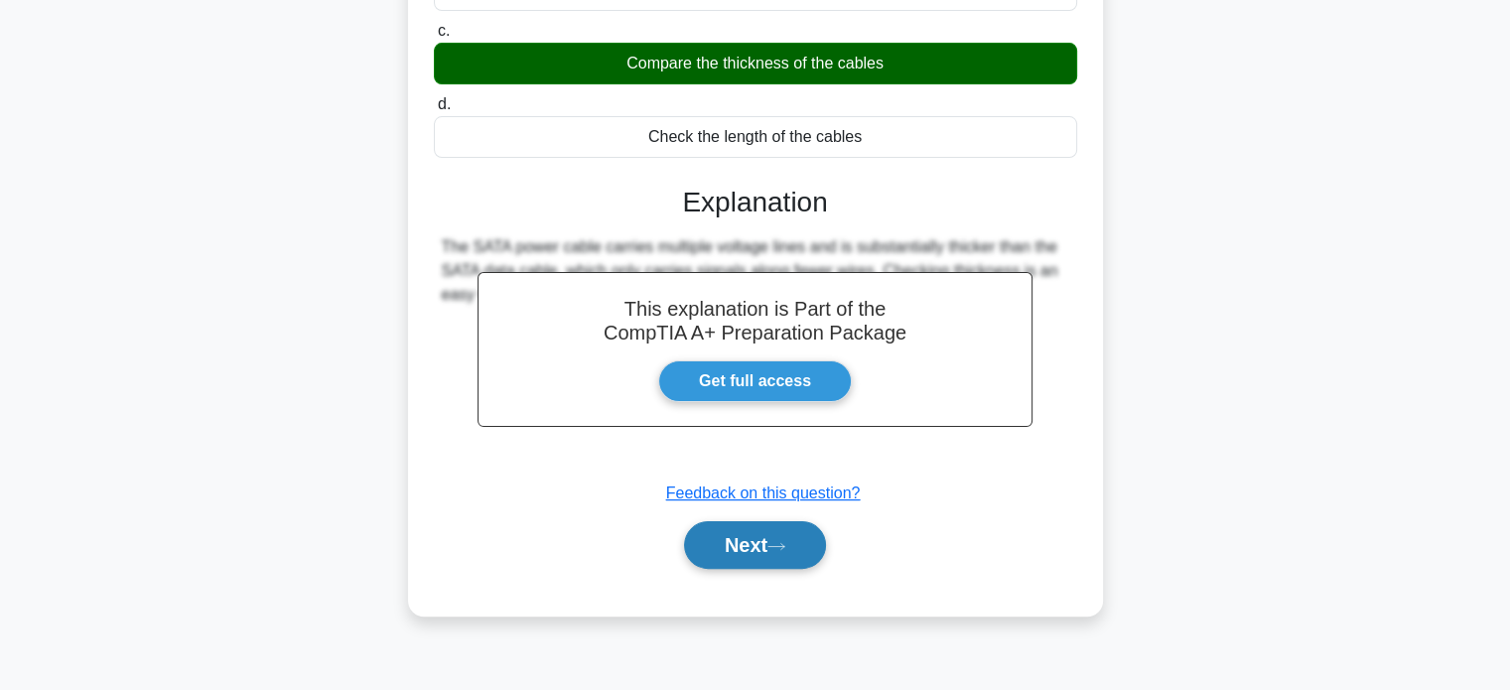
click at [761, 552] on button "Next" at bounding box center [755, 545] width 142 height 48
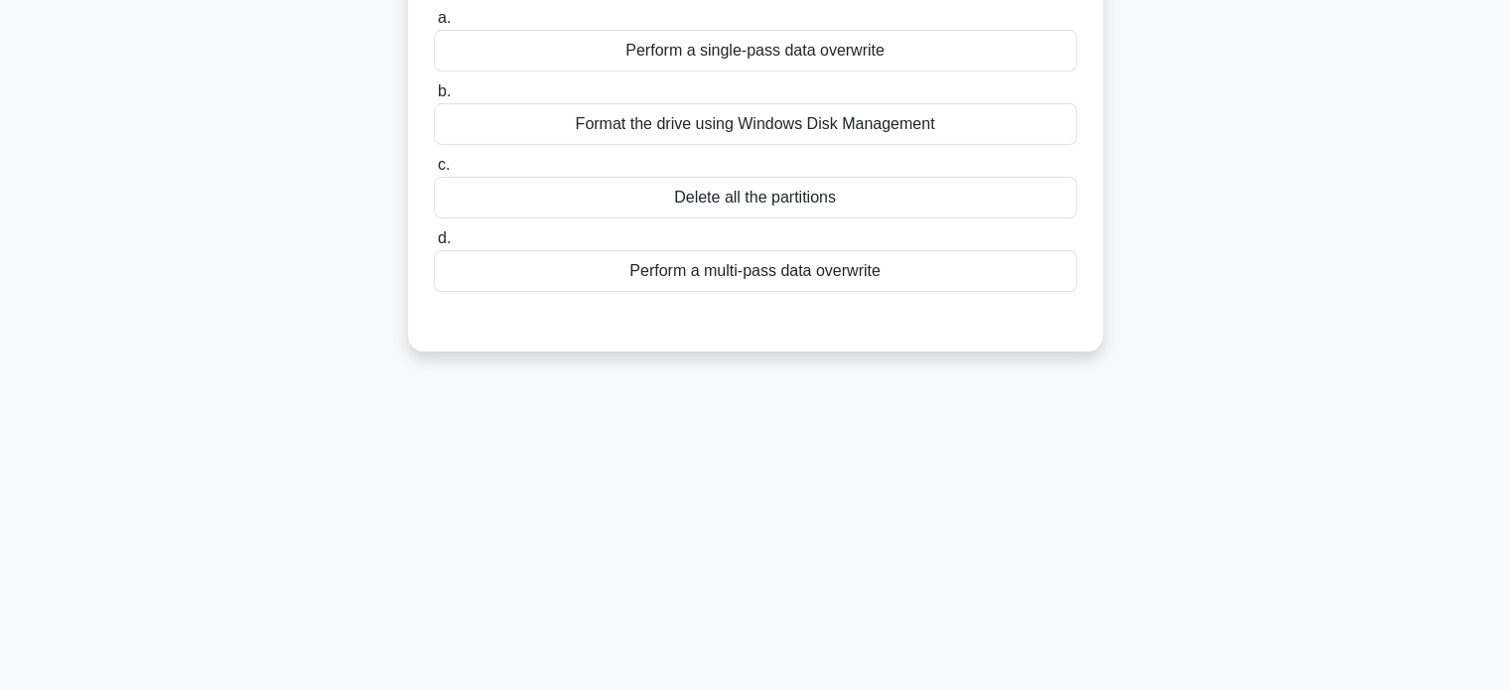
scroll to position [99, 0]
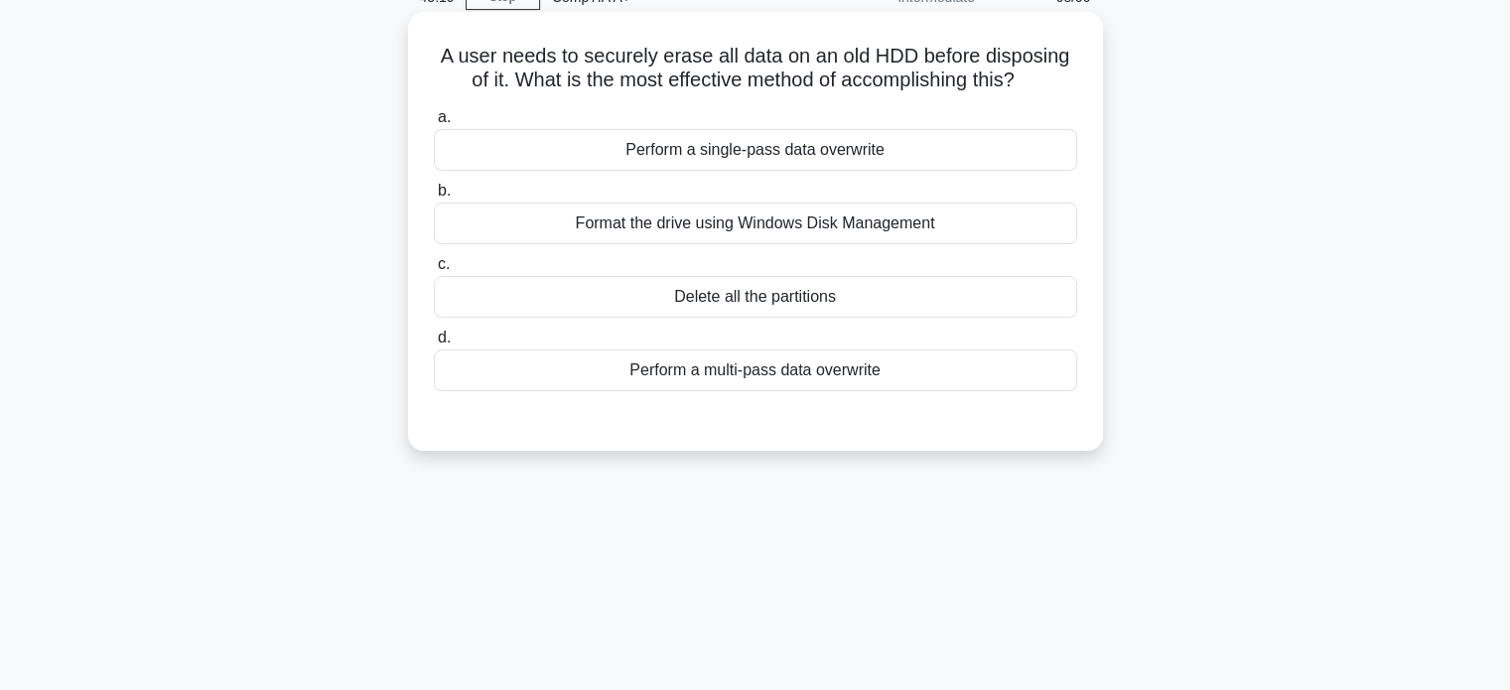
click at [859, 384] on div "Perform a multi-pass data overwrite" at bounding box center [755, 370] width 643 height 42
click at [434, 345] on input "d. Perform a multi-pass data overwrite" at bounding box center [434, 338] width 0 height 13
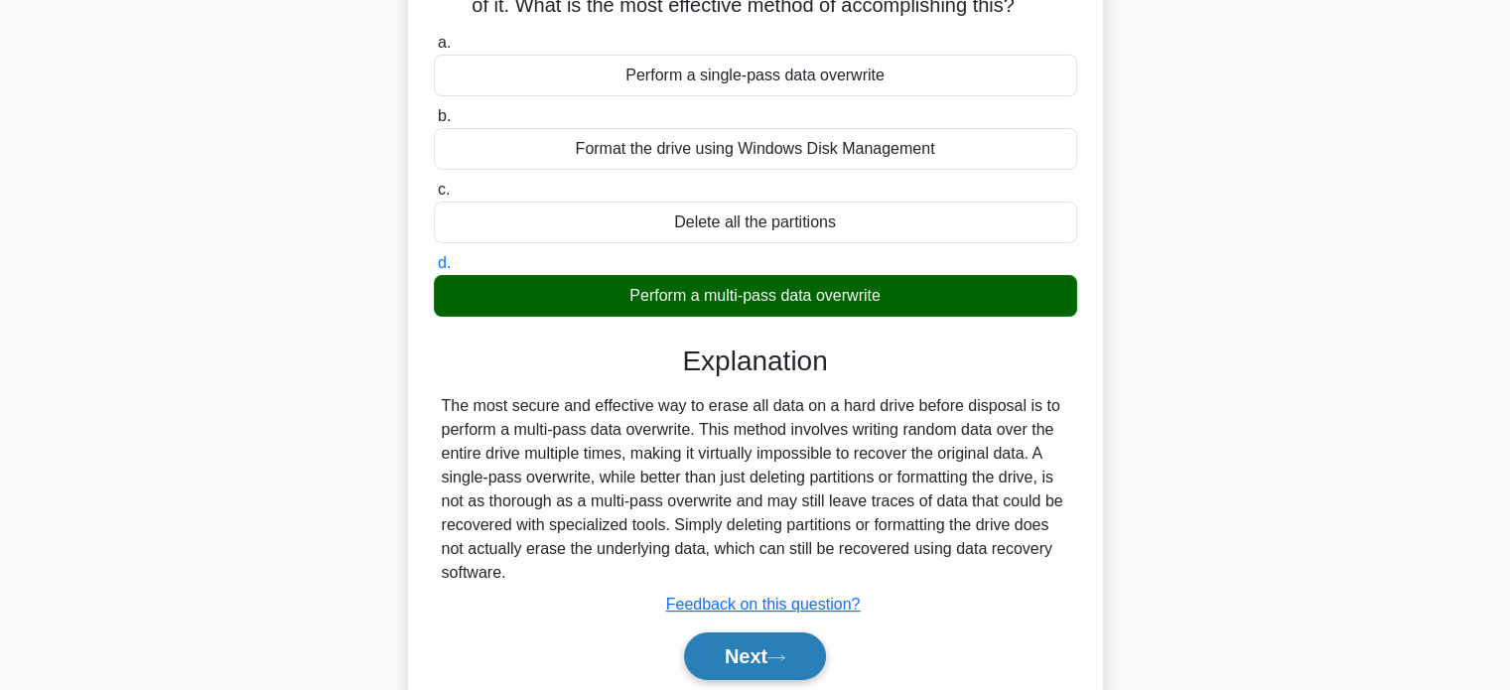
scroll to position [382, 0]
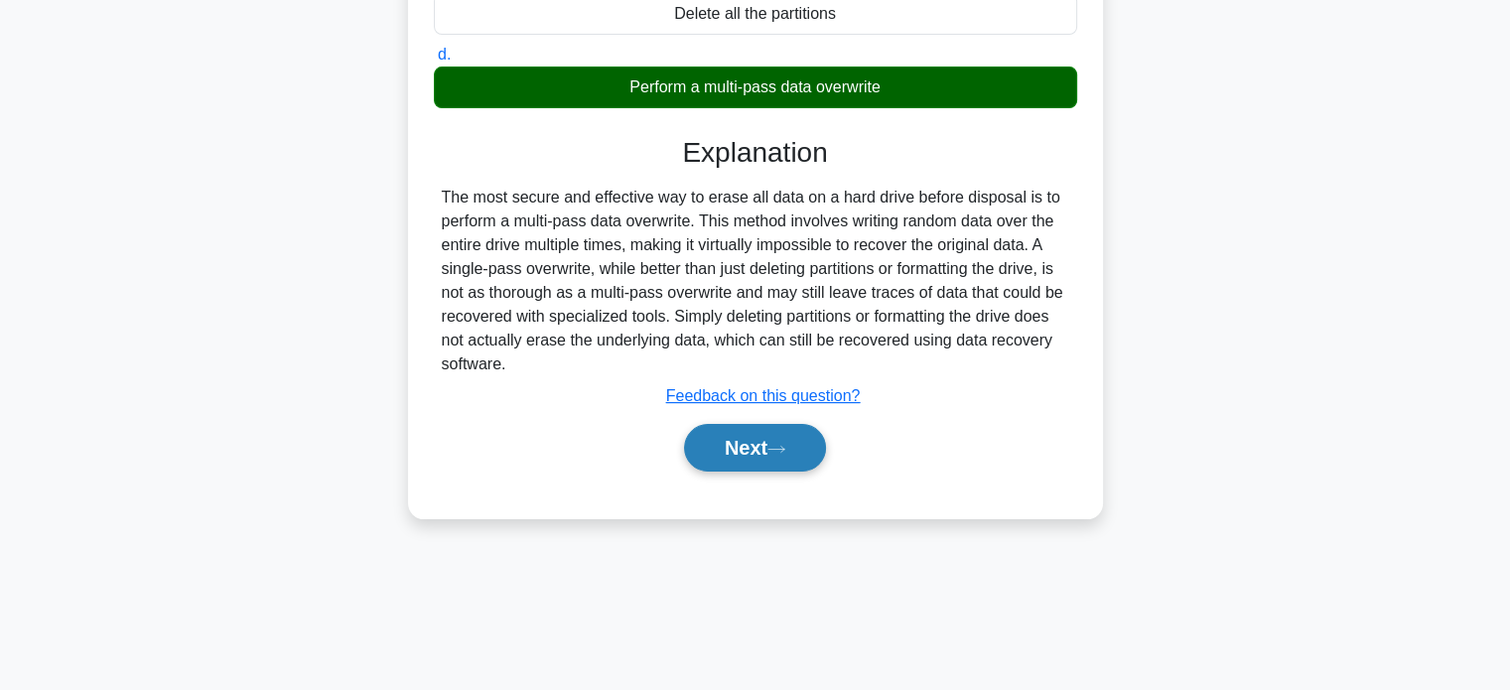
click at [763, 440] on button "Next" at bounding box center [755, 448] width 142 height 48
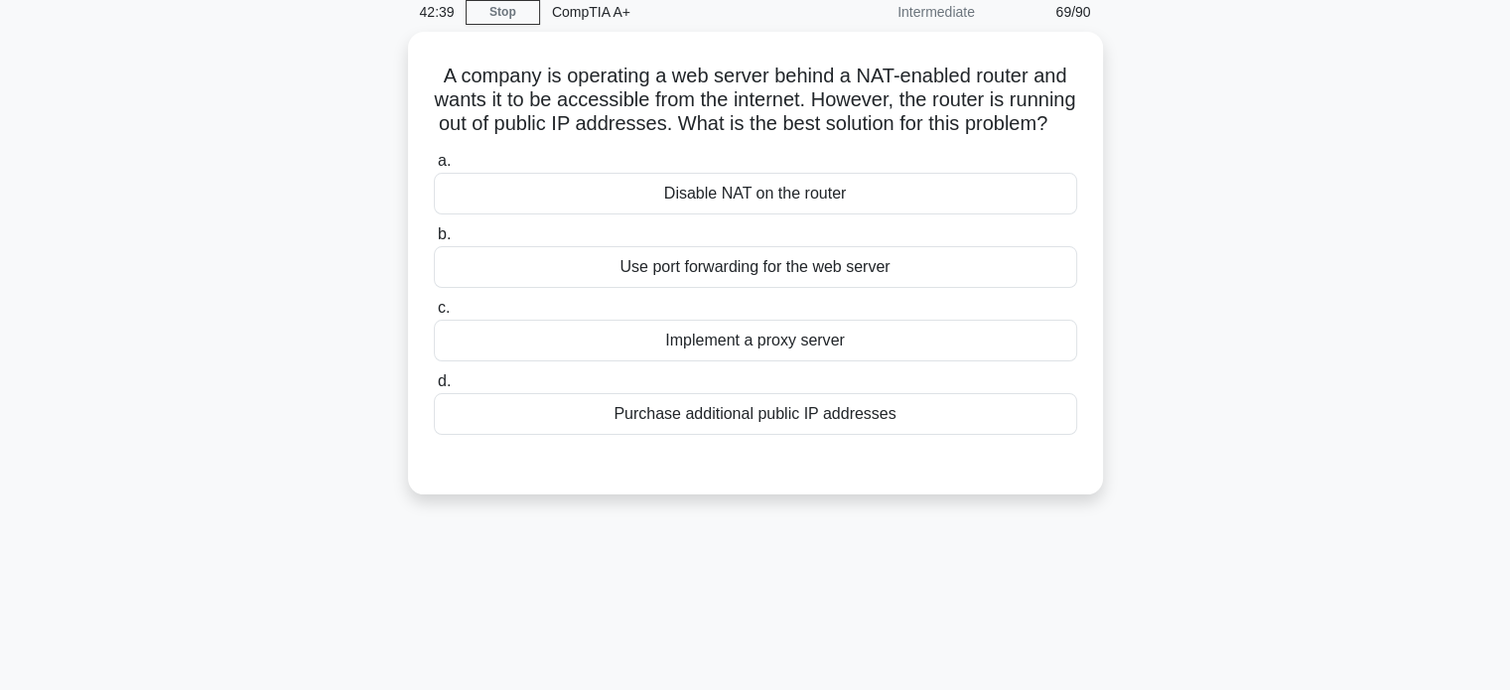
scroll to position [0, 0]
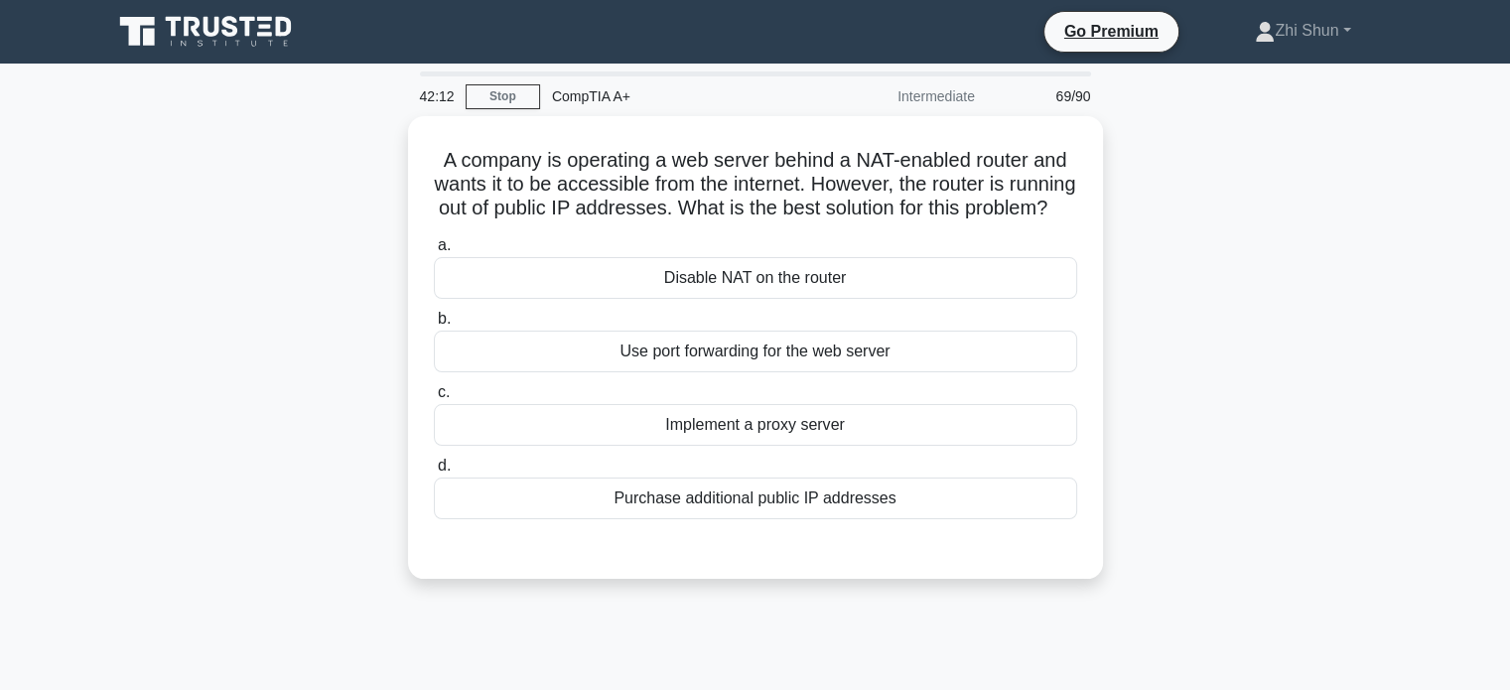
click at [758, 444] on div "Implement a proxy server" at bounding box center [755, 425] width 643 height 42
click at [434, 399] on input "c. Implement a proxy server" at bounding box center [434, 392] width 0 height 13
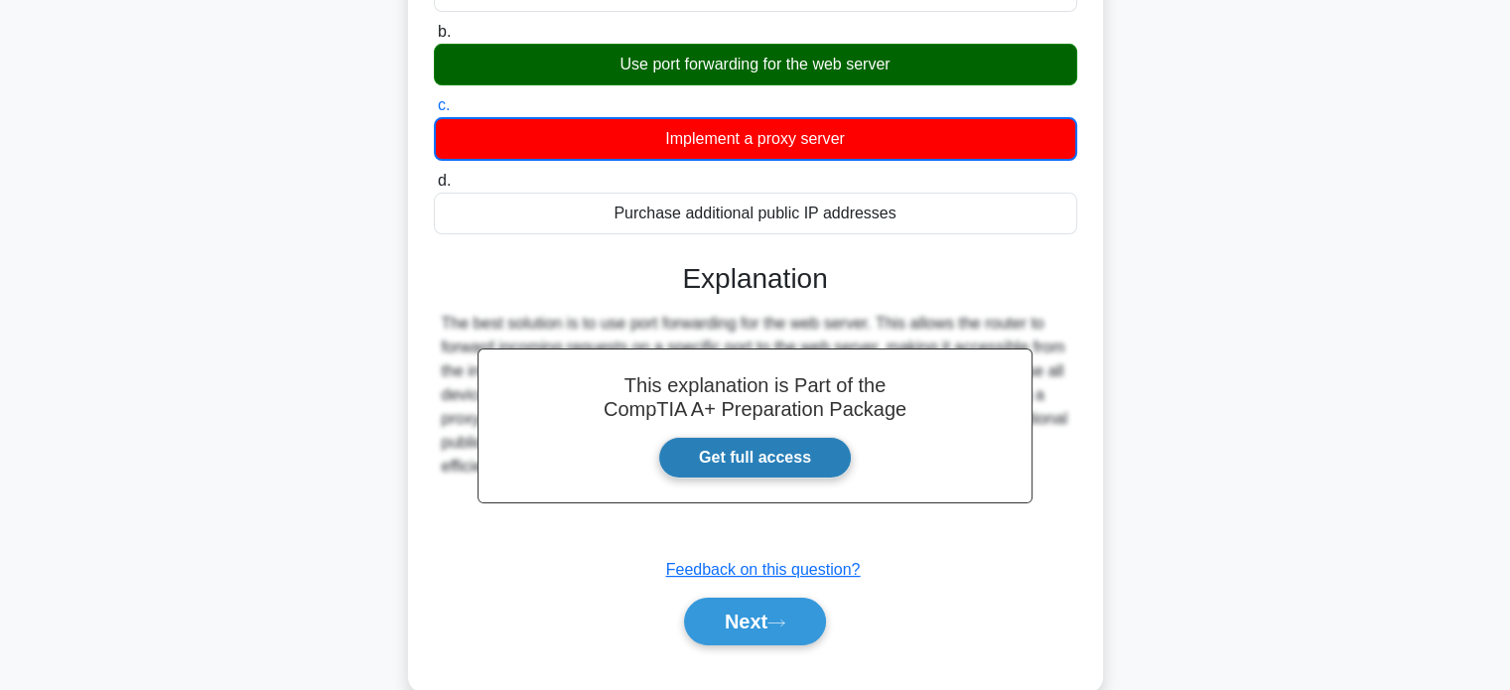
scroll to position [298, 0]
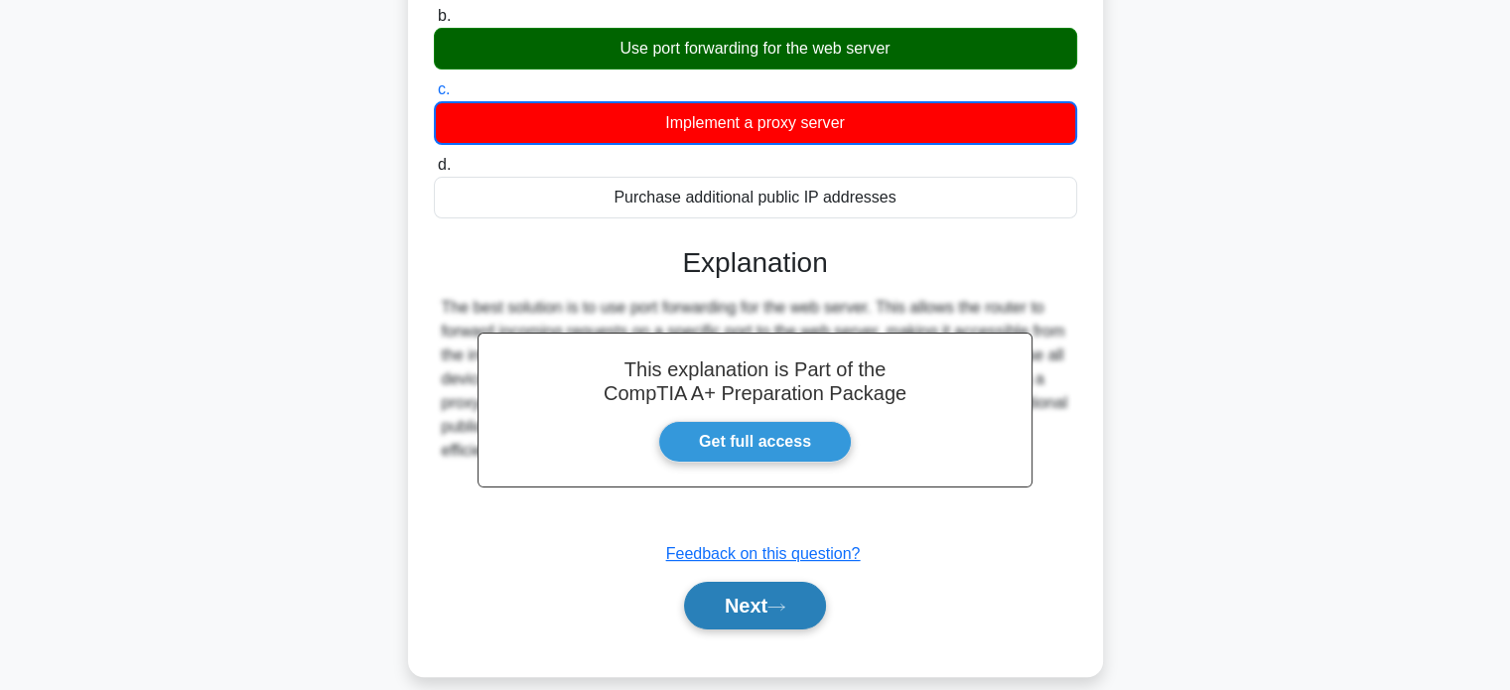
click at [792, 618] on button "Next" at bounding box center [755, 606] width 142 height 48
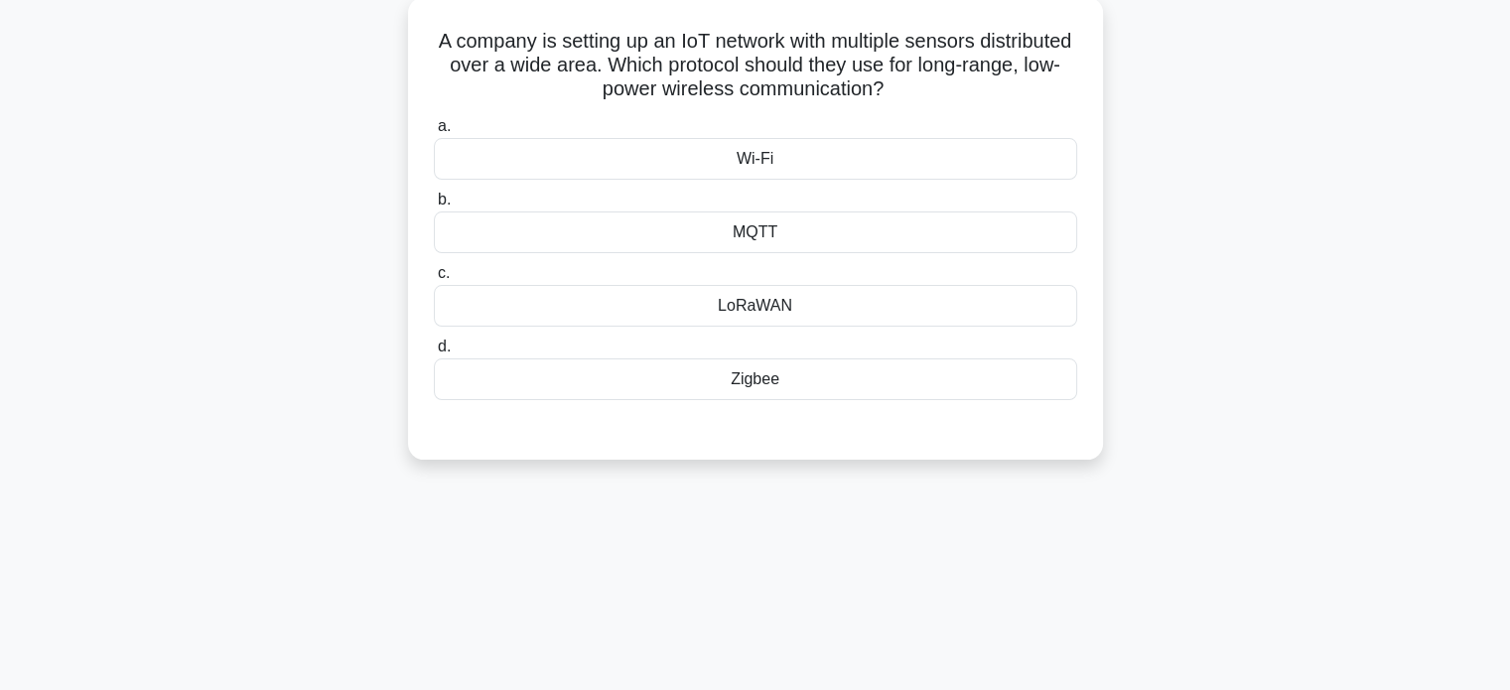
scroll to position [0, 0]
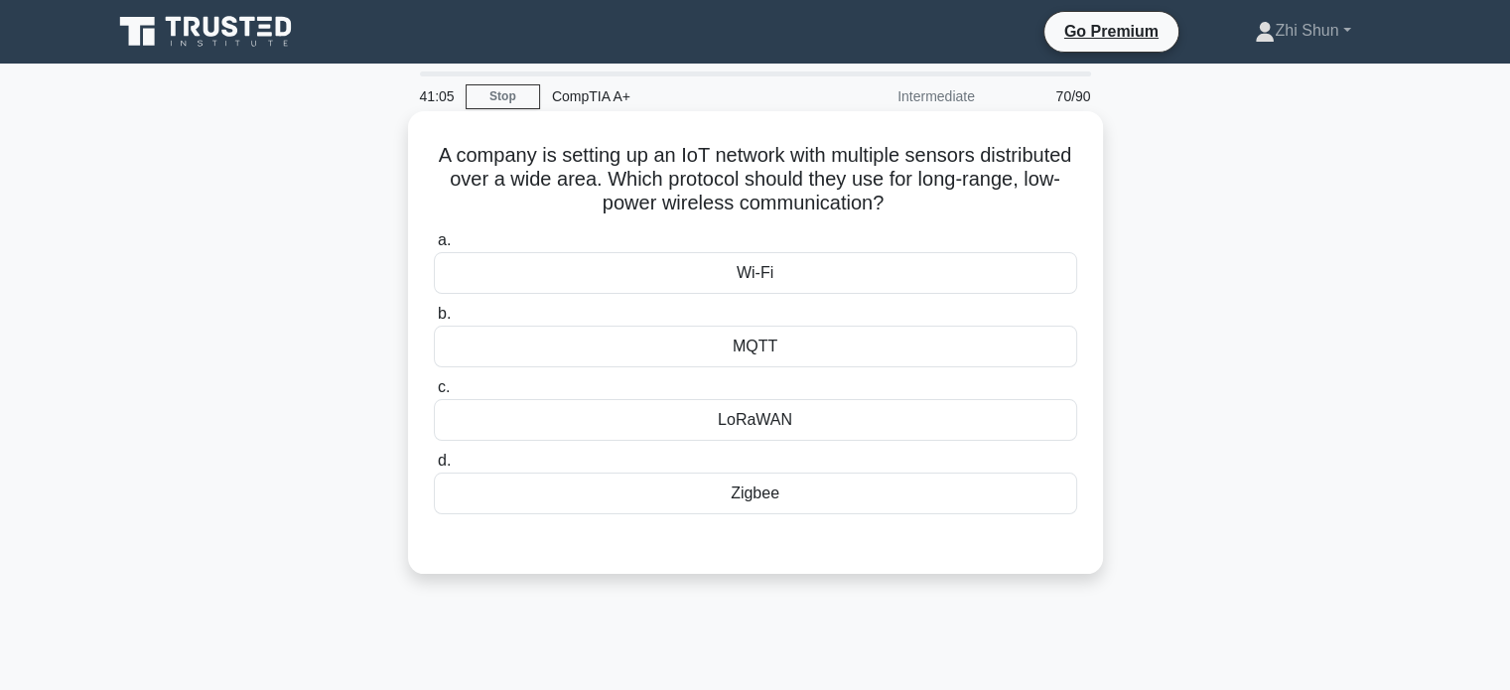
click at [748, 492] on div "Zigbee" at bounding box center [755, 494] width 643 height 42
click at [434, 468] on input "d. Zigbee" at bounding box center [434, 461] width 0 height 13
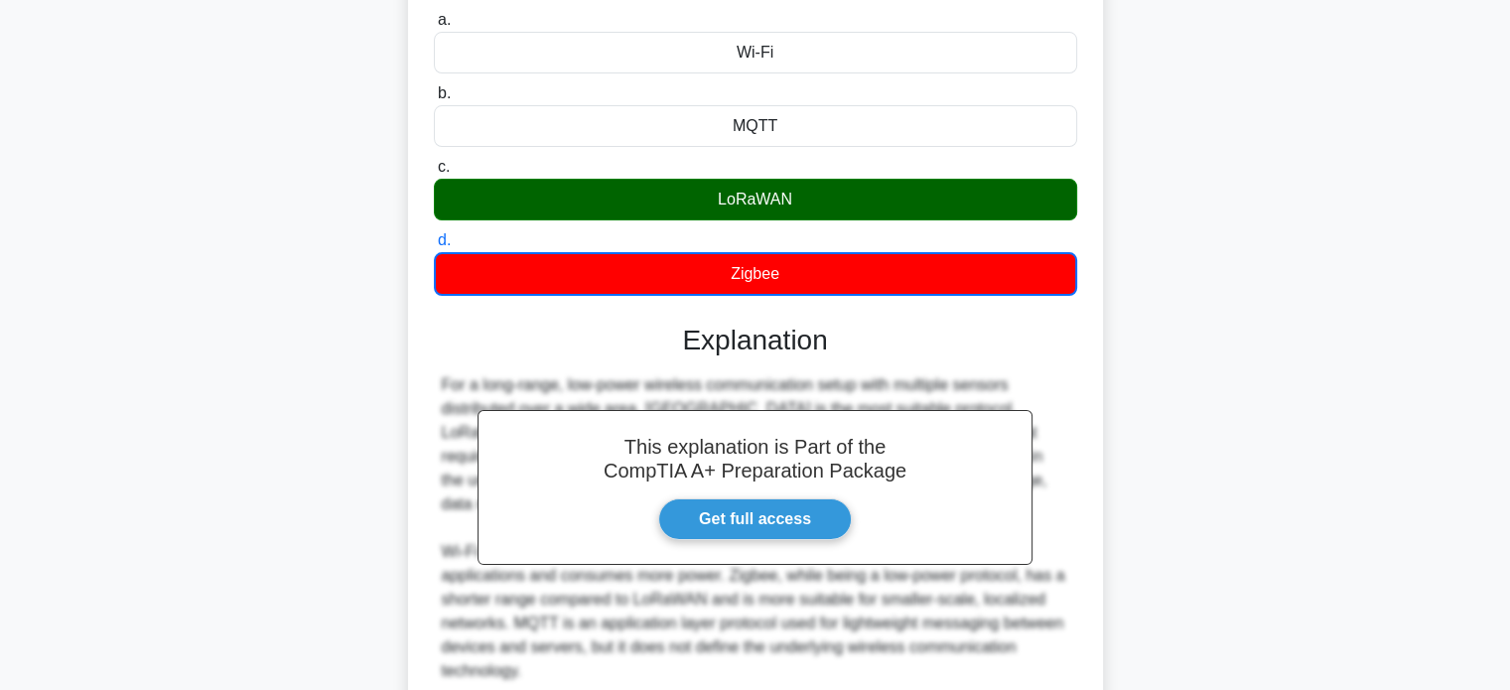
scroll to position [391, 0]
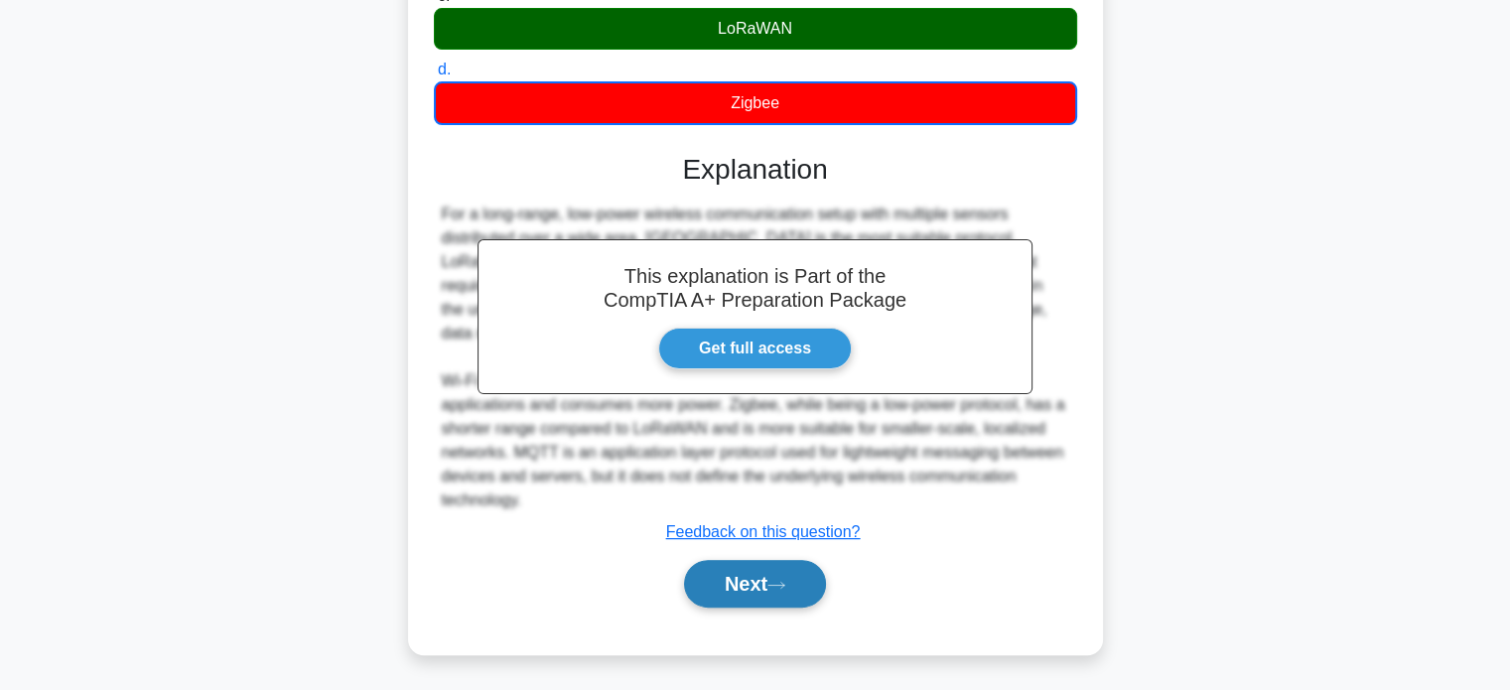
click at [763, 585] on button "Next" at bounding box center [755, 584] width 142 height 48
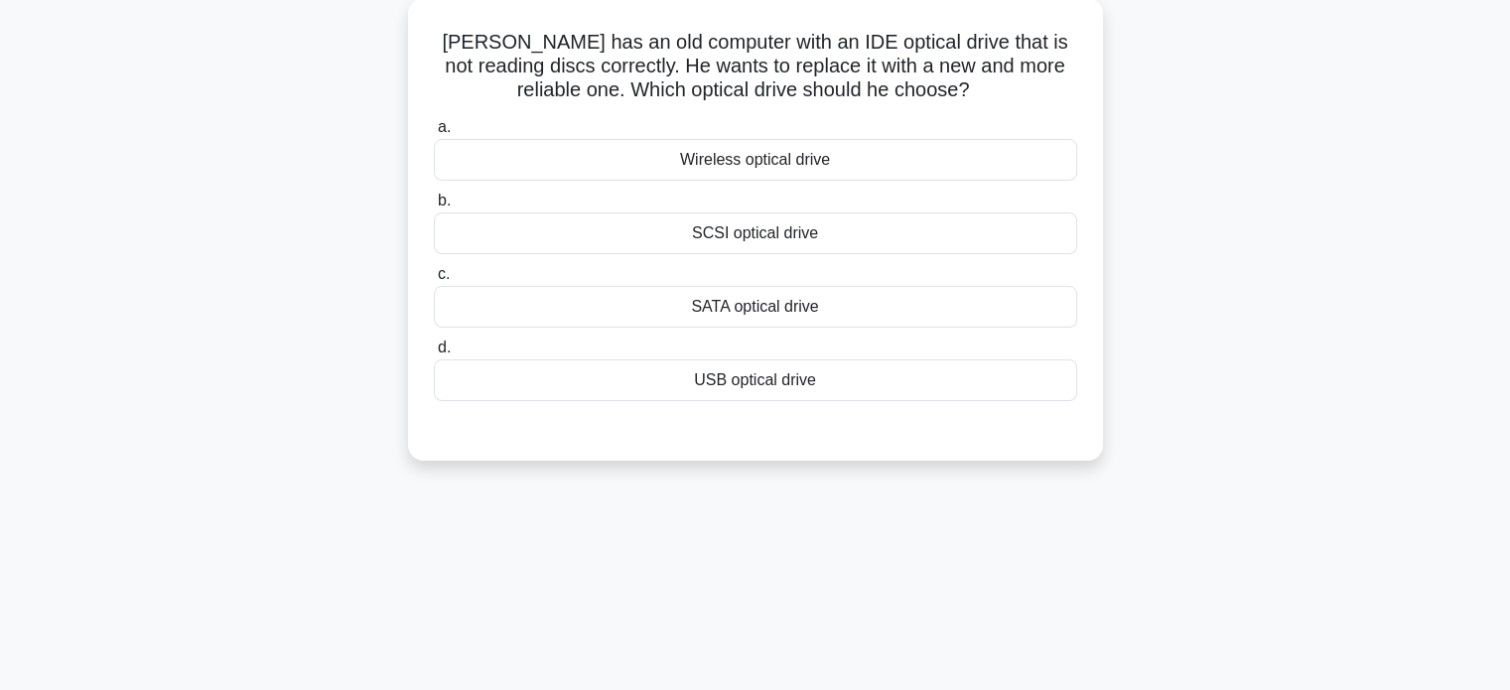
scroll to position [0, 0]
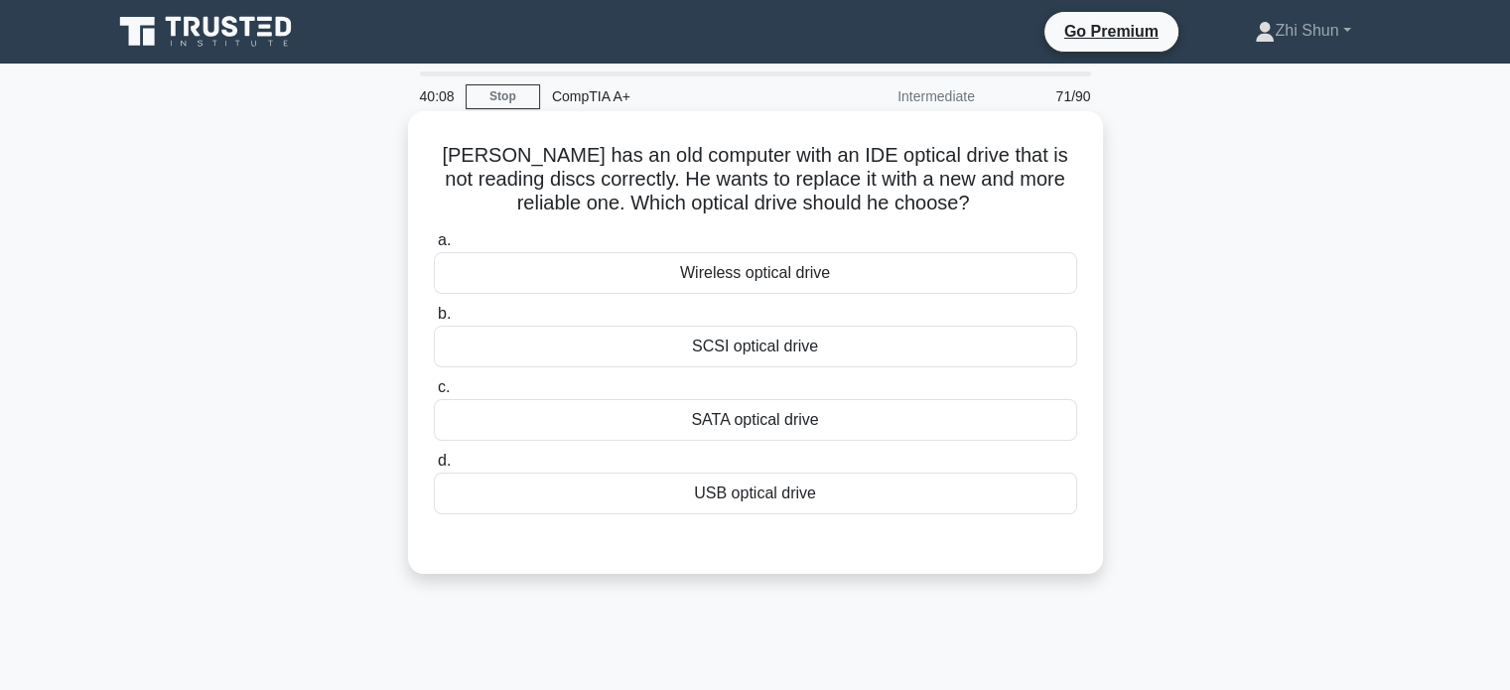
click at [687, 500] on div "USB optical drive" at bounding box center [755, 494] width 643 height 42
click at [434, 468] on input "d. USB optical drive" at bounding box center [434, 461] width 0 height 13
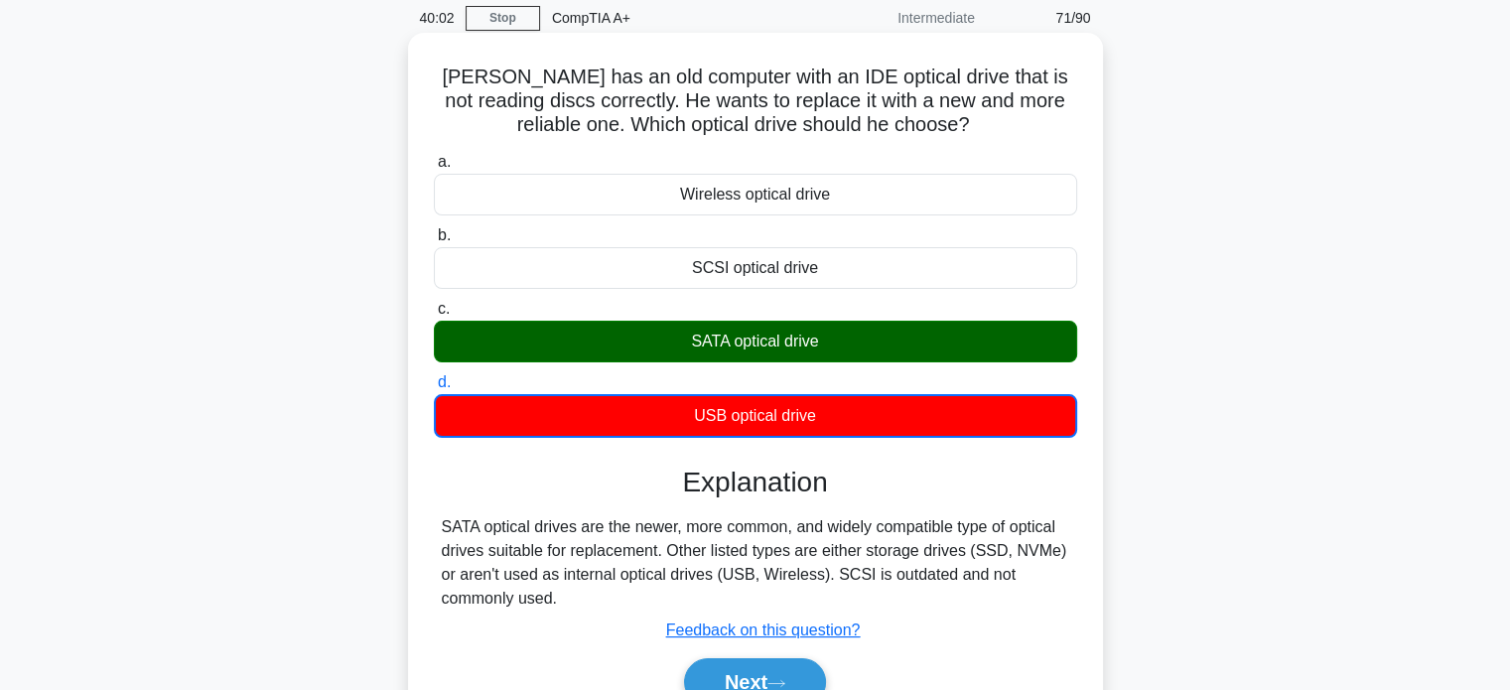
scroll to position [199, 0]
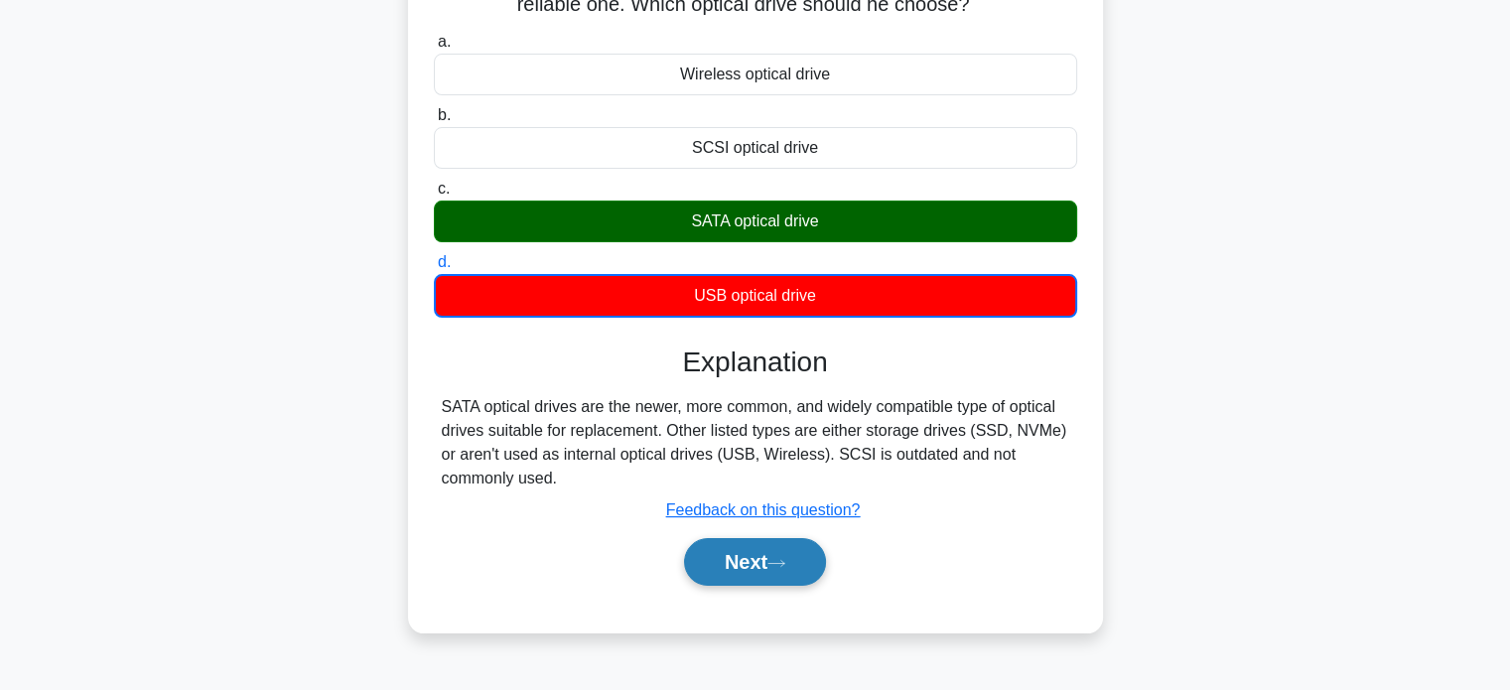
click at [767, 560] on button "Next" at bounding box center [755, 562] width 142 height 48
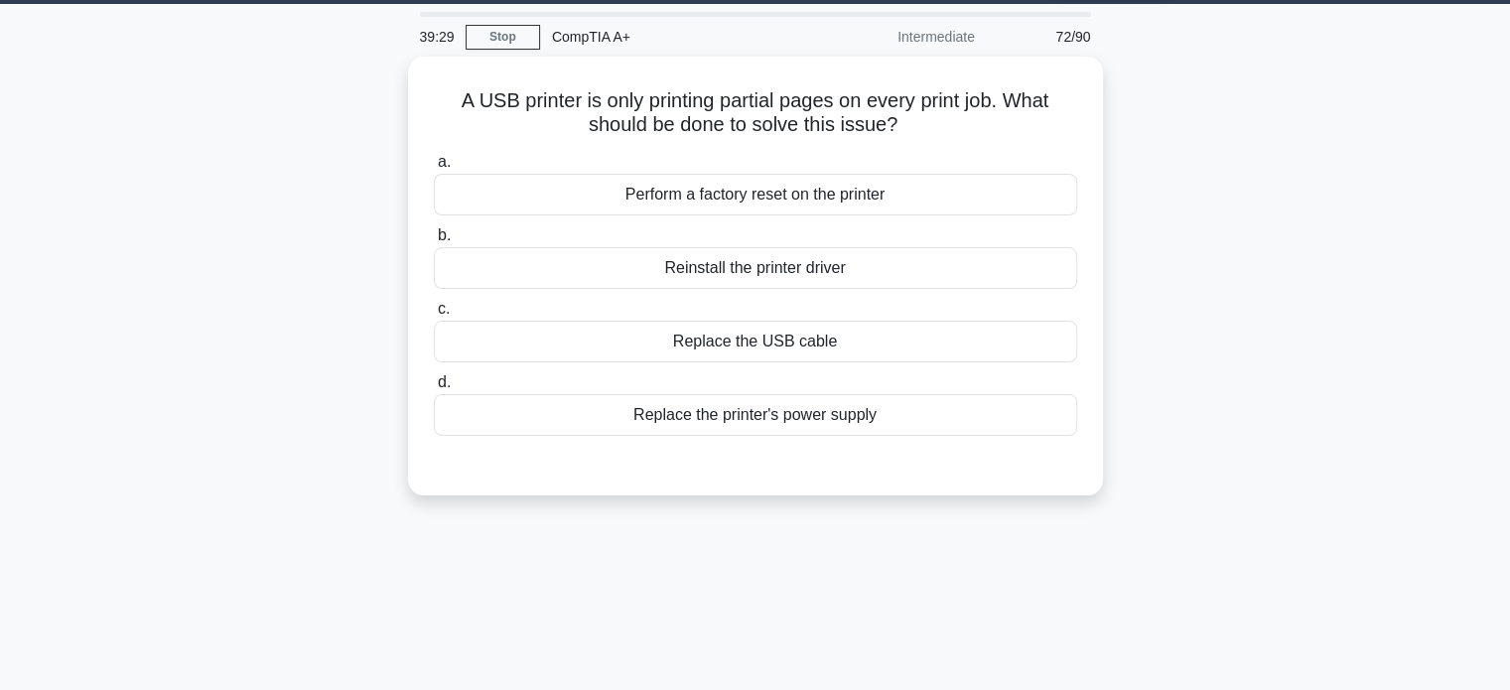
scroll to position [0, 0]
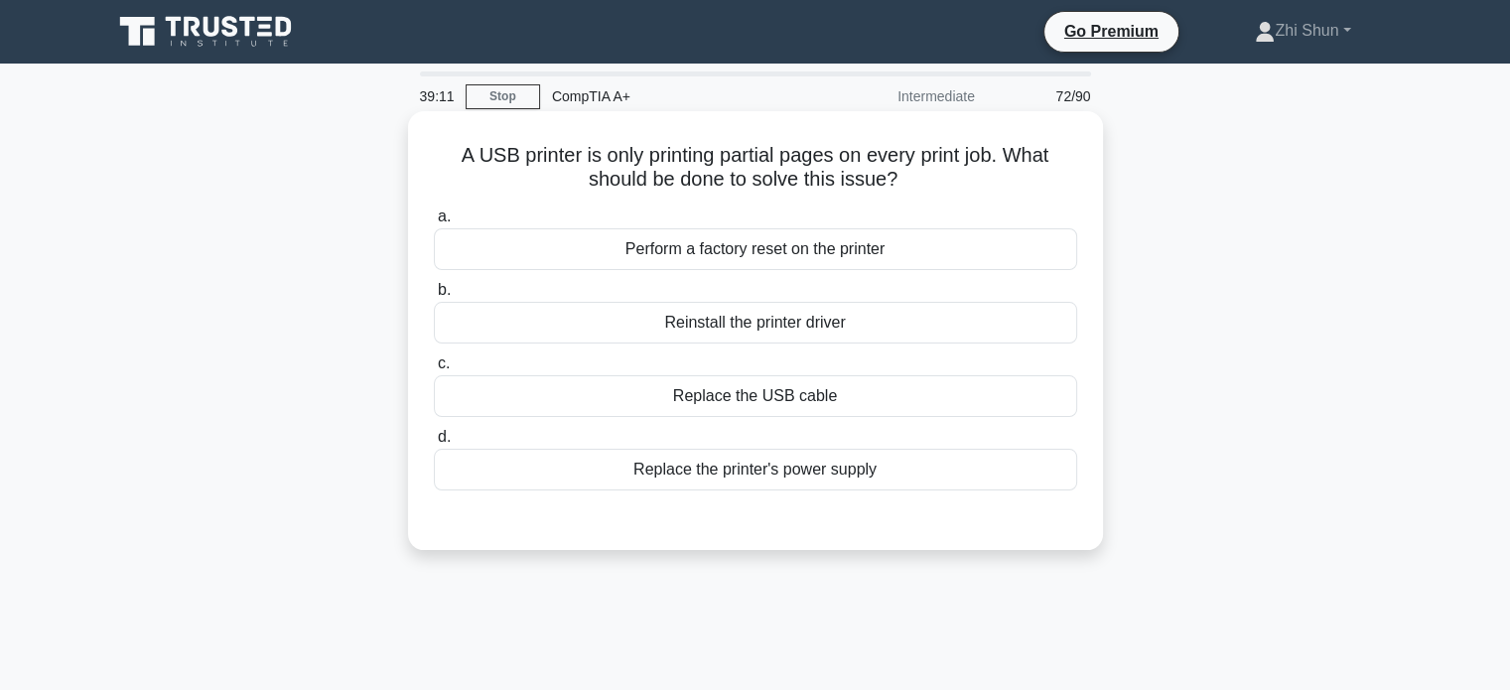
click at [802, 333] on div "Reinstall the printer driver" at bounding box center [755, 323] width 643 height 42
click at [434, 297] on input "b. Reinstall the printer driver" at bounding box center [434, 290] width 0 height 13
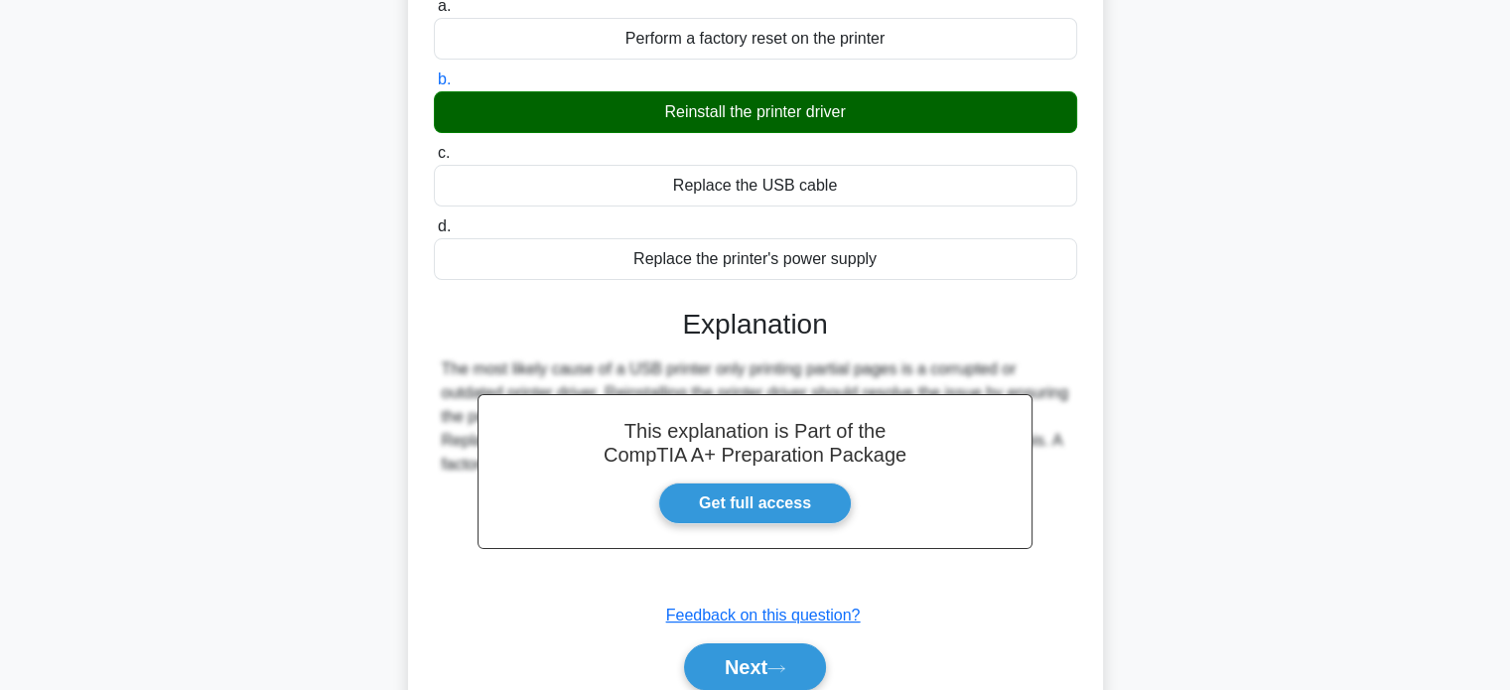
scroll to position [382, 0]
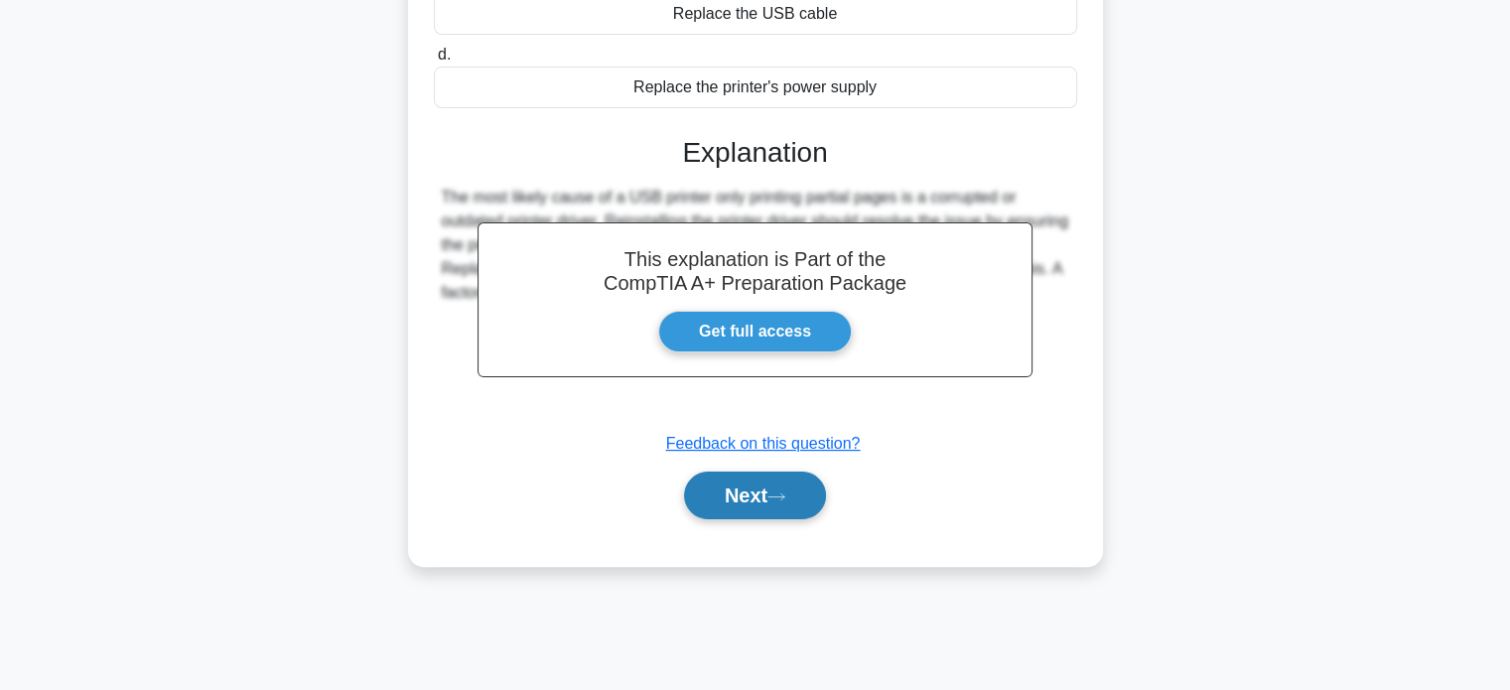
click at [763, 495] on button "Next" at bounding box center [755, 496] width 142 height 48
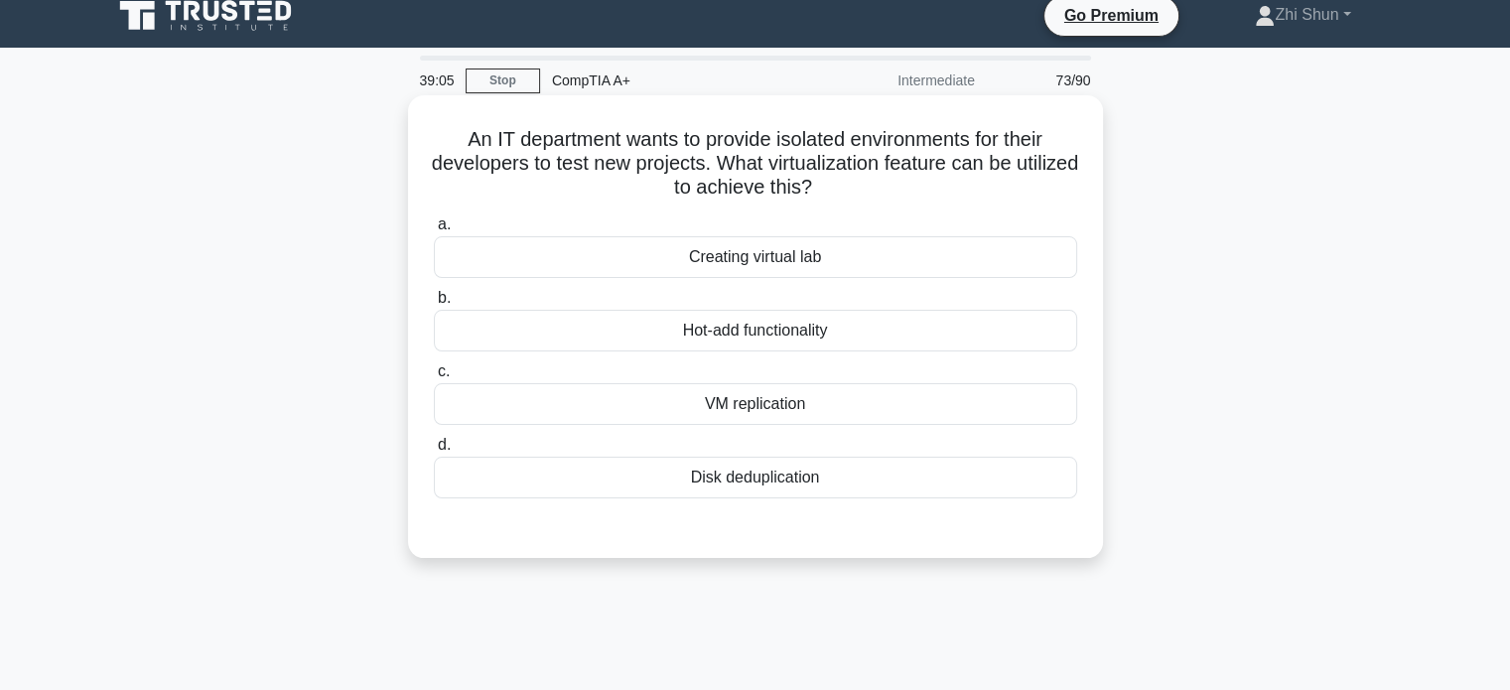
scroll to position [0, 0]
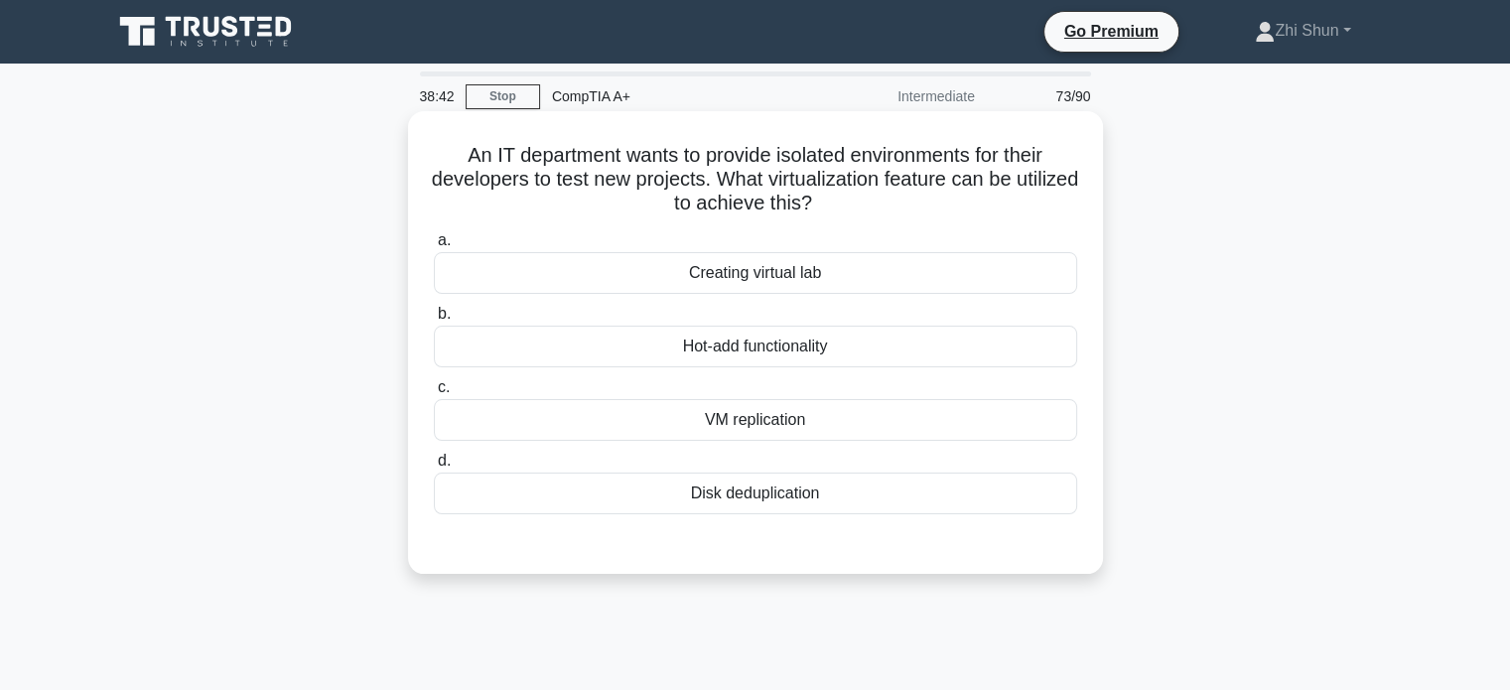
click at [794, 277] on div "Creating virtual lab" at bounding box center [755, 273] width 643 height 42
click at [434, 247] on input "a. Creating virtual lab" at bounding box center [434, 240] width 0 height 13
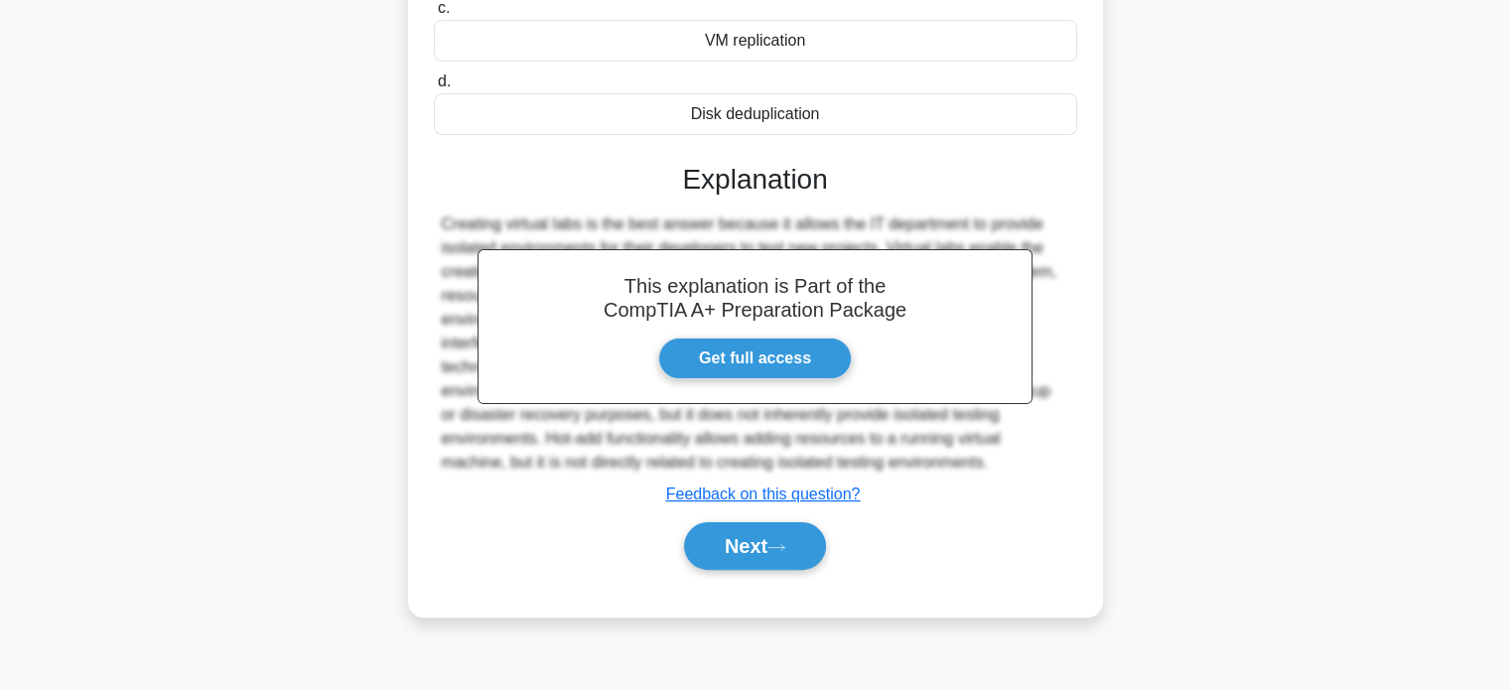
scroll to position [382, 0]
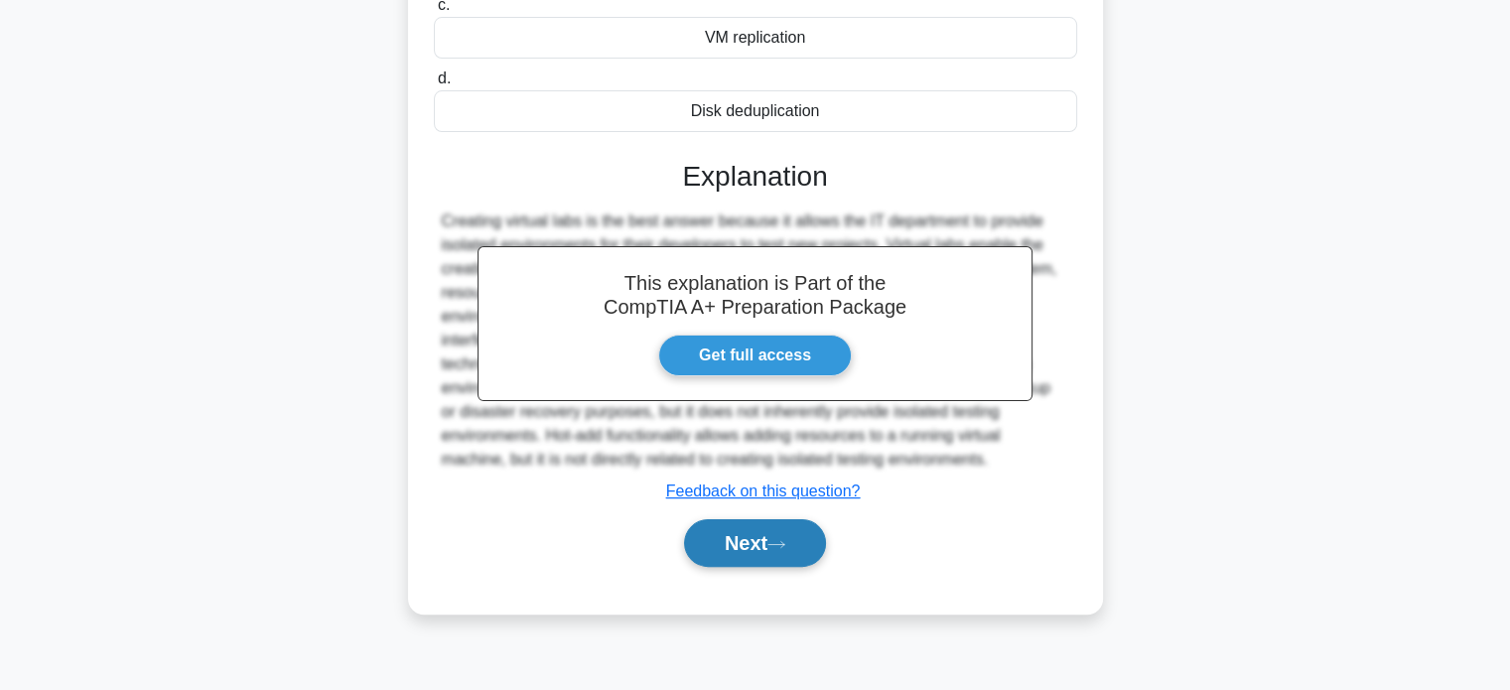
click at [739, 529] on button "Next" at bounding box center [755, 543] width 142 height 48
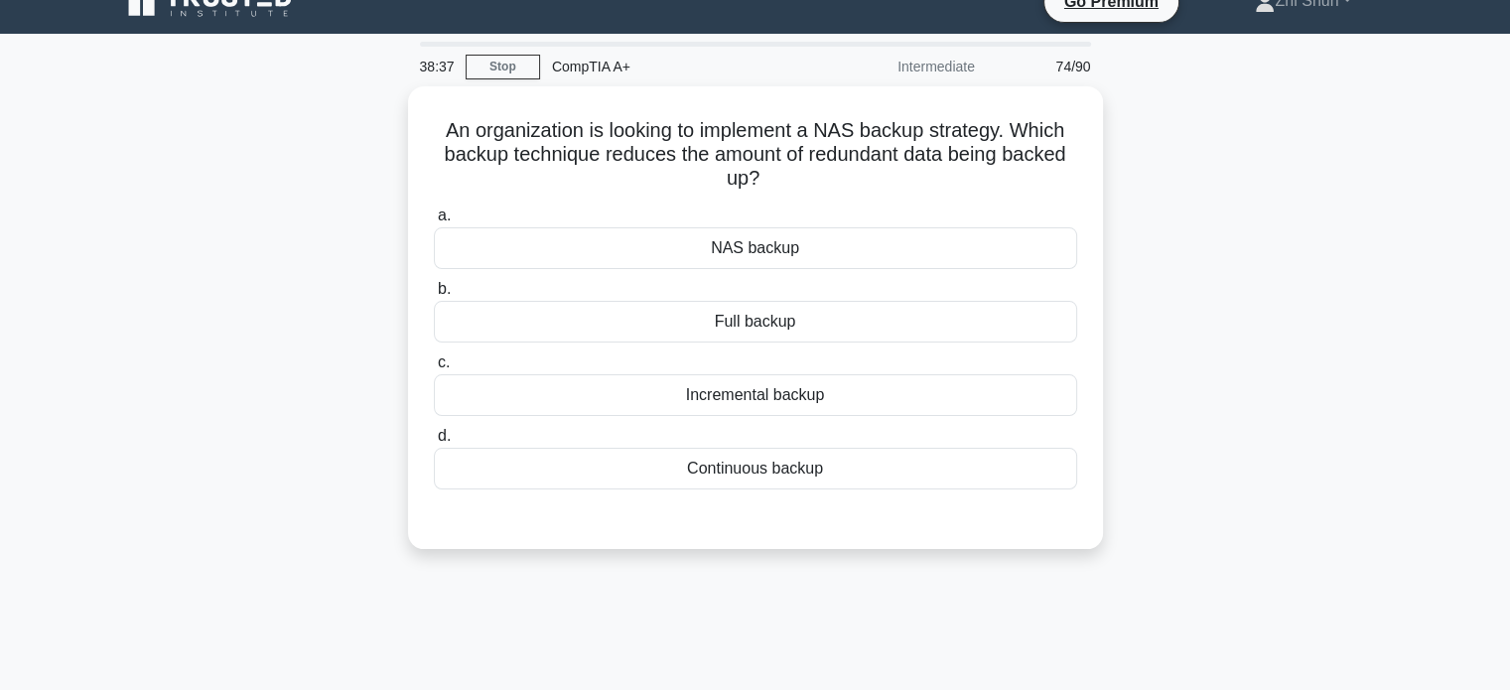
scroll to position [0, 0]
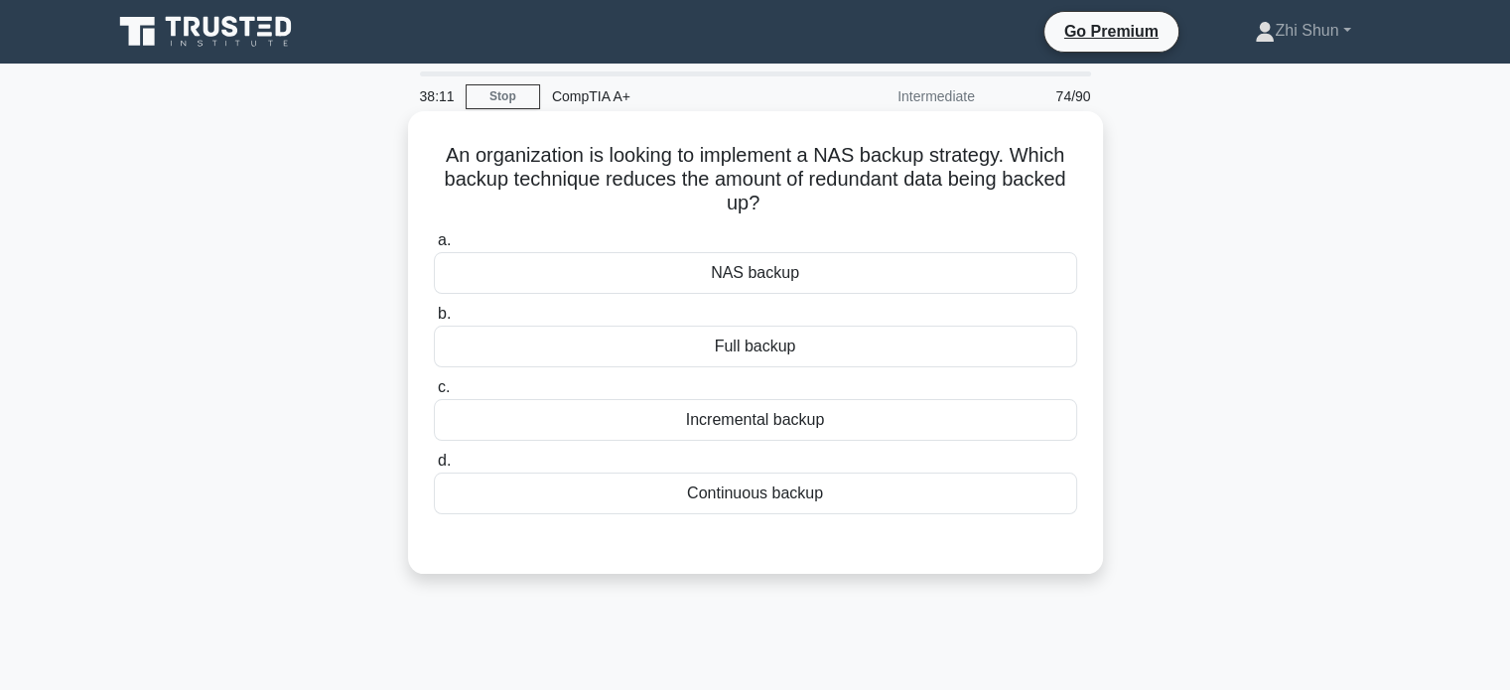
click at [818, 418] on div "Incremental backup" at bounding box center [755, 420] width 643 height 42
click at [434, 394] on input "c. Incremental backup" at bounding box center [434, 387] width 0 height 13
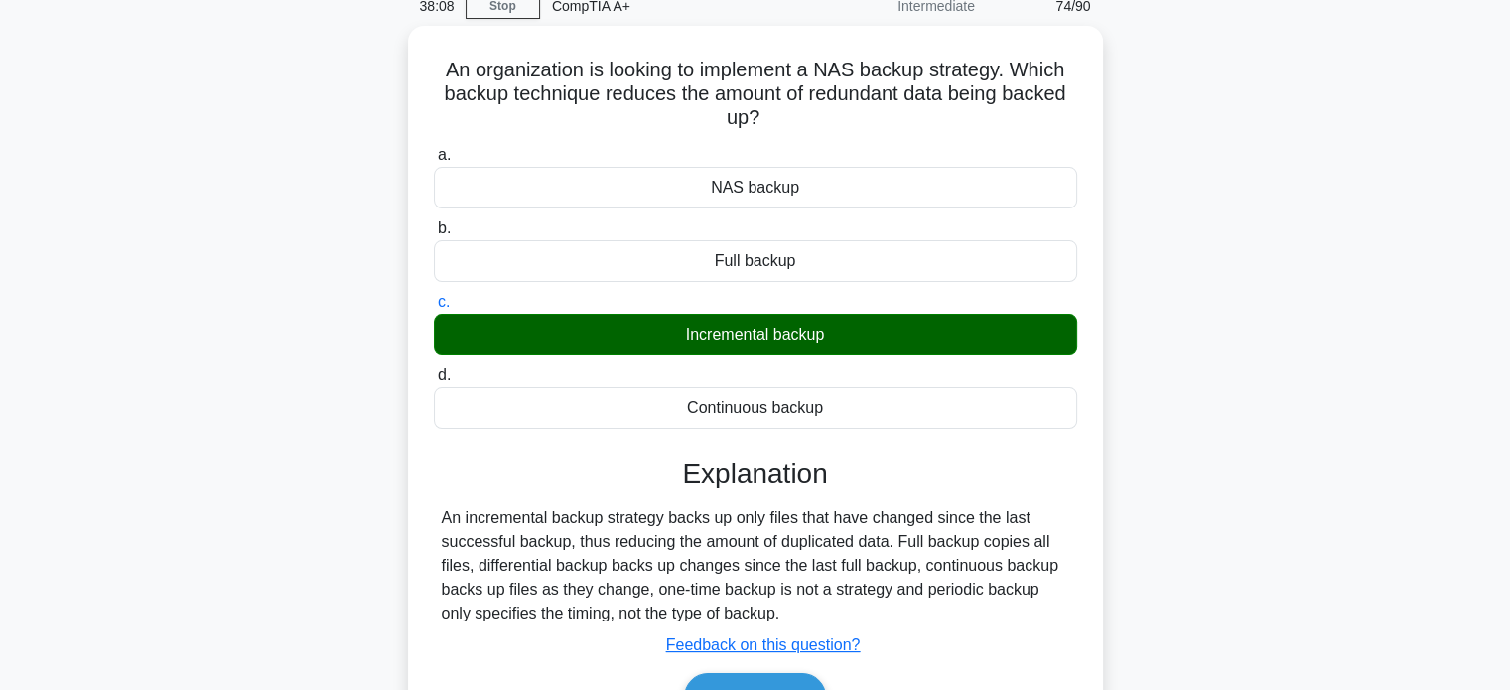
scroll to position [199, 0]
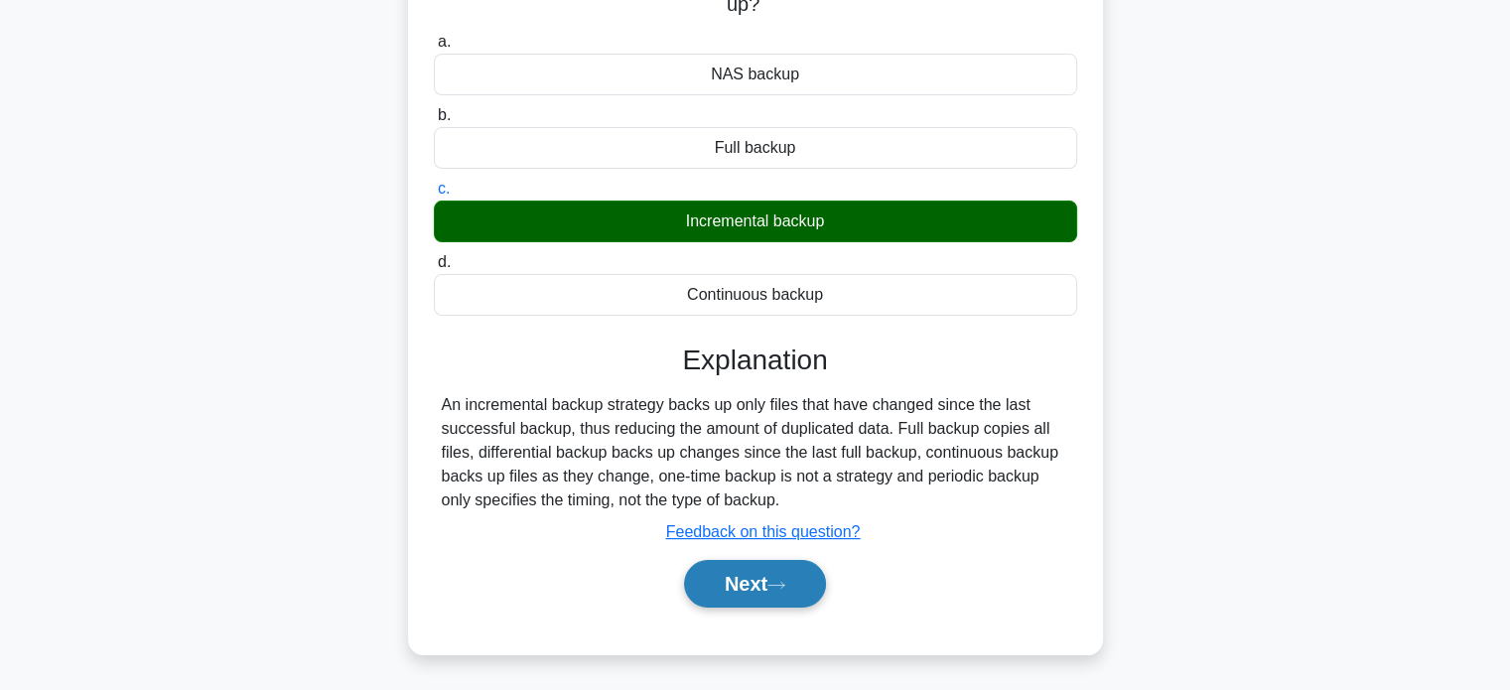
click at [785, 588] on icon at bounding box center [776, 585] width 18 height 11
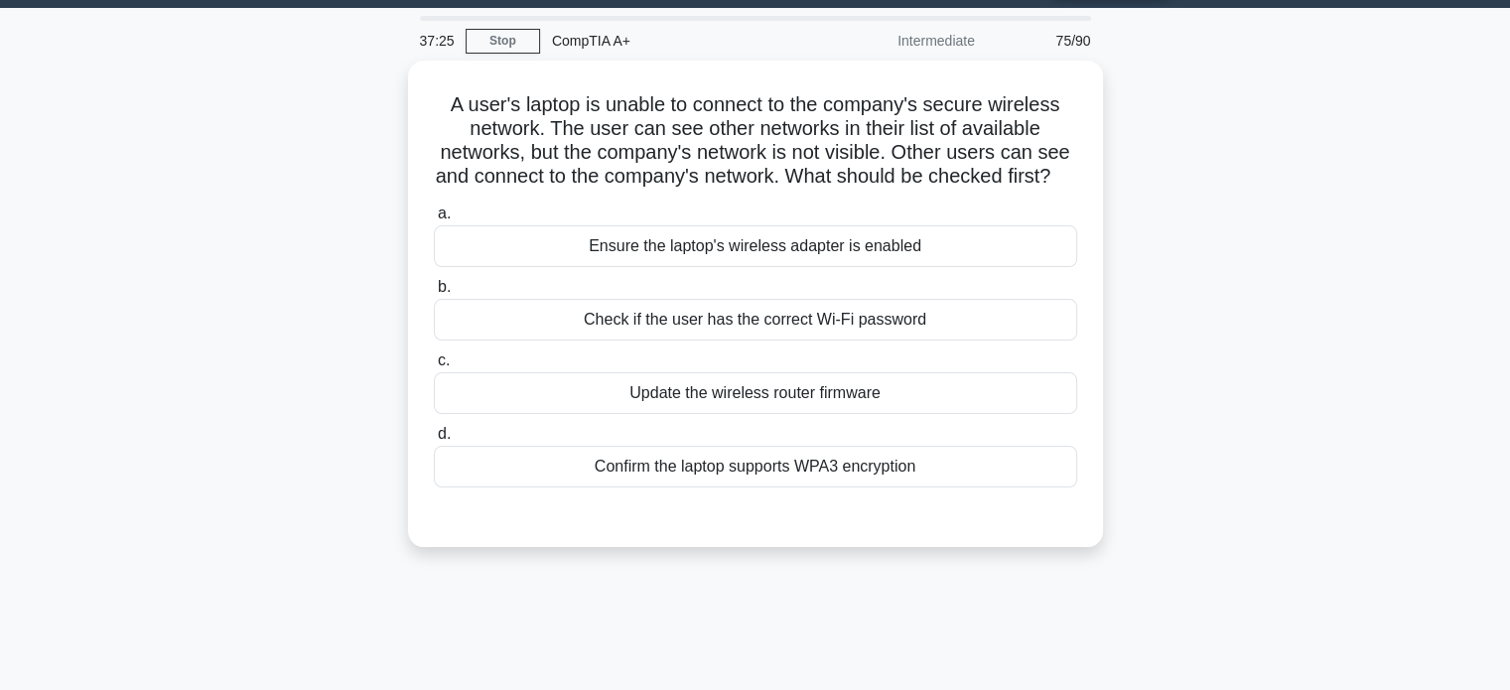
scroll to position [0, 0]
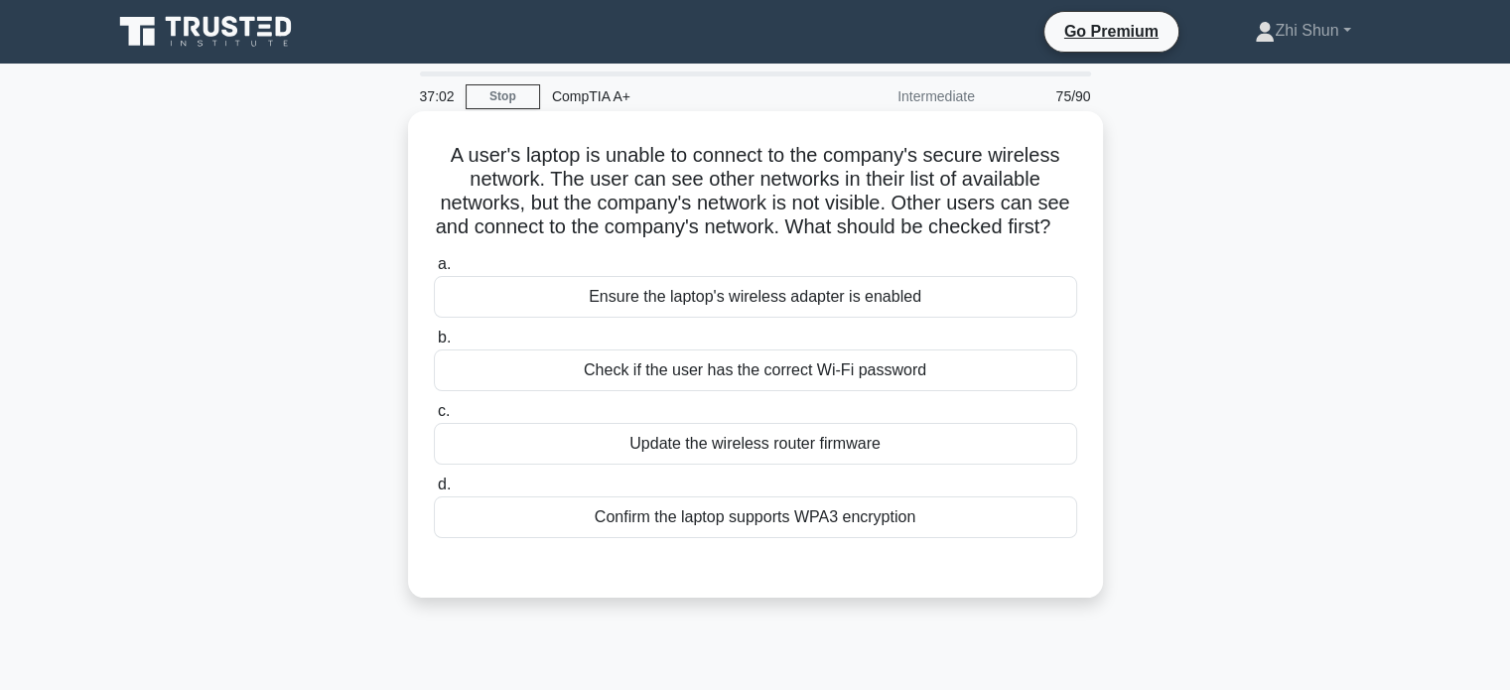
click at [845, 391] on div "Check if the user has the correct Wi-Fi password" at bounding box center [755, 370] width 643 height 42
click at [434, 345] on input "b. Check if the user has the correct Wi-Fi password" at bounding box center [434, 338] width 0 height 13
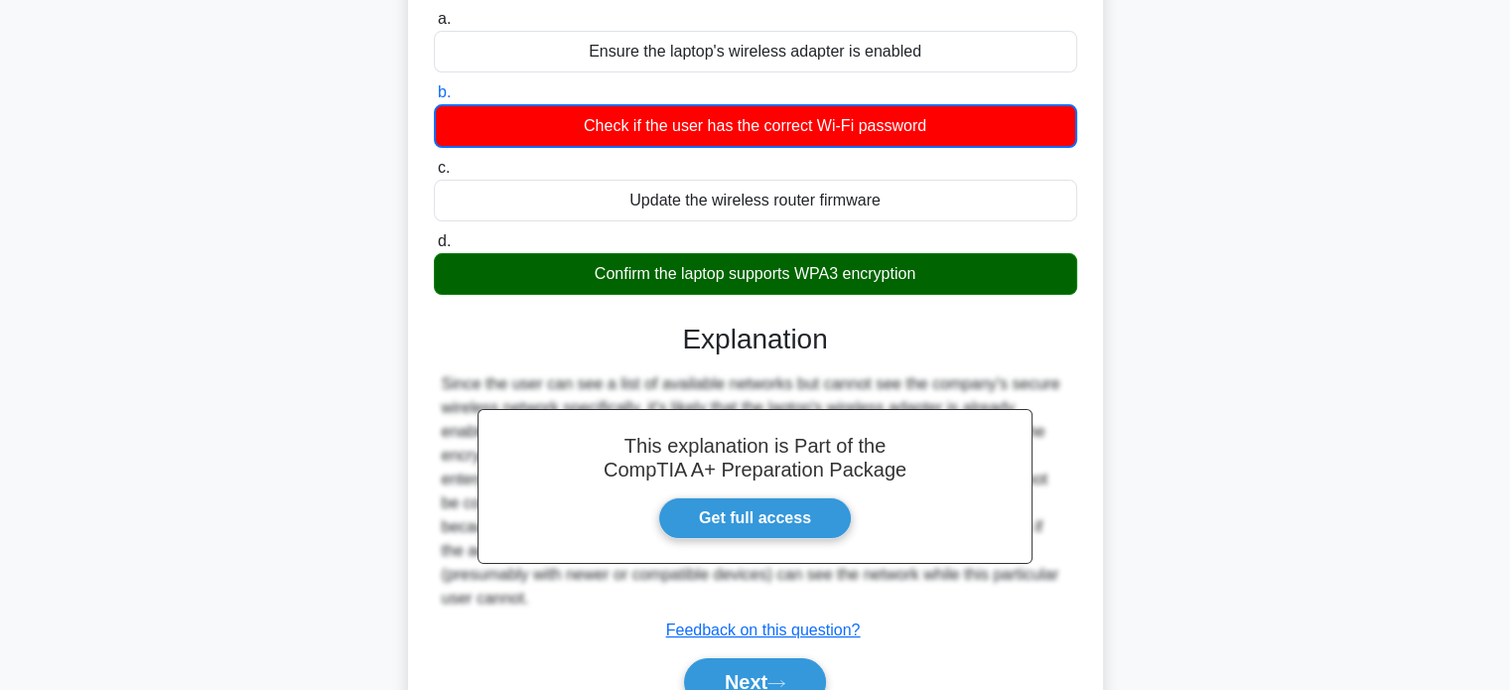
scroll to position [382, 0]
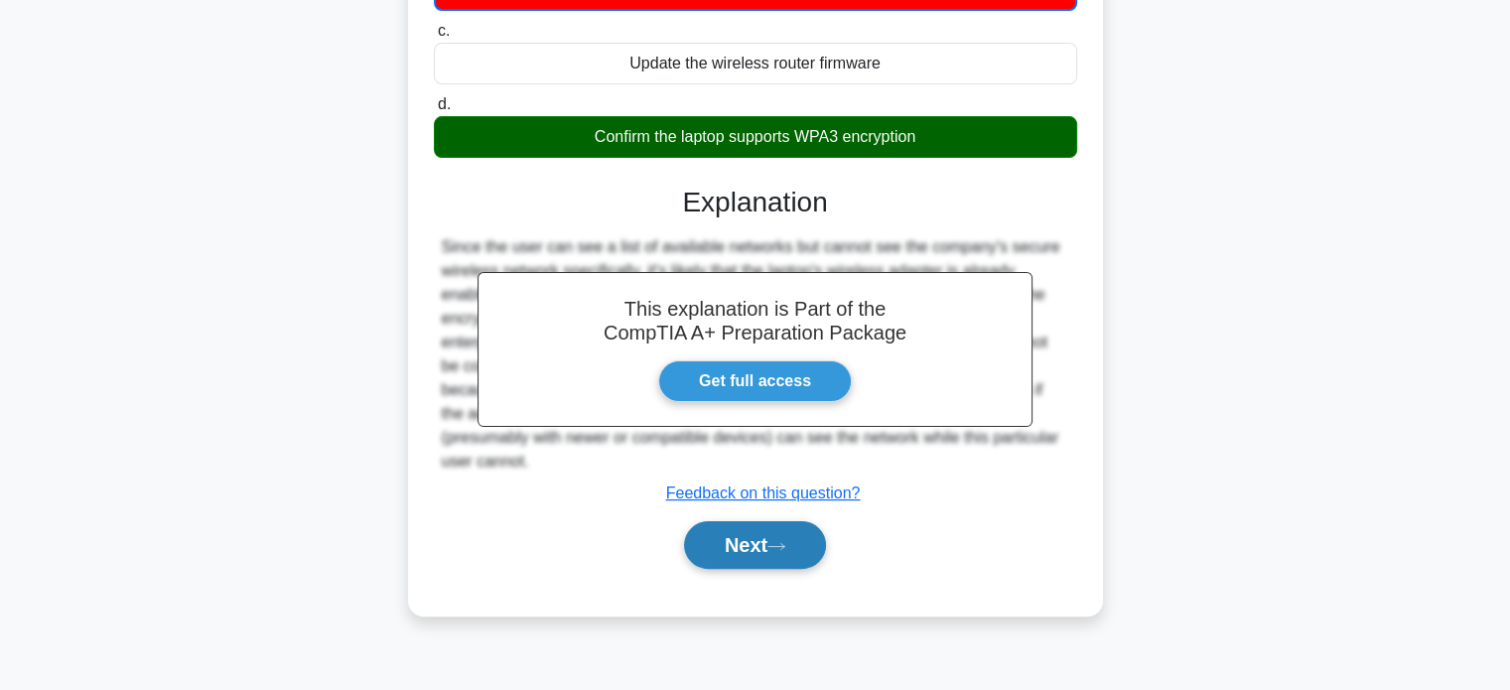
click at [826, 561] on button "Next" at bounding box center [755, 545] width 142 height 48
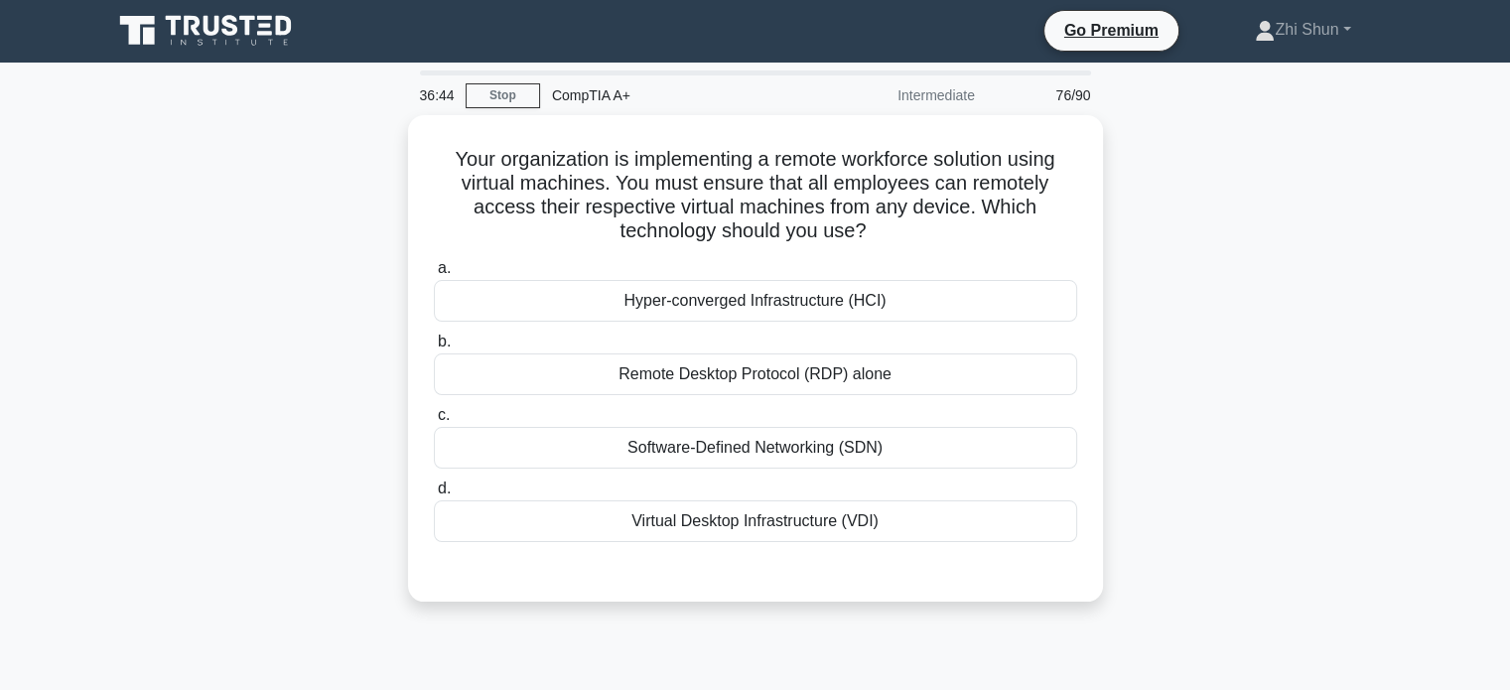
scroll to position [0, 0]
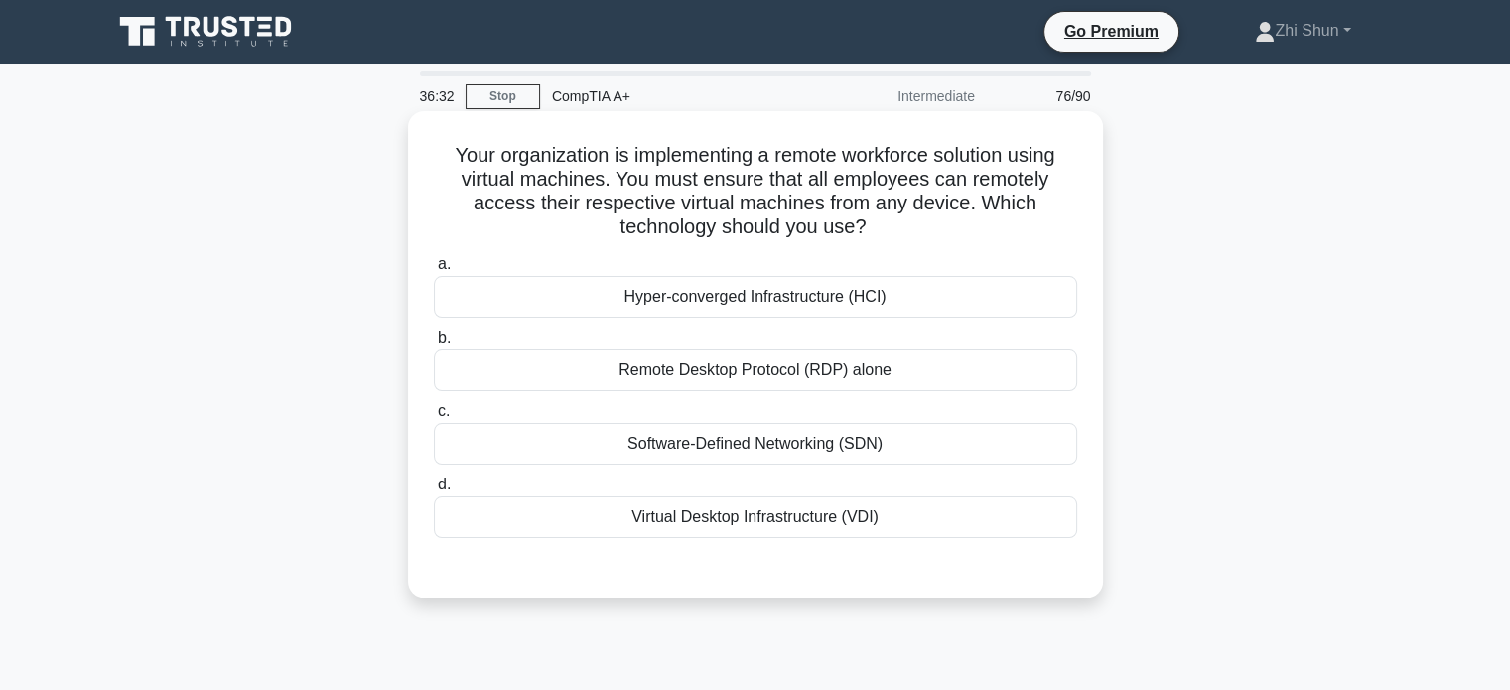
click at [898, 516] on div "Virtual Desktop Infrastructure (VDI)" at bounding box center [755, 517] width 643 height 42
click at [434, 491] on input "d. Virtual Desktop Infrastructure (VDI)" at bounding box center [434, 485] width 0 height 13
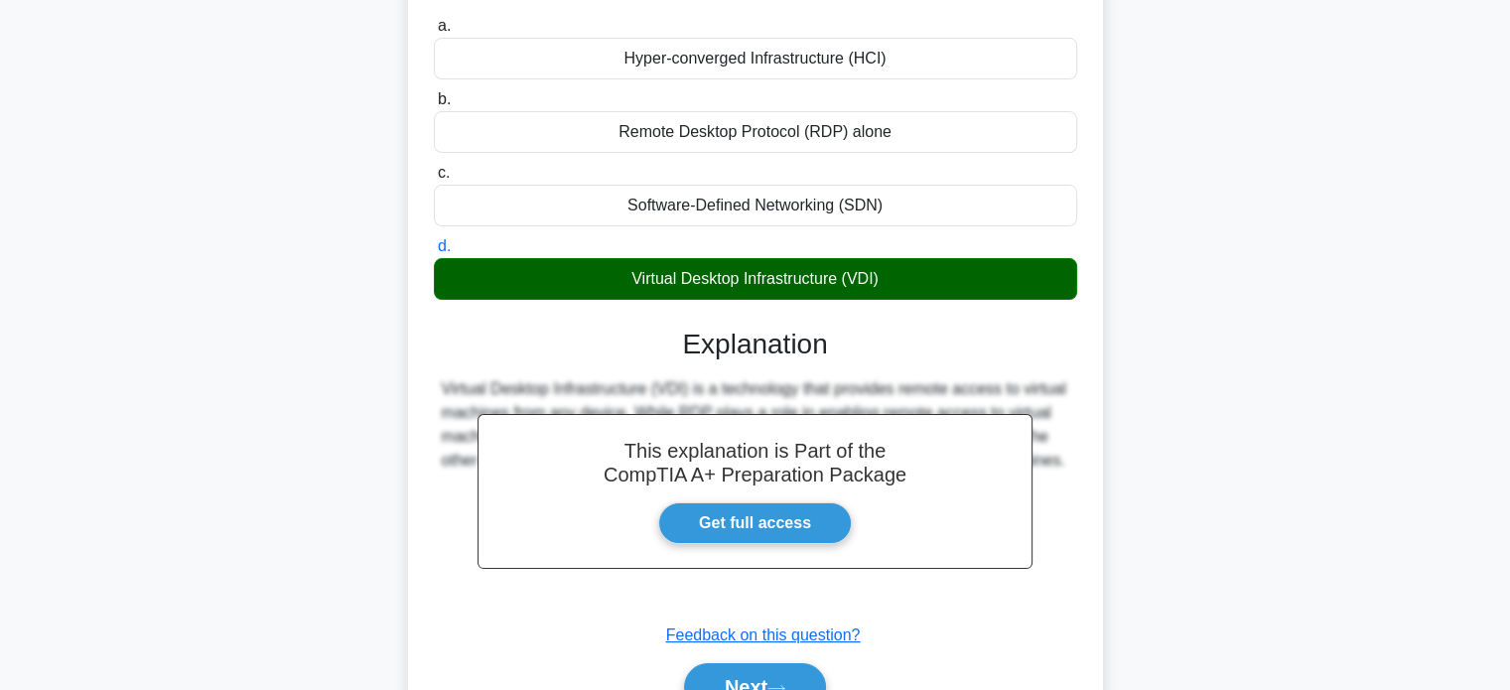
scroll to position [382, 0]
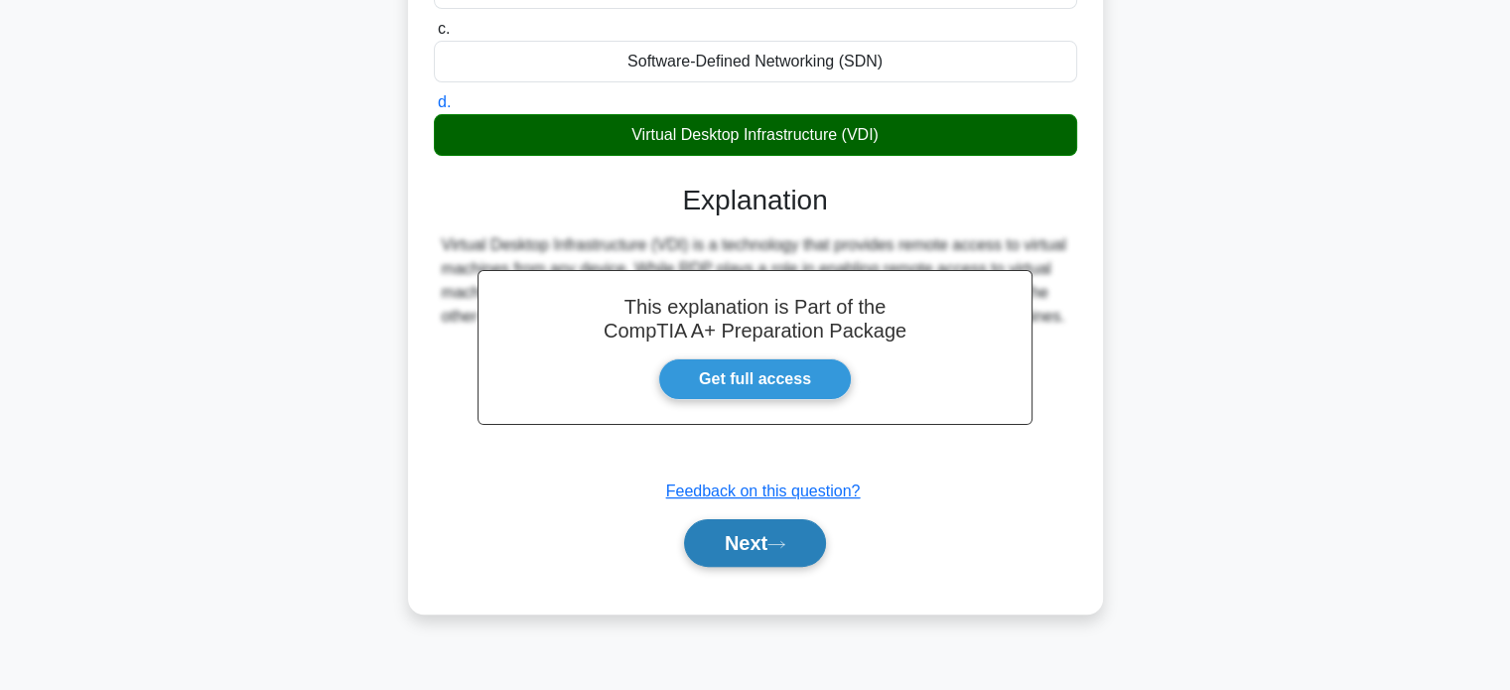
click at [781, 543] on icon at bounding box center [776, 544] width 16 height 6
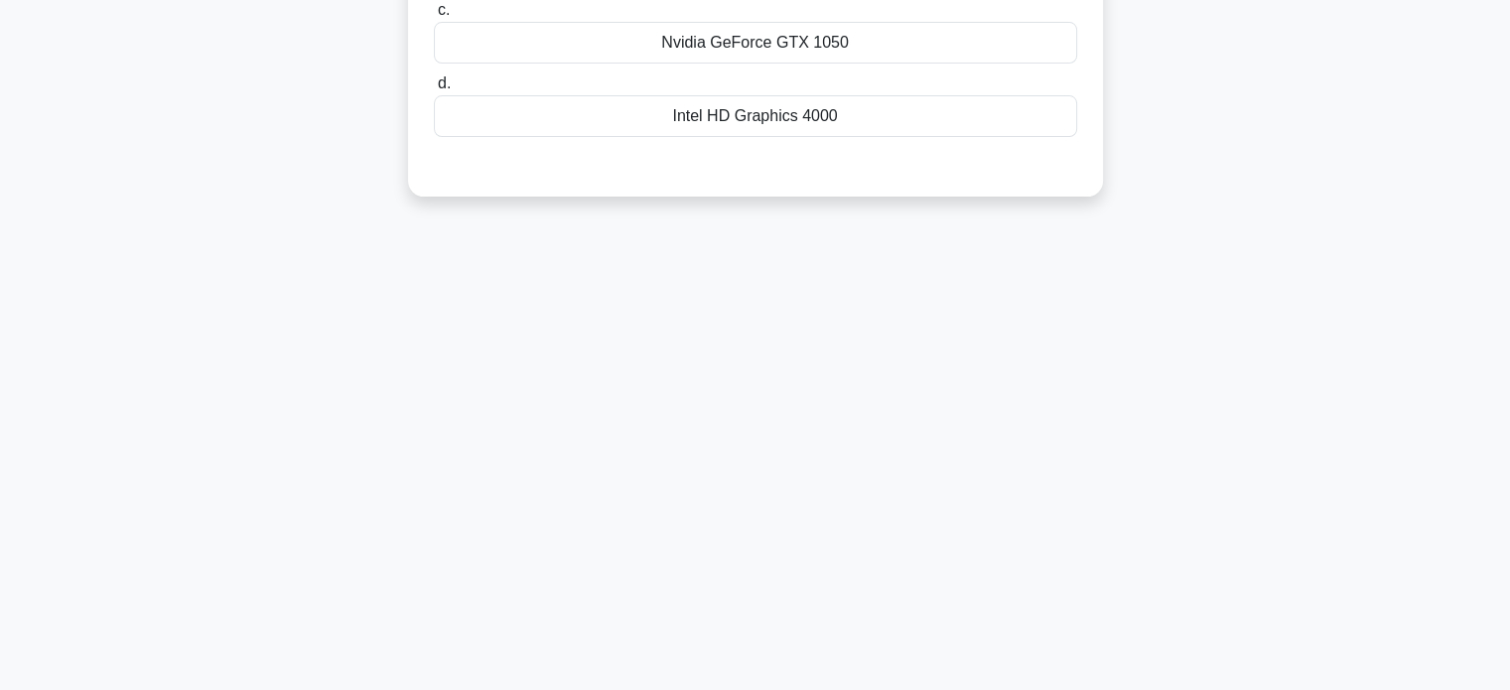
scroll to position [0, 0]
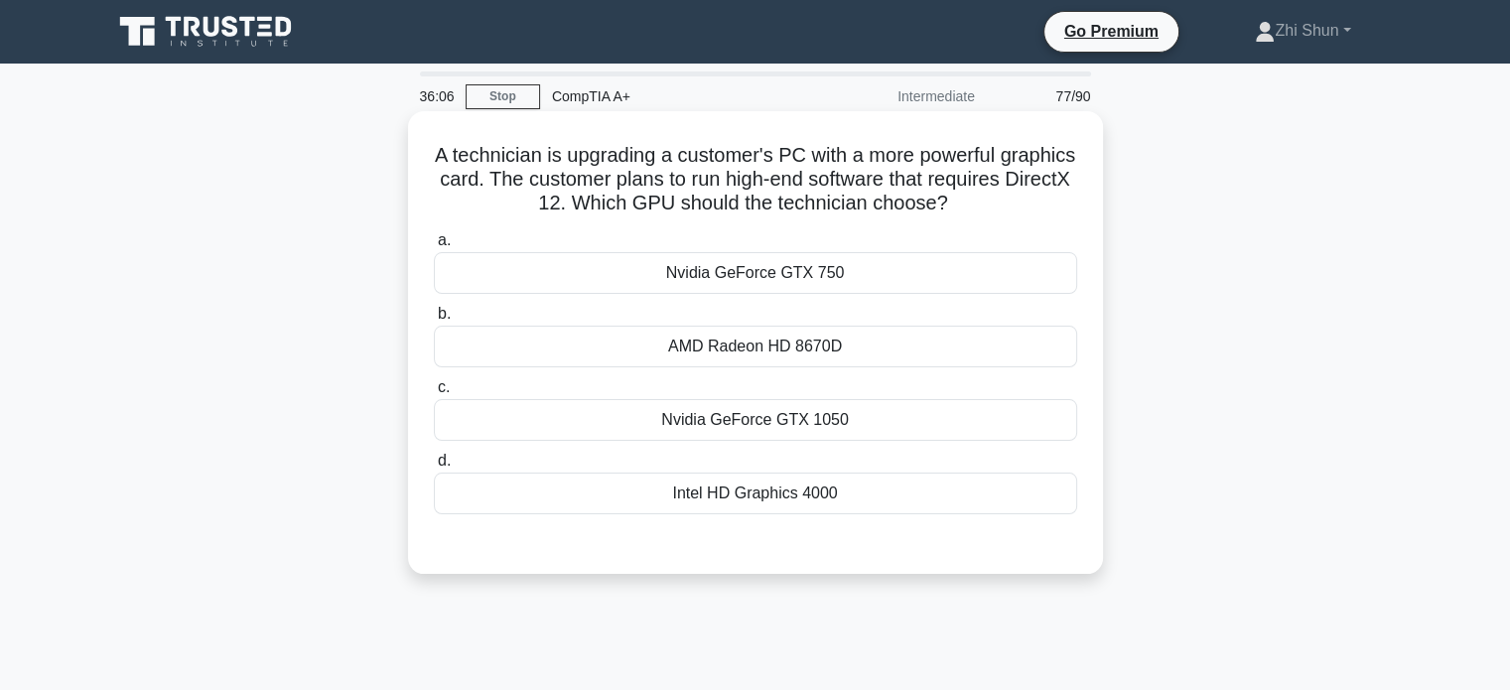
click at [901, 269] on div "Nvidia GeForce GTX 750" at bounding box center [755, 273] width 643 height 42
click at [434, 247] on input "a. Nvidia GeForce GTX 750" at bounding box center [434, 240] width 0 height 13
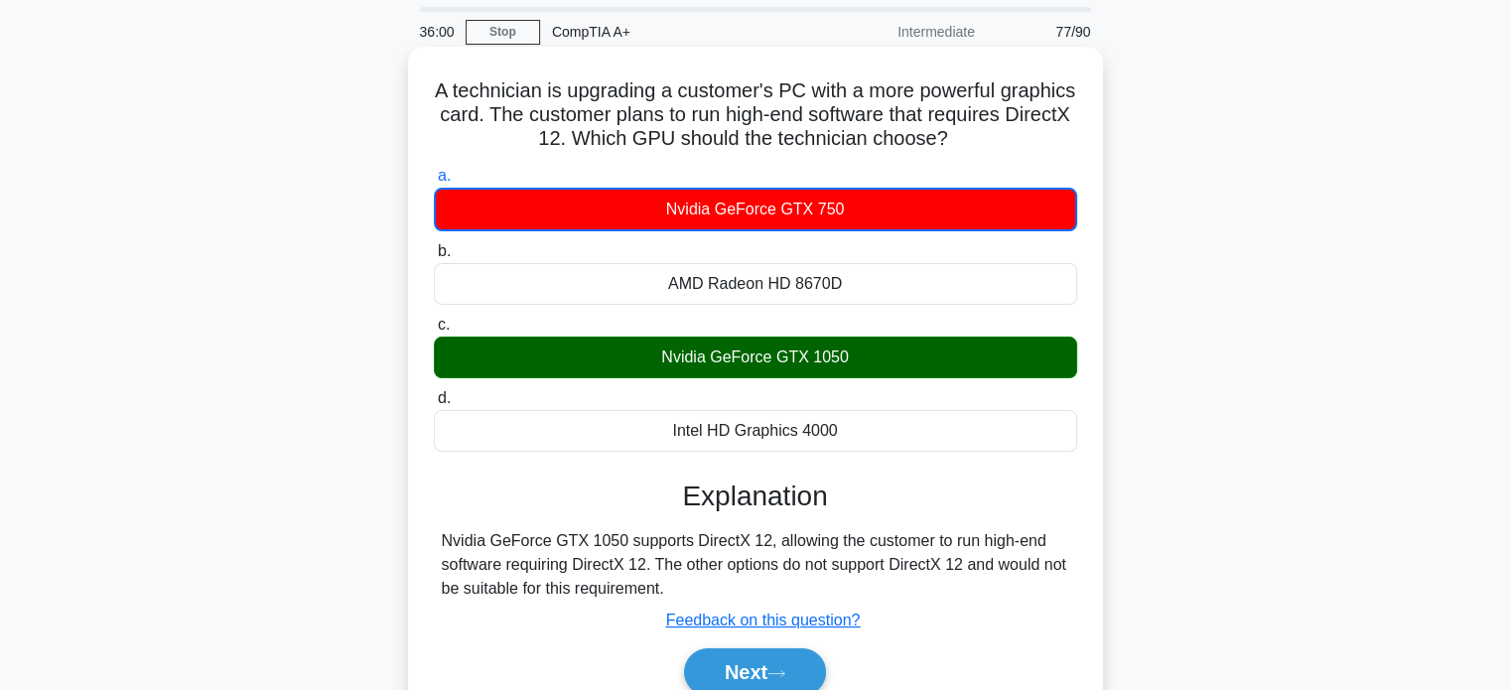
scroll to position [99, 0]
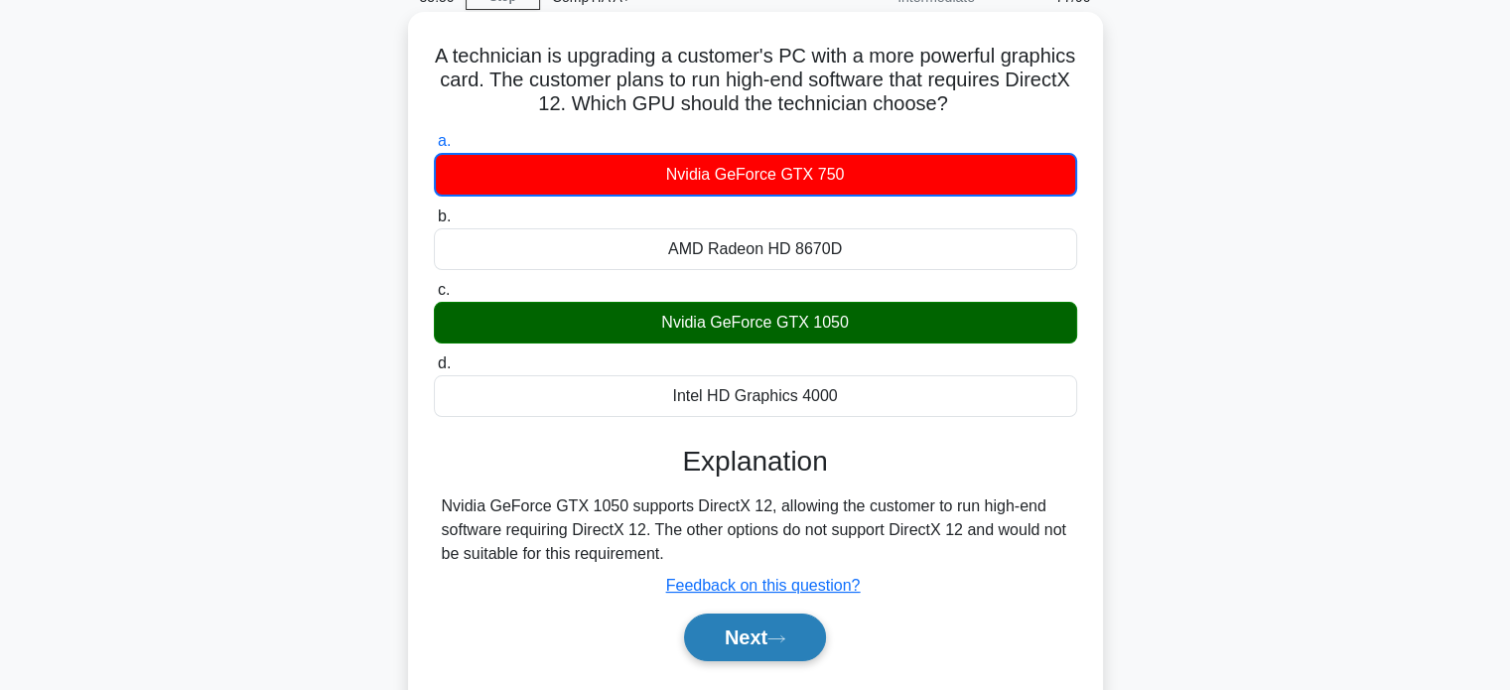
click at [759, 626] on button "Next" at bounding box center [755, 638] width 142 height 48
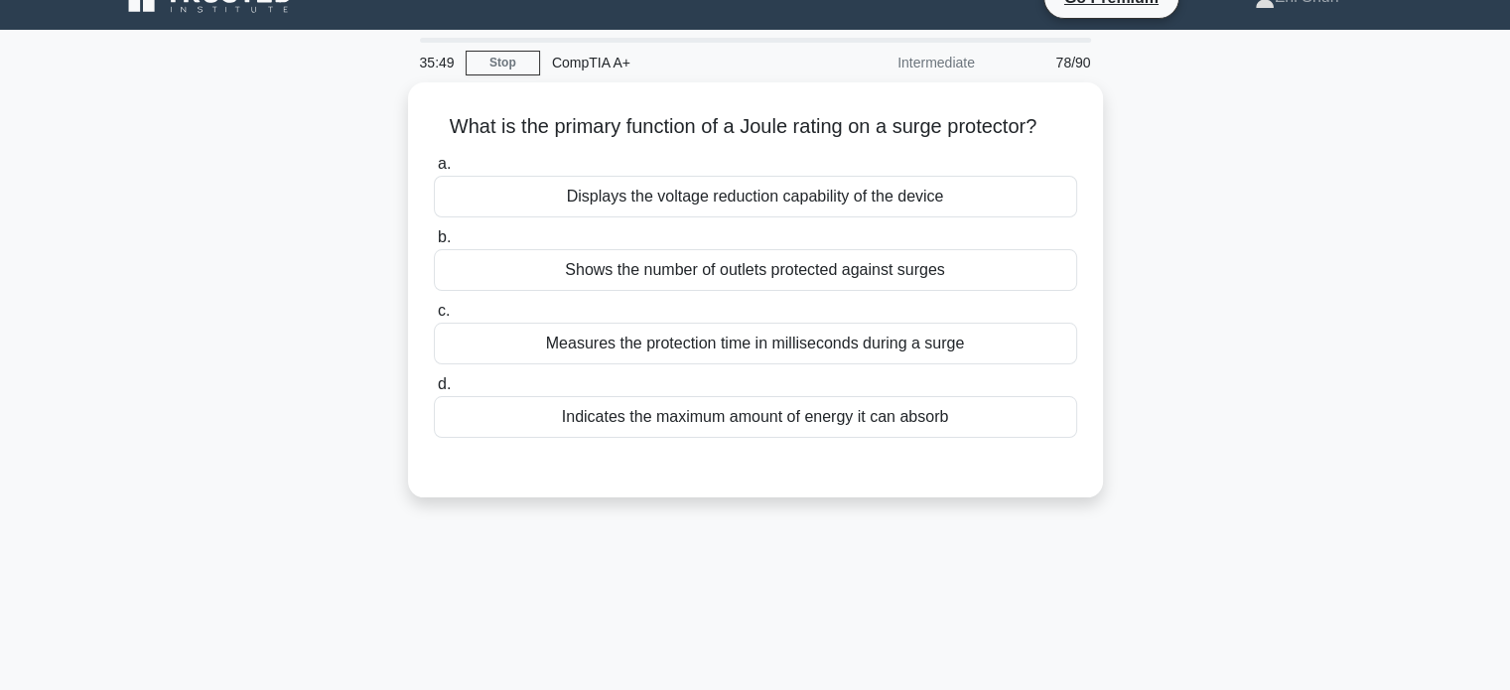
scroll to position [0, 0]
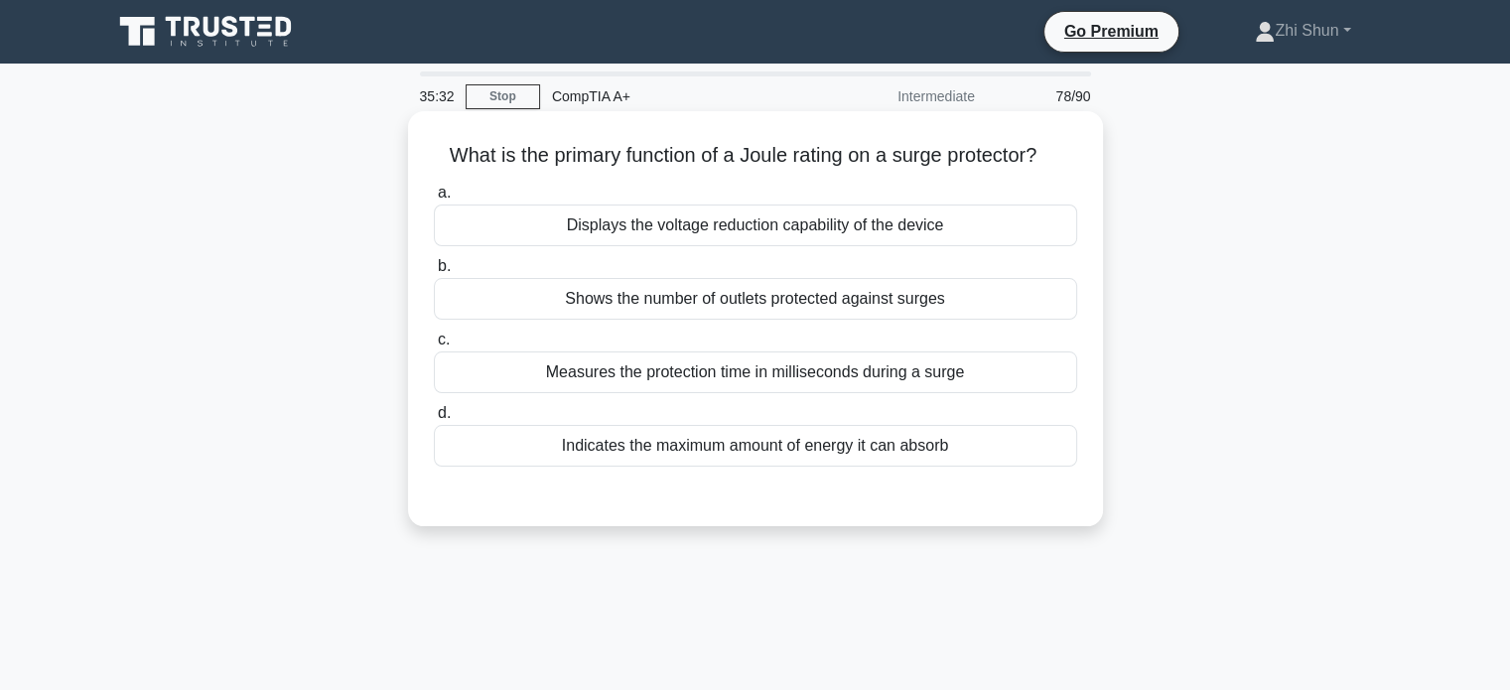
click at [938, 448] on div "Indicates the maximum amount of energy it can absorb" at bounding box center [755, 446] width 643 height 42
click at [434, 420] on input "d. Indicates the maximum amount of energy it can absorb" at bounding box center [434, 413] width 0 height 13
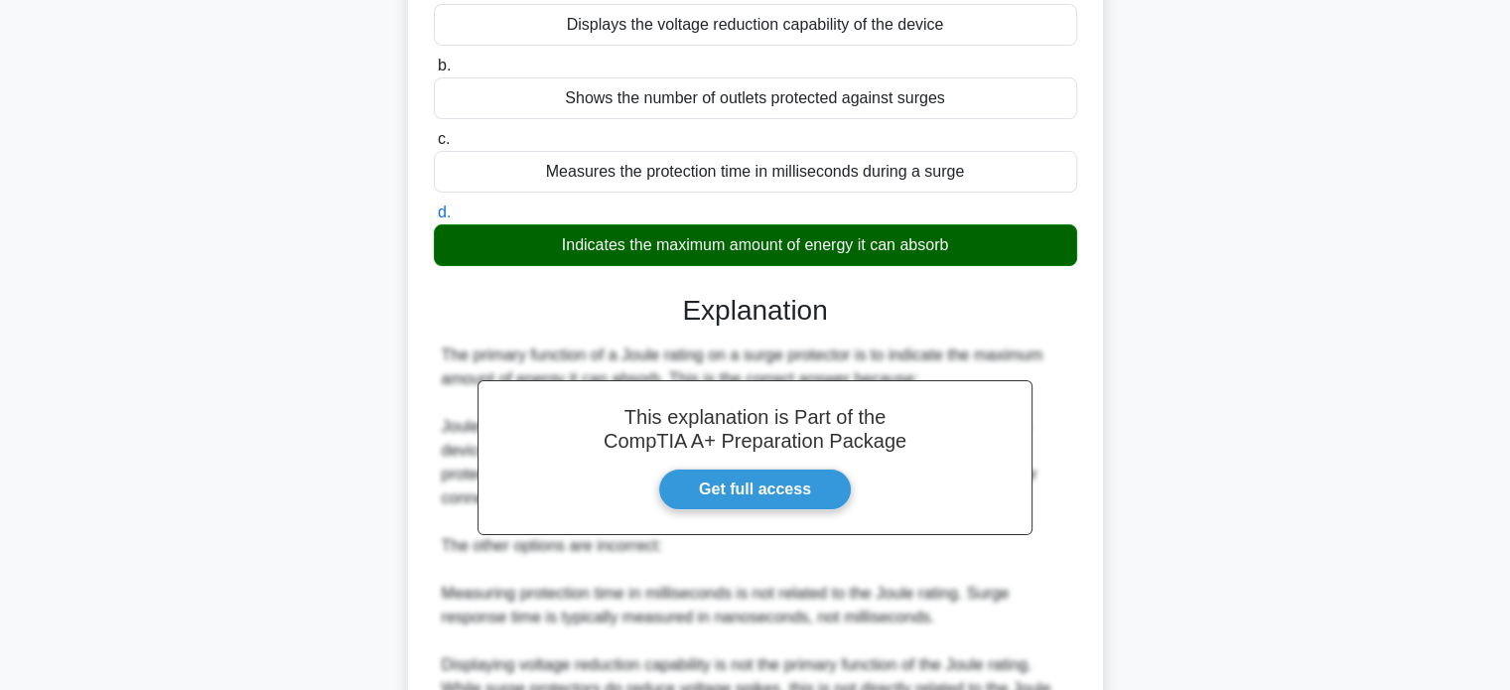
scroll to position [496, 0]
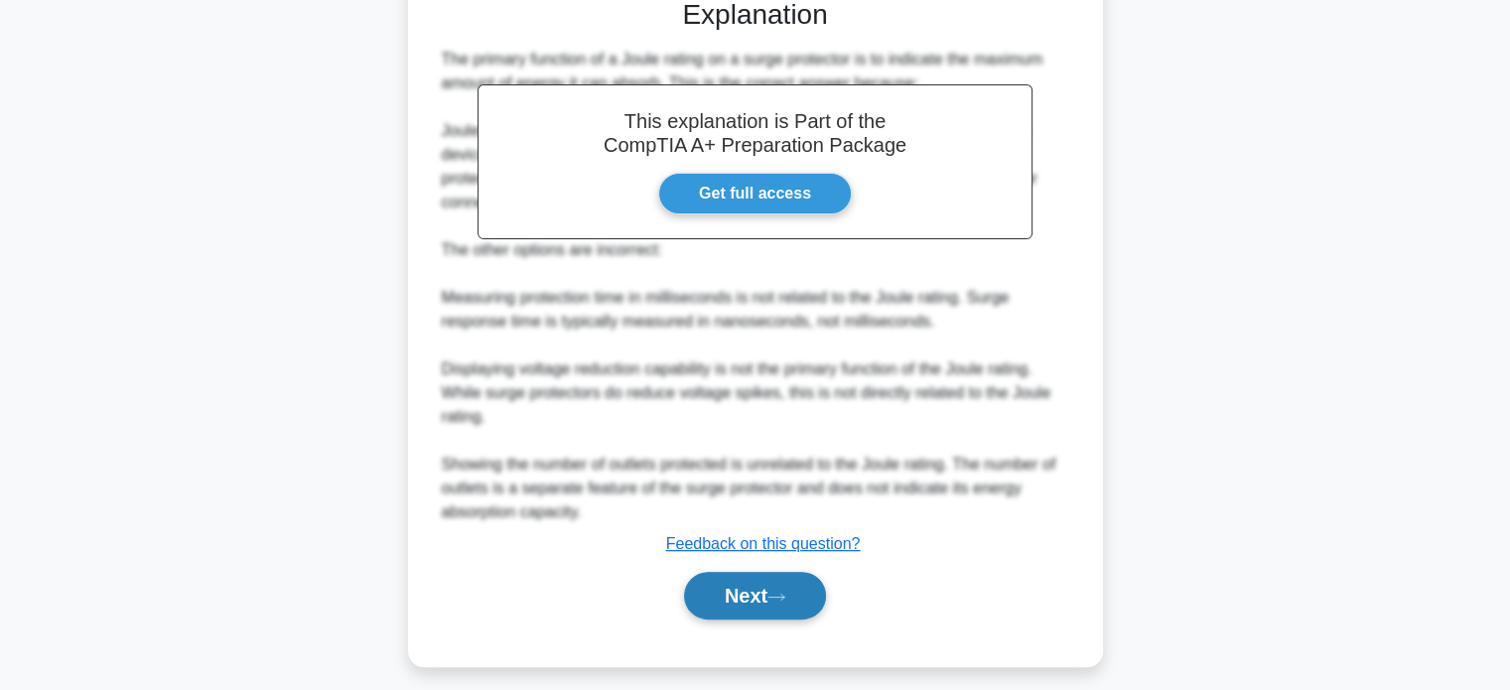
click at [799, 599] on button "Next" at bounding box center [755, 596] width 142 height 48
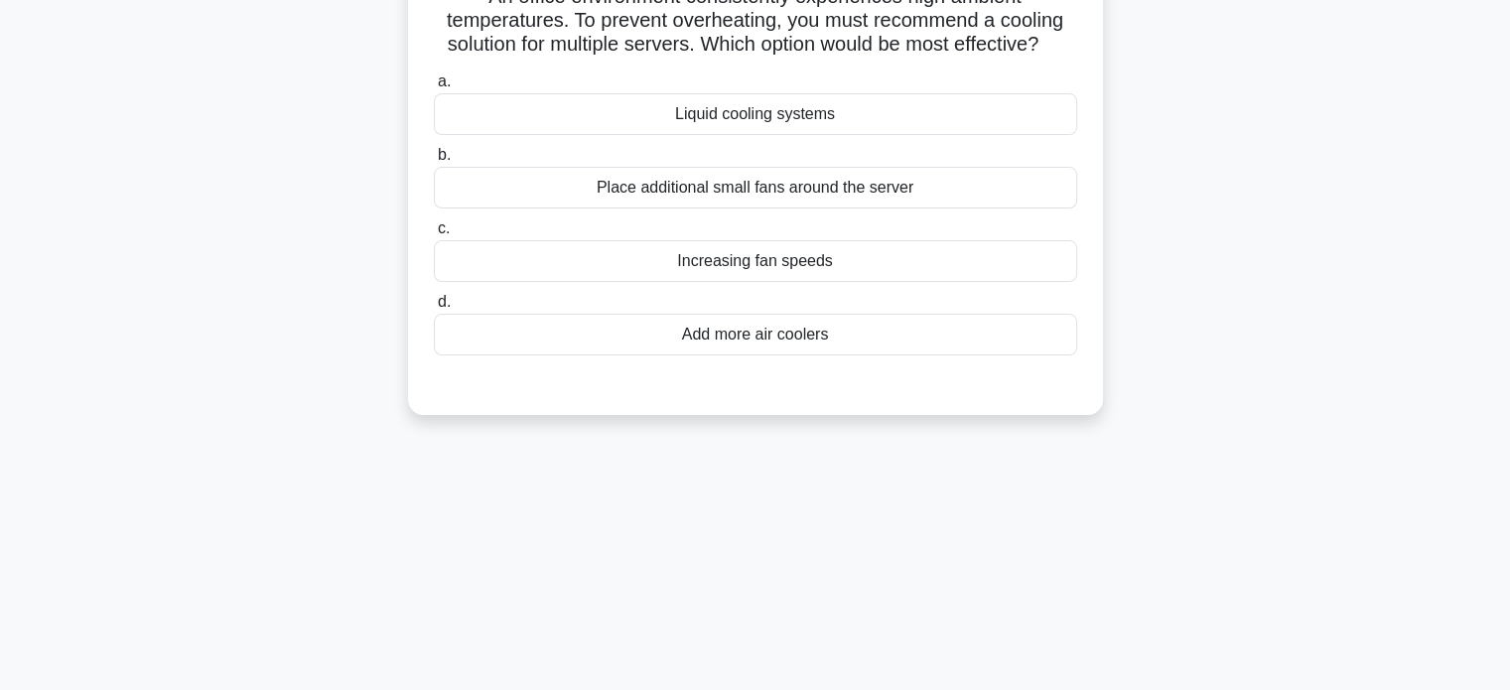
scroll to position [0, 0]
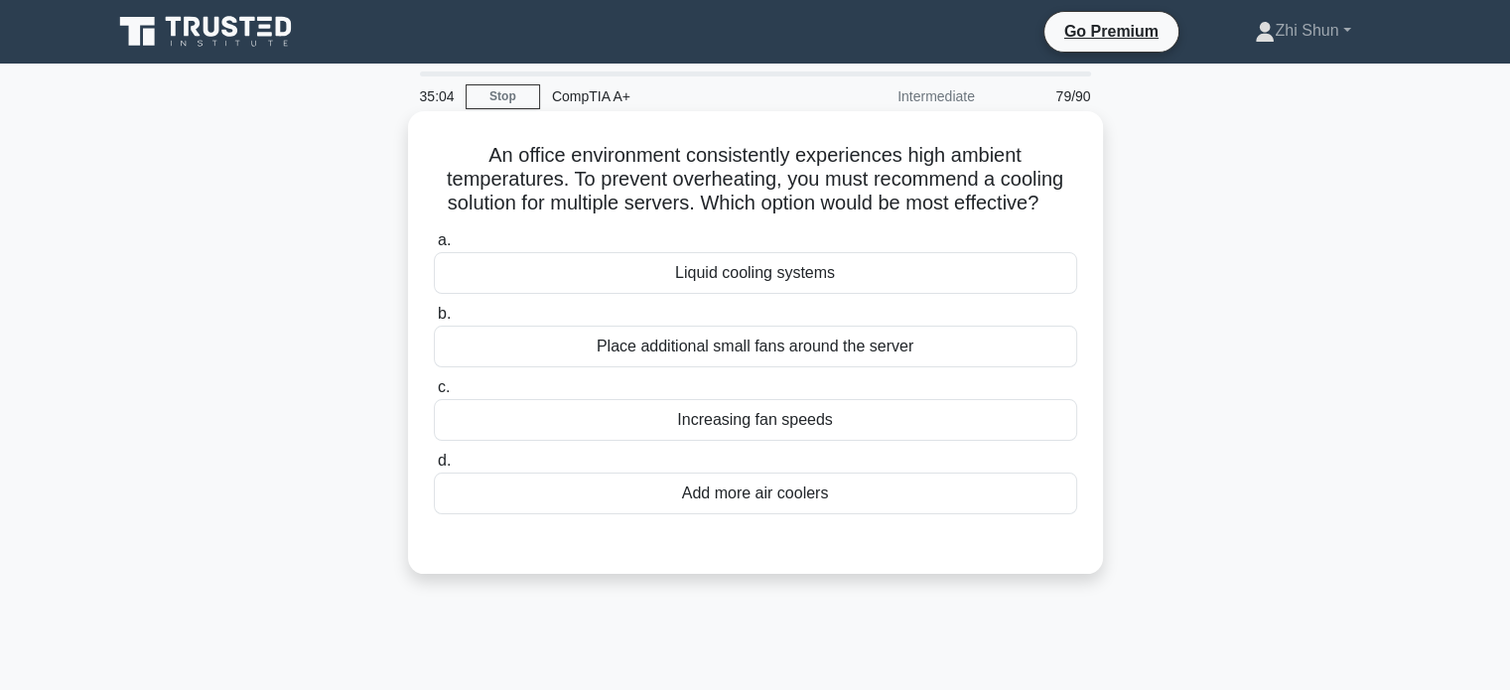
click at [793, 491] on div "Add more air coolers" at bounding box center [755, 494] width 643 height 42
click at [434, 468] on input "d. Add more air coolers" at bounding box center [434, 461] width 0 height 13
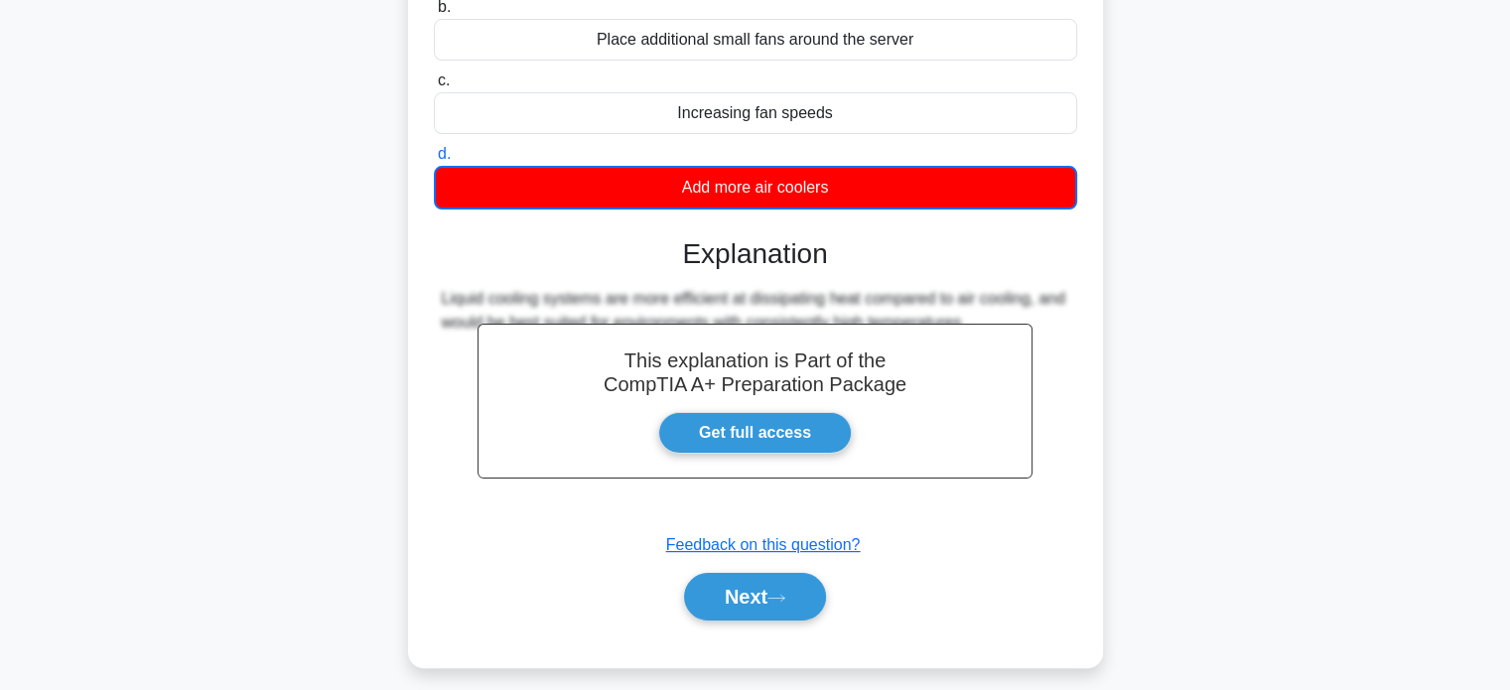
scroll to position [382, 0]
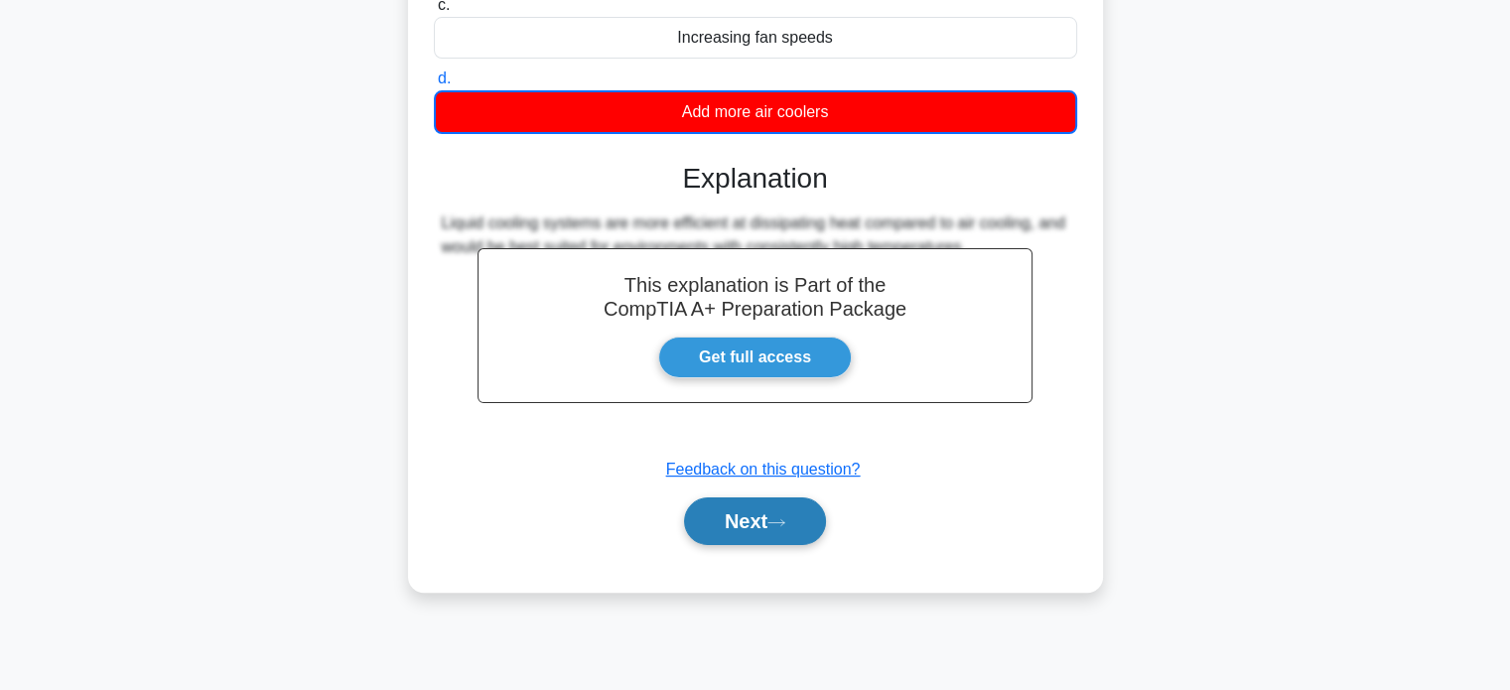
click at [727, 511] on button "Next" at bounding box center [755, 521] width 142 height 48
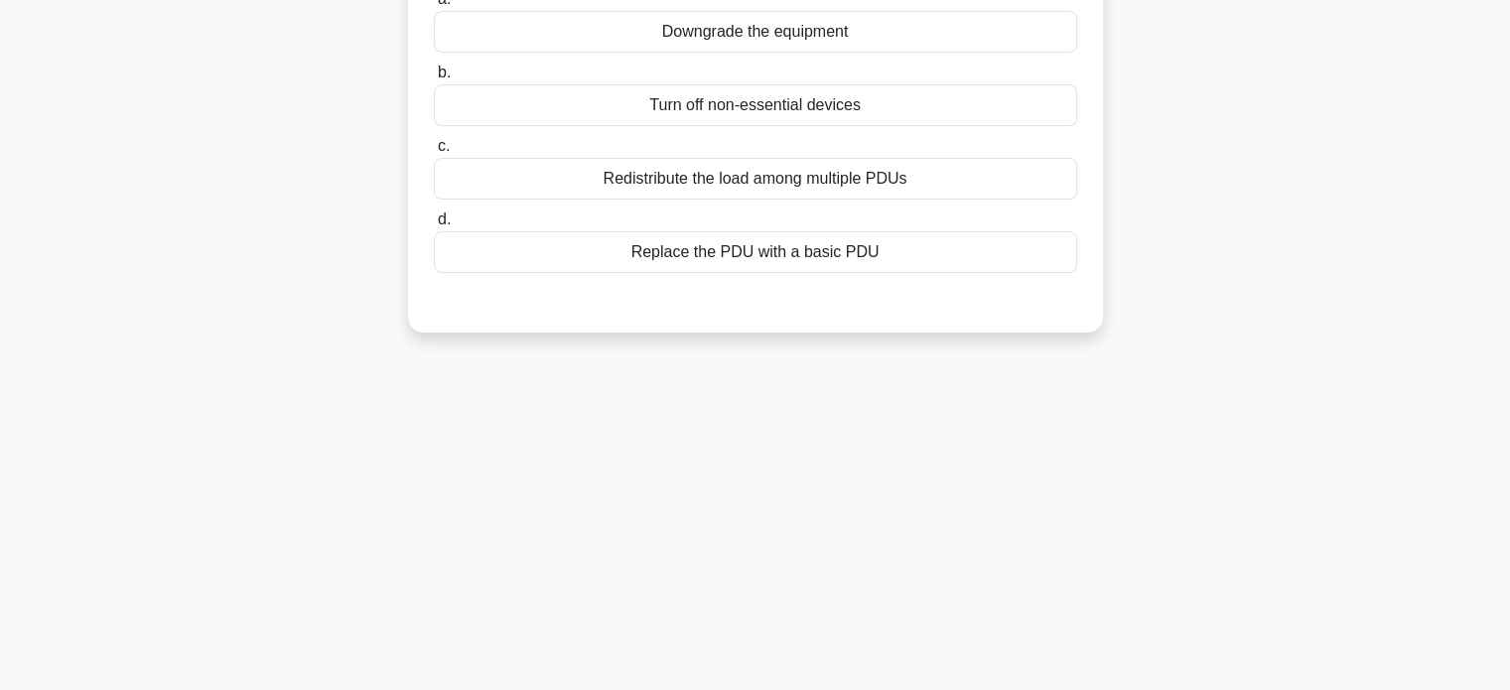
scroll to position [0, 0]
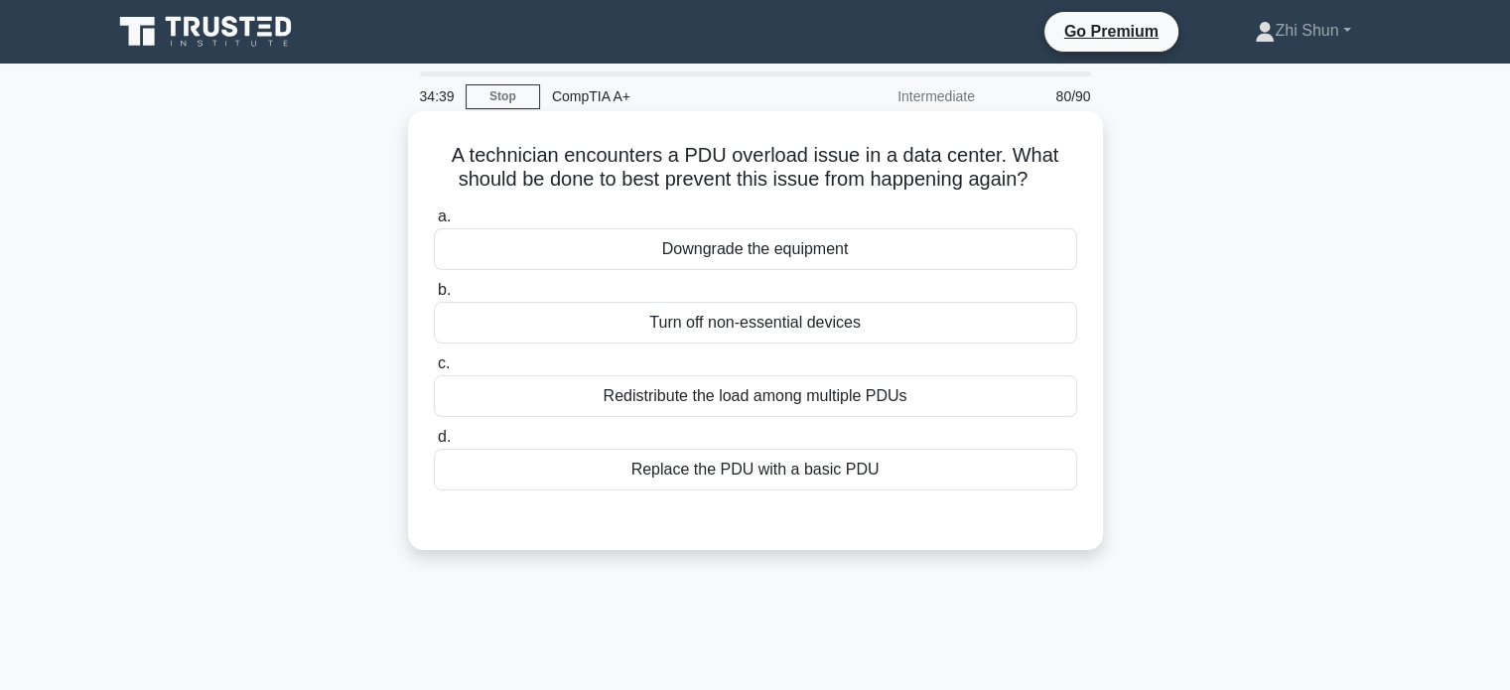
click at [773, 391] on div "Redistribute the load among multiple PDUs" at bounding box center [755, 396] width 643 height 42
click at [434, 370] on input "c. Redistribute the load among multiple PDUs" at bounding box center [434, 363] width 0 height 13
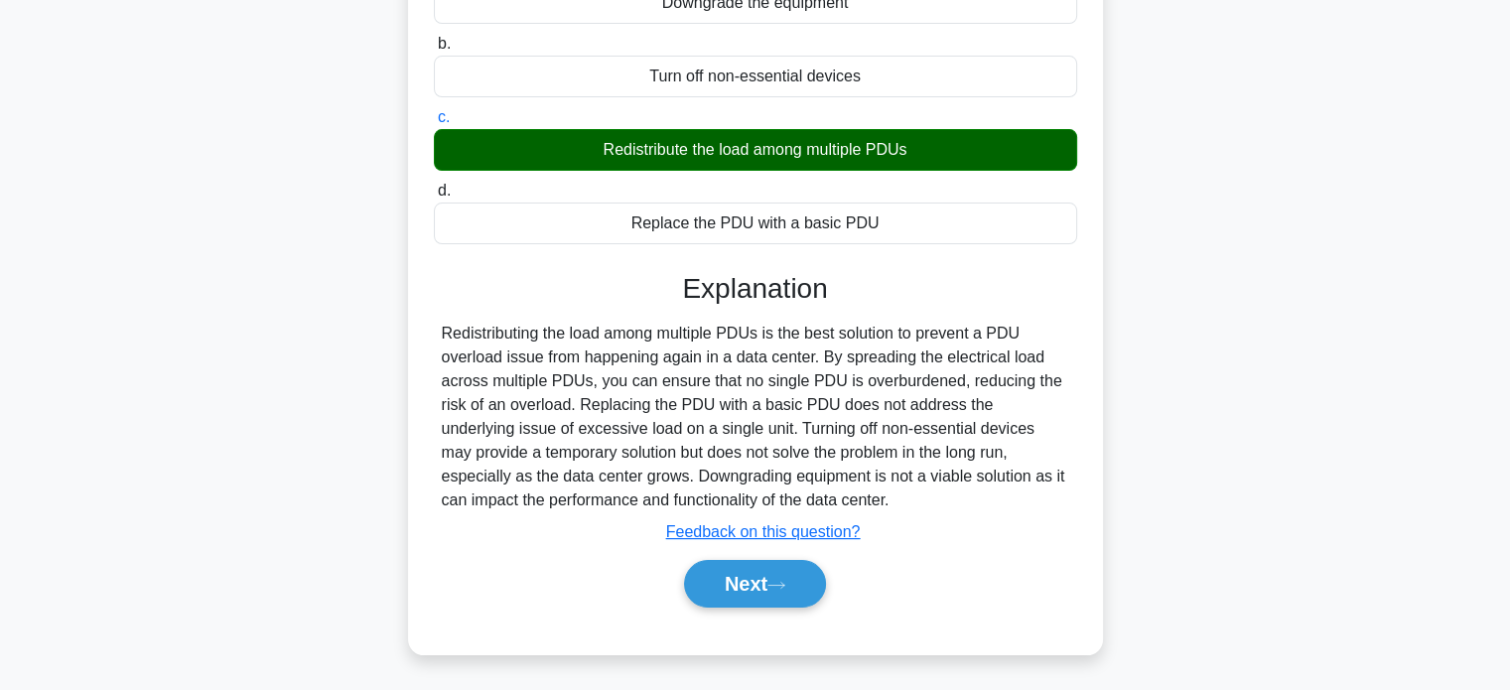
scroll to position [382, 0]
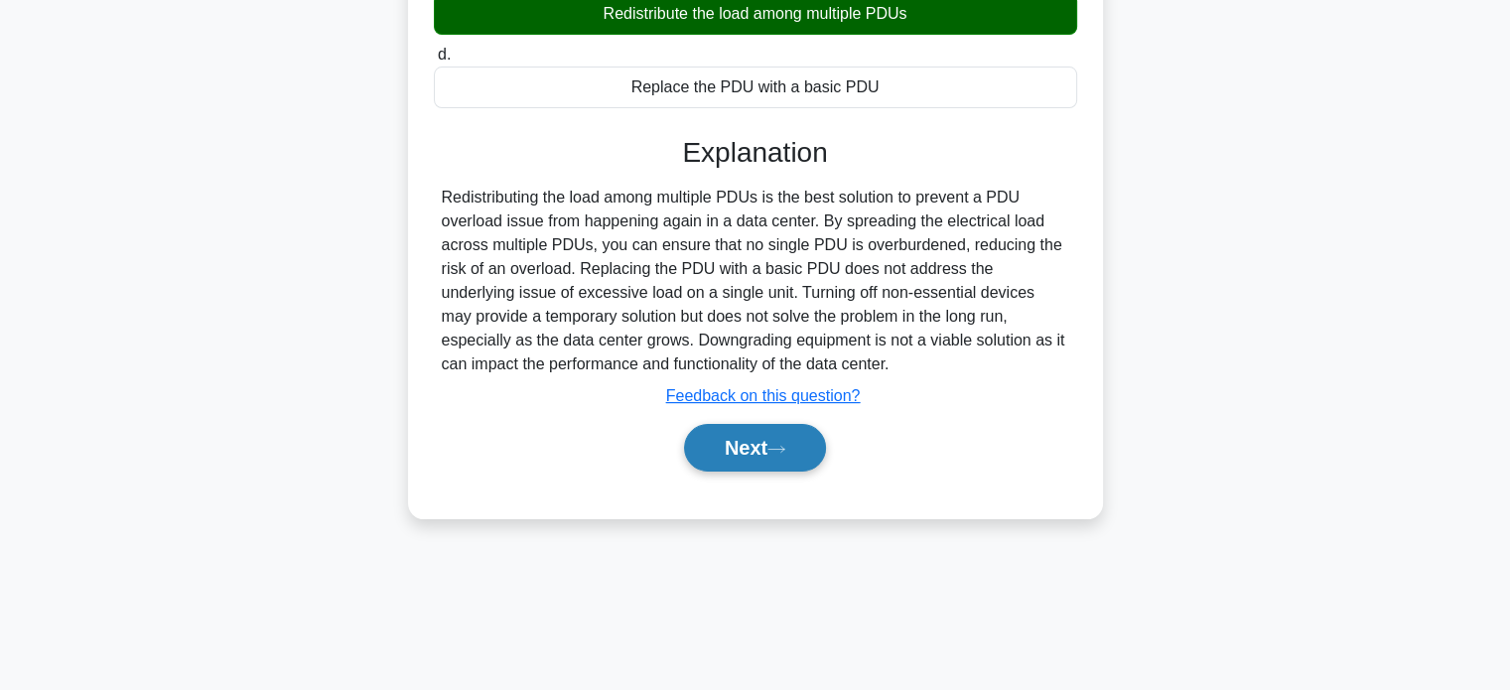
click at [782, 444] on icon at bounding box center [776, 449] width 18 height 11
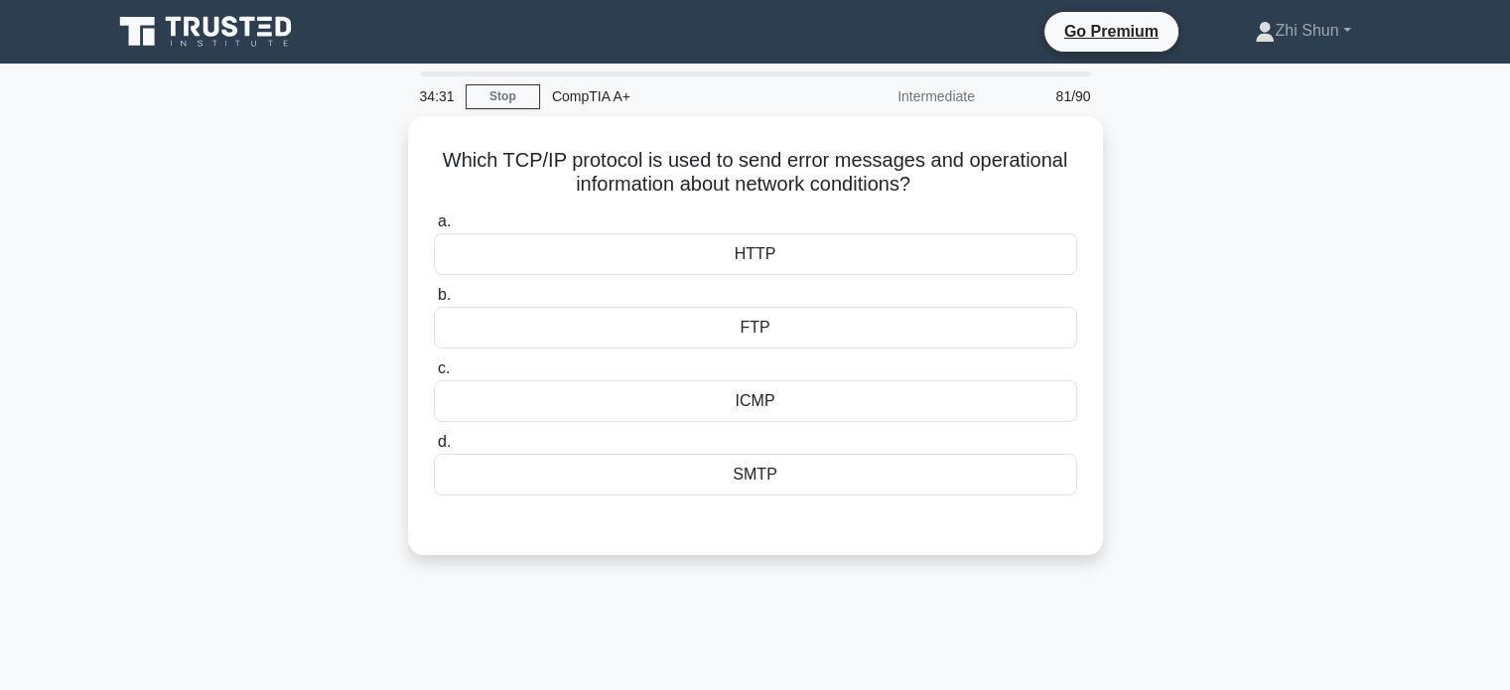
scroll to position [0, 0]
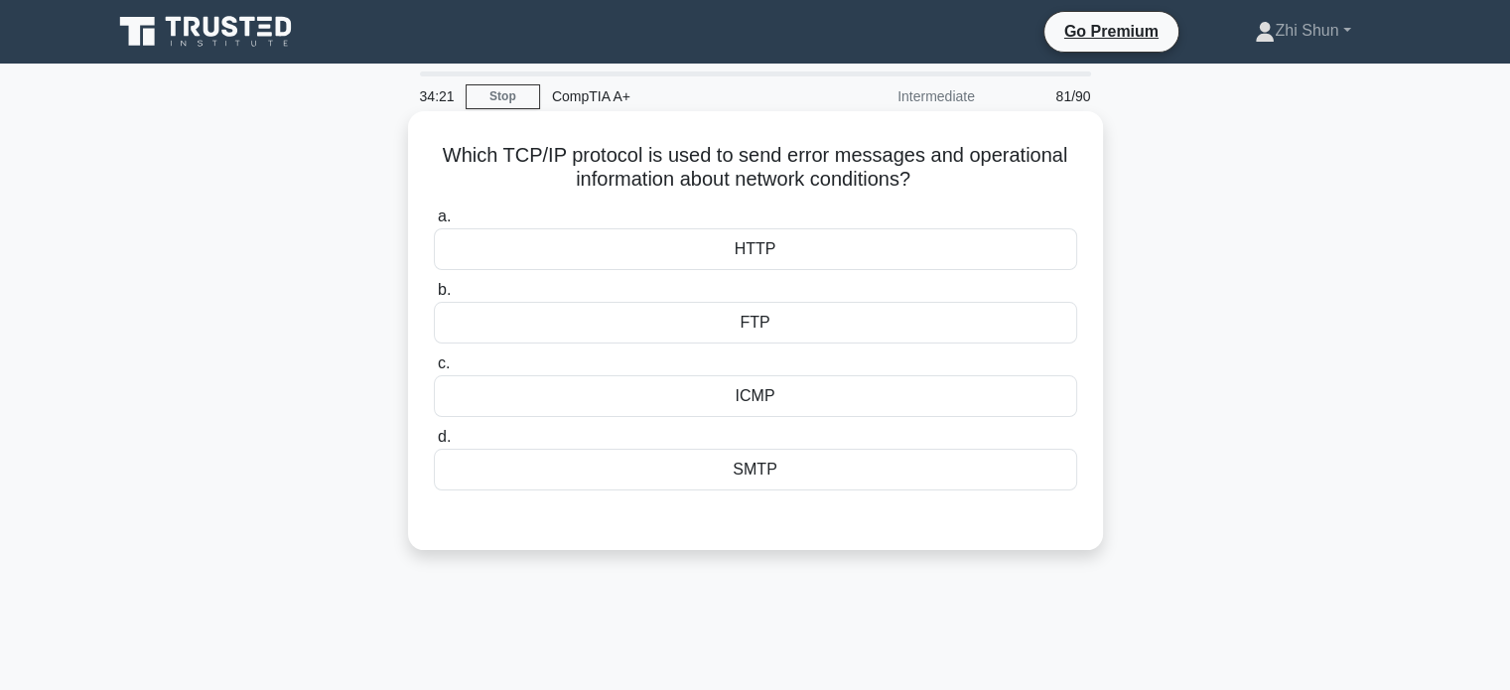
click at [776, 401] on div "ICMP" at bounding box center [755, 396] width 643 height 42
click at [434, 370] on input "c. ICMP" at bounding box center [434, 363] width 0 height 13
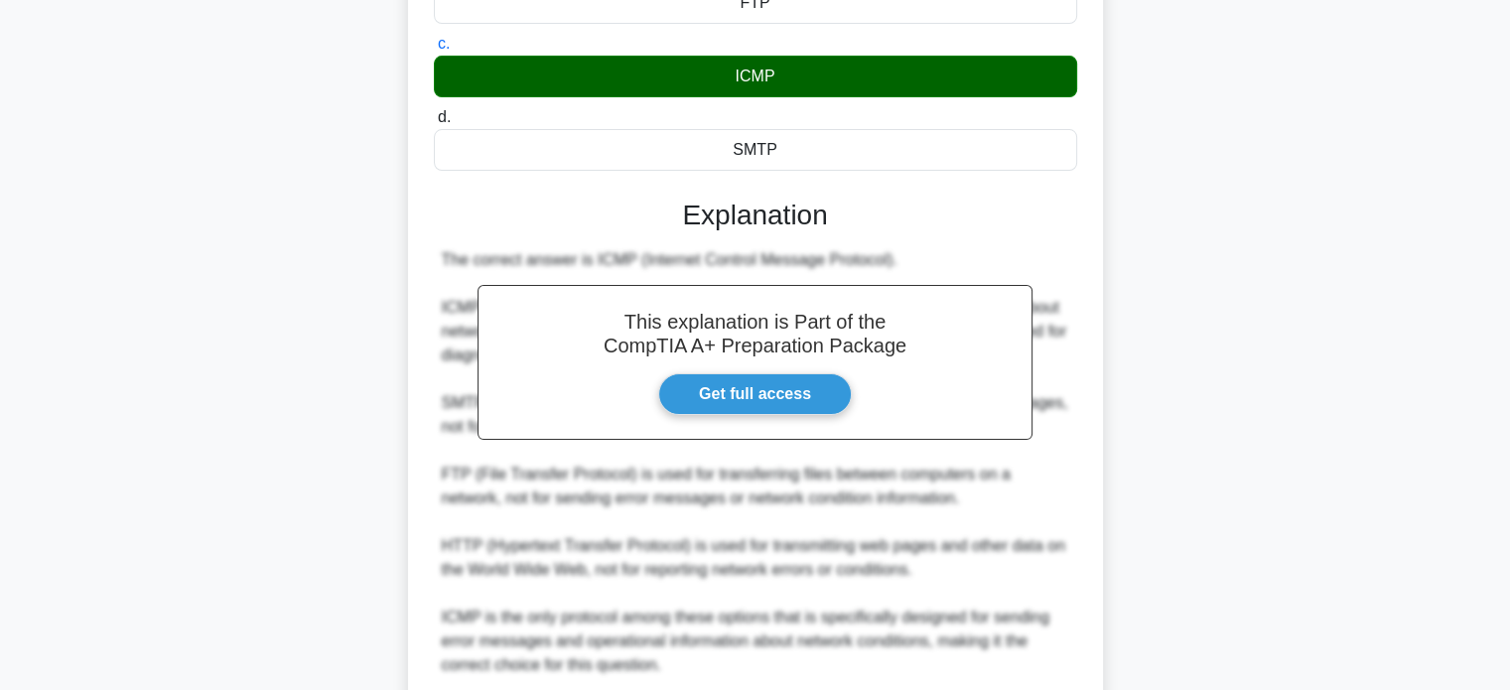
scroll to position [485, 0]
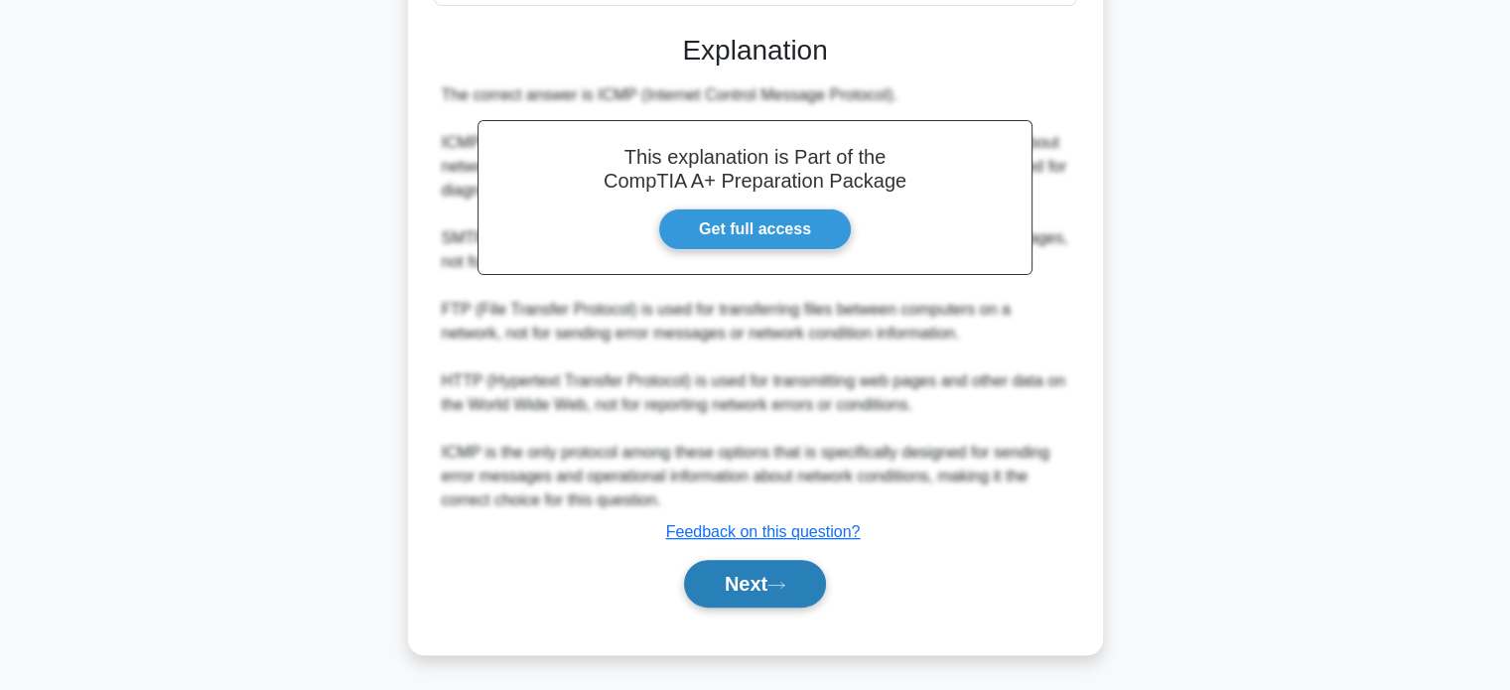
click at [766, 572] on button "Next" at bounding box center [755, 584] width 142 height 48
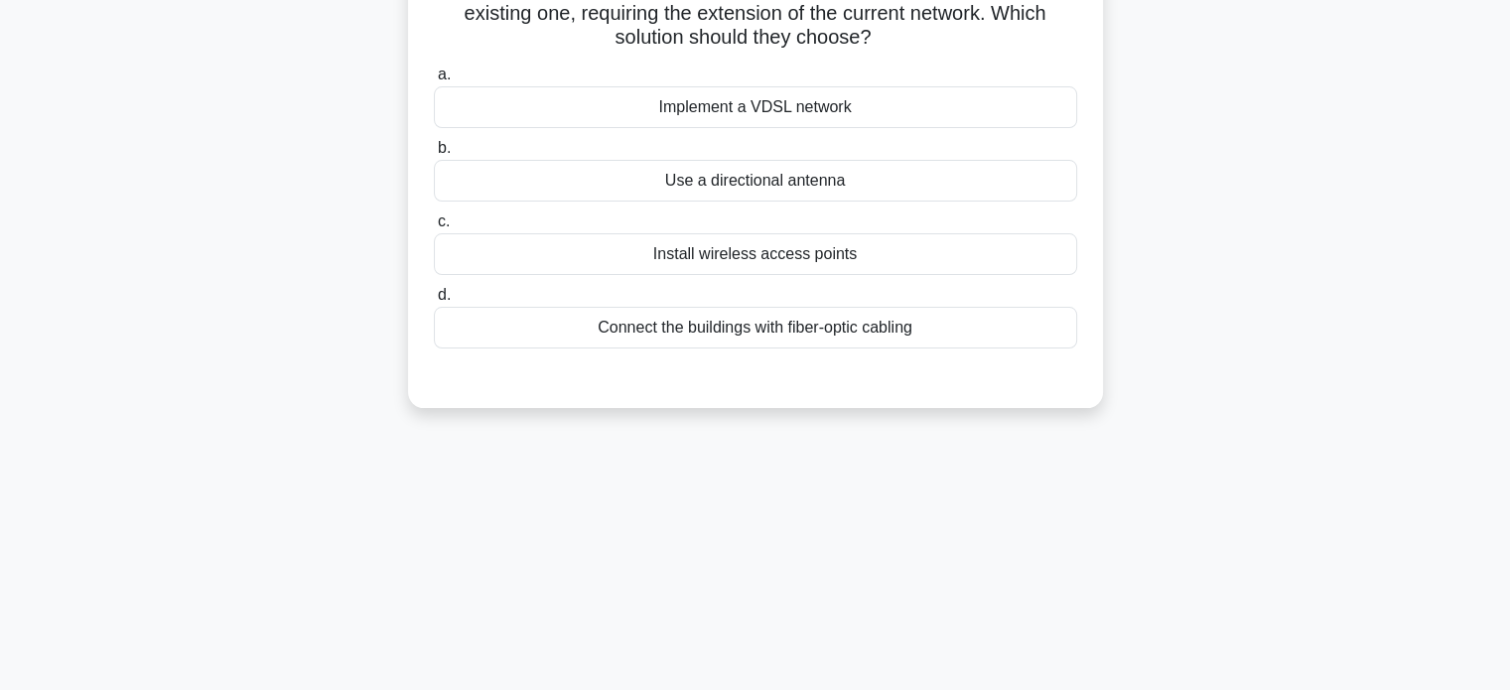
scroll to position [0, 0]
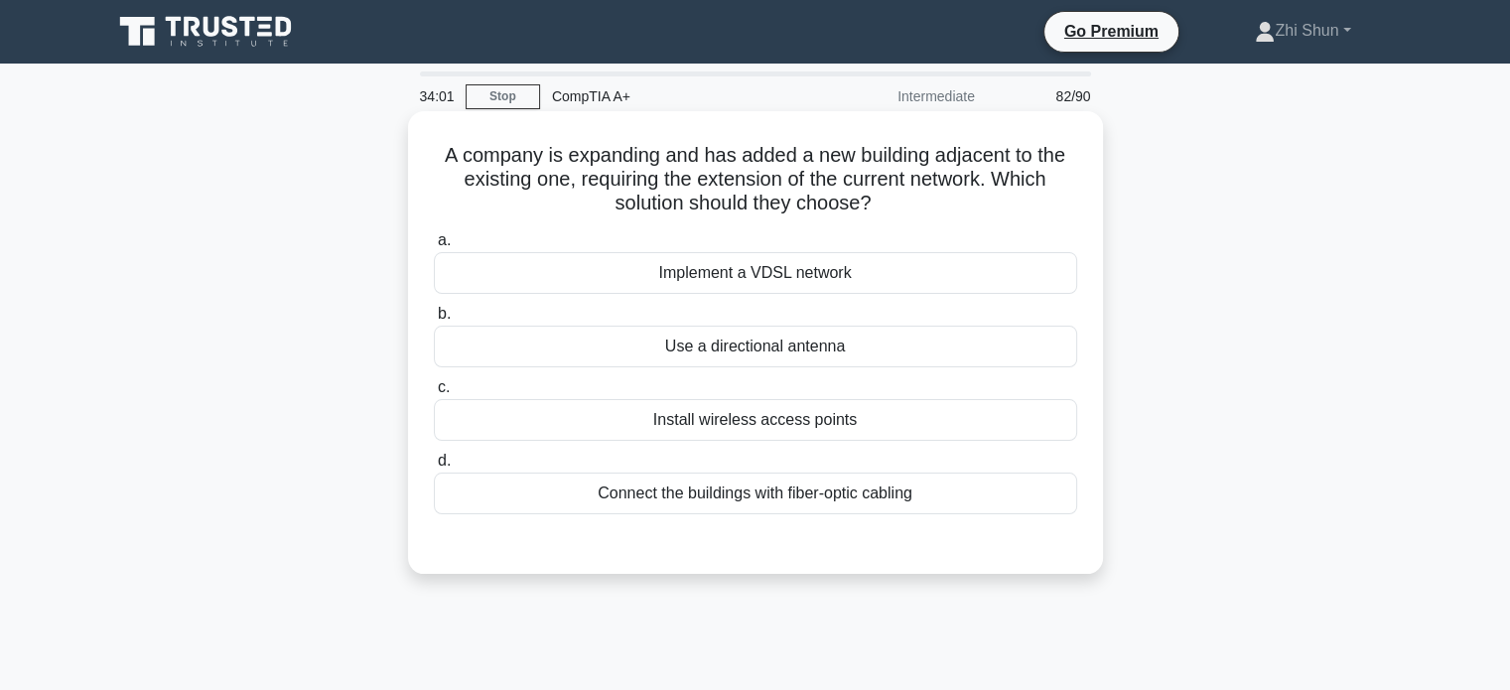
click at [870, 430] on div "Install wireless access points" at bounding box center [755, 420] width 643 height 42
click at [434, 394] on input "c. Install wireless access points" at bounding box center [434, 387] width 0 height 13
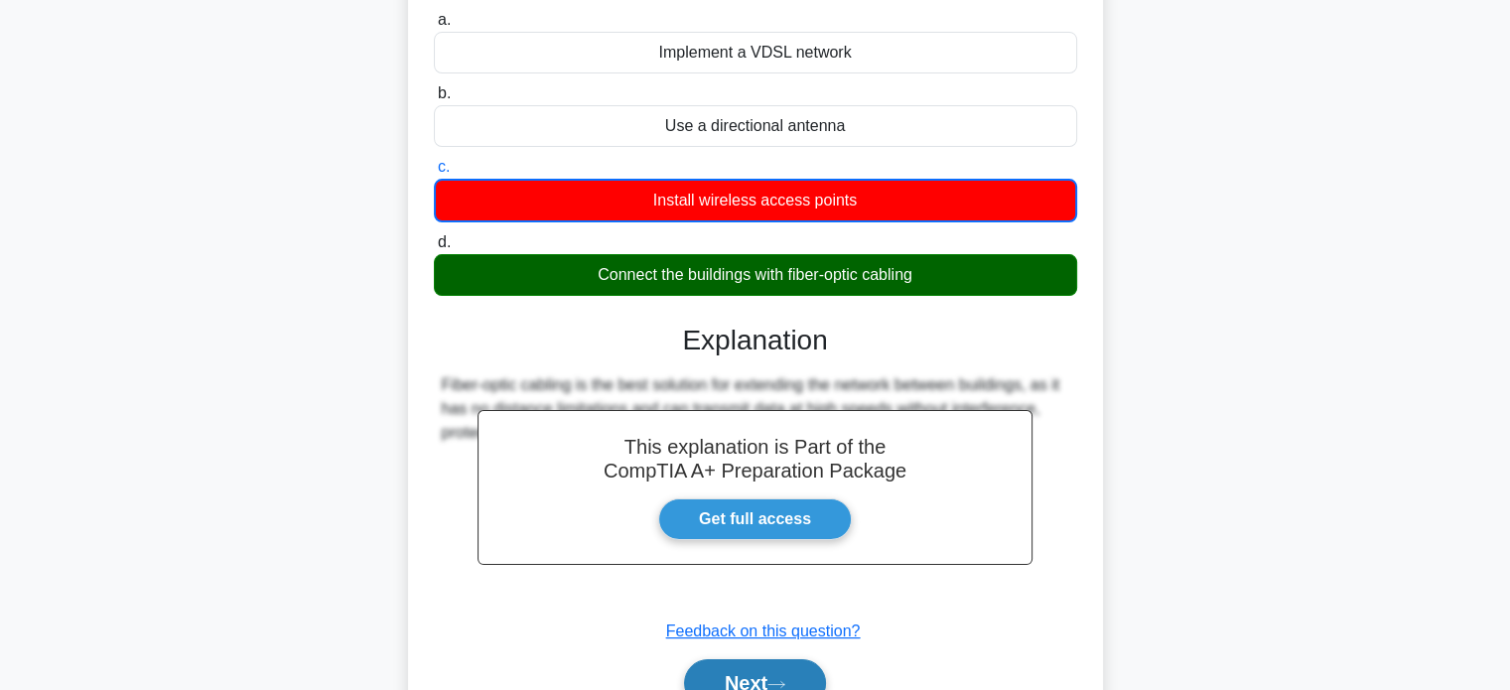
scroll to position [382, 0]
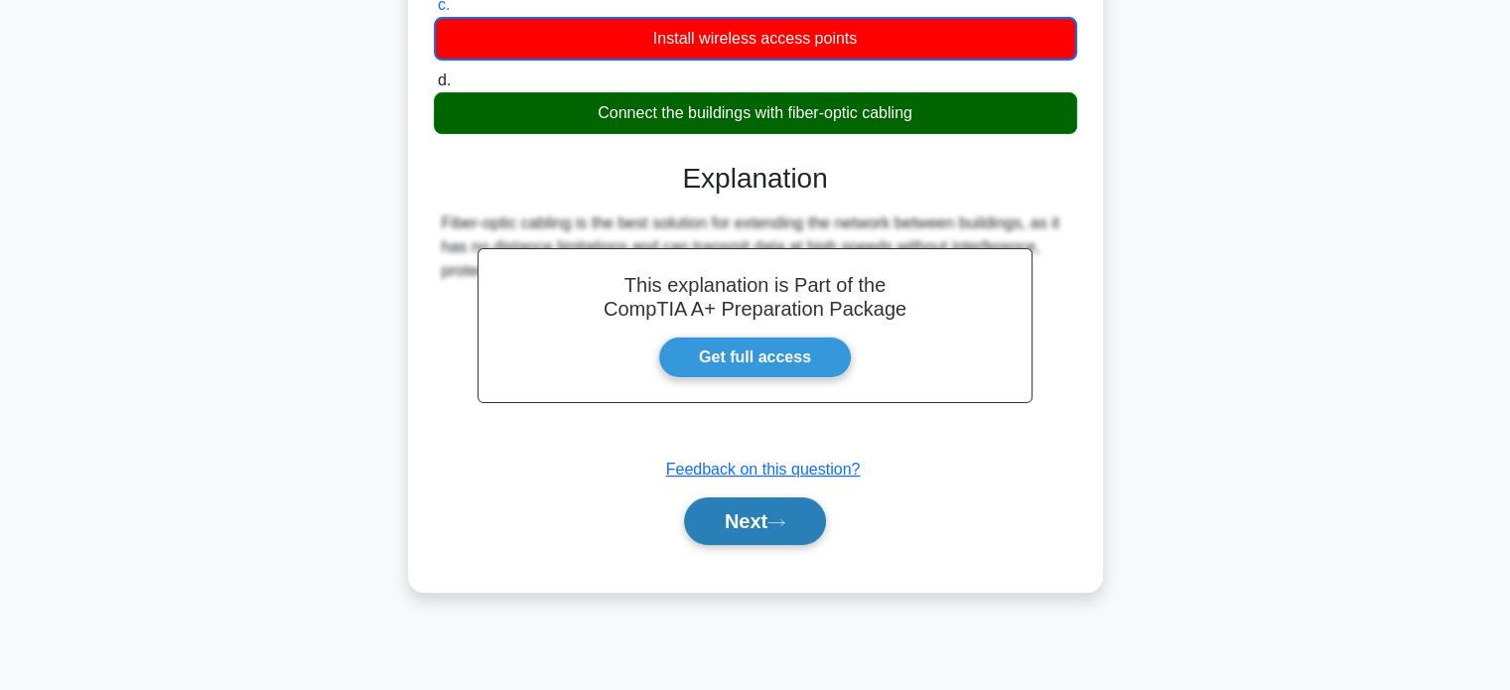
click at [784, 521] on icon at bounding box center [776, 522] width 18 height 11
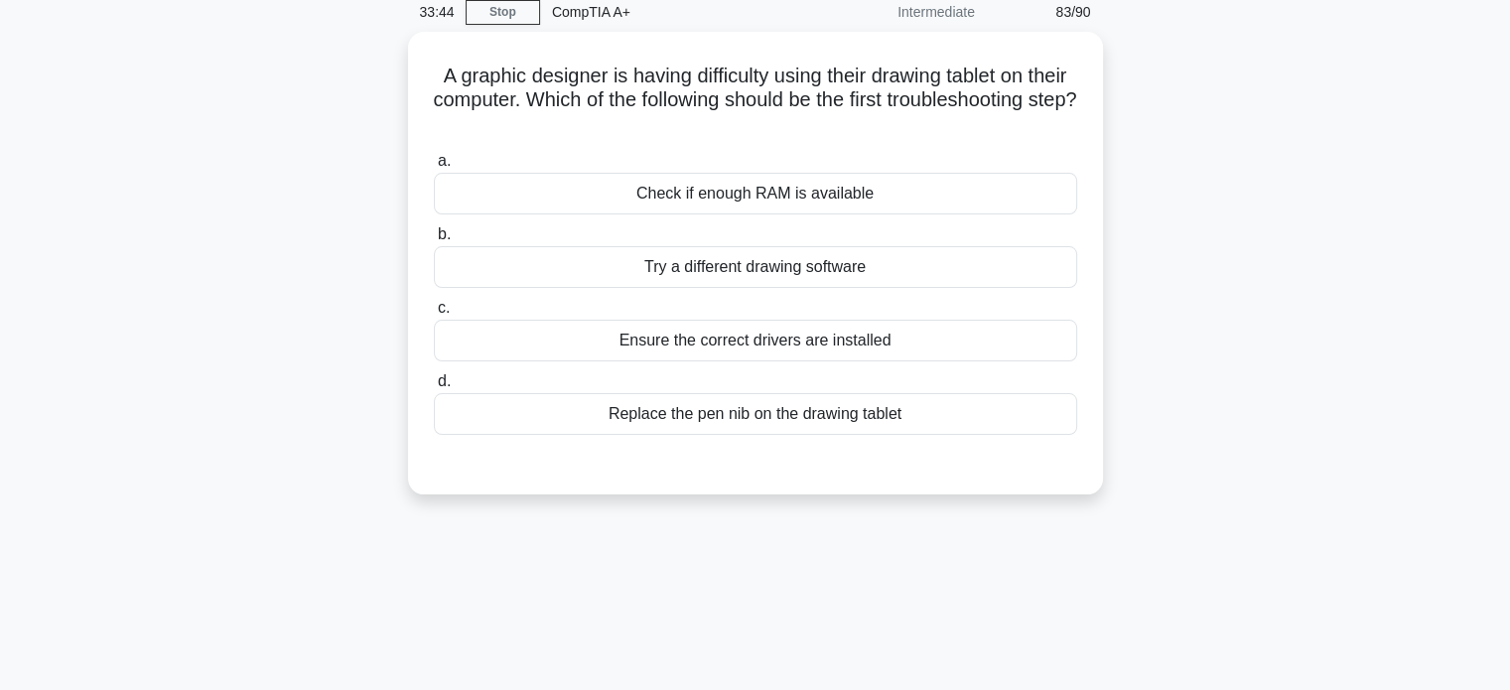
scroll to position [0, 0]
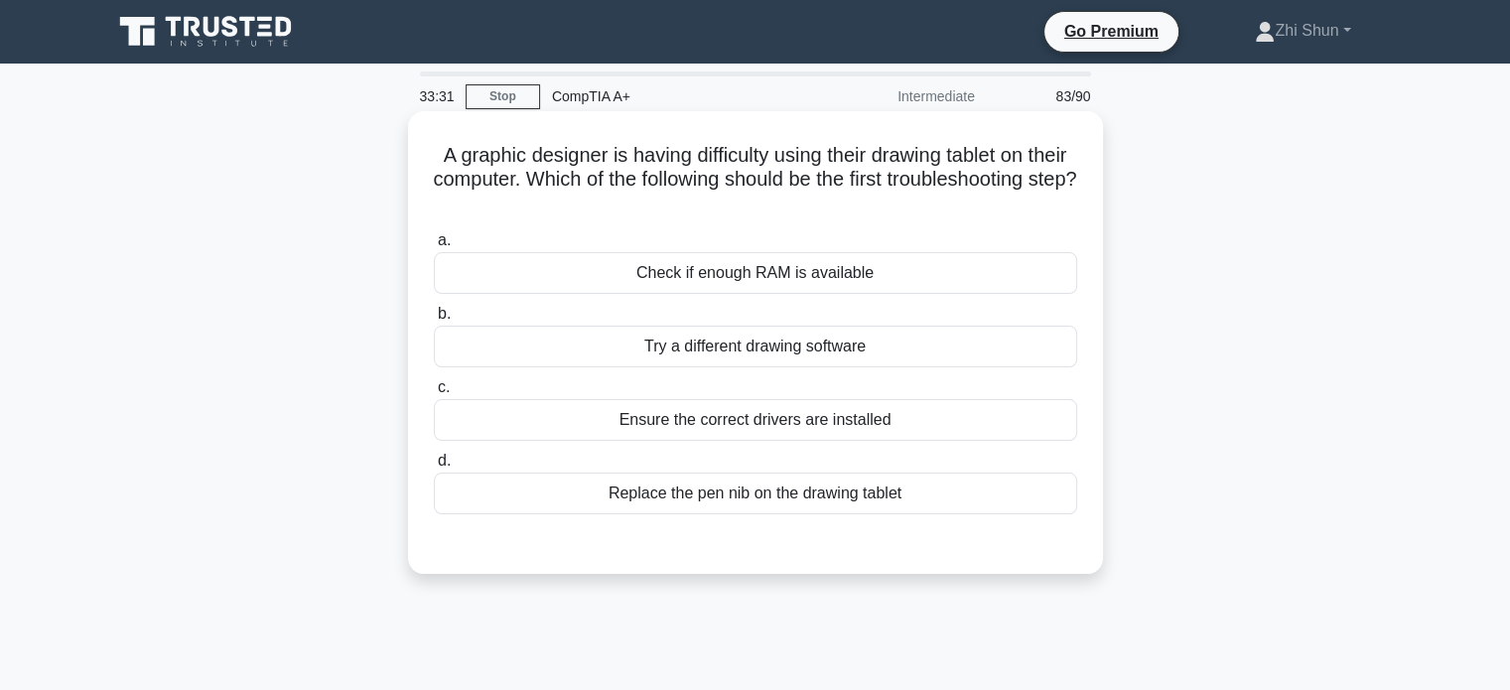
click at [835, 416] on div "Ensure the correct drivers are installed" at bounding box center [755, 420] width 643 height 42
click at [434, 394] on input "c. Ensure the correct drivers are installed" at bounding box center [434, 387] width 0 height 13
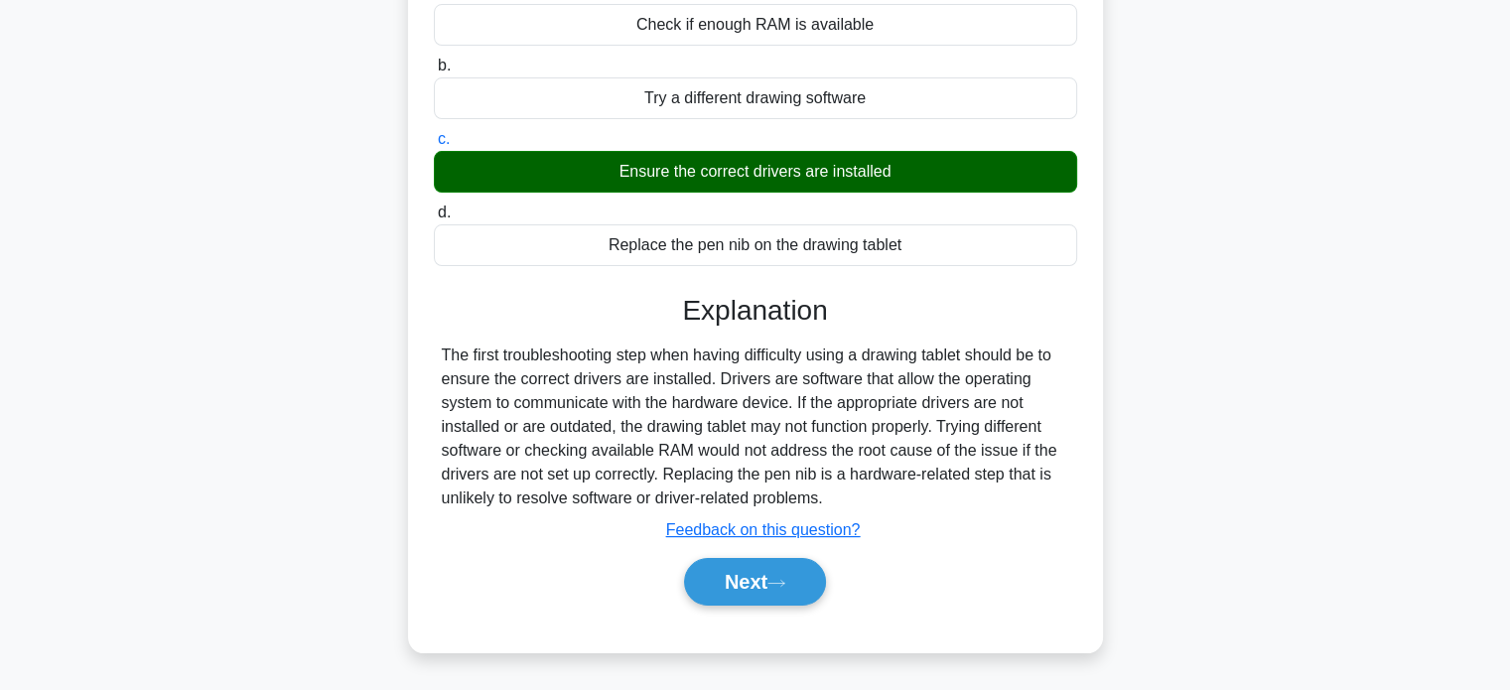
scroll to position [382, 0]
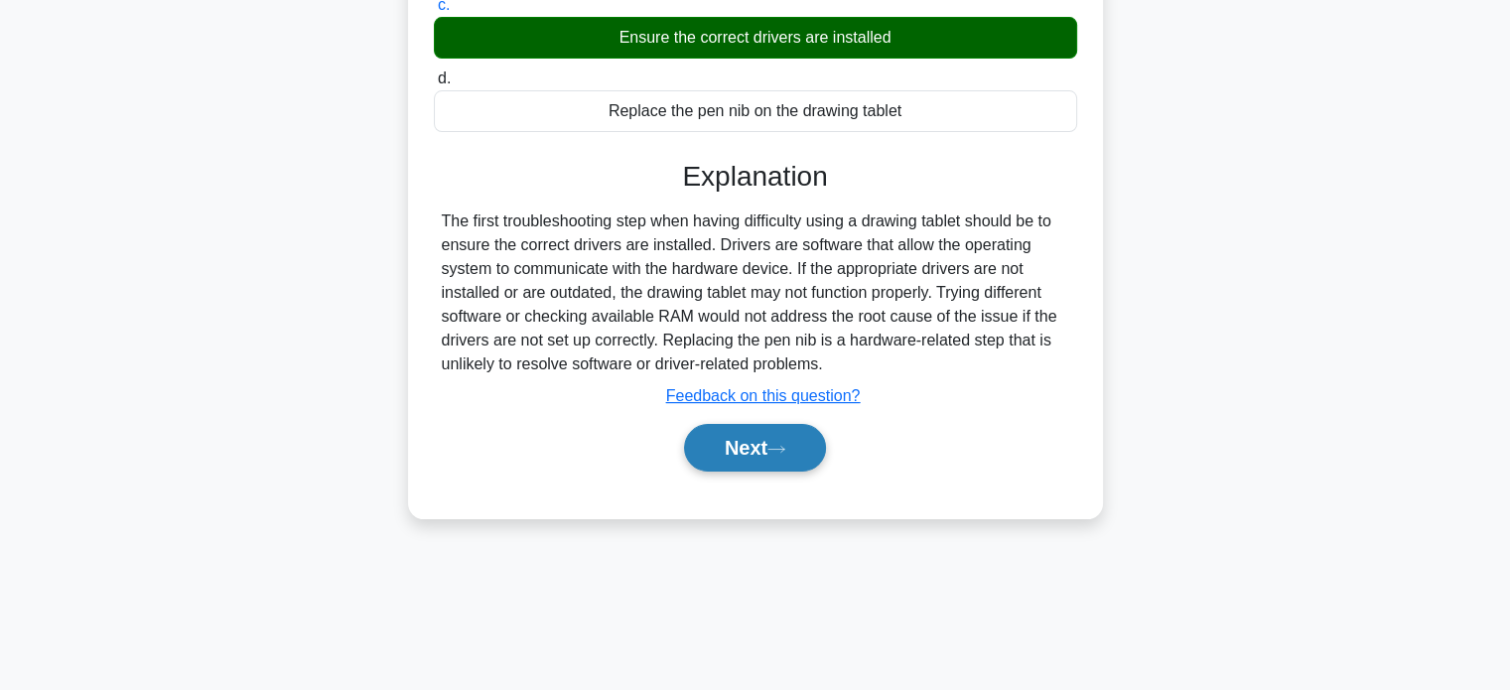
click at [797, 444] on button "Next" at bounding box center [755, 448] width 142 height 48
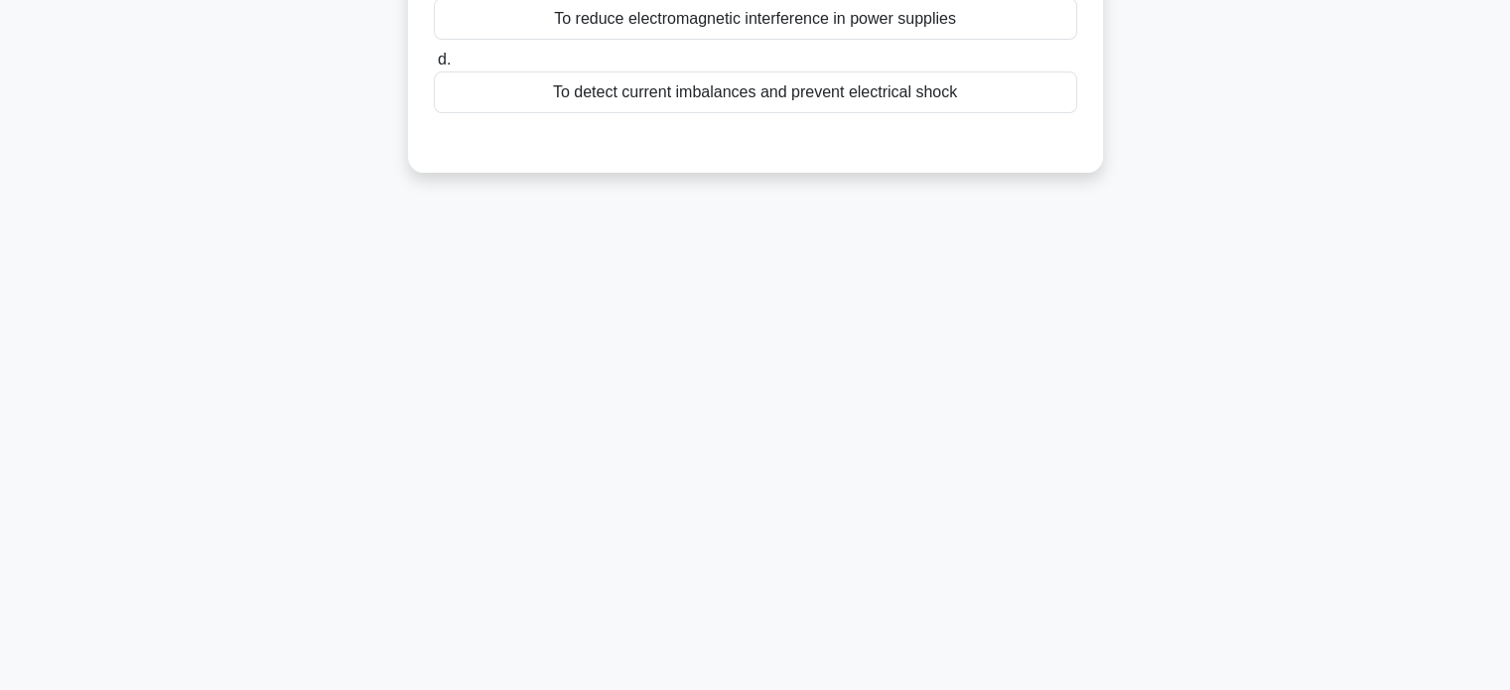
scroll to position [0, 0]
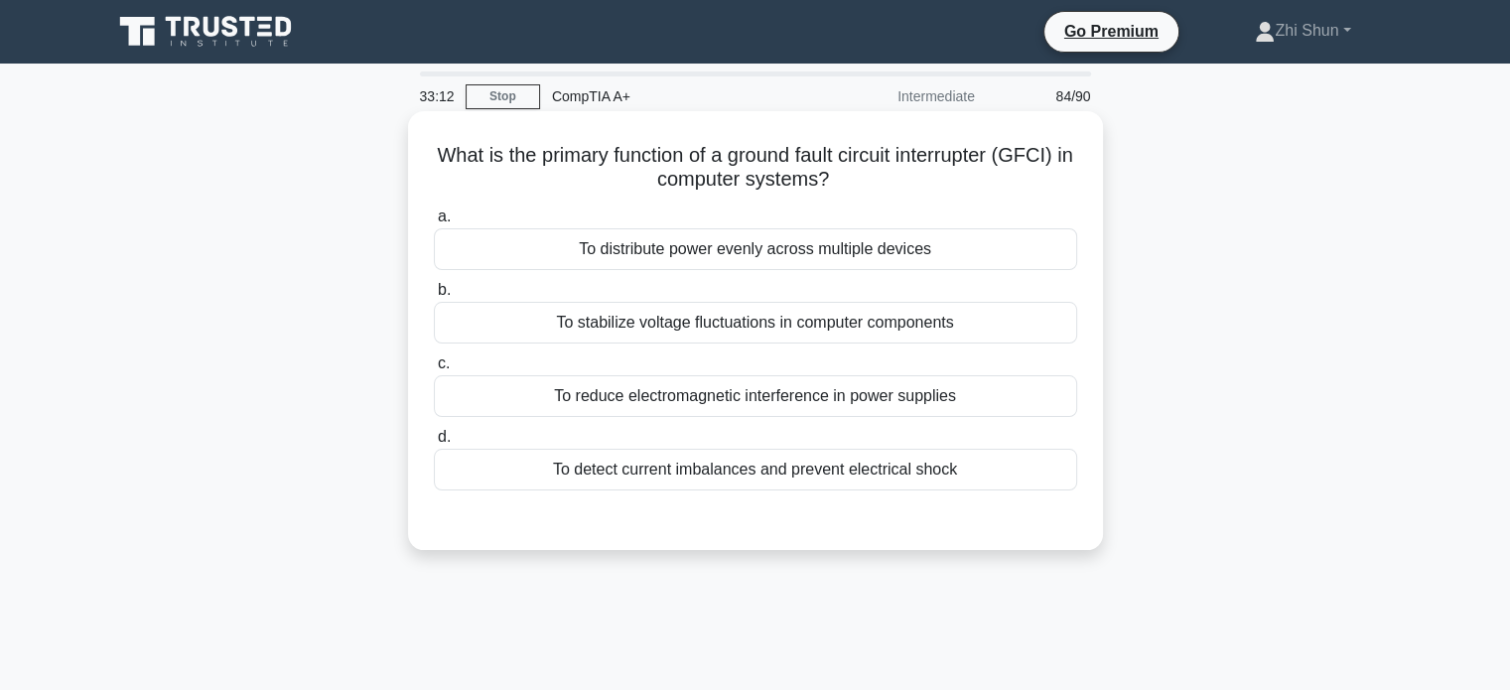
click at [818, 467] on div "To detect current imbalances and prevent electrical shock" at bounding box center [755, 470] width 643 height 42
click at [434, 444] on input "d. To detect current imbalances and prevent electrical shock" at bounding box center [434, 437] width 0 height 13
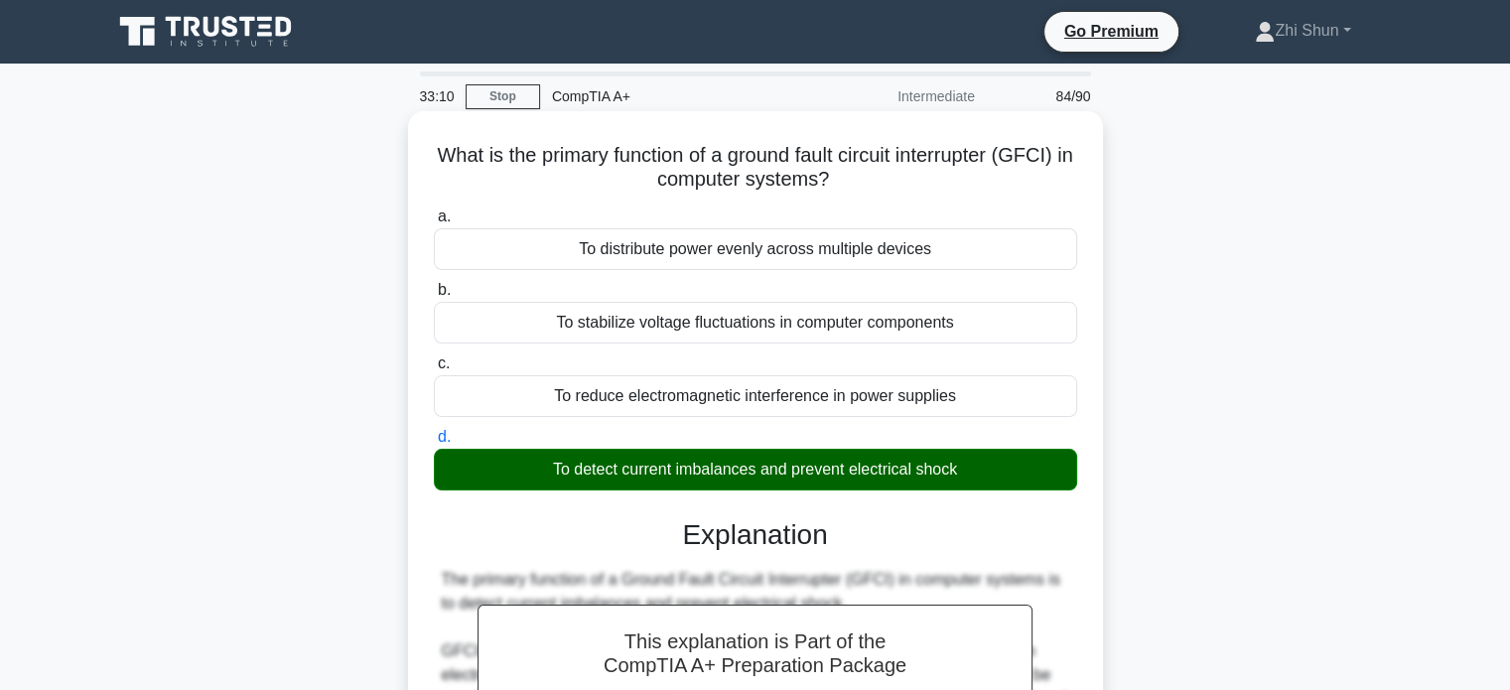
scroll to position [496, 0]
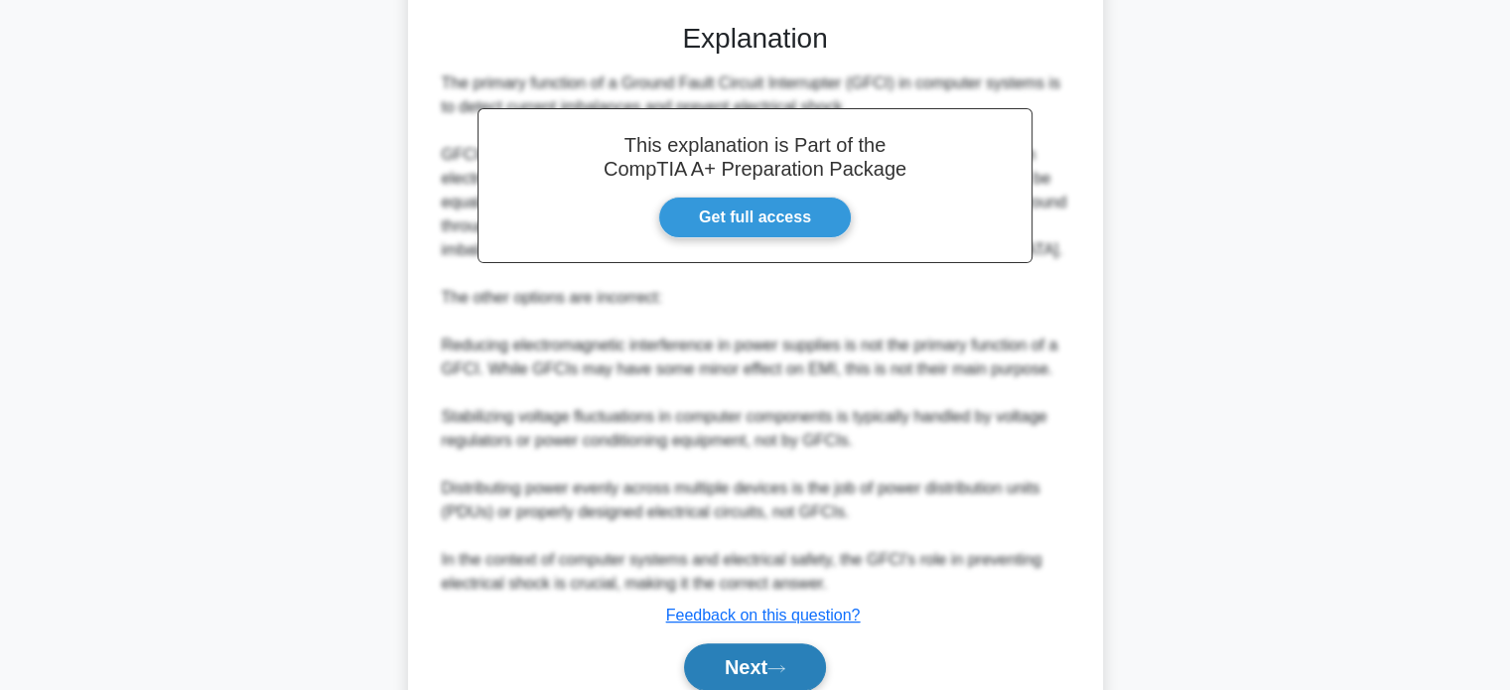
click at [735, 666] on button "Next" at bounding box center [755, 667] width 142 height 48
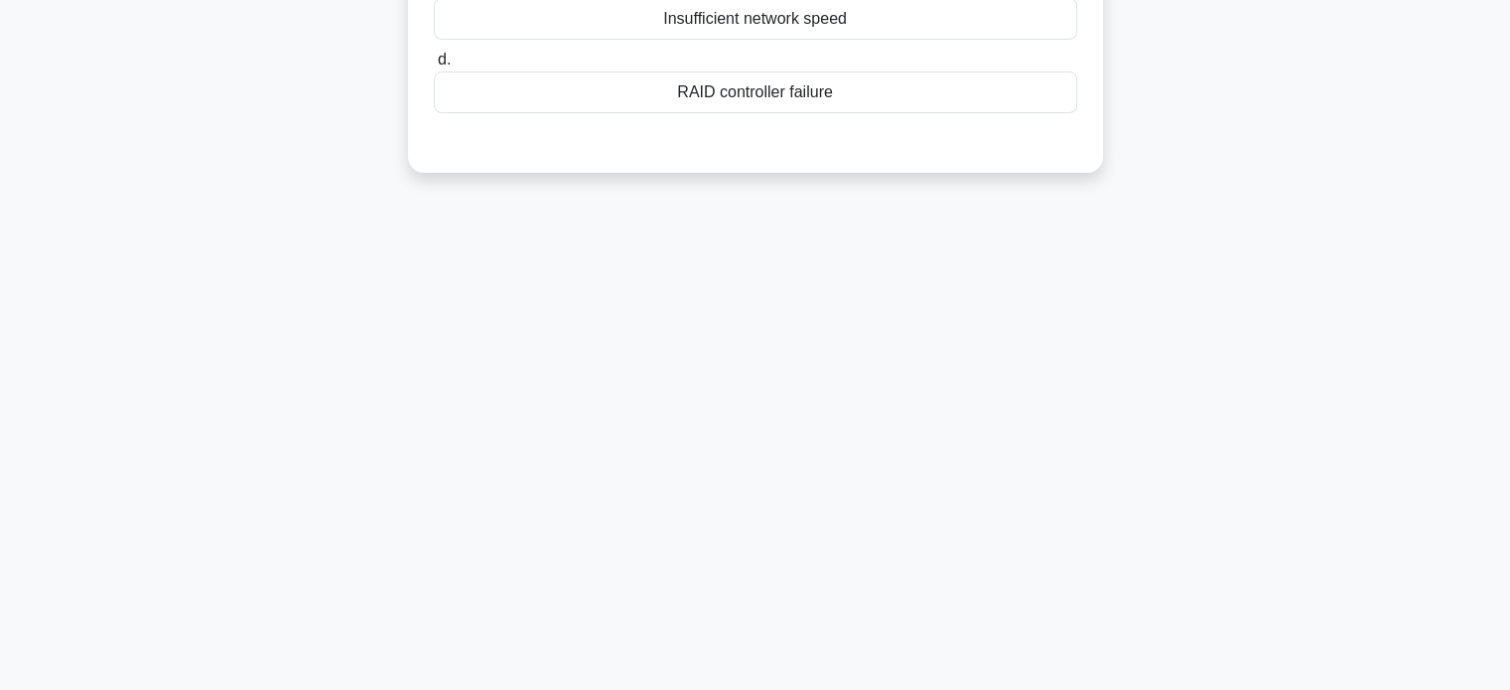
scroll to position [0, 0]
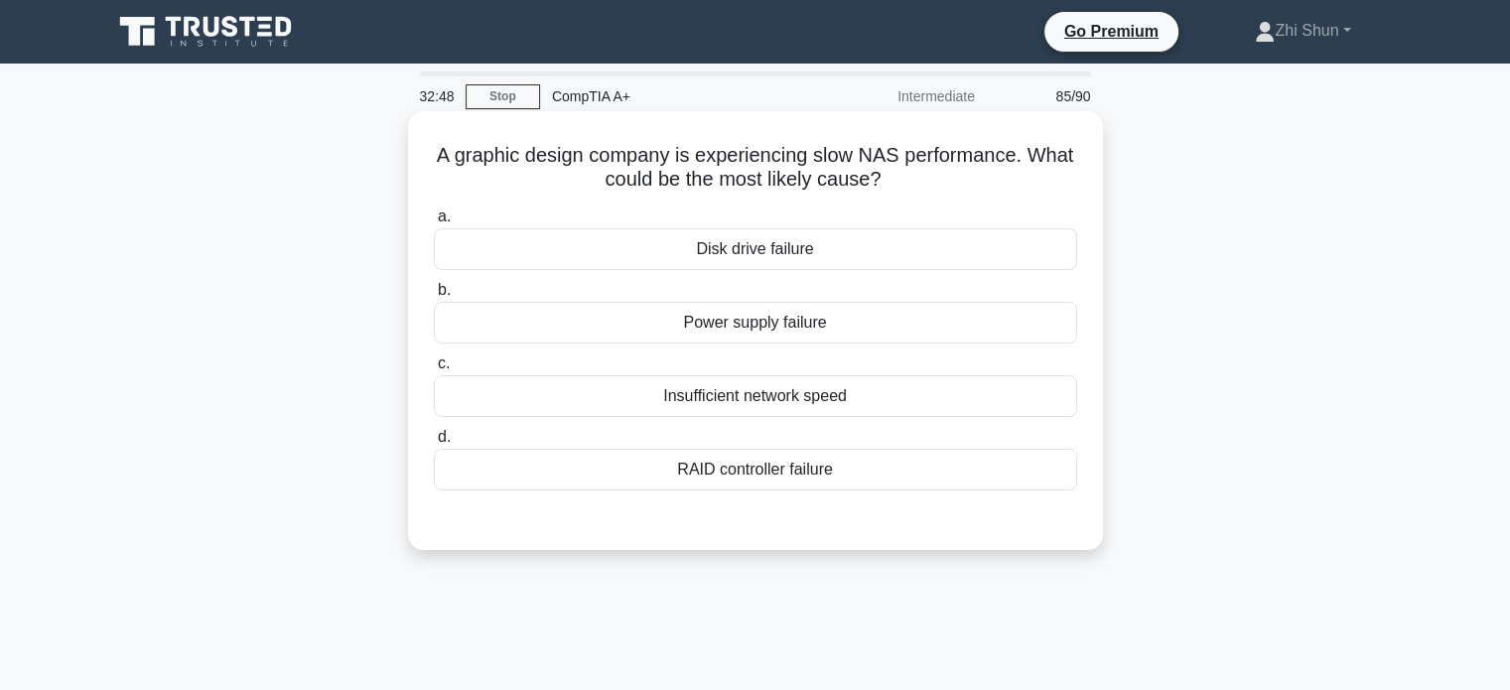
click at [796, 246] on div "Disk drive failure" at bounding box center [755, 249] width 643 height 42
click at [434, 223] on input "a. Disk drive failure" at bounding box center [434, 216] width 0 height 13
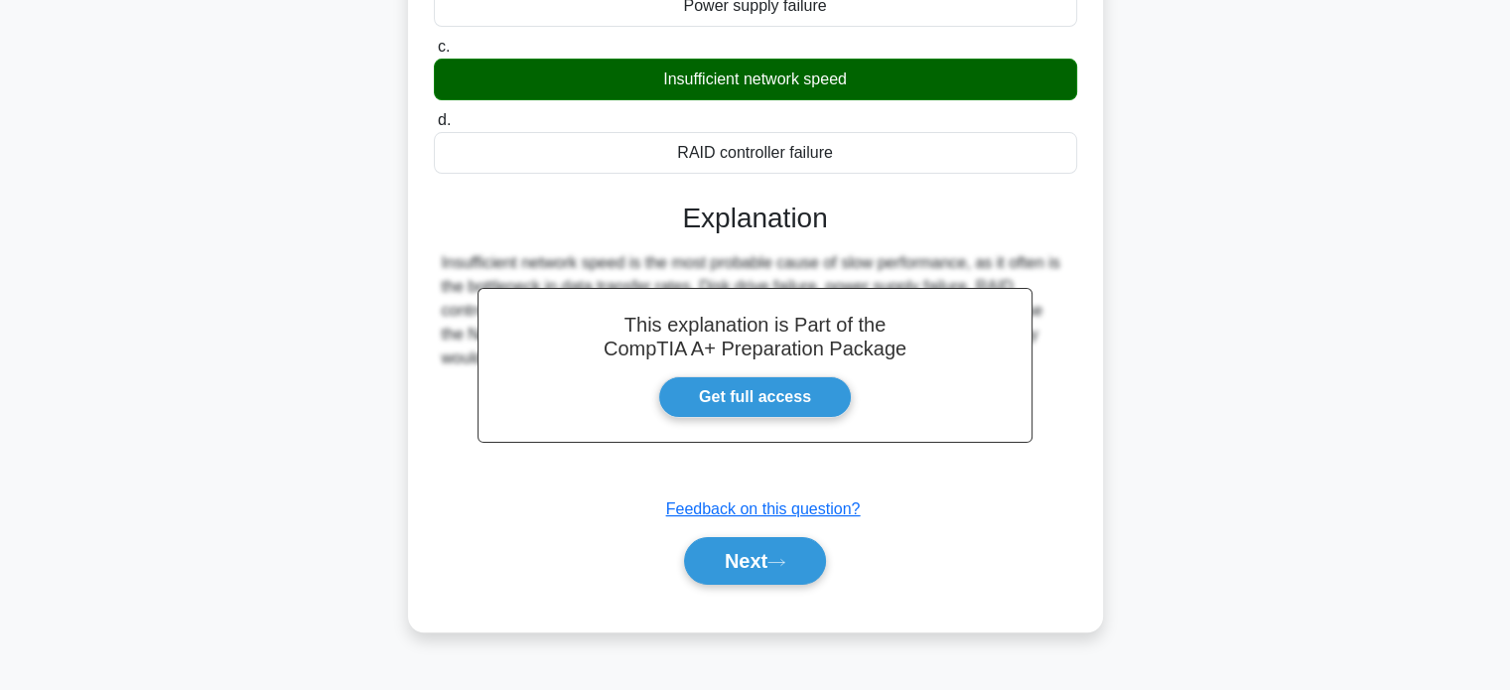
scroll to position [382, 0]
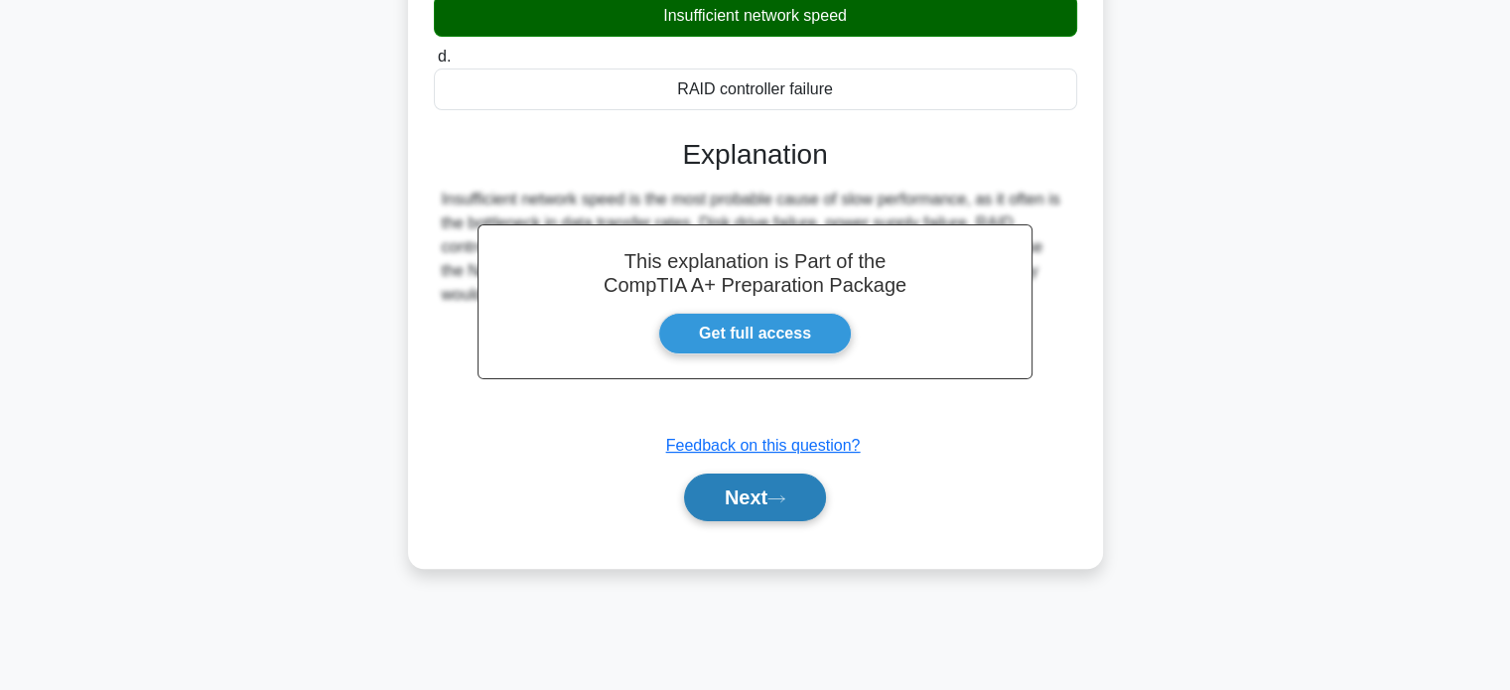
click at [809, 484] on button "Next" at bounding box center [755, 498] width 142 height 48
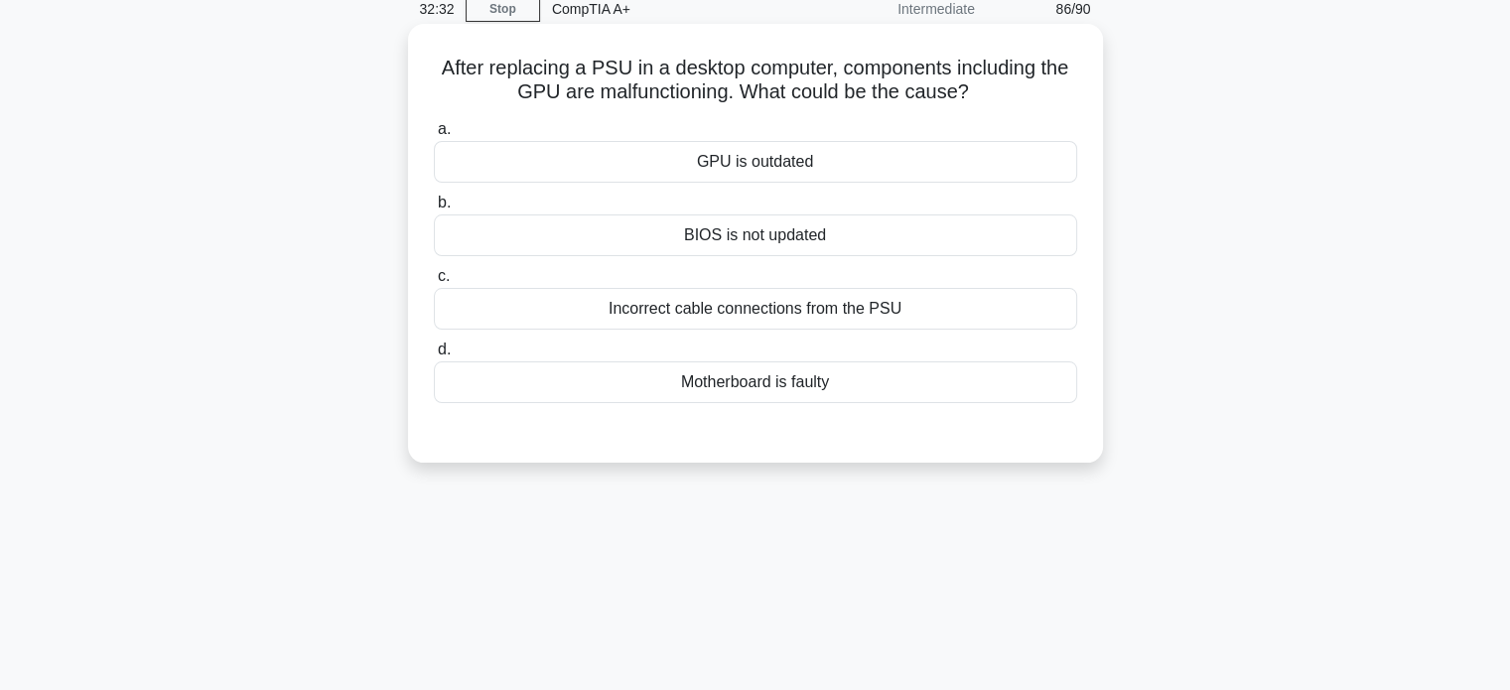
scroll to position [0, 0]
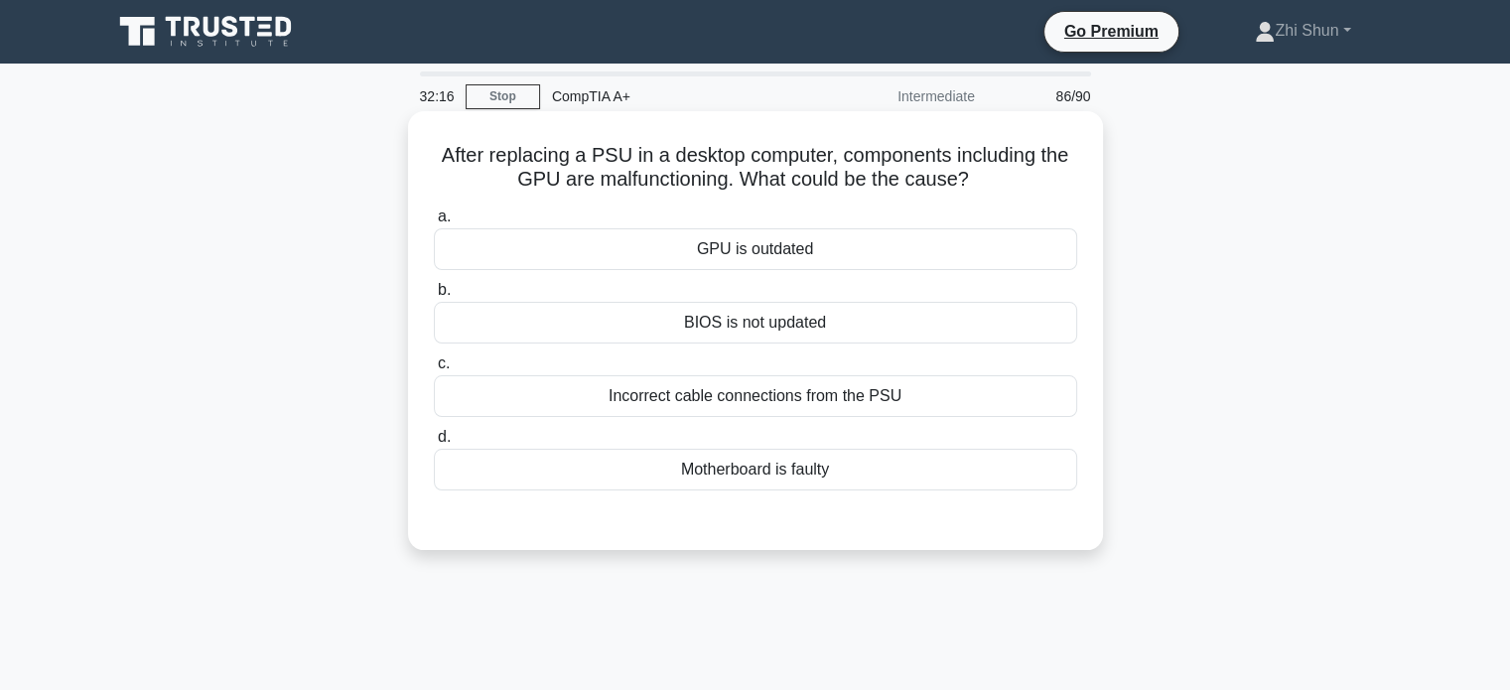
click at [802, 396] on div "Incorrect cable connections from the PSU" at bounding box center [755, 396] width 643 height 42
click at [434, 370] on input "c. Incorrect cable connections from the PSU" at bounding box center [434, 363] width 0 height 13
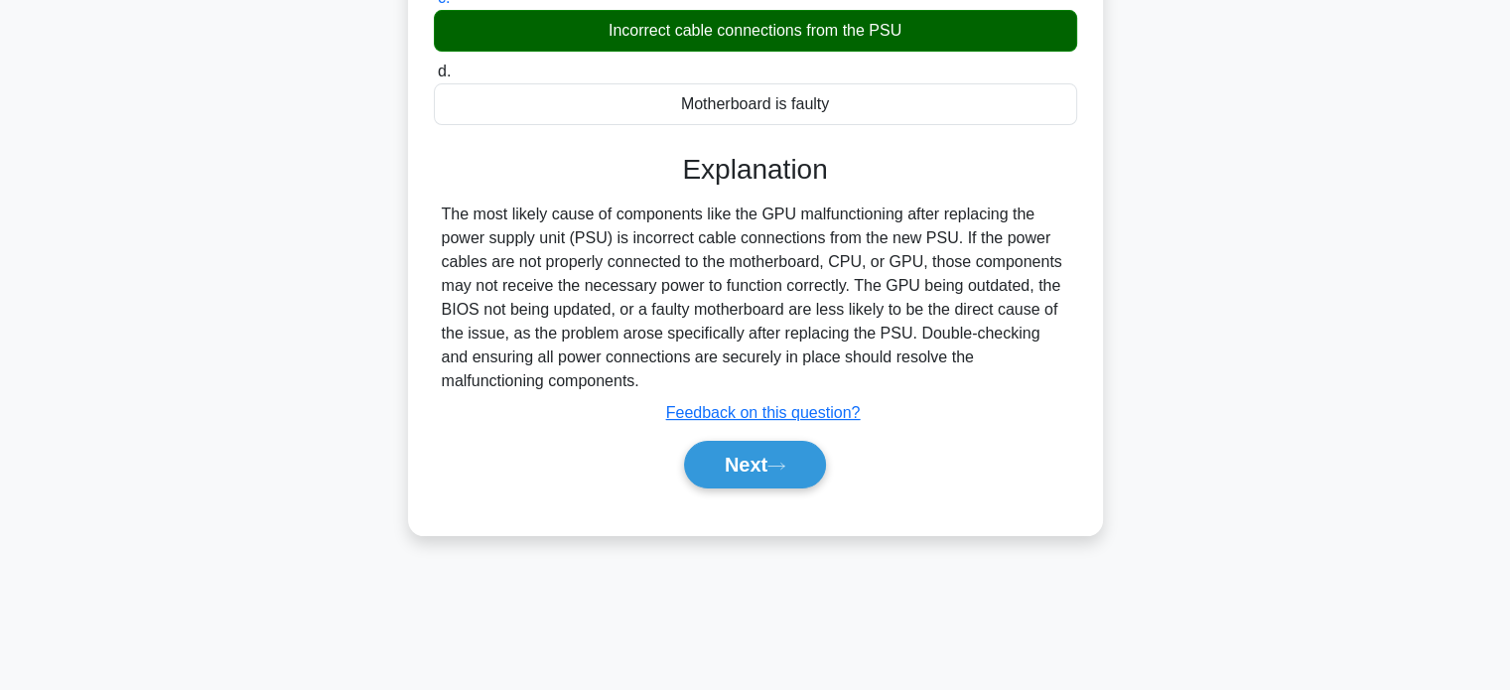
scroll to position [382, 0]
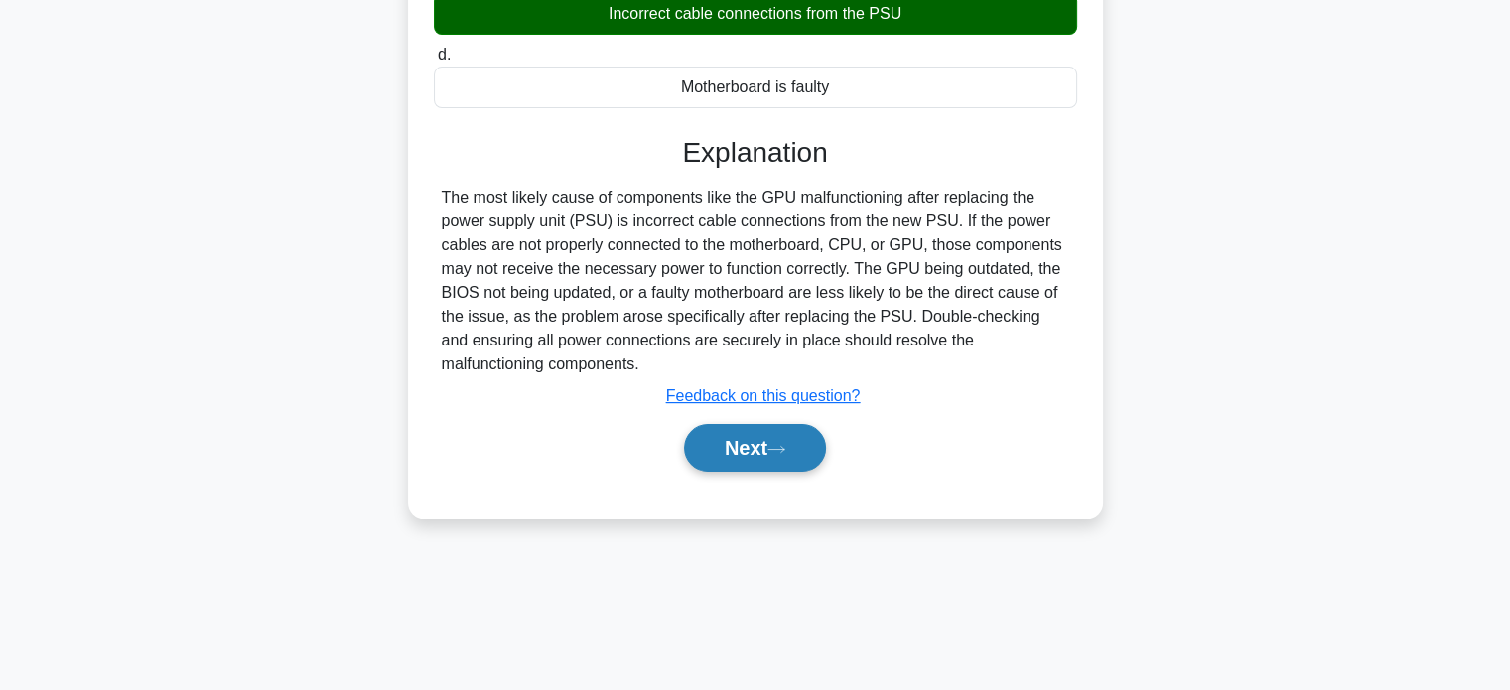
click at [772, 446] on button "Next" at bounding box center [755, 448] width 142 height 48
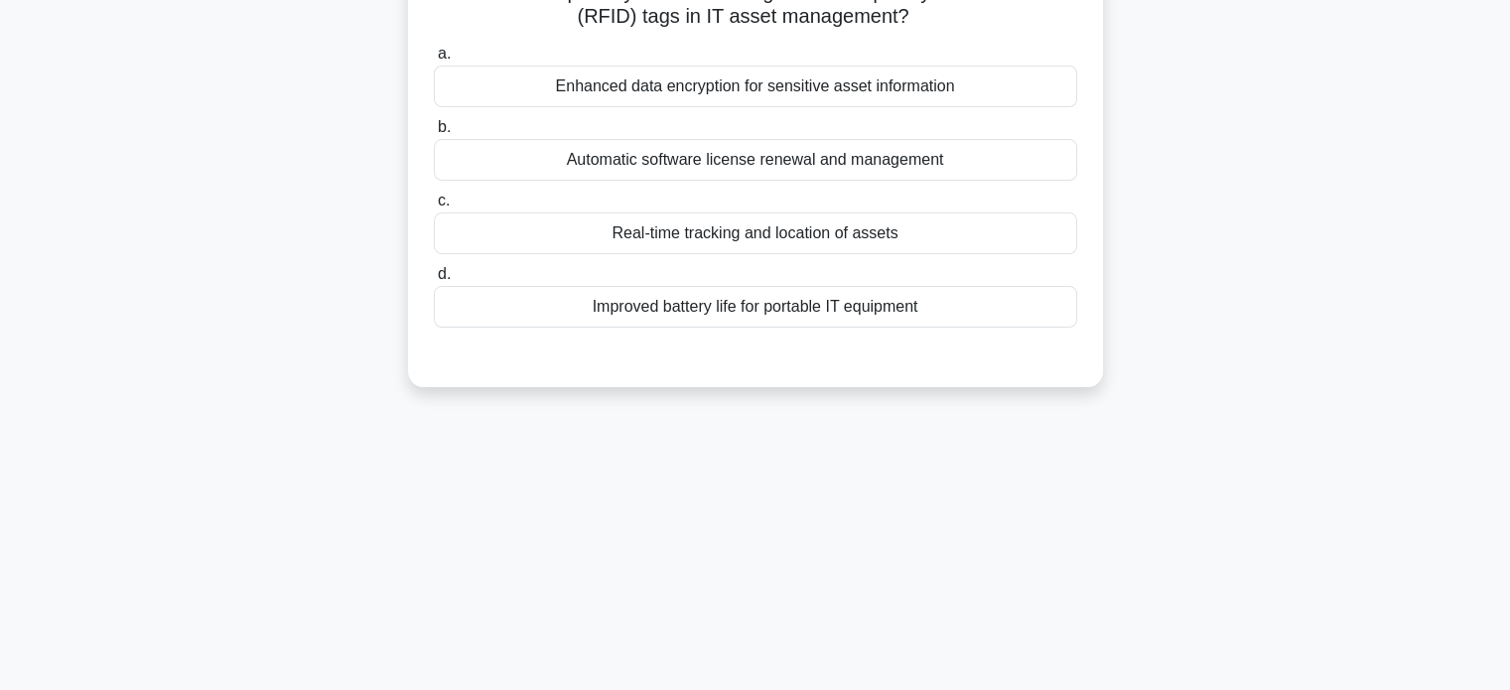
scroll to position [0, 0]
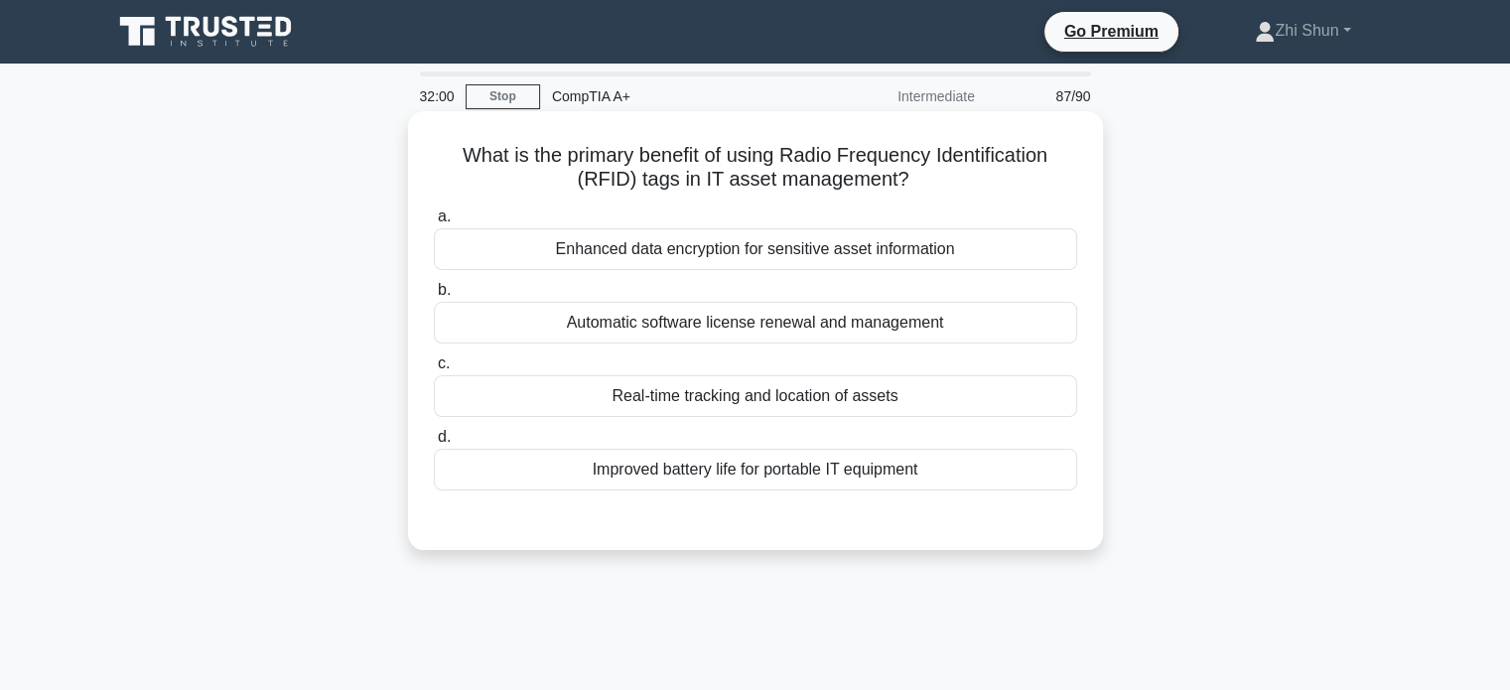
click at [711, 403] on div "Real-time tracking and location of assets" at bounding box center [755, 396] width 643 height 42
click at [434, 370] on input "c. Real-time tracking and location of assets" at bounding box center [434, 363] width 0 height 13
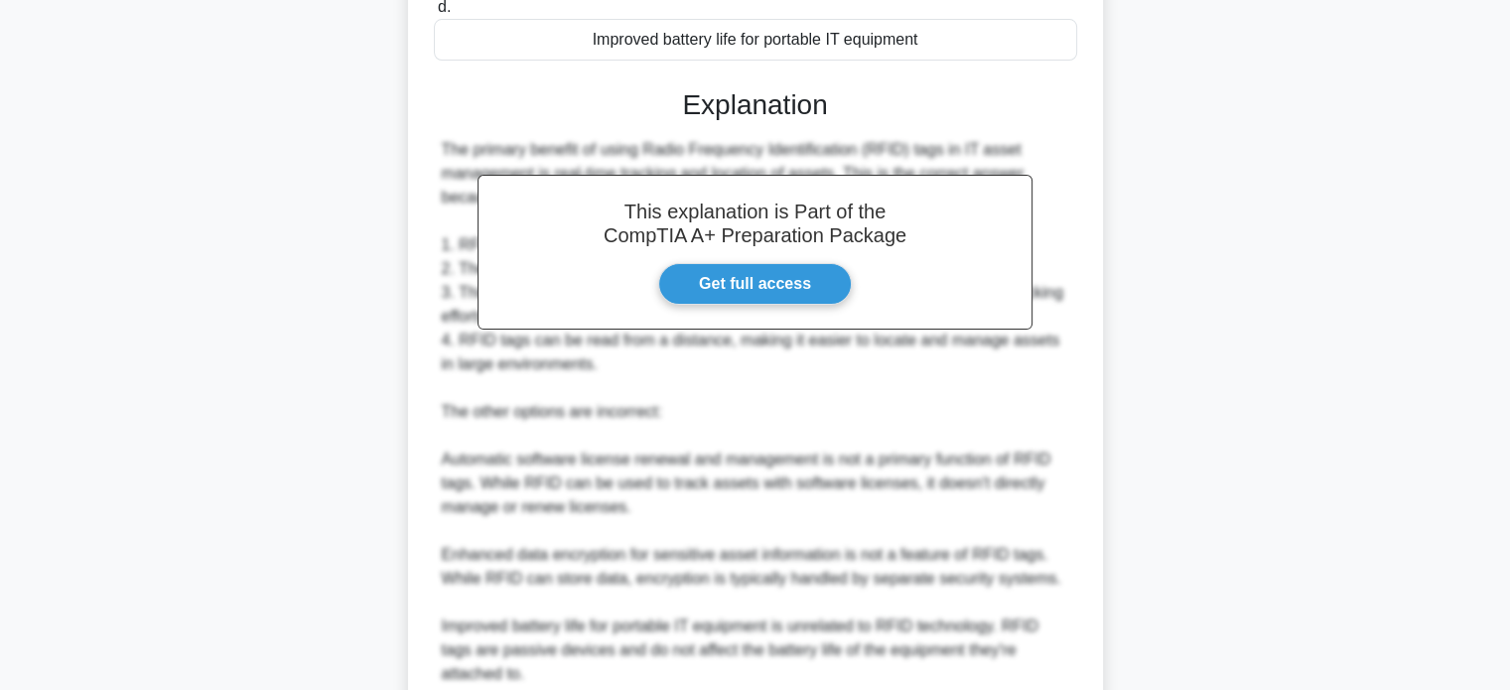
scroll to position [596, 0]
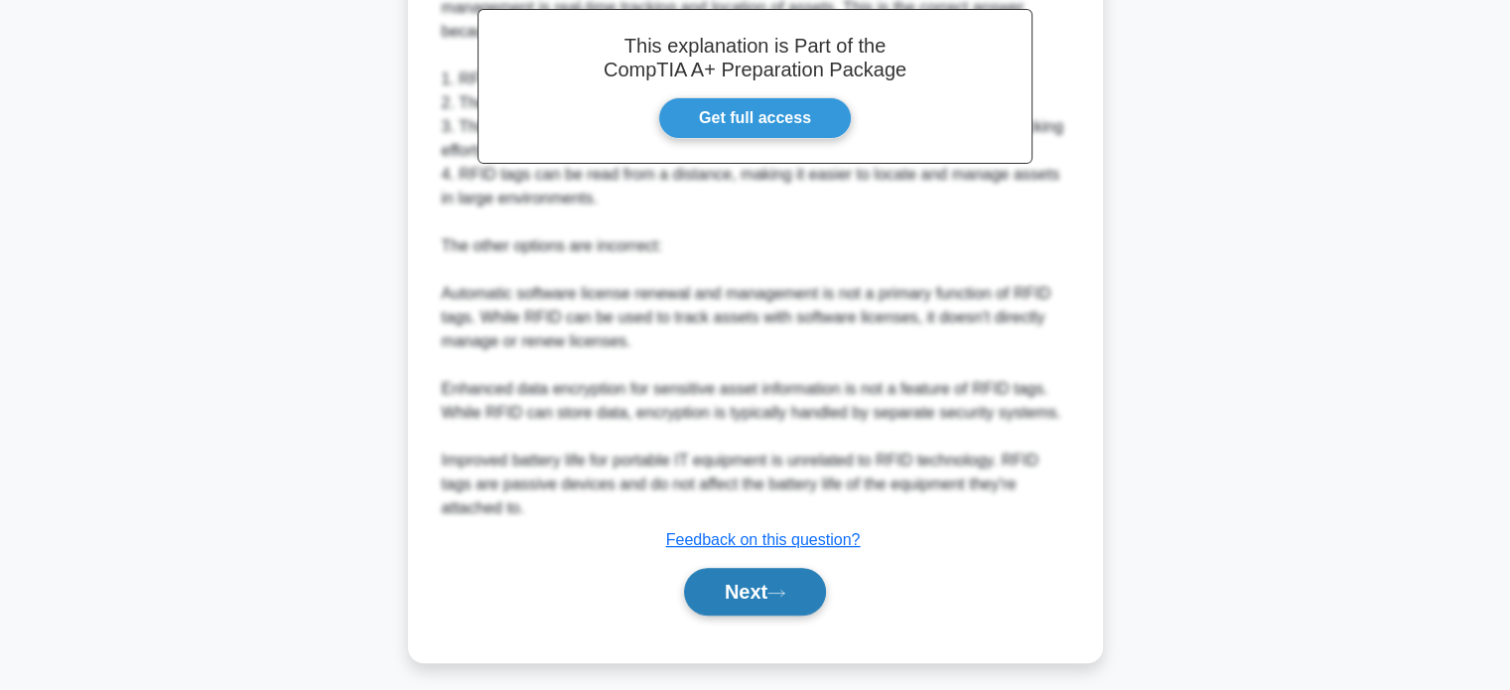
click at [742, 576] on button "Next" at bounding box center [755, 592] width 142 height 48
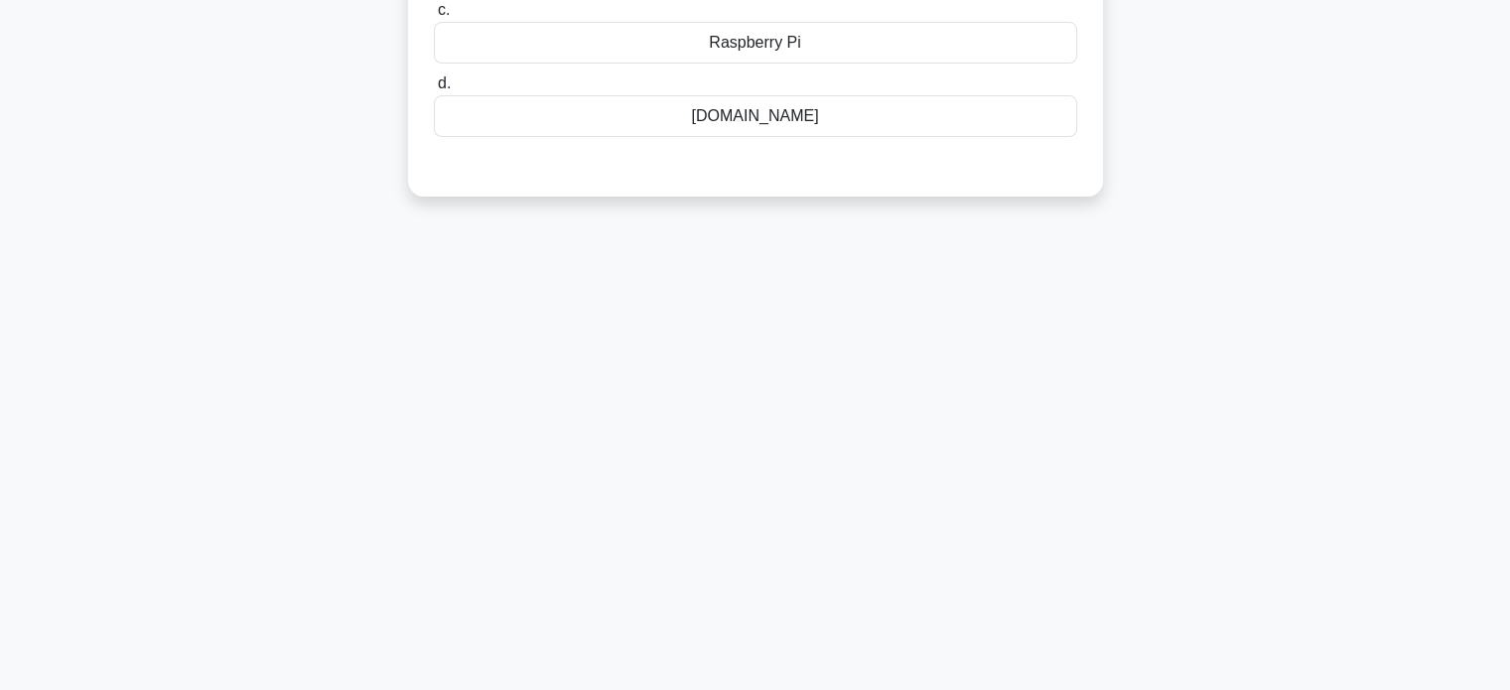
scroll to position [0, 0]
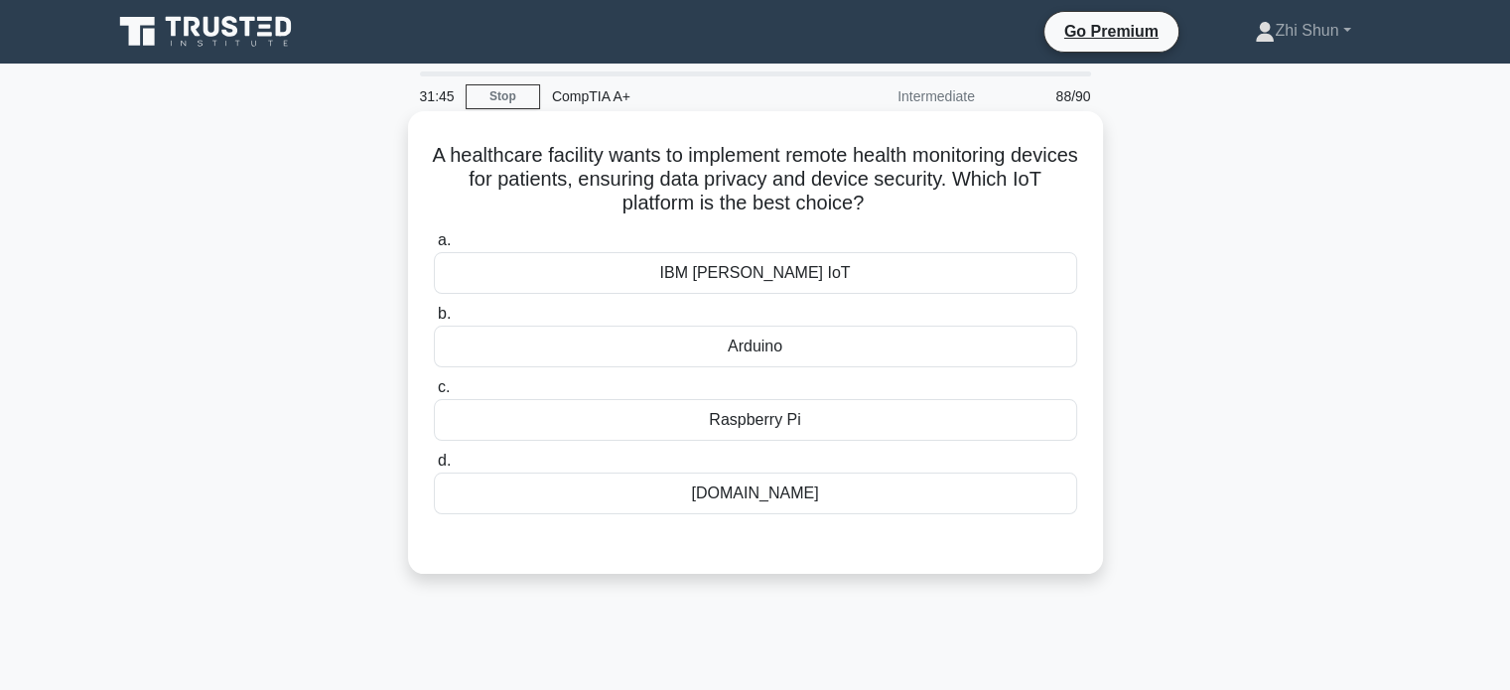
click at [835, 277] on div "IBM Watson IoT" at bounding box center [755, 273] width 643 height 42
click at [434, 247] on input "a. IBM Watson IoT" at bounding box center [434, 240] width 0 height 13
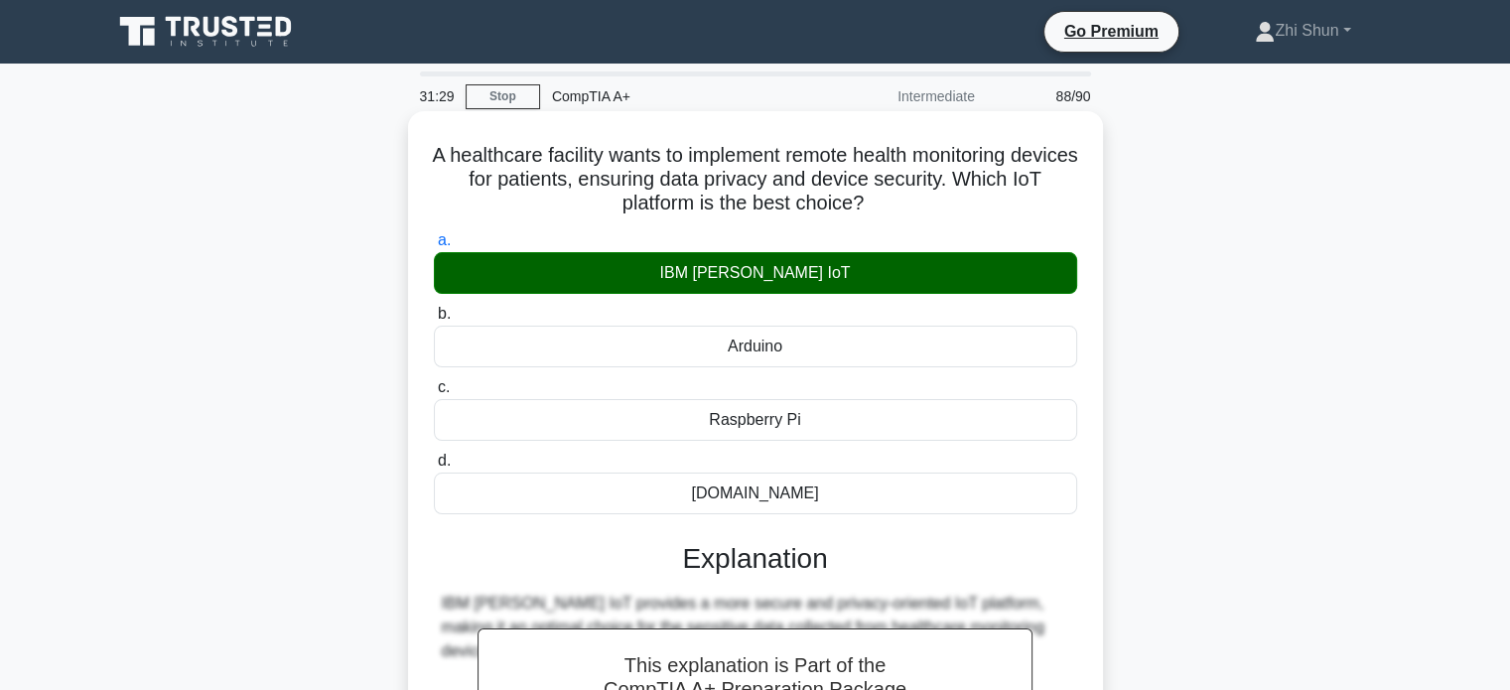
scroll to position [382, 0]
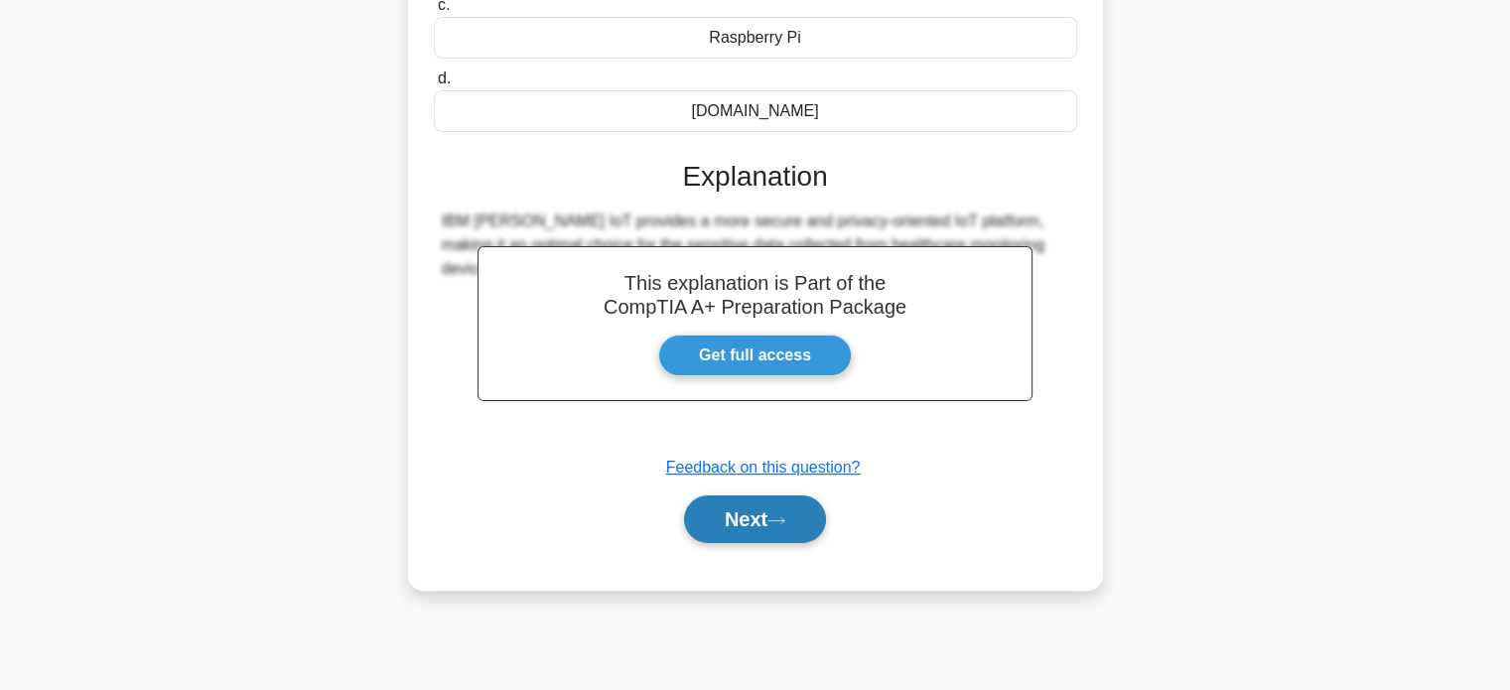
click at [755, 515] on button "Next" at bounding box center [755, 519] width 142 height 48
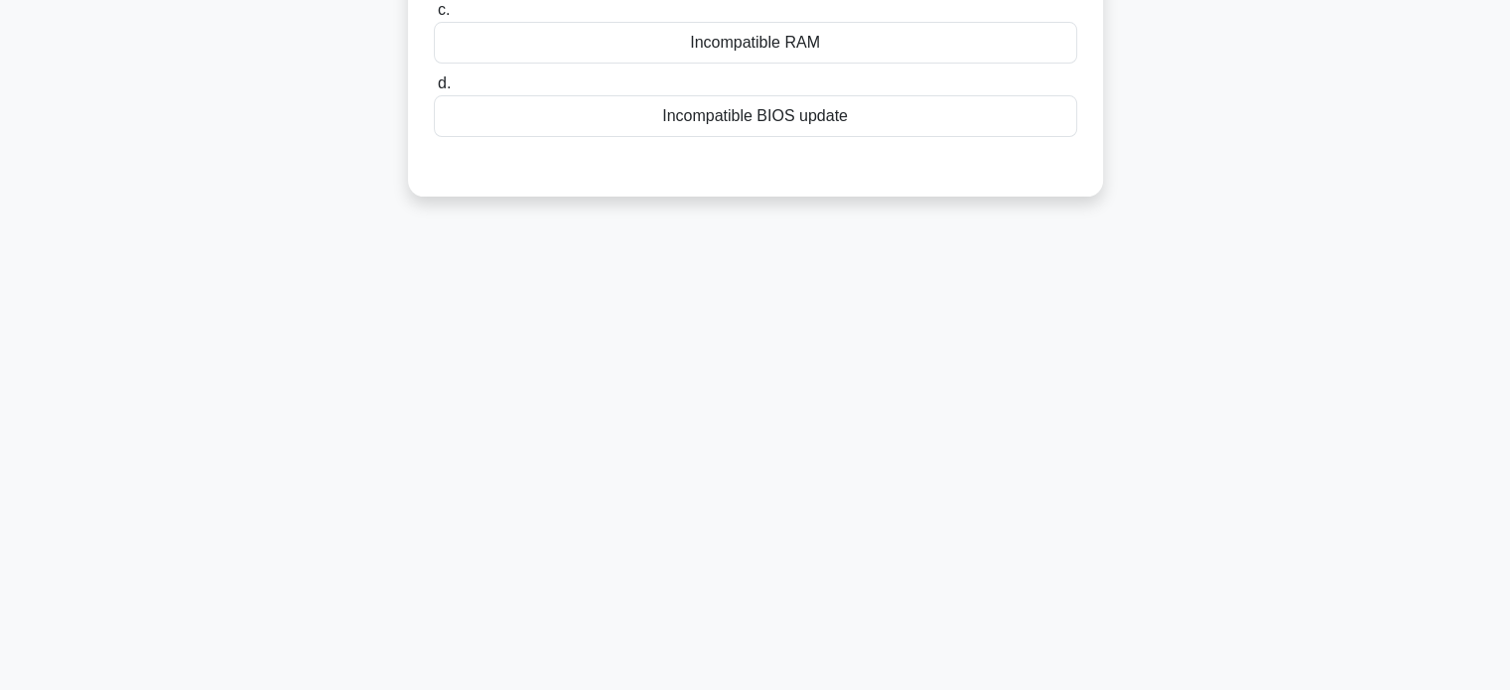
scroll to position [0, 0]
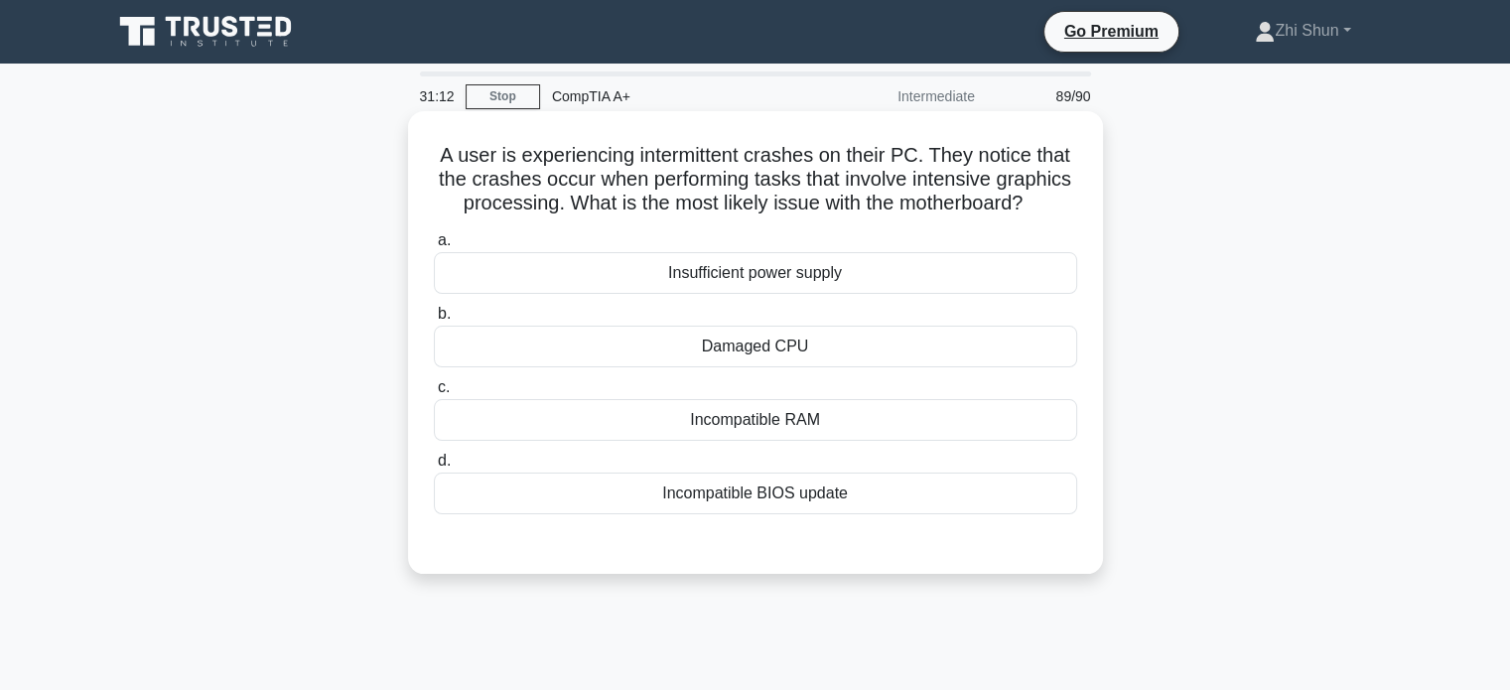
click at [862, 294] on div "Insufficient power supply" at bounding box center [755, 273] width 643 height 42
click at [434, 247] on input "a. Insufficient power supply" at bounding box center [434, 240] width 0 height 13
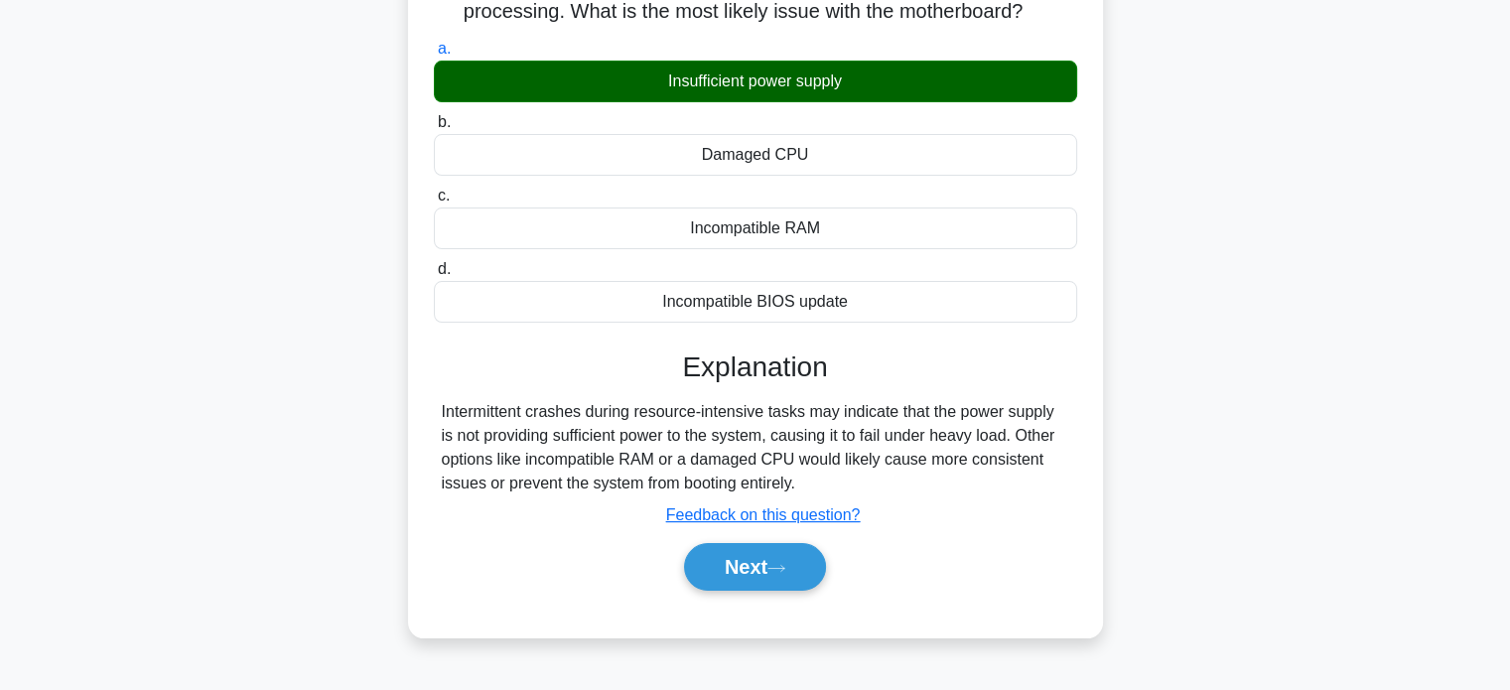
scroll to position [382, 0]
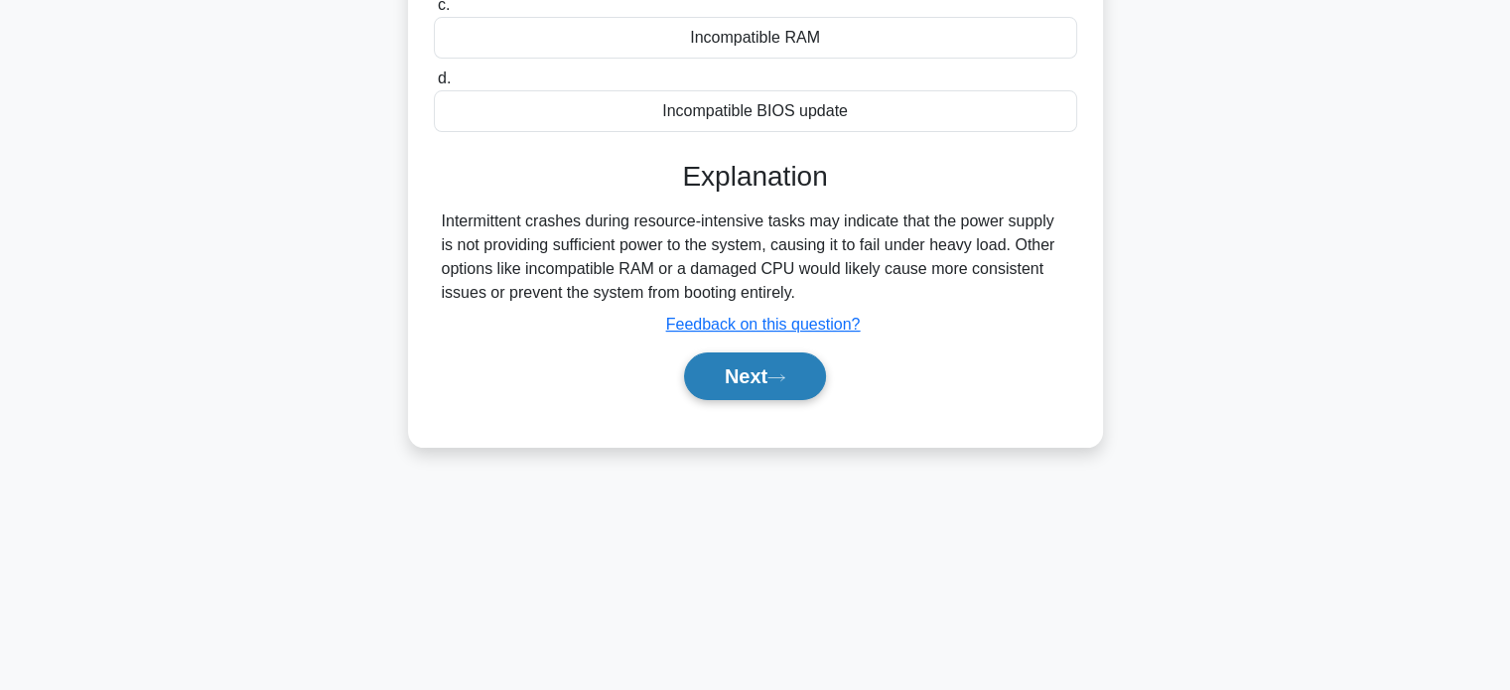
click at [727, 400] on button "Next" at bounding box center [755, 376] width 142 height 48
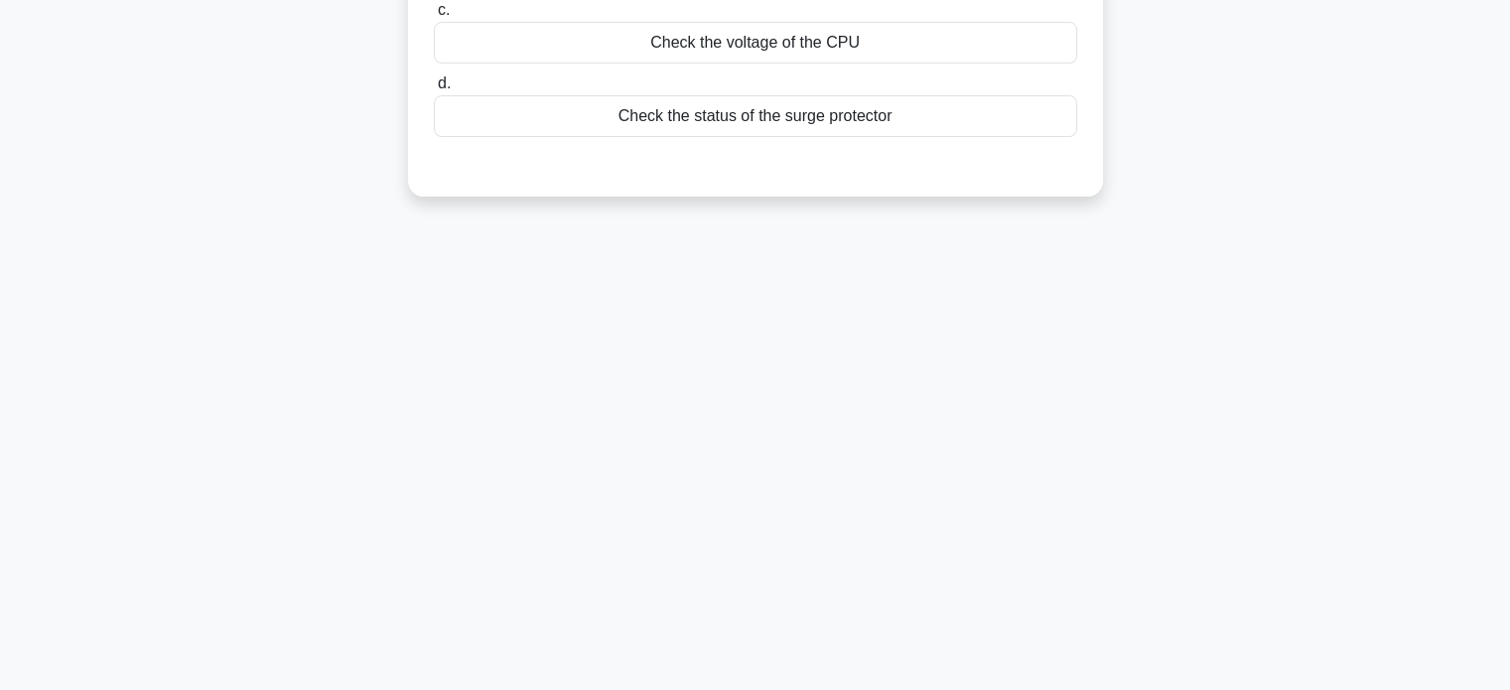
scroll to position [0, 0]
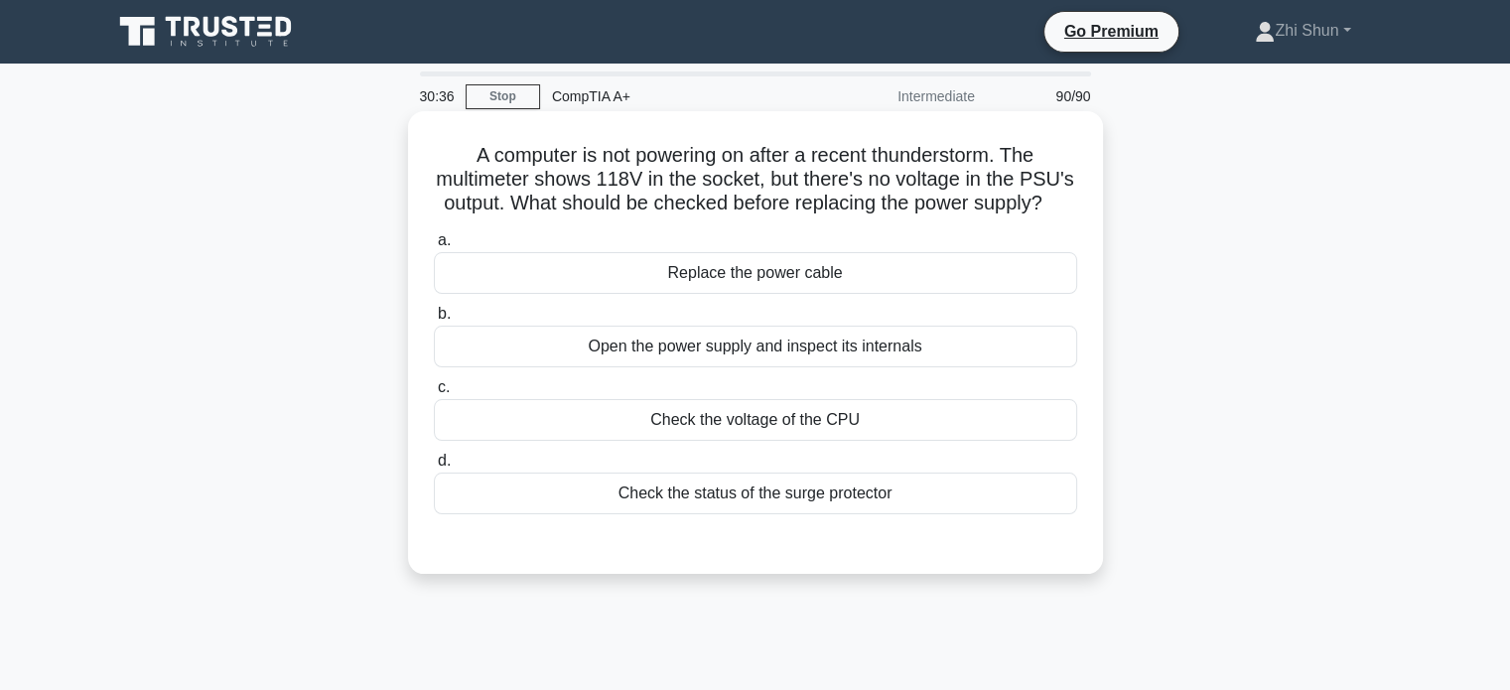
click at [719, 281] on div "Replace the power cable" at bounding box center [755, 273] width 643 height 42
click at [434, 247] on input "a. Replace the power cable" at bounding box center [434, 240] width 0 height 13
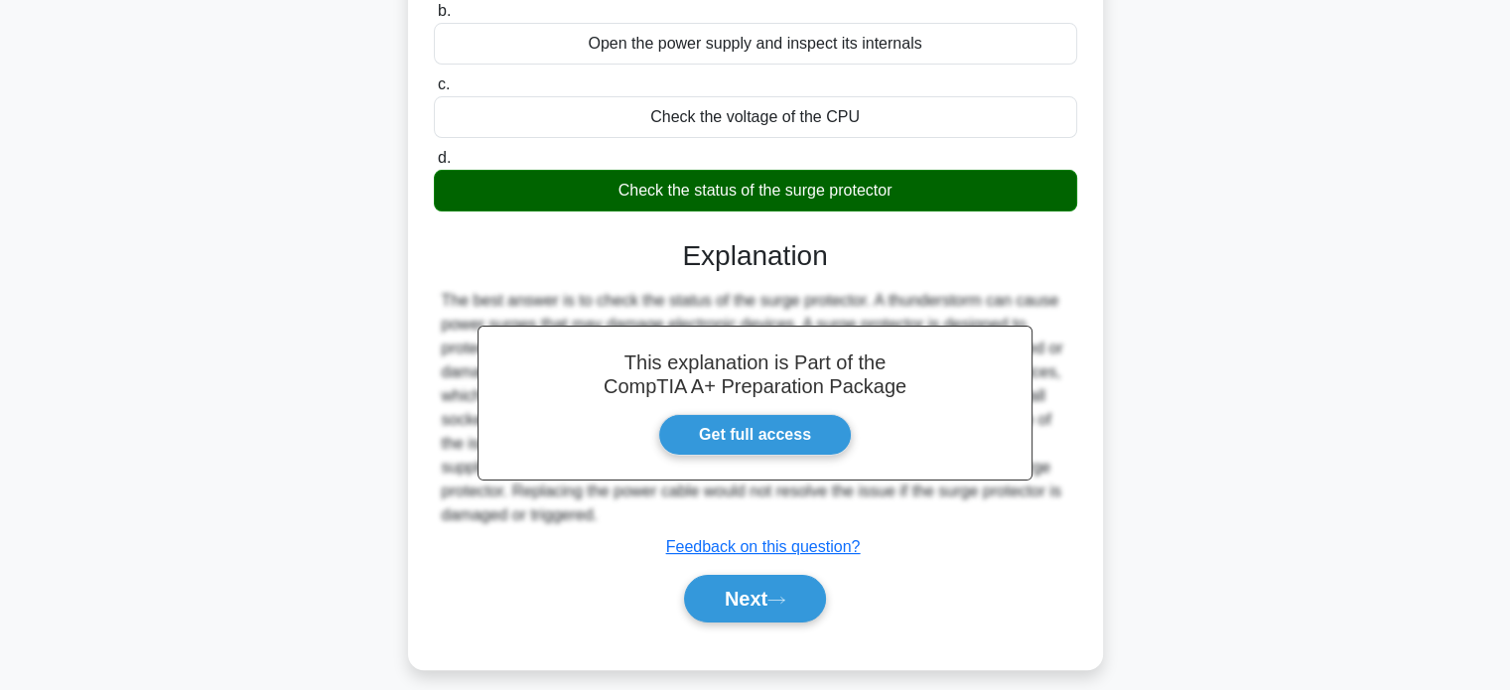
scroll to position [382, 0]
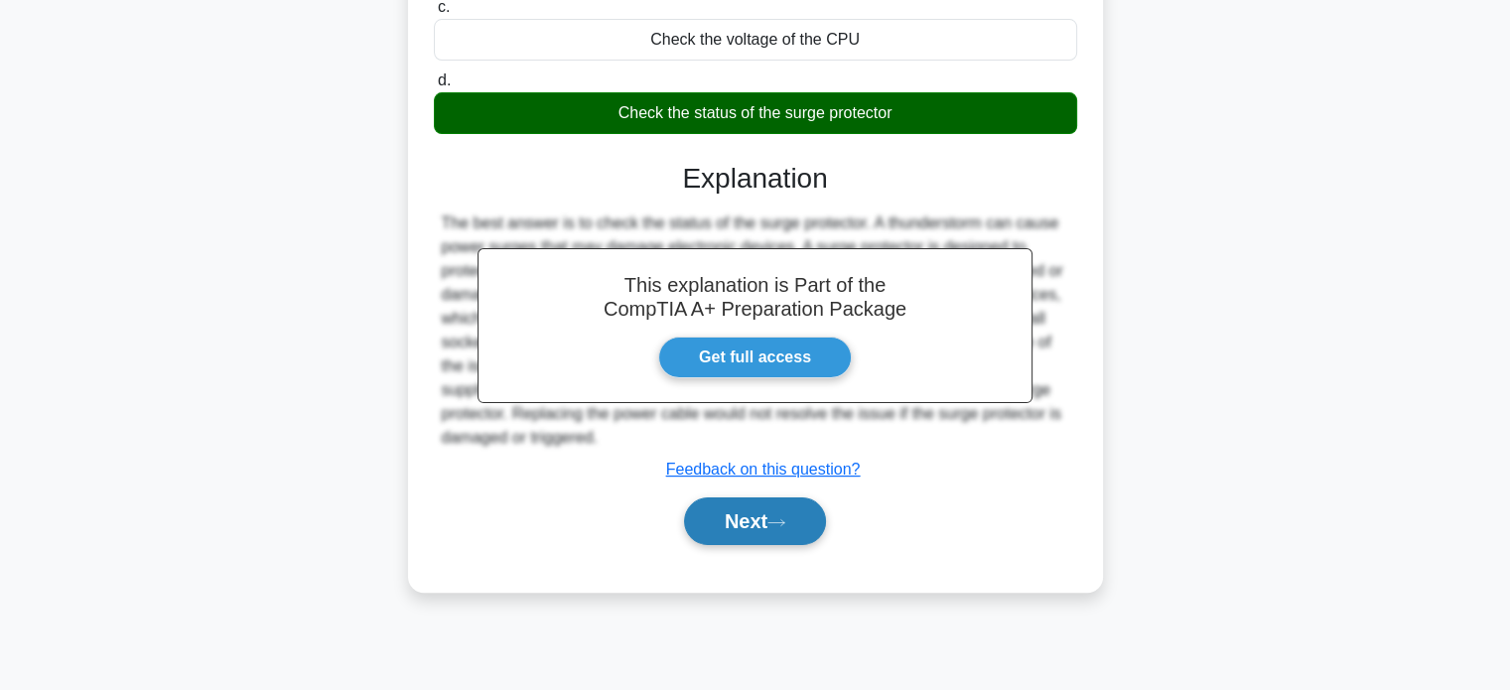
click at [747, 527] on button "Next" at bounding box center [755, 521] width 142 height 48
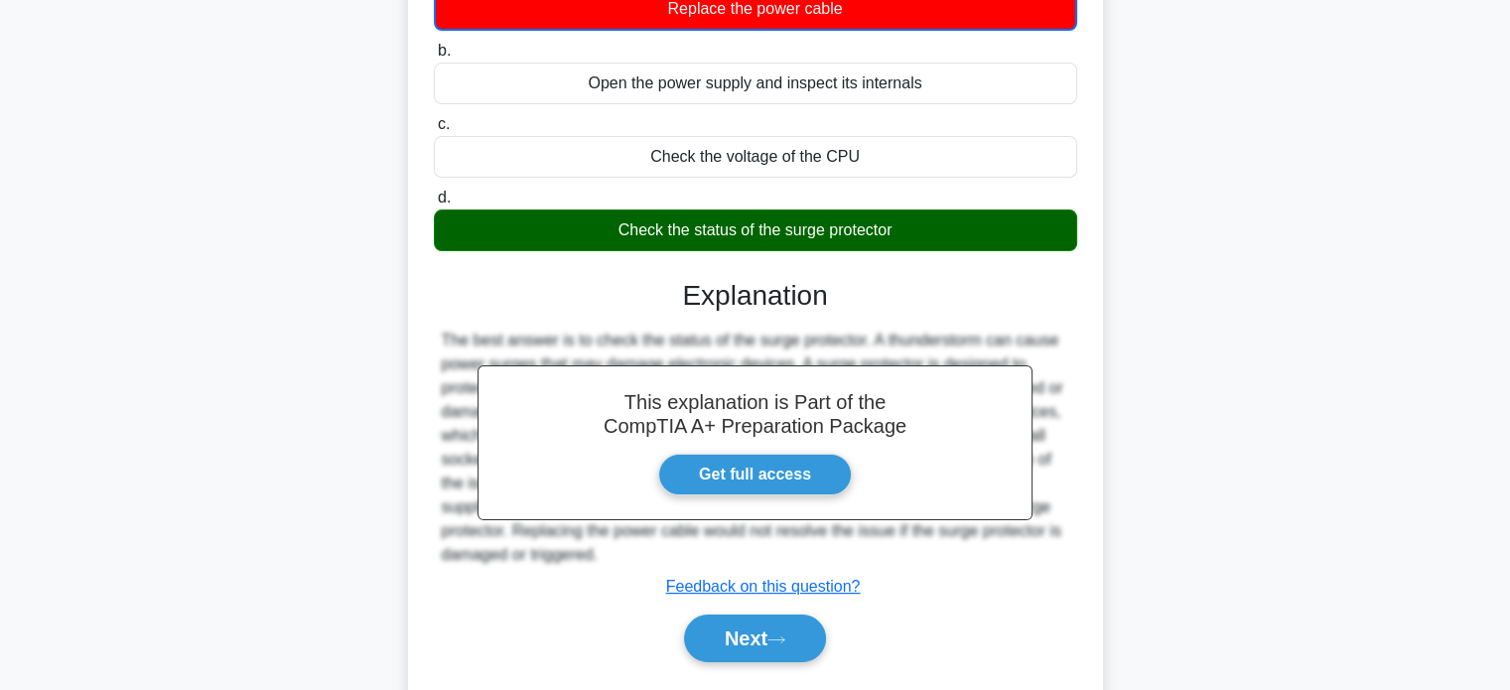
scroll to position [184, 0]
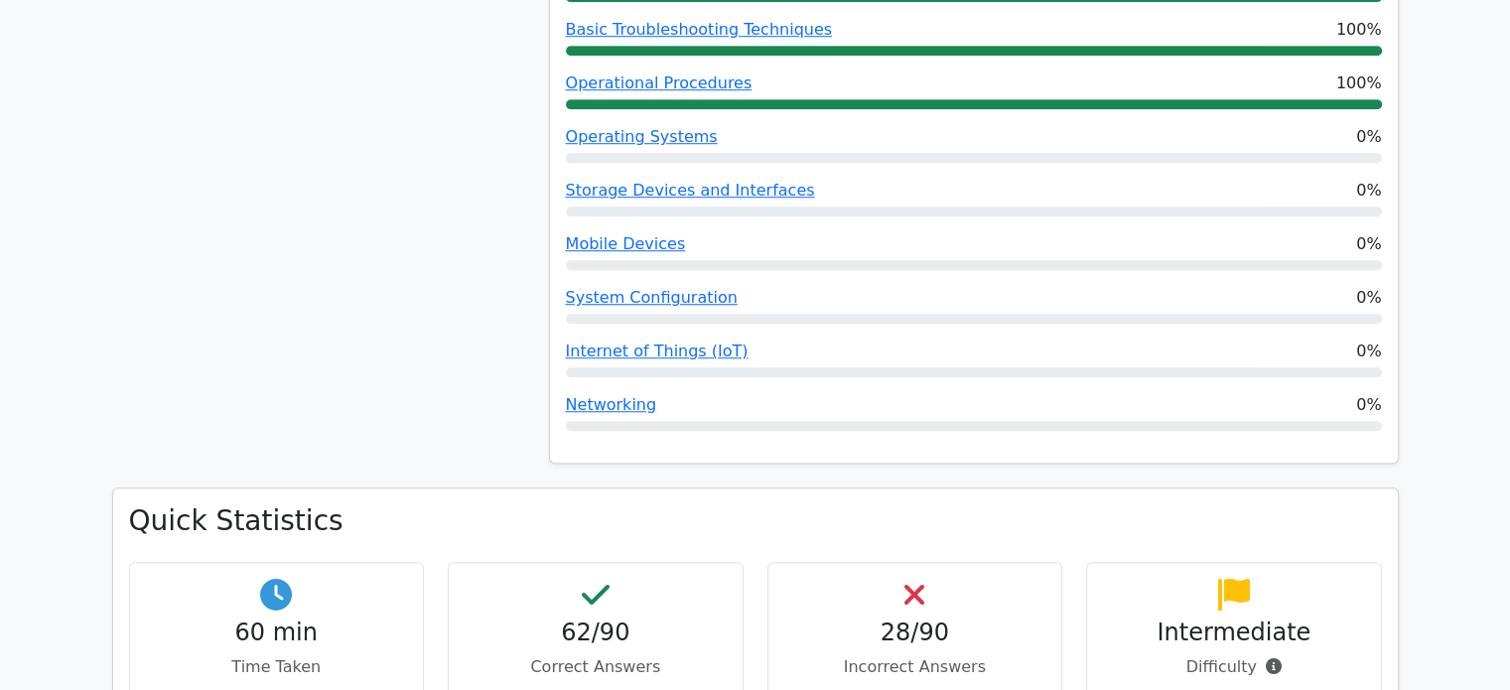
scroll to position [1688, 0]
